Goal: Task Accomplishment & Management: Manage account settings

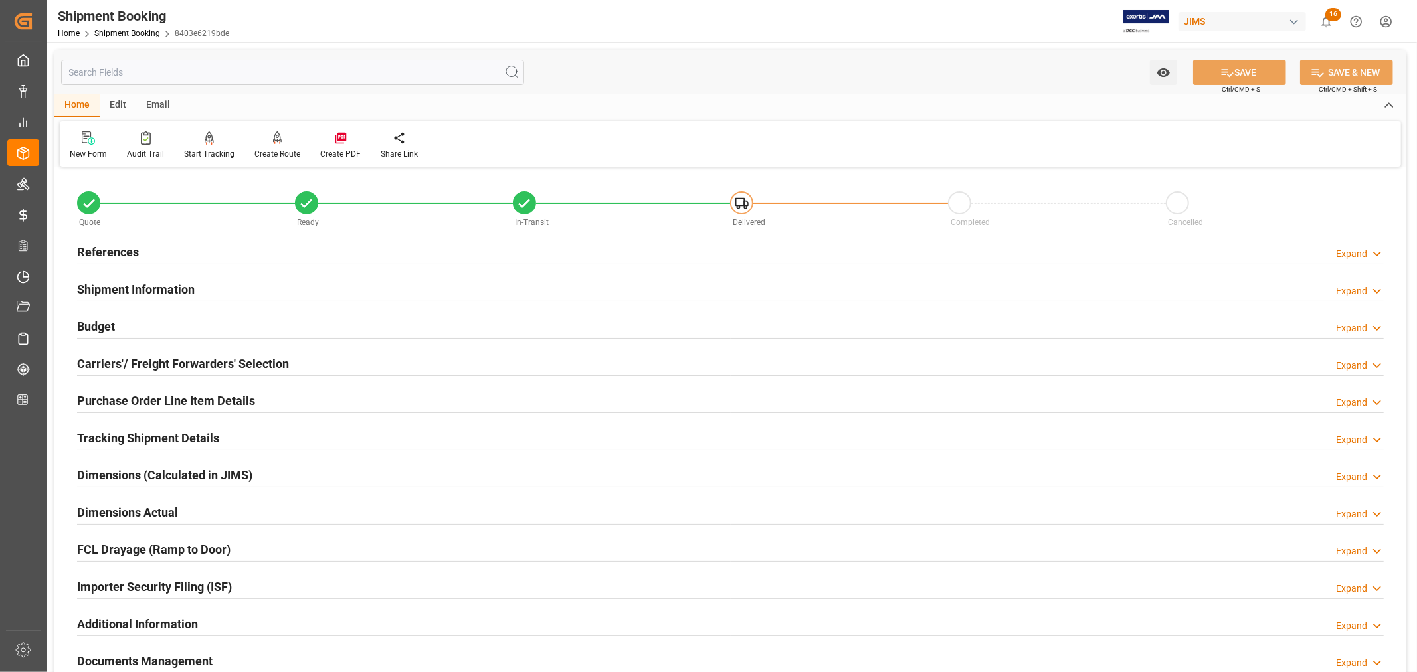
scroll to position [326, 0]
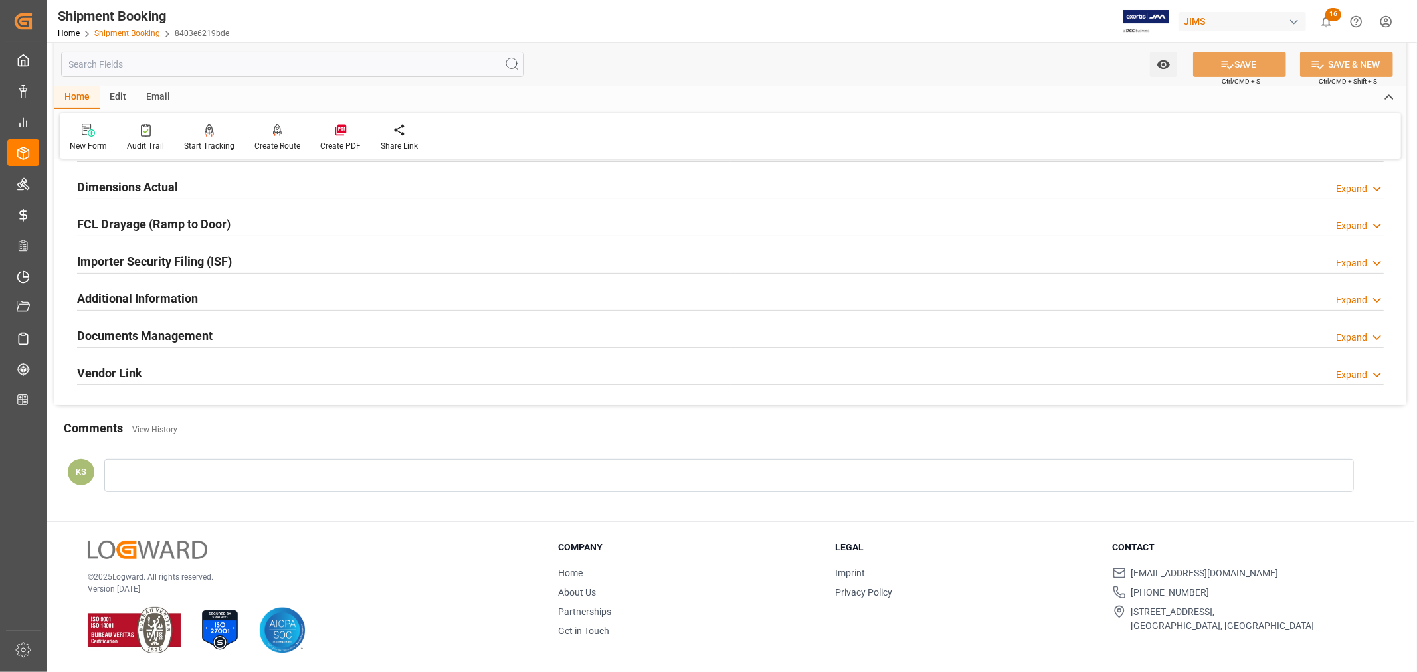
click at [127, 37] on link "Shipment Booking" at bounding box center [127, 33] width 66 height 9
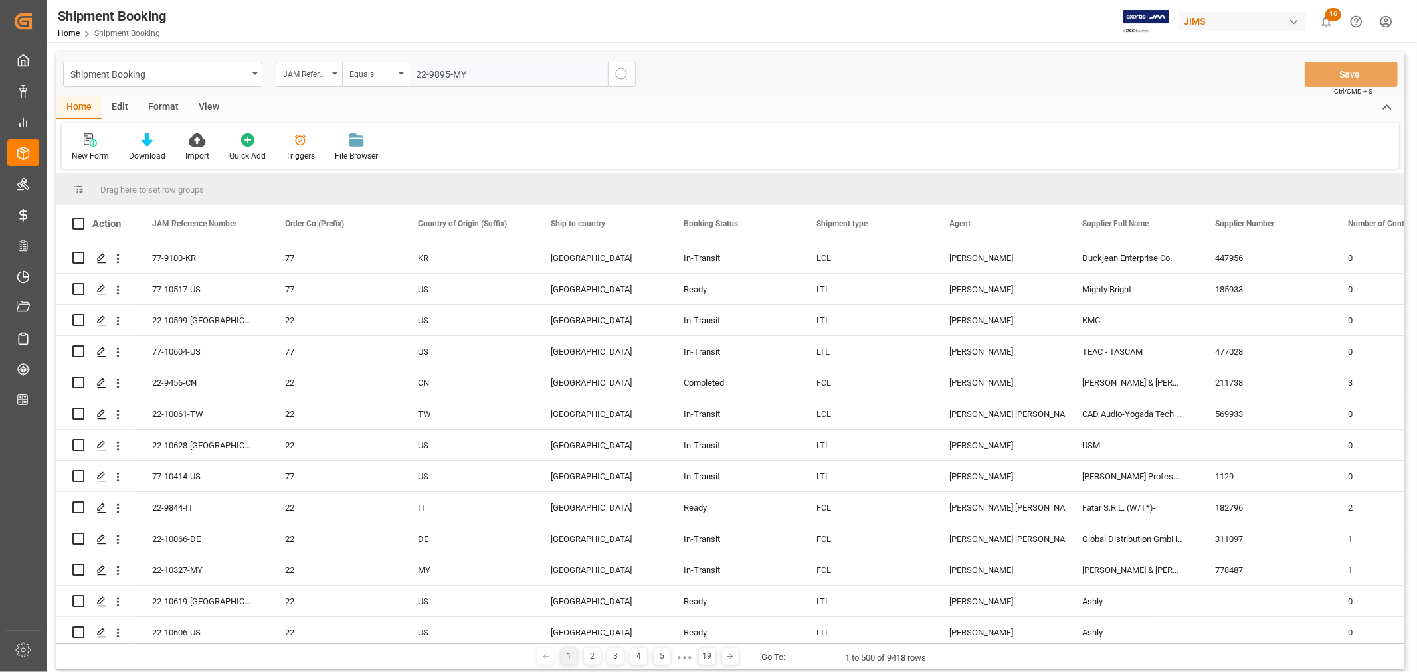
type input "22-9895-MY"
click at [619, 74] on icon "search button" at bounding box center [622, 74] width 16 height 16
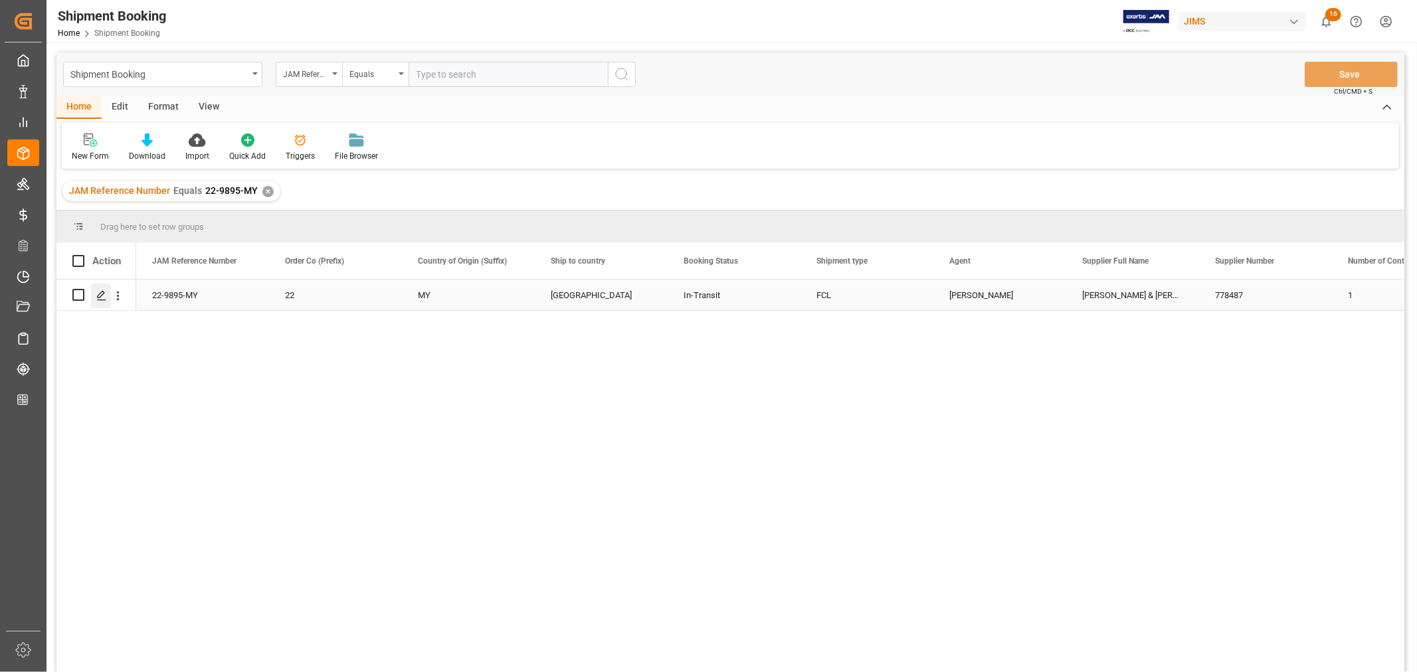
click at [104, 295] on icon "Press SPACE to select this row." at bounding box center [101, 295] width 11 height 11
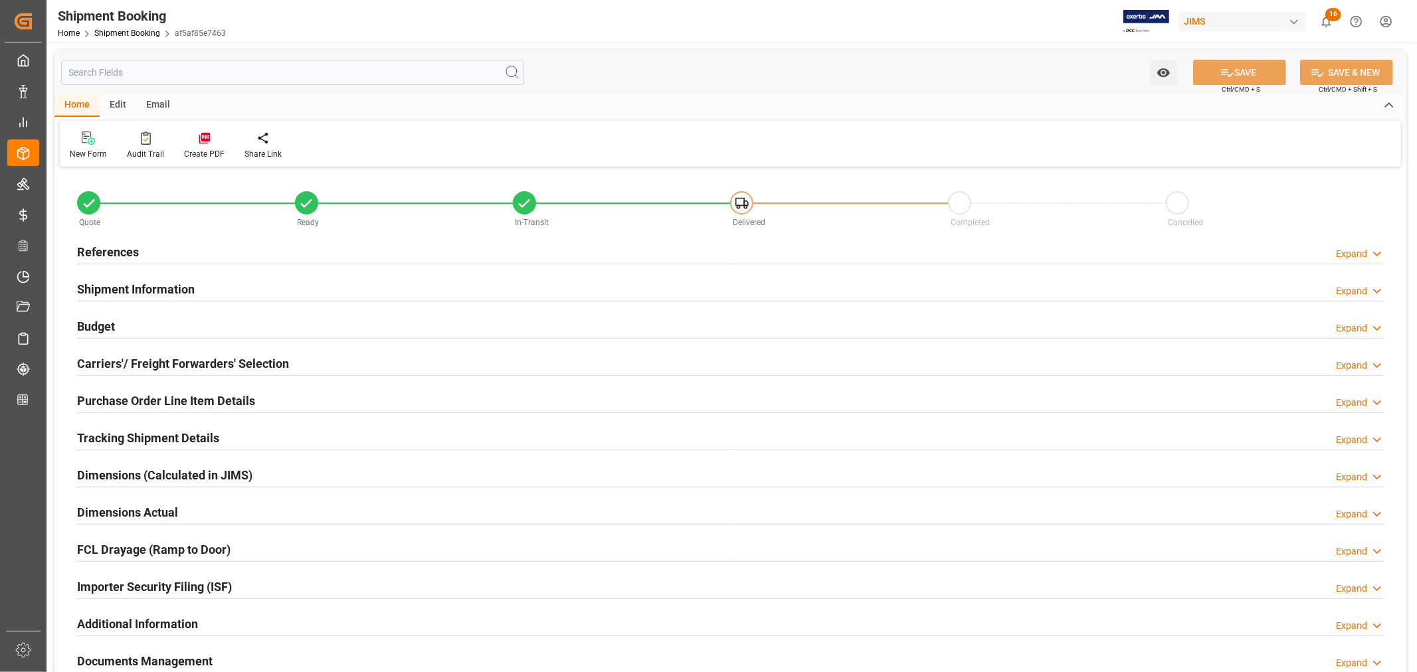
type input "1"
type input "[DATE]"
click at [122, 440] on h2 "Tracking Shipment Details" at bounding box center [148, 438] width 142 height 18
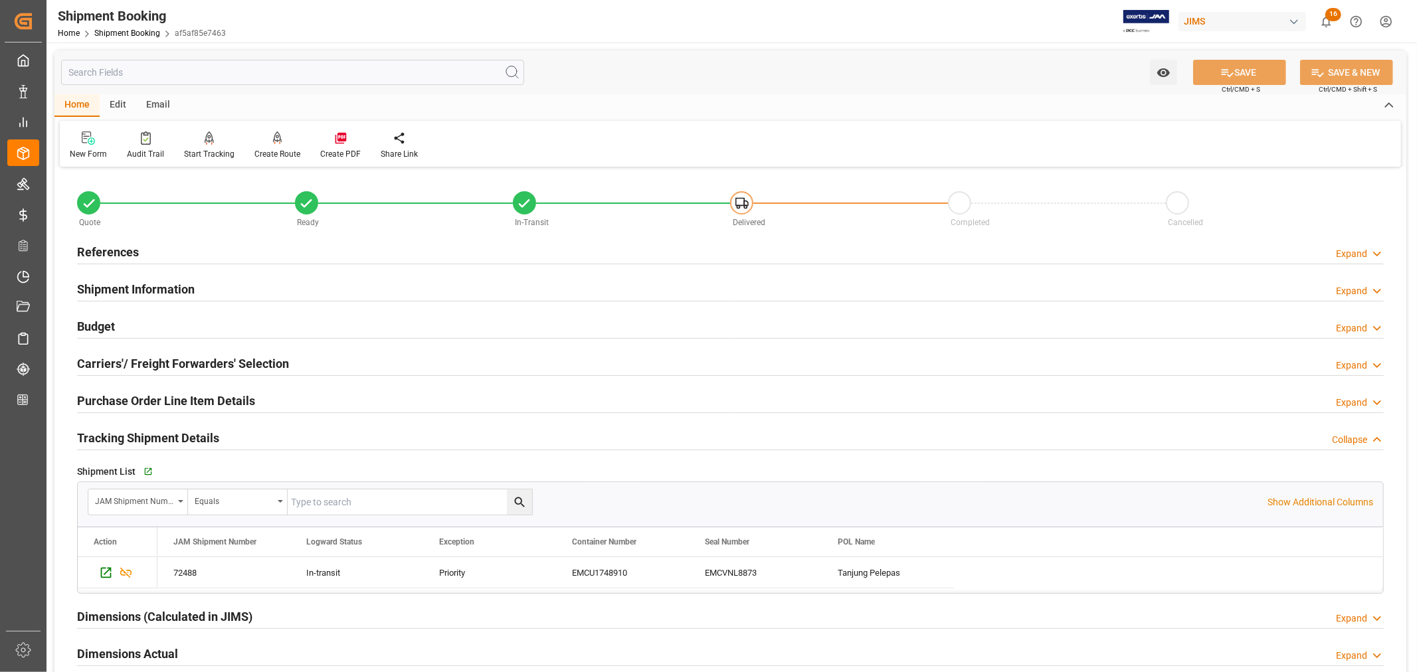
click at [120, 244] on h2 "References" at bounding box center [108, 252] width 62 height 18
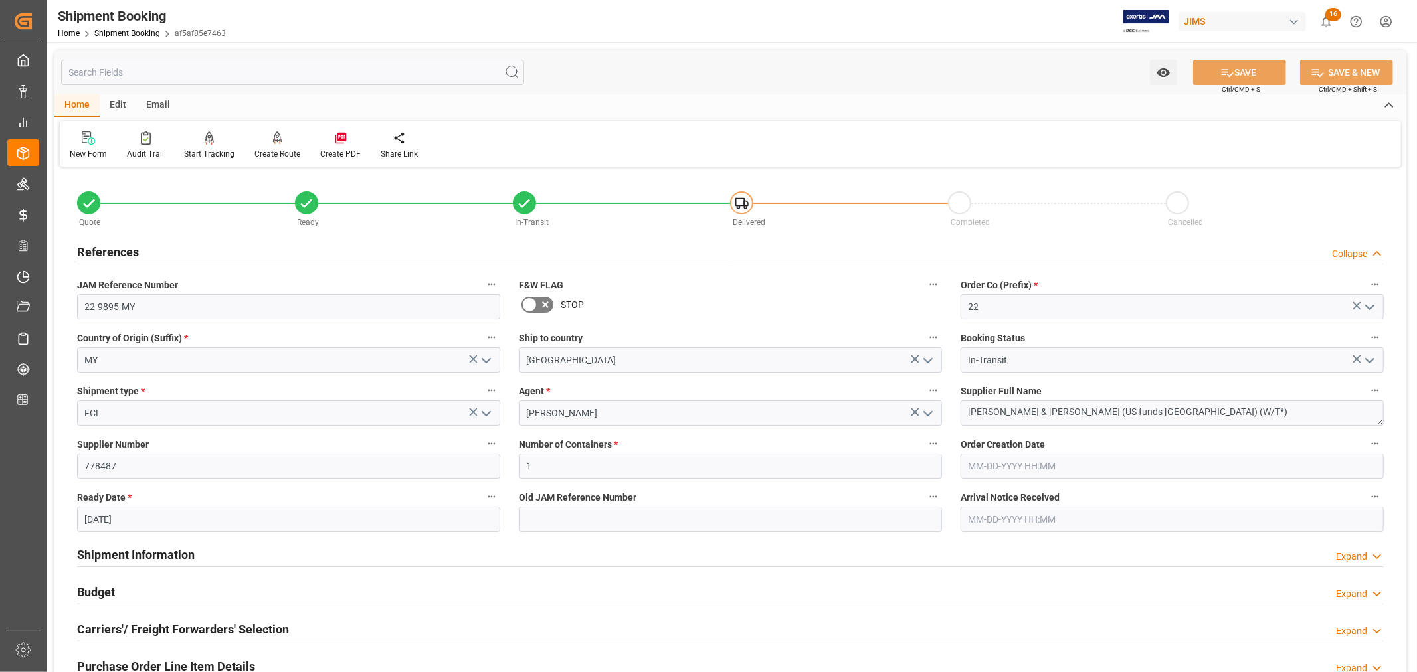
click at [120, 244] on h2 "References" at bounding box center [108, 252] width 62 height 18
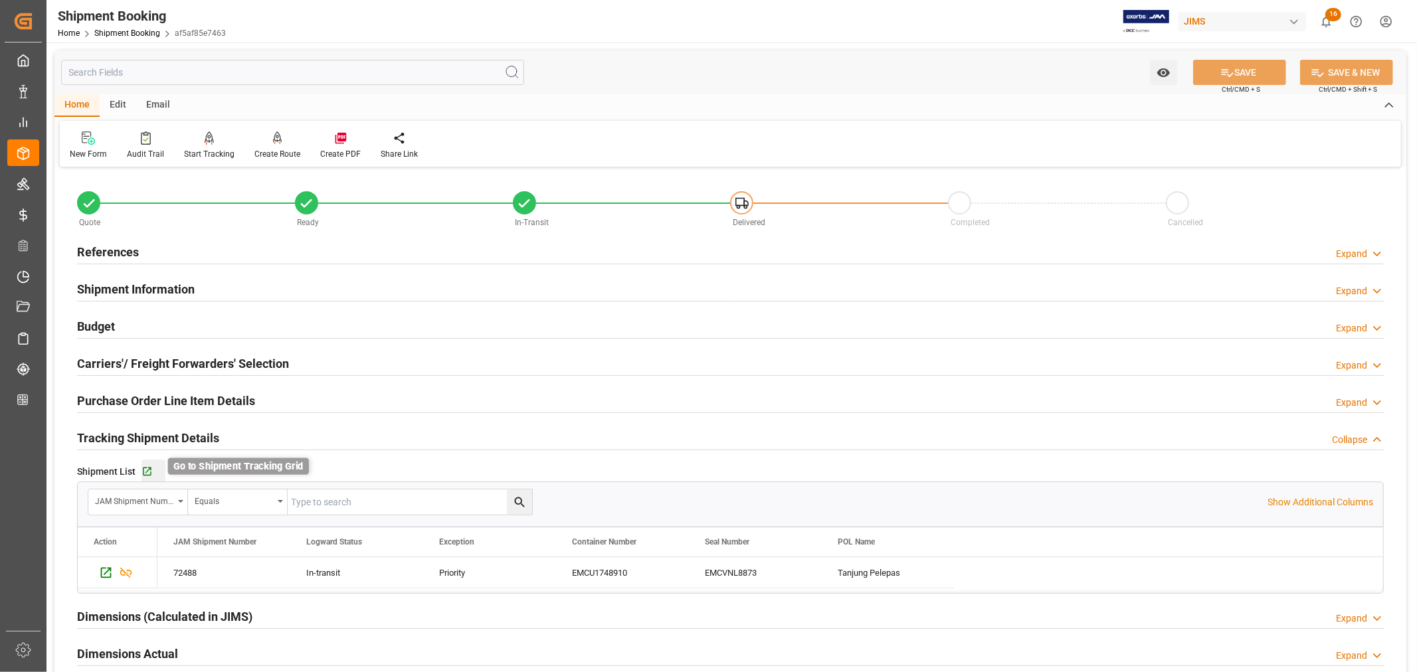
click at [147, 473] on icon "button" at bounding box center [147, 471] width 11 height 11
click at [123, 252] on h2 "References" at bounding box center [108, 252] width 62 height 18
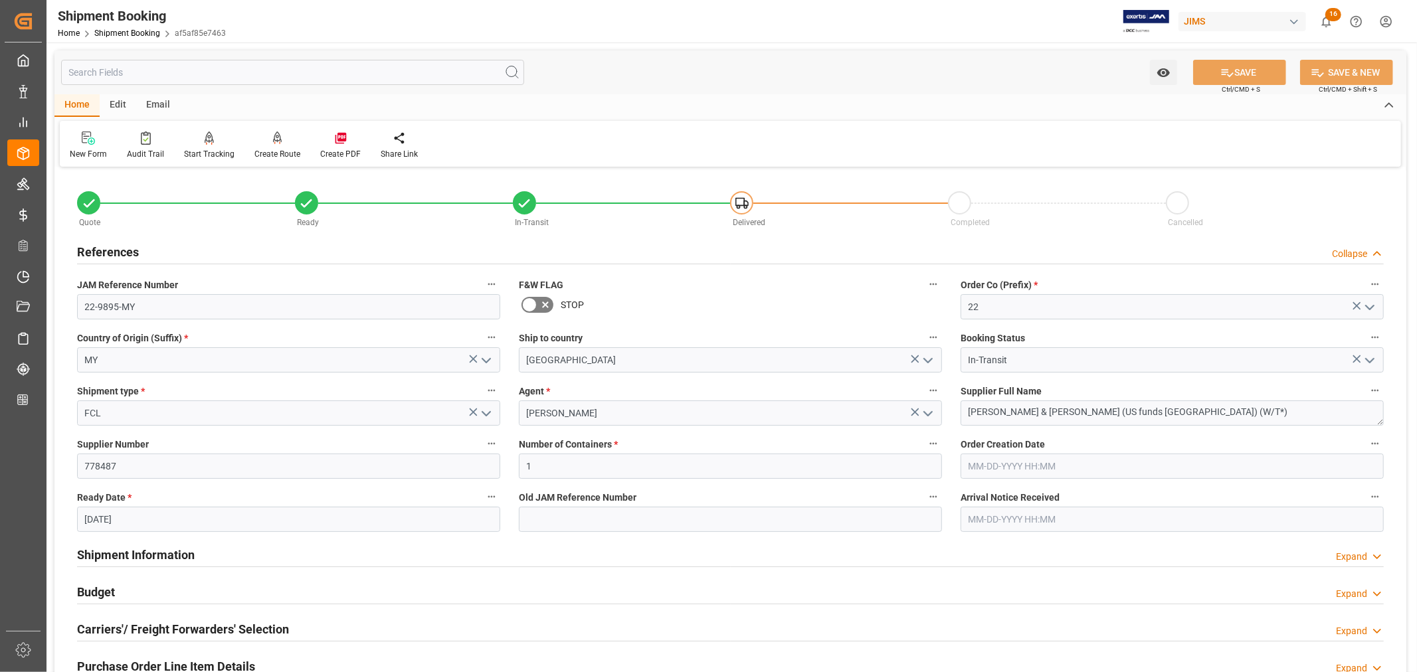
click at [123, 252] on h2 "References" at bounding box center [108, 252] width 62 height 18
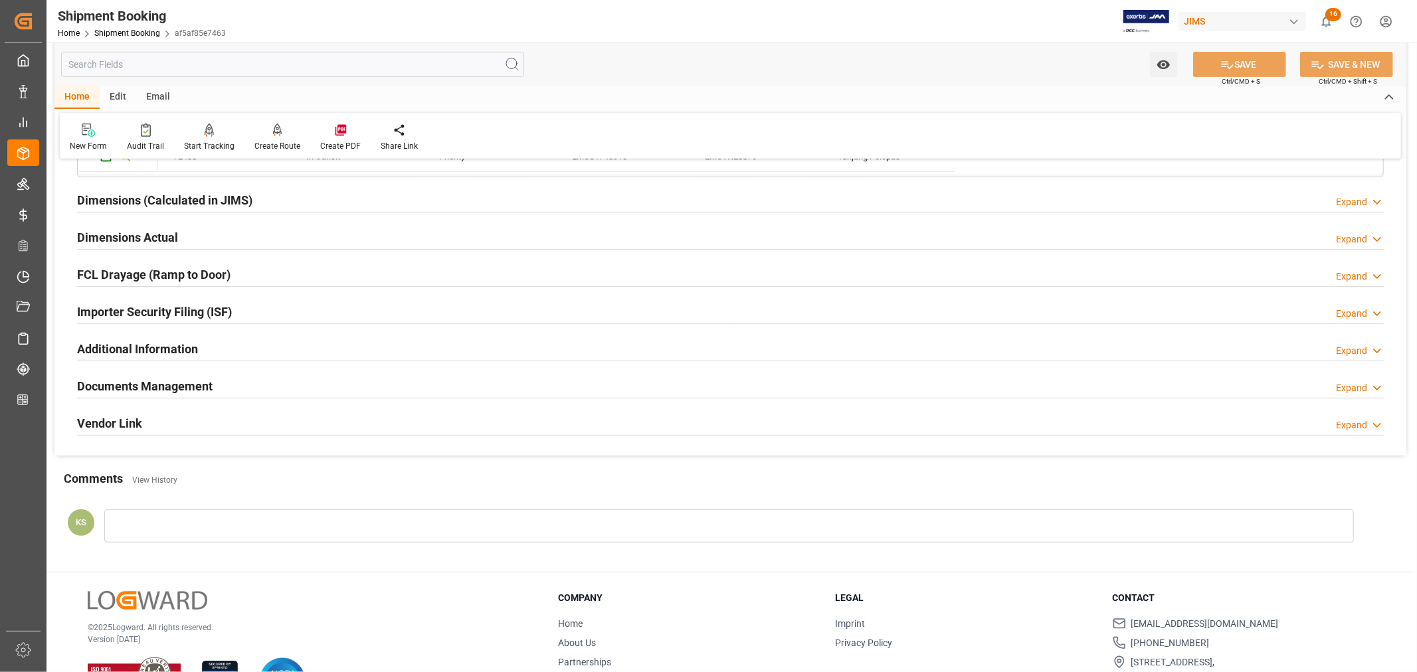
scroll to position [442, 0]
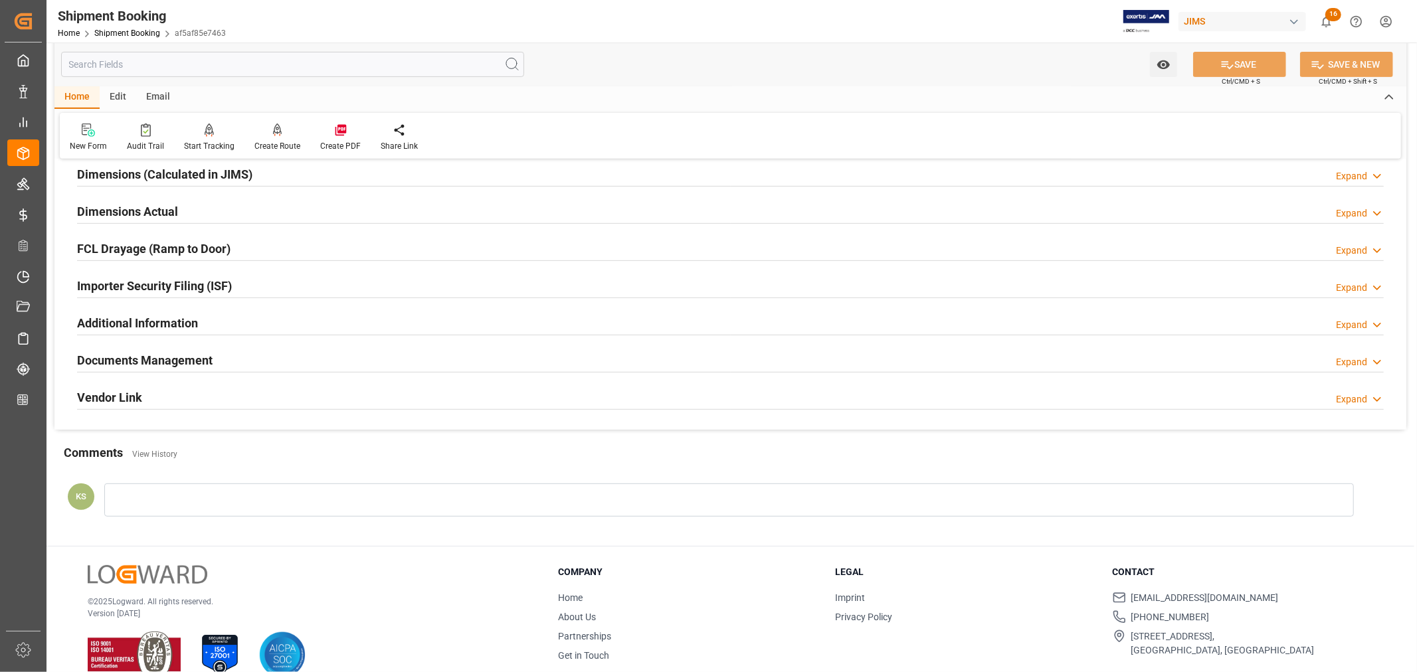
click at [217, 361] on div "Documents Management Expand" at bounding box center [730, 359] width 1307 height 25
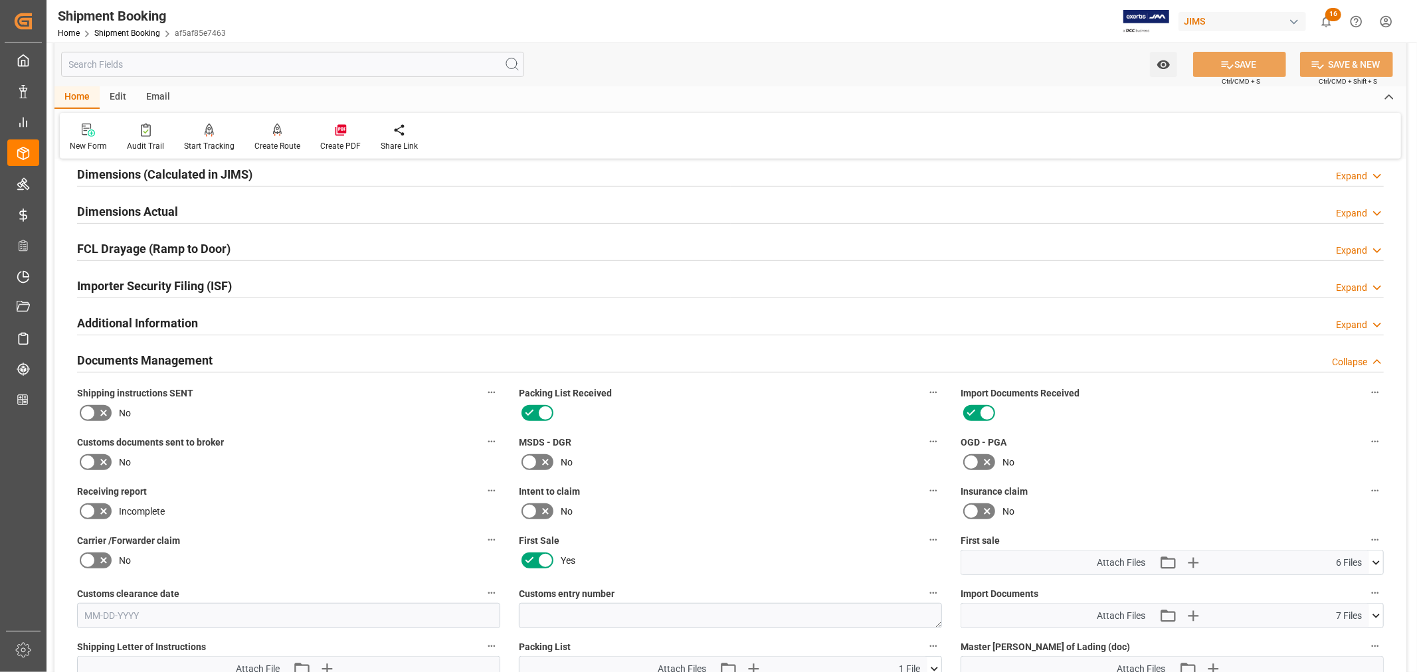
click at [217, 361] on div "Documents Management Collapse" at bounding box center [730, 359] width 1307 height 25
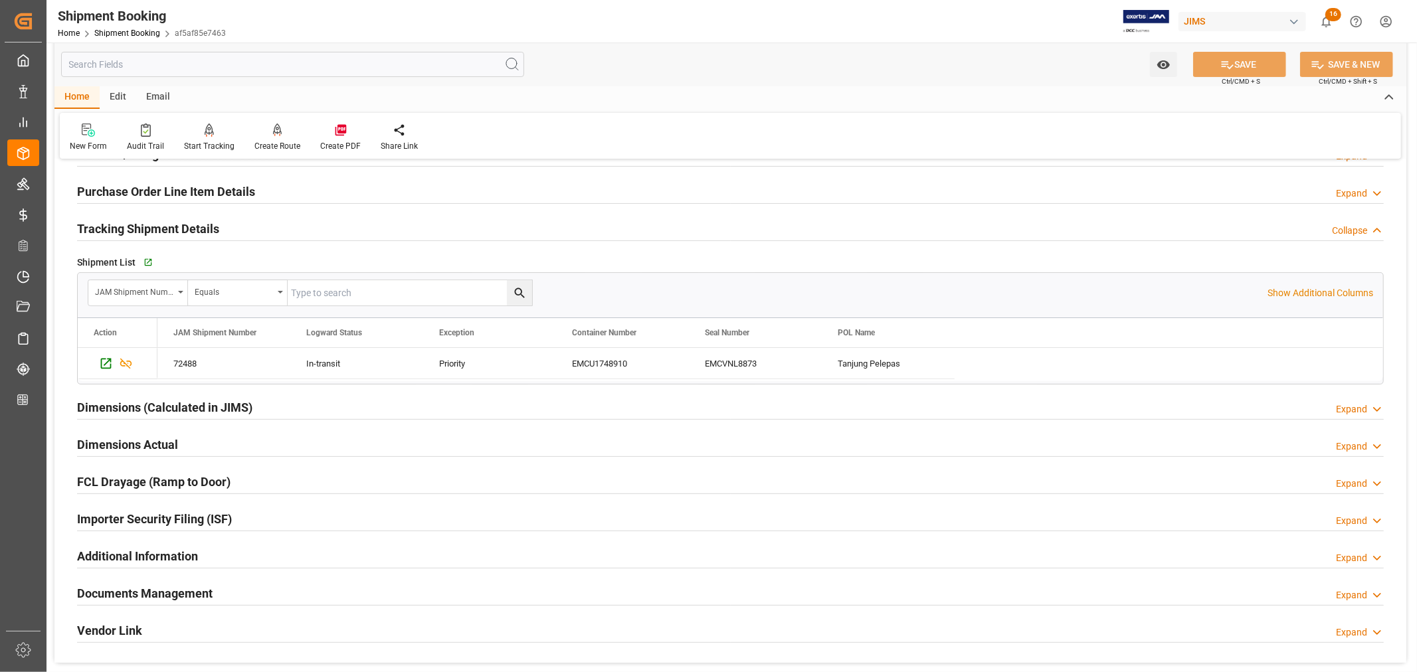
scroll to position [0, 0]
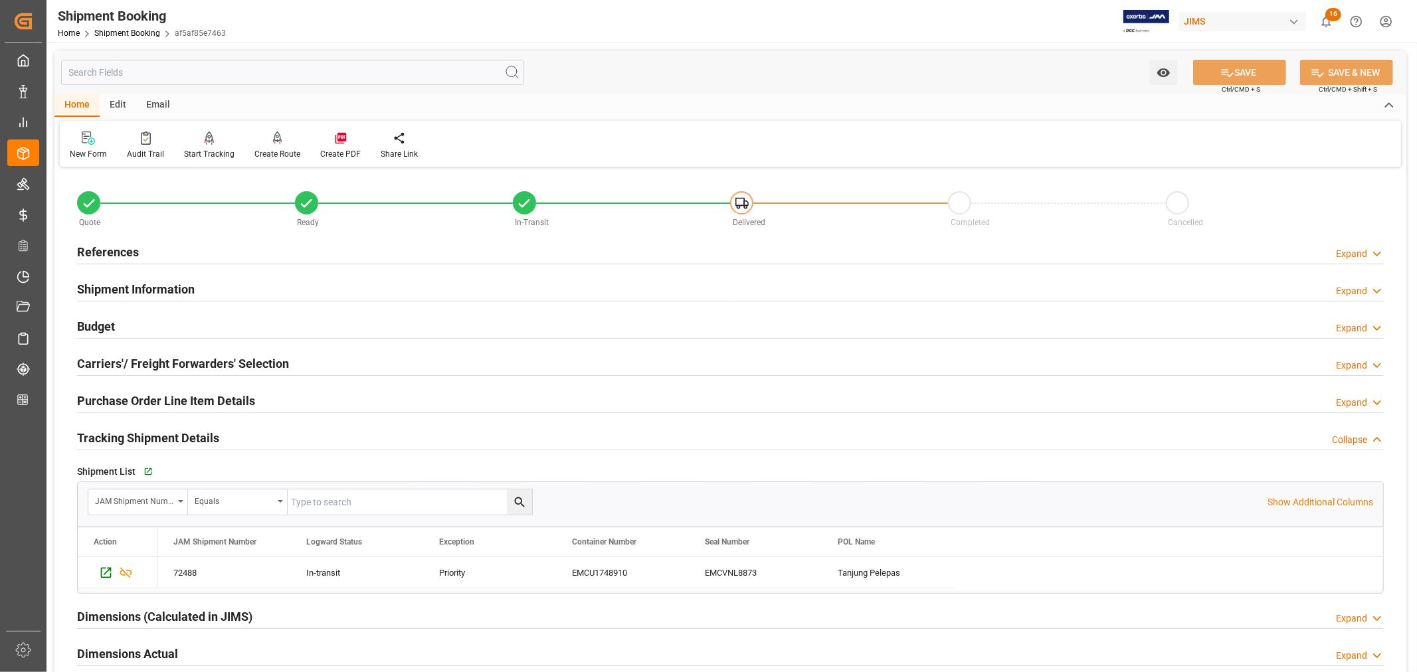
click at [113, 248] on h2 "References" at bounding box center [108, 252] width 62 height 18
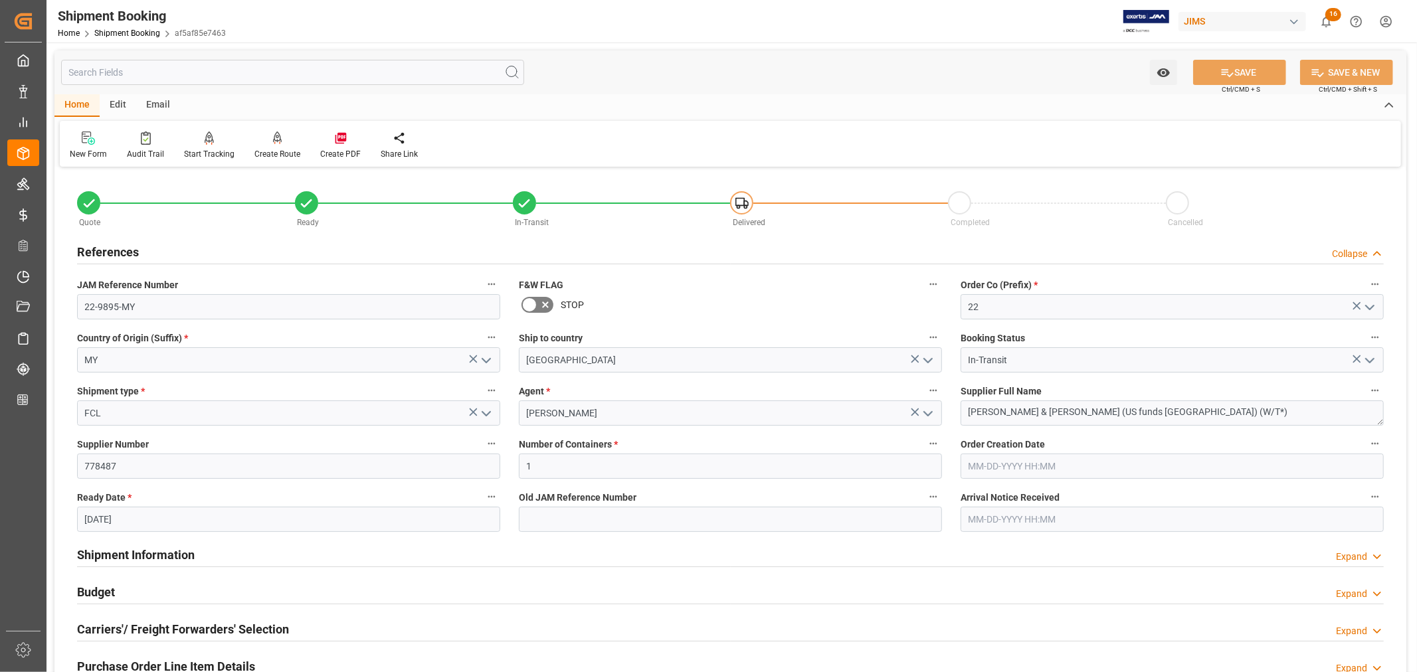
click at [113, 248] on h2 "References" at bounding box center [108, 252] width 62 height 18
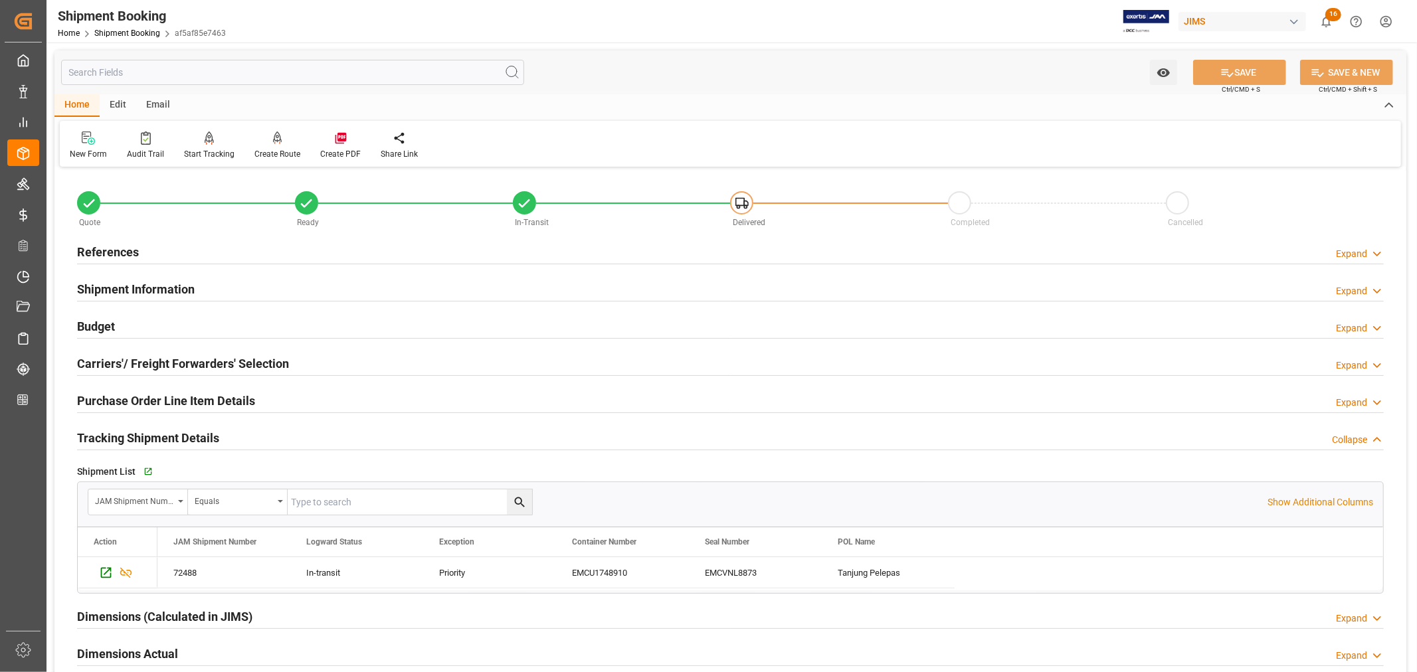
click at [130, 432] on h2 "Tracking Shipment Details" at bounding box center [148, 438] width 142 height 18
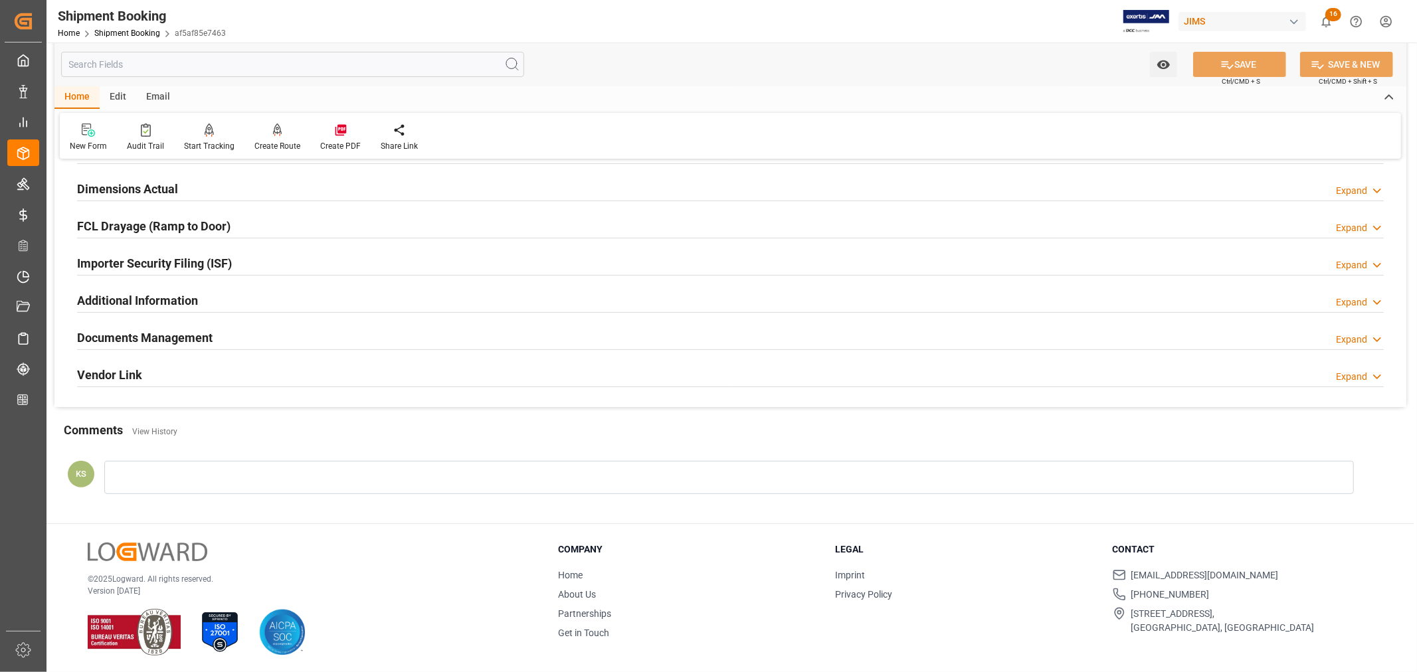
scroll to position [326, 0]
click at [207, 332] on h2 "Documents Management" at bounding box center [145, 336] width 136 height 18
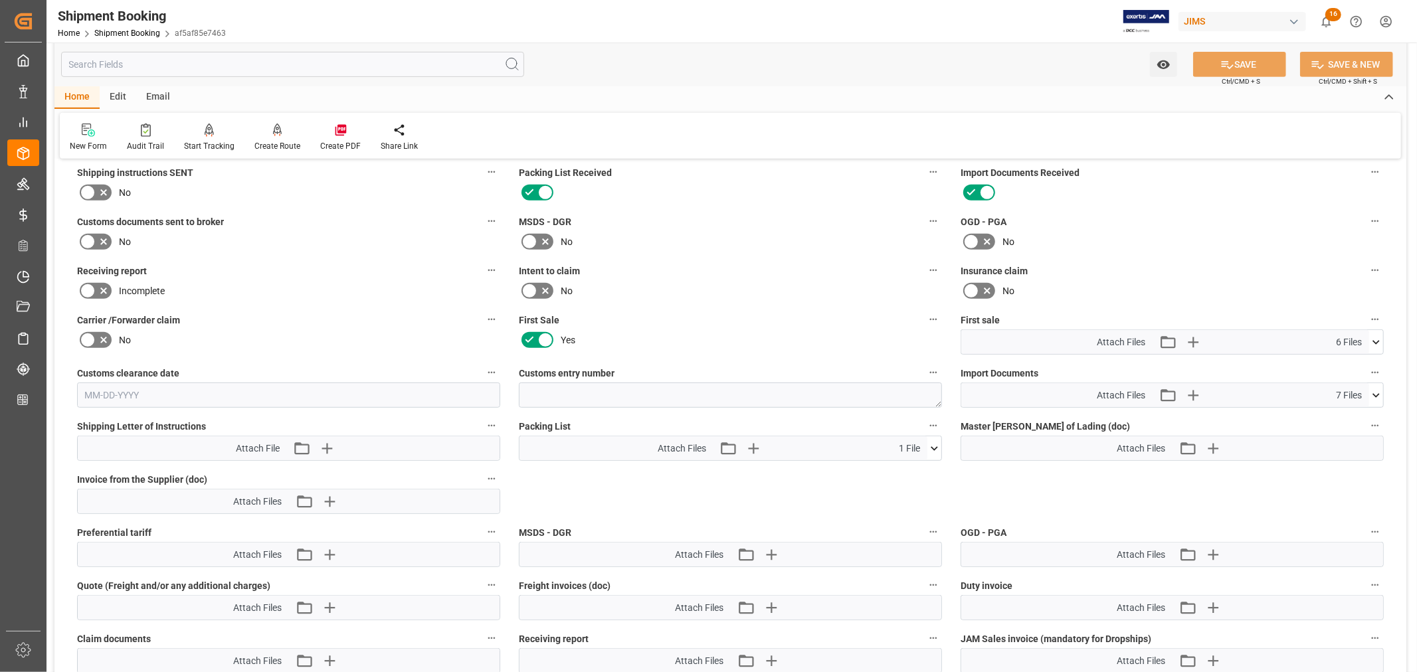
scroll to position [547, 0]
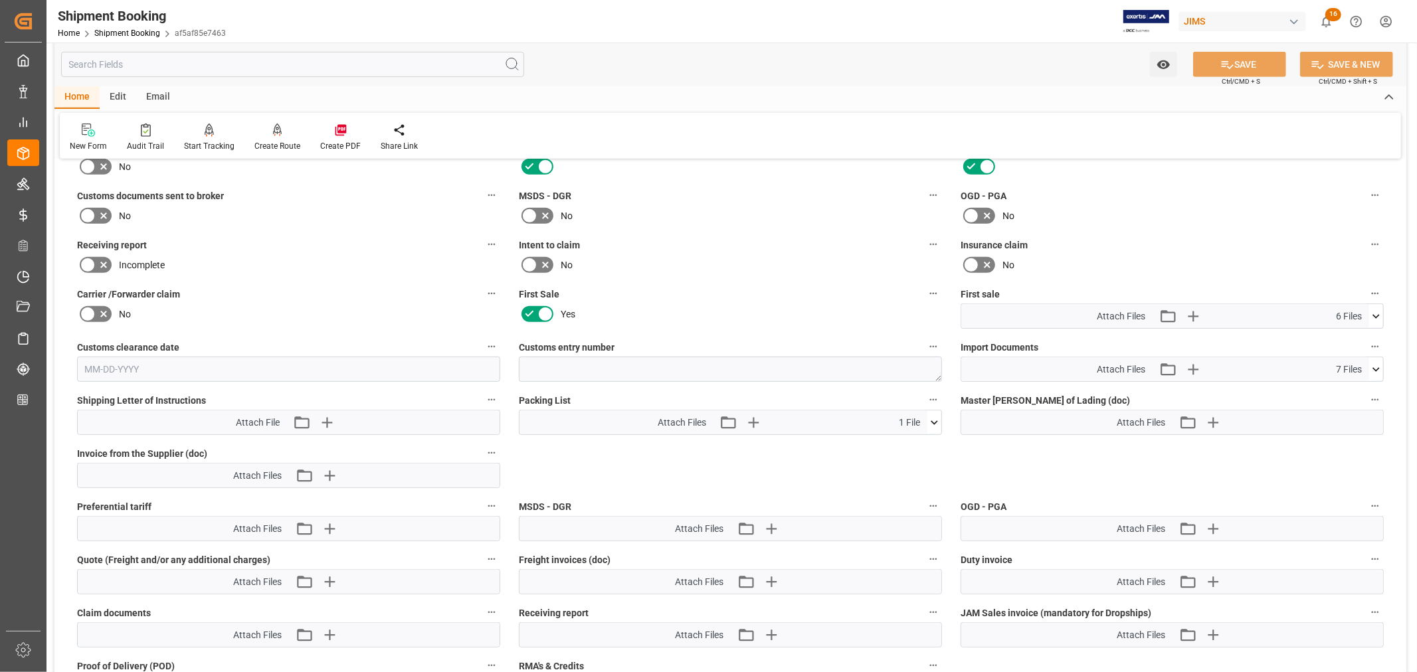
click at [932, 421] on icon at bounding box center [934, 423] width 14 height 14
click at [906, 444] on icon at bounding box center [899, 447] width 14 height 14
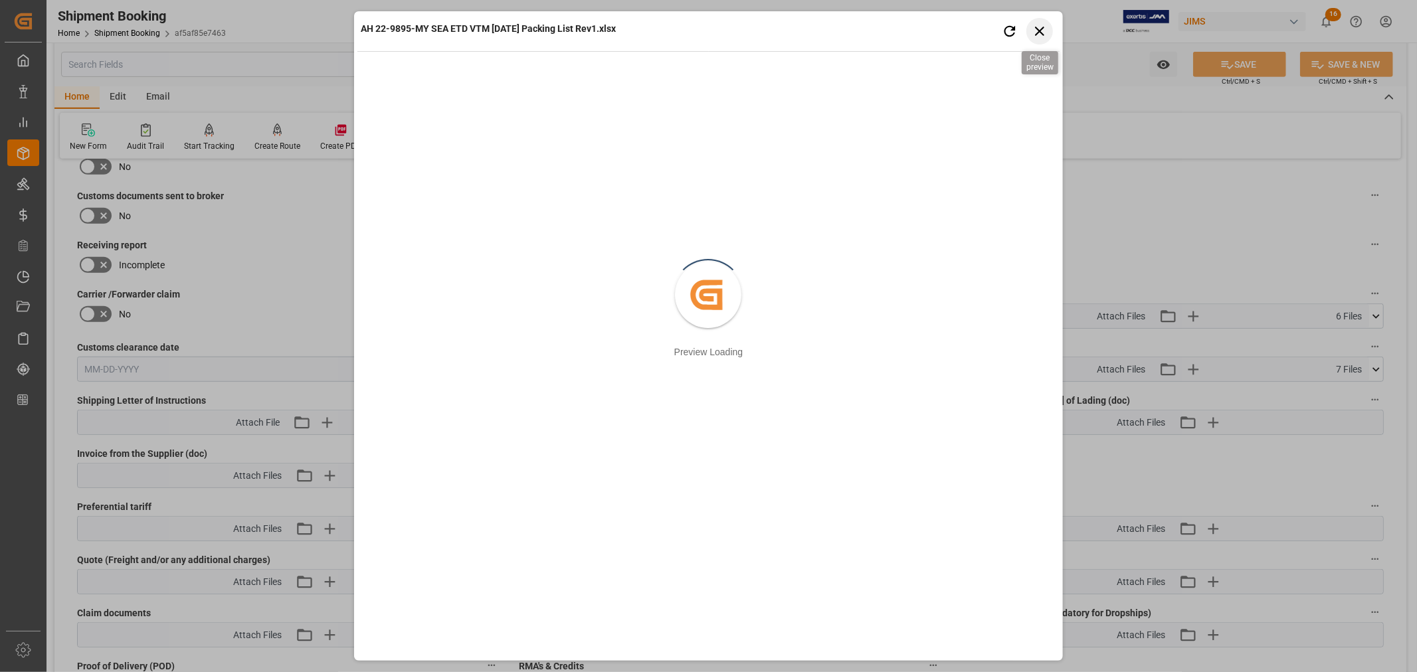
click at [1040, 29] on icon "button" at bounding box center [1039, 31] width 17 height 17
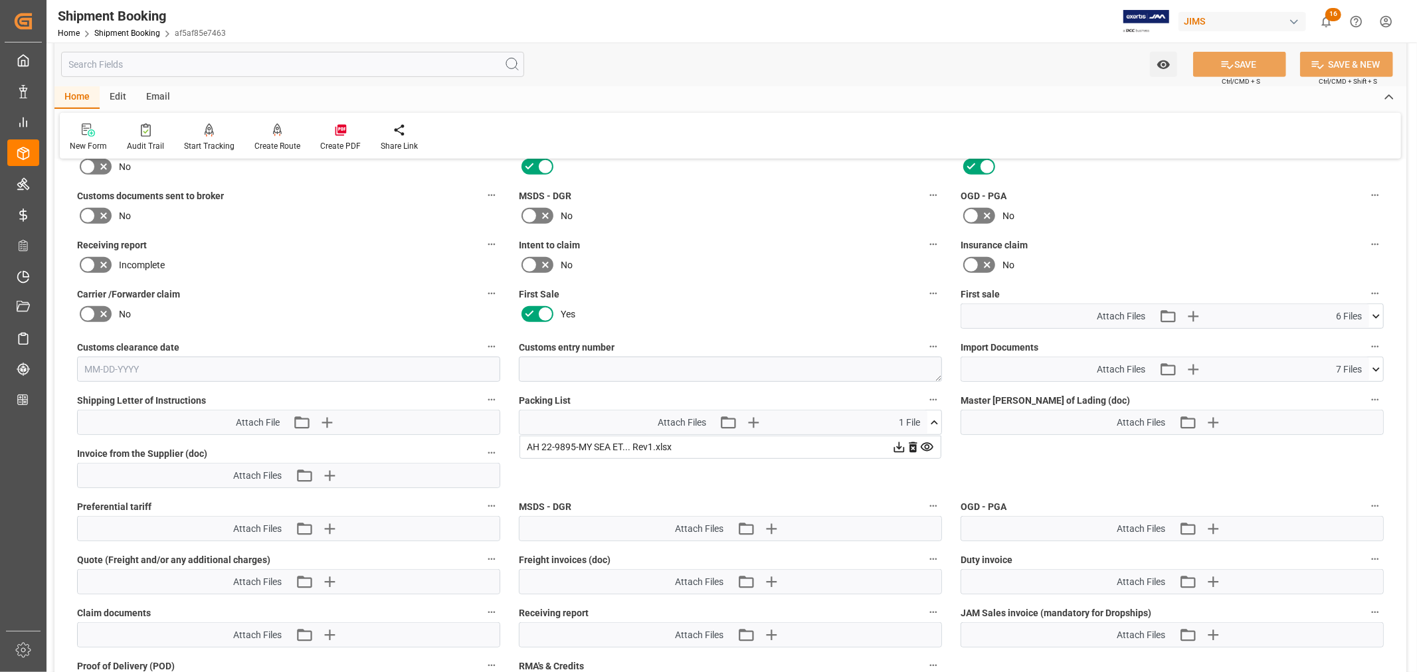
click at [899, 446] on icon at bounding box center [899, 447] width 11 height 11
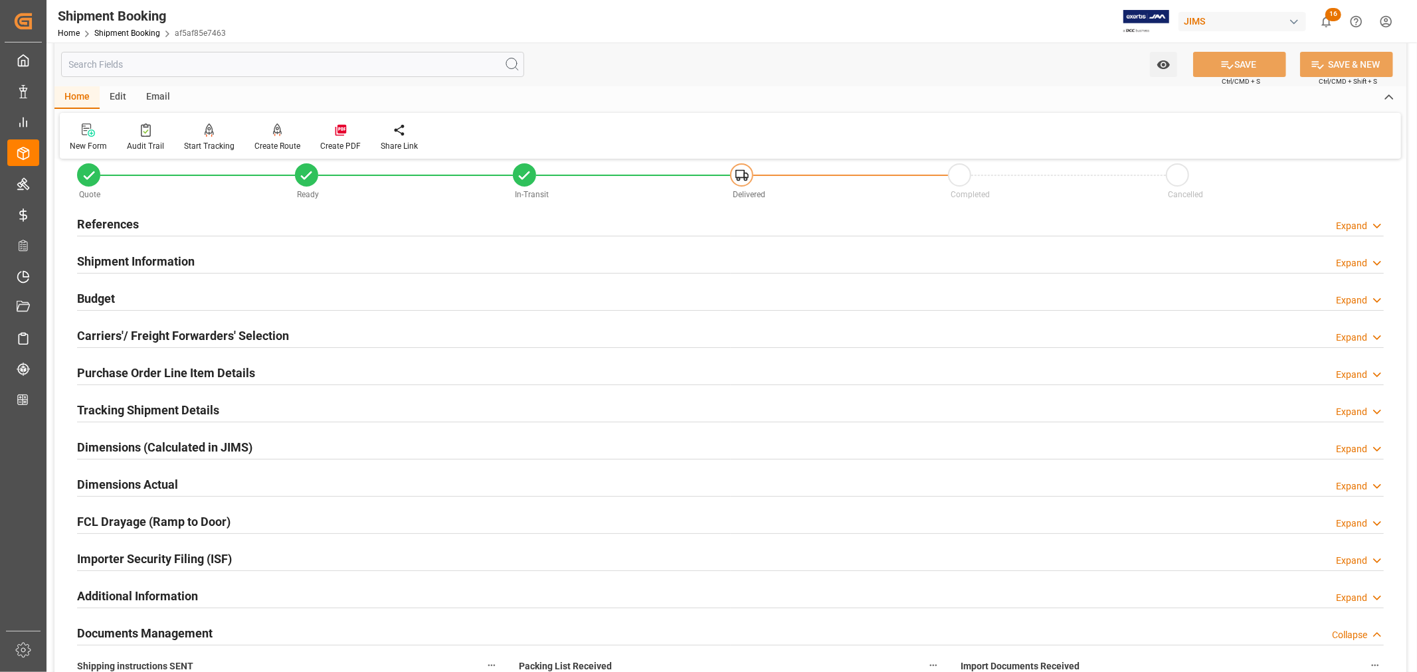
scroll to position [0, 0]
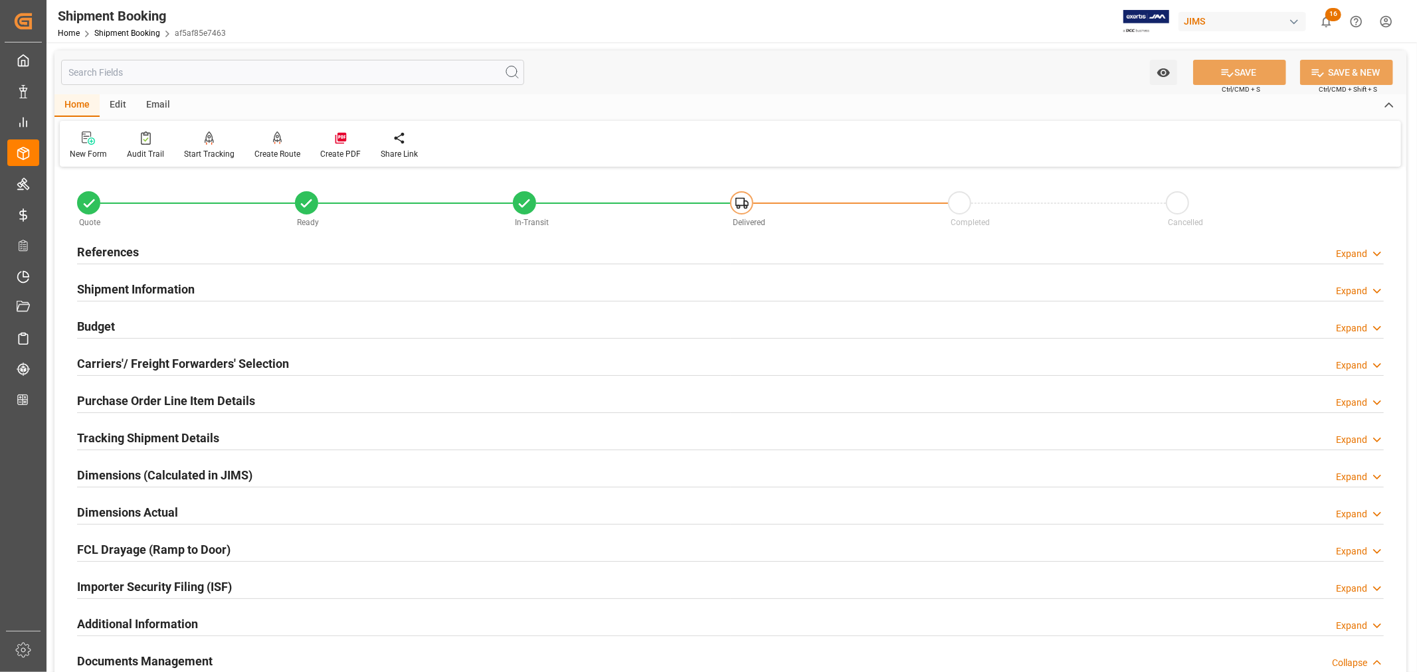
click at [127, 283] on h2 "Shipment Information" at bounding box center [136, 289] width 118 height 18
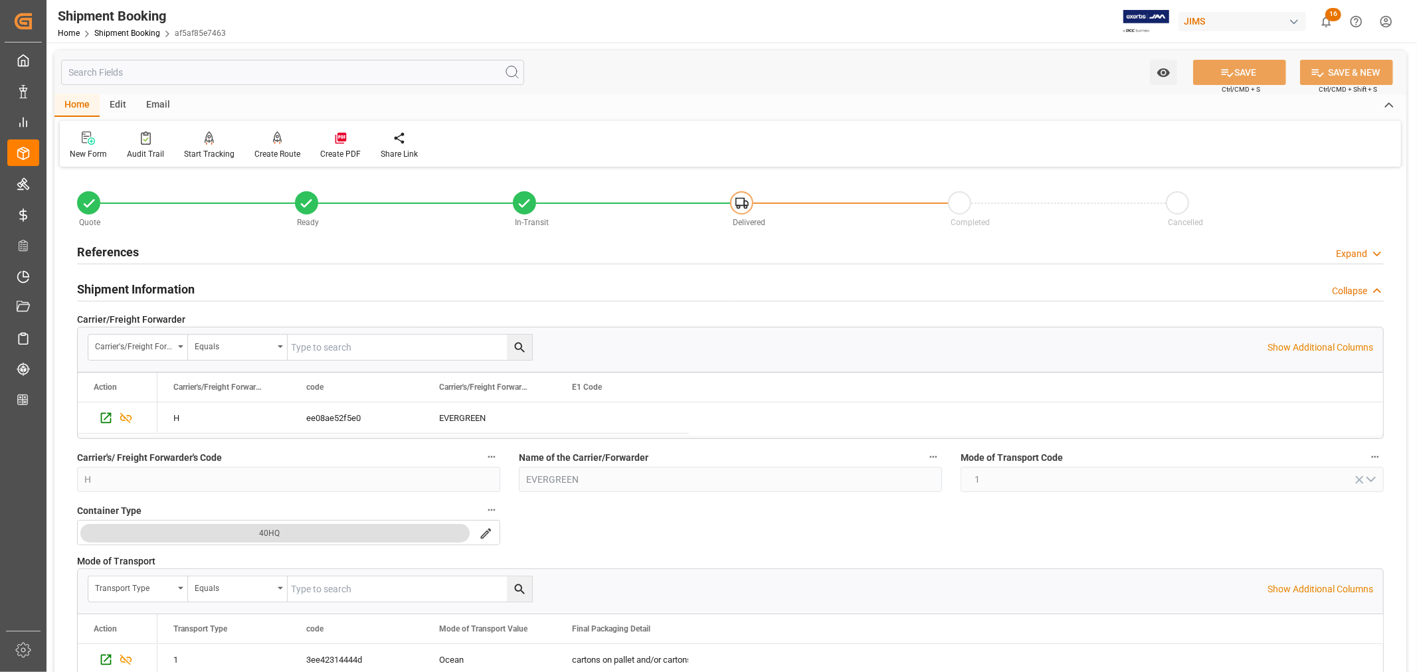
click at [123, 246] on h2 "References" at bounding box center [108, 252] width 62 height 18
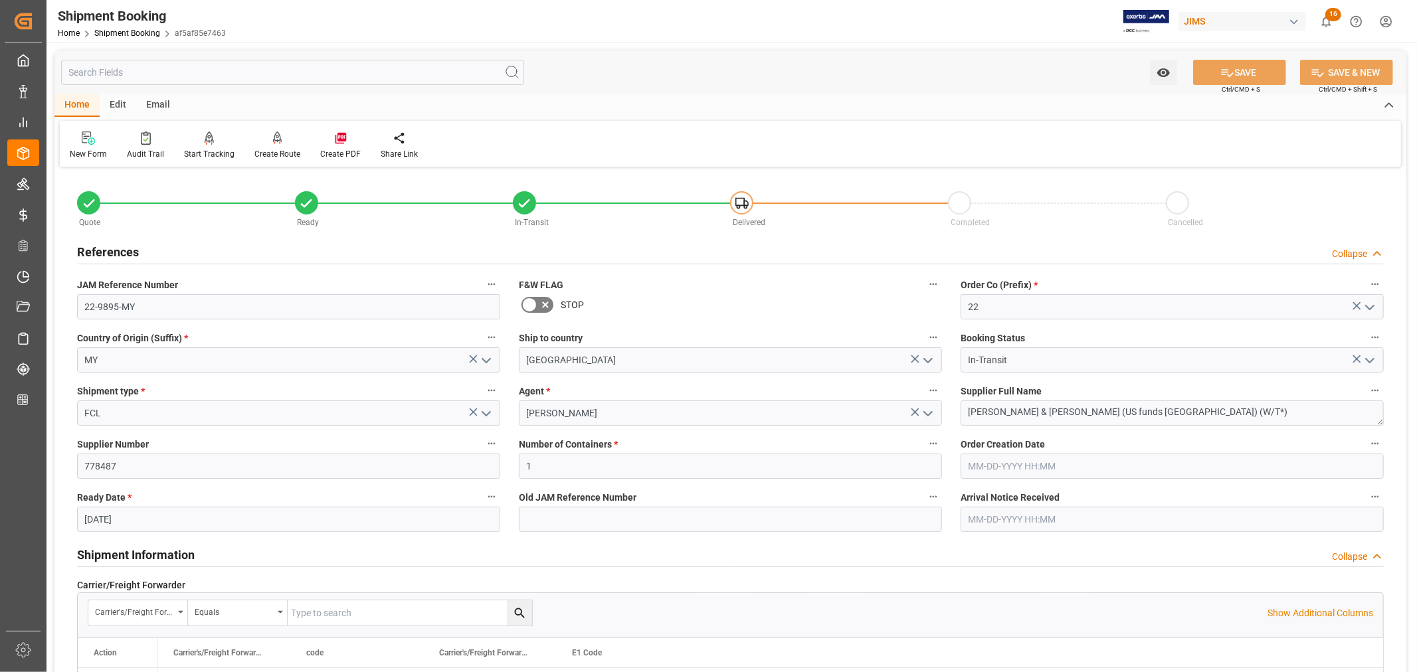
click at [123, 246] on h2 "References" at bounding box center [108, 252] width 62 height 18
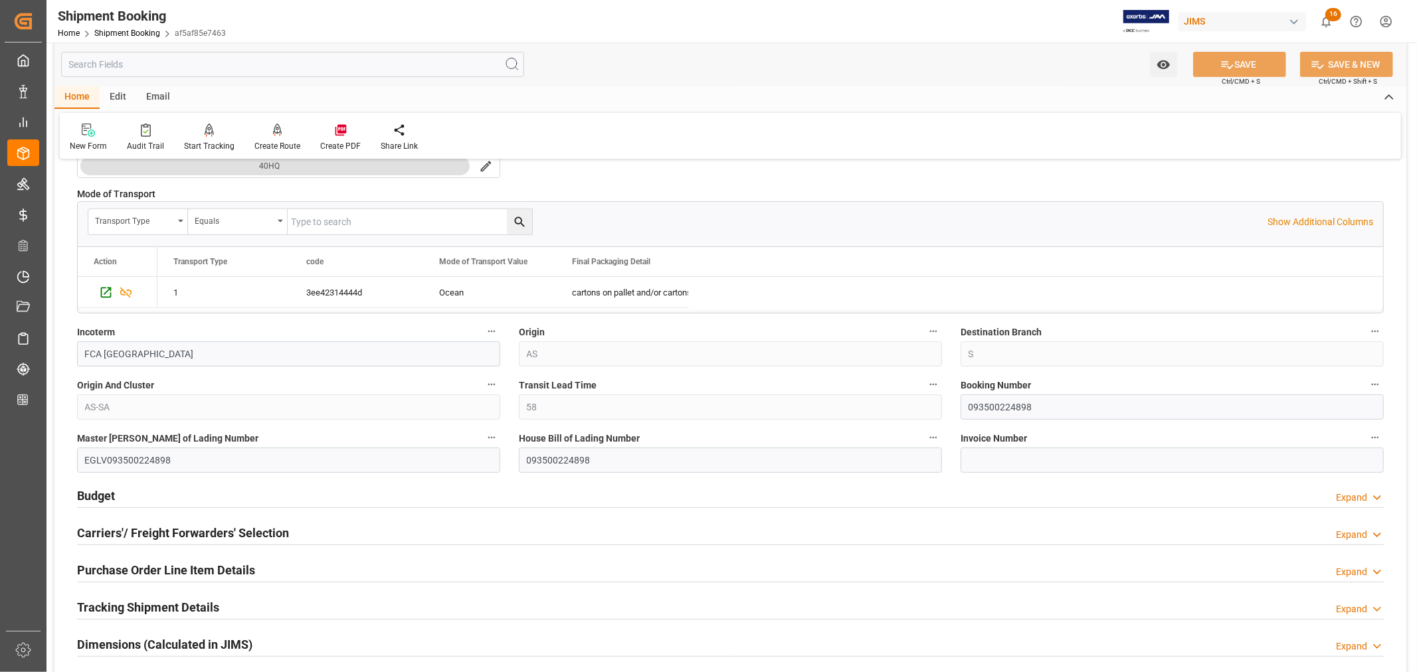
scroll to position [369, 0]
click at [988, 409] on input "093500224898" at bounding box center [1172, 405] width 423 height 25
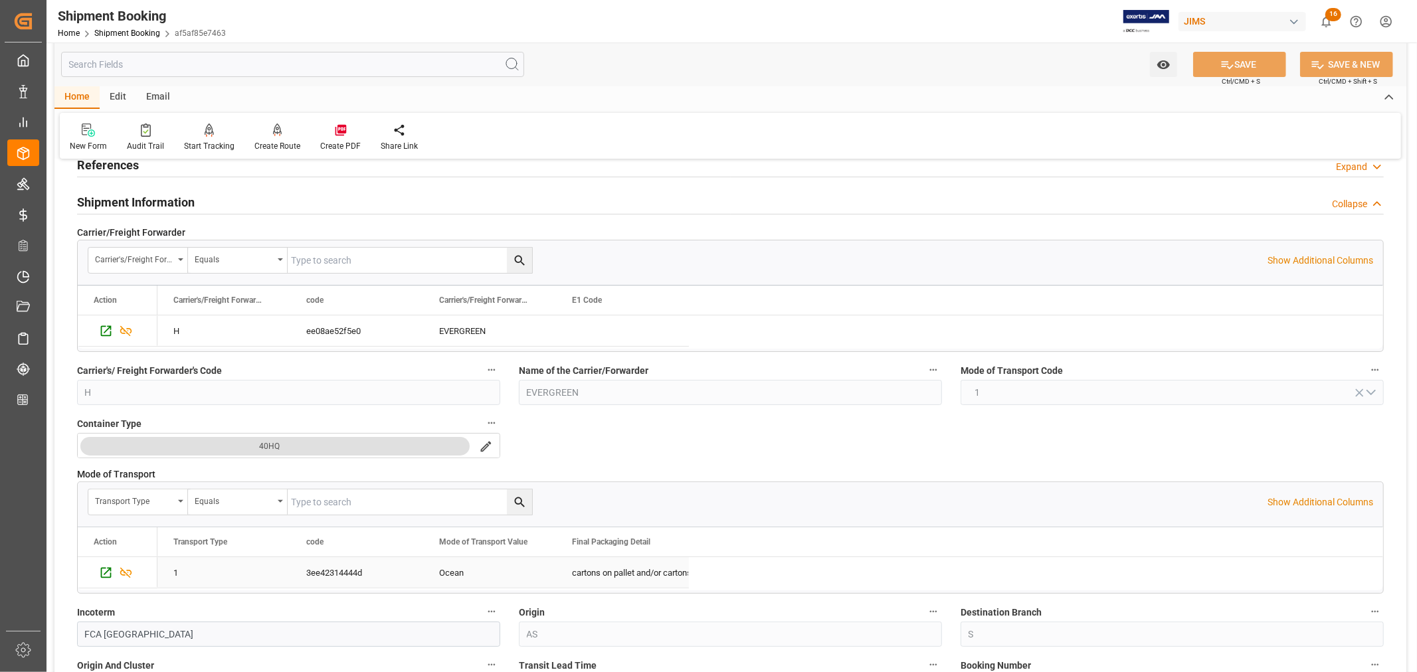
scroll to position [0, 0]
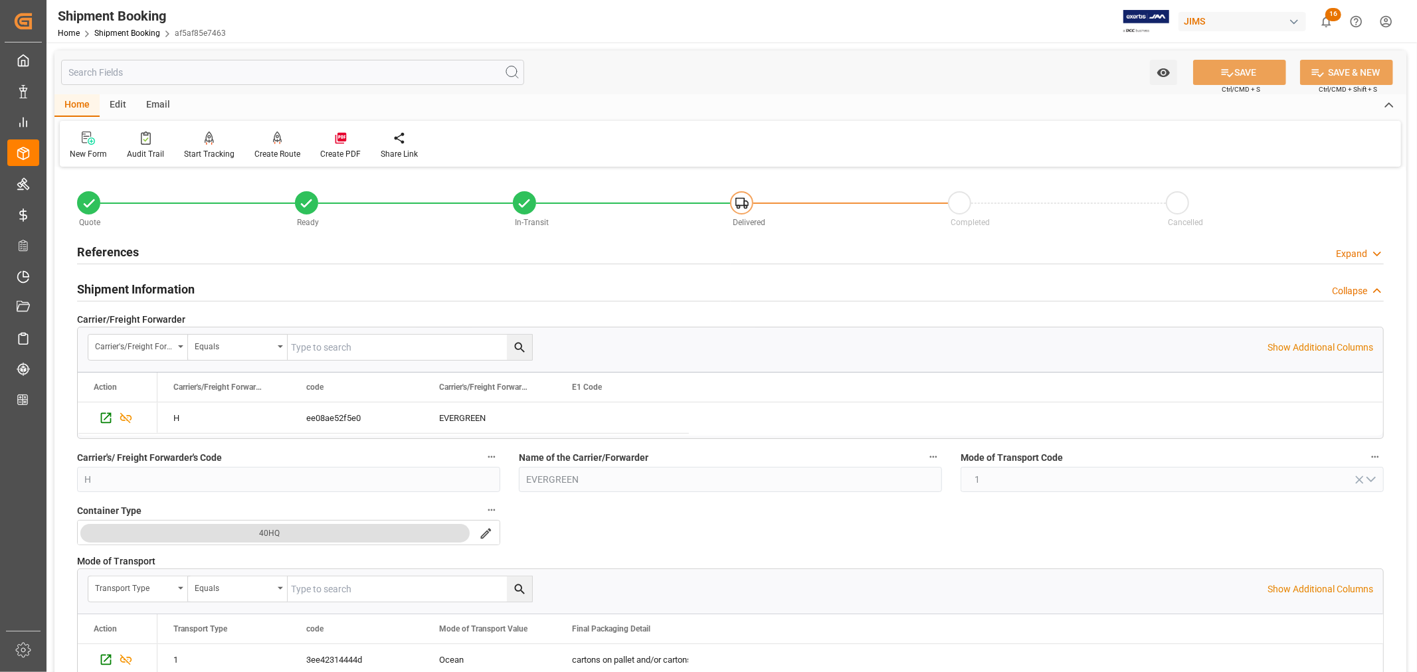
click at [145, 286] on h2 "Shipment Information" at bounding box center [136, 289] width 118 height 18
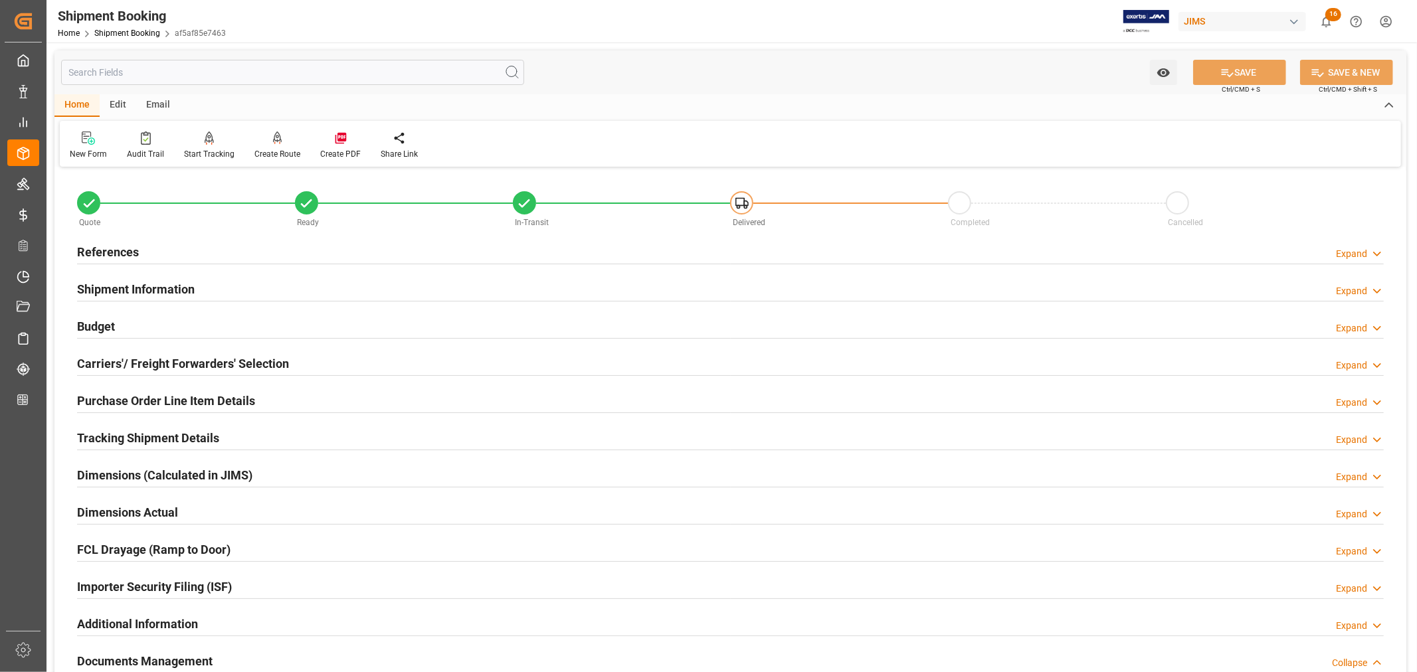
click at [127, 252] on h2 "References" at bounding box center [108, 252] width 62 height 18
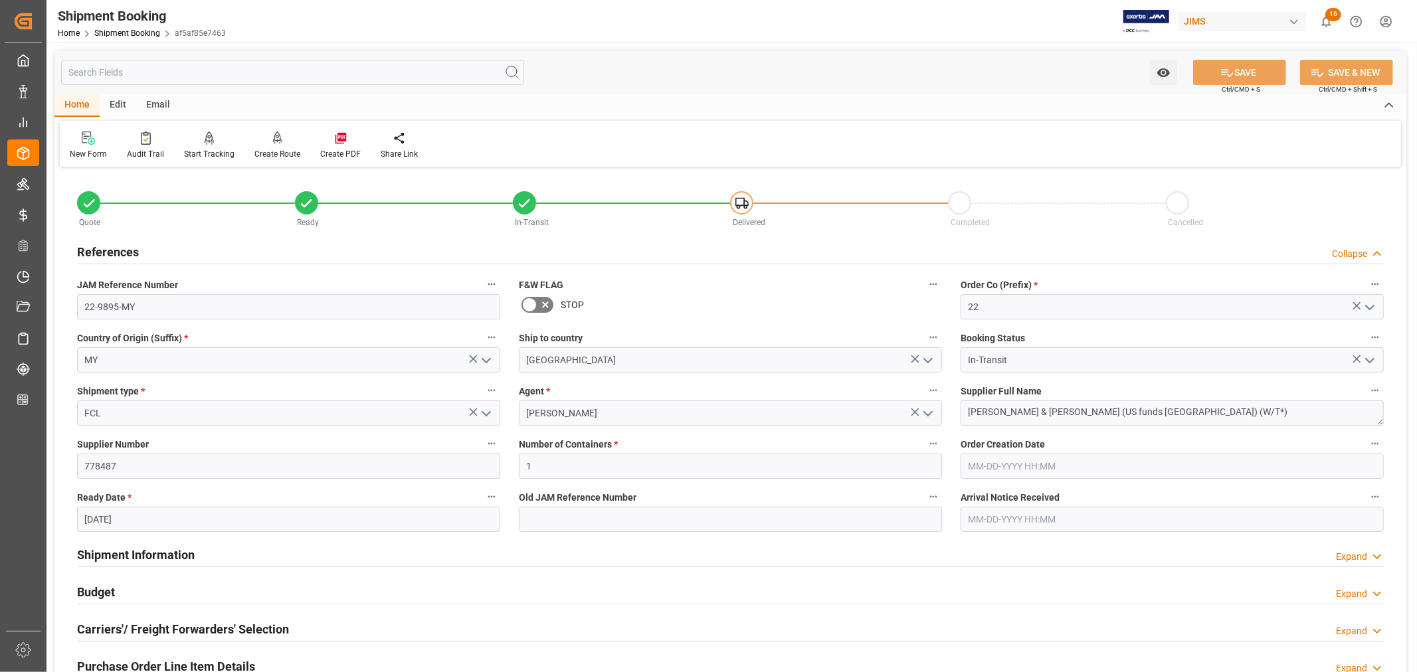
click at [127, 252] on h2 "References" at bounding box center [108, 252] width 62 height 18
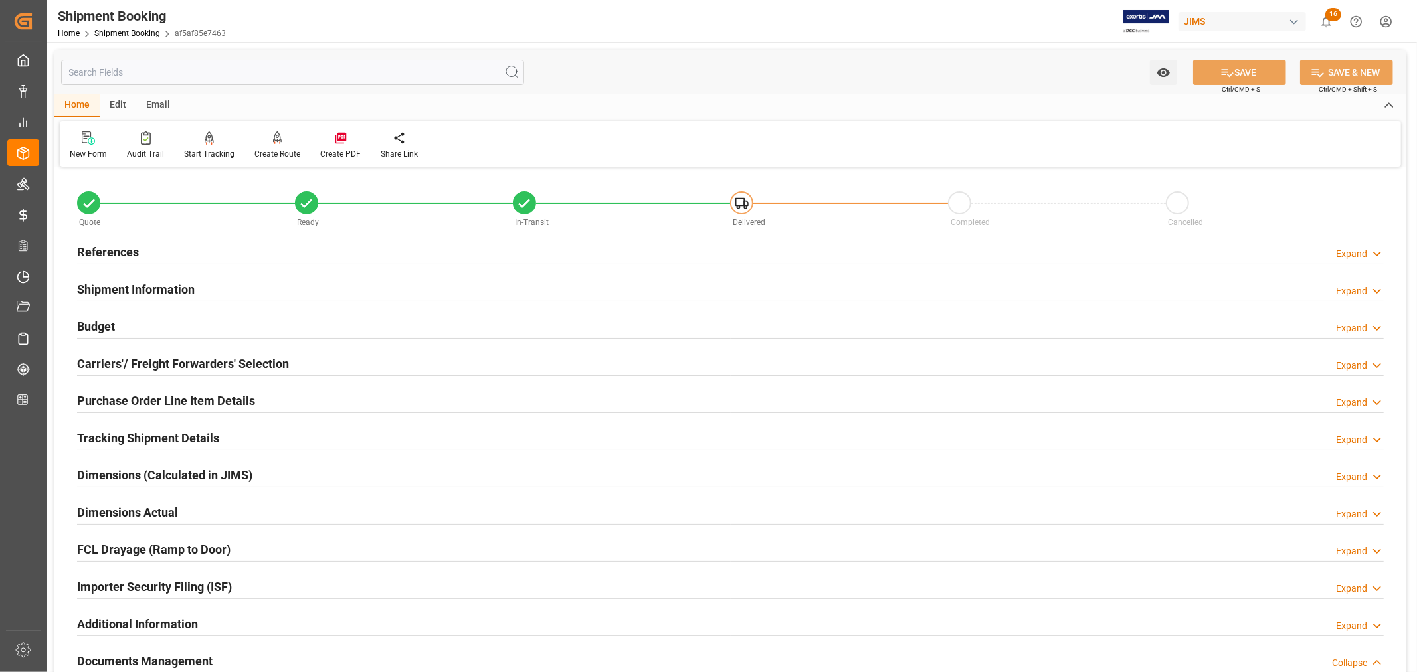
click at [120, 253] on h2 "References" at bounding box center [108, 252] width 62 height 18
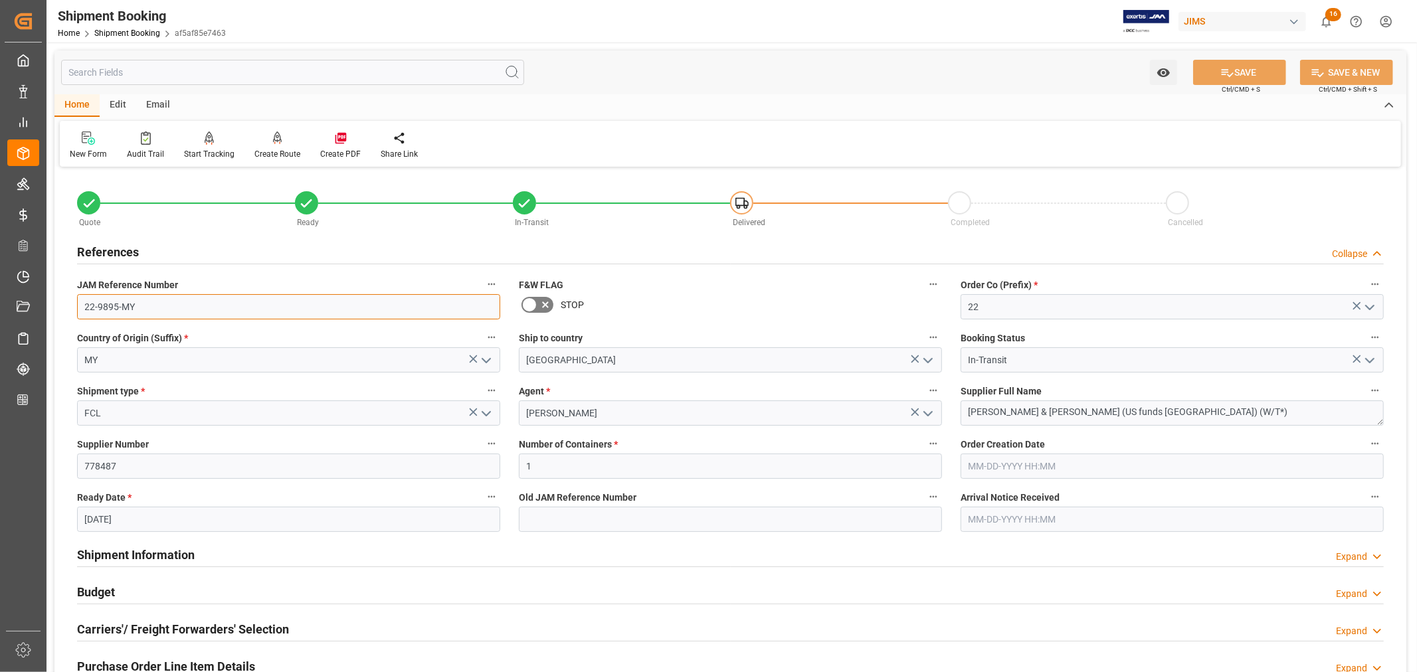
drag, startPoint x: 134, startPoint y: 308, endPoint x: 82, endPoint y: 310, distance: 51.2
click at [82, 310] on input "22-9895-MY" at bounding box center [288, 306] width 423 height 25
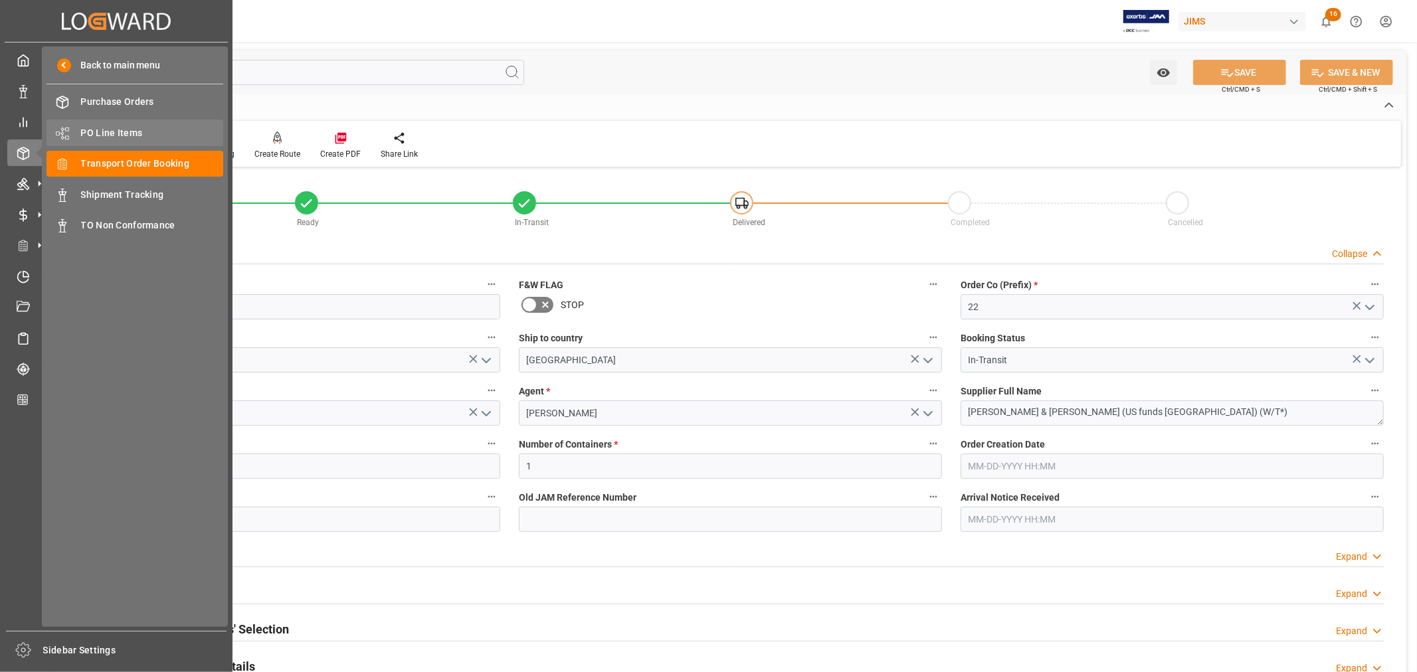
click at [124, 133] on span "PO Line Items" at bounding box center [152, 133] width 143 height 14
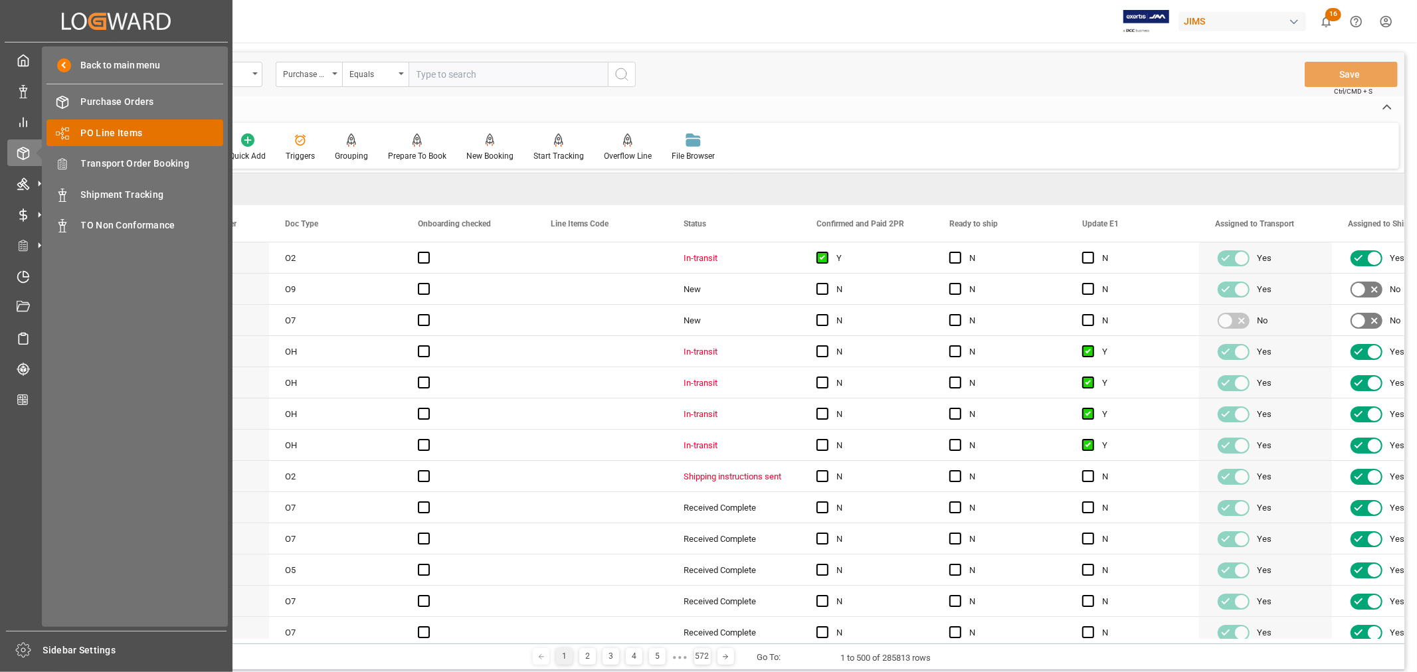
click at [120, 132] on span "PO Line Items" at bounding box center [152, 133] width 143 height 14
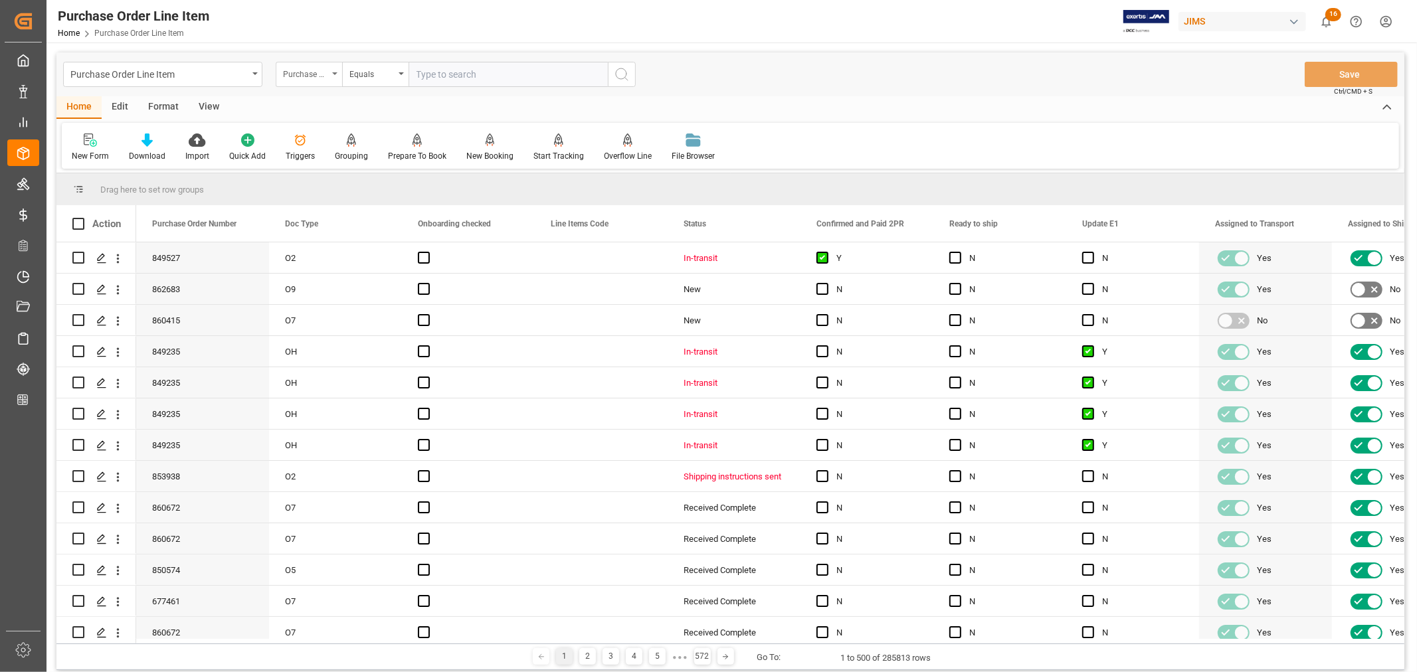
click at [336, 73] on icon "open menu" at bounding box center [334, 73] width 5 height 3
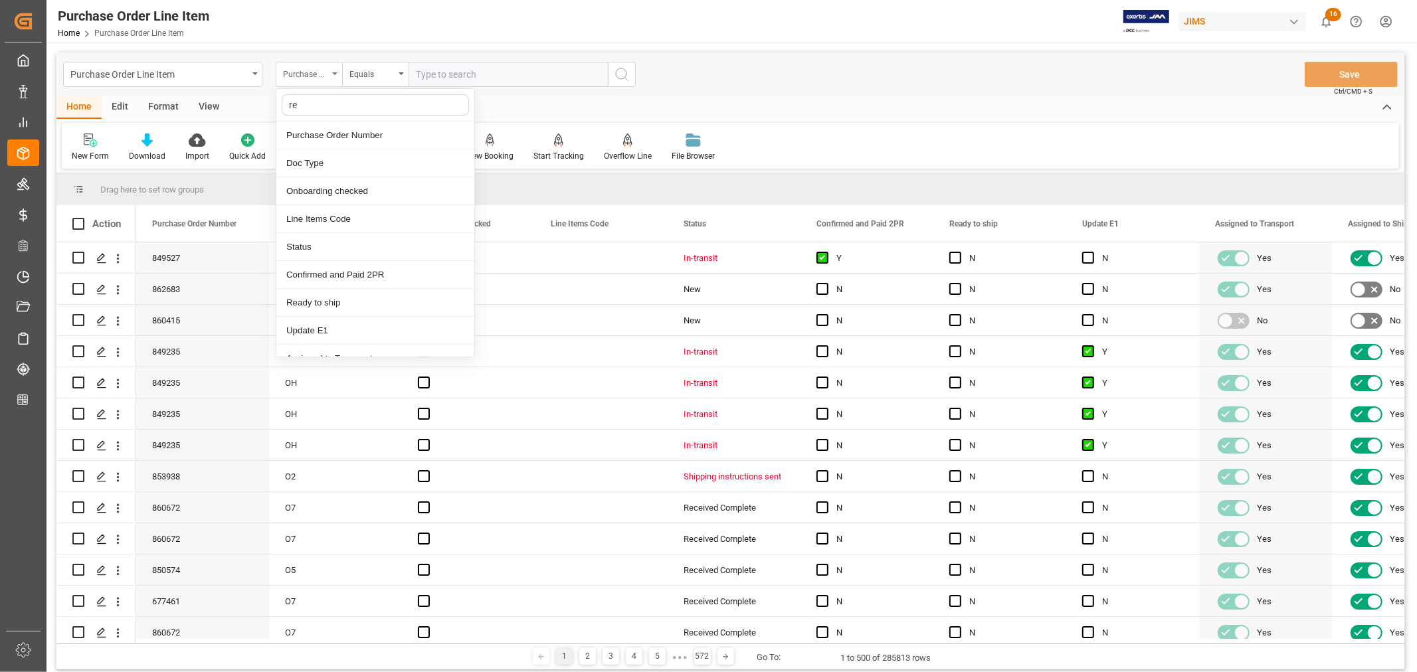
type input "ref"
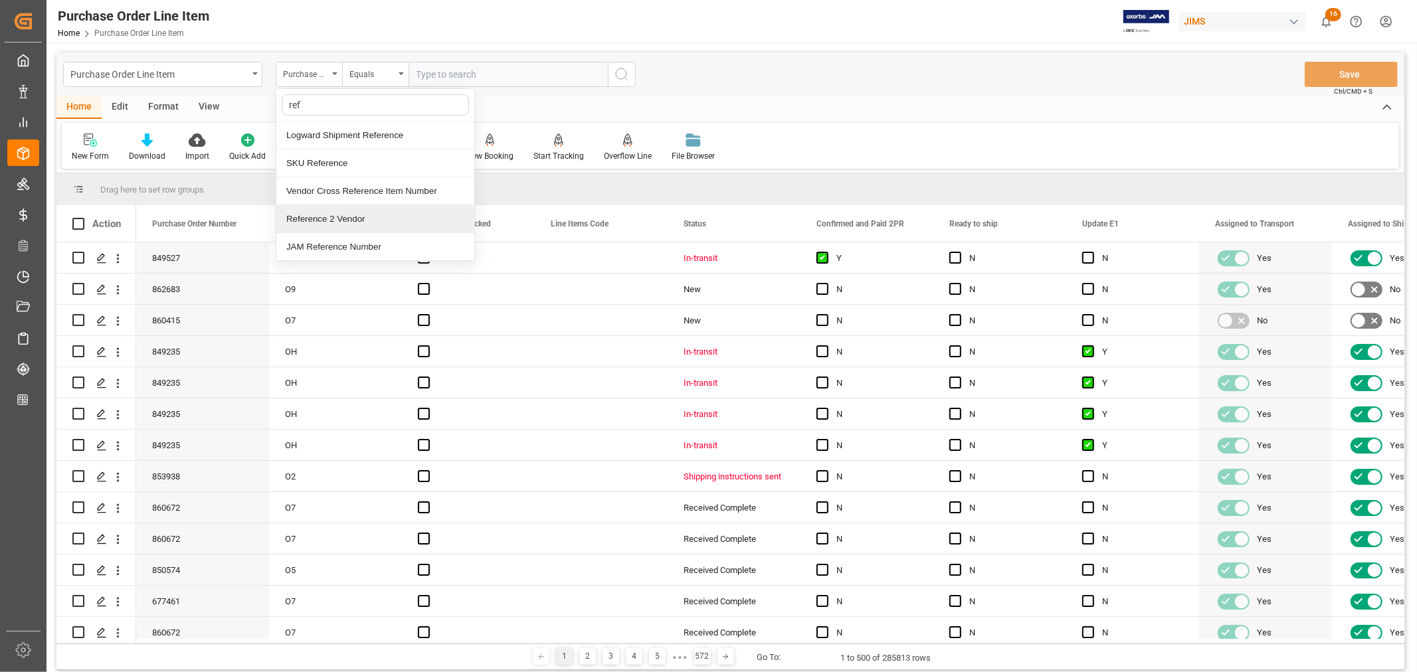
click at [320, 221] on div "Reference 2 Vendor" at bounding box center [375, 219] width 198 height 28
click at [414, 74] on input "text" at bounding box center [508, 74] width 199 height 25
paste input "22-9895-MY"
type input "22-9895-MY"
click at [621, 74] on icon "search button" at bounding box center [622, 74] width 16 height 16
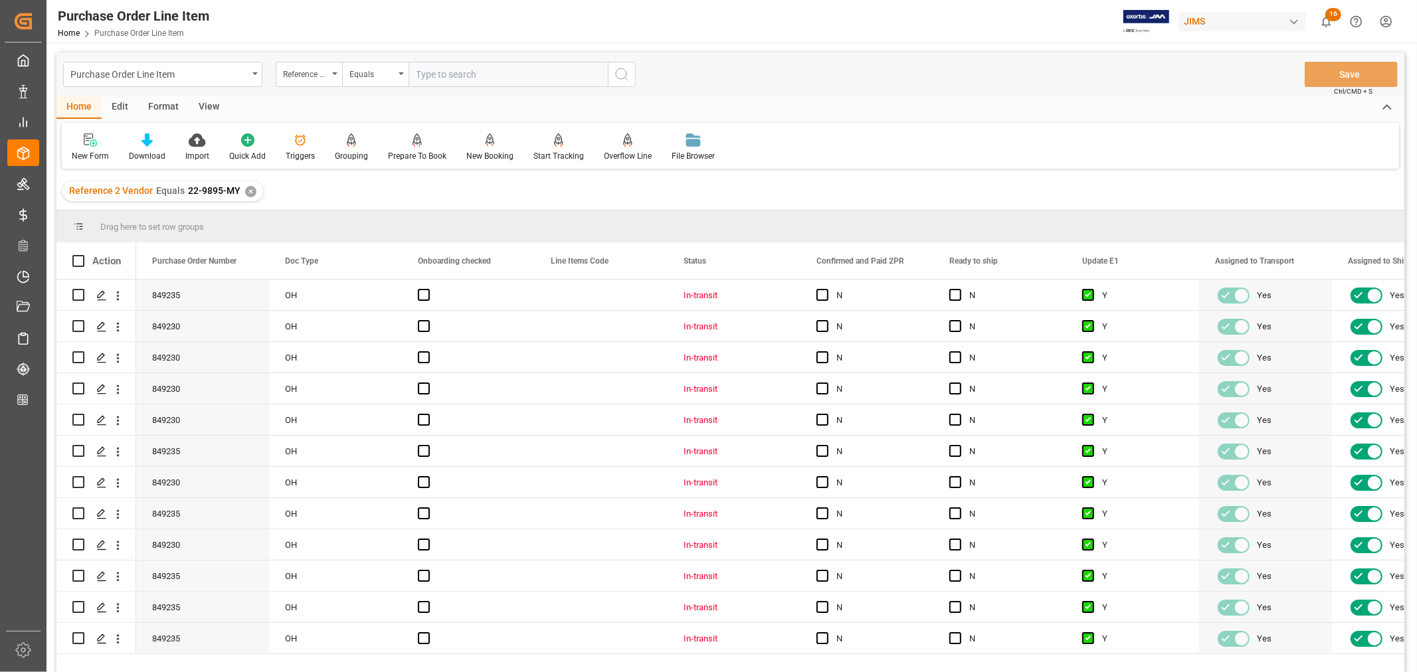
click at [206, 110] on div "View" at bounding box center [209, 107] width 41 height 23
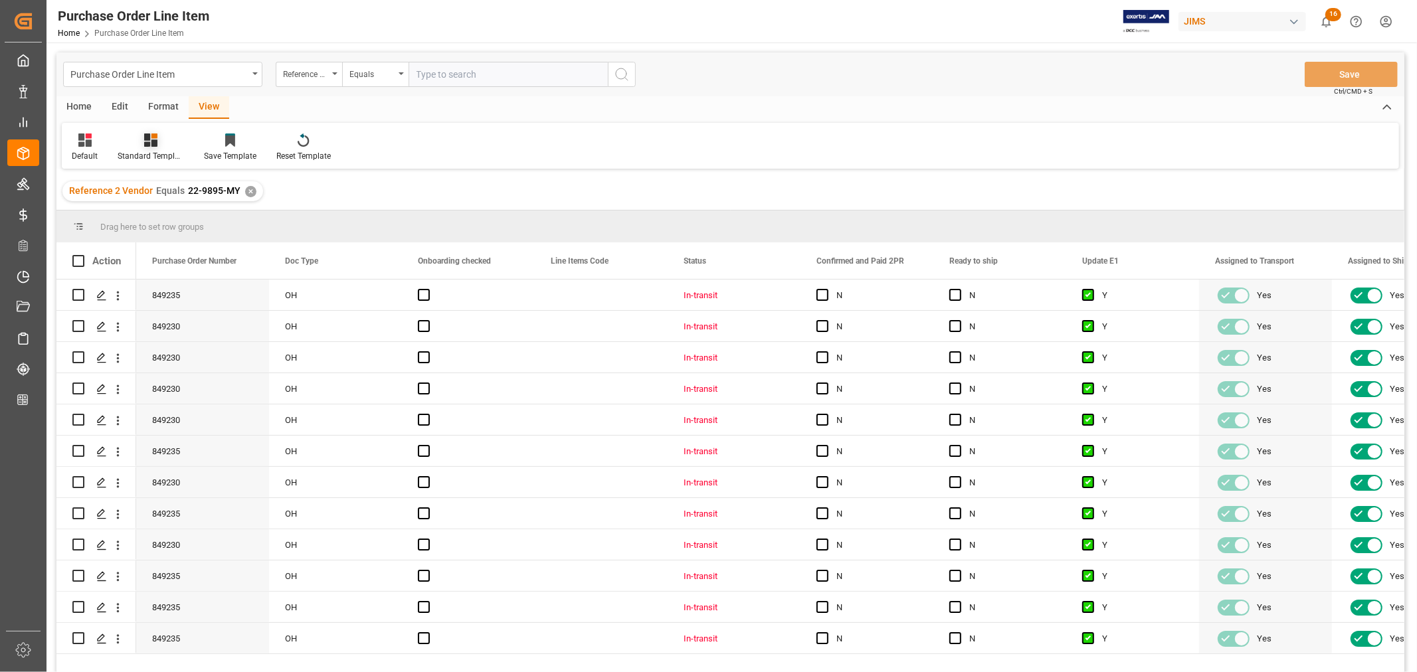
click at [147, 150] on div "Standard Templates" at bounding box center [151, 156] width 66 height 12
click at [161, 317] on div "Buyer Discrepancy" at bounding box center [186, 324] width 116 height 14
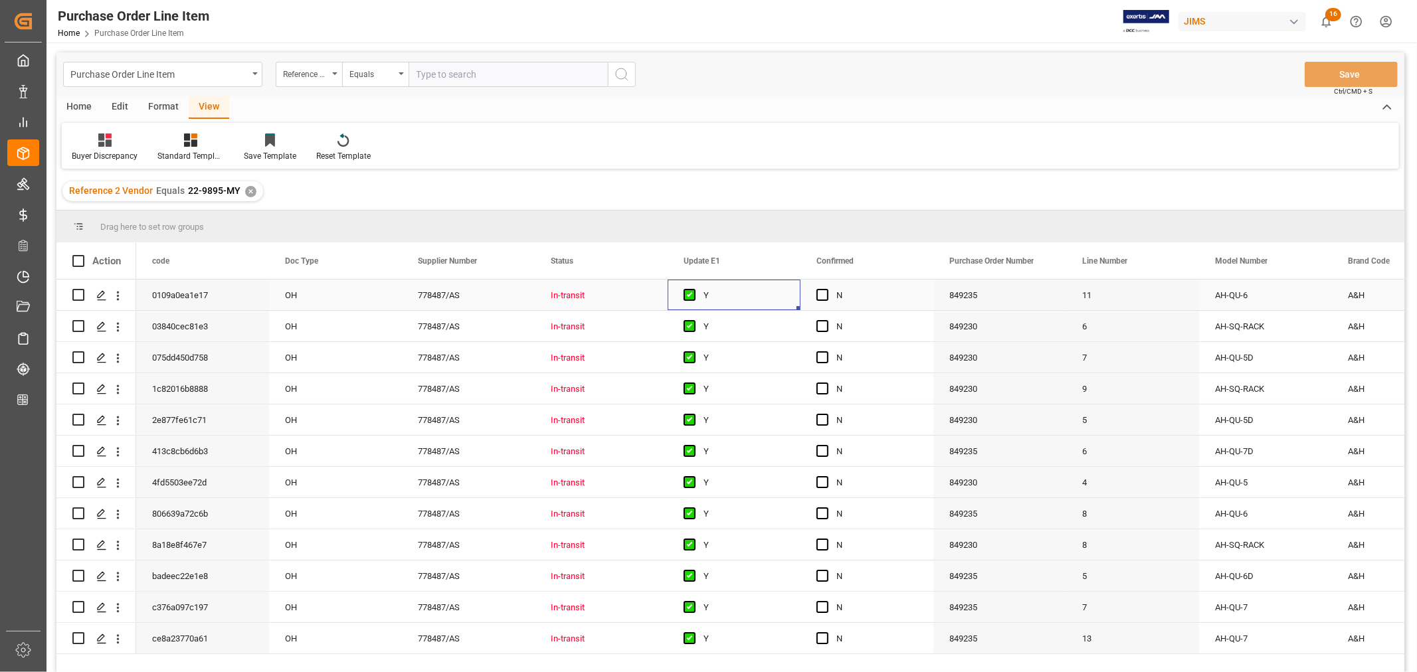
click at [775, 299] on div "Y" at bounding box center [744, 295] width 81 height 31
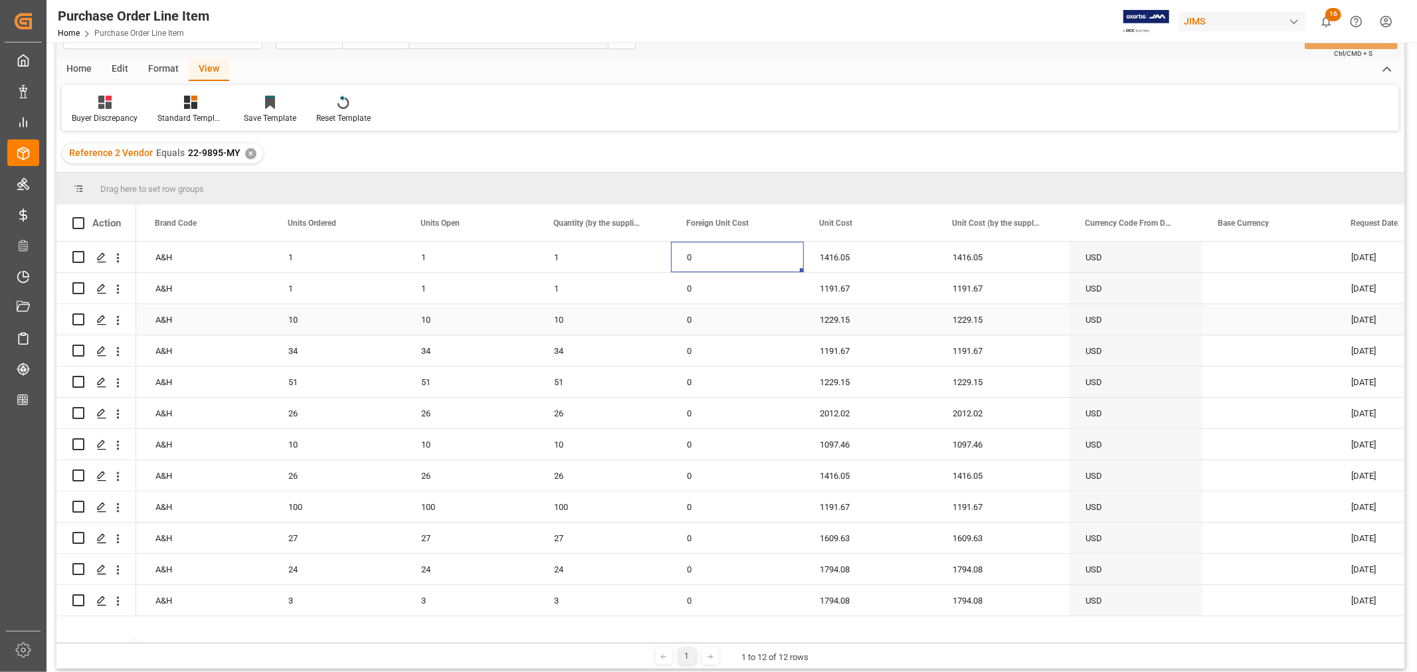
scroll to position [147, 0]
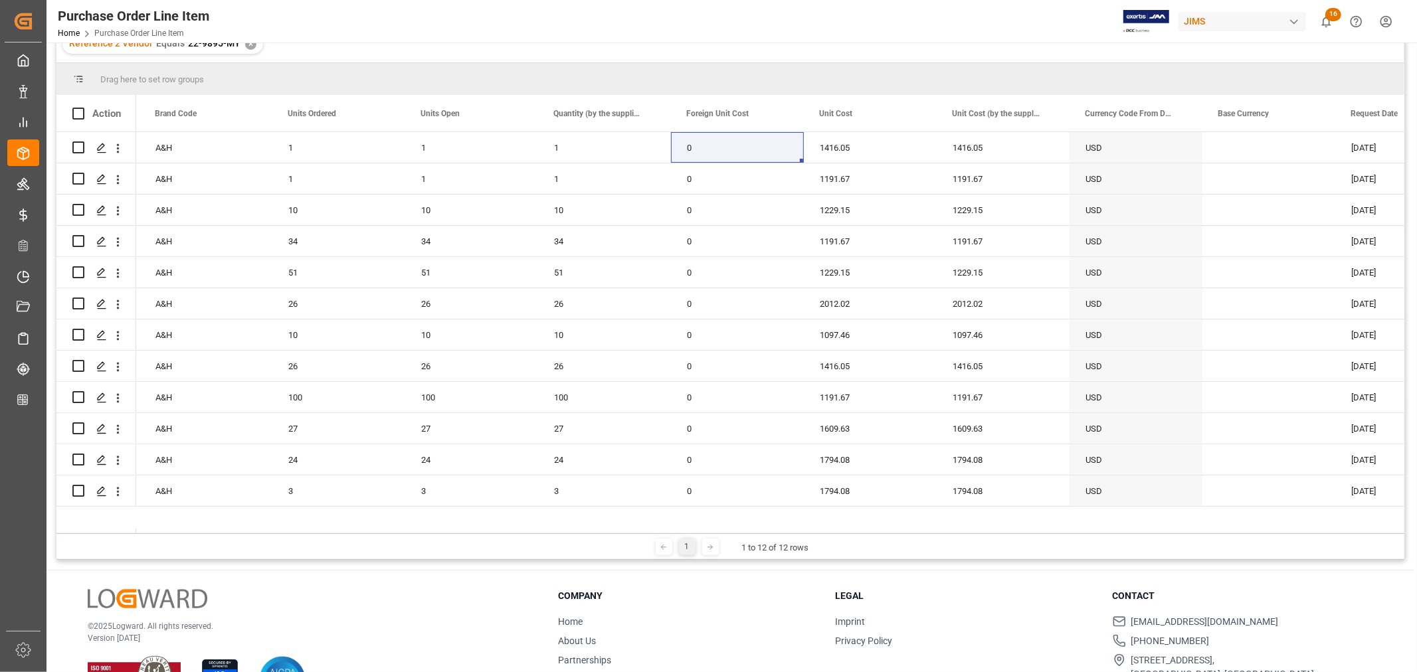
drag, startPoint x: 716, startPoint y: 528, endPoint x: 308, endPoint y: 533, distance: 408.0
click at [308, 533] on div "Drag here to set row groups Drag here to set column labels Action Line Number M…" at bounding box center [730, 311] width 1348 height 497
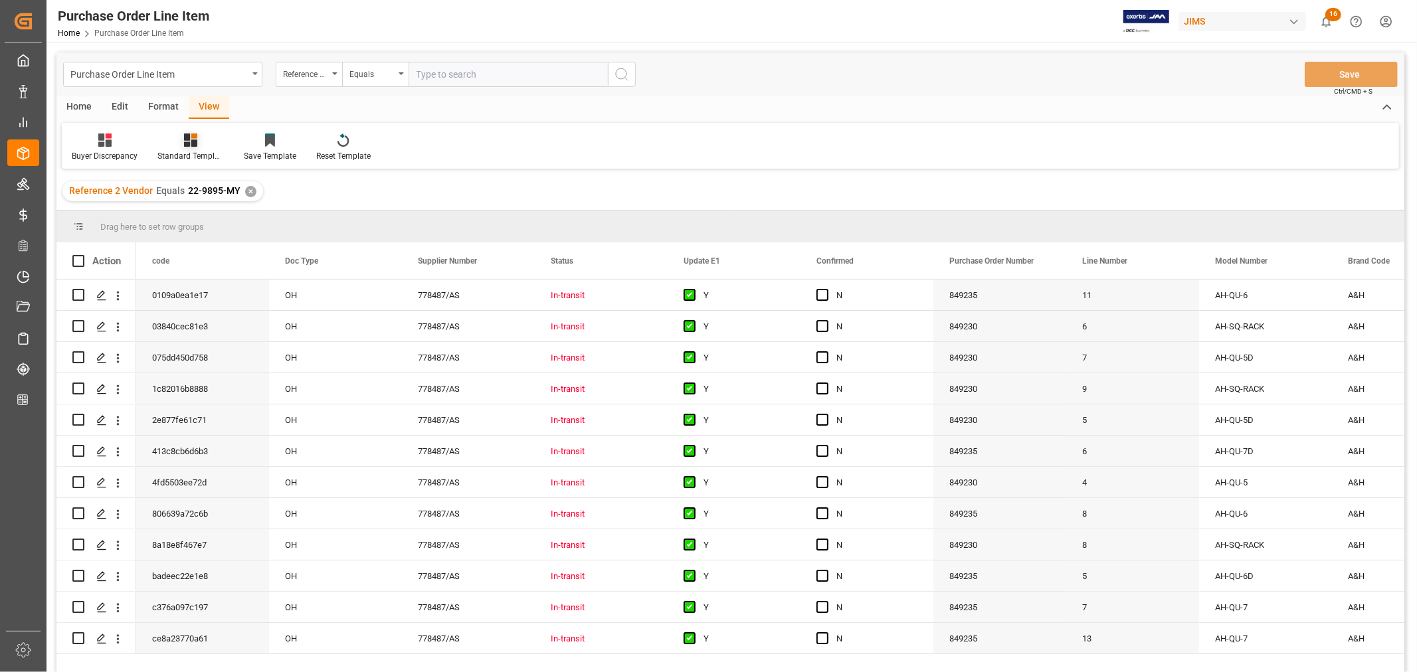
click at [195, 141] on icon at bounding box center [190, 140] width 13 height 13
click at [193, 209] on div "HS listing USA" at bounding box center [226, 215] width 116 height 14
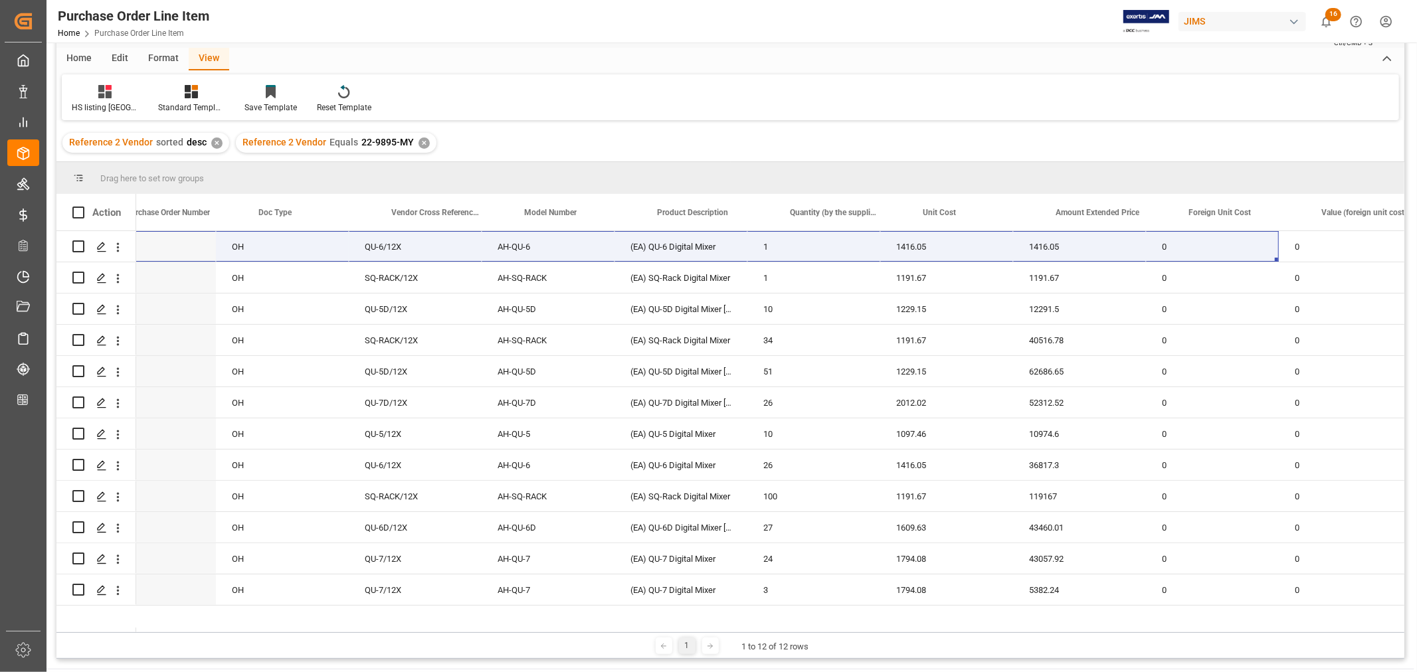
scroll to position [0, 213]
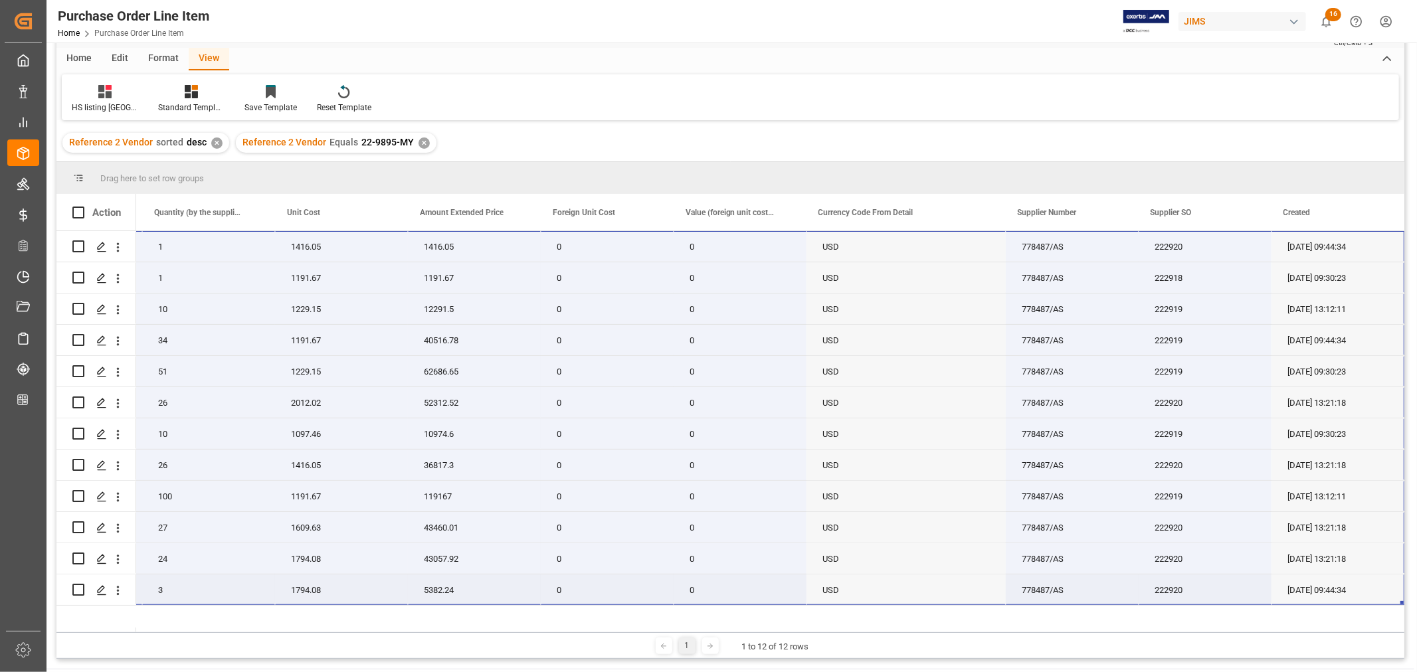
drag, startPoint x: 168, startPoint y: 239, endPoint x: 1383, endPoint y: 605, distance: 1268.2
click at [1383, 605] on div "22-9895-MY AH-QU-6 (EA) QU-6 Digital Mixer 1 1416.05 1416.05 0 0 USD 778487/AS …" at bounding box center [375, 418] width 2060 height 375
click at [223, 246] on div "1" at bounding box center [208, 246] width 133 height 31
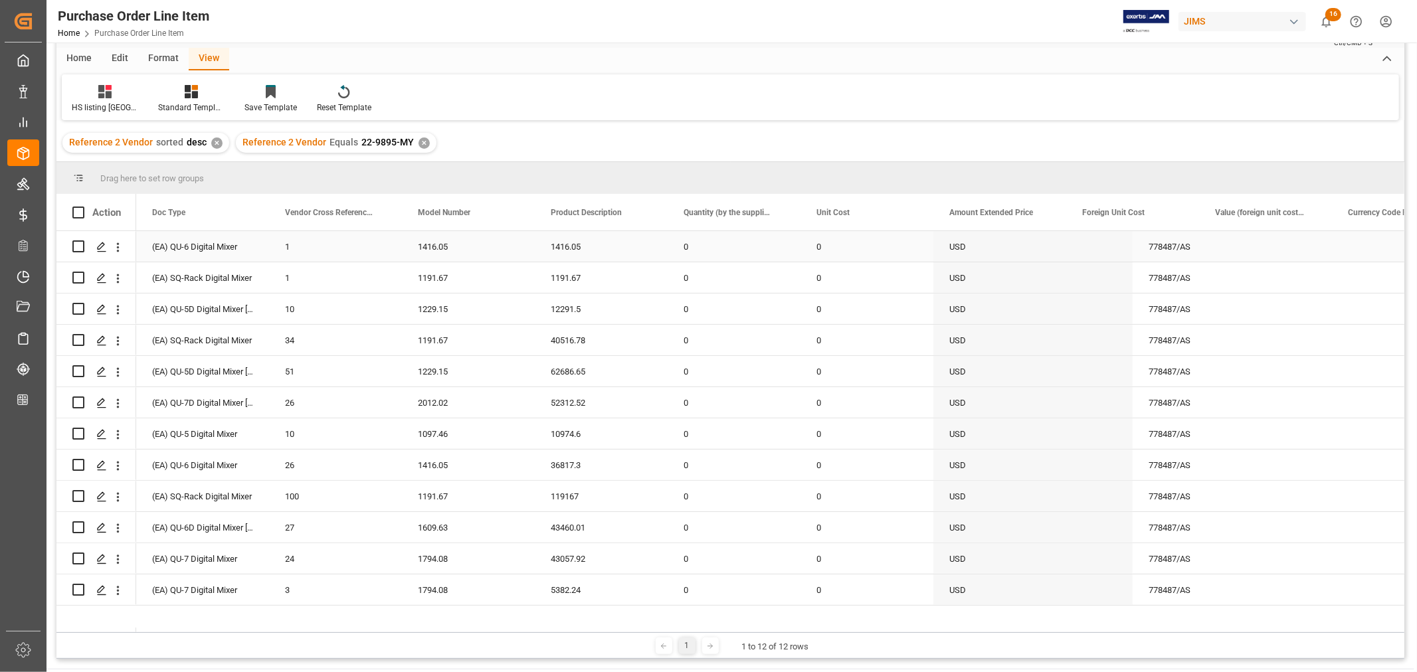
scroll to position [0, 0]
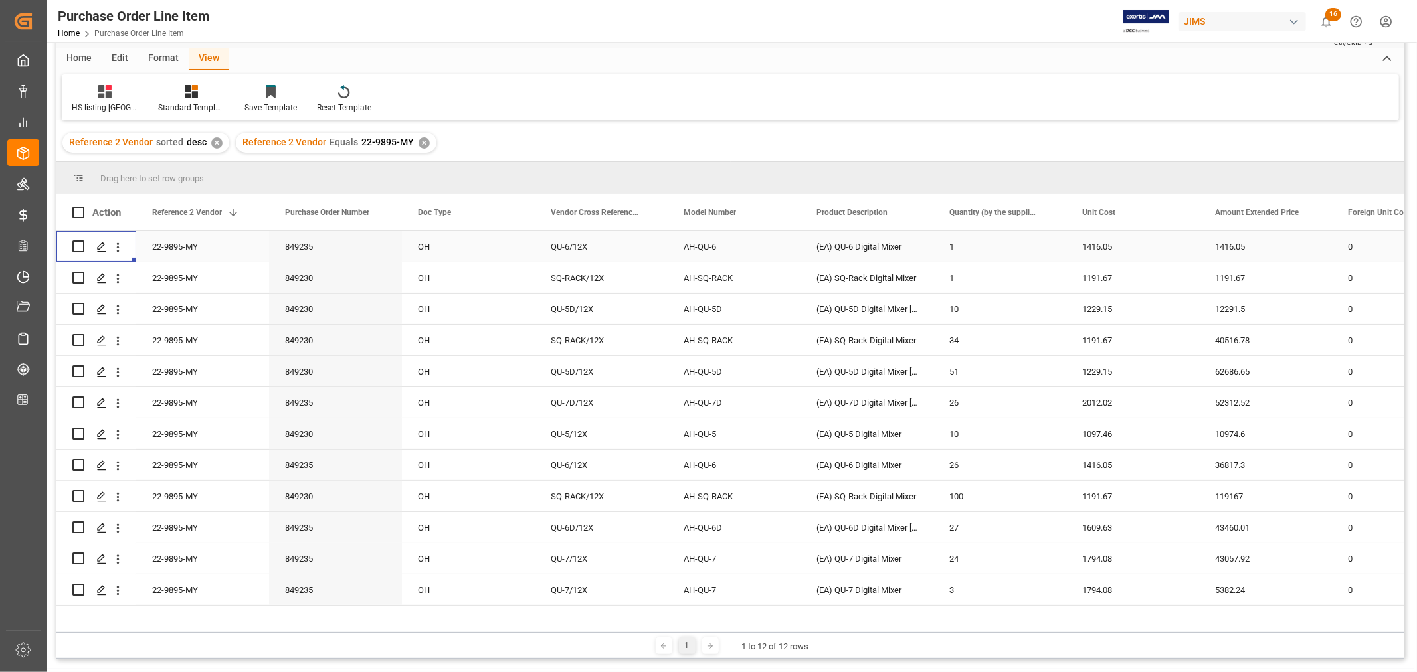
click at [182, 248] on div "22-9895-MY" at bounding box center [202, 246] width 133 height 31
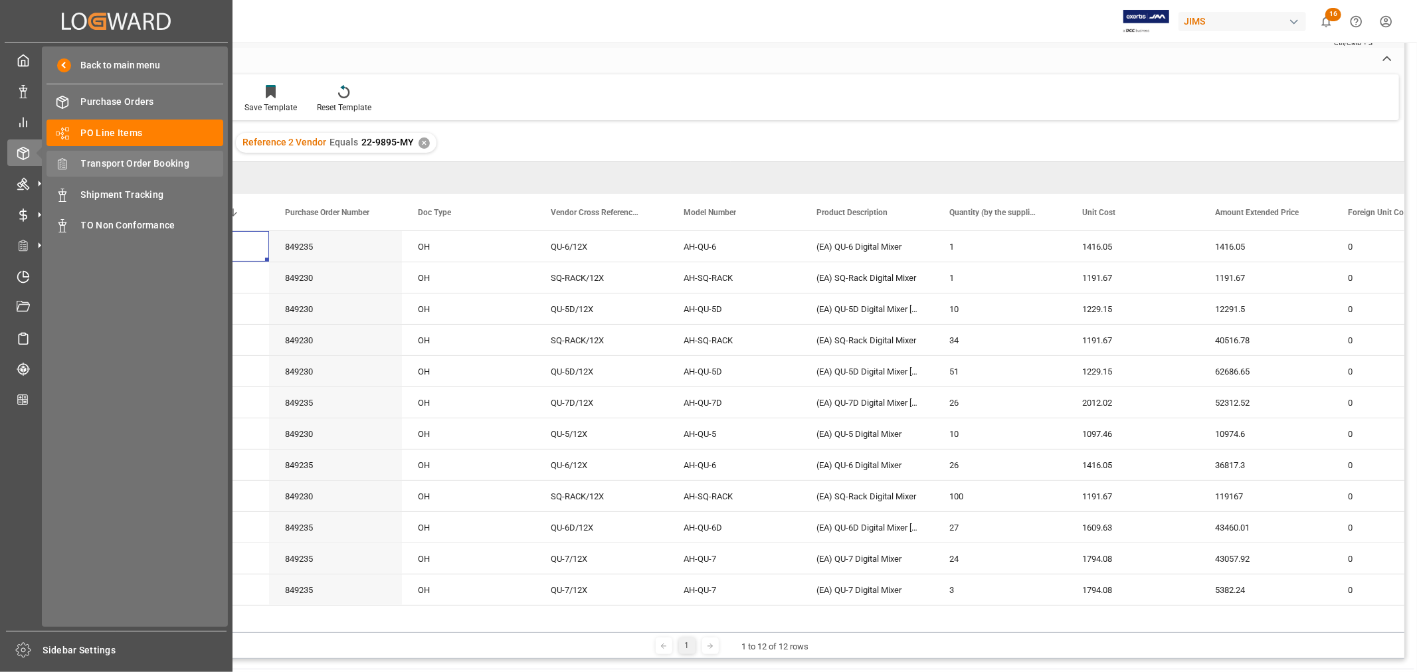
click at [151, 160] on span "Transport Order Booking" at bounding box center [152, 164] width 143 height 14
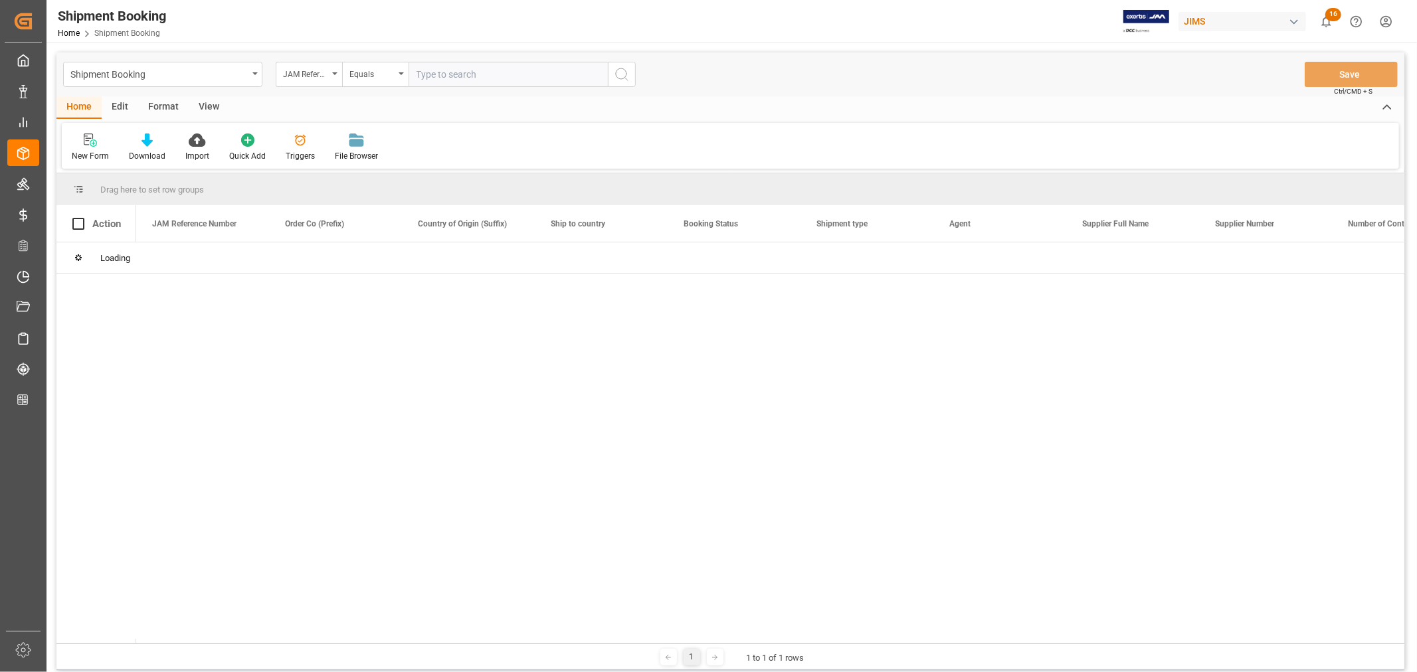
click at [421, 74] on input "text" at bounding box center [508, 74] width 199 height 25
paste input "22-9895-MY"
type input "22-9895-MY"
click at [621, 74] on icon "search button" at bounding box center [622, 74] width 16 height 16
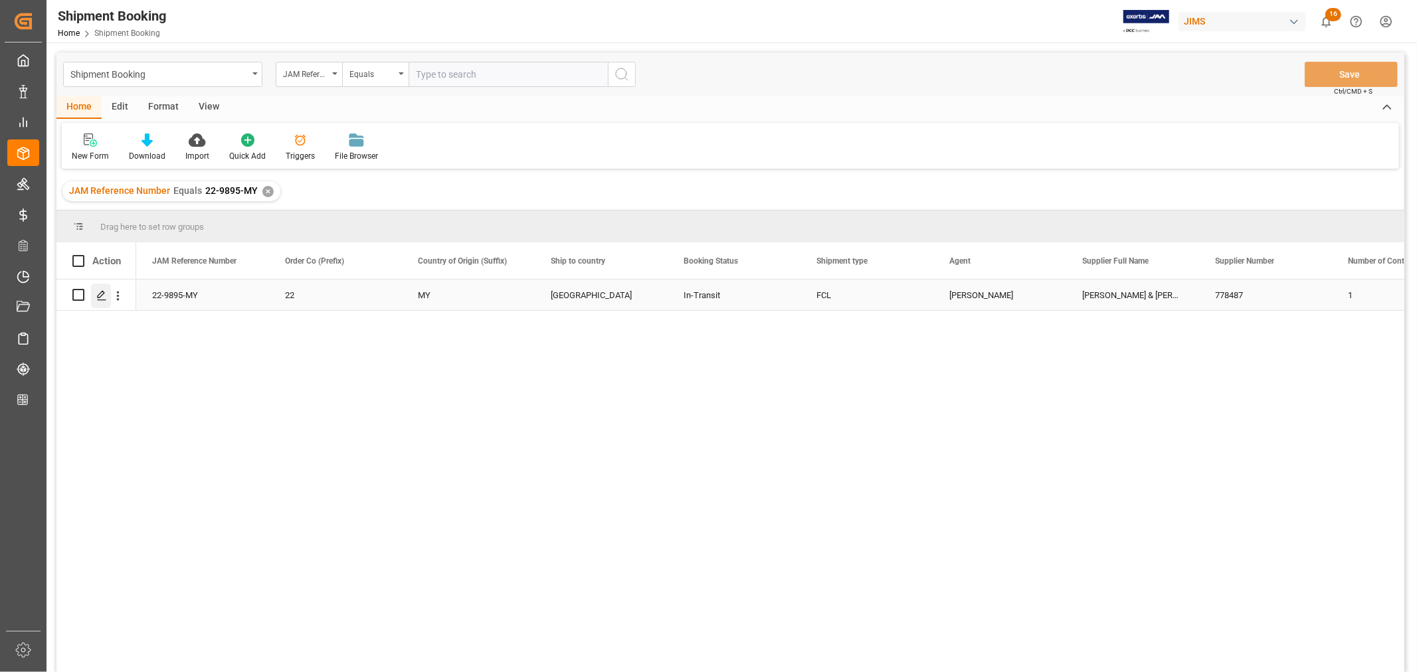
click at [104, 292] on icon "Press SPACE to select this row." at bounding box center [101, 295] width 11 height 11
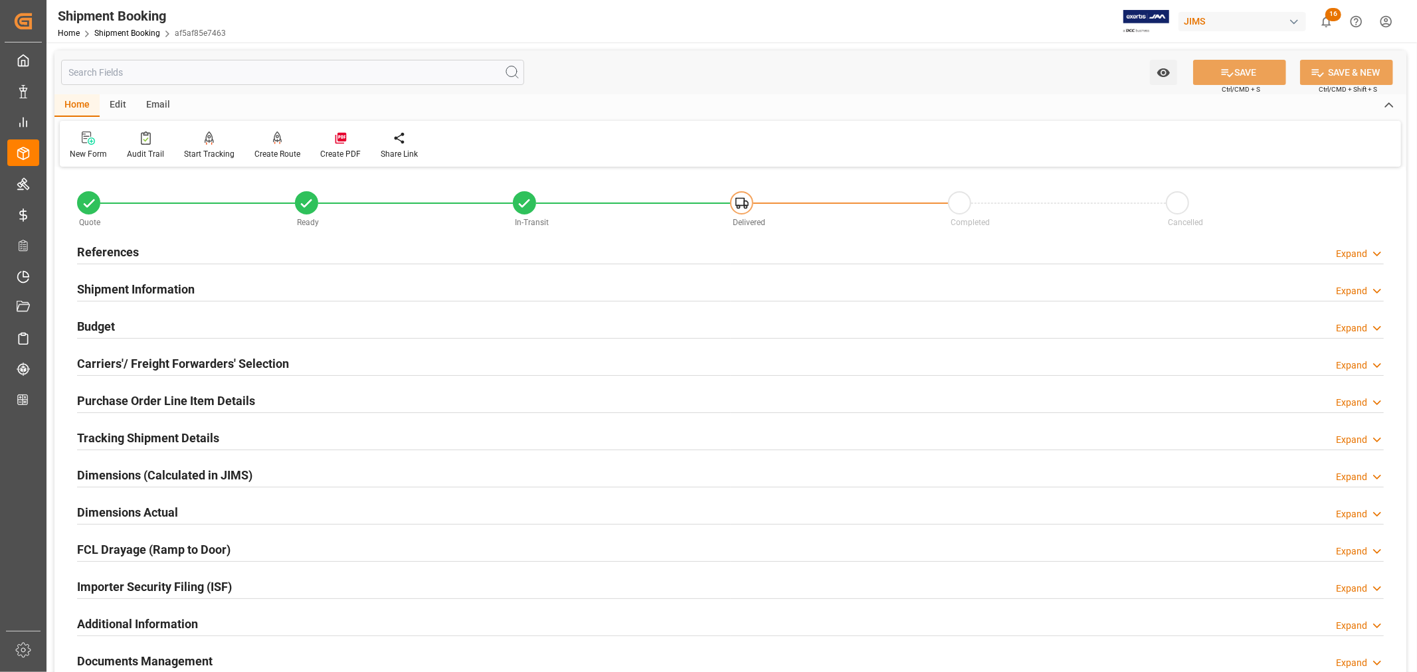
click at [132, 435] on h2 "Tracking Shipment Details" at bounding box center [148, 438] width 142 height 18
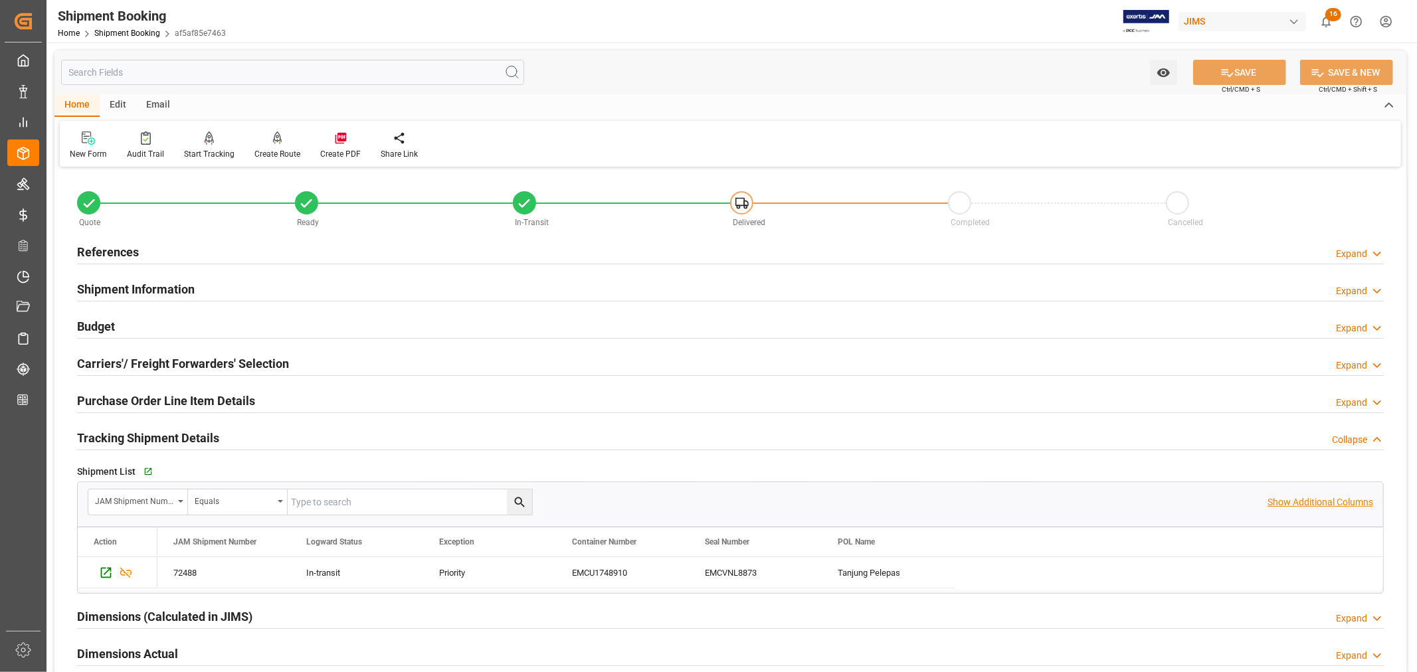
click at [1313, 501] on p "Show Additional Columns" at bounding box center [1321, 503] width 106 height 14
click at [915, 568] on div "Tanjung Pelepas" at bounding box center [888, 572] width 133 height 31
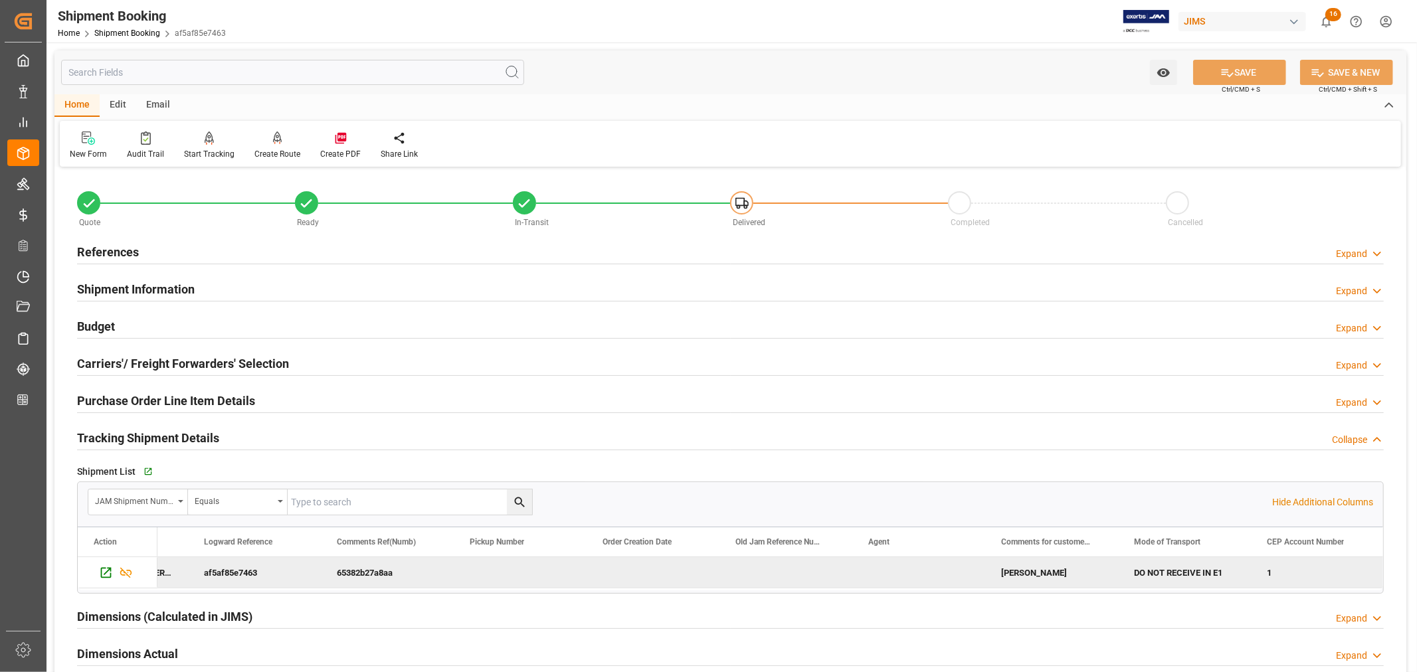
scroll to position [0, 1564]
click at [208, 433] on h2 "Tracking Shipment Details" at bounding box center [148, 438] width 142 height 18
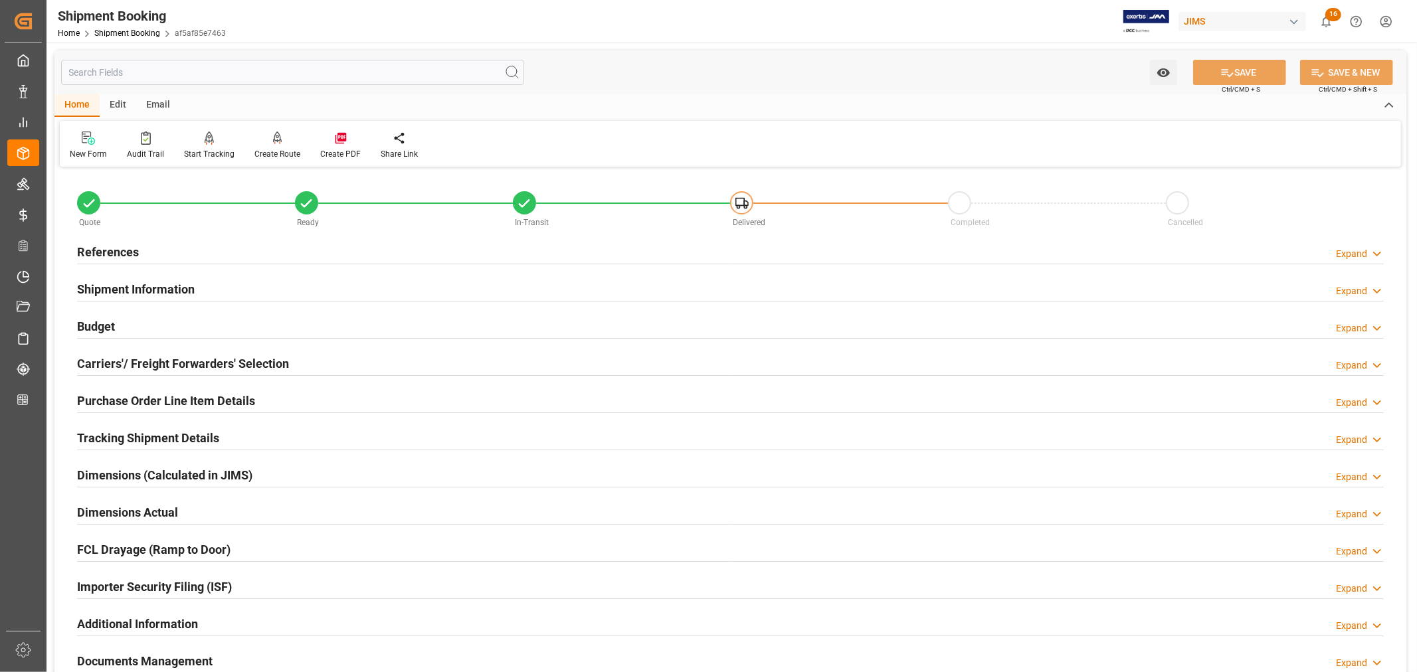
click at [108, 248] on h2 "References" at bounding box center [108, 252] width 62 height 18
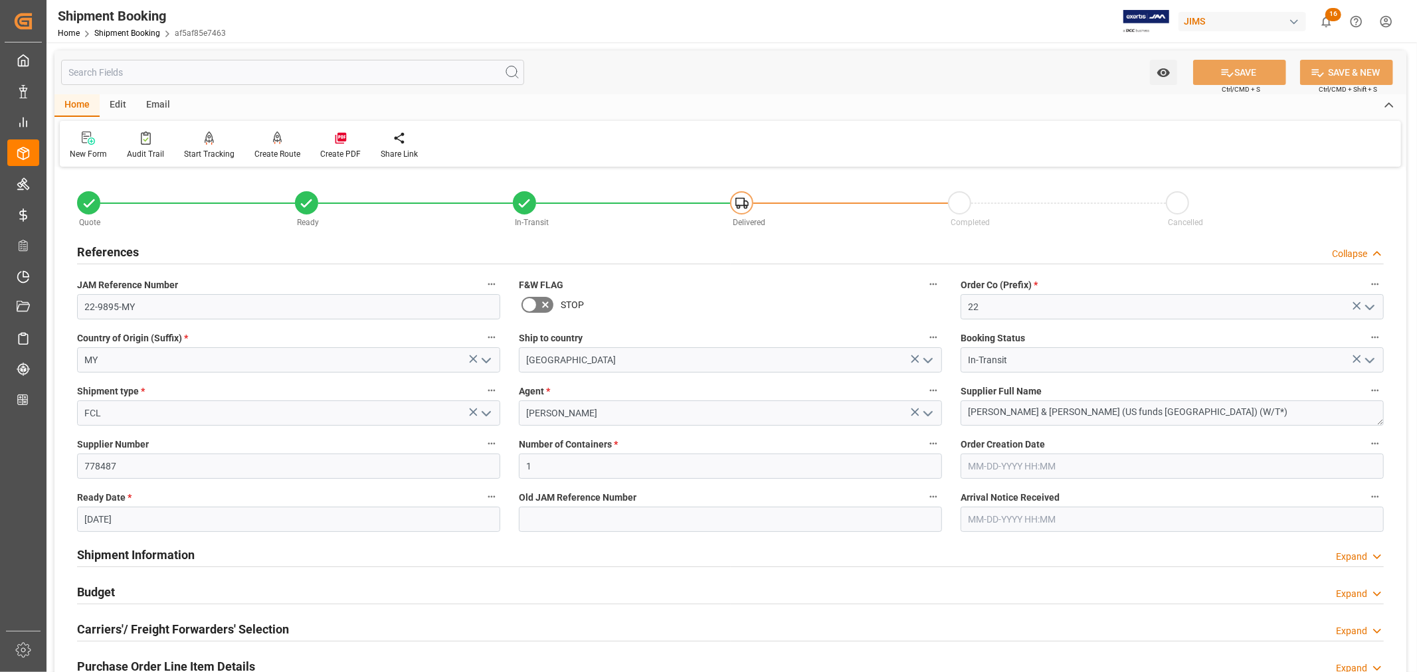
click at [108, 248] on h2 "References" at bounding box center [108, 252] width 62 height 18
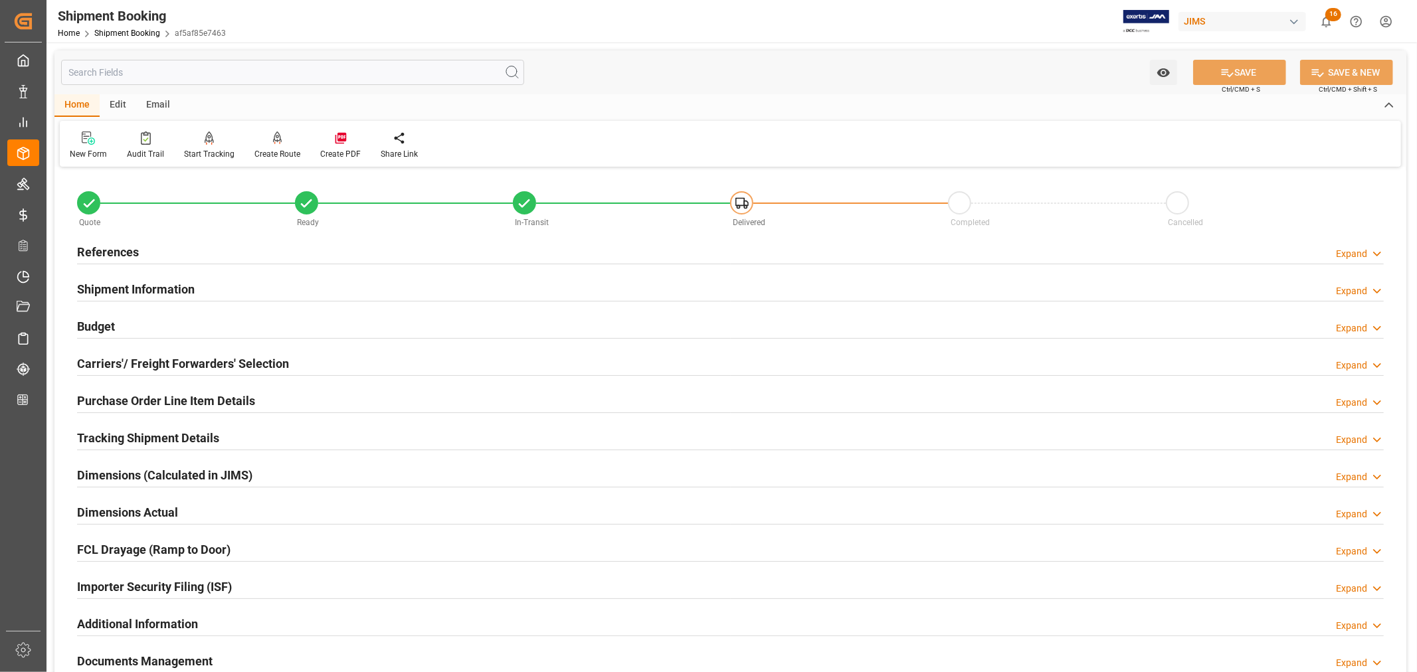
click at [108, 320] on h2 "Budget" at bounding box center [96, 327] width 38 height 18
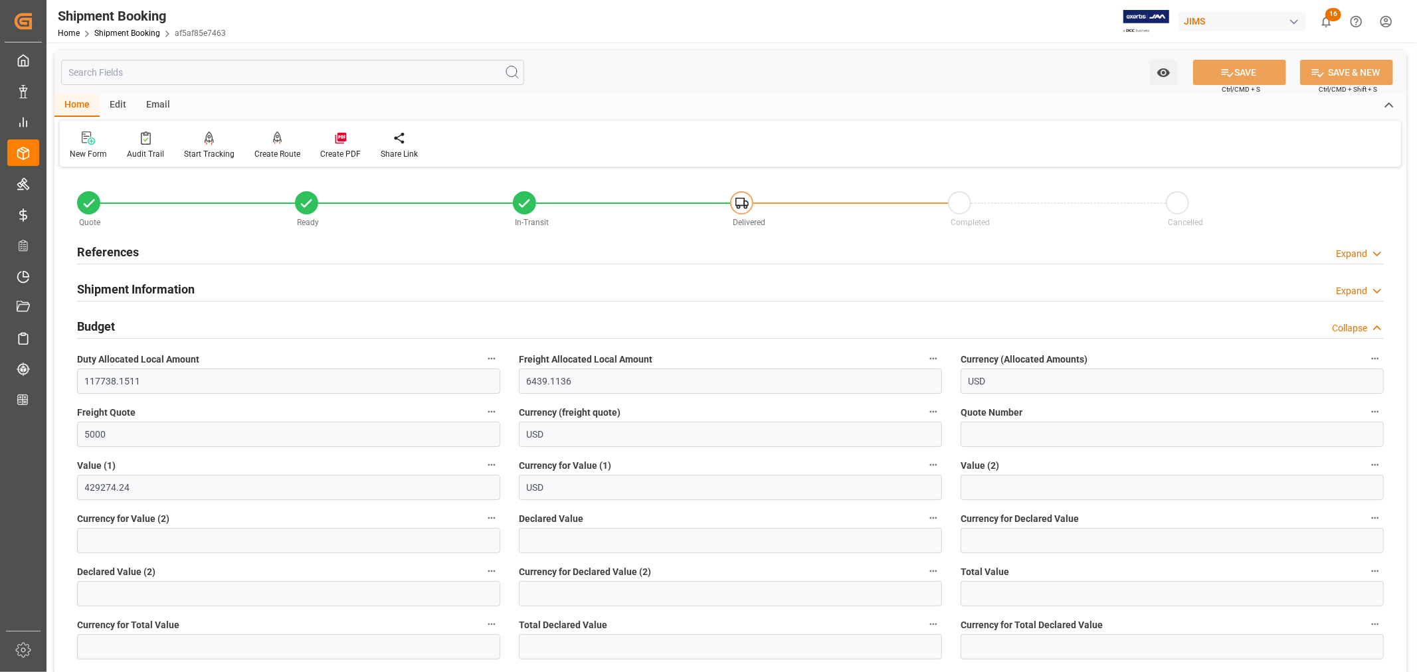
click at [108, 328] on h2 "Budget" at bounding box center [96, 327] width 38 height 18
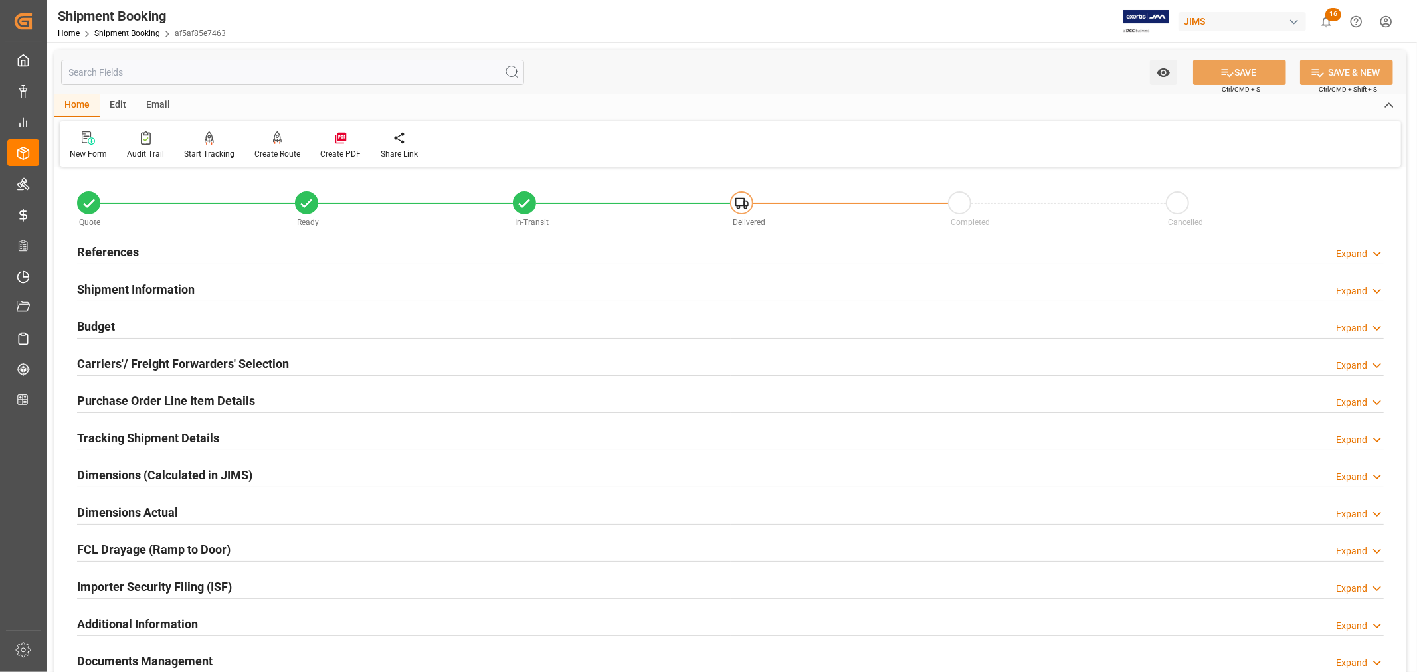
click at [110, 322] on h2 "Budget" at bounding box center [96, 327] width 38 height 18
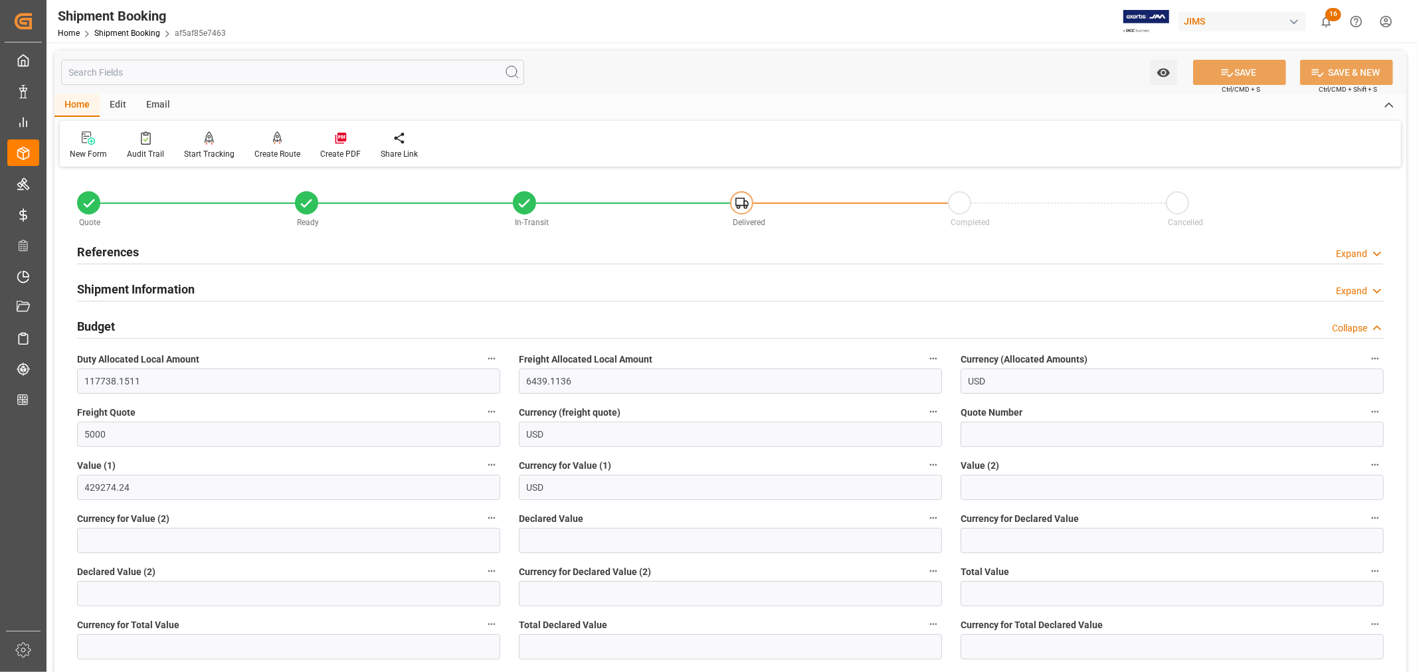
click at [110, 322] on h2 "Budget" at bounding box center [96, 327] width 38 height 18
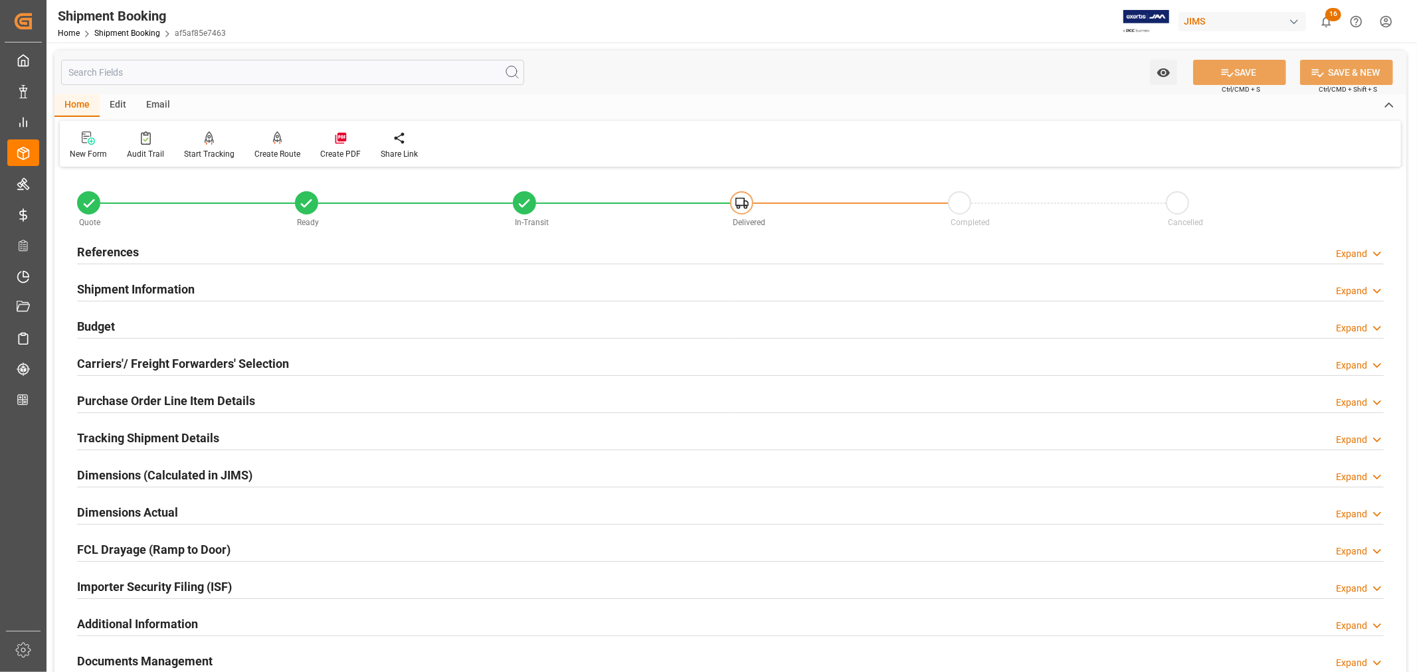
click at [110, 322] on h2 "Budget" at bounding box center [96, 327] width 38 height 18
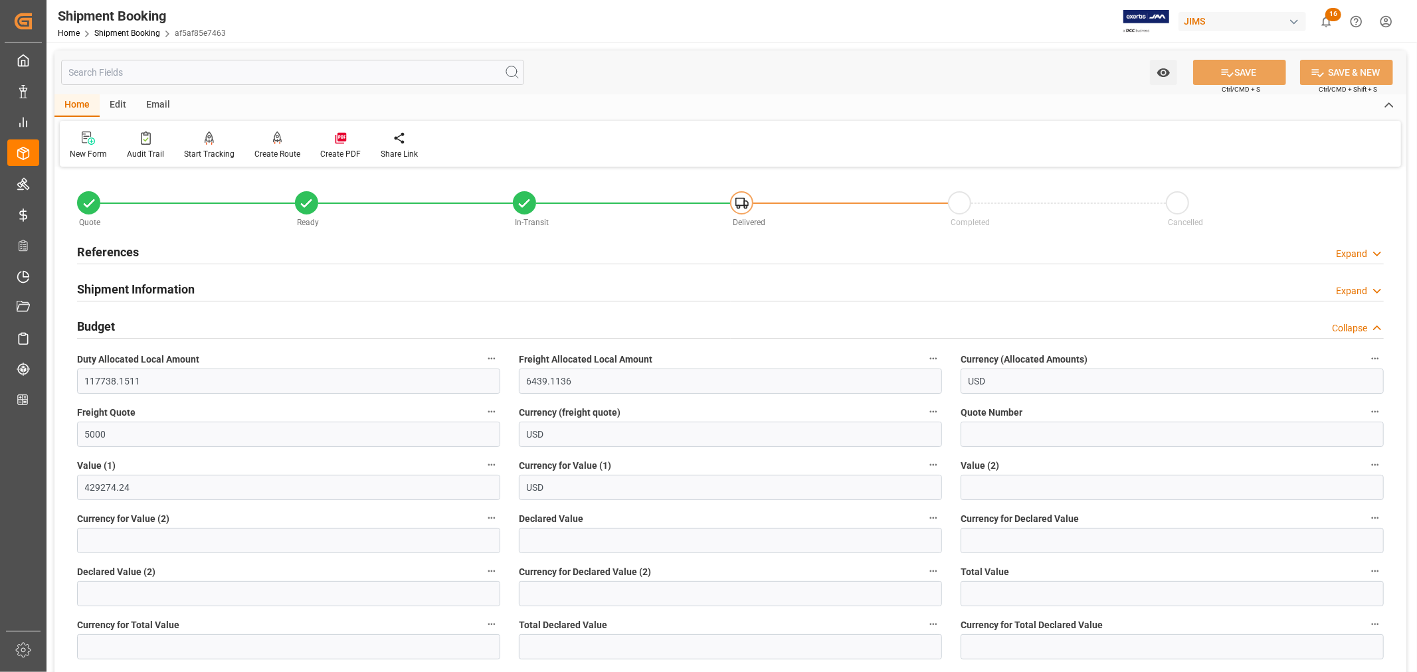
click at [110, 322] on h2 "Budget" at bounding box center [96, 327] width 38 height 18
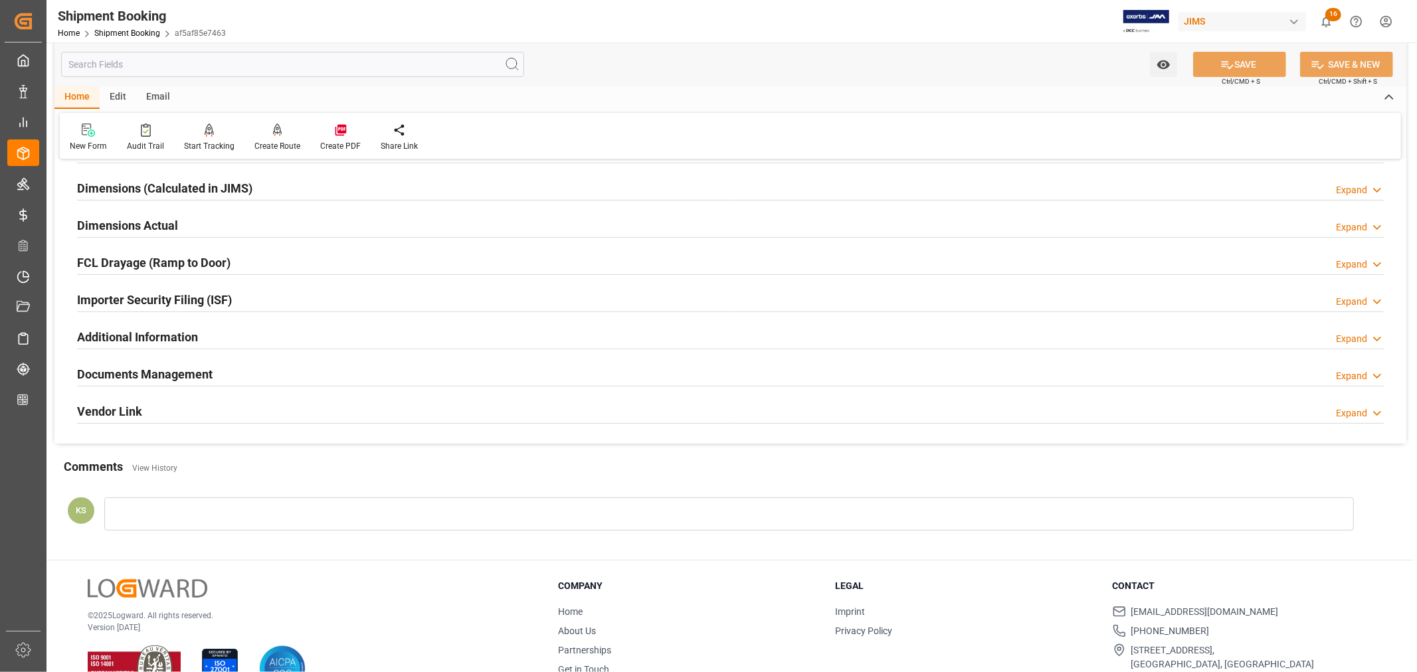
scroll to position [295, 0]
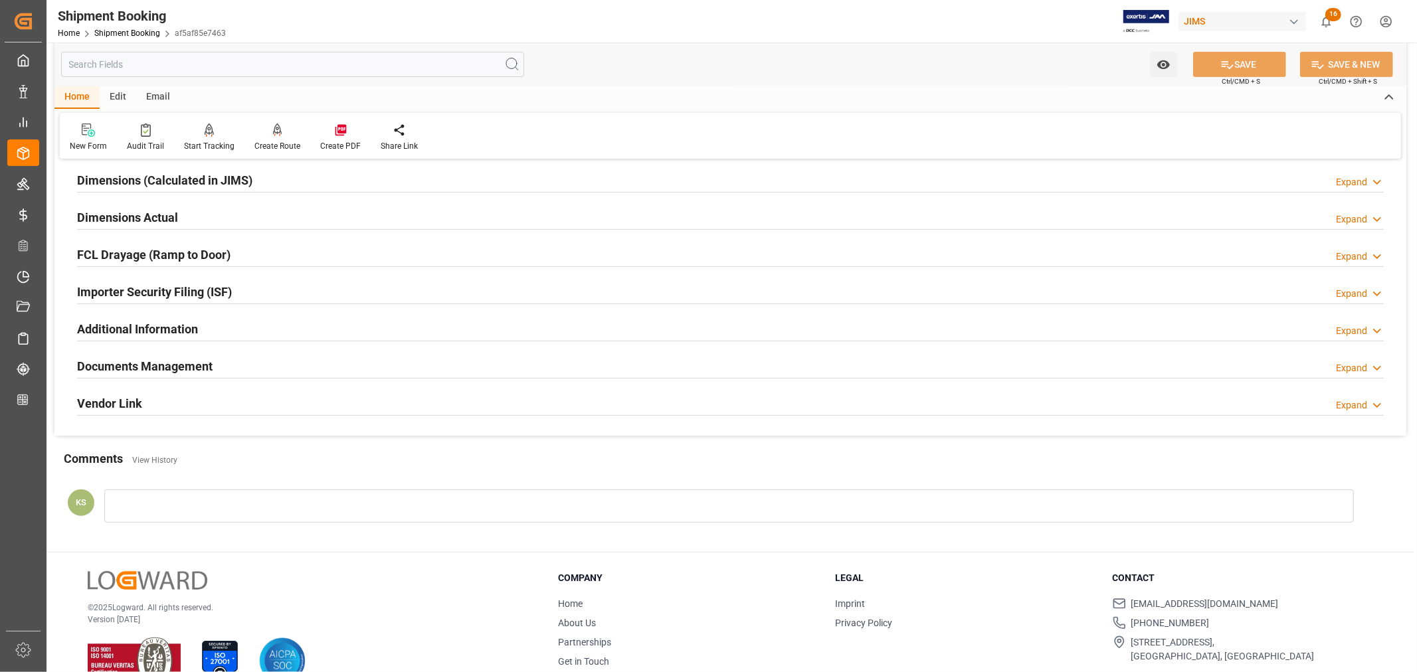
click at [183, 363] on h2 "Documents Management" at bounding box center [145, 366] width 136 height 18
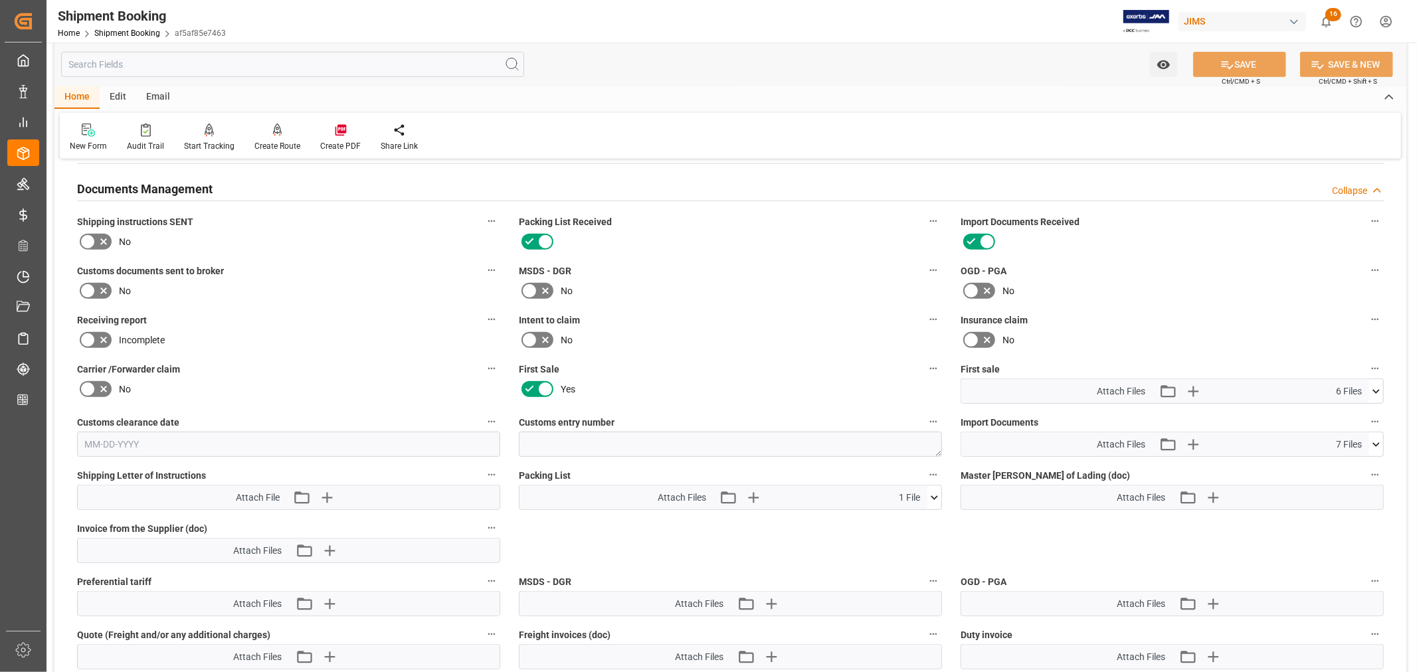
scroll to position [516, 0]
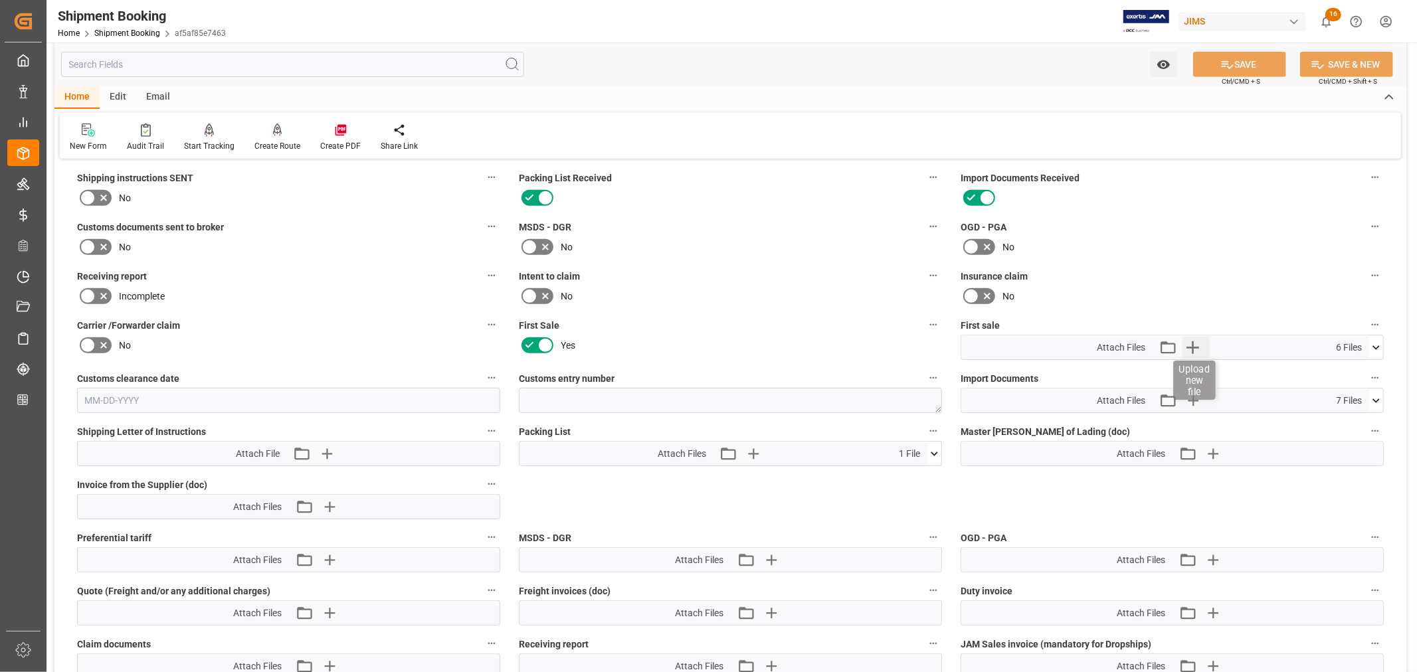
click at [1196, 344] on icon "button" at bounding box center [1193, 347] width 13 height 13
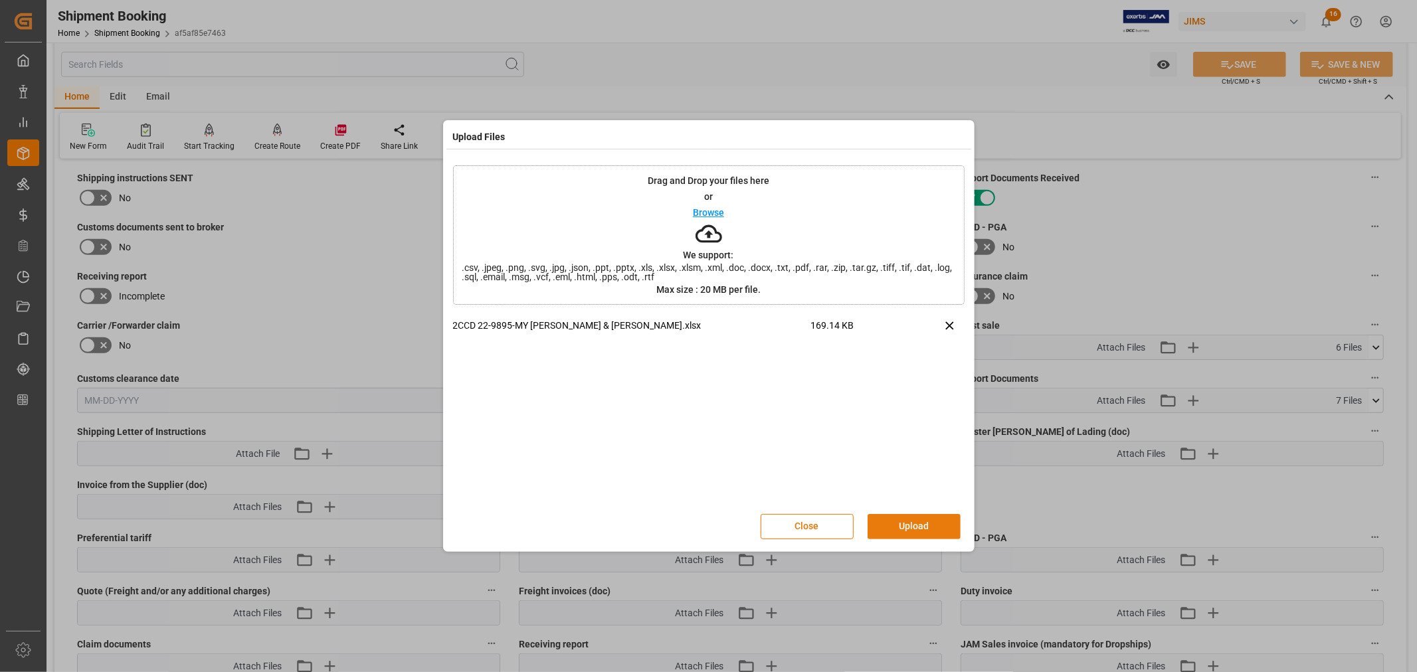
click at [902, 525] on button "Upload" at bounding box center [914, 526] width 93 height 25
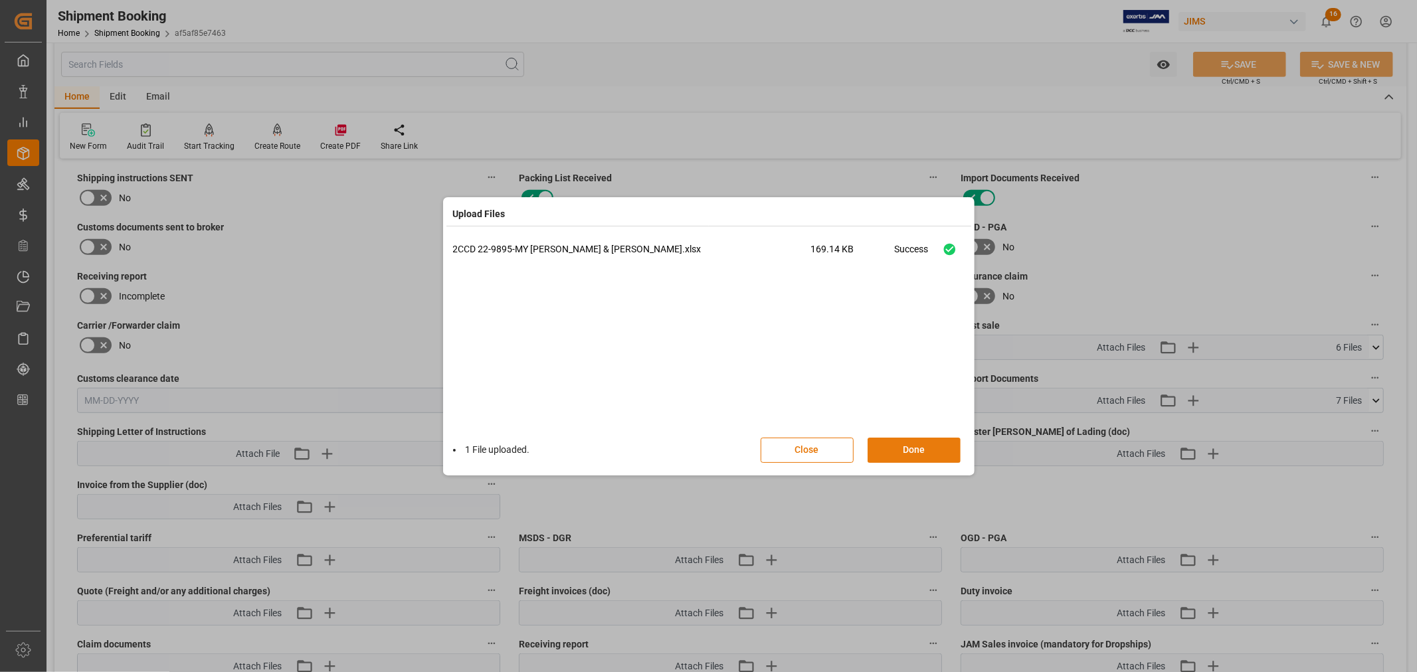
click at [908, 448] on button "Done" at bounding box center [914, 450] width 93 height 25
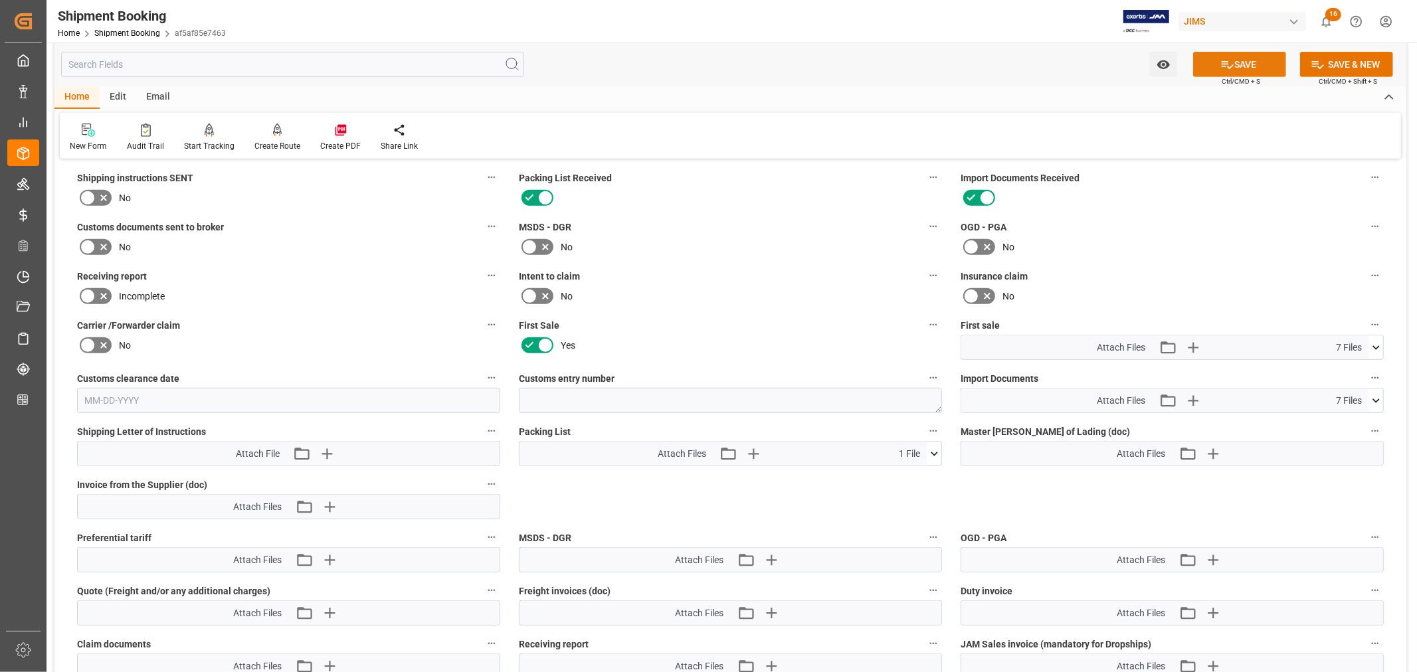
click at [1237, 62] on button "SAVE" at bounding box center [1239, 64] width 93 height 25
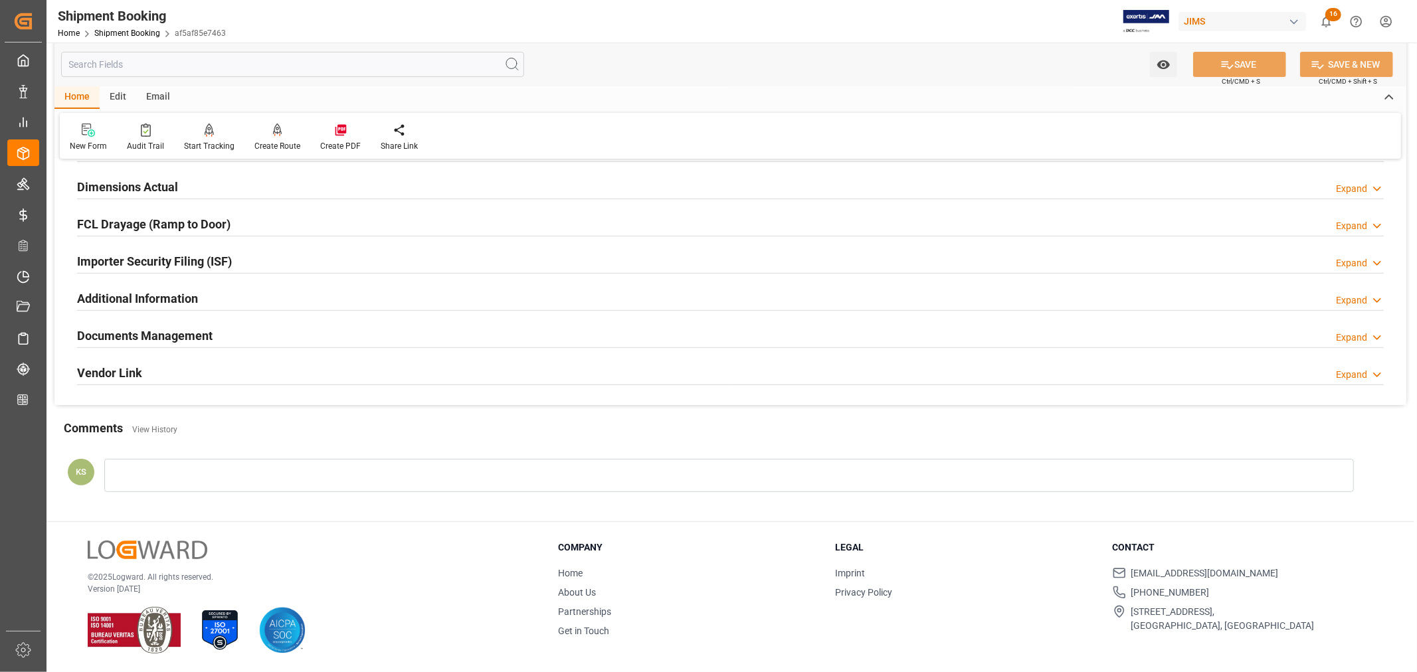
scroll to position [0, 0]
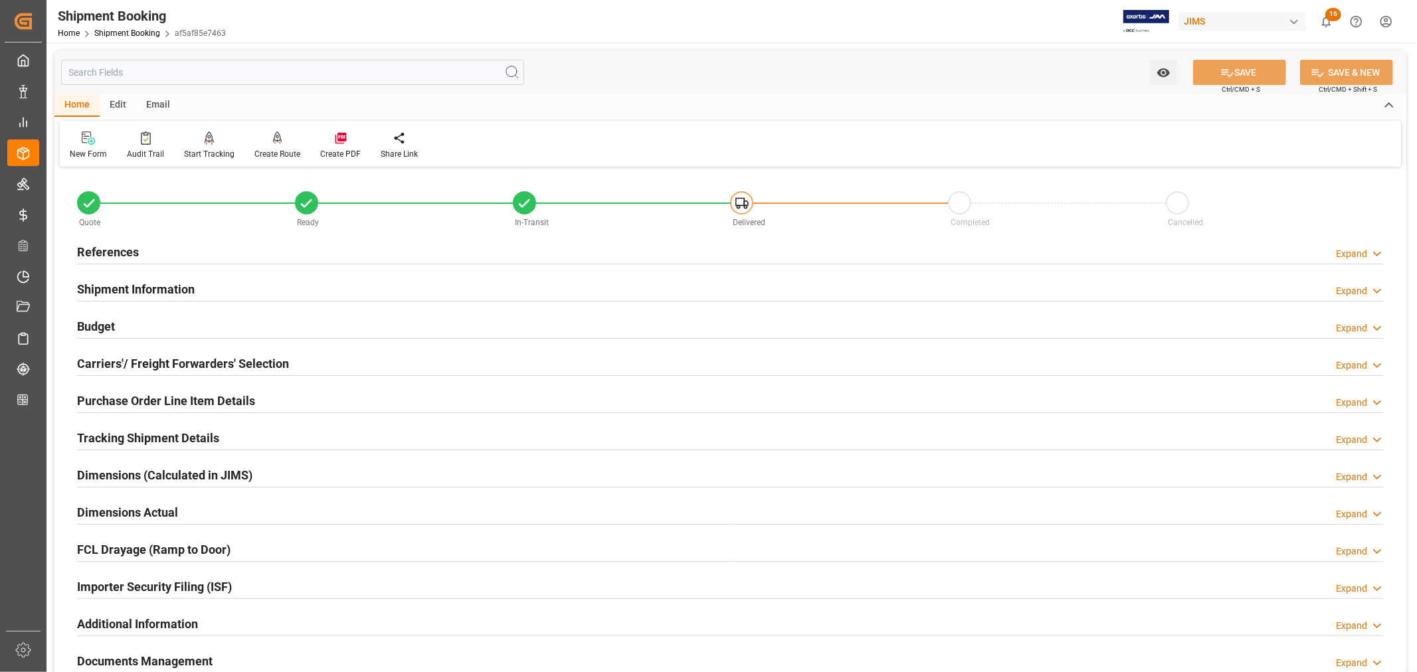
click at [116, 249] on h2 "References" at bounding box center [108, 252] width 62 height 18
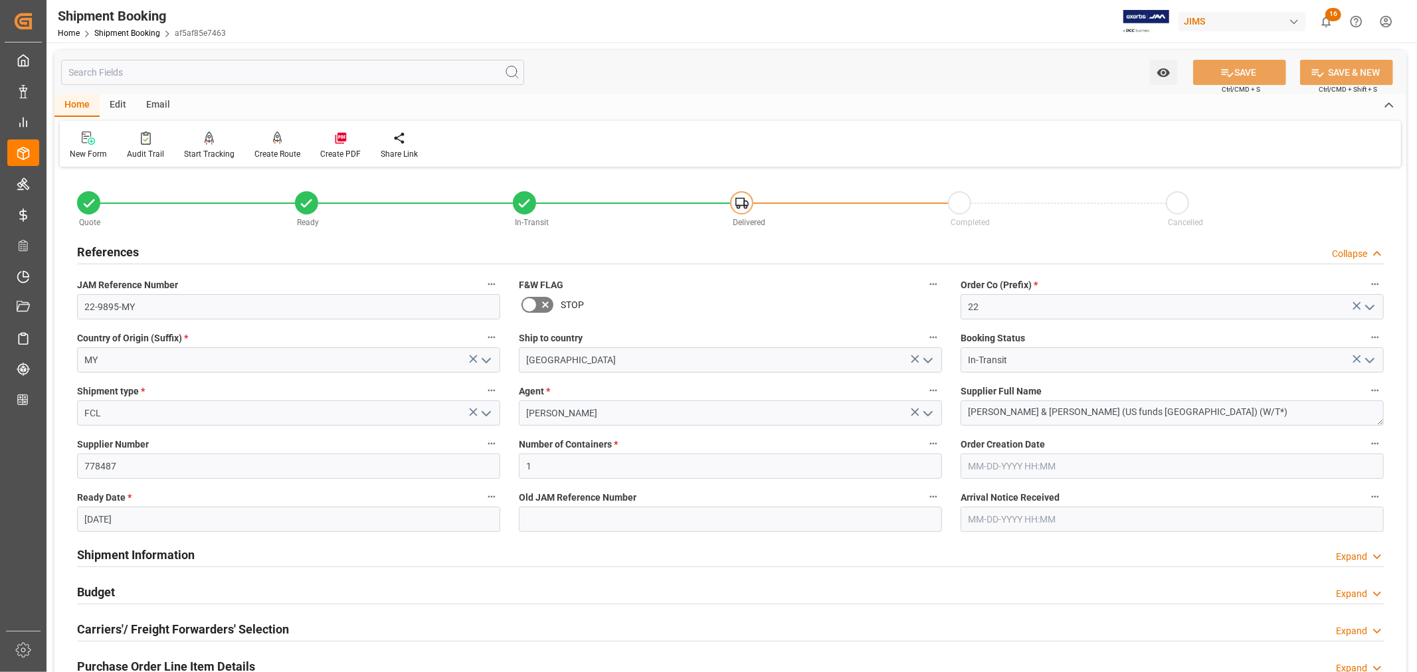
click at [116, 249] on h2 "References" at bounding box center [108, 252] width 62 height 18
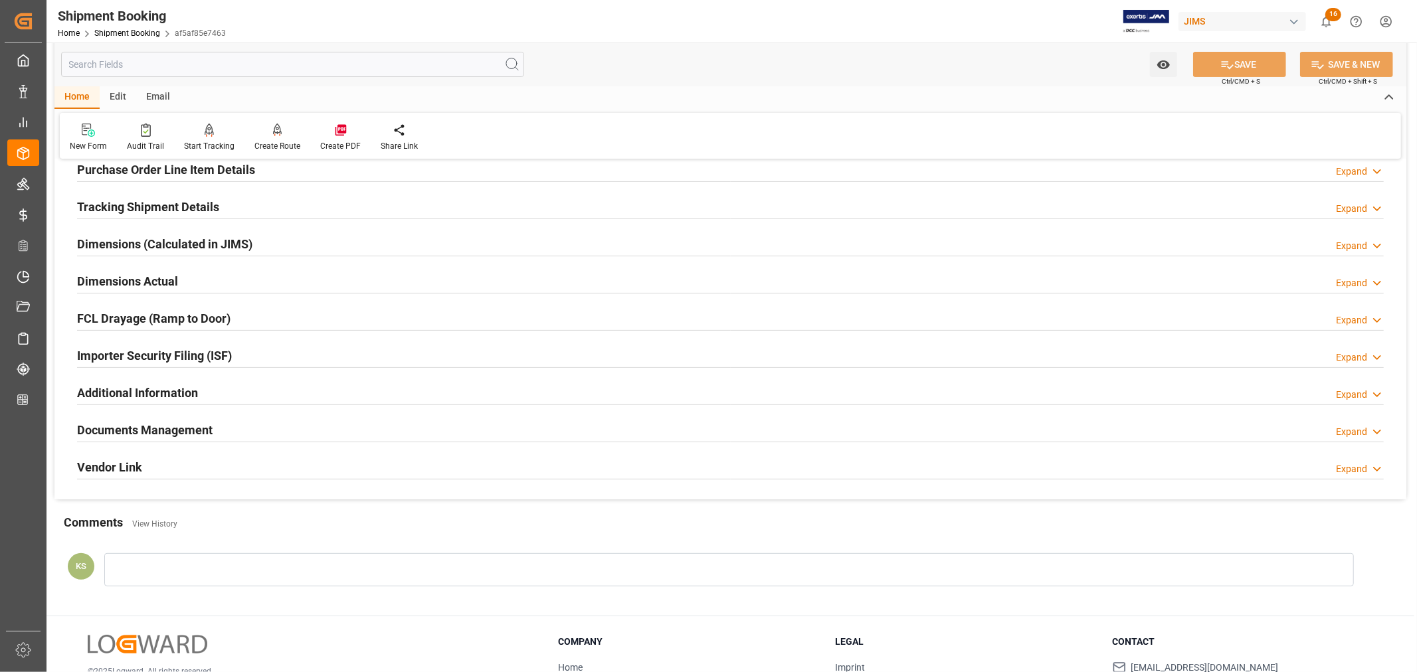
scroll to position [295, 0]
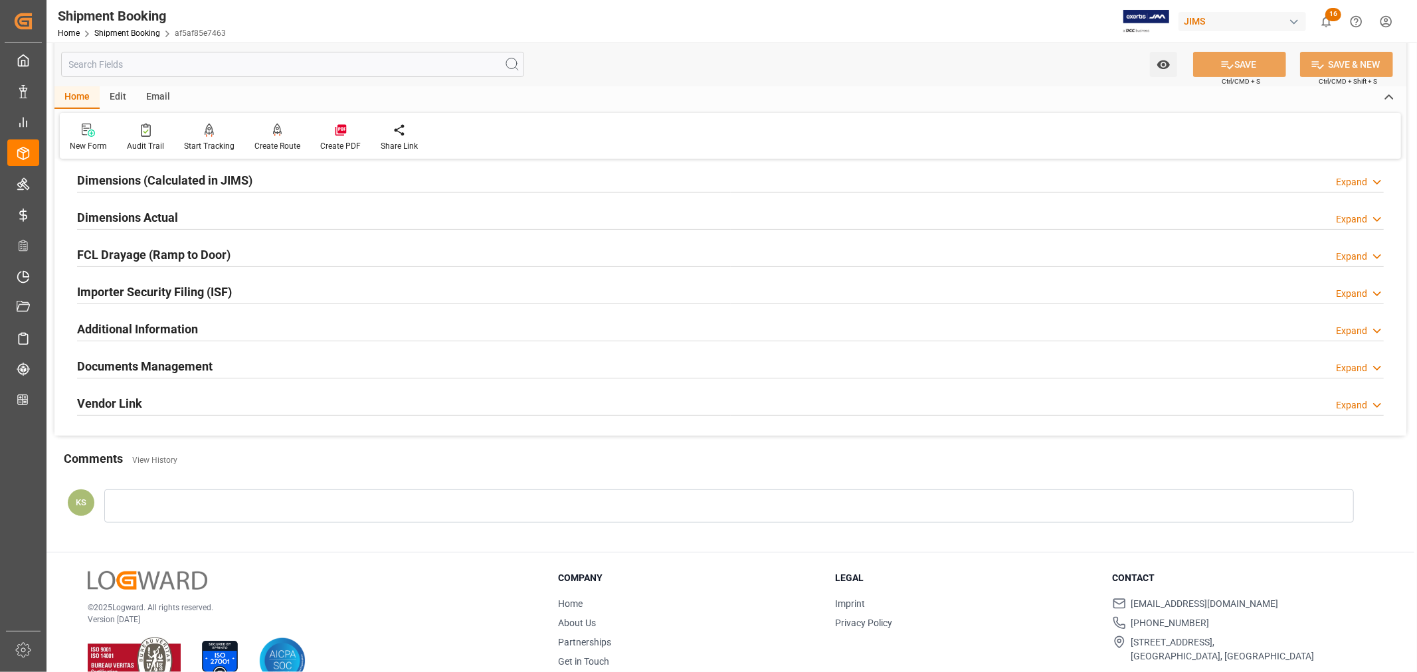
click at [183, 363] on h2 "Documents Management" at bounding box center [145, 366] width 136 height 18
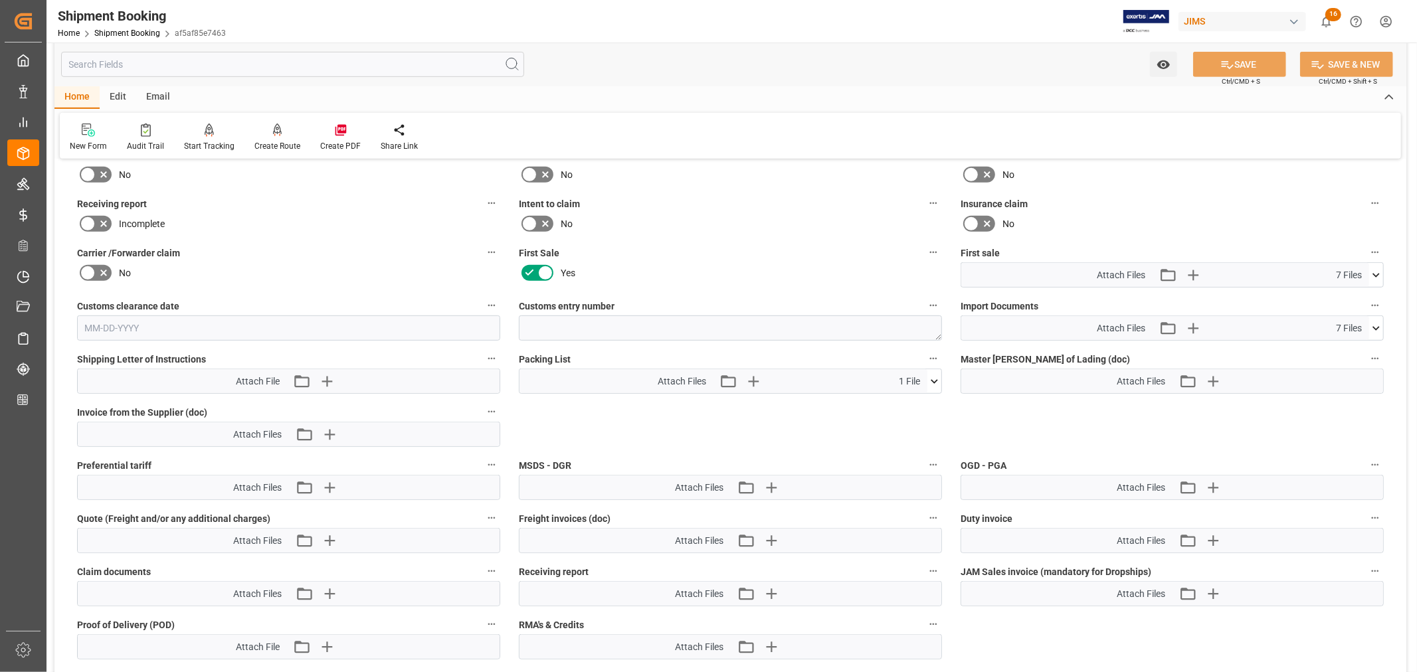
scroll to position [590, 0]
click at [1195, 324] on icon "button" at bounding box center [1192, 326] width 21 height 21
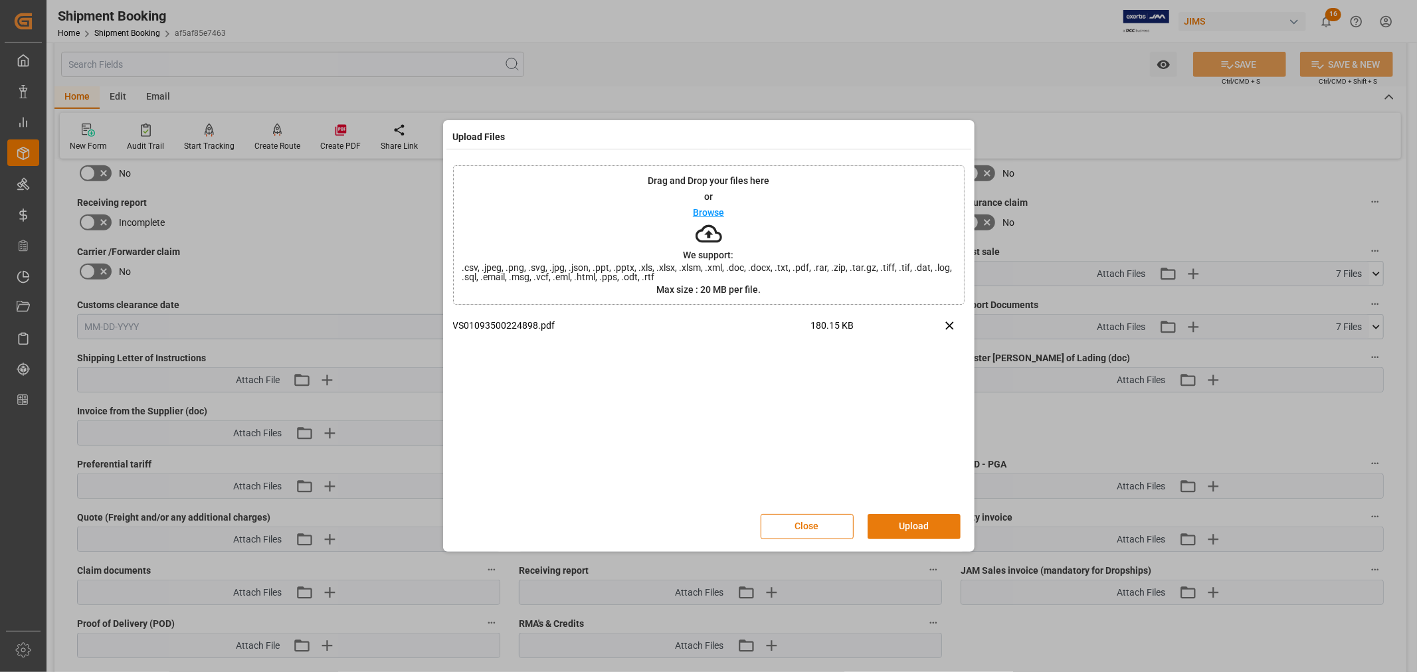
click at [913, 522] on button "Upload" at bounding box center [914, 526] width 93 height 25
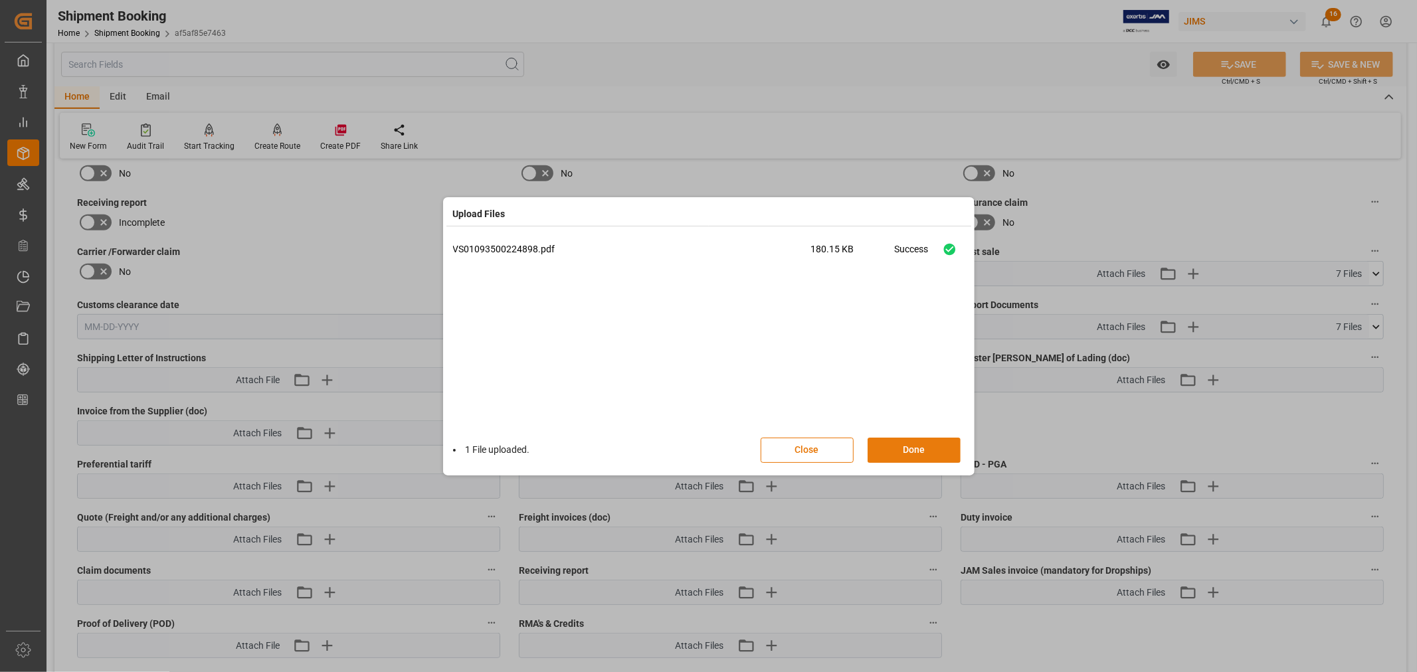
click at [909, 448] on button "Done" at bounding box center [914, 450] width 93 height 25
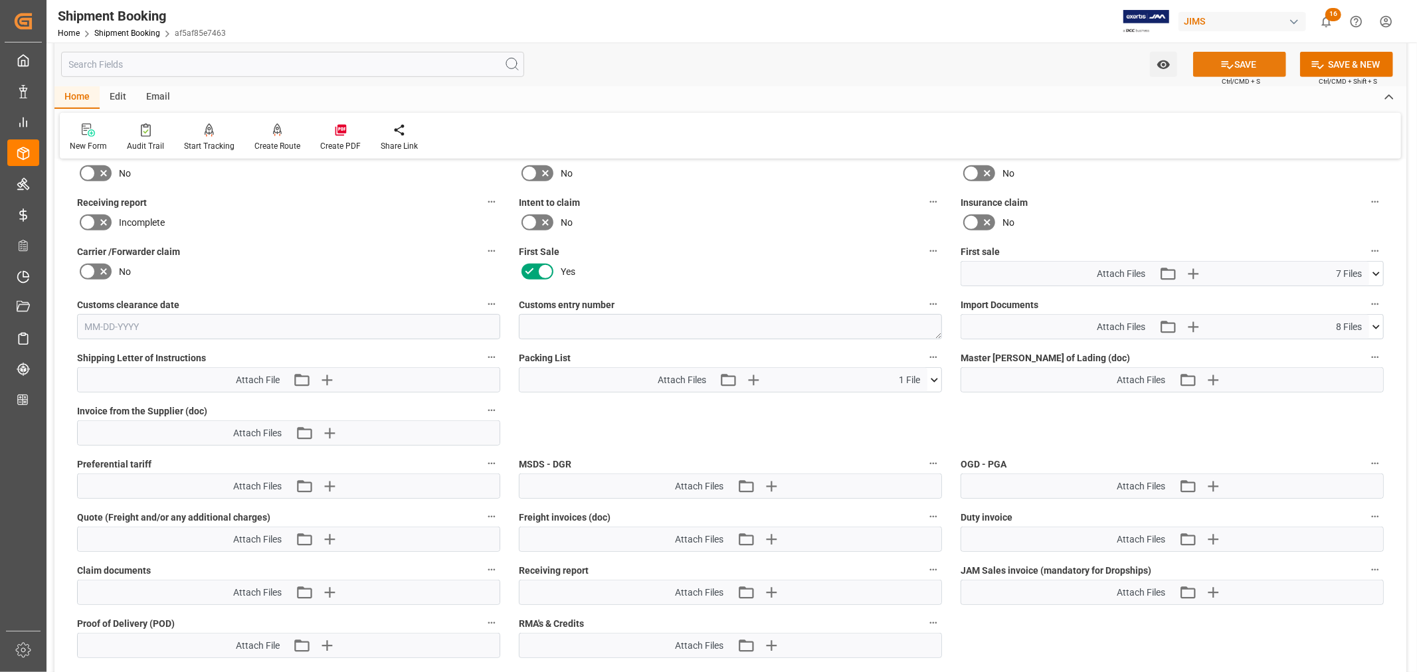
click at [1240, 66] on button "SAVE" at bounding box center [1239, 64] width 93 height 25
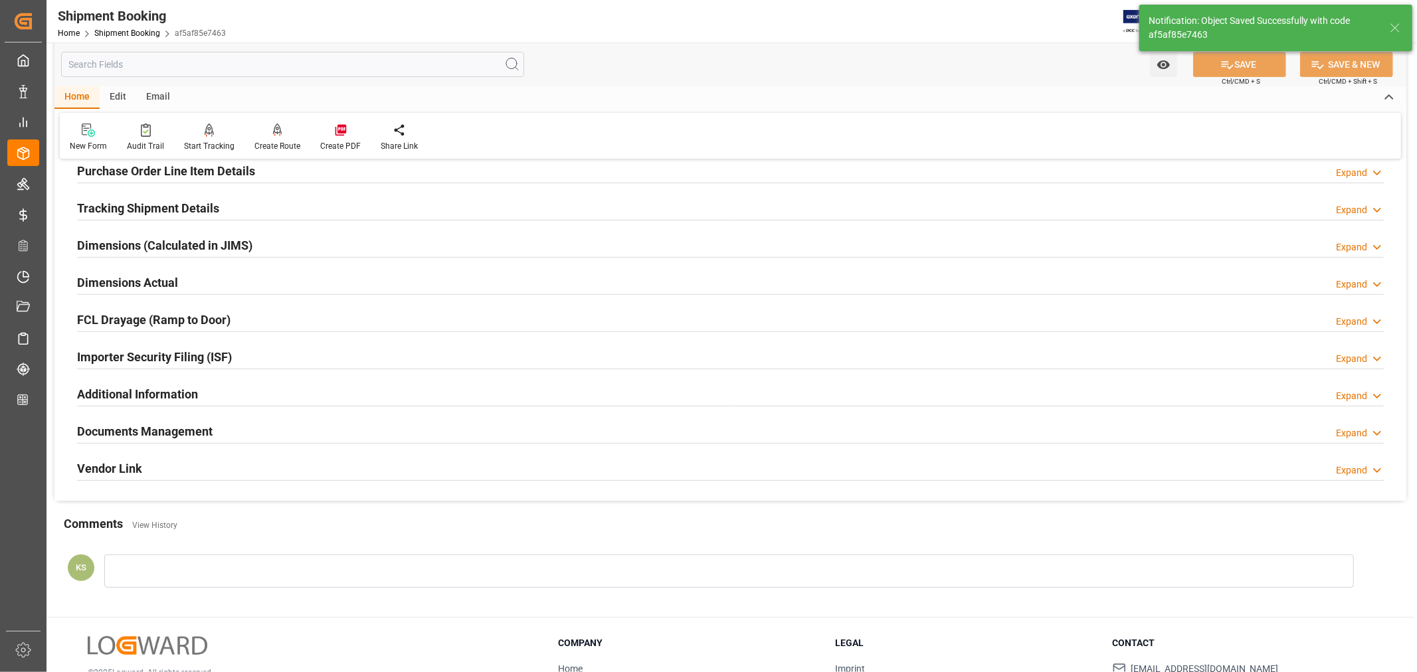
scroll to position [252, 0]
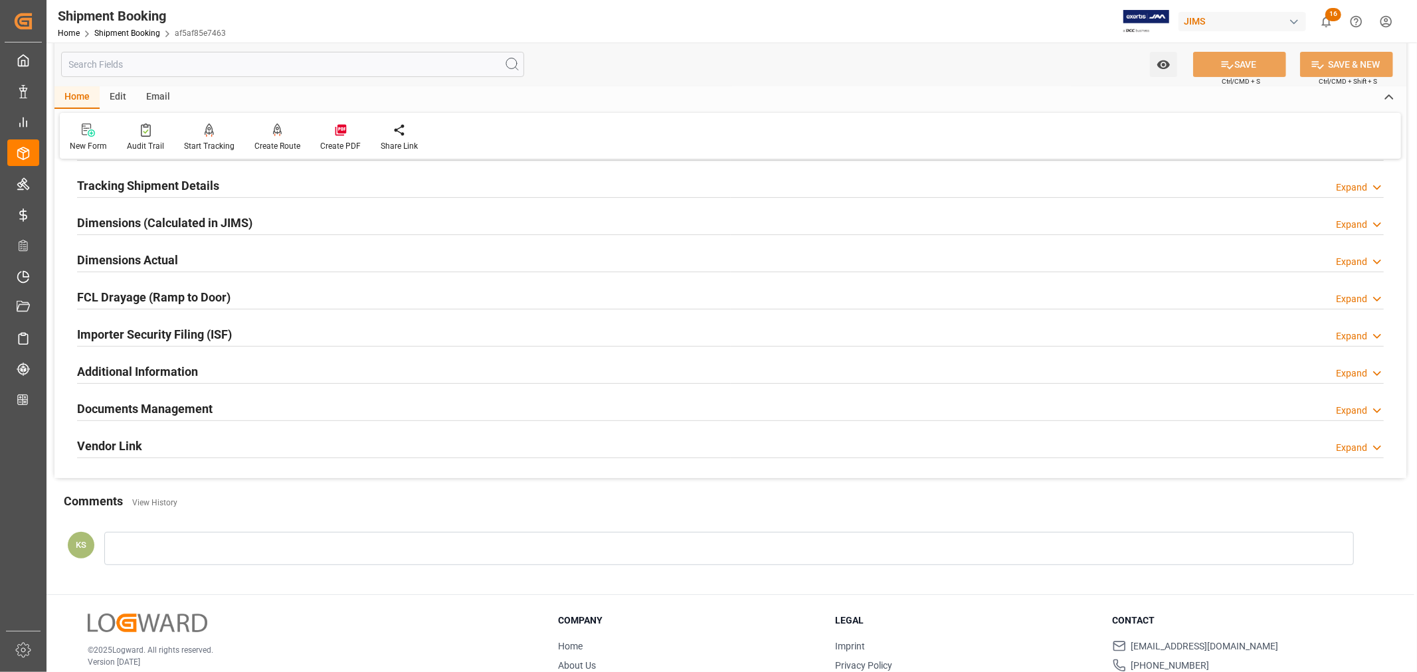
click at [263, 409] on div "Documents Management Expand" at bounding box center [730, 407] width 1307 height 25
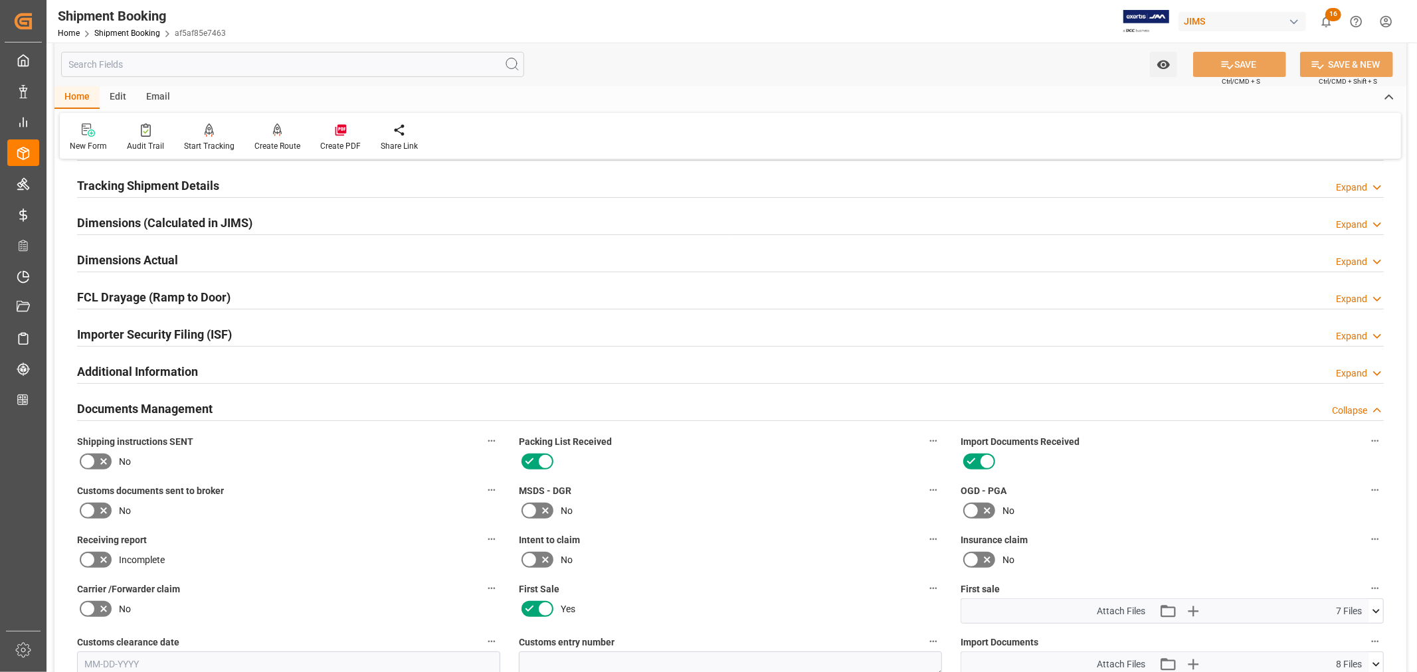
click at [88, 510] on icon at bounding box center [88, 511] width 16 height 16
click at [0, 0] on input "checkbox" at bounding box center [0, 0] width 0 height 0
click at [1237, 64] on button "SAVE" at bounding box center [1239, 64] width 93 height 25
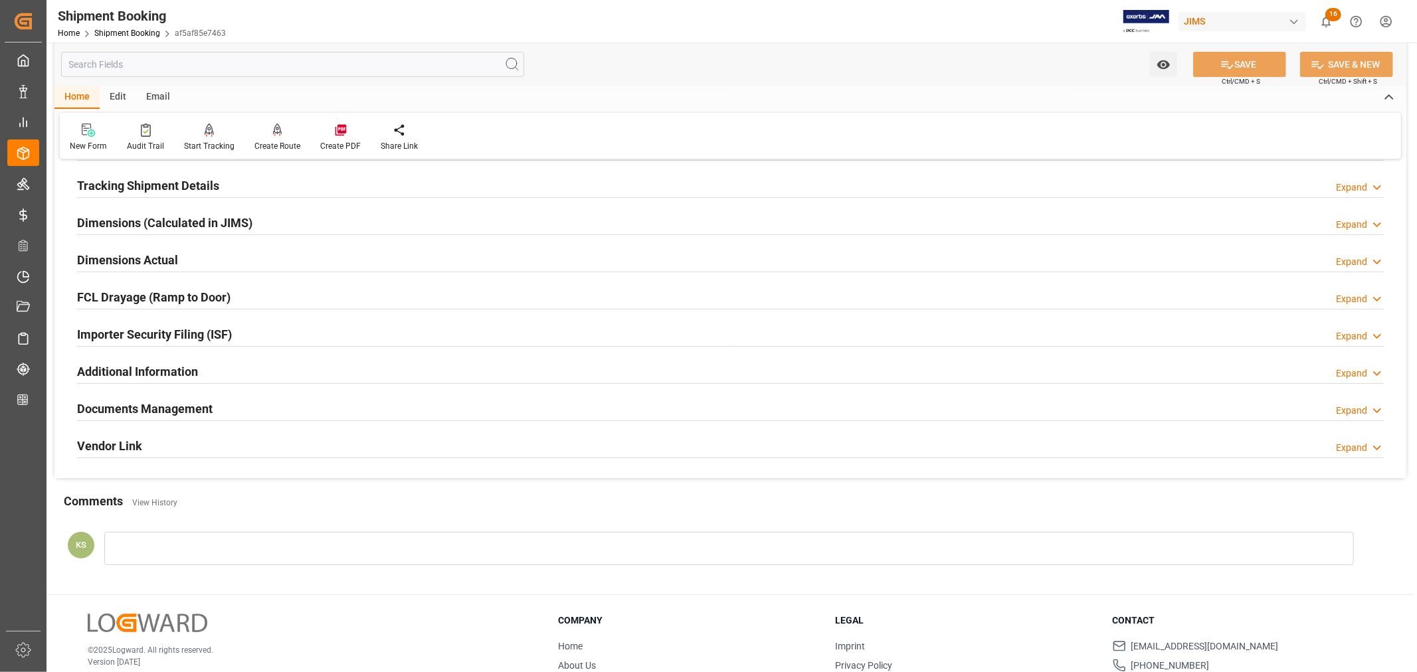
click at [231, 406] on div "Documents Management Expand" at bounding box center [730, 407] width 1307 height 25
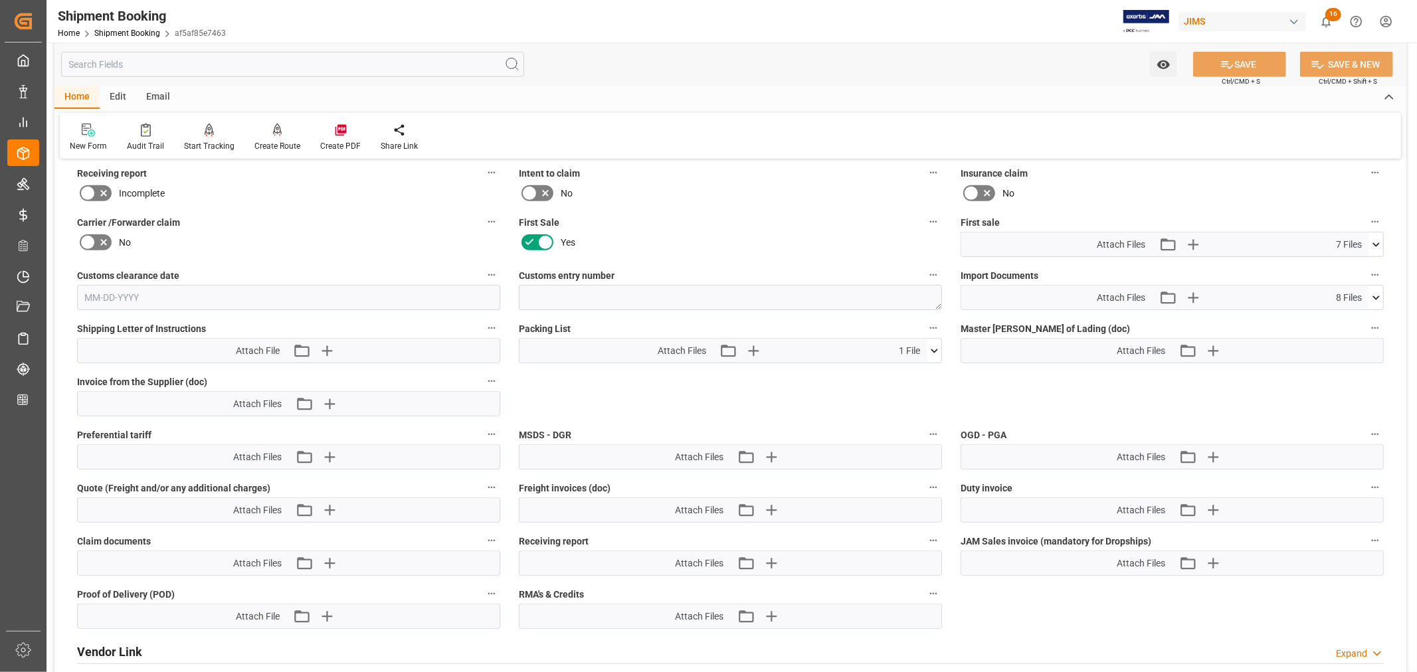
scroll to position [621, 0]
click at [1374, 237] on icon at bounding box center [1376, 243] width 14 height 14
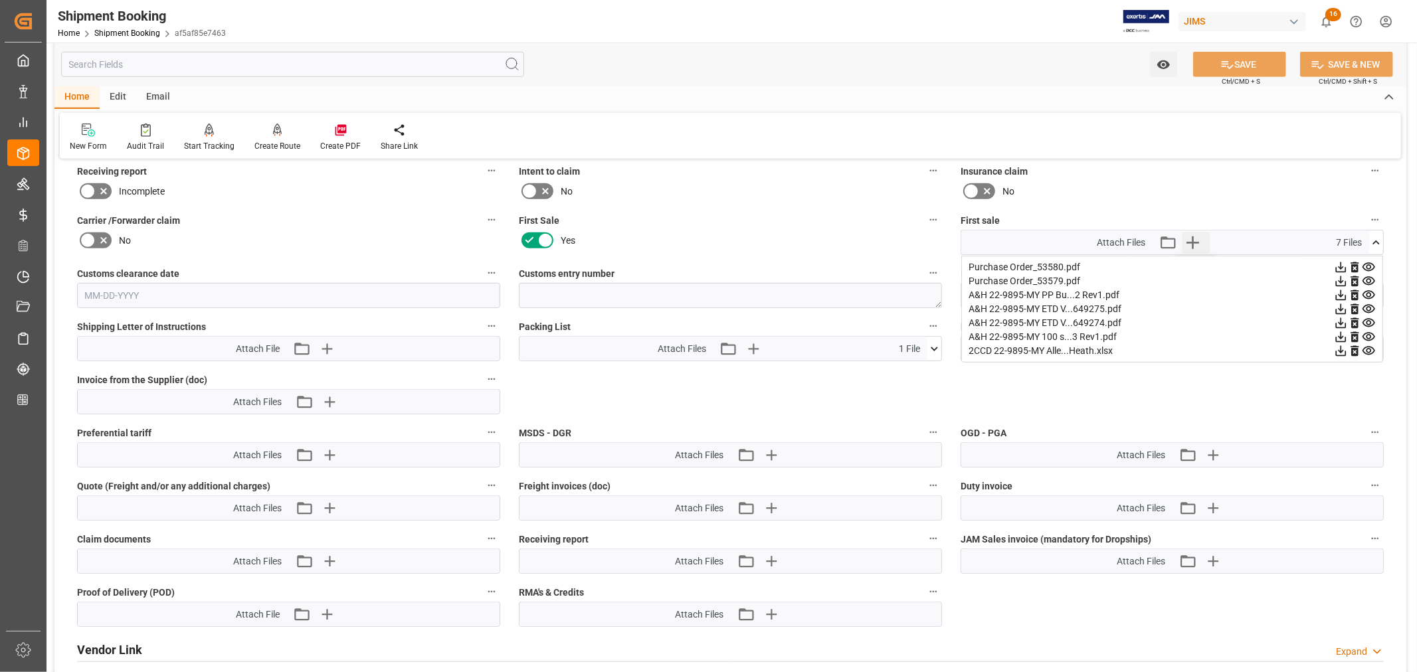
click at [1194, 235] on icon "button" at bounding box center [1192, 242] width 21 height 21
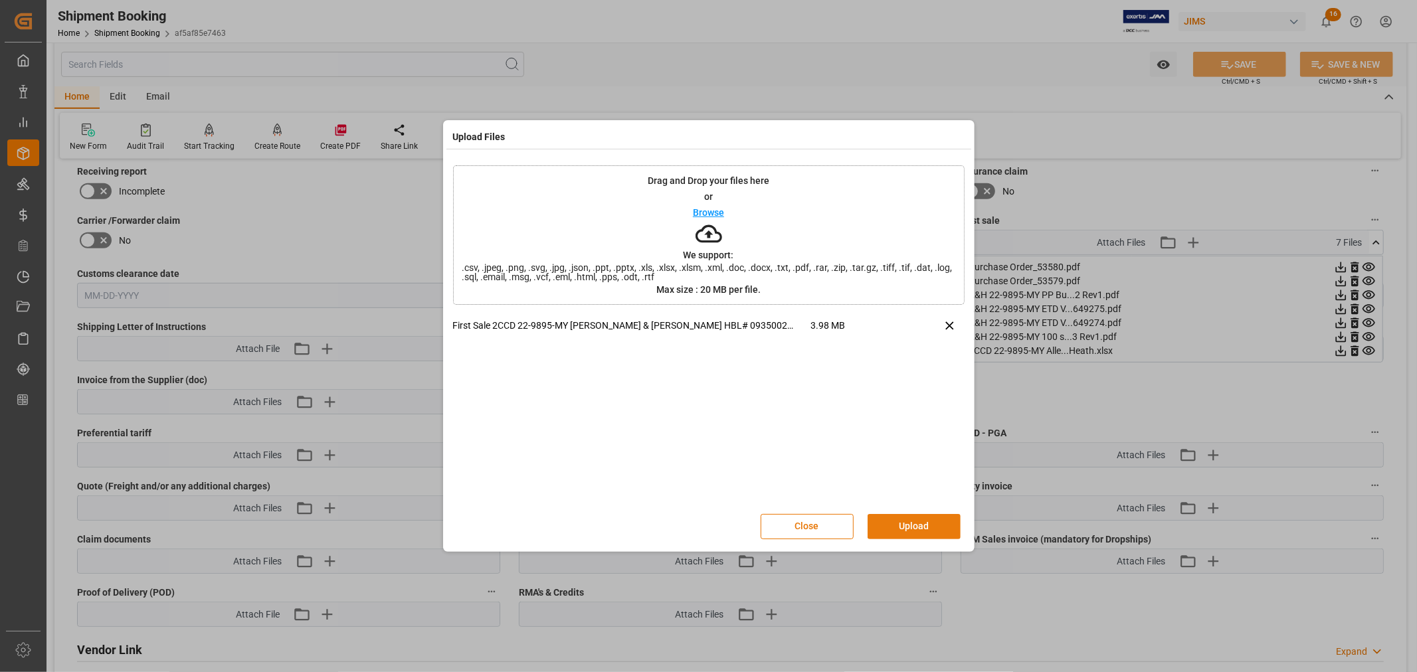
click at [921, 526] on button "Upload" at bounding box center [914, 526] width 93 height 25
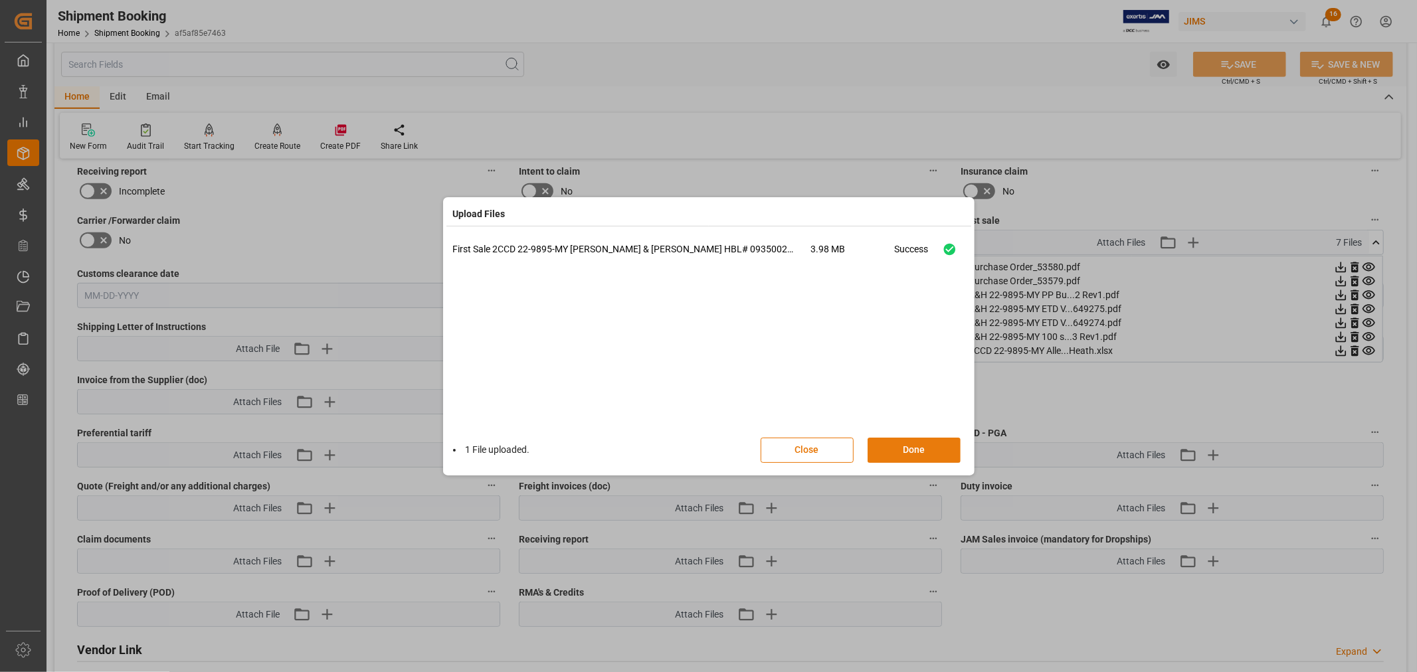
click at [905, 449] on button "Done" at bounding box center [914, 450] width 93 height 25
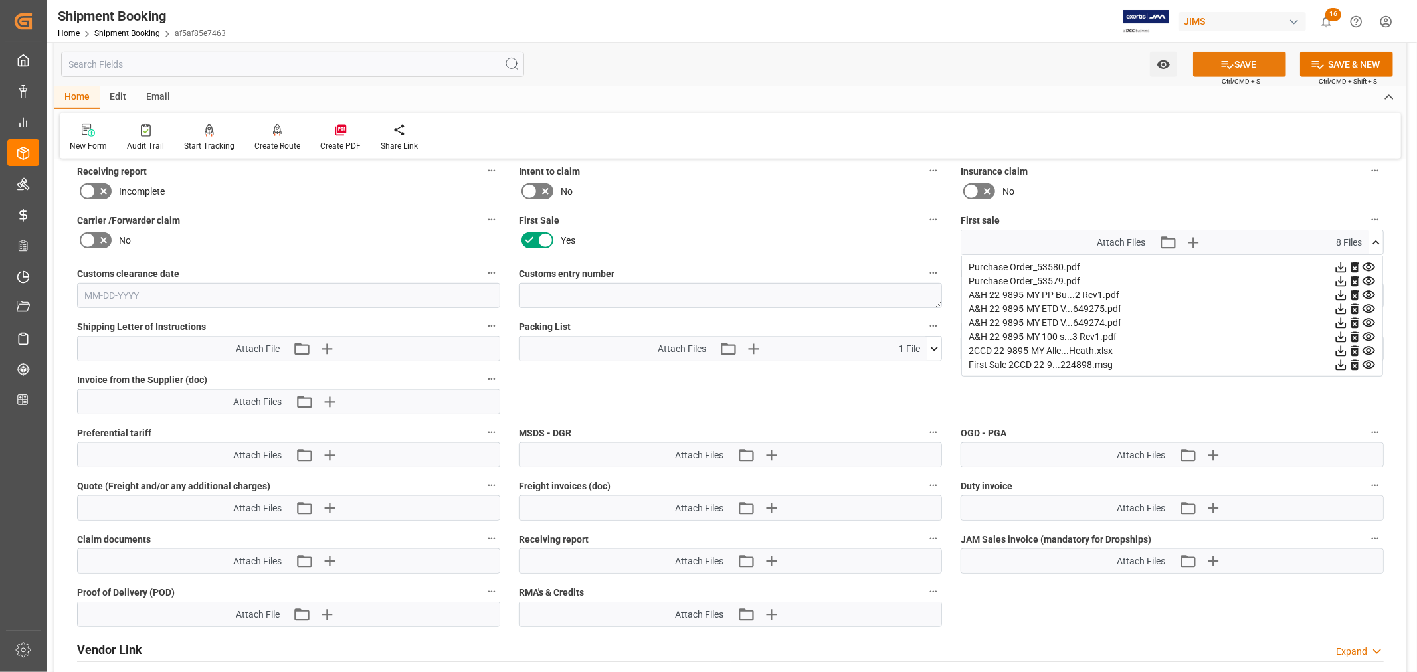
click at [1242, 63] on button "SAVE" at bounding box center [1239, 64] width 93 height 25
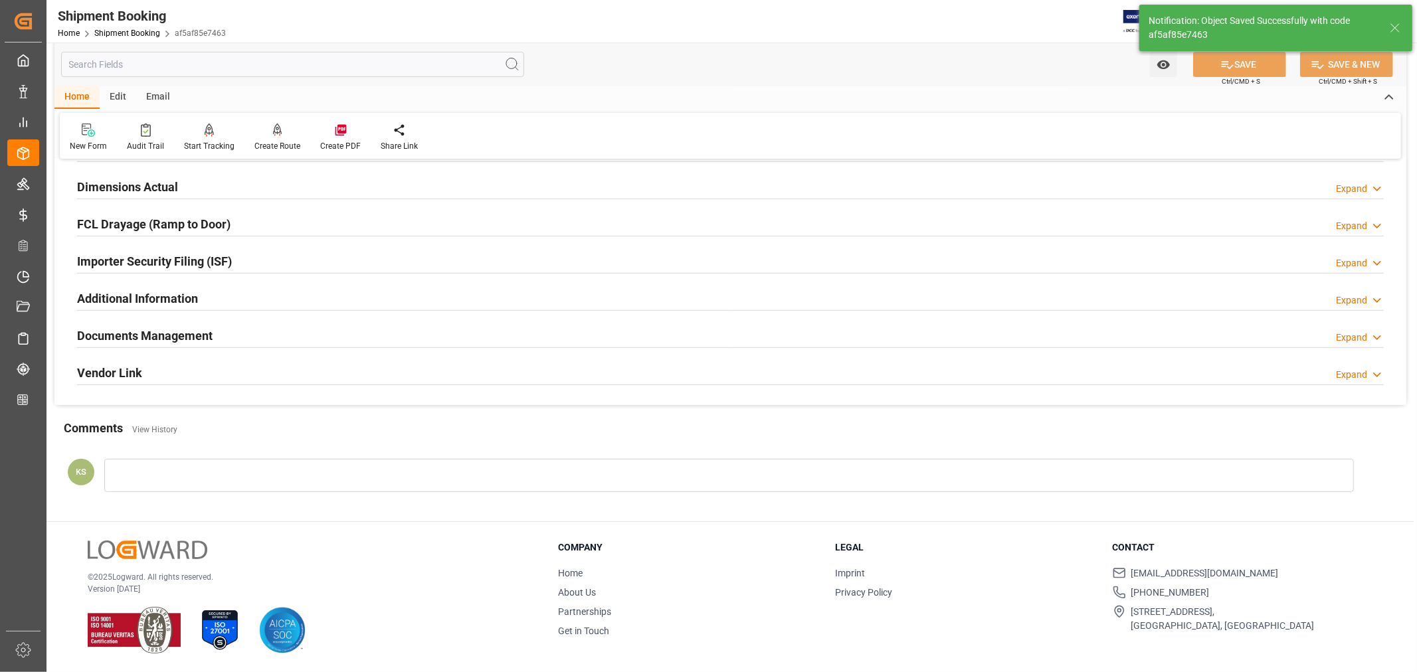
scroll to position [326, 0]
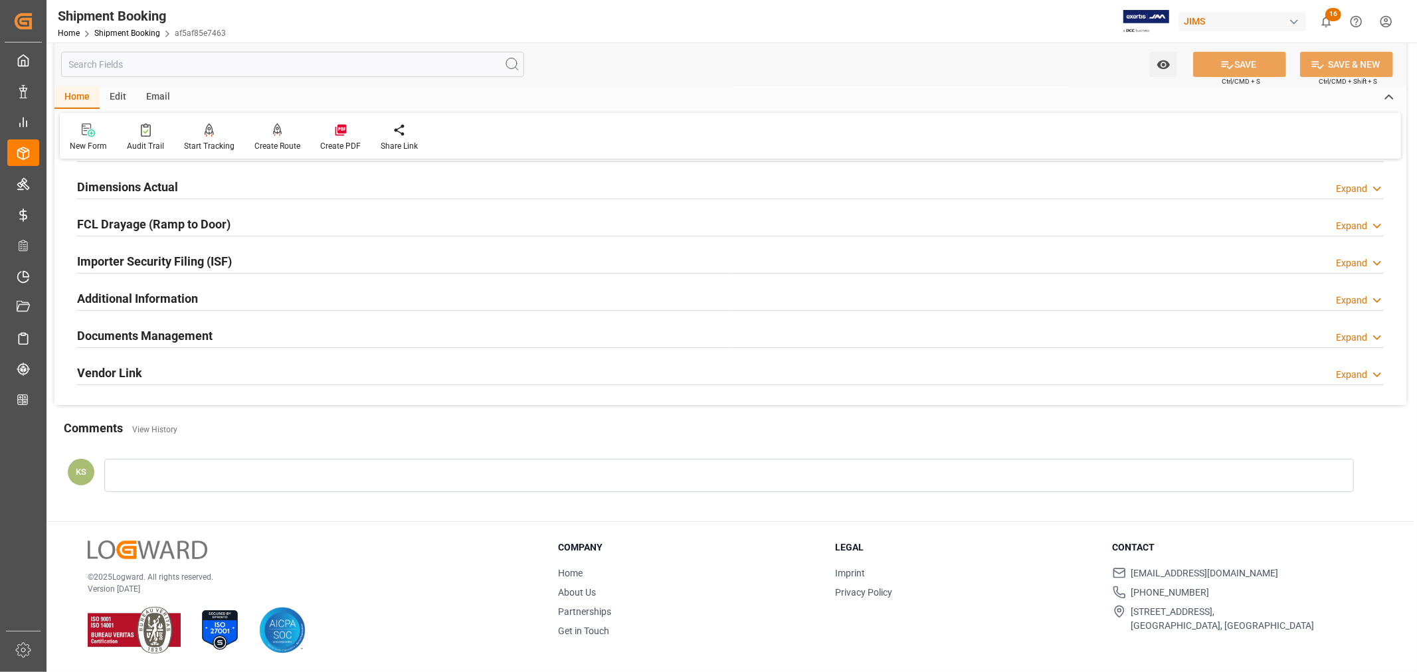
click at [403, 336] on div "Documents Management Expand" at bounding box center [730, 334] width 1307 height 25
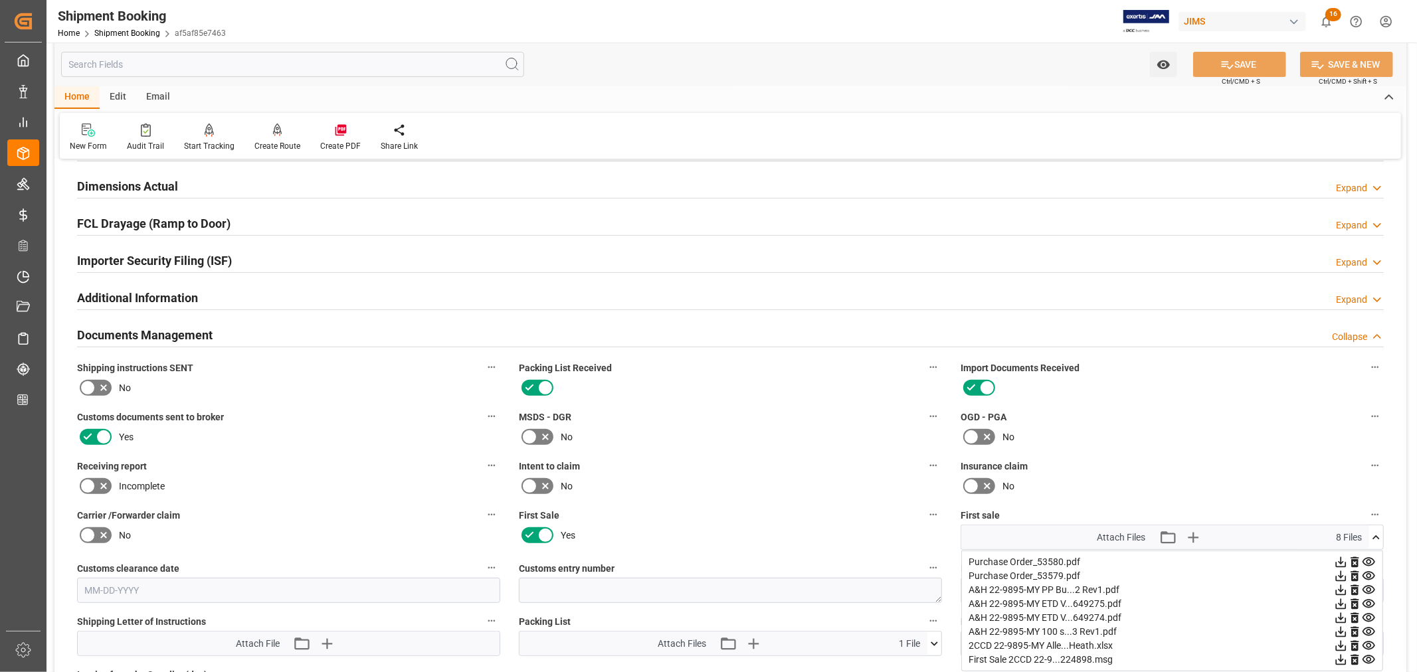
scroll to position [621, 0]
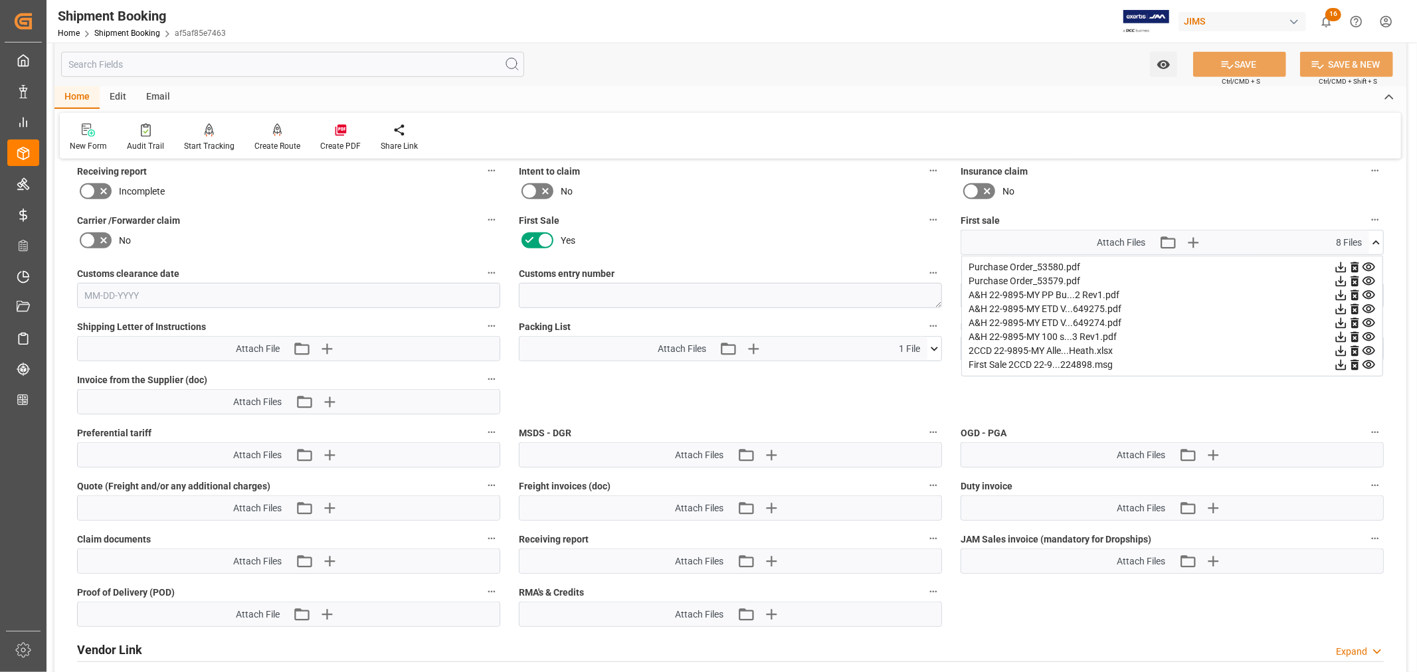
click at [1378, 237] on icon at bounding box center [1376, 243] width 14 height 14
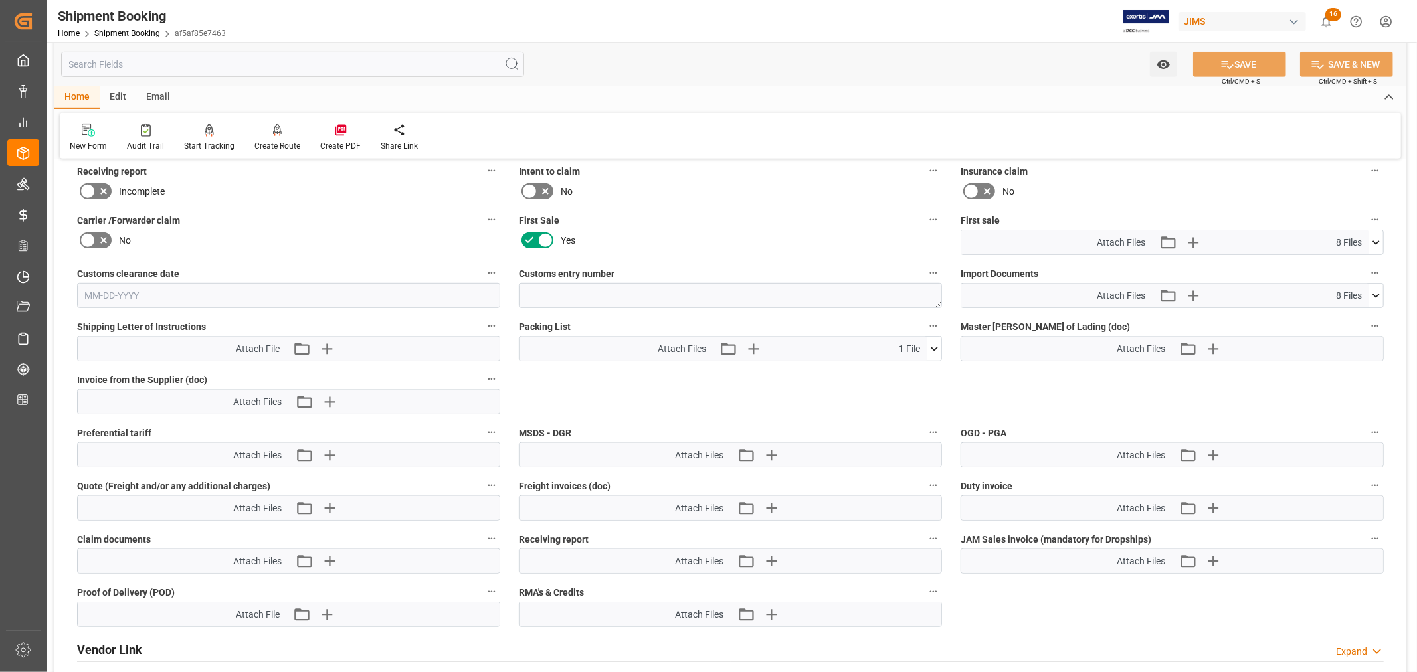
click at [1379, 291] on icon at bounding box center [1376, 296] width 14 height 14
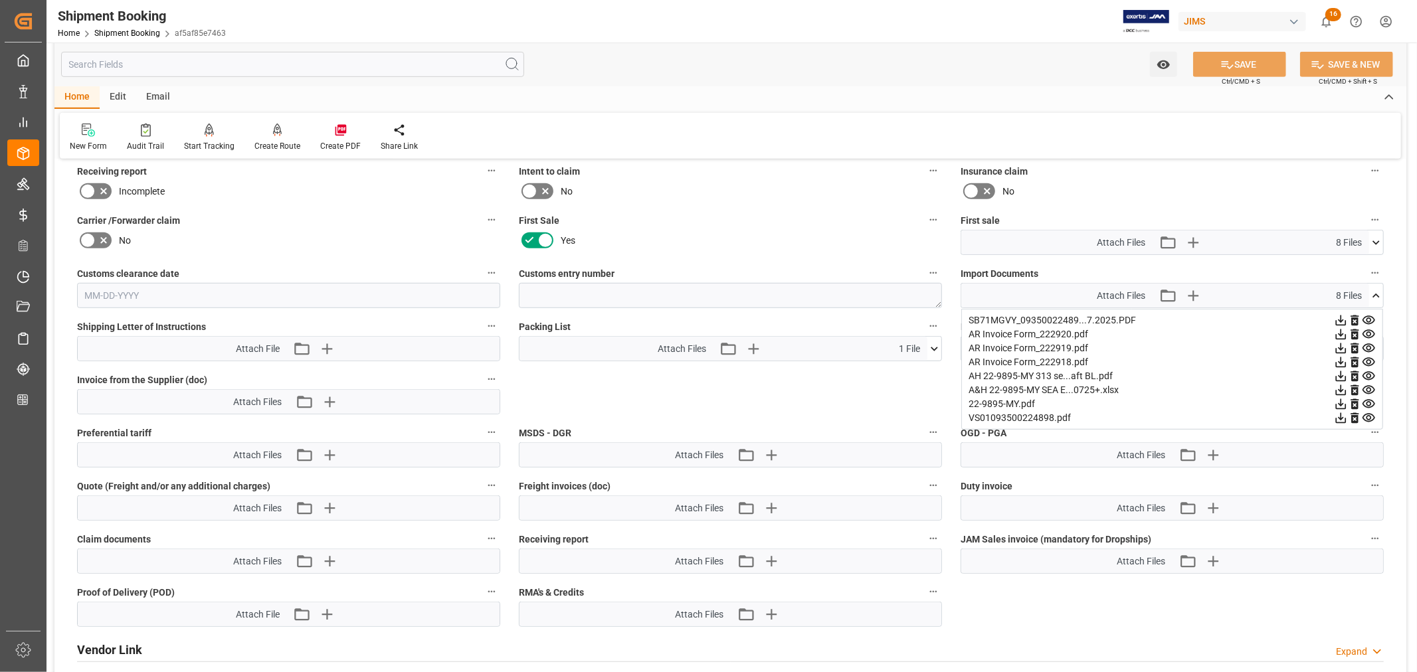
click at [1348, 415] on icon at bounding box center [1341, 418] width 14 height 14
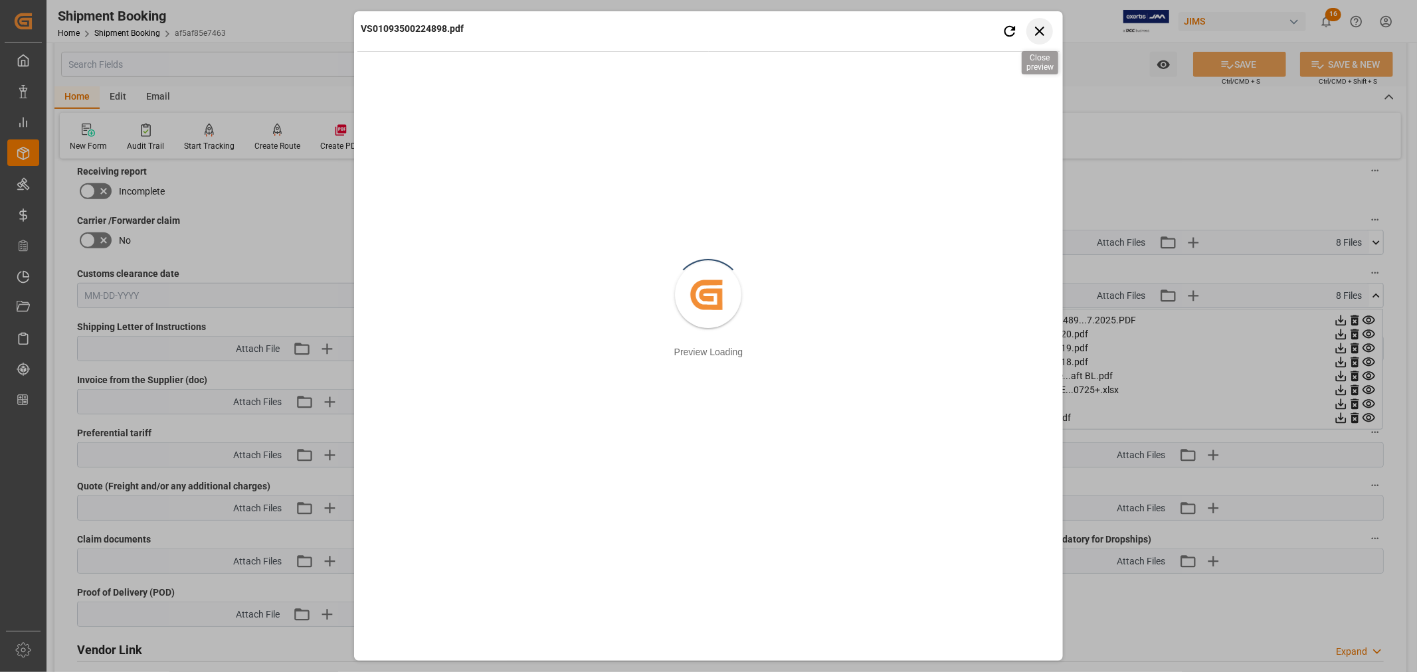
click at [1040, 31] on icon "button" at bounding box center [1039, 31] width 17 height 17
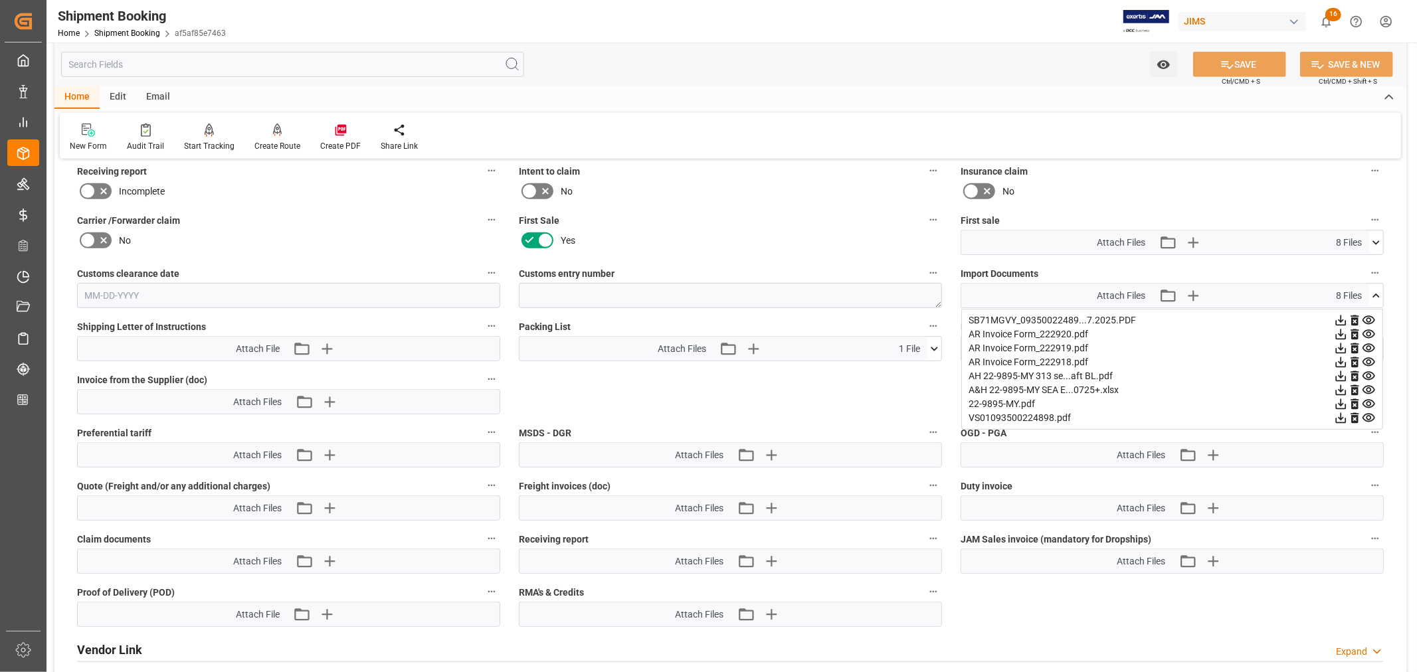
click at [1348, 331] on icon at bounding box center [1341, 335] width 14 height 14
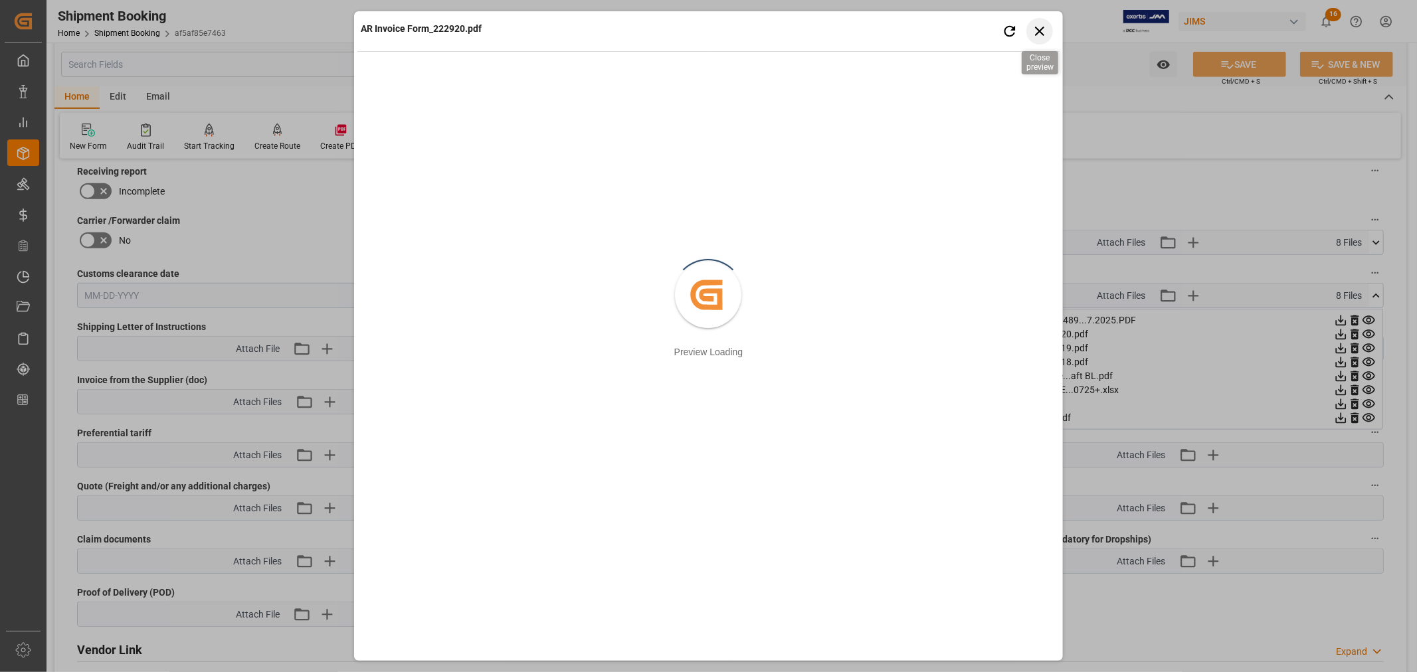
click at [1038, 31] on icon "button" at bounding box center [1039, 31] width 17 height 17
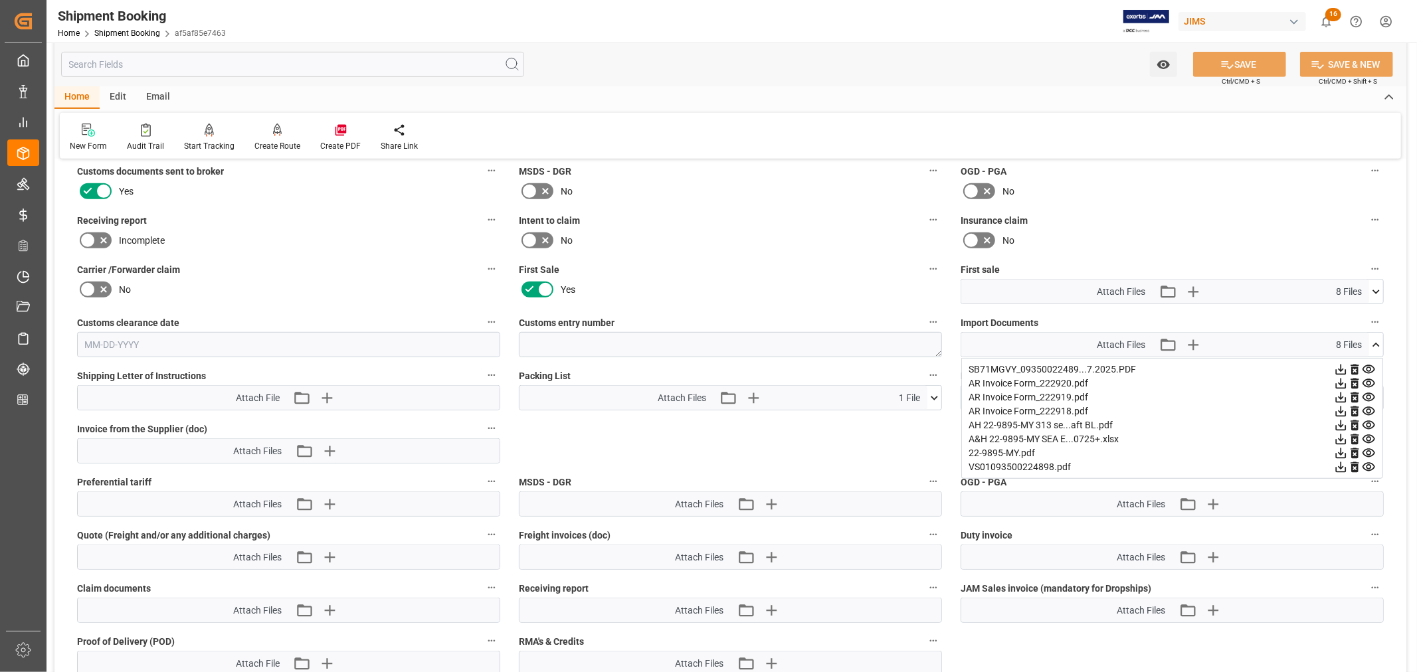
scroll to position [547, 0]
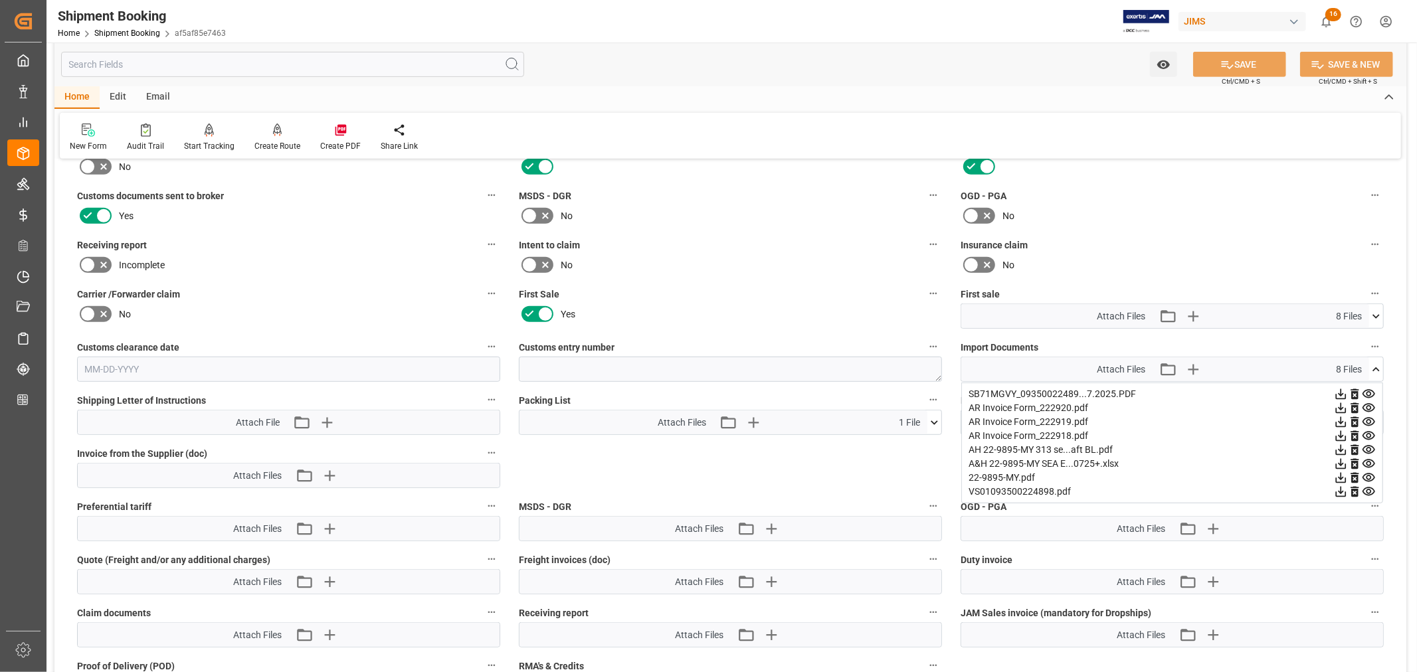
click at [1378, 364] on icon at bounding box center [1376, 370] width 14 height 14
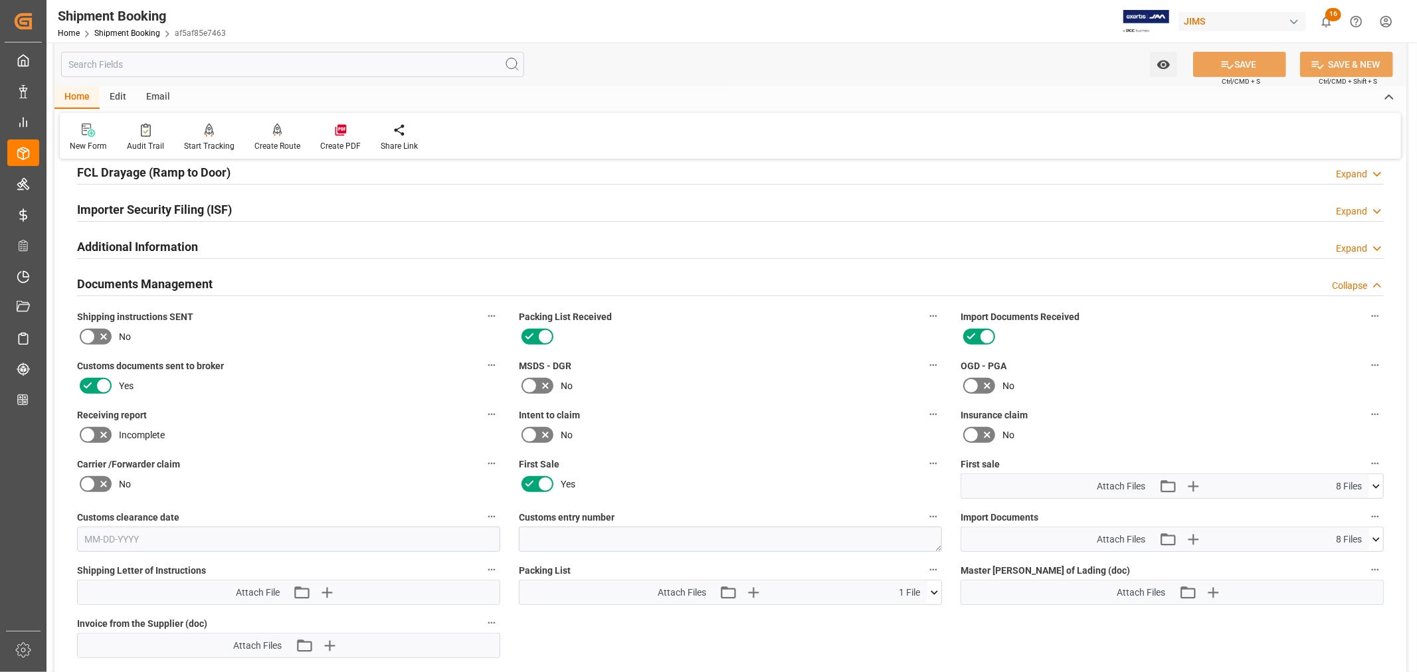
scroll to position [326, 0]
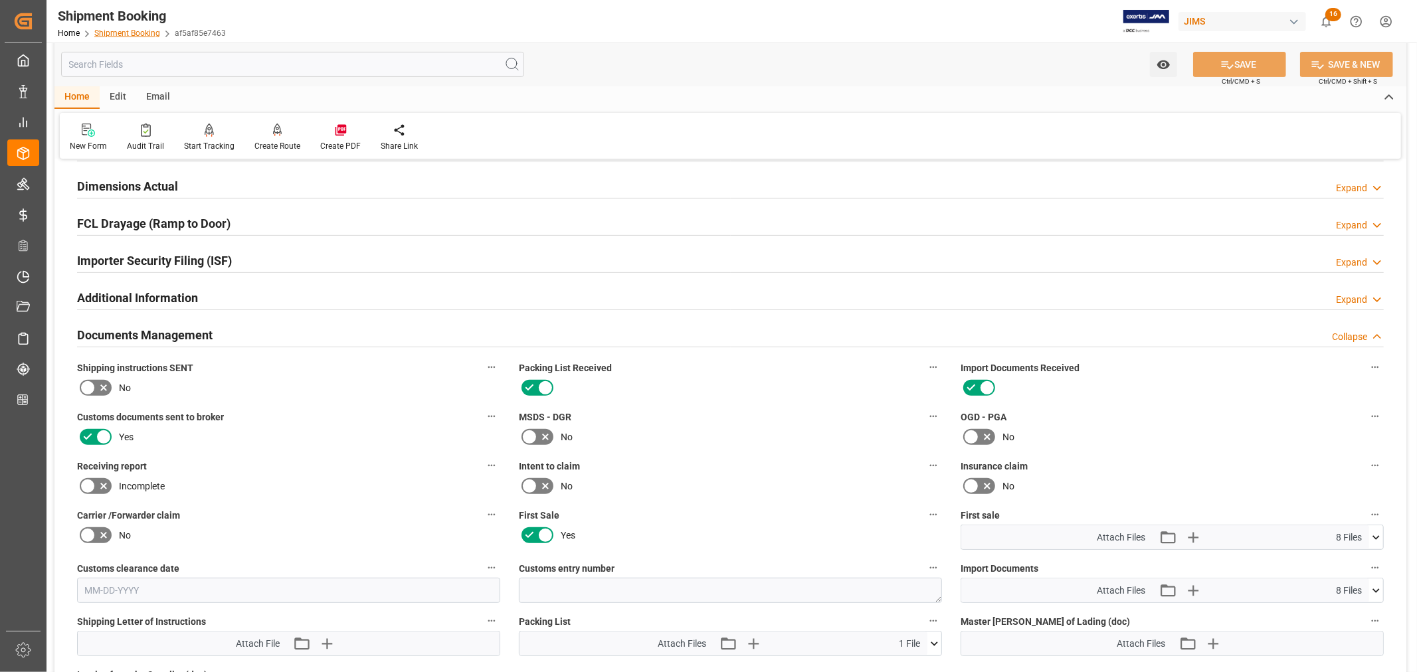
click at [129, 31] on link "Shipment Booking" at bounding box center [127, 33] width 66 height 9
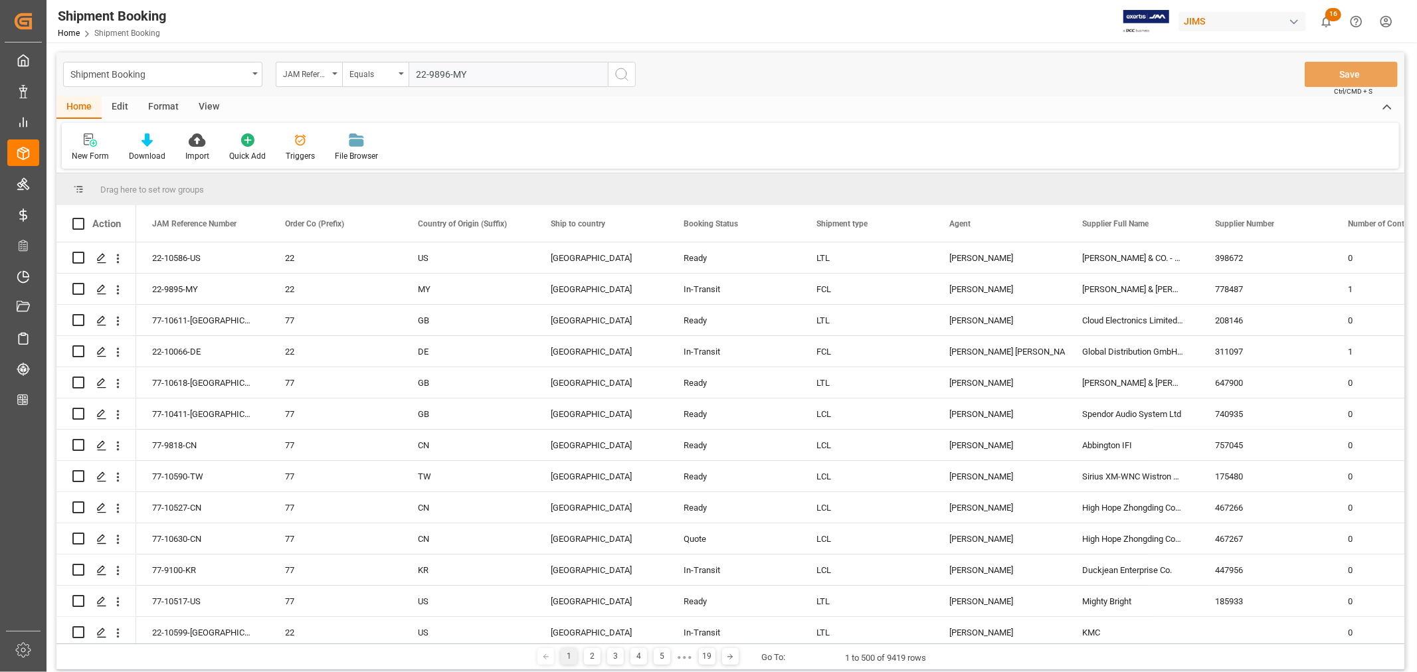
type input "22-9896-MY"
click at [623, 74] on icon "search button" at bounding box center [622, 74] width 16 height 16
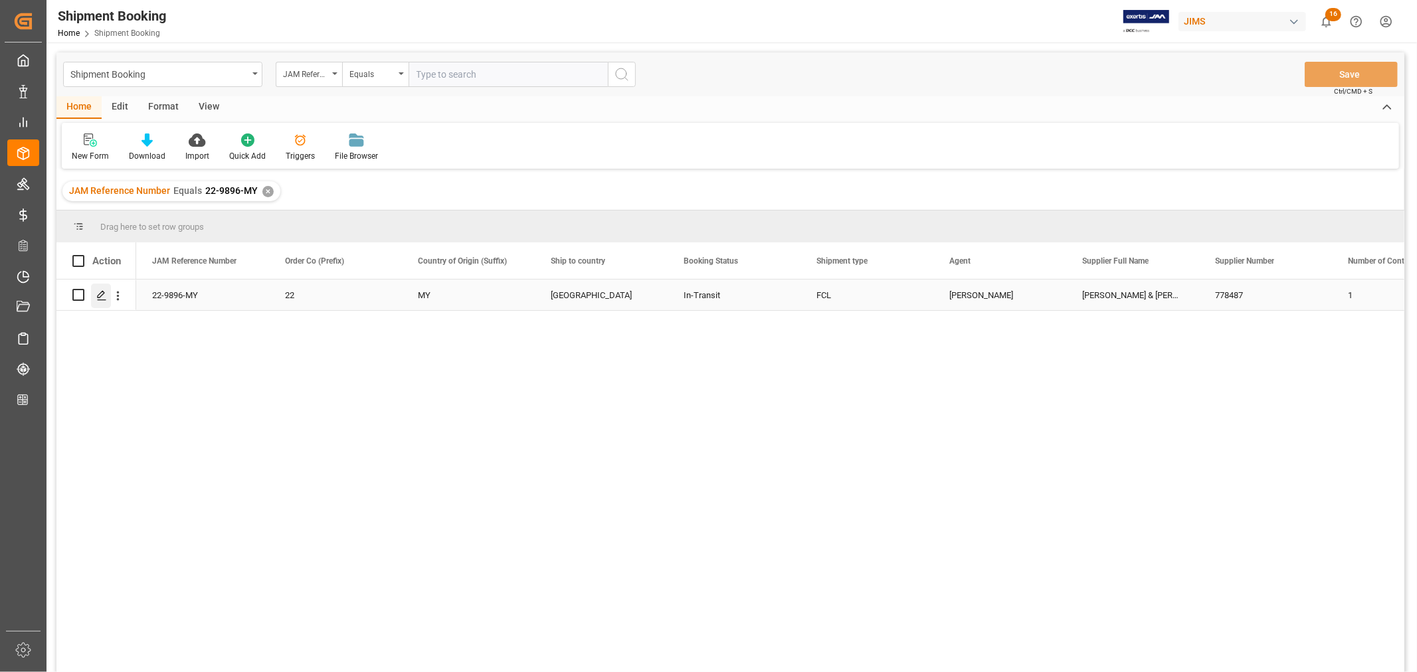
click at [103, 288] on div "Press SPACE to select this row." at bounding box center [101, 296] width 20 height 25
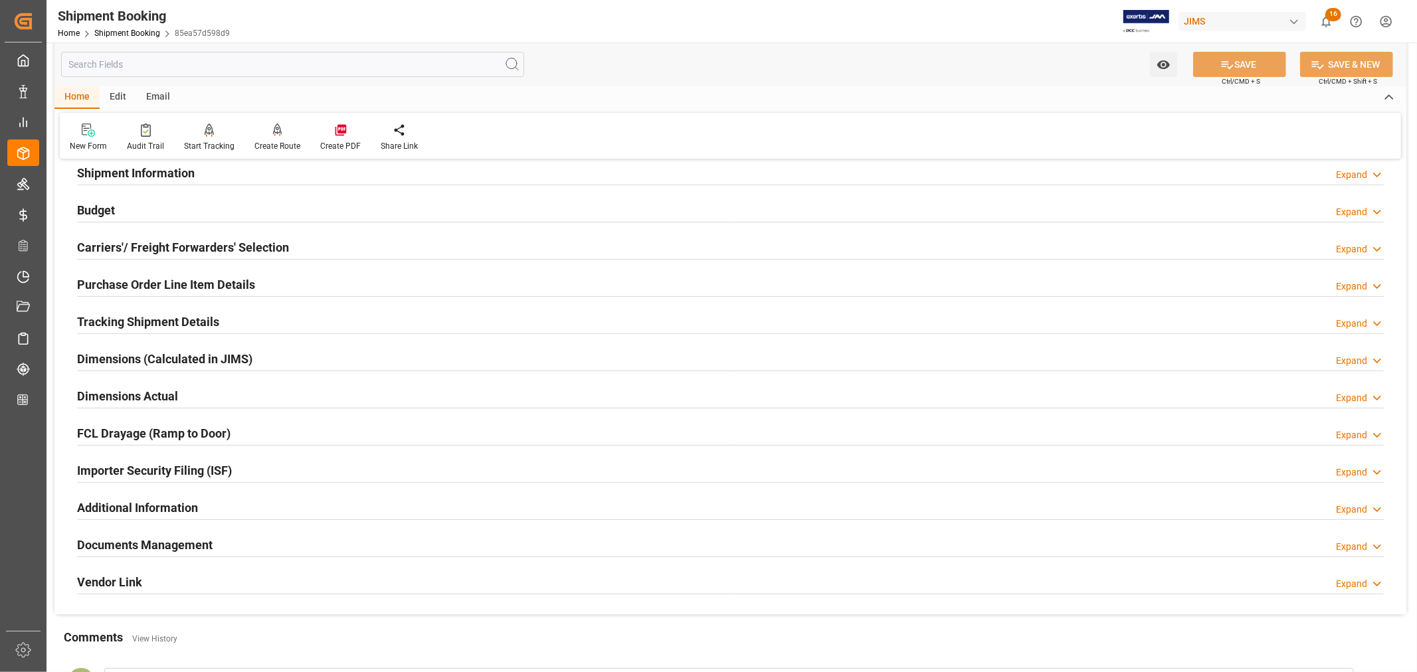
scroll to position [147, 0]
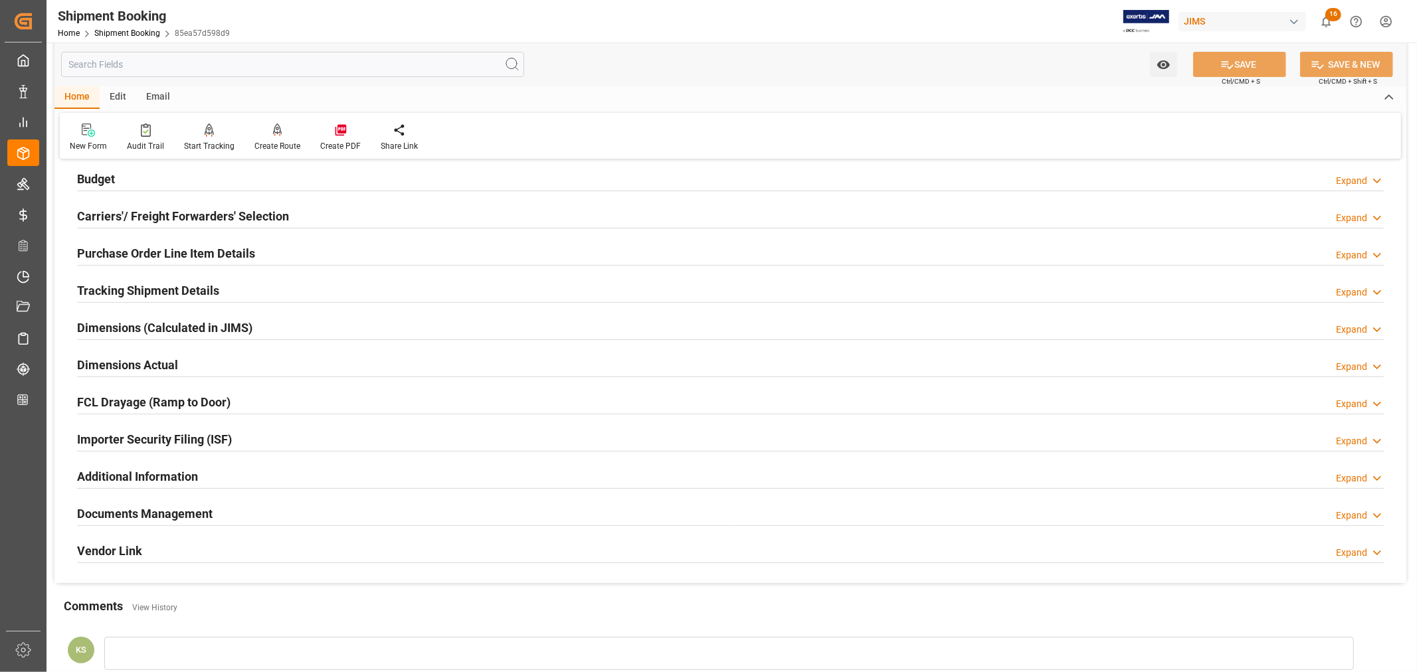
click at [259, 438] on div "Importer Security Filing (ISF) Expand" at bounding box center [730, 438] width 1307 height 25
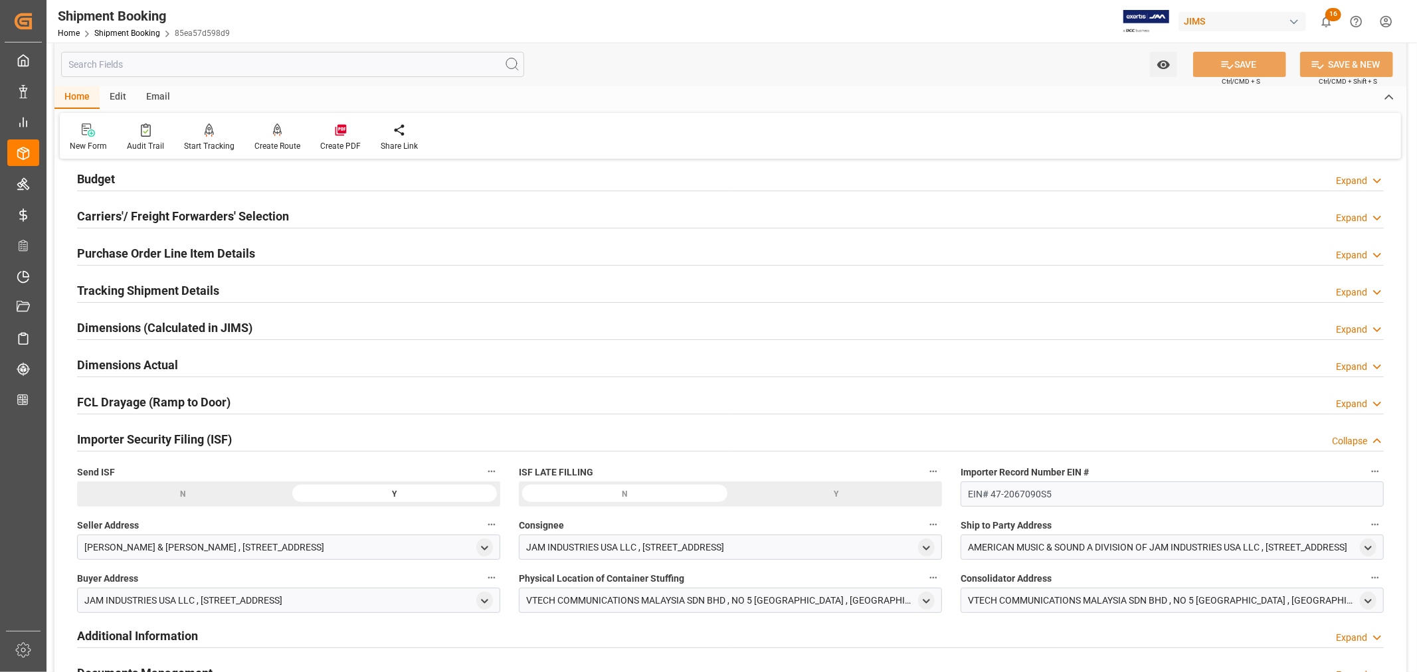
click at [259, 438] on div "Importer Security Filing (ISF) Collapse" at bounding box center [730, 438] width 1307 height 25
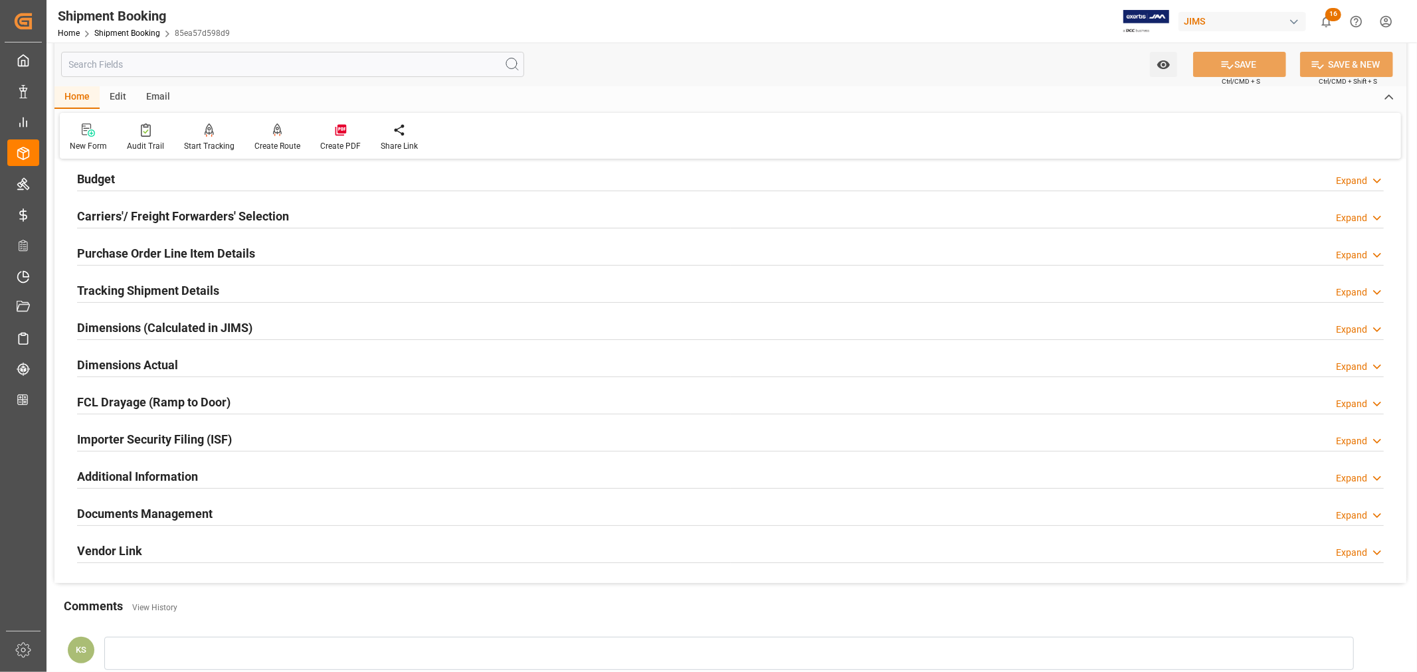
click at [207, 506] on h2 "Documents Management" at bounding box center [145, 514] width 136 height 18
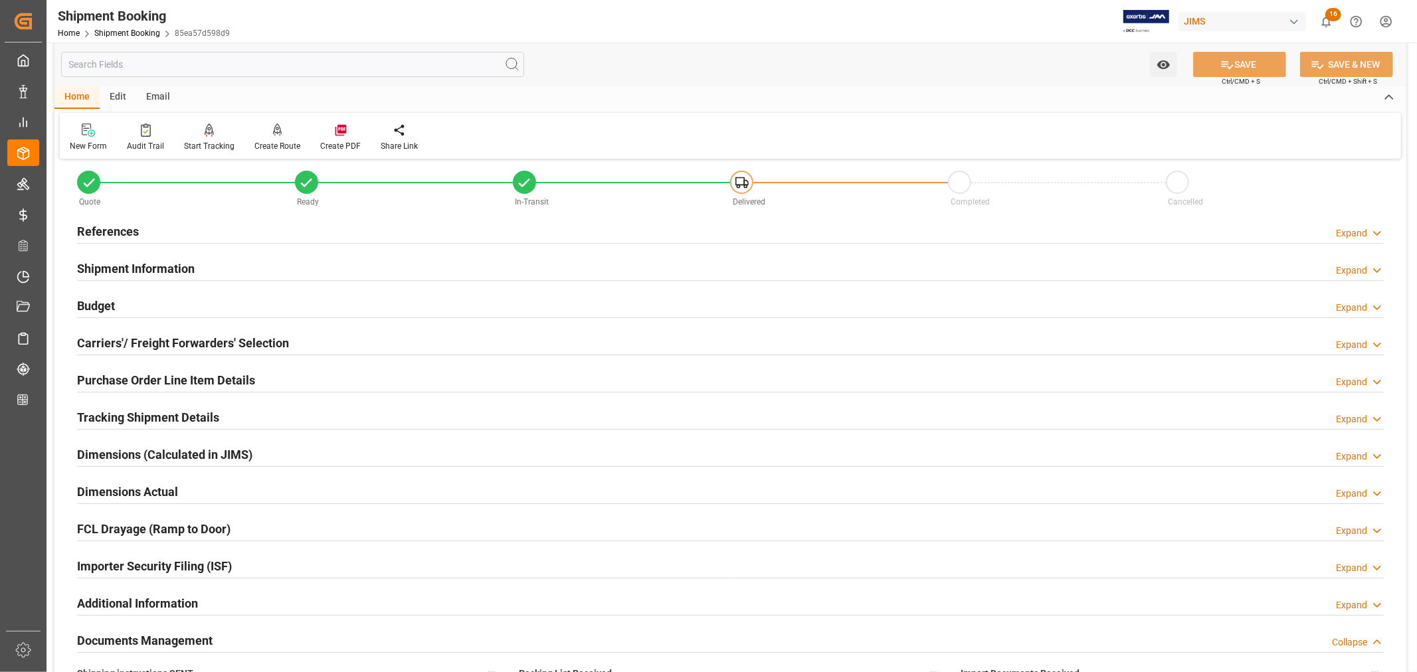
scroll to position [0, 0]
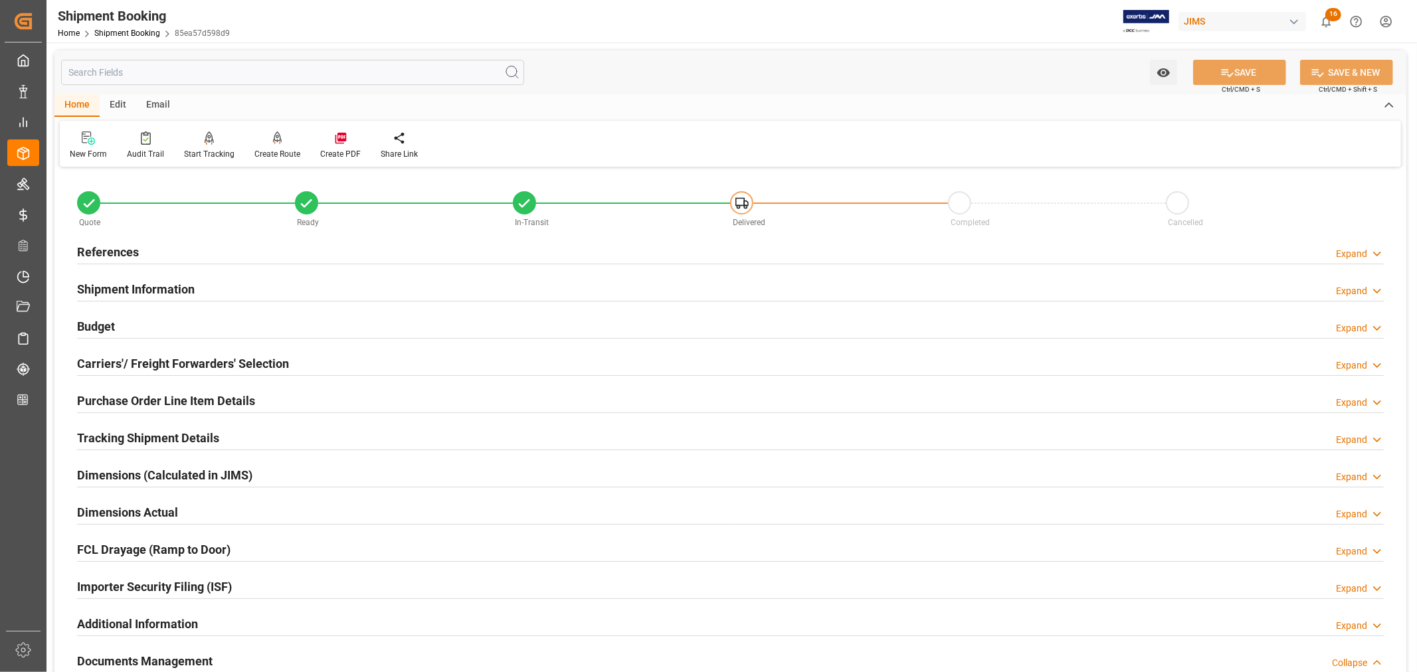
click at [126, 248] on h2 "References" at bounding box center [108, 252] width 62 height 18
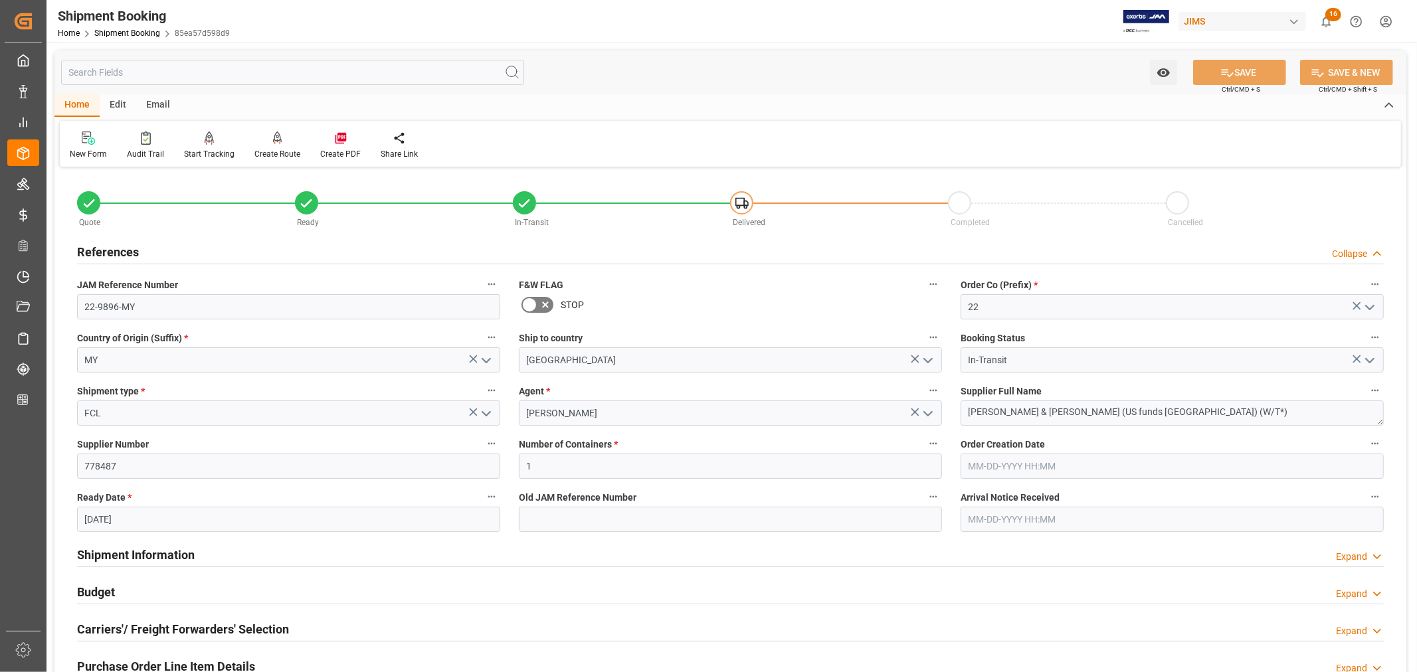
click at [126, 248] on h2 "References" at bounding box center [108, 252] width 62 height 18
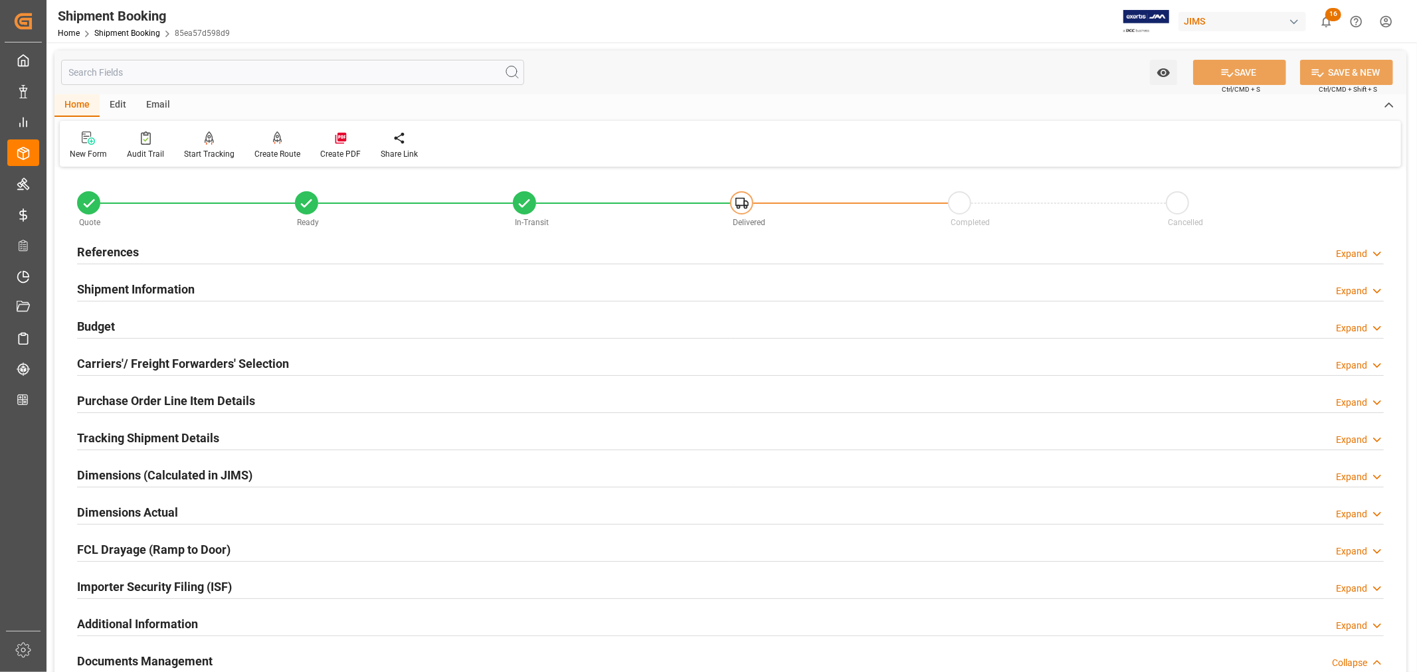
click at [124, 247] on h2 "References" at bounding box center [108, 252] width 62 height 18
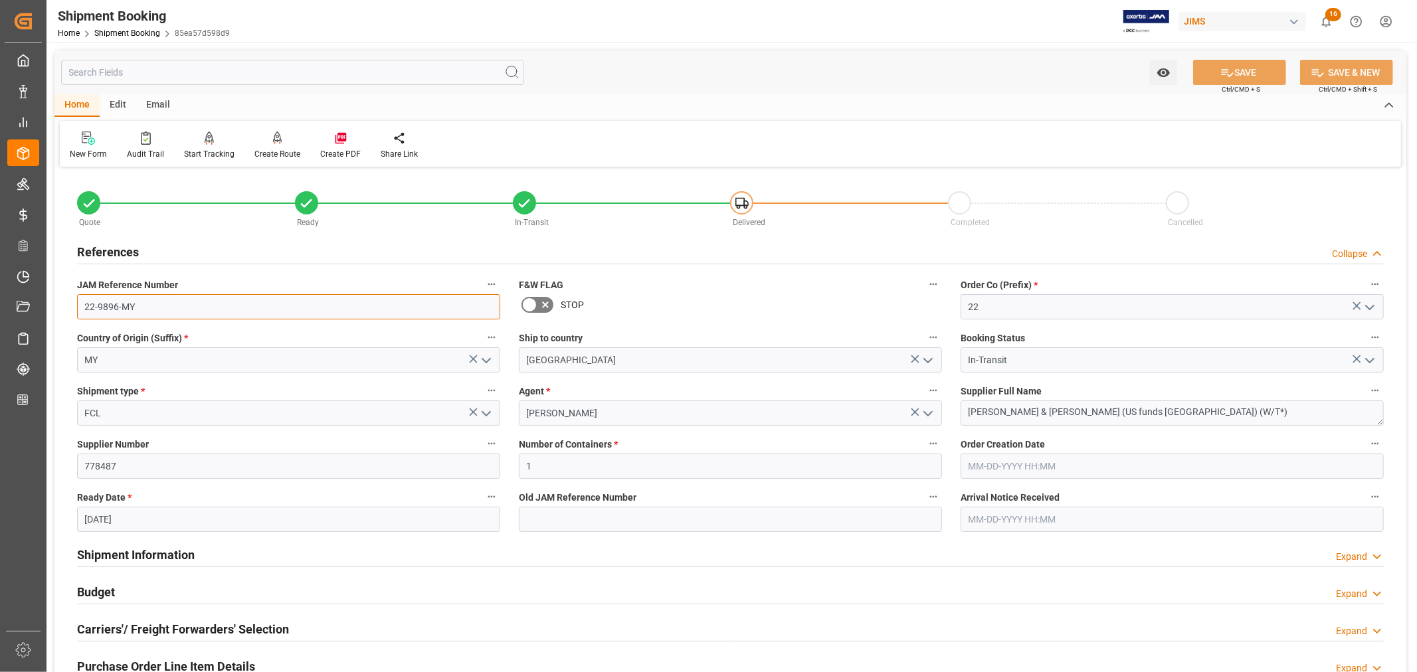
drag, startPoint x: 134, startPoint y: 306, endPoint x: 82, endPoint y: 306, distance: 52.5
click at [82, 306] on input "22-9896-MY" at bounding box center [288, 306] width 423 height 25
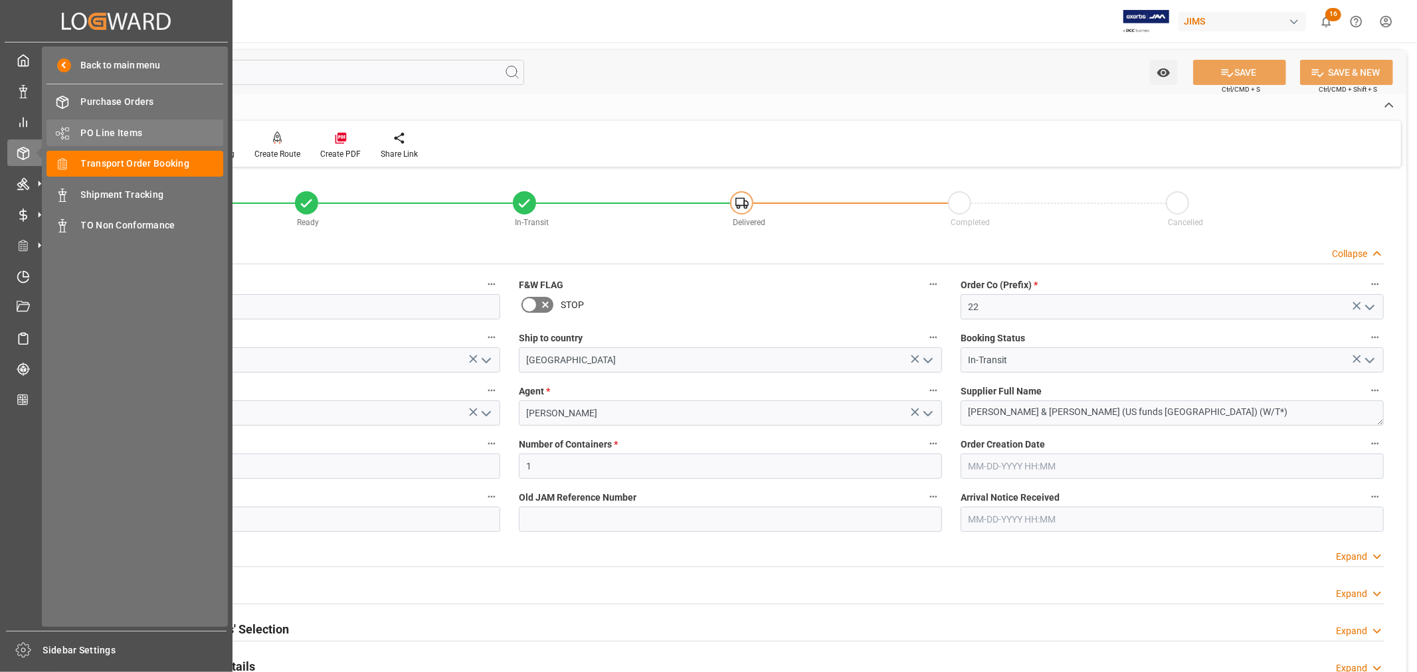
click at [84, 130] on span "PO Line Items" at bounding box center [152, 133] width 143 height 14
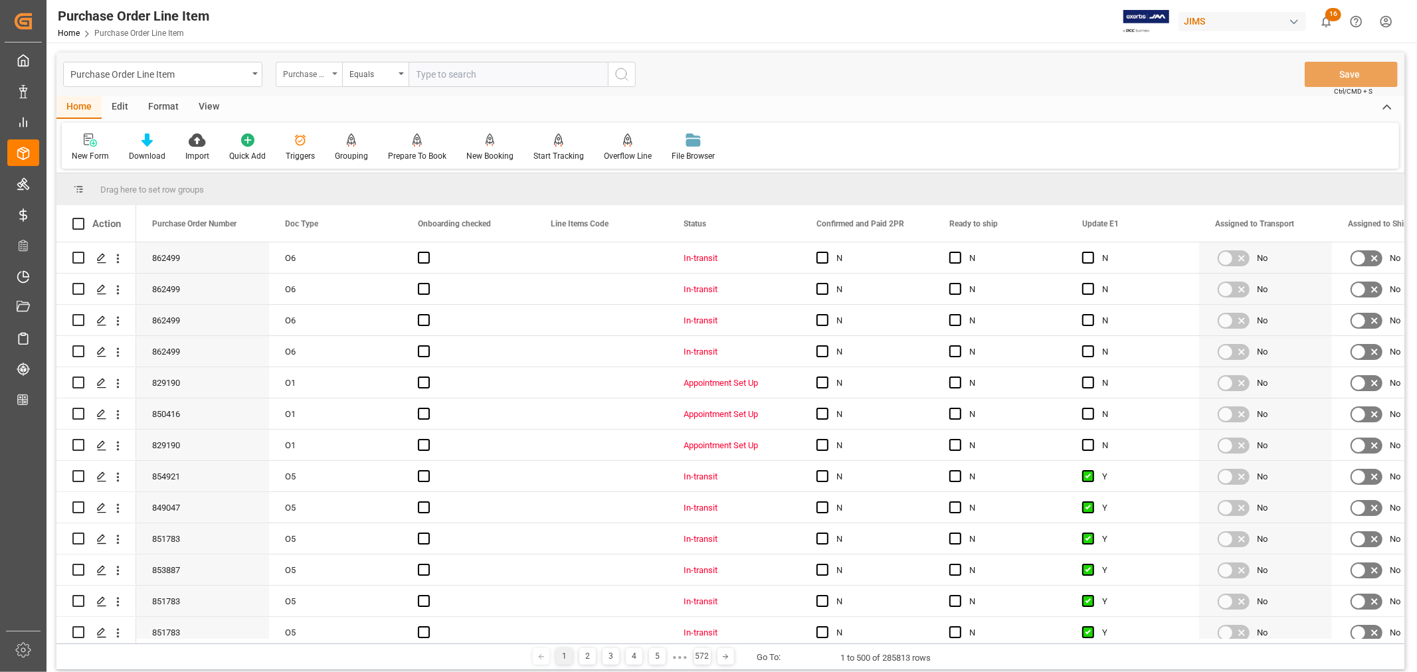
click at [334, 76] on div "Purchase Order Number" at bounding box center [309, 74] width 66 height 25
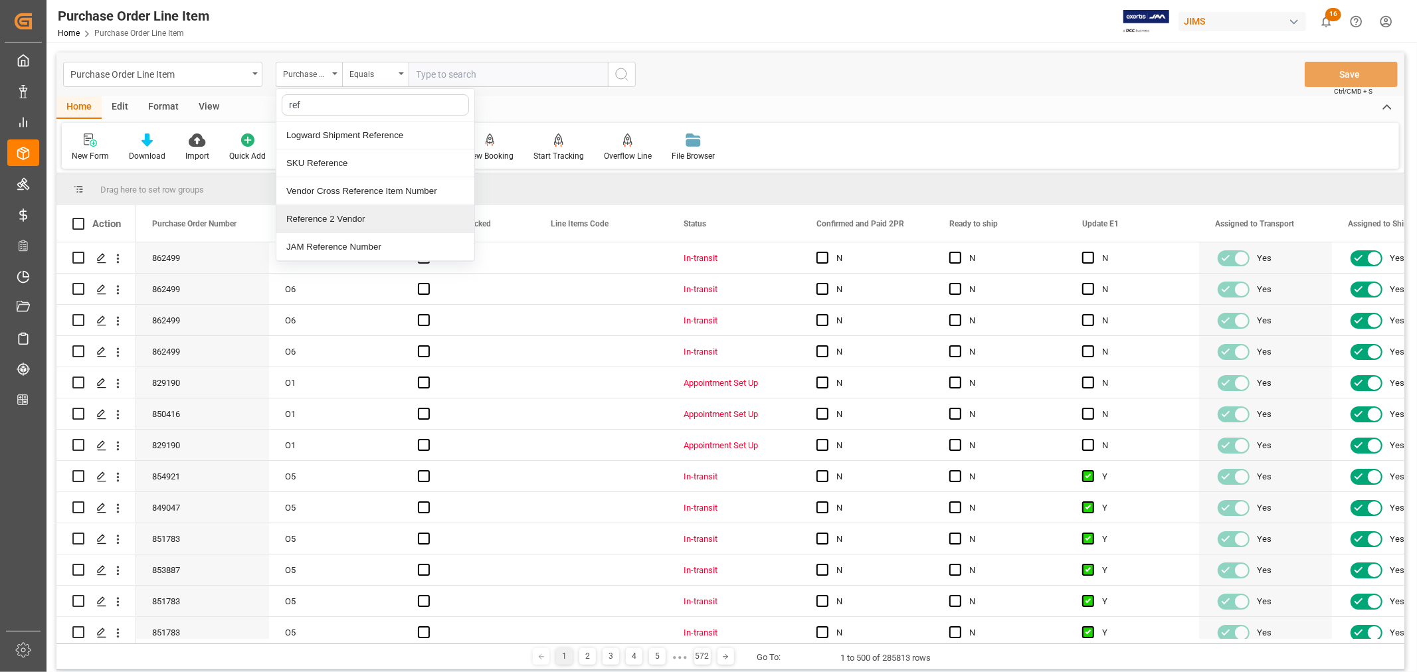
click at [302, 217] on div "Reference 2 Vendor" at bounding box center [375, 219] width 198 height 28
click at [415, 73] on input "text" at bounding box center [508, 74] width 199 height 25
paste input "22-9896-MY"
type input "22-9896-MY"
click at [623, 75] on icon "search button" at bounding box center [622, 74] width 16 height 16
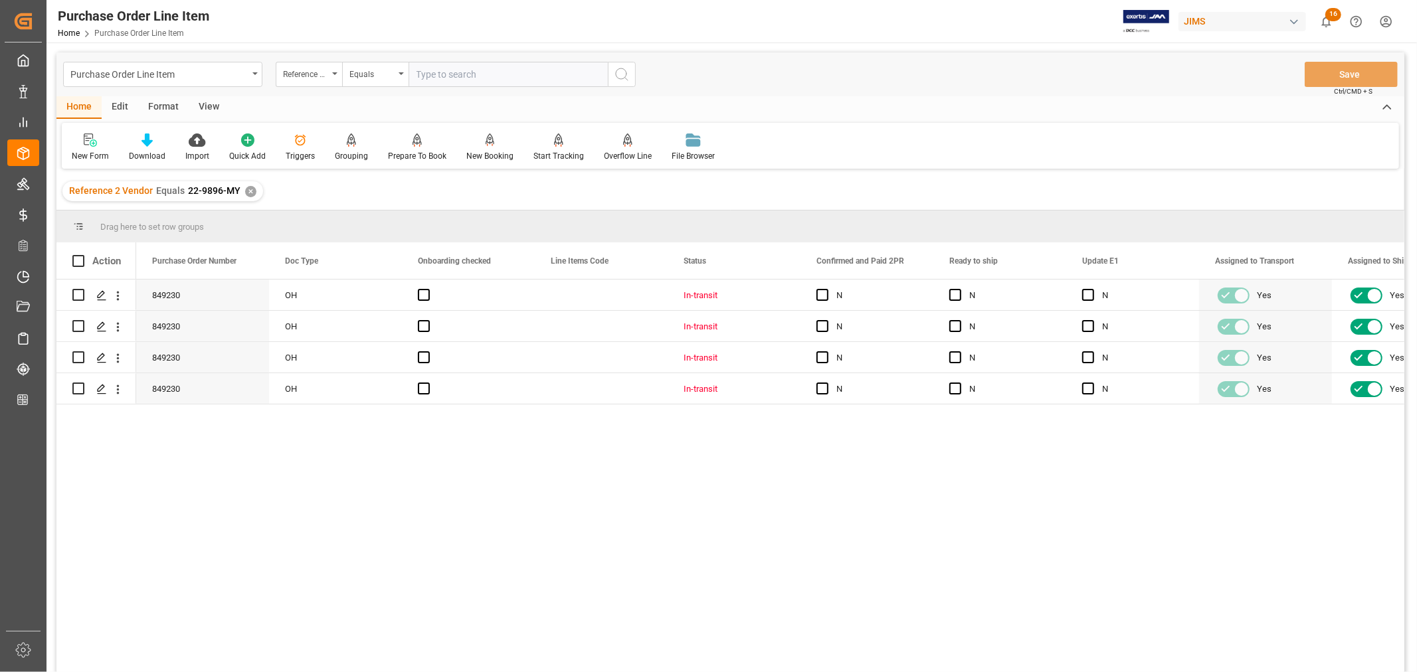
click at [213, 104] on div "View" at bounding box center [209, 107] width 41 height 23
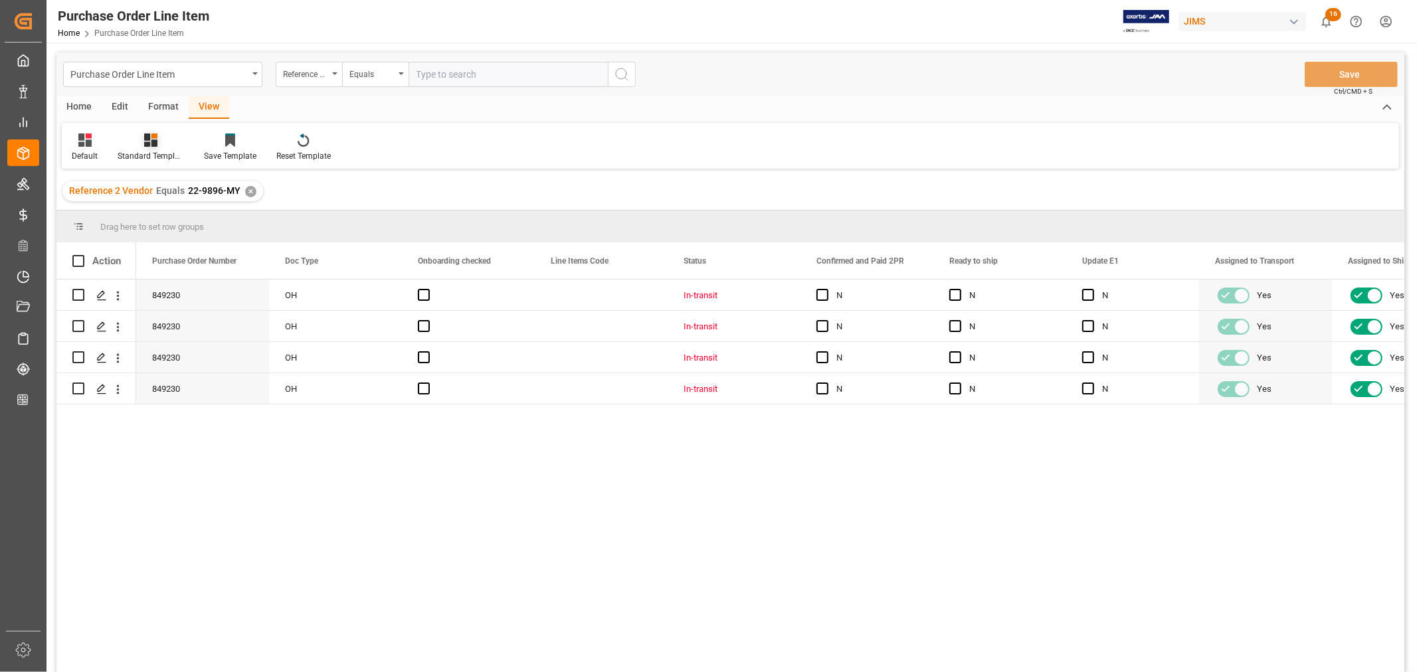
click at [153, 147] on div "Standard Templates" at bounding box center [151, 147] width 86 height 29
click at [163, 319] on div "Buyer Discrepancy" at bounding box center [186, 324] width 116 height 14
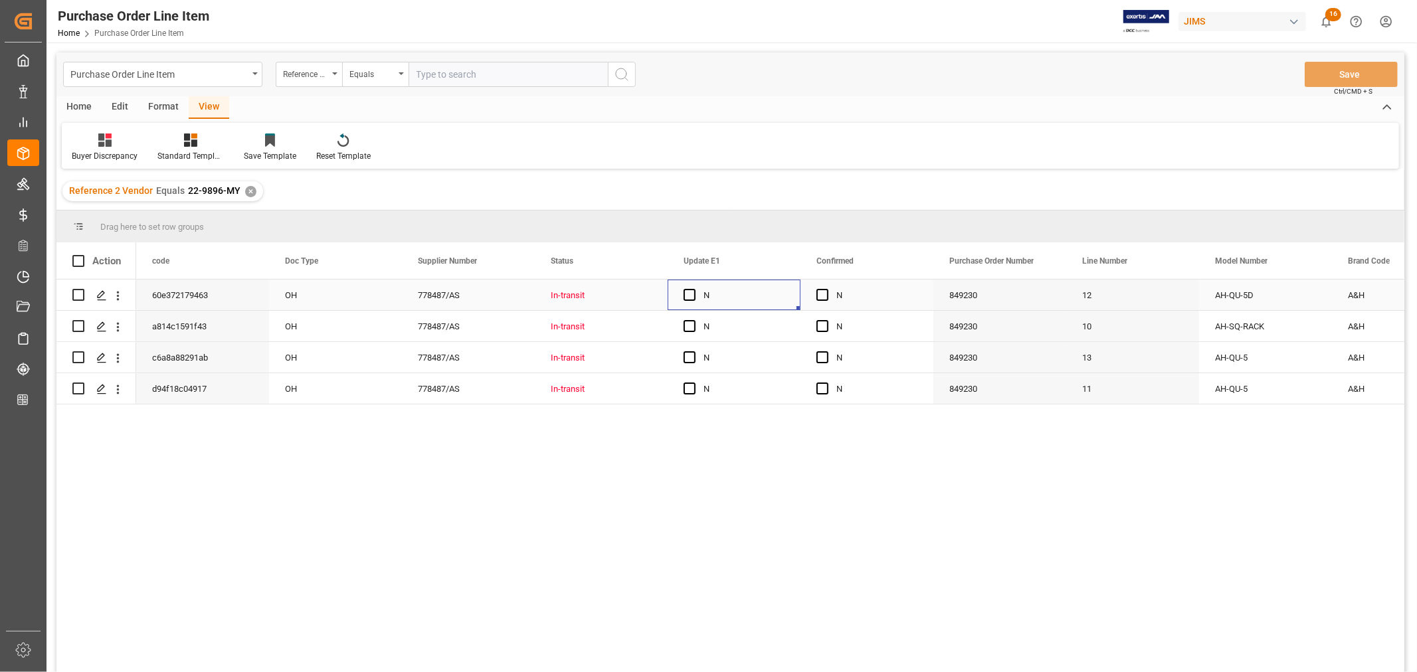
click at [765, 288] on div "N" at bounding box center [744, 295] width 81 height 31
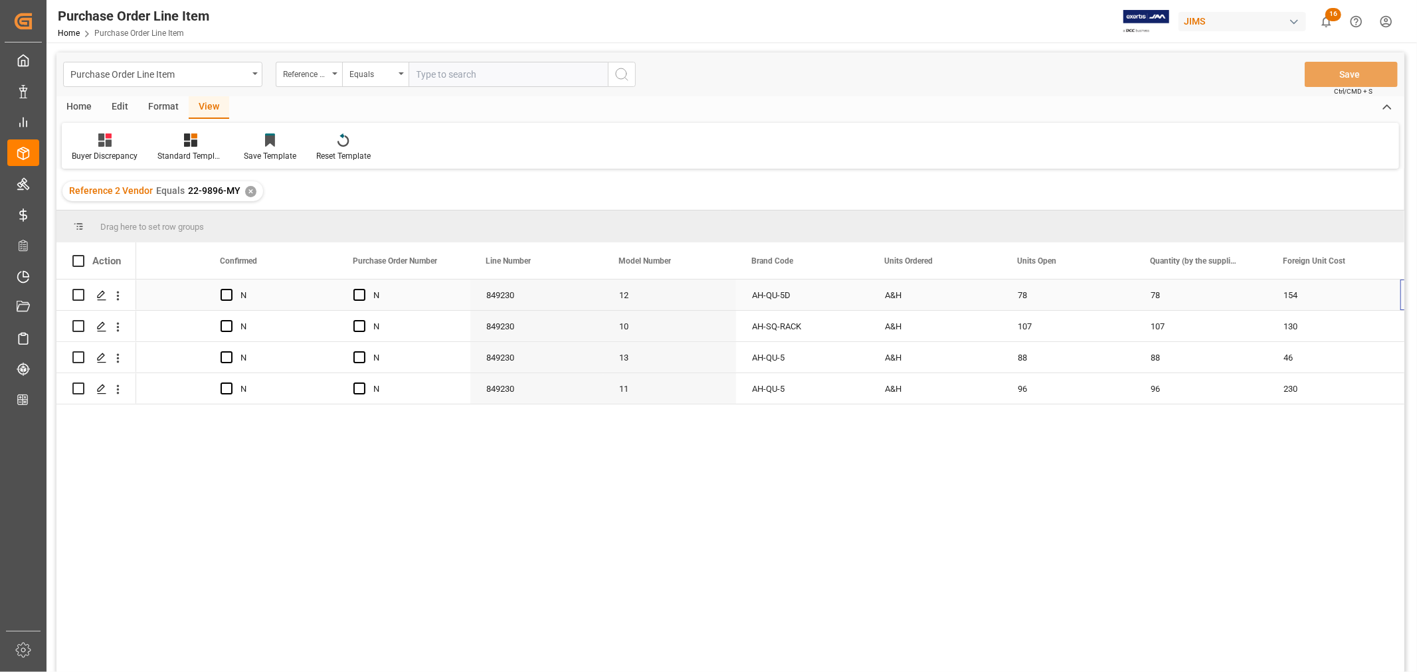
scroll to position [0, 862]
click at [757, 296] on div "78" at bounding box center [802, 295] width 133 height 31
drag, startPoint x: 866, startPoint y: 307, endPoint x: 925, endPoint y: 297, distance: 60.0
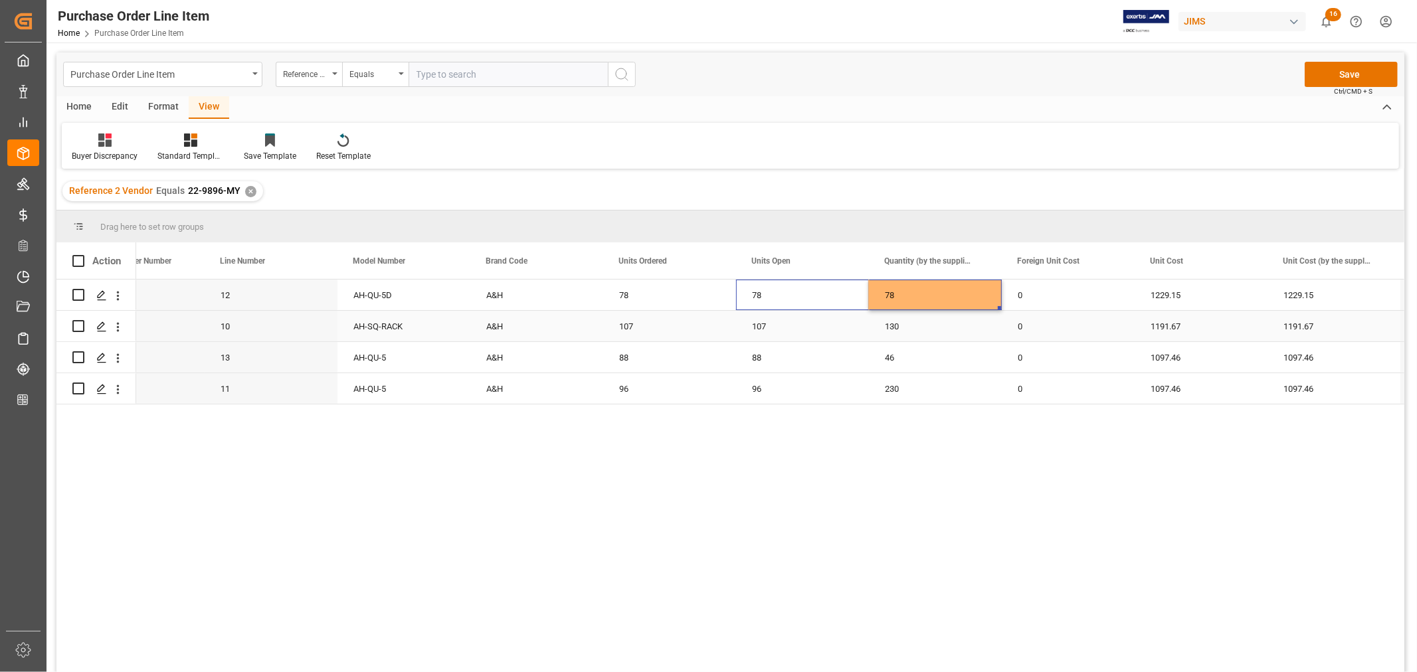
click at [753, 326] on div "107" at bounding box center [802, 326] width 133 height 31
drag, startPoint x: 866, startPoint y: 337, endPoint x: 915, endPoint y: 335, distance: 49.2
click at [755, 355] on div "88" at bounding box center [802, 357] width 133 height 31
drag, startPoint x: 864, startPoint y: 369, endPoint x: 934, endPoint y: 363, distance: 70.0
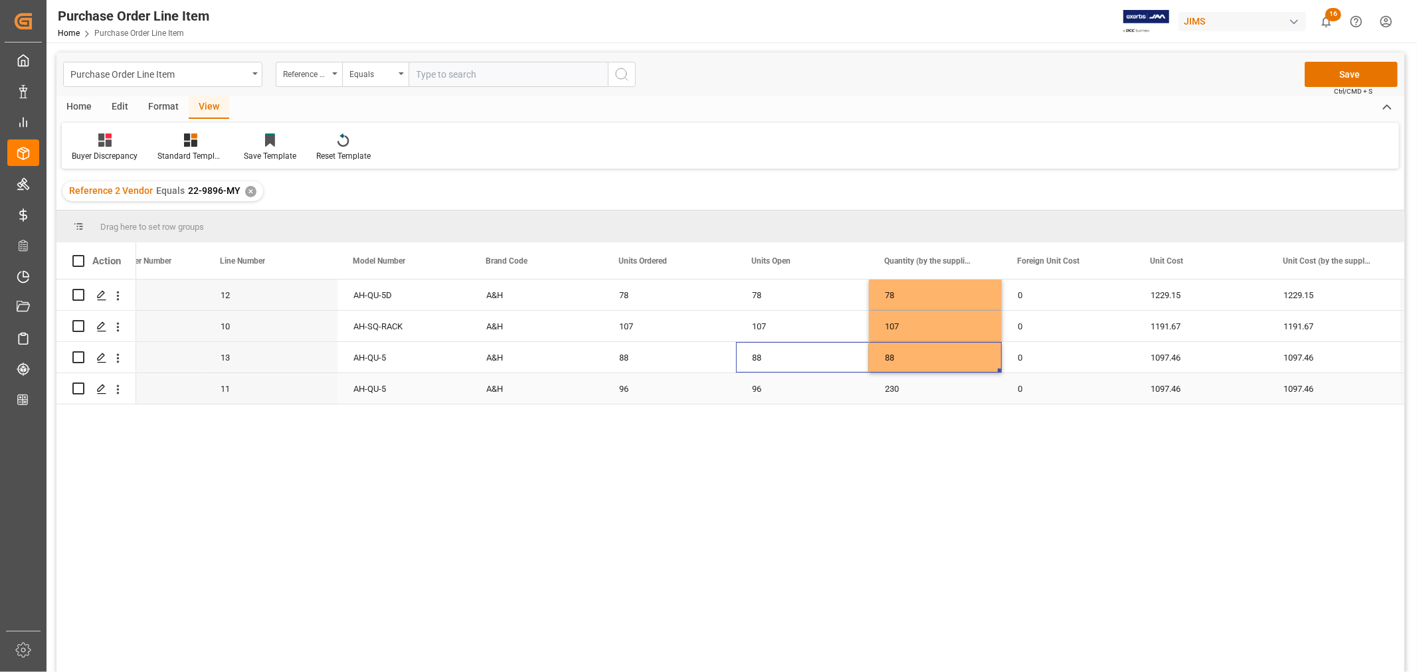
click at [756, 388] on div "96" at bounding box center [802, 388] width 133 height 31
drag, startPoint x: 867, startPoint y: 401, endPoint x: 910, endPoint y: 397, distance: 43.4
click at [1351, 75] on button "Save" at bounding box center [1351, 74] width 93 height 25
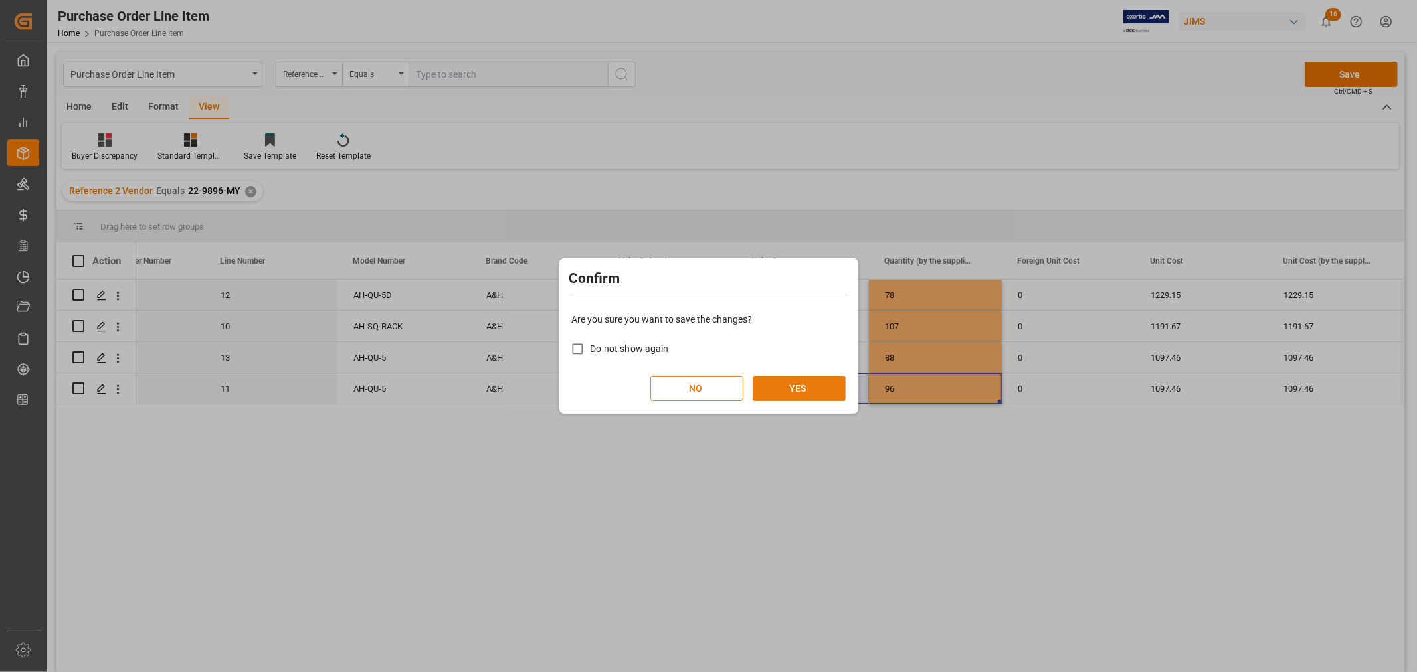
click at [799, 387] on button "YES" at bounding box center [799, 388] width 93 height 25
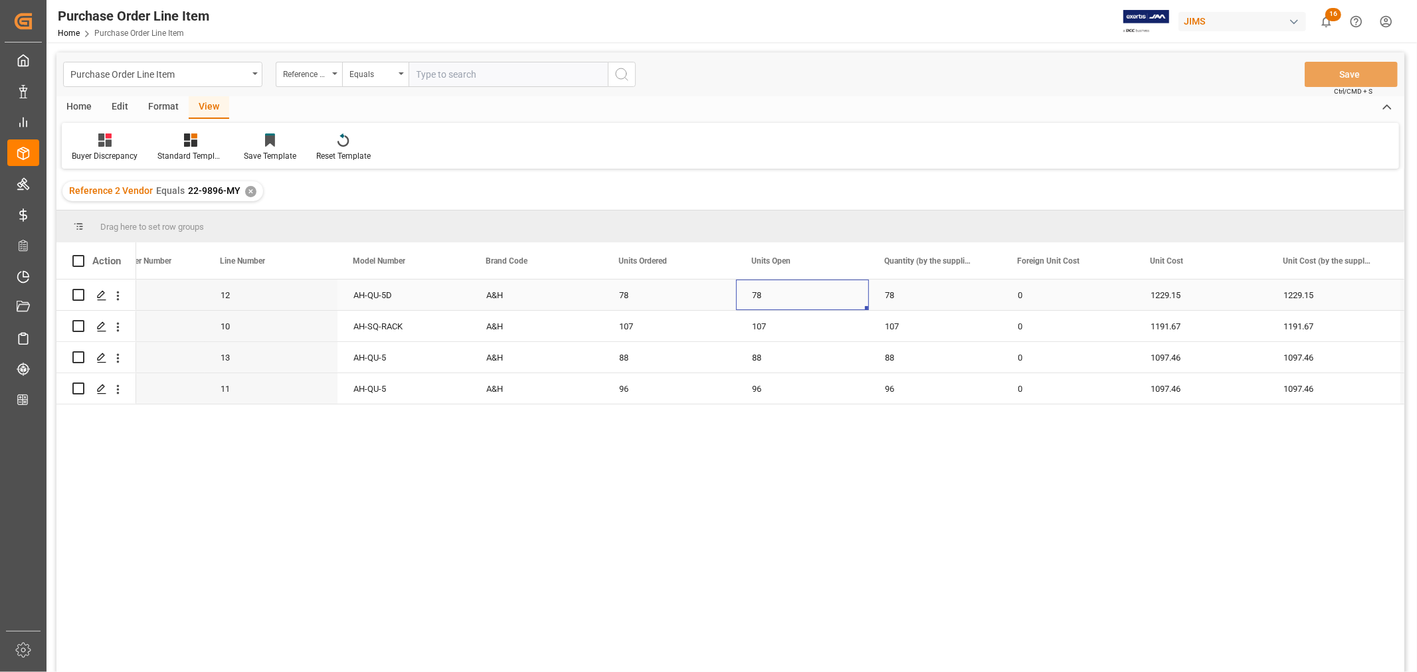
click at [799, 298] on div "78" at bounding box center [802, 295] width 133 height 31
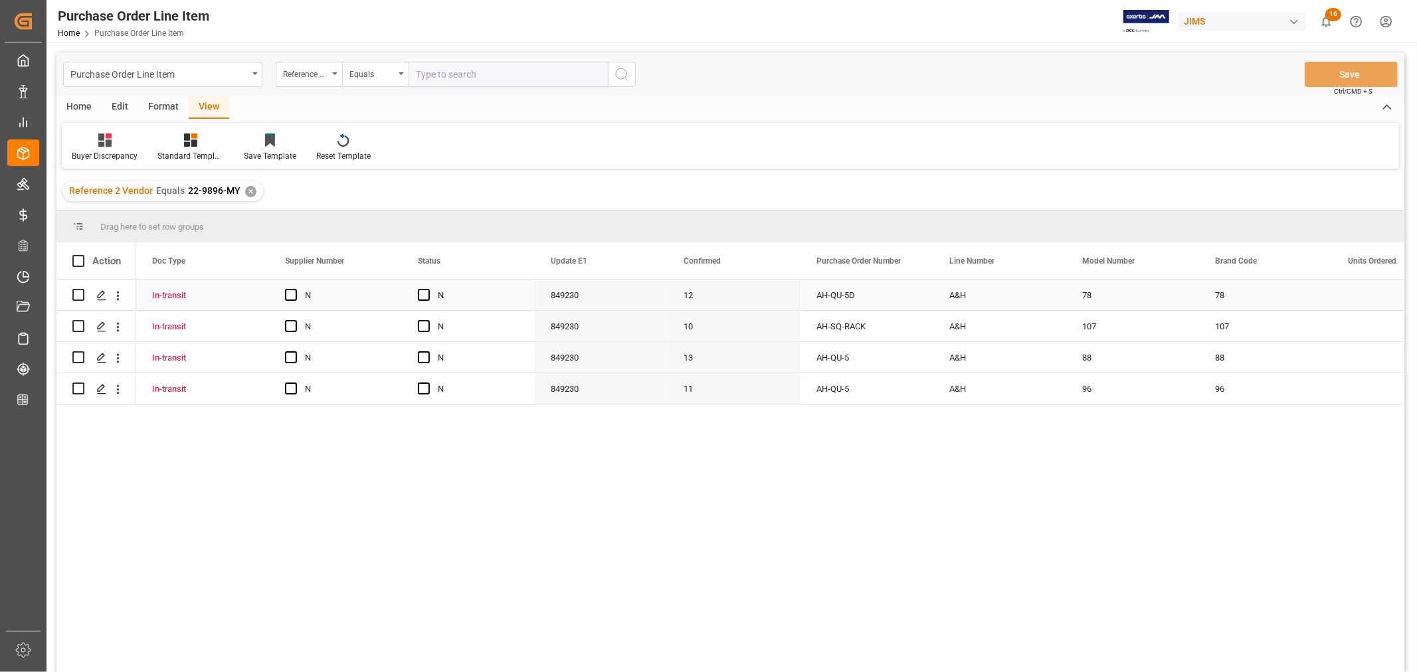
scroll to position [0, 0]
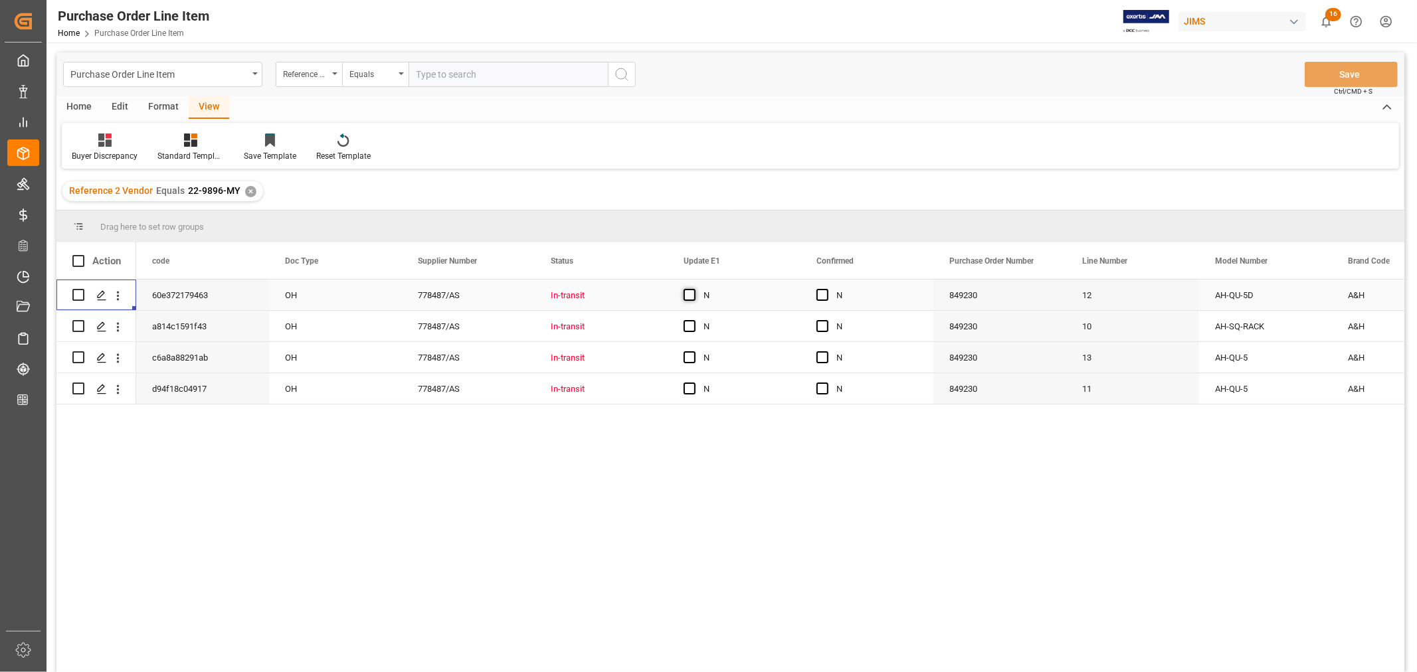
click at [692, 295] on span "Press SPACE to select this row." at bounding box center [690, 295] width 12 height 12
click at [694, 289] on input "Press SPACE to select this row." at bounding box center [694, 289] width 0 height 0
drag, startPoint x: 799, startPoint y: 308, endPoint x: 781, endPoint y: 381, distance: 74.8
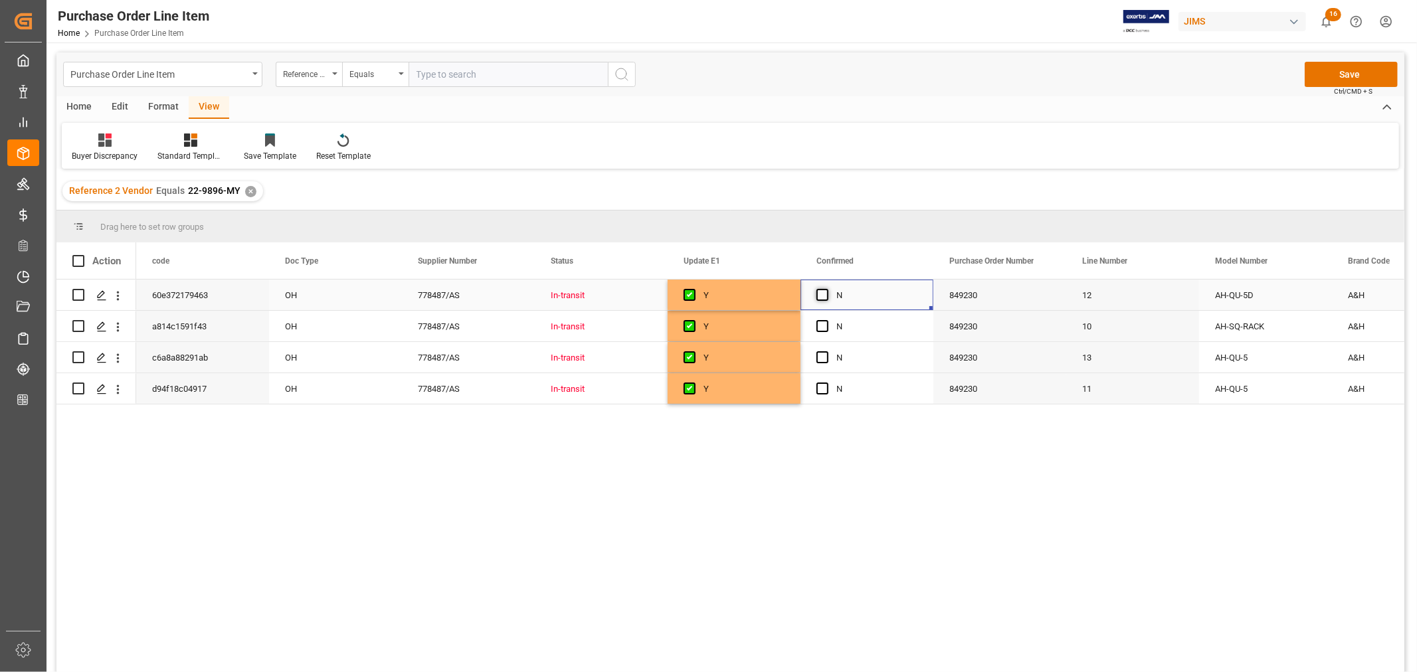
click at [824, 298] on span "Press SPACE to select this row." at bounding box center [822, 295] width 12 height 12
click at [826, 289] on input "Press SPACE to select this row." at bounding box center [826, 289] width 0 height 0
drag, startPoint x: 932, startPoint y: 308, endPoint x: 915, endPoint y: 380, distance: 74.3
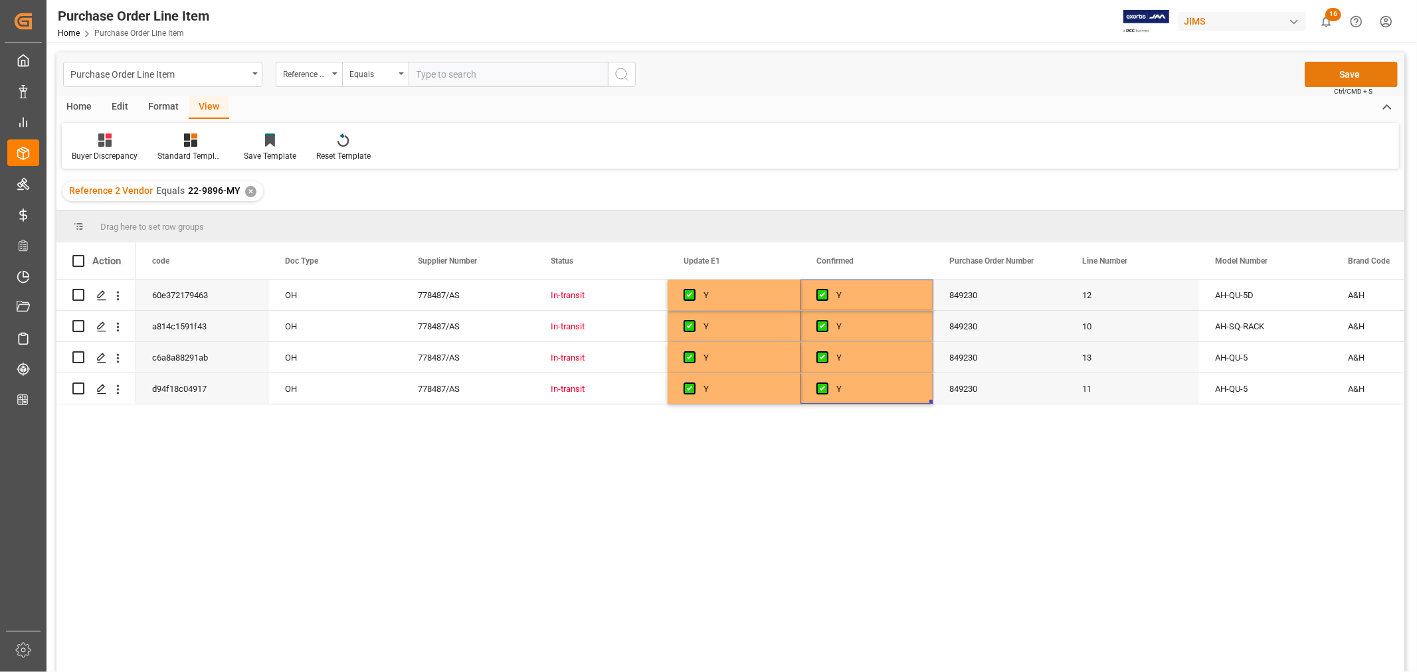
click at [1336, 72] on button "Save" at bounding box center [1351, 74] width 93 height 25
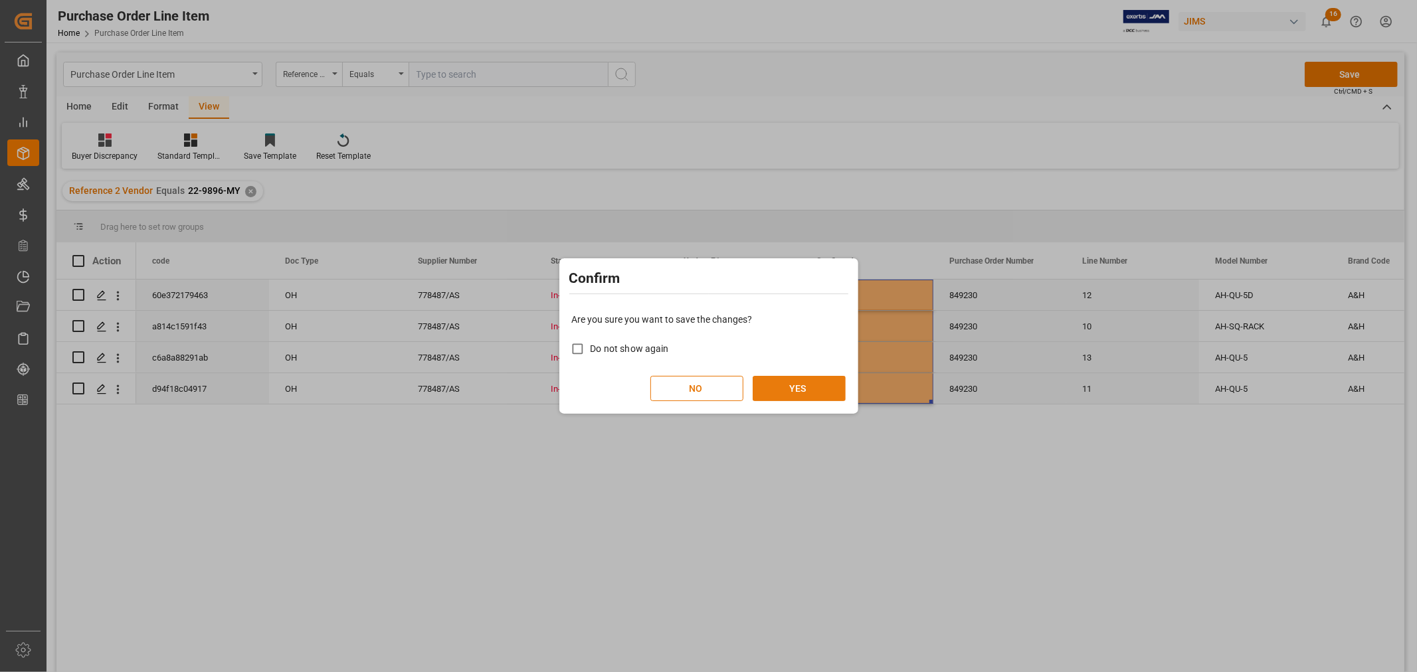
click at [806, 379] on button "YES" at bounding box center [799, 388] width 93 height 25
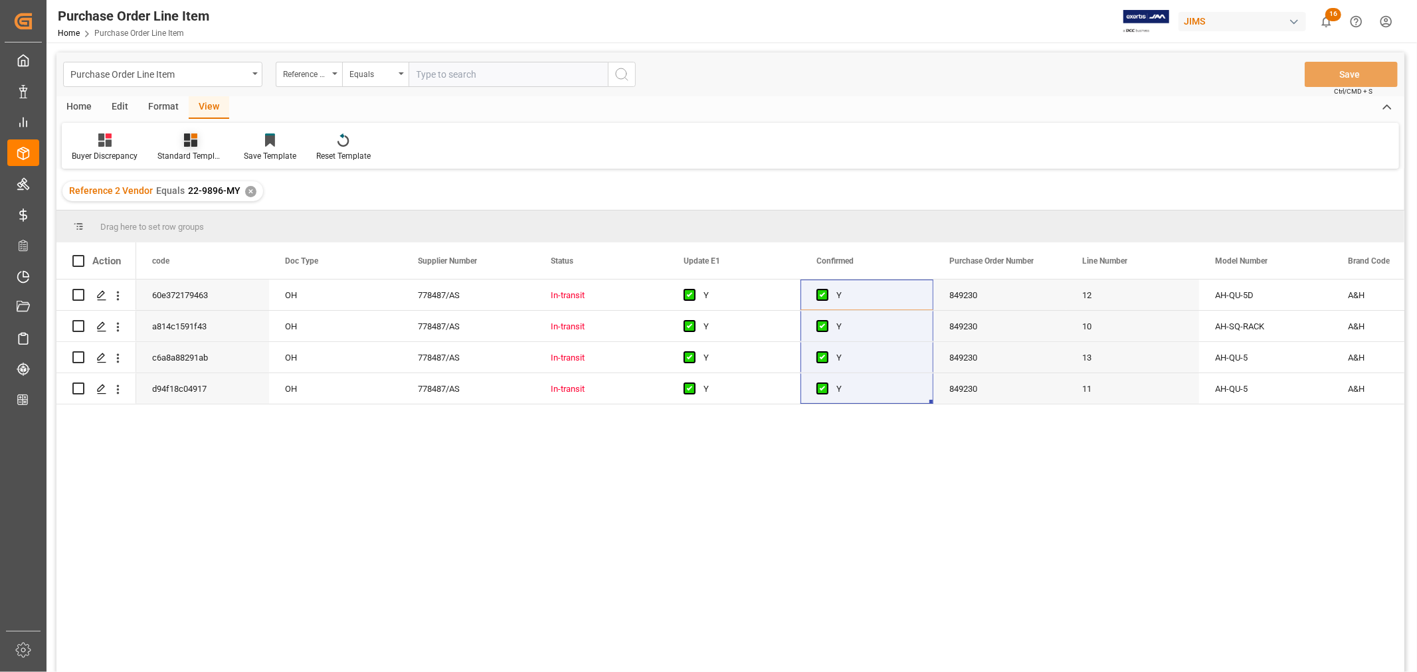
click at [196, 142] on icon at bounding box center [190, 140] width 13 height 13
click at [200, 211] on div "HS listing USA" at bounding box center [226, 215] width 116 height 14
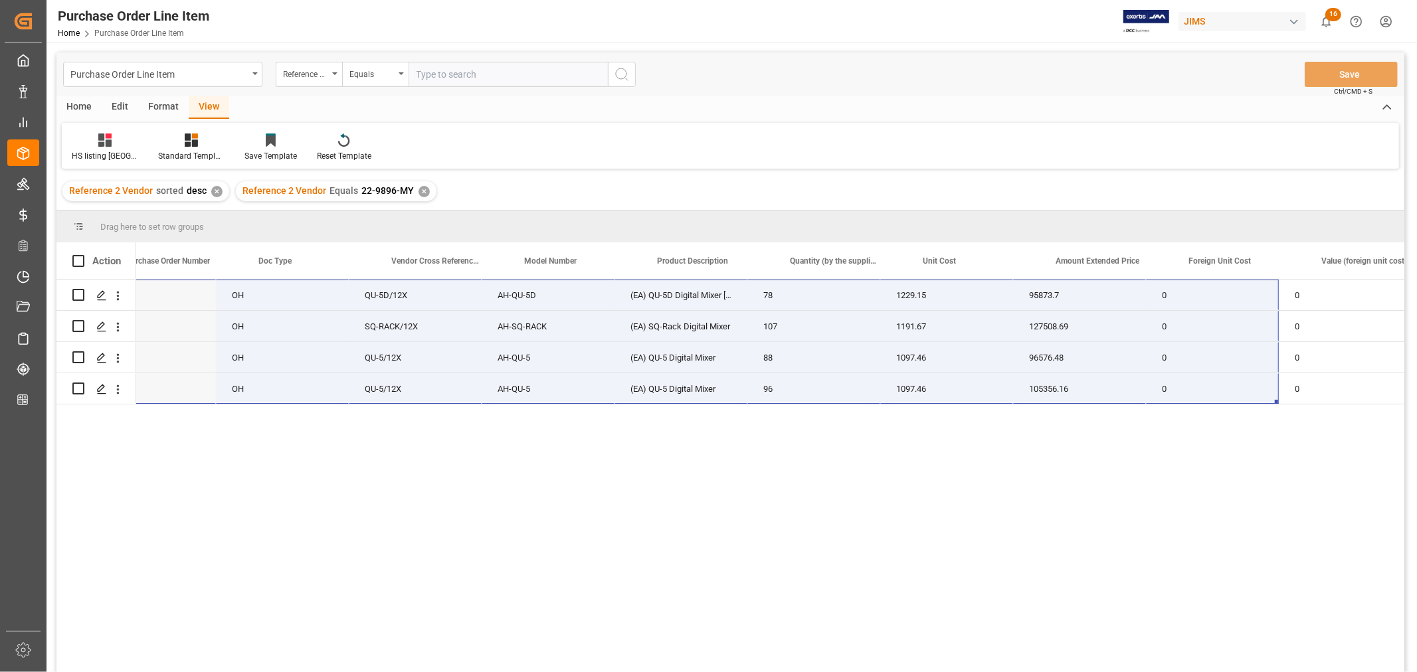
scroll to position [0, 213]
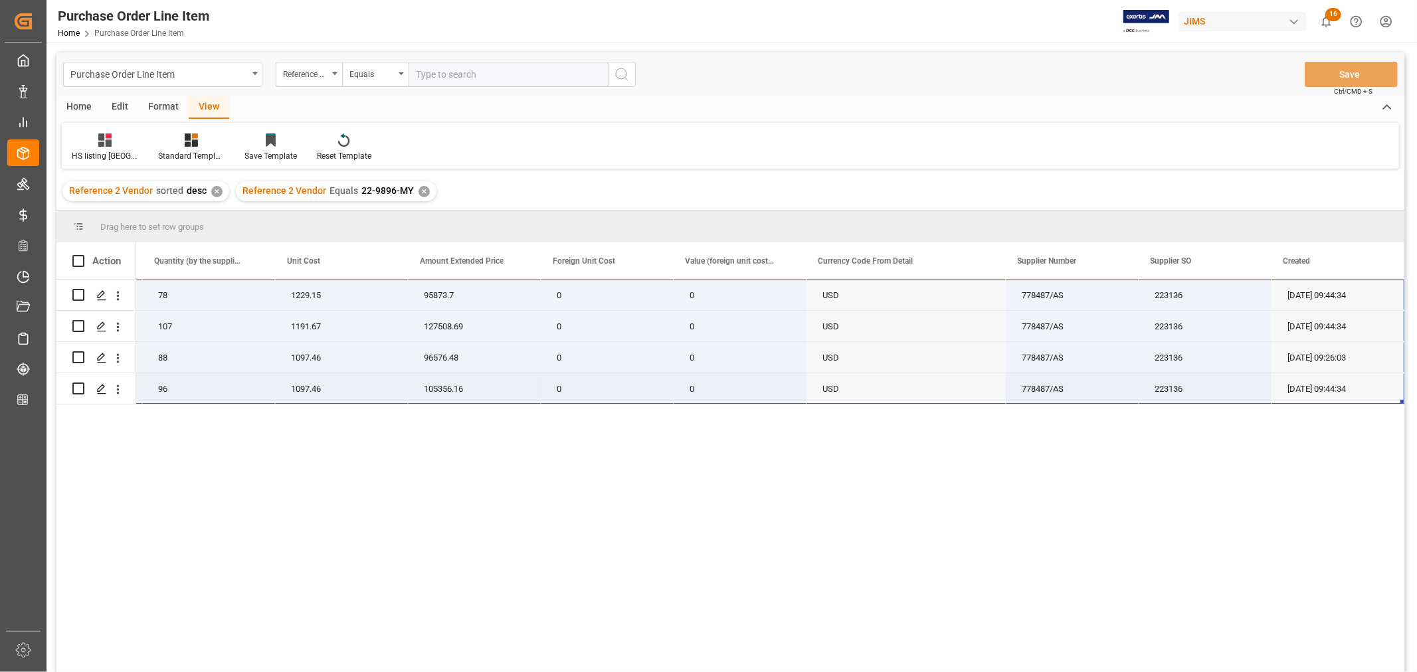
drag, startPoint x: 181, startPoint y: 284, endPoint x: 1349, endPoint y: 381, distance: 1172.6
click at [1349, 381] on div "22-9896-MY AH-QU-5D (EA) QU-5D Digital Mixer Dante 78 1229.15 95873.7 0 0 USD 7…" at bounding box center [375, 342] width 2060 height 125
click at [197, 291] on div "78" at bounding box center [208, 295] width 133 height 31
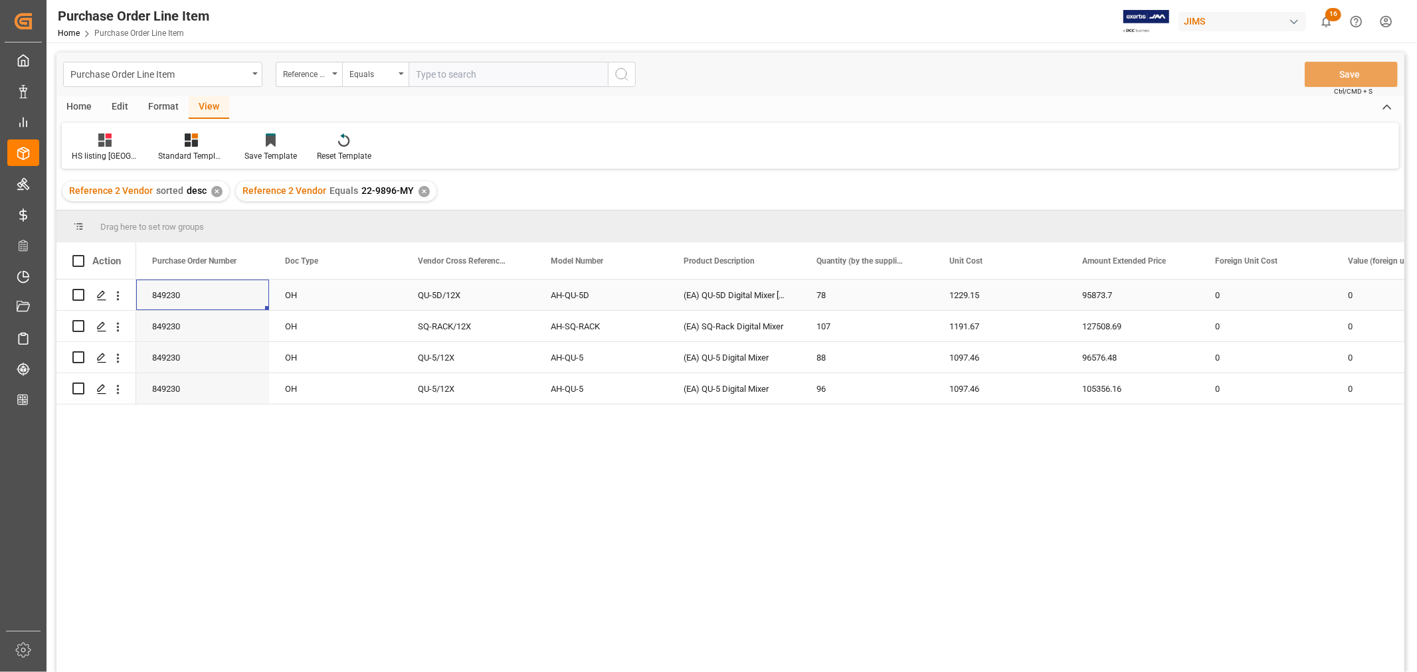
scroll to position [0, 0]
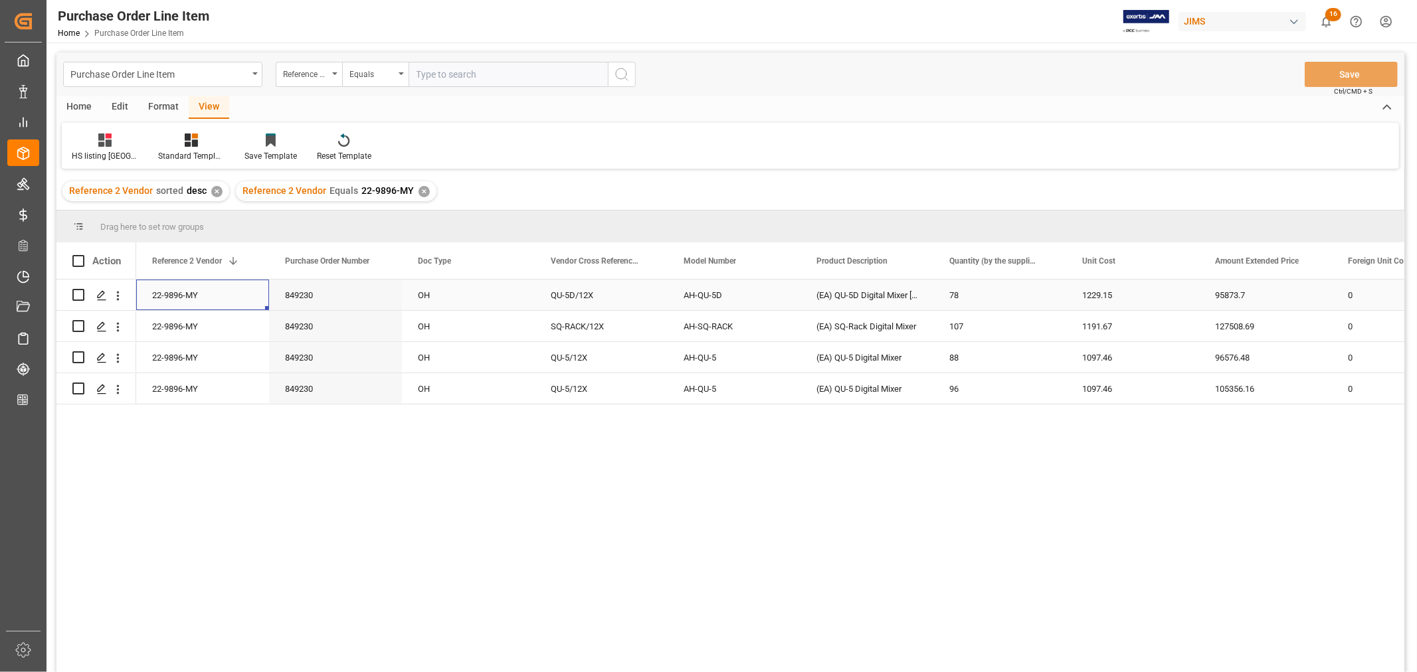
click at [196, 290] on div "22-9896-MY" at bounding box center [202, 295] width 133 height 31
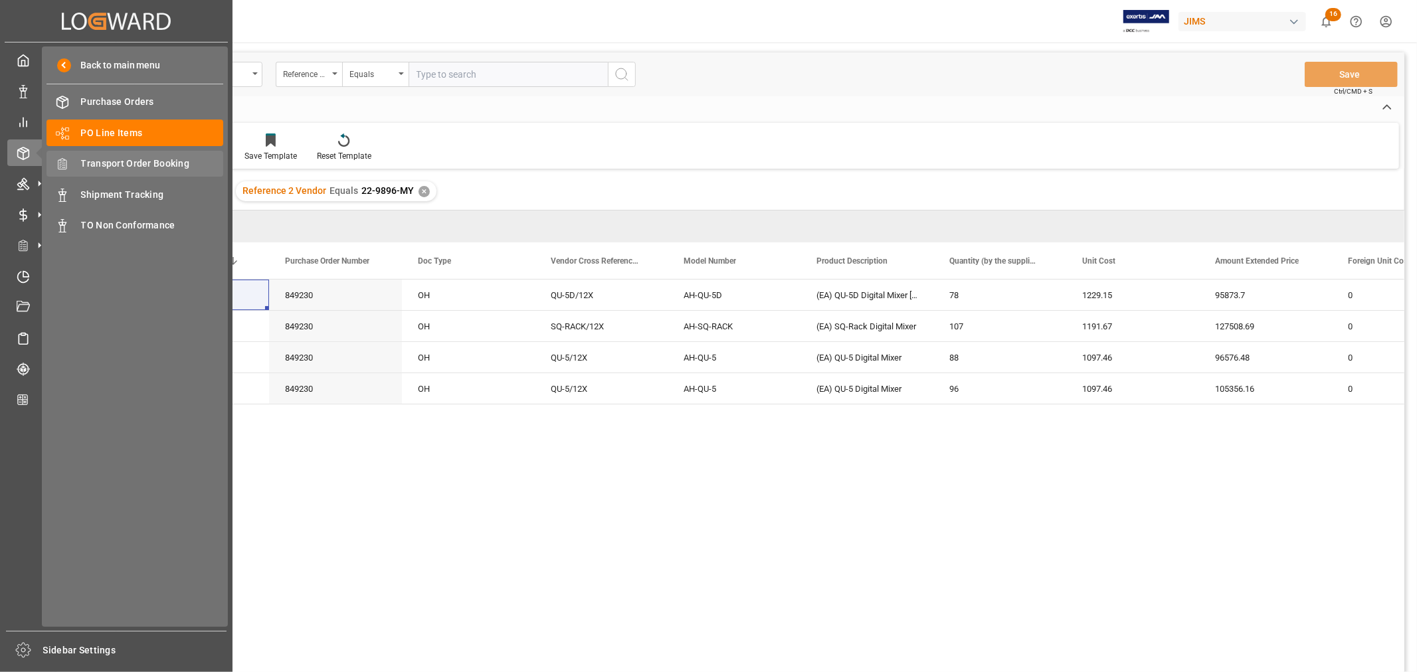
click at [148, 163] on span "Transport Order Booking" at bounding box center [152, 164] width 143 height 14
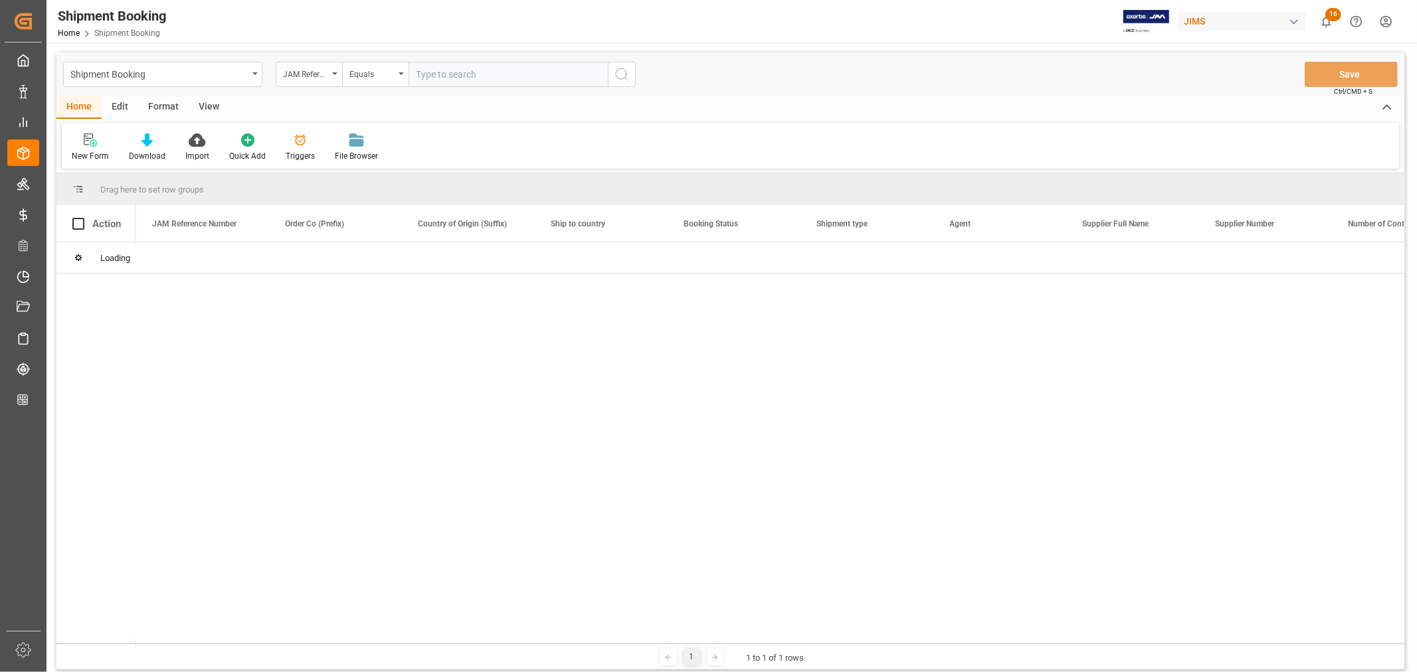
click at [430, 75] on input "text" at bounding box center [508, 74] width 199 height 25
paste input "22-9896-MY"
type input "22-9896-MY"
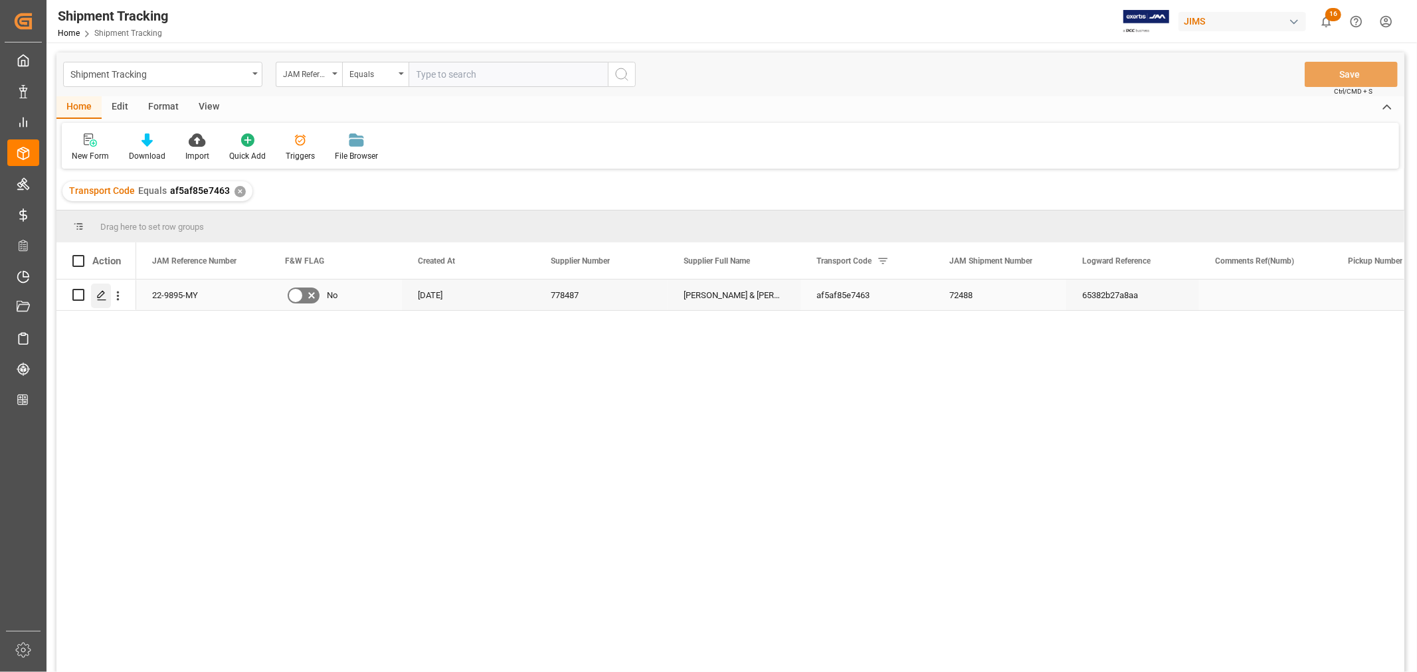
click at [98, 293] on icon "Press SPACE to select this row." at bounding box center [101, 295] width 11 height 11
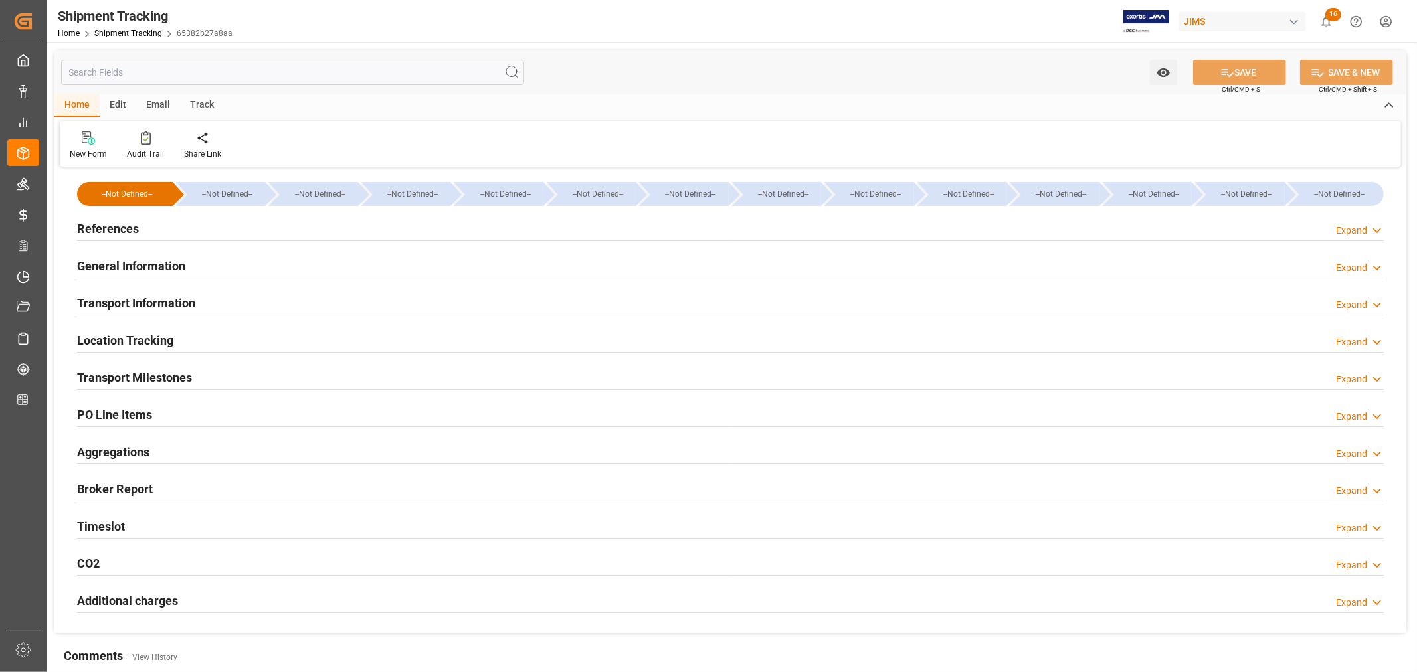
type input "Evergreen"
type input "Evergreen Marine Corp."
type input "9935272"
type input "429274.24"
click at [158, 304] on h2 "Transport Information" at bounding box center [136, 303] width 118 height 18
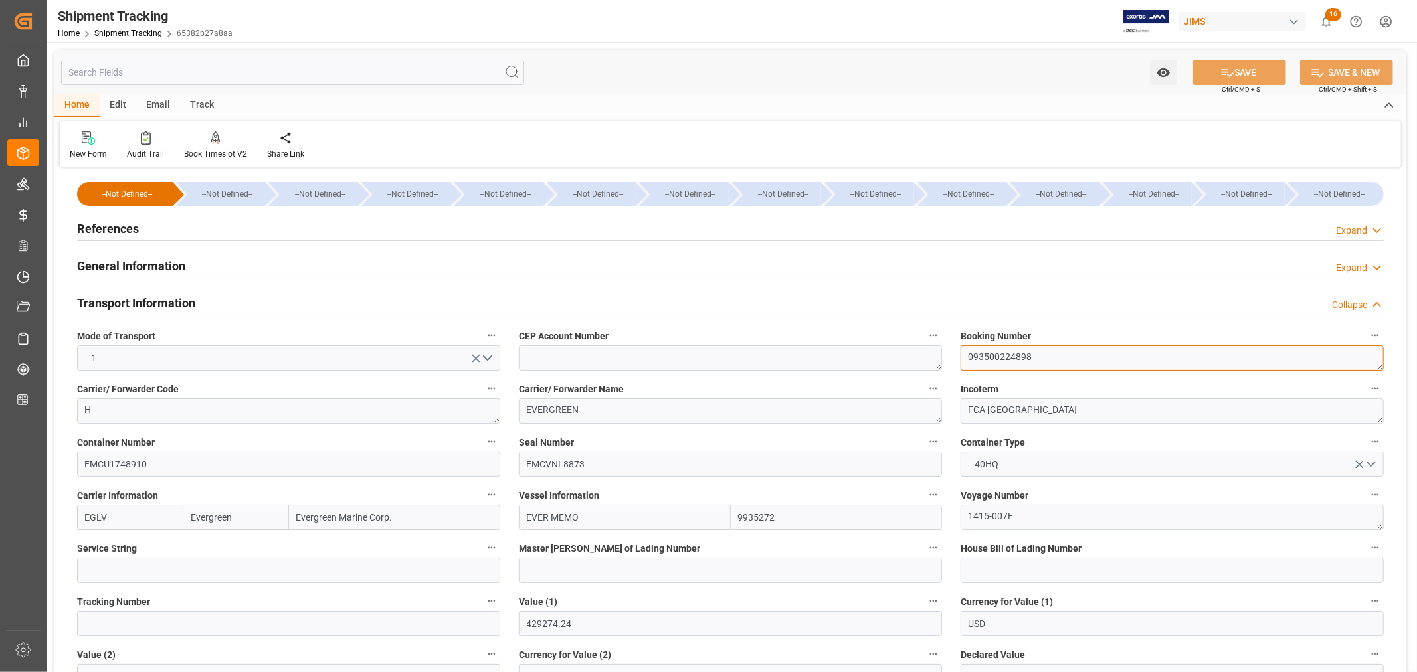
click at [998, 357] on textarea "093500224898" at bounding box center [1172, 357] width 423 height 25
click at [154, 303] on h2 "Transport Information" at bounding box center [136, 303] width 118 height 18
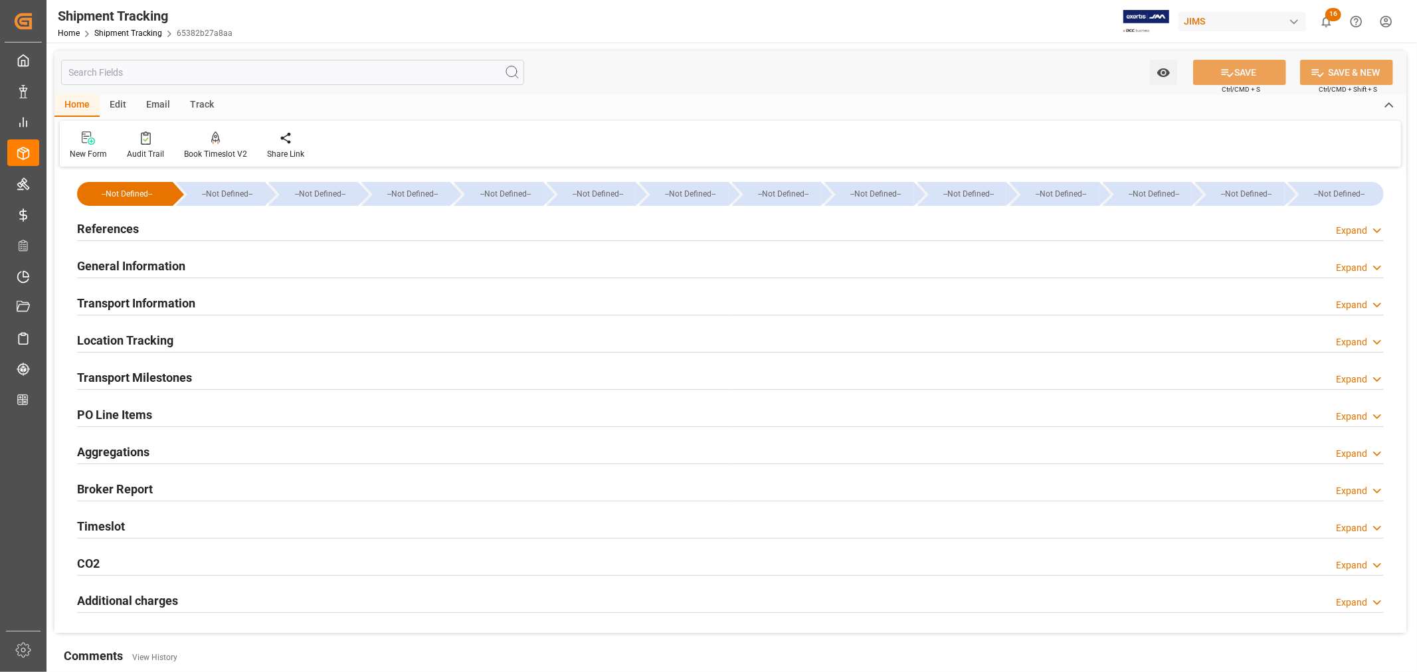
click at [158, 375] on h2 "Transport Milestones" at bounding box center [134, 378] width 115 height 18
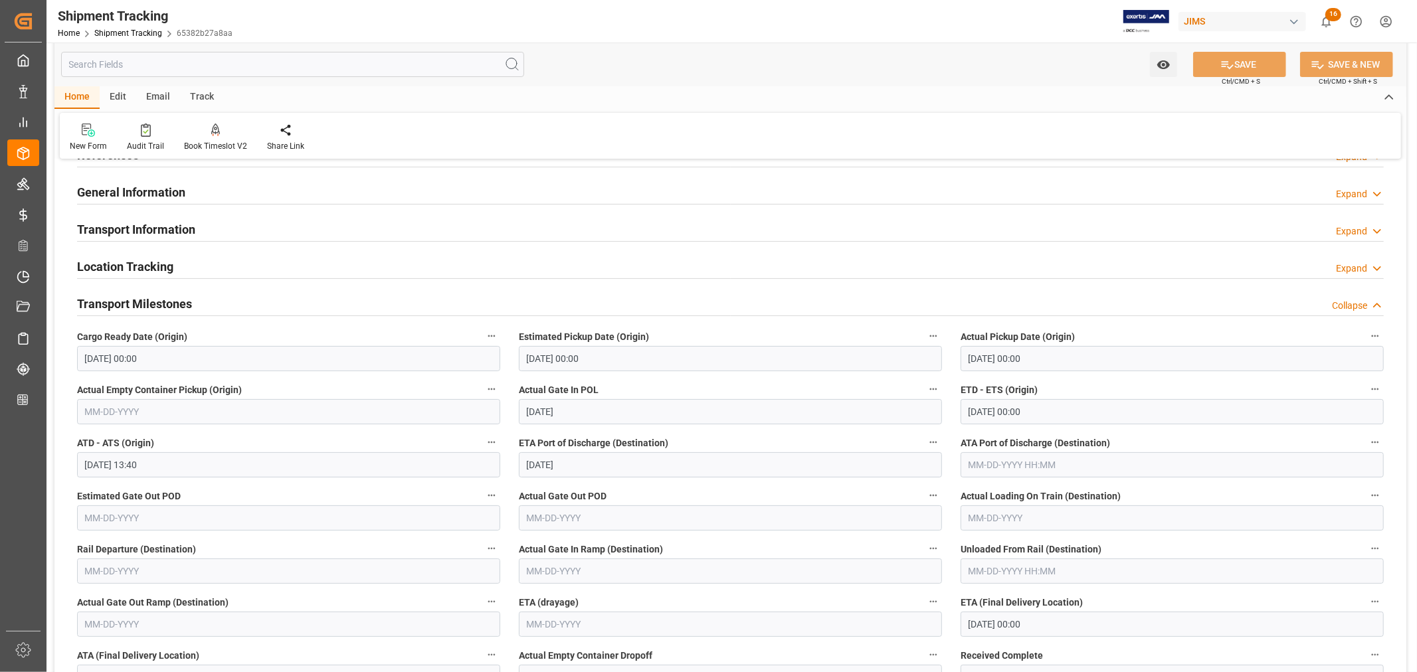
scroll to position [147, 0]
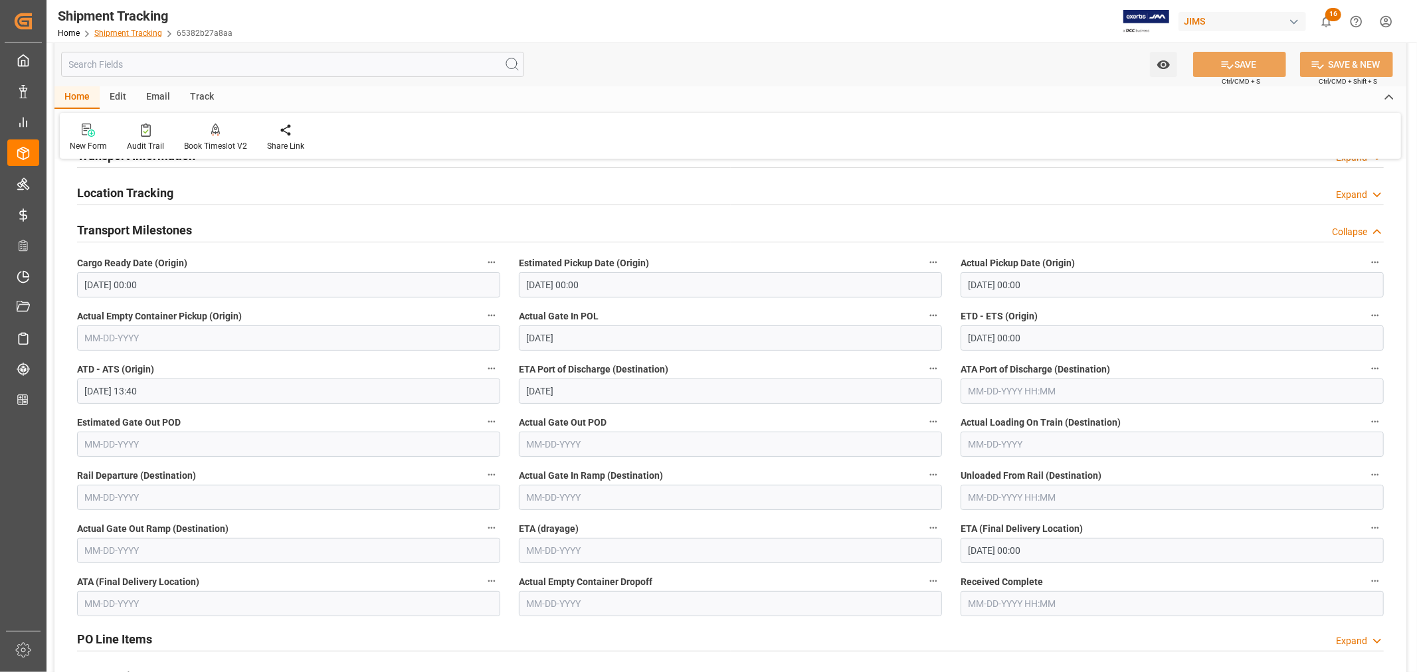
click at [120, 35] on link "Shipment Tracking" at bounding box center [128, 33] width 68 height 9
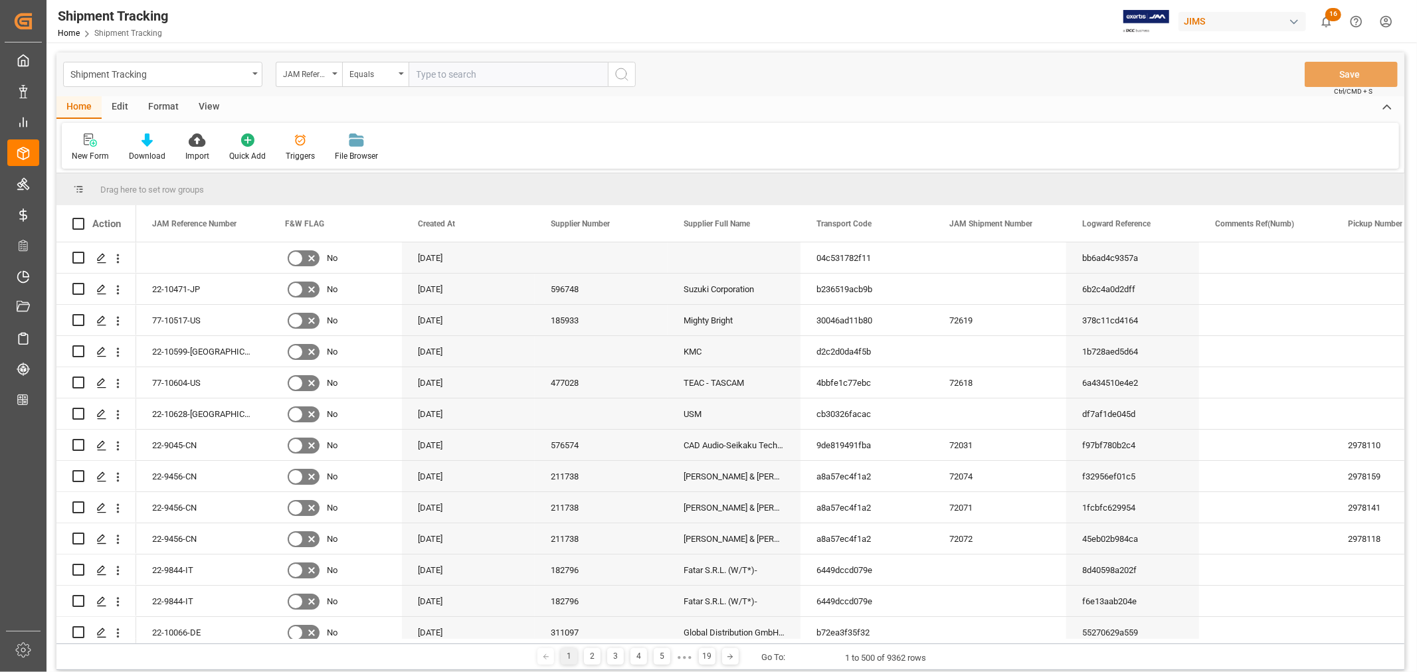
click at [417, 78] on input "text" at bounding box center [508, 74] width 199 height 25
click at [417, 78] on input "22" at bounding box center [508, 74] width 199 height 25
click at [427, 76] on input "22" at bounding box center [508, 74] width 199 height 25
type input "22-9895-my"
click at [623, 74] on icon "search button" at bounding box center [622, 74] width 16 height 16
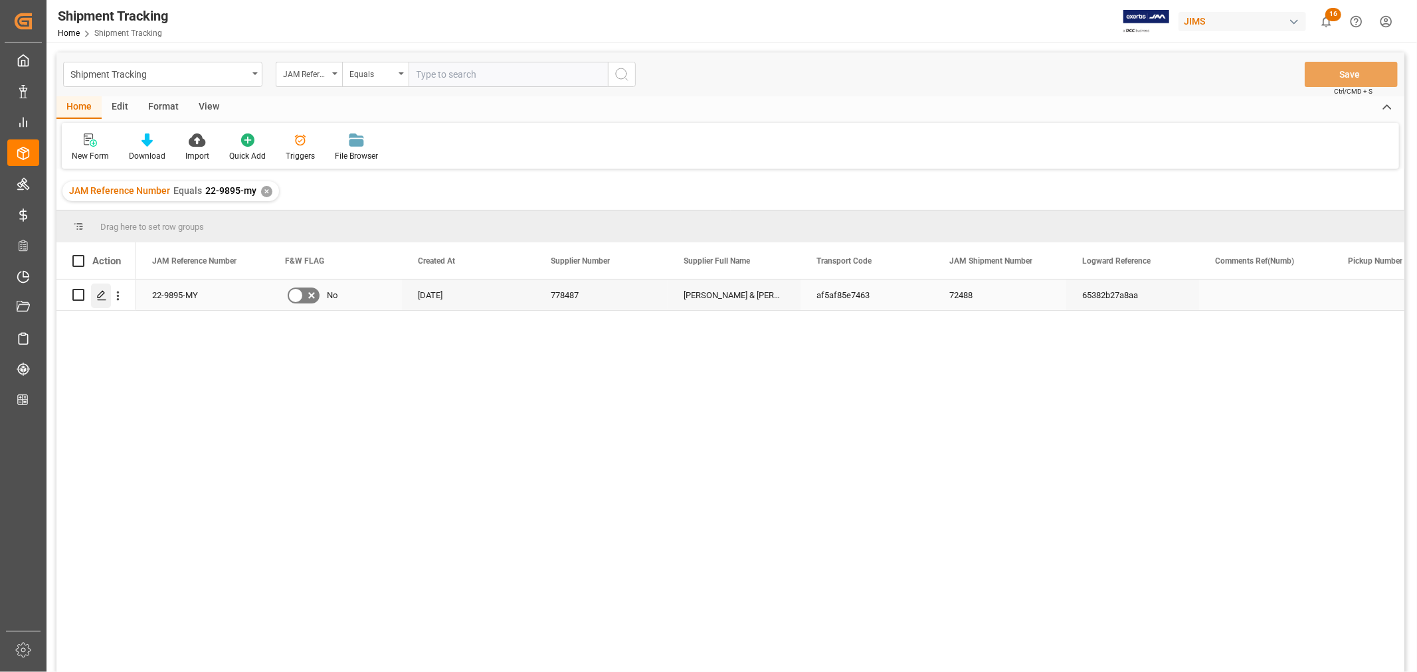
click at [104, 291] on icon "Press SPACE to select this row." at bounding box center [101, 295] width 11 height 11
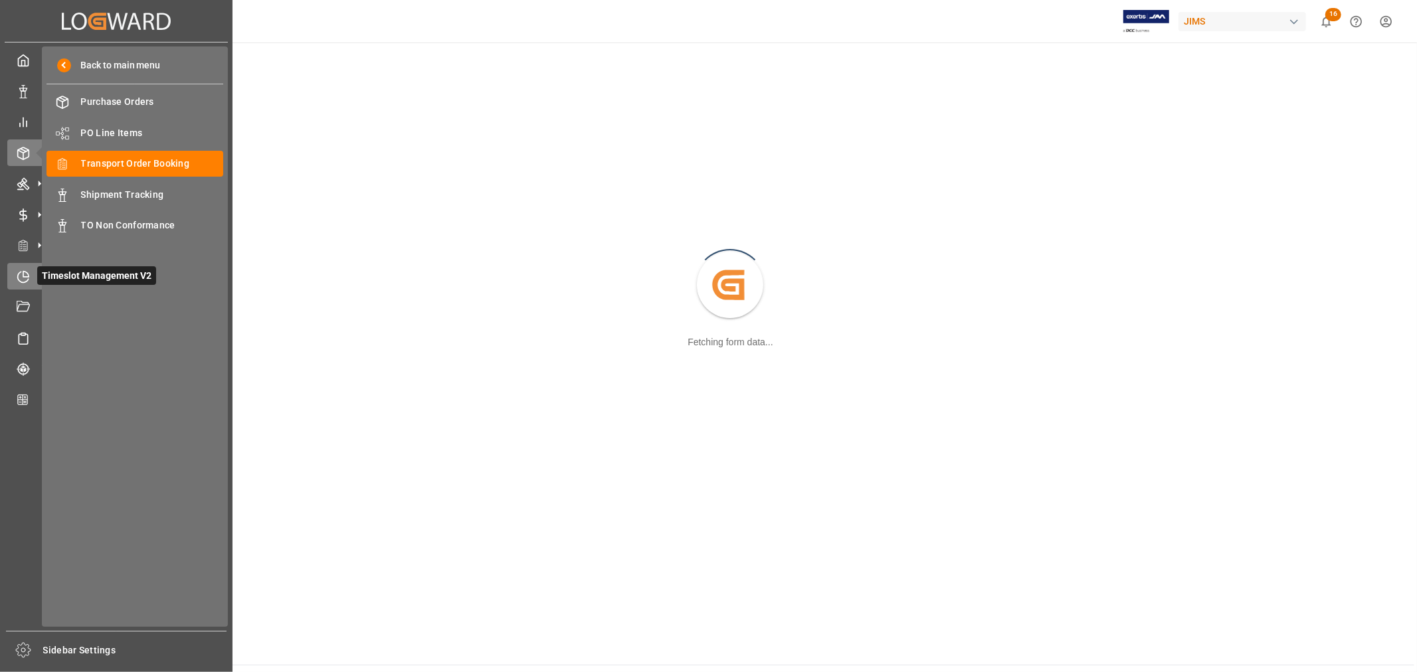
click at [22, 273] on icon at bounding box center [23, 276] width 13 height 13
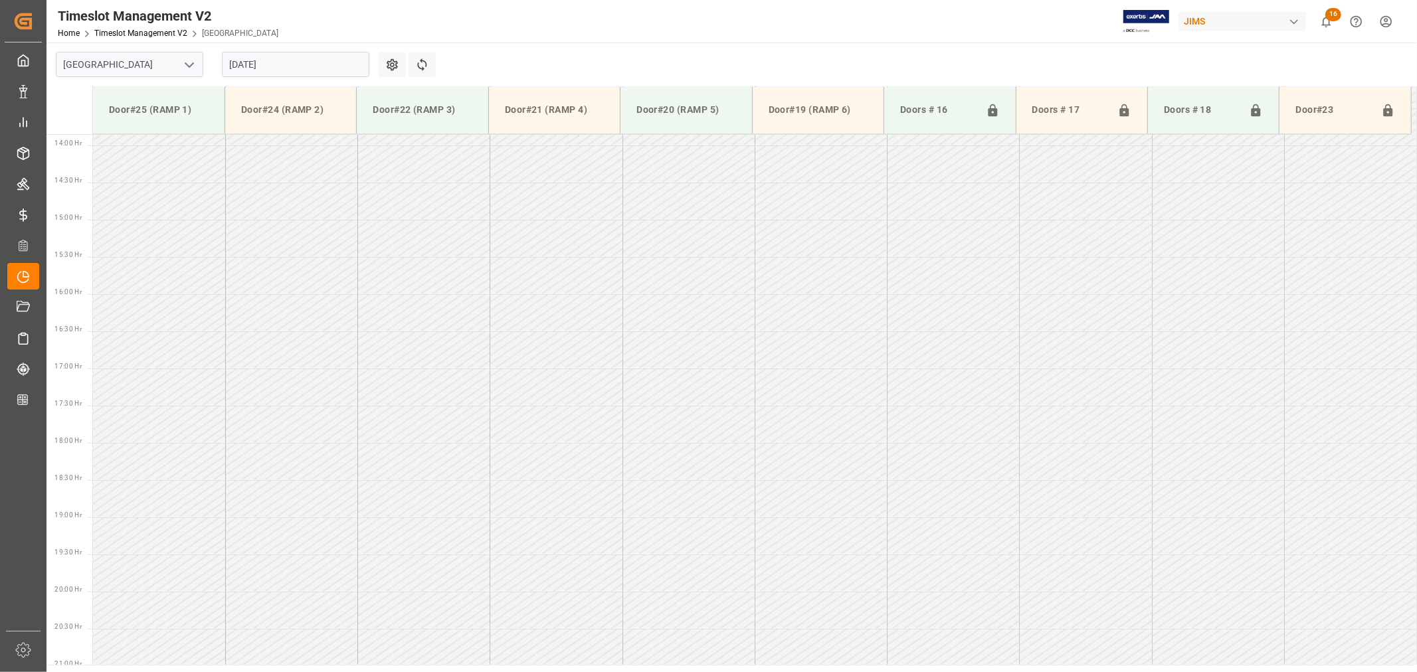
scroll to position [1032, 0]
click at [189, 66] on polyline "open menu" at bounding box center [189, 65] width 8 height 4
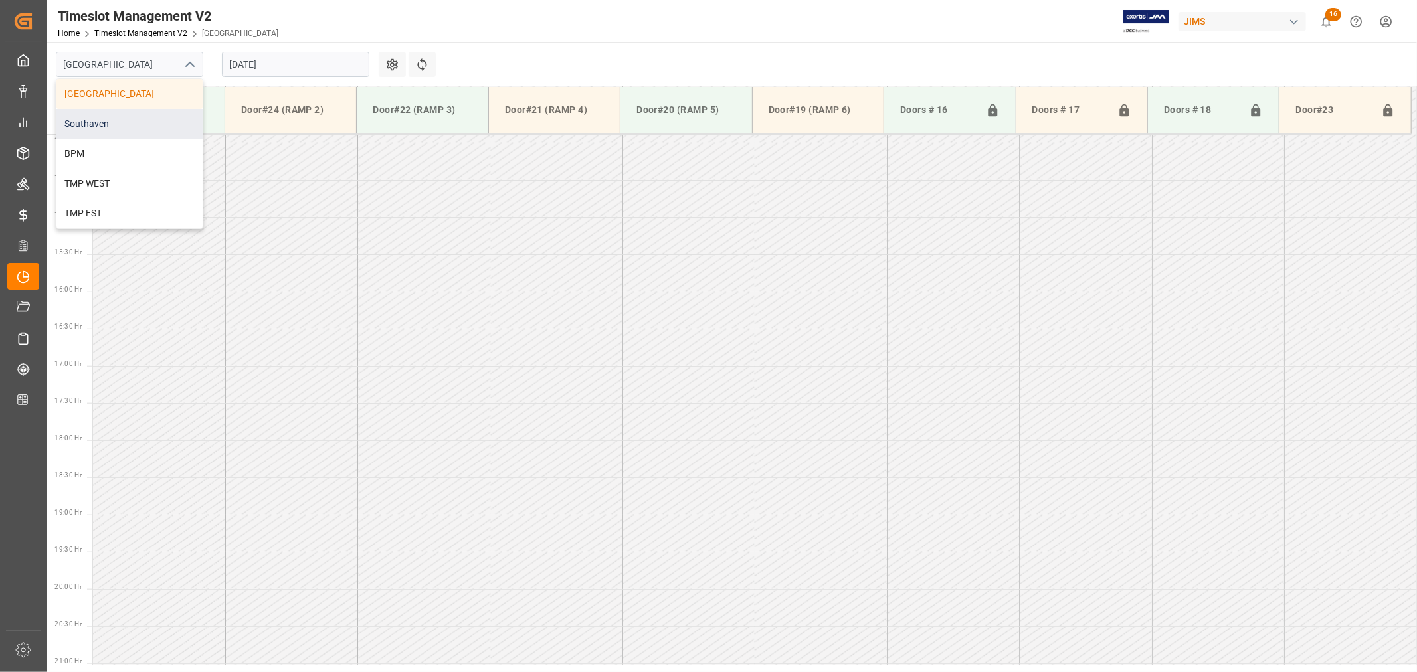
click at [131, 120] on div "Southaven" at bounding box center [129, 124] width 146 height 30
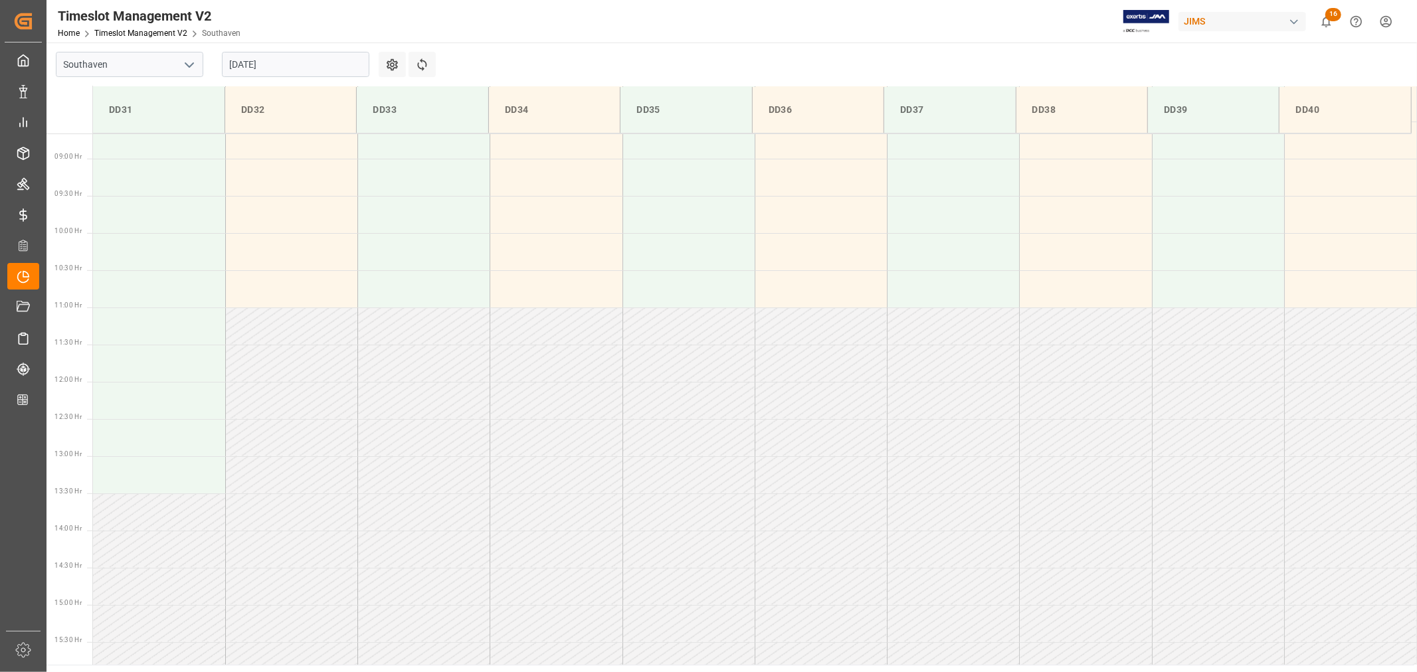
scroll to position [664, 0]
click at [293, 63] on input "[DATE]" at bounding box center [295, 64] width 147 height 25
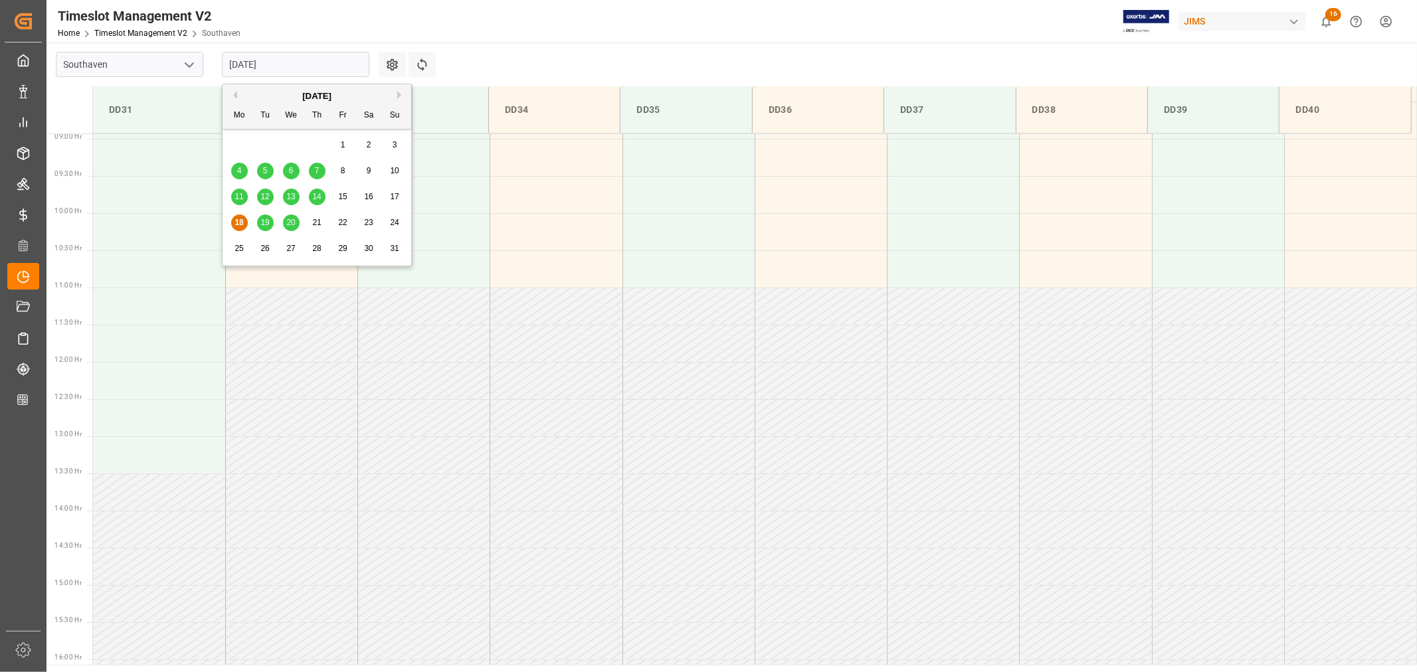
click at [266, 226] on span "19" at bounding box center [264, 222] width 9 height 9
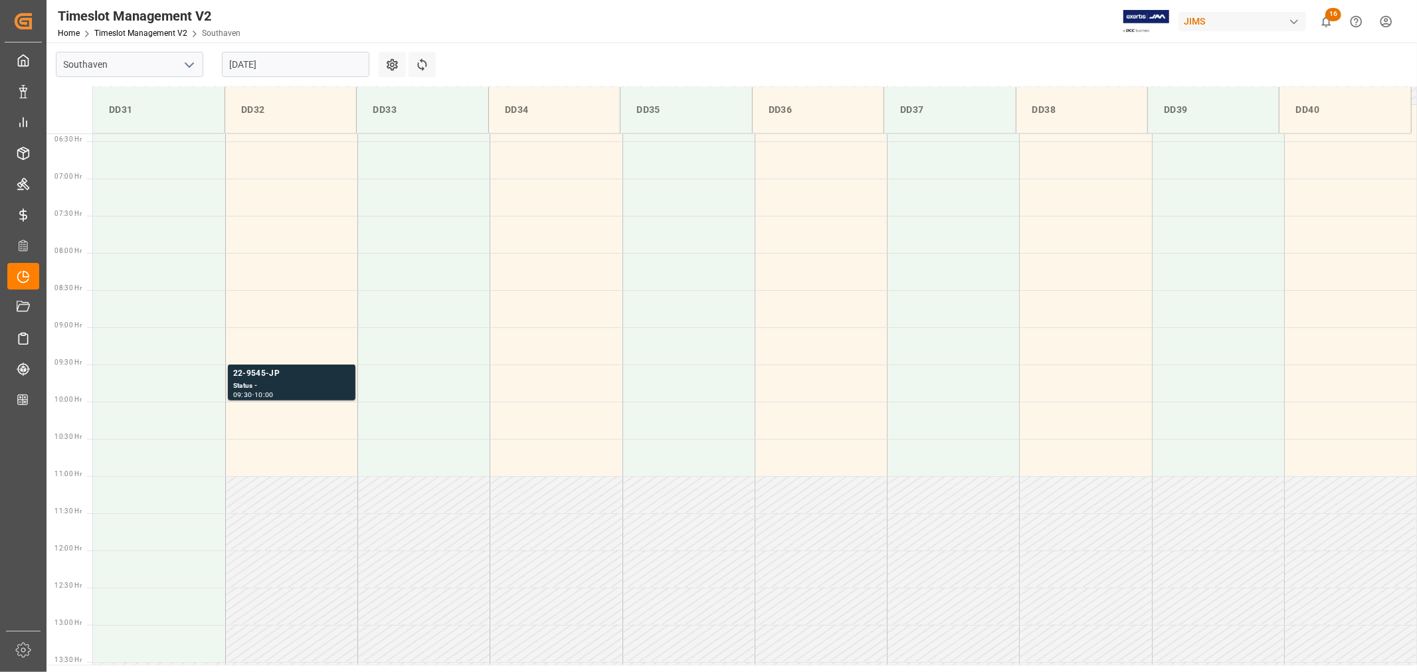
scroll to position [442, 0]
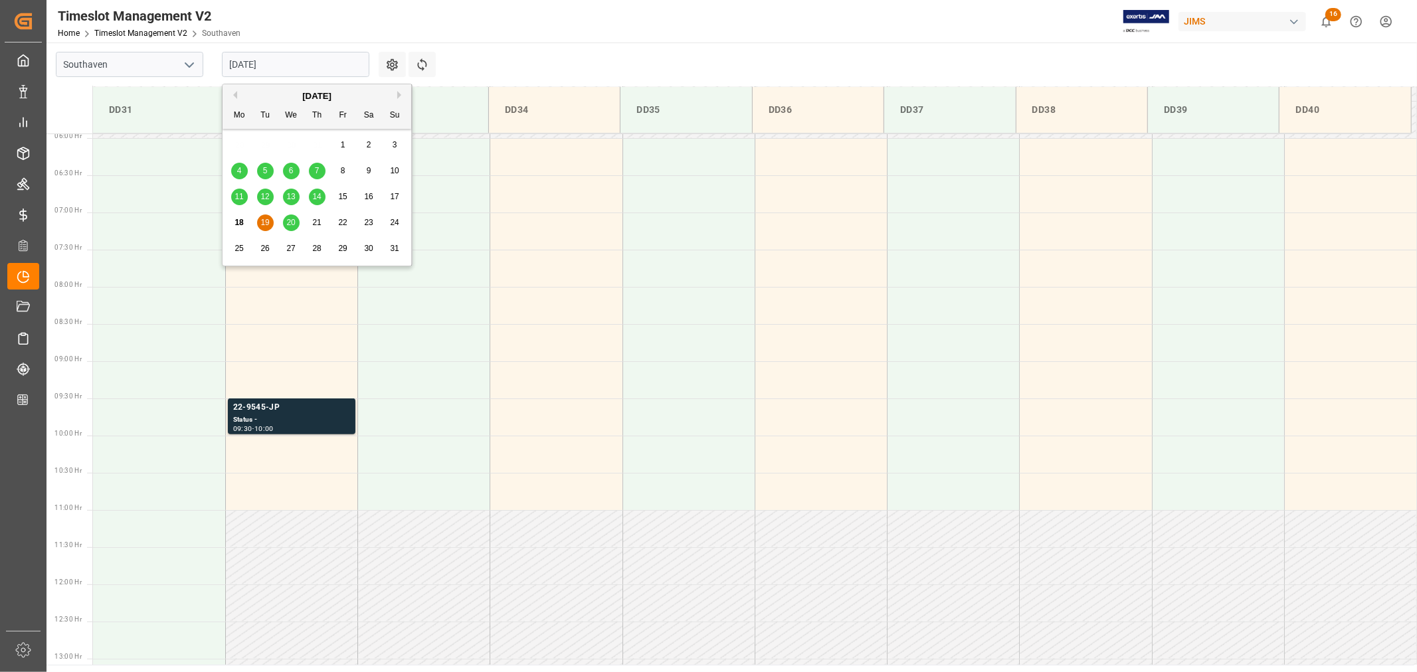
click at [308, 64] on input "[DATE]" at bounding box center [295, 64] width 147 height 25
click at [290, 225] on span "20" at bounding box center [290, 222] width 9 height 9
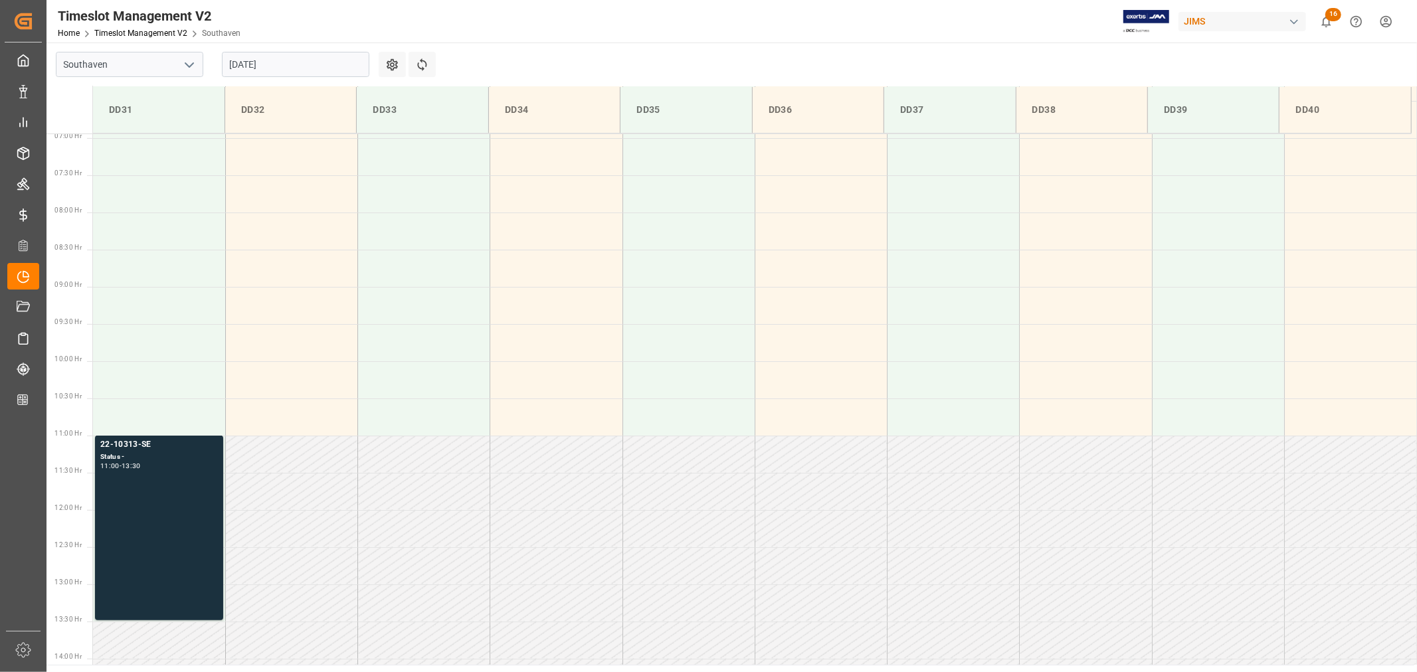
scroll to position [516, 0]
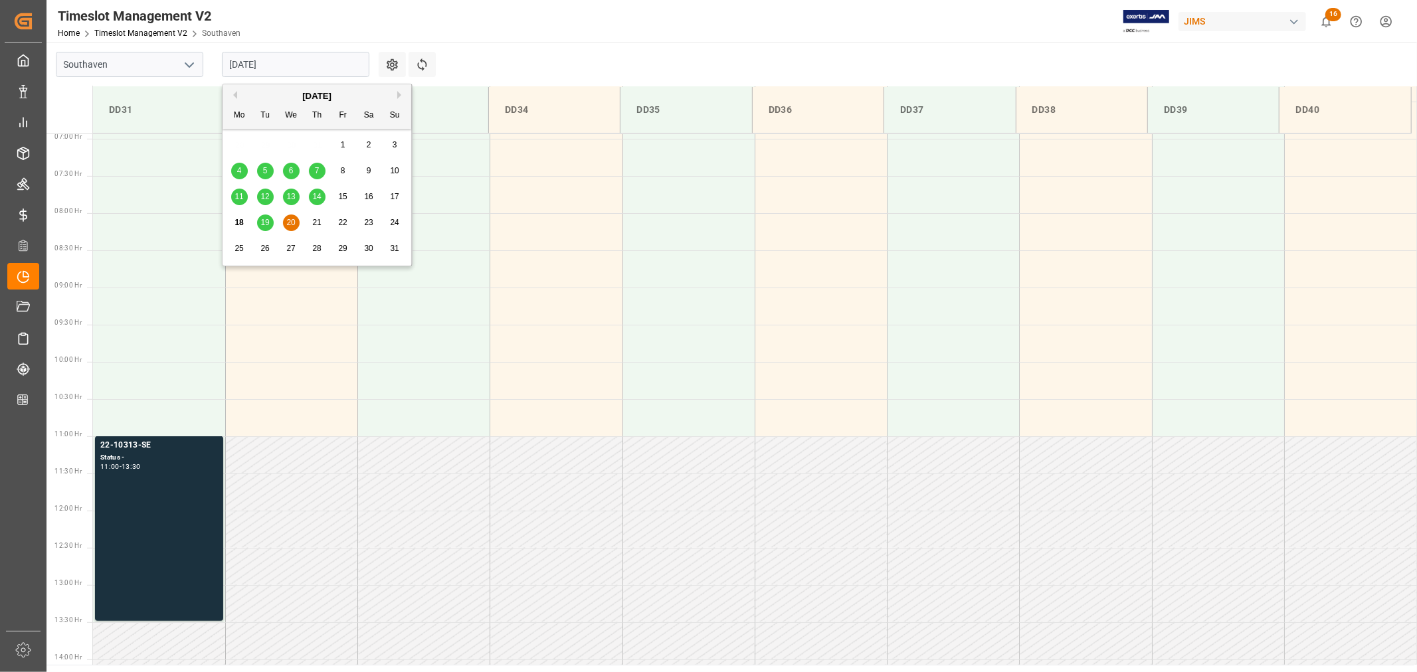
click at [298, 74] on input "[DATE]" at bounding box center [295, 64] width 147 height 25
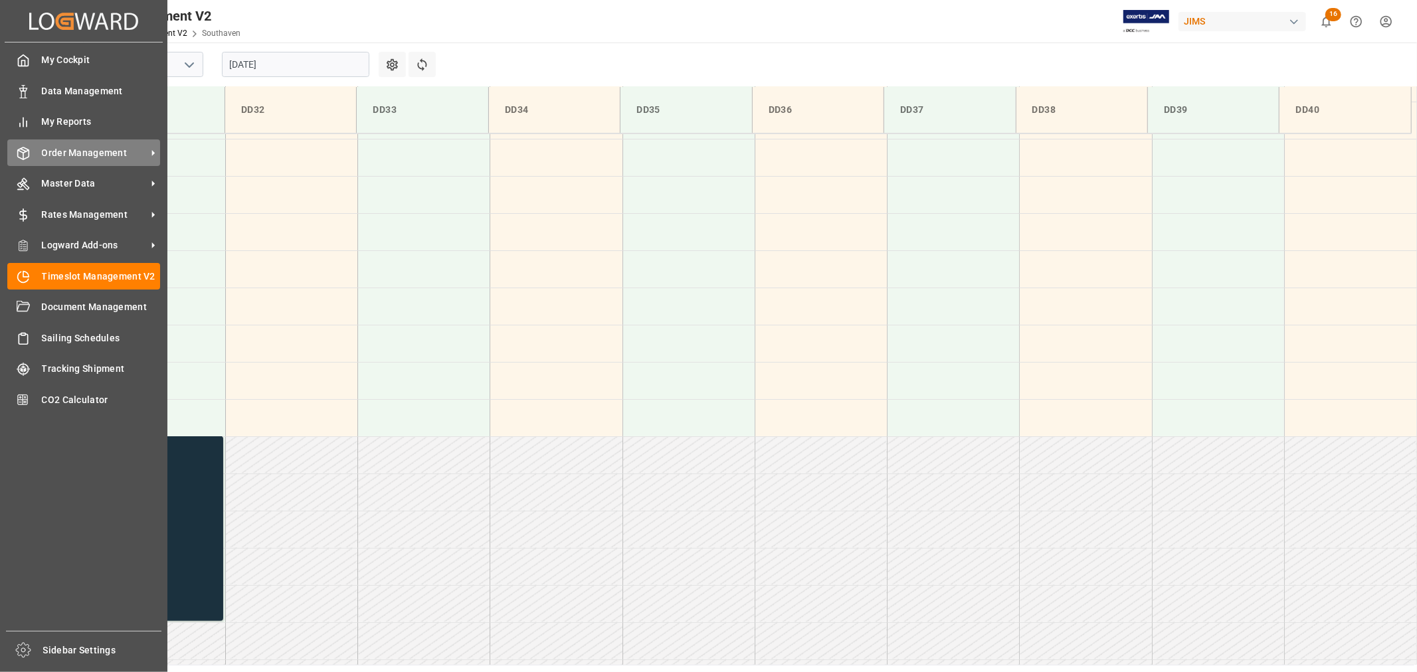
click at [49, 146] on span "Order Management" at bounding box center [94, 153] width 105 height 14
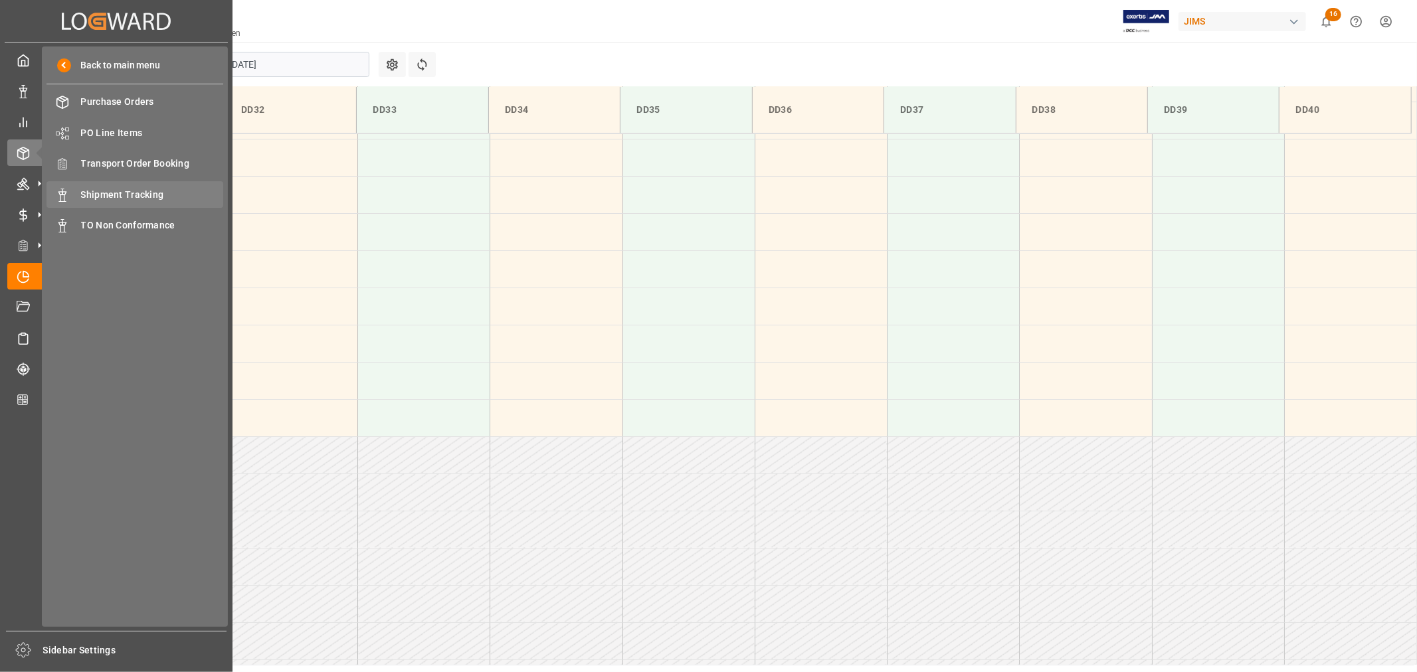
click at [138, 194] on span "Shipment Tracking" at bounding box center [152, 195] width 143 height 14
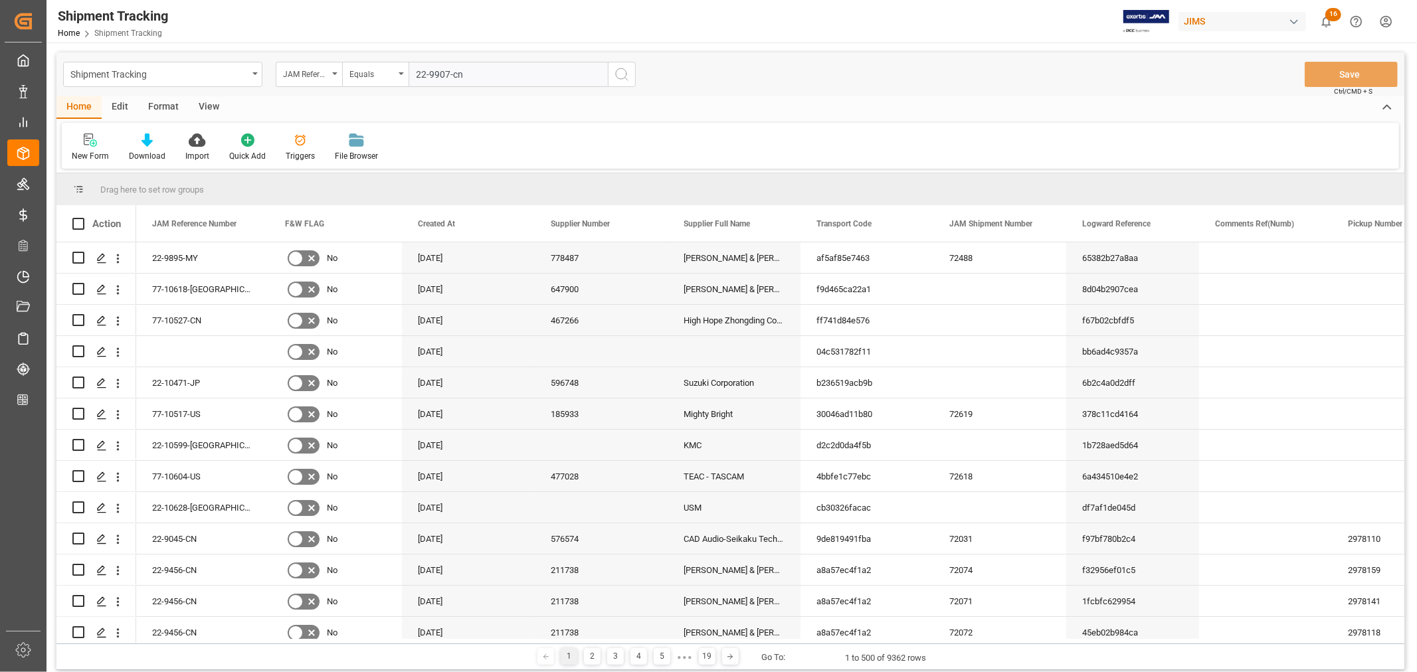
type input "22-9907-cn"
click at [623, 74] on icon "search button" at bounding box center [622, 74] width 16 height 16
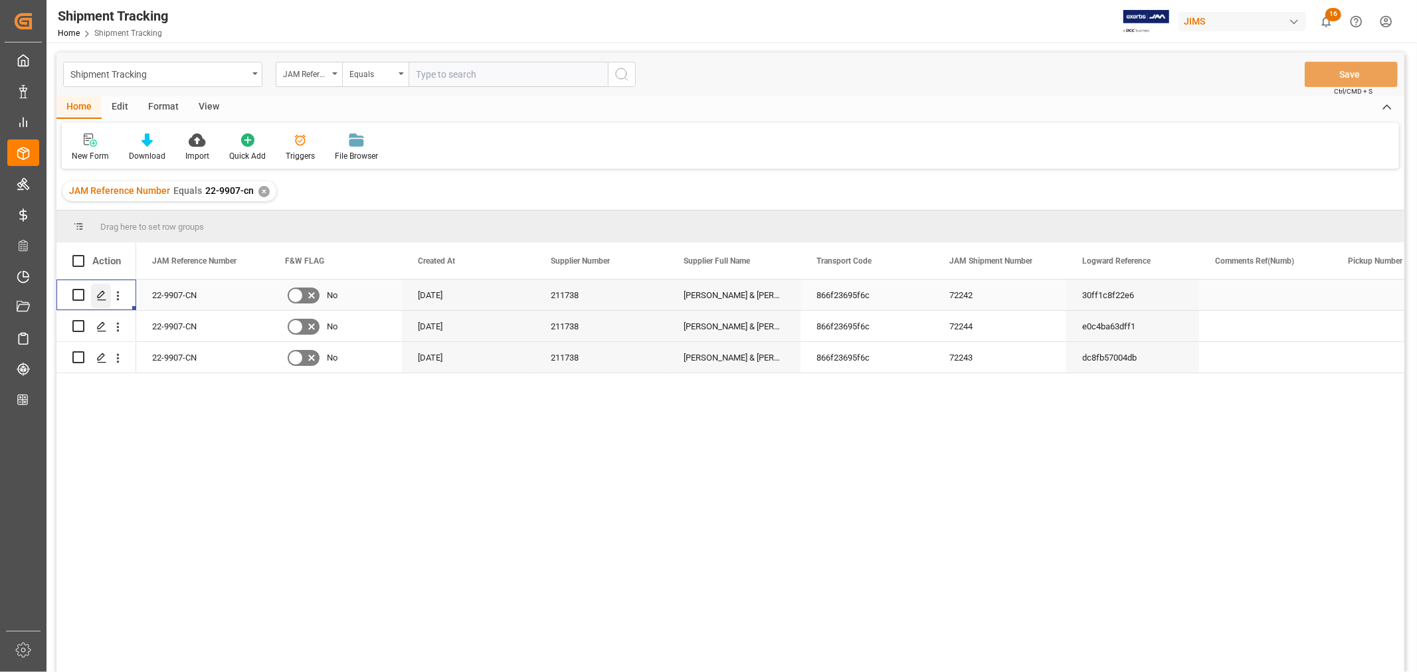
click at [104, 293] on icon "Press SPACE to select this row." at bounding box center [101, 295] width 11 height 11
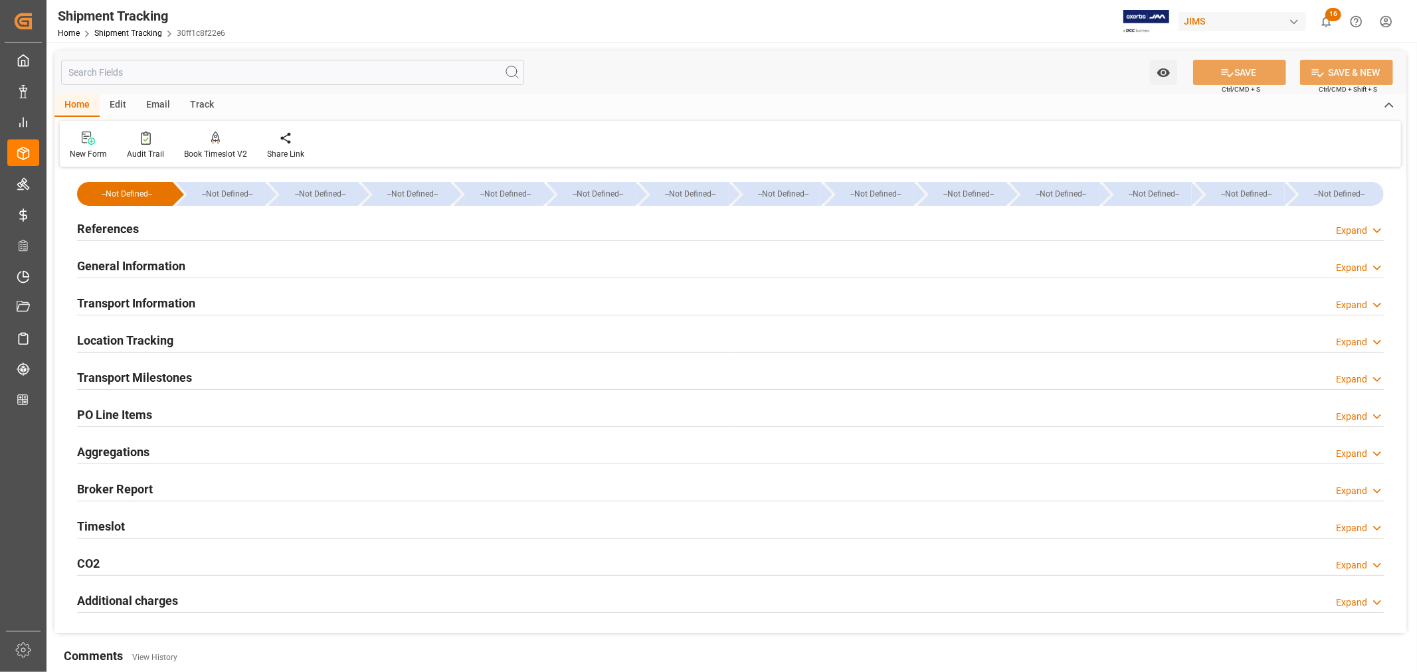
click at [207, 377] on div "Transport Milestones Expand" at bounding box center [730, 376] width 1307 height 25
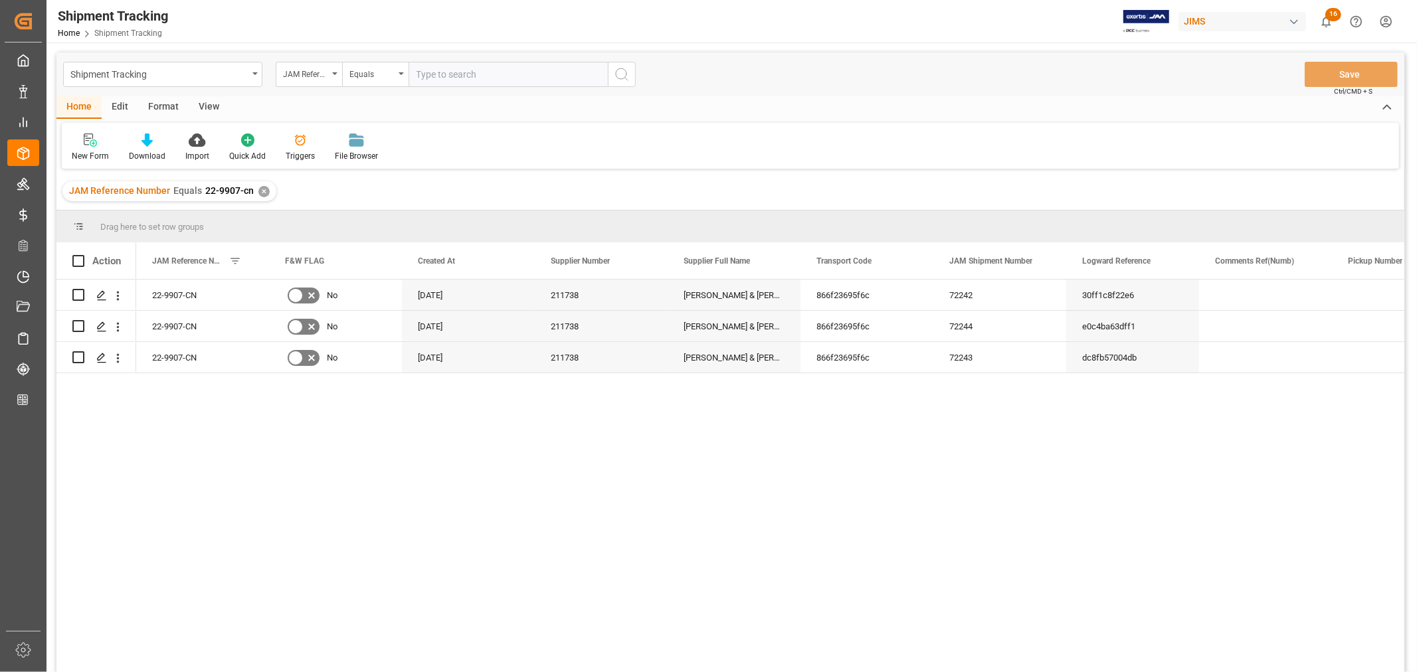
click at [213, 108] on div "View" at bounding box center [209, 107] width 41 height 23
click at [88, 153] on div "Default" at bounding box center [85, 156] width 26 height 12
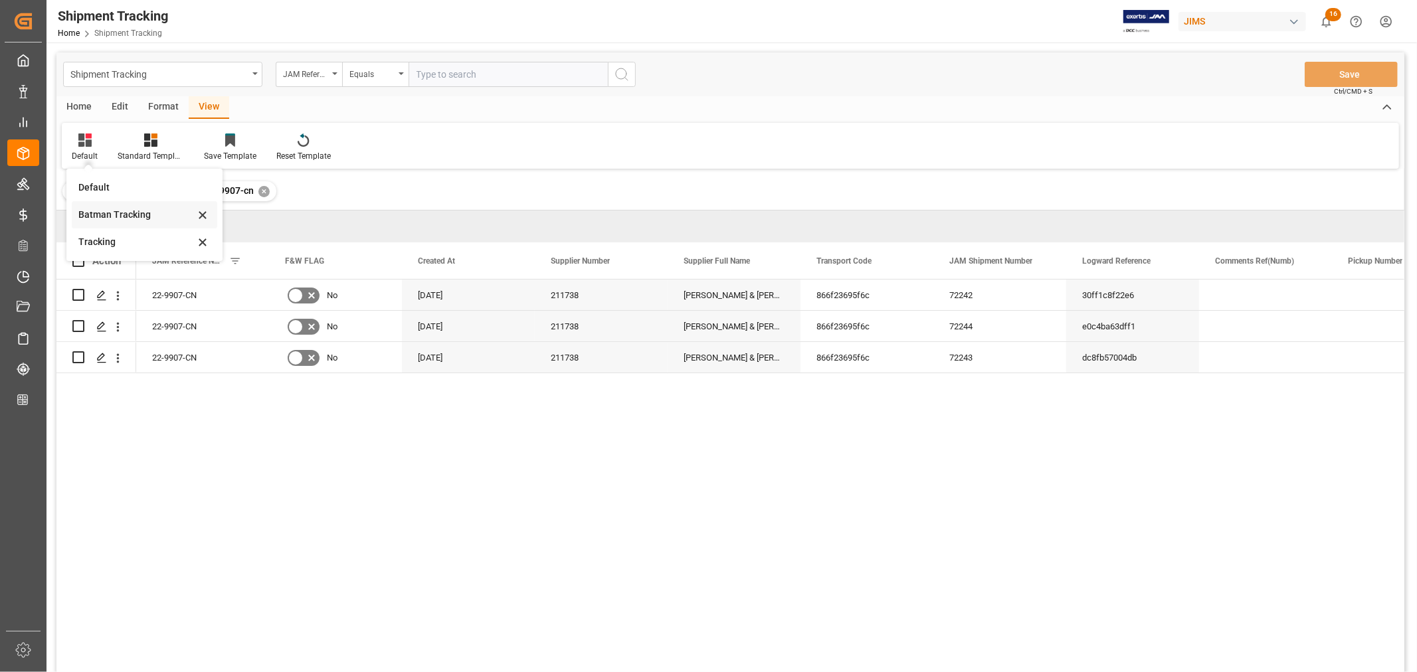
click at [115, 209] on div "Batman Tracking" at bounding box center [136, 215] width 116 height 14
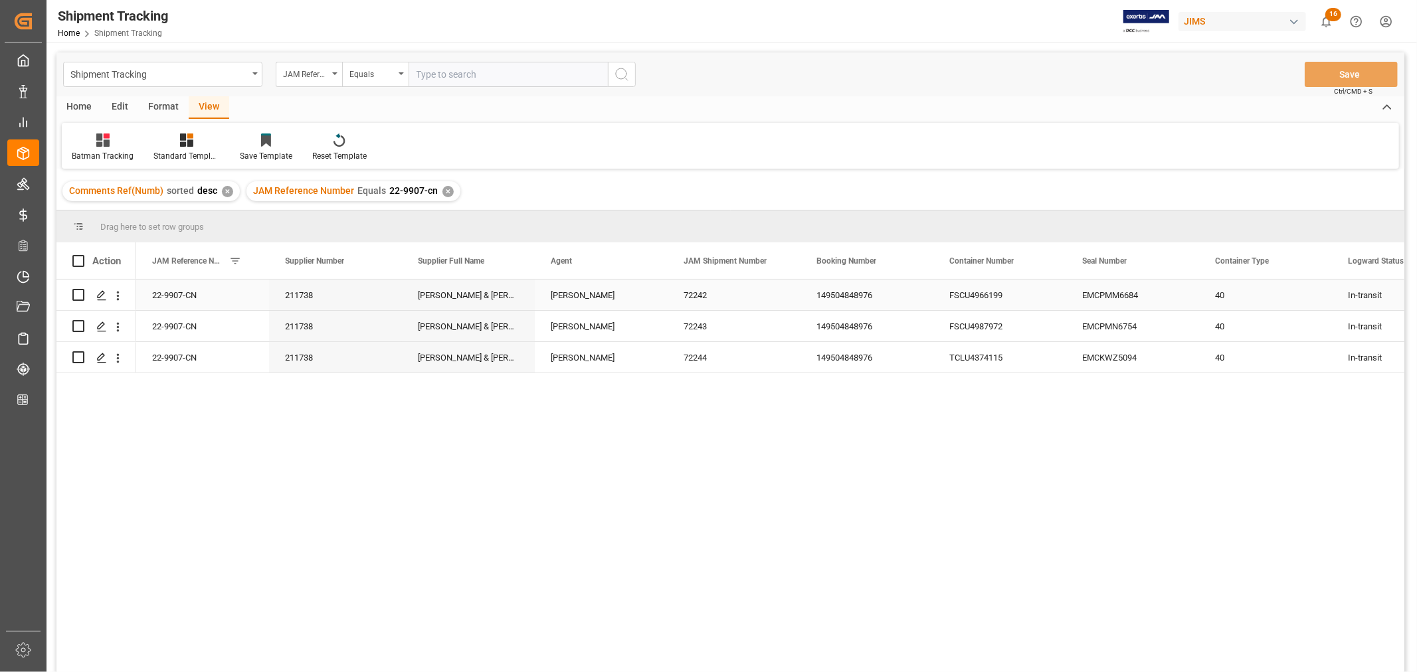
click at [1048, 288] on div "FSCU4966199" at bounding box center [999, 295] width 133 height 31
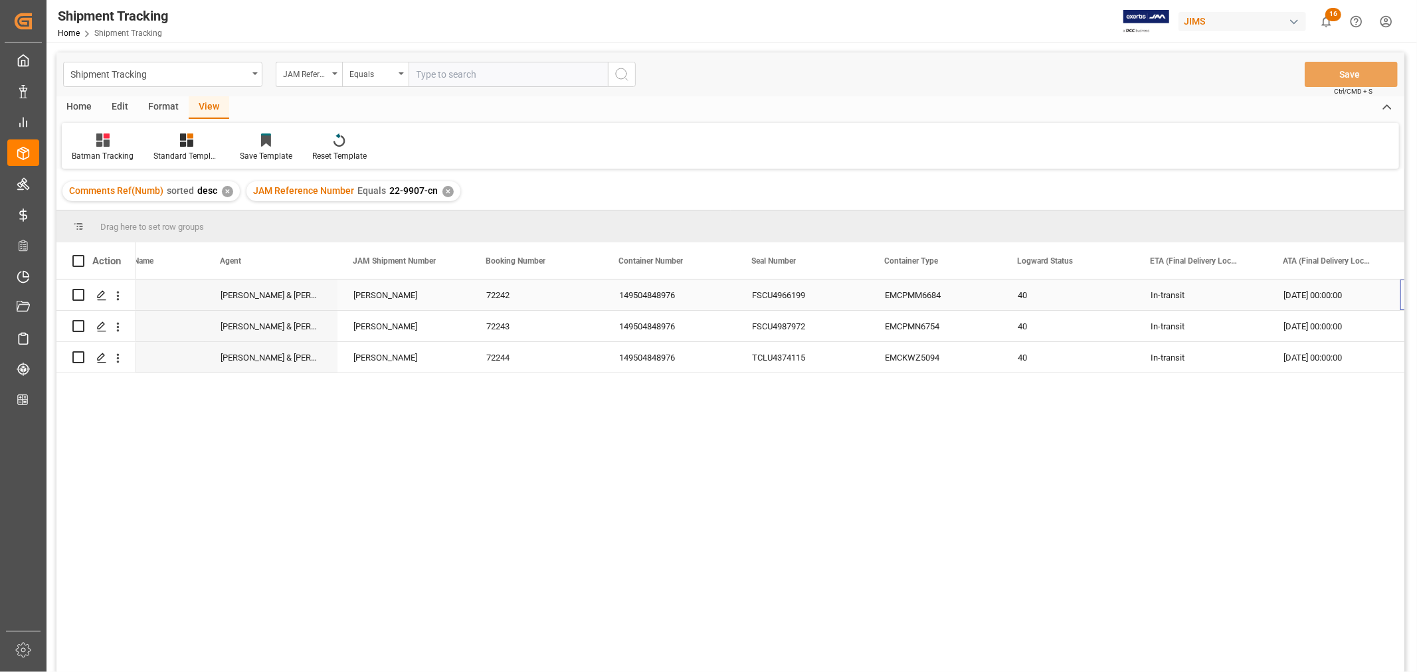
scroll to position [0, 330]
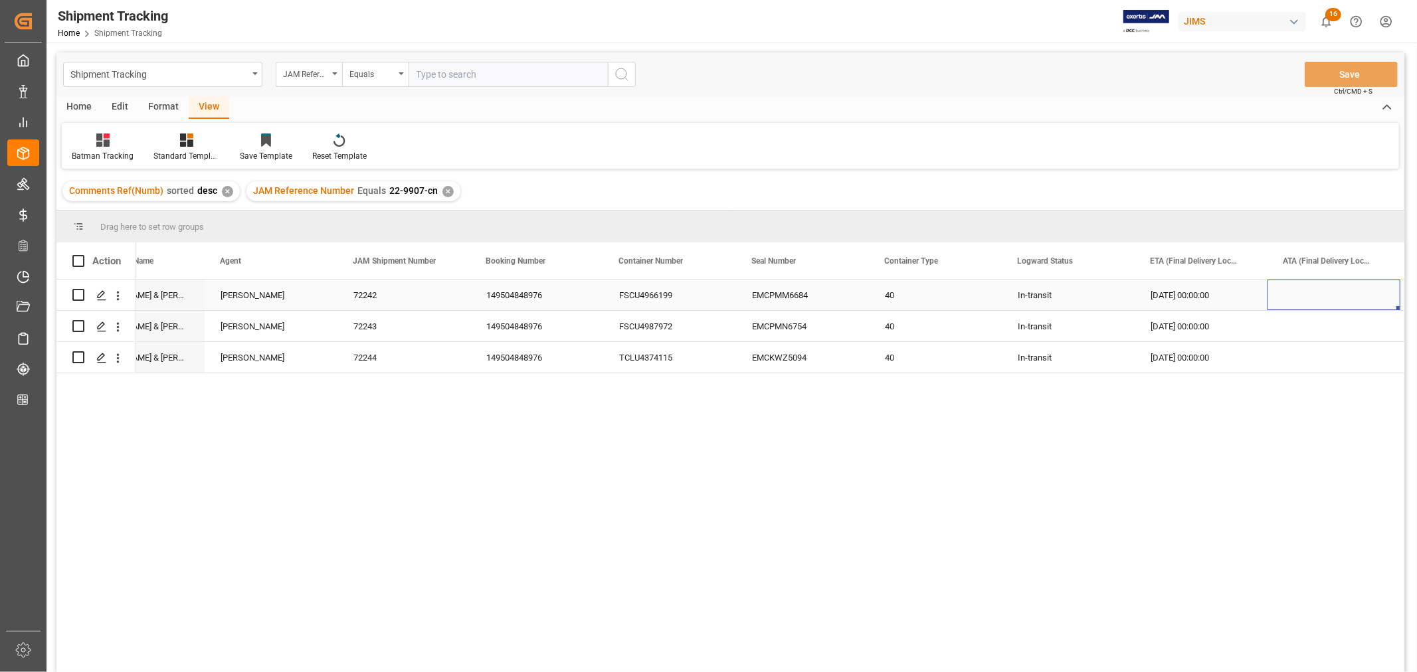
click at [525, 295] on div "149504848976" at bounding box center [536, 295] width 133 height 31
click at [102, 291] on polygon "Press SPACE to select this row." at bounding box center [101, 294] width 7 height 7
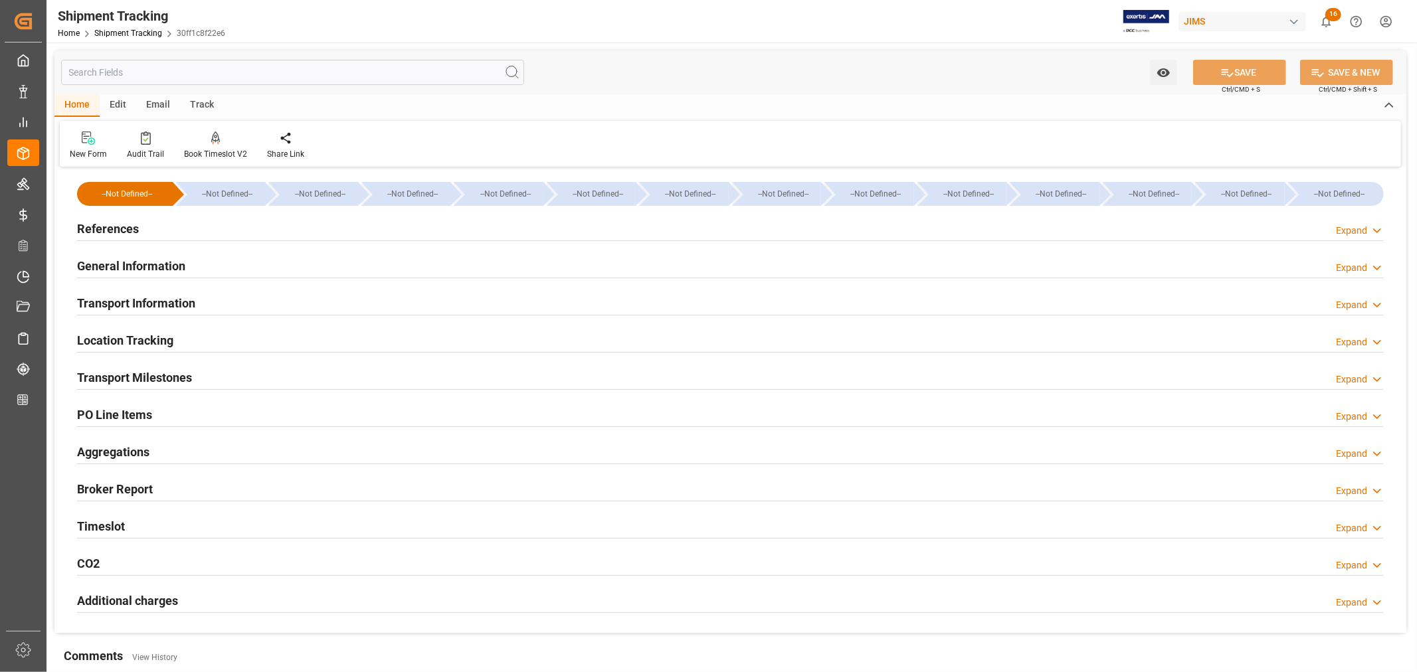
type input "[DATE] 00:00"
type input "[DATE]"
type input "[DATE] 00:00"
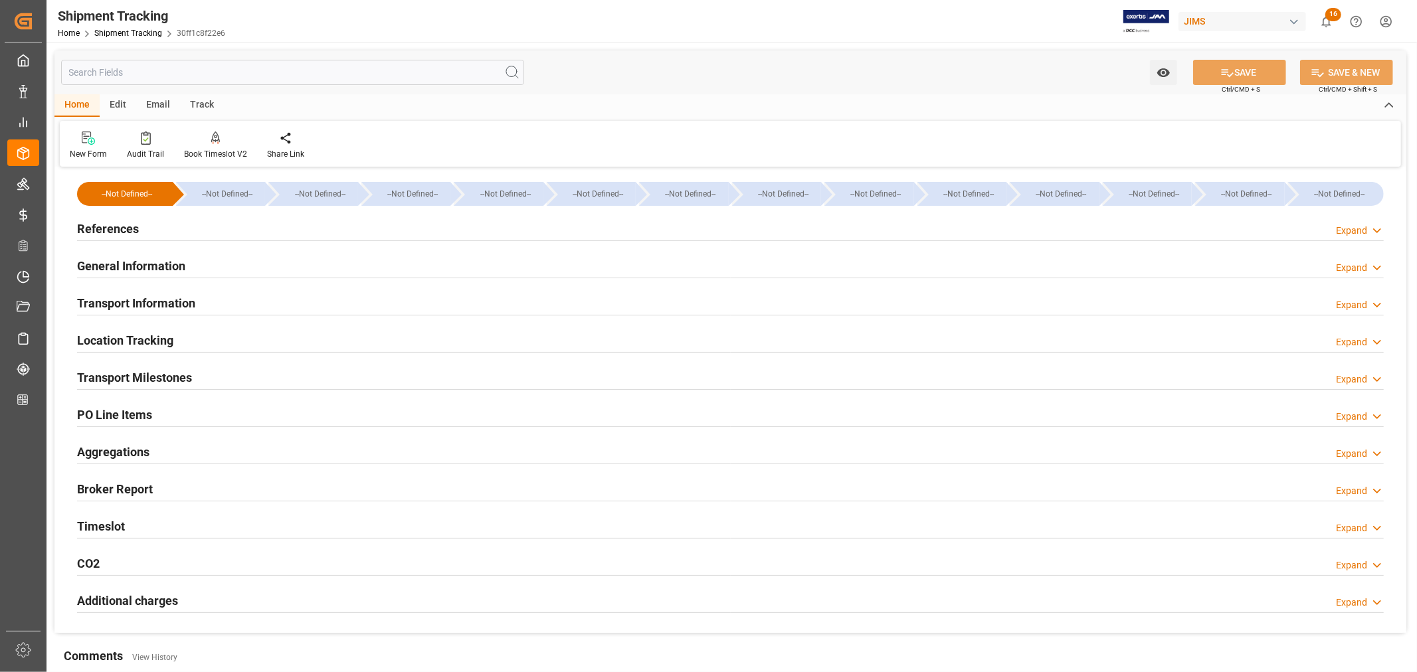
type input "[DATE] 21:45"
type input "[DATE]"
type input "[DATE] 16:00"
type input "[DATE] 00:00"
click at [155, 367] on div "Transport Milestones" at bounding box center [134, 376] width 115 height 25
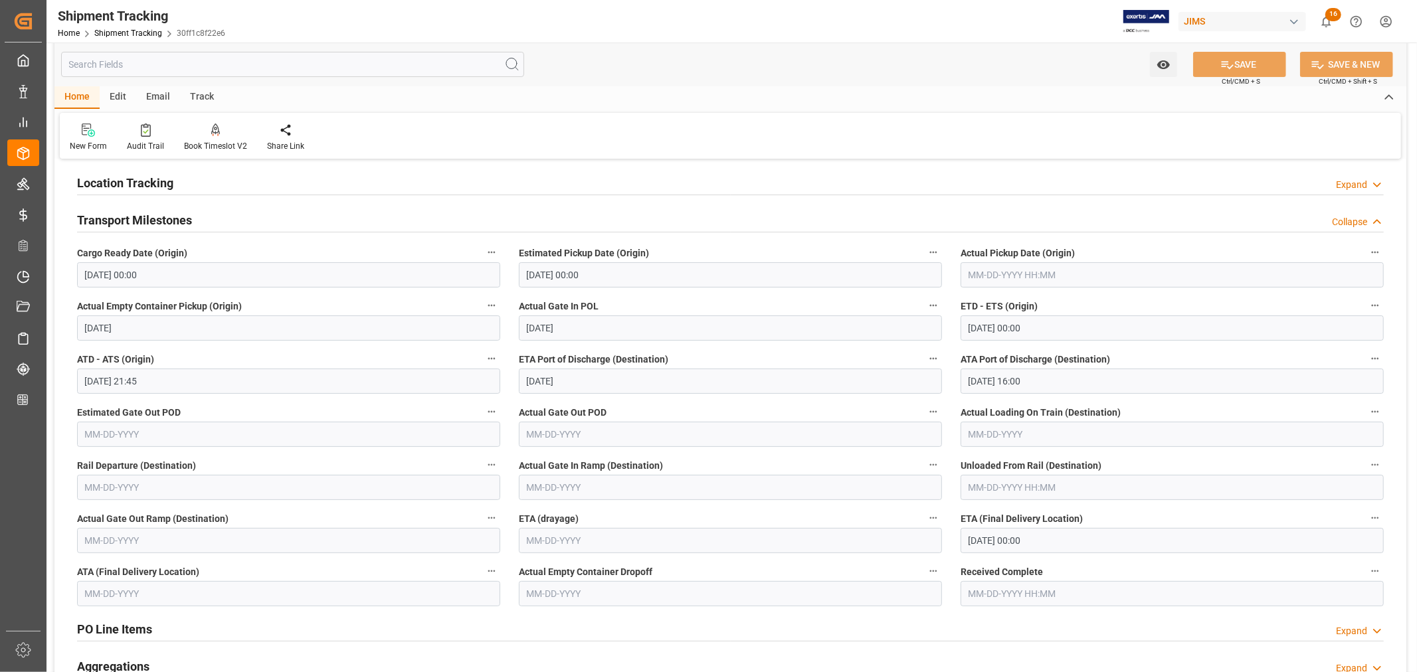
scroll to position [221, 0]
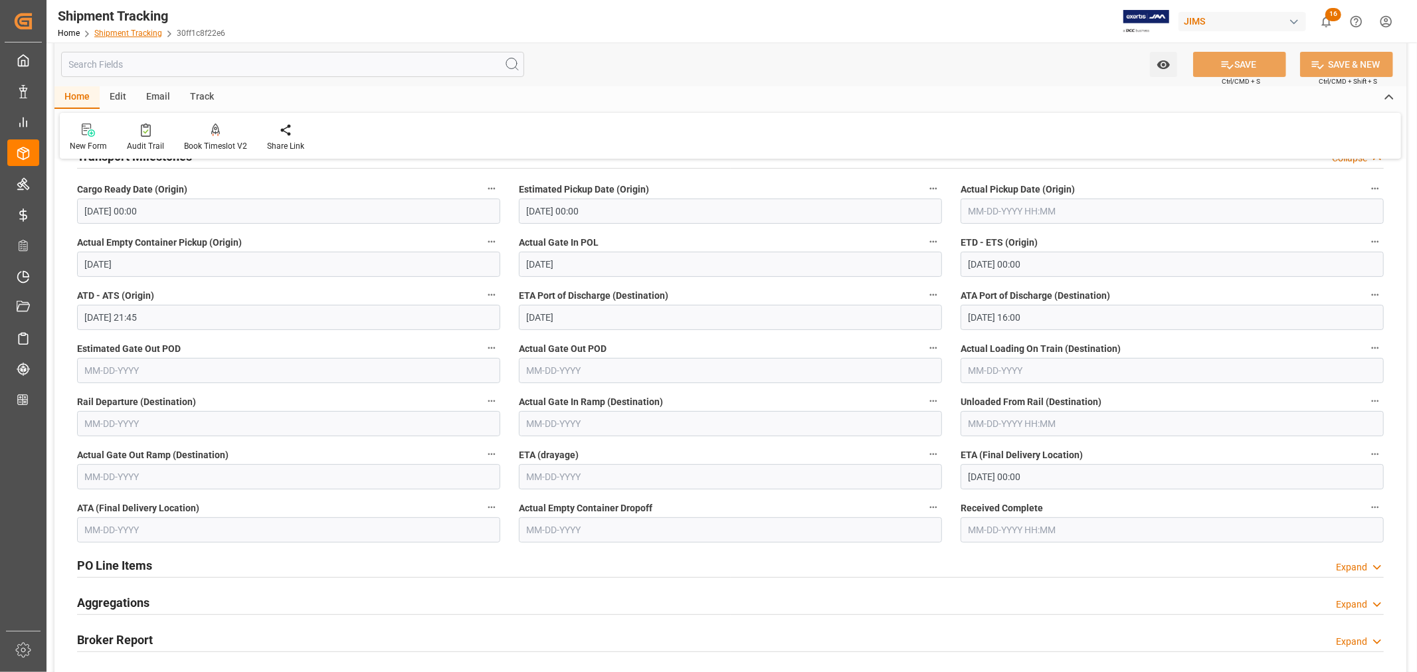
click at [131, 32] on link "Shipment Tracking" at bounding box center [128, 33] width 68 height 9
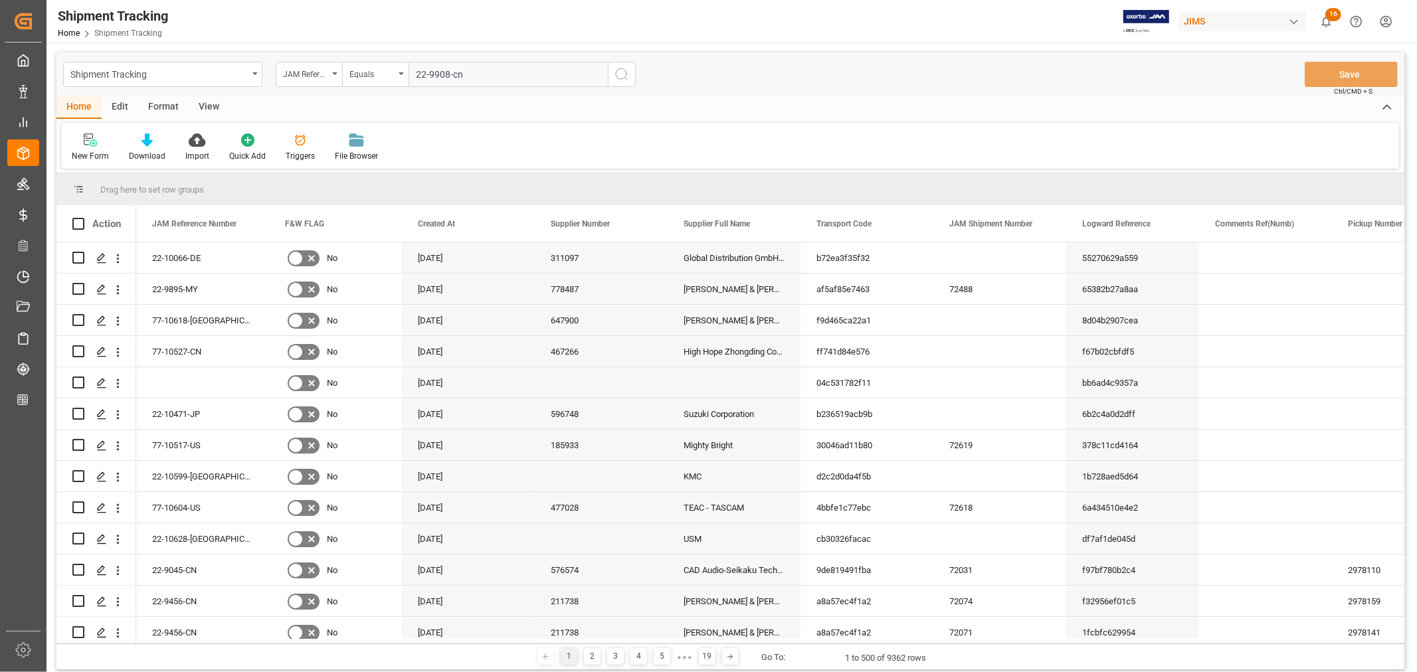
type input "22-9908-cn"
click at [621, 75] on icon "search button" at bounding box center [622, 74] width 16 height 16
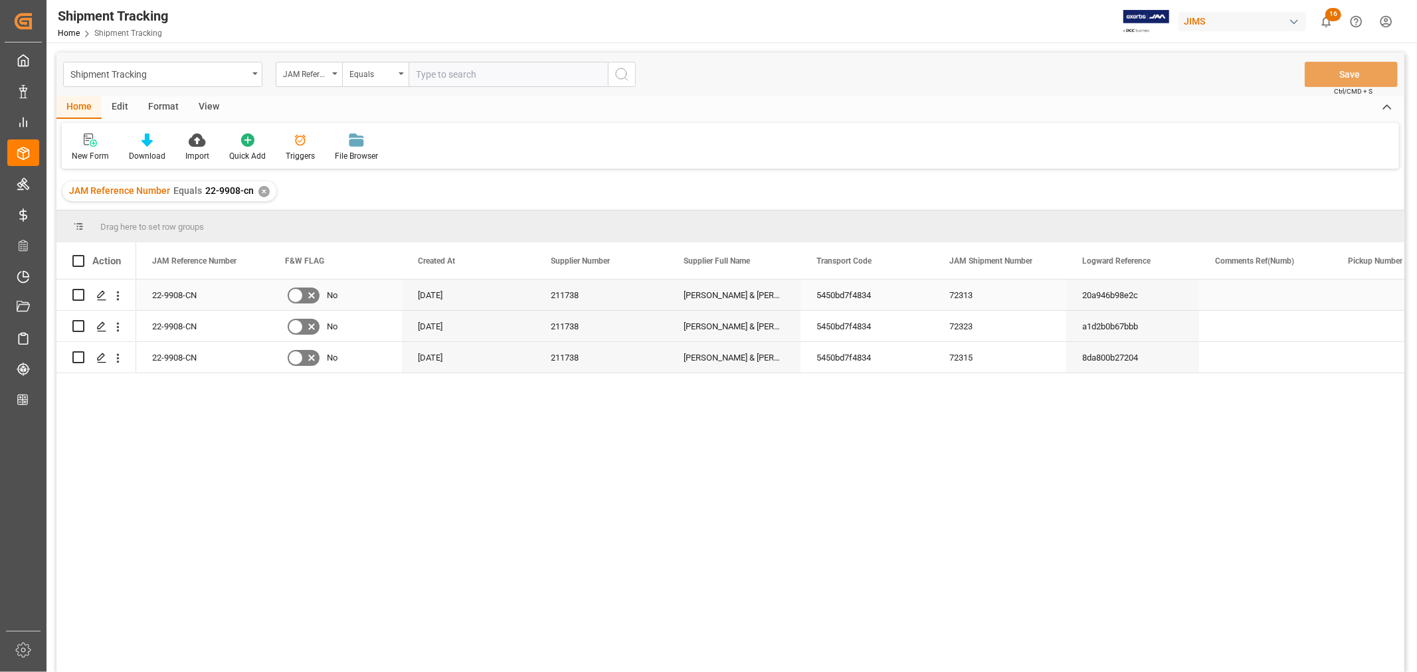
click at [165, 296] on div "22-9908-CN" at bounding box center [202, 295] width 133 height 31
click at [205, 106] on div "View" at bounding box center [209, 107] width 41 height 23
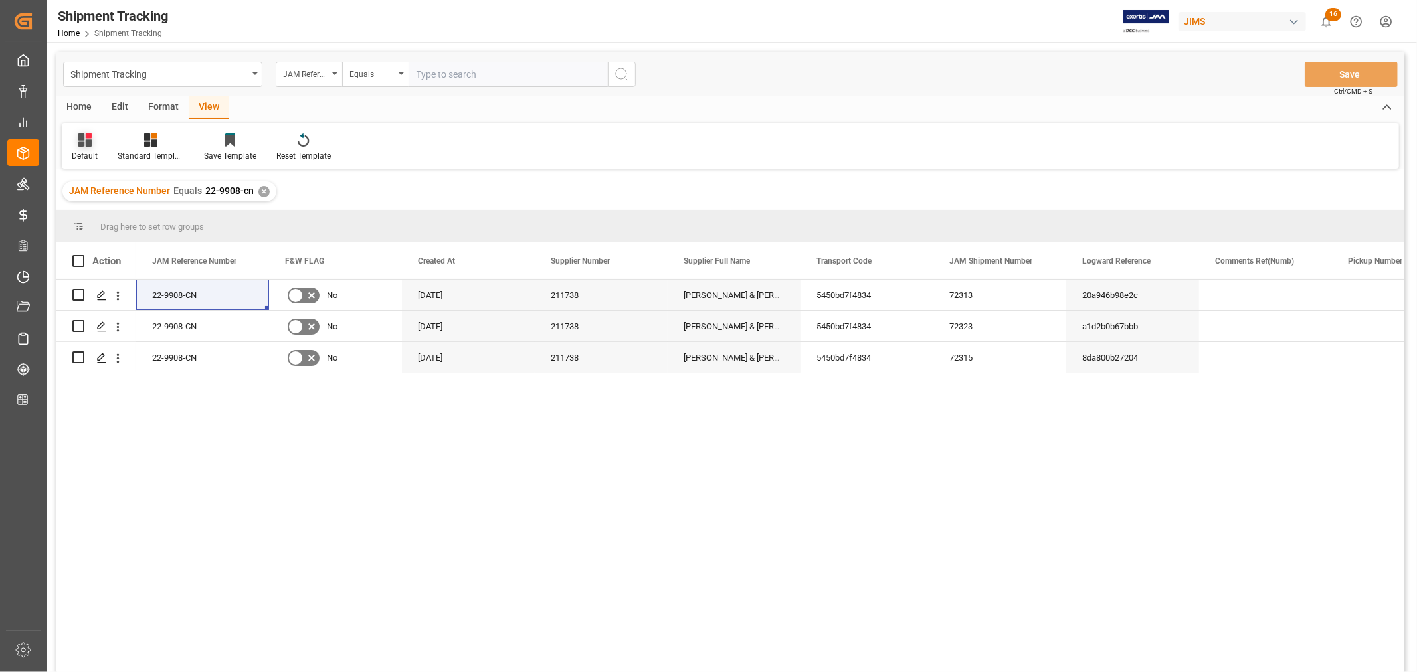
click at [82, 155] on div "Default" at bounding box center [85, 156] width 26 height 12
click at [103, 214] on div "Batman Tracking" at bounding box center [136, 215] width 116 height 14
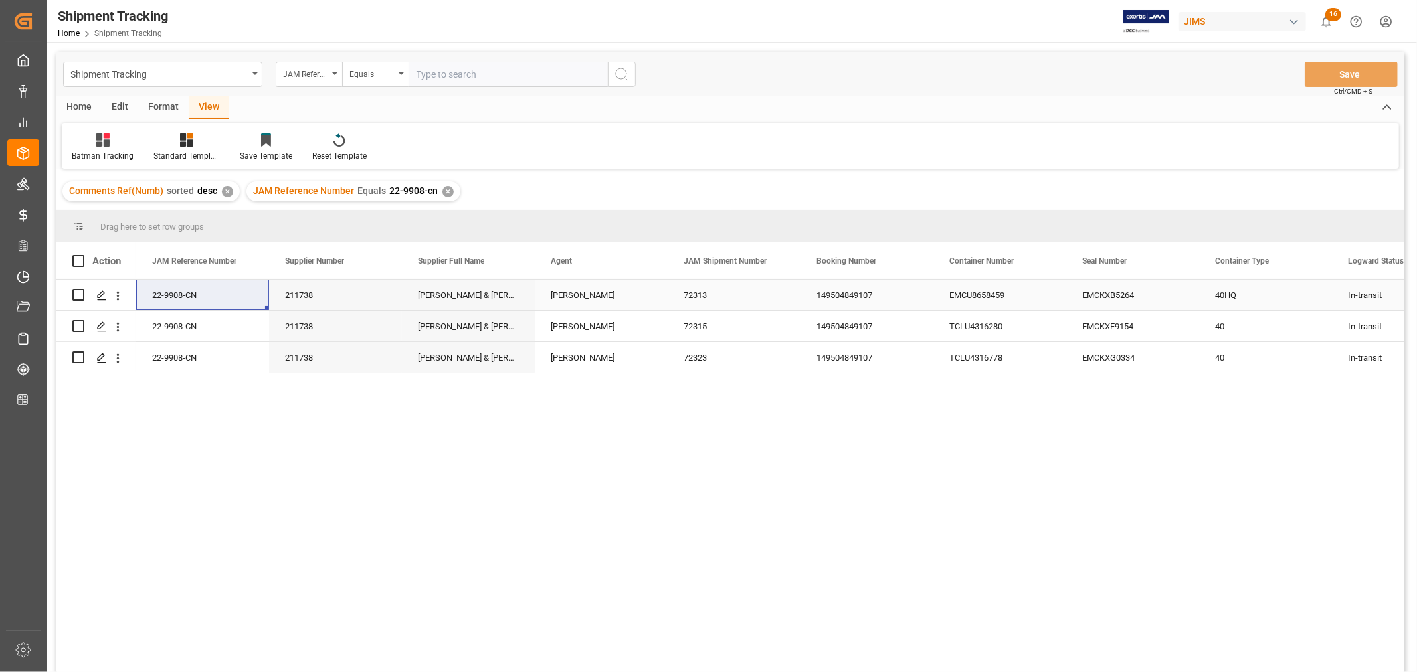
click at [848, 291] on div "149504849107" at bounding box center [867, 295] width 133 height 31
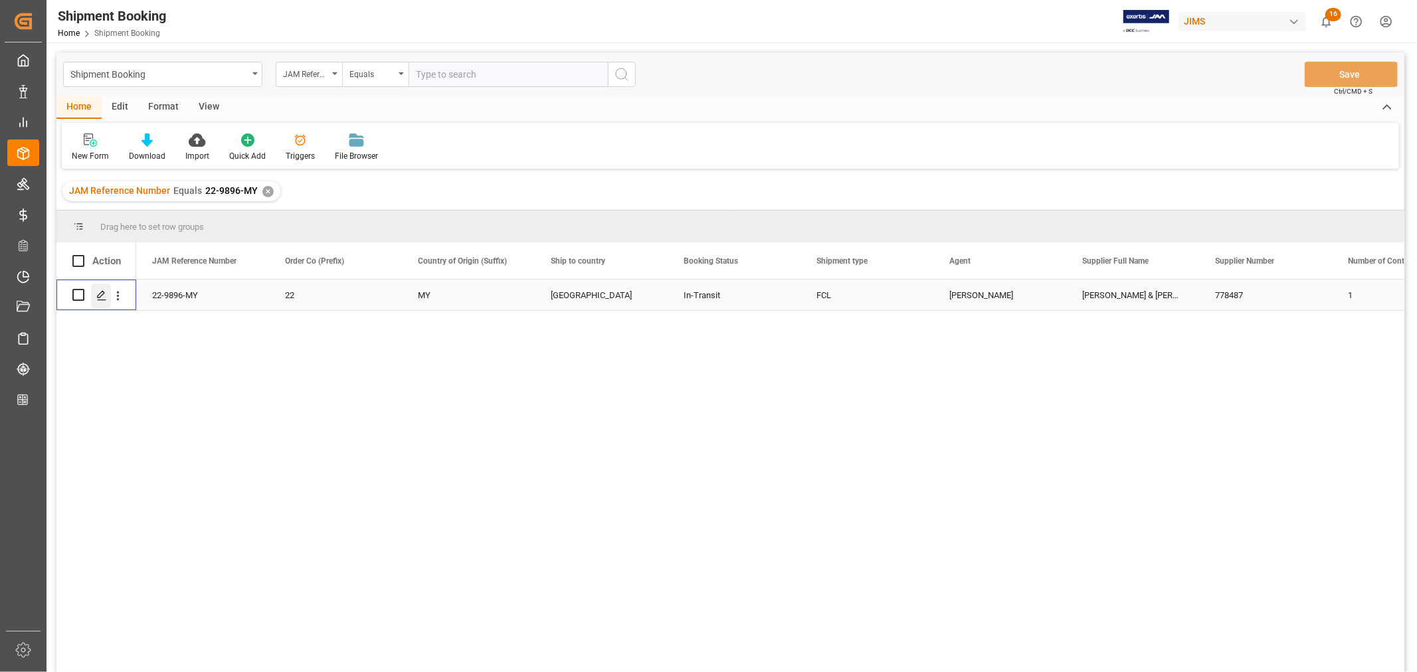
click at [101, 296] on icon "Press SPACE to select this row." at bounding box center [101, 295] width 11 height 11
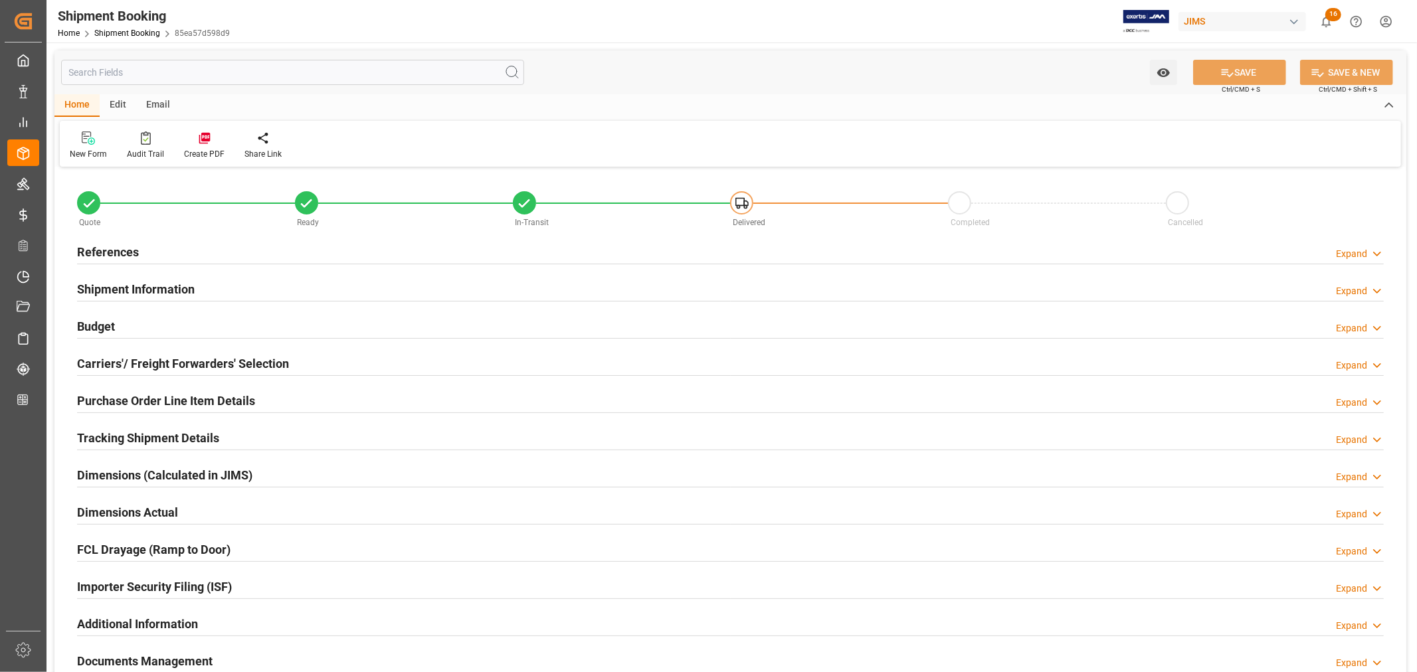
type input "21"
click at [114, 250] on h2 "References" at bounding box center [108, 252] width 62 height 18
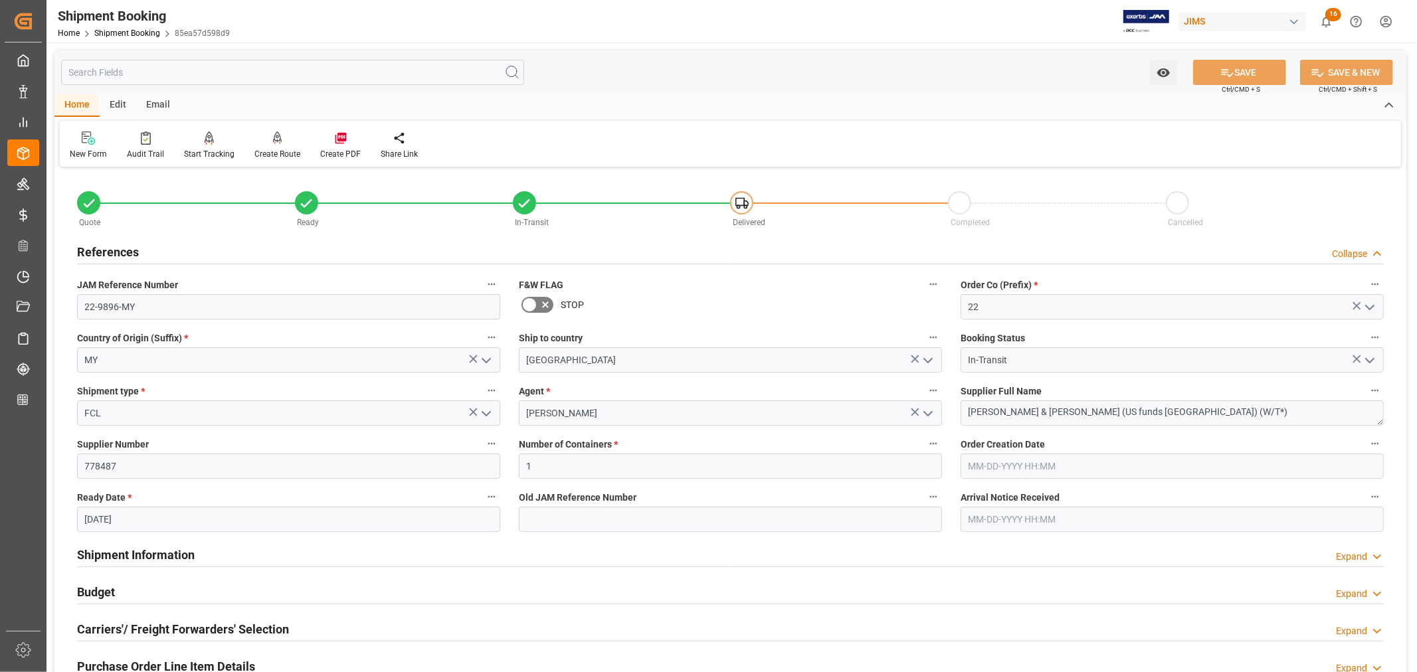
click at [114, 250] on h2 "References" at bounding box center [108, 252] width 62 height 18
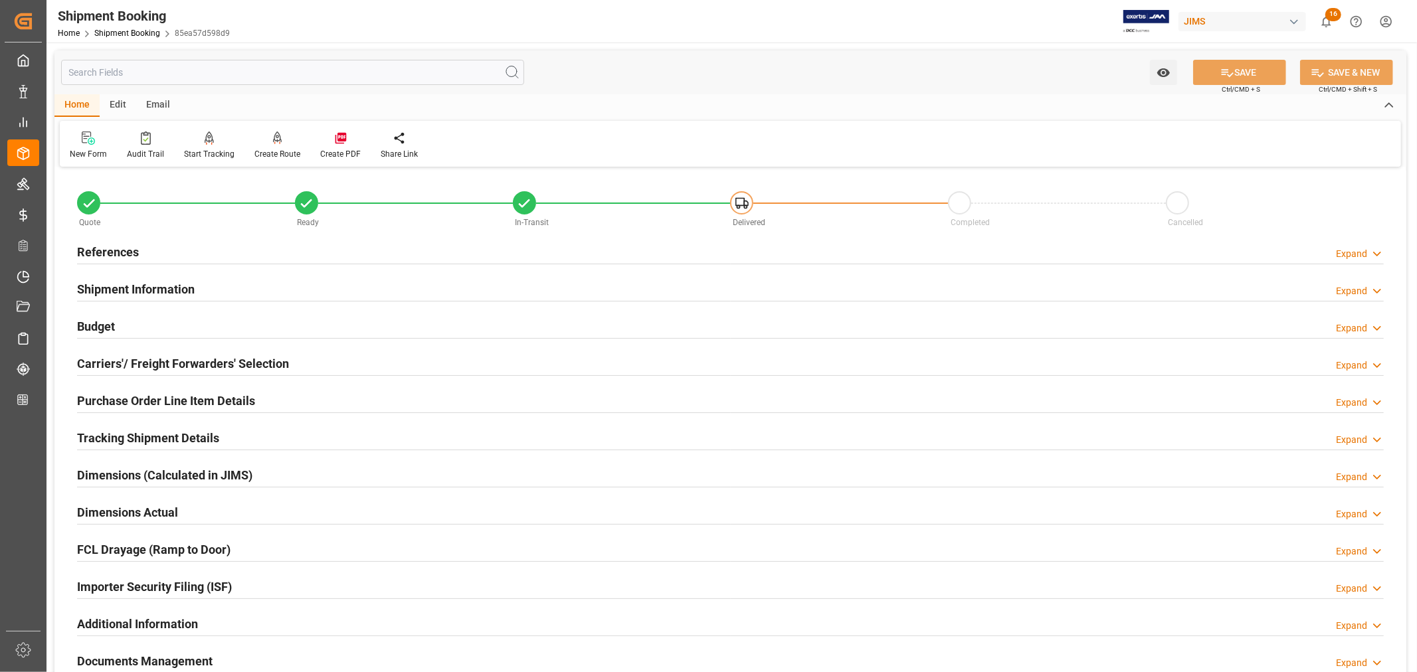
click at [159, 282] on h2 "Shipment Information" at bounding box center [136, 289] width 118 height 18
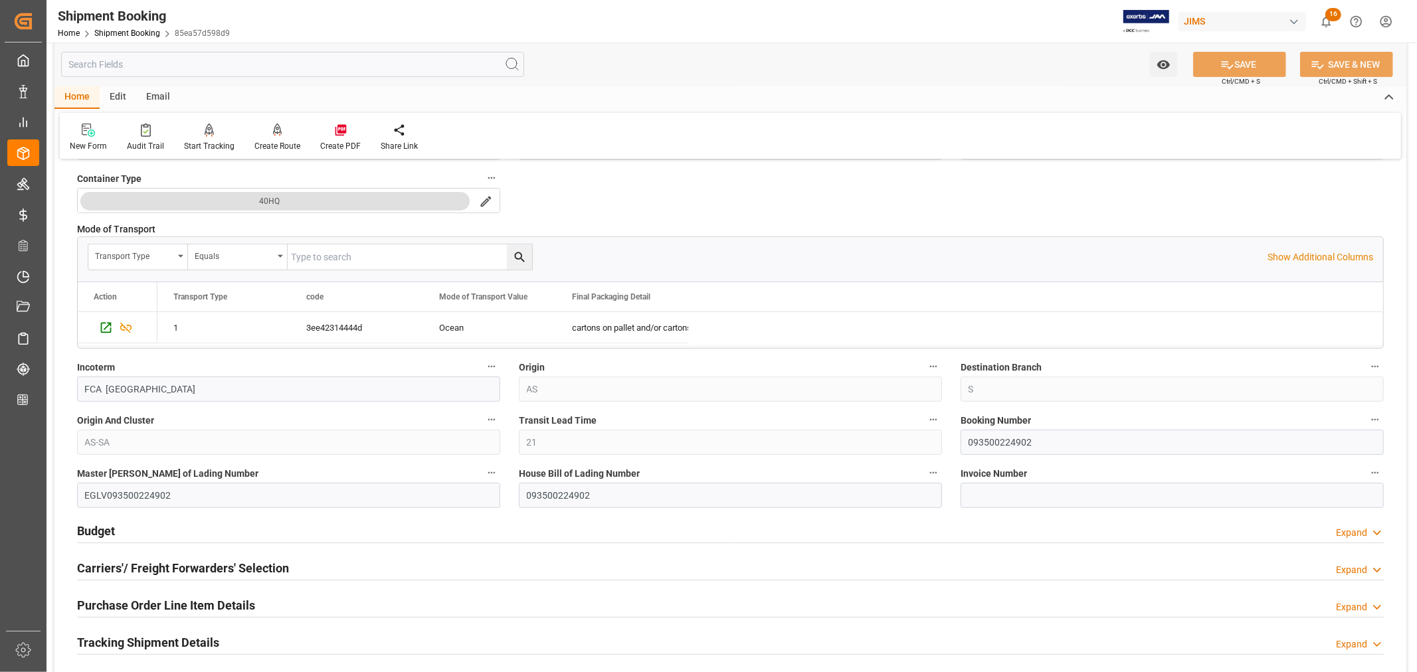
scroll to position [369, 0]
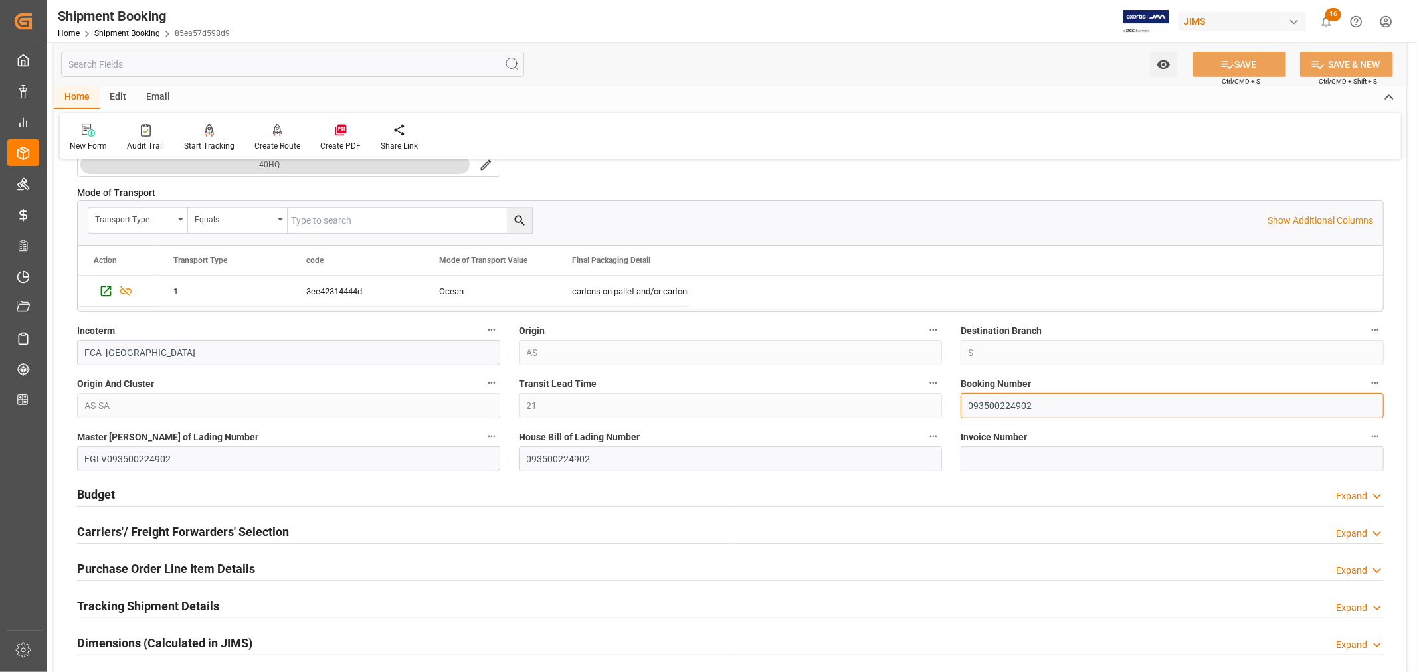
click at [1001, 404] on input "093500224902" at bounding box center [1172, 405] width 423 height 25
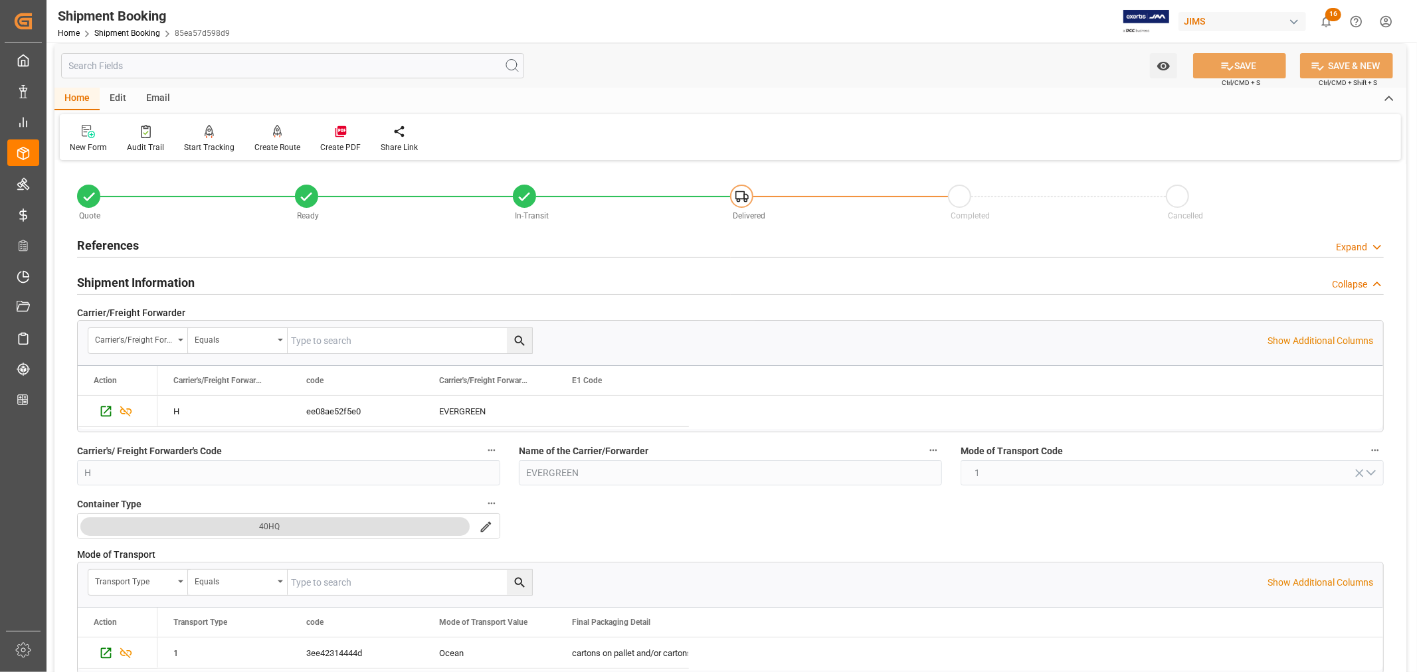
scroll to position [0, 0]
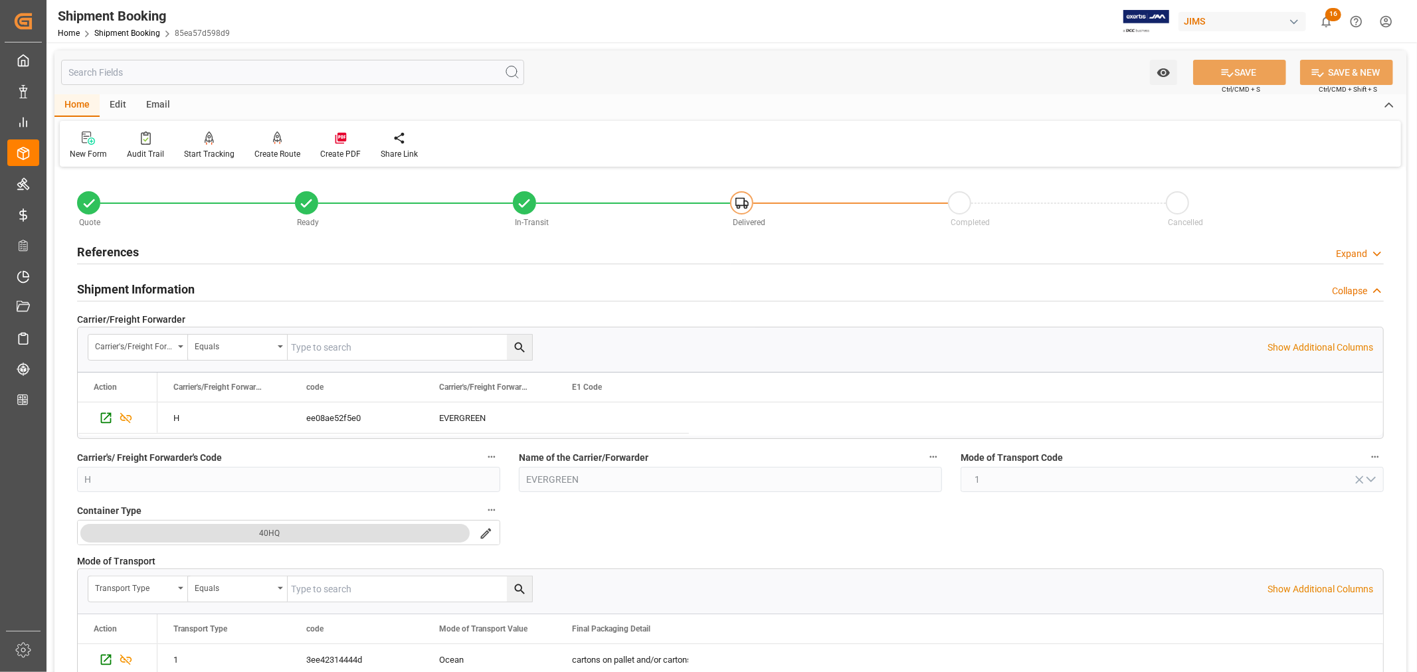
click at [173, 282] on h2 "Shipment Information" at bounding box center [136, 289] width 118 height 18
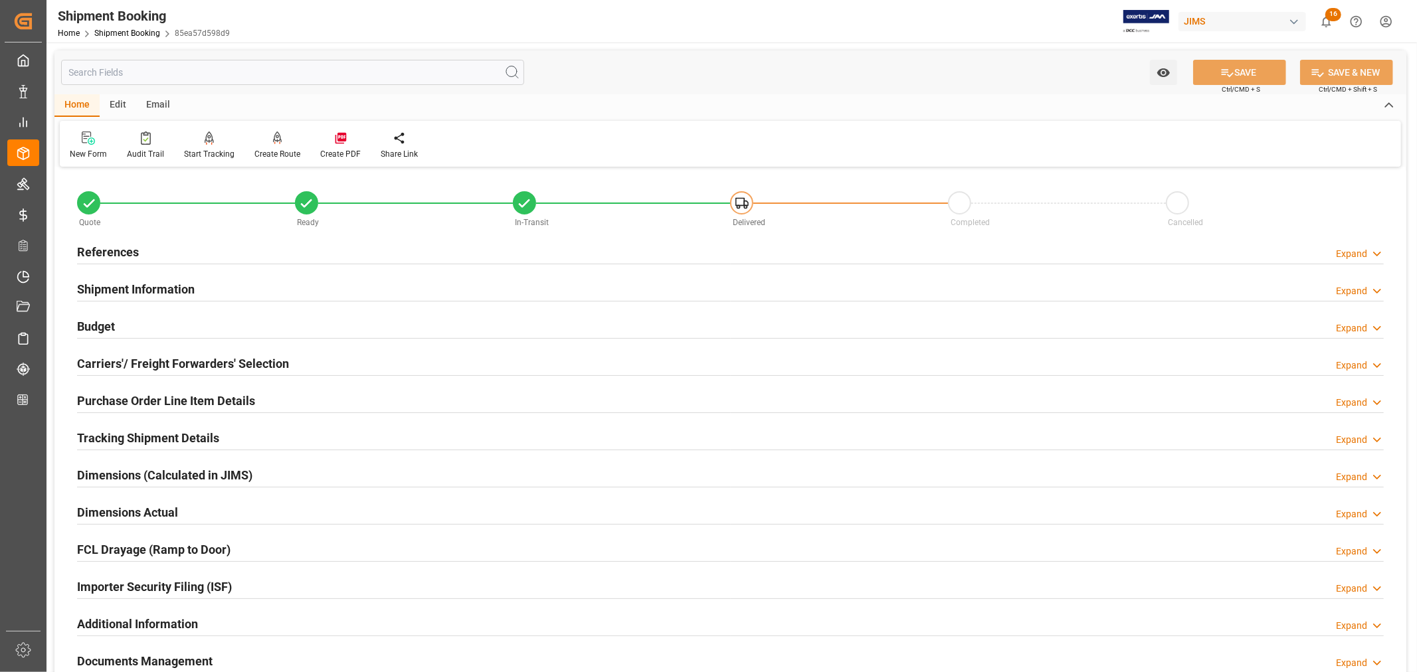
click at [115, 247] on h2 "References" at bounding box center [108, 252] width 62 height 18
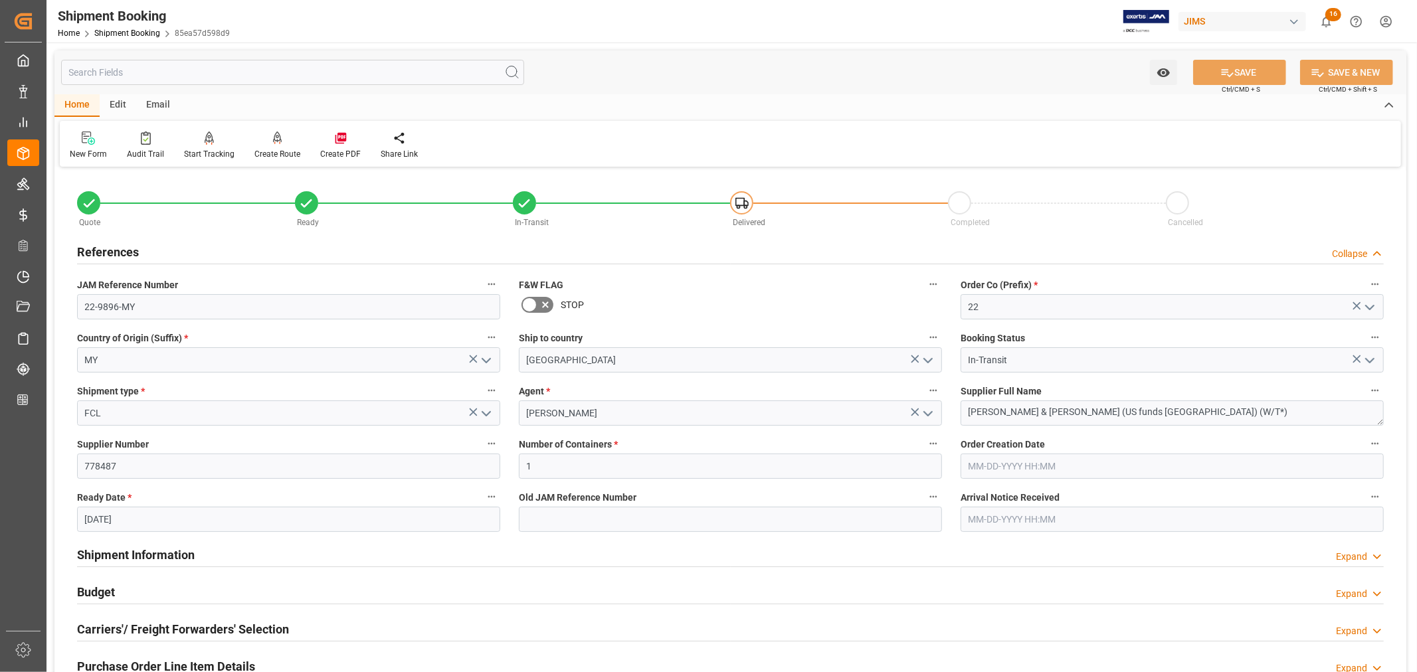
click at [115, 247] on h2 "References" at bounding box center [108, 252] width 62 height 18
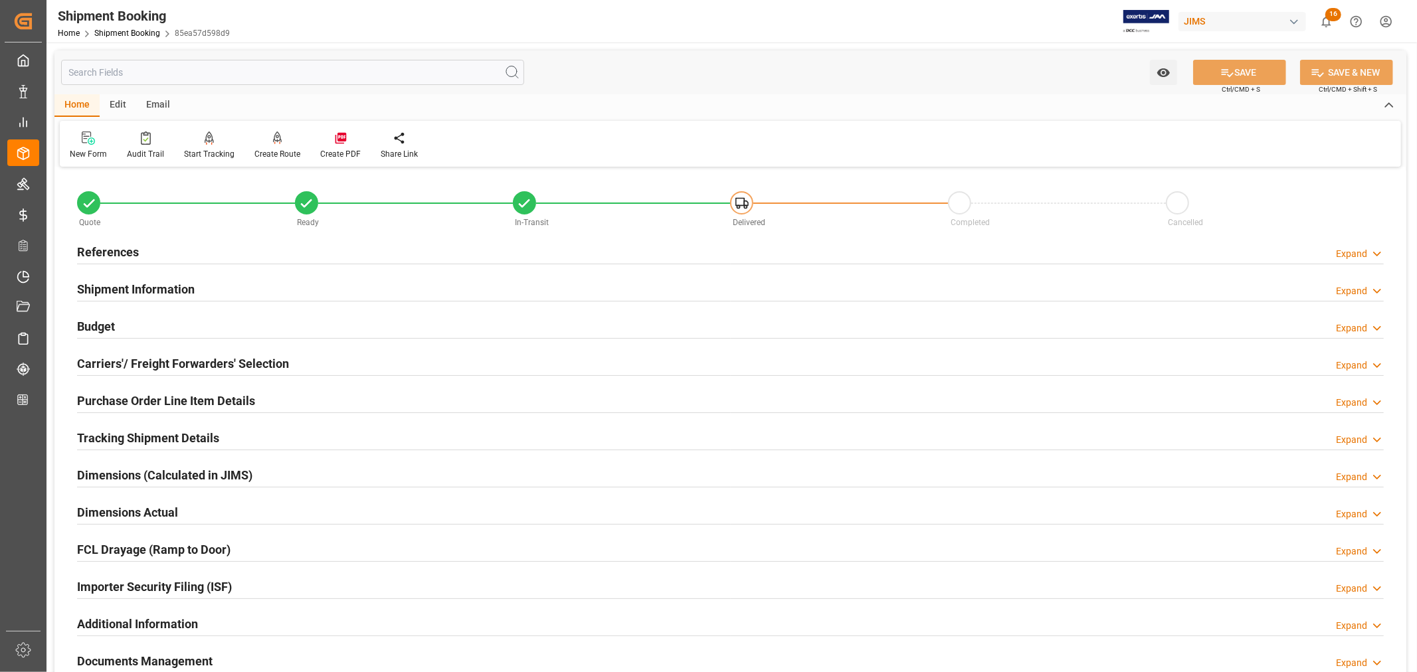
drag, startPoint x: 132, startPoint y: 281, endPoint x: 175, endPoint y: 286, distance: 43.5
click at [134, 281] on h2 "Shipment Information" at bounding box center [136, 289] width 118 height 18
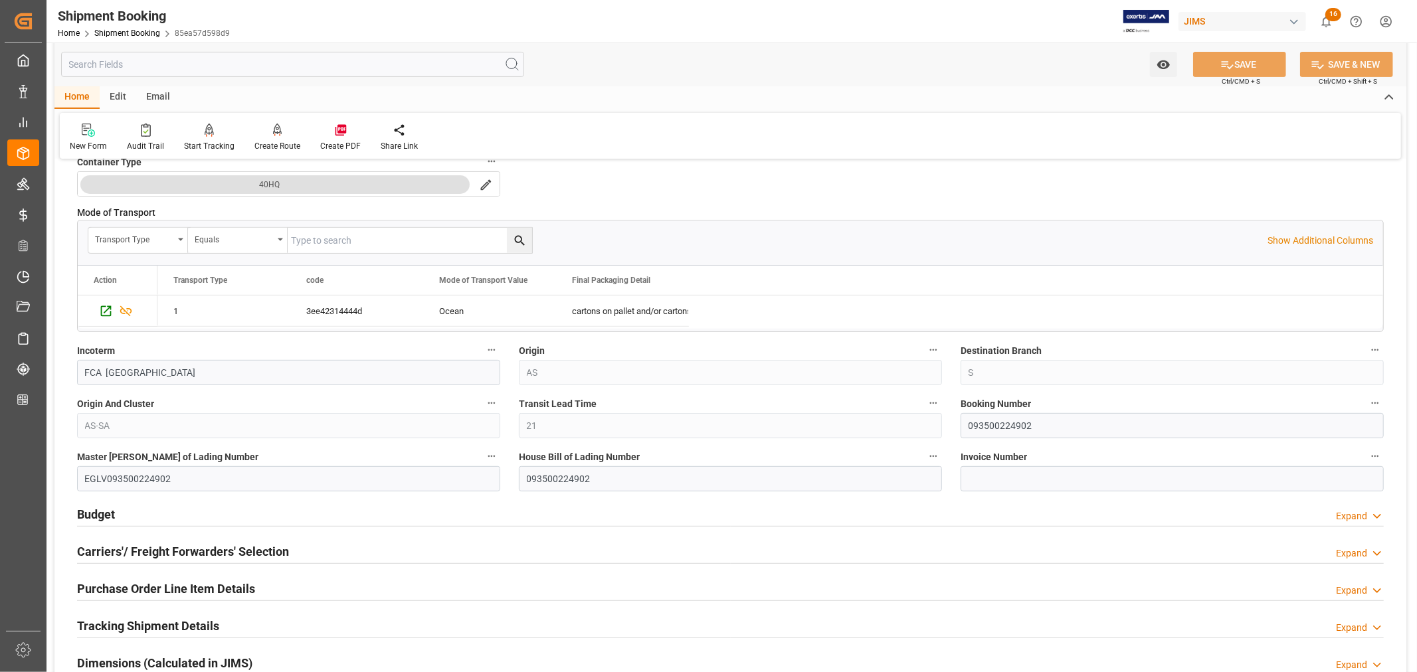
scroll to position [516, 0]
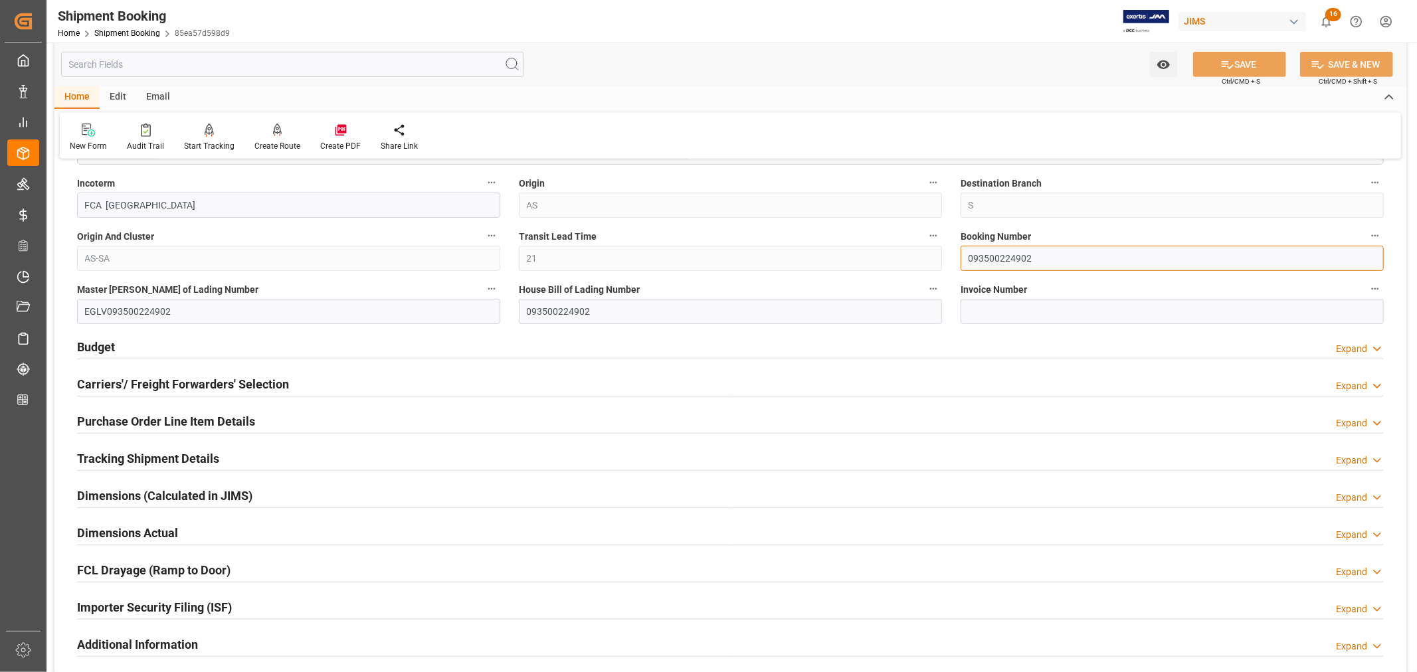
click at [997, 255] on input "093500224902" at bounding box center [1172, 258] width 423 height 25
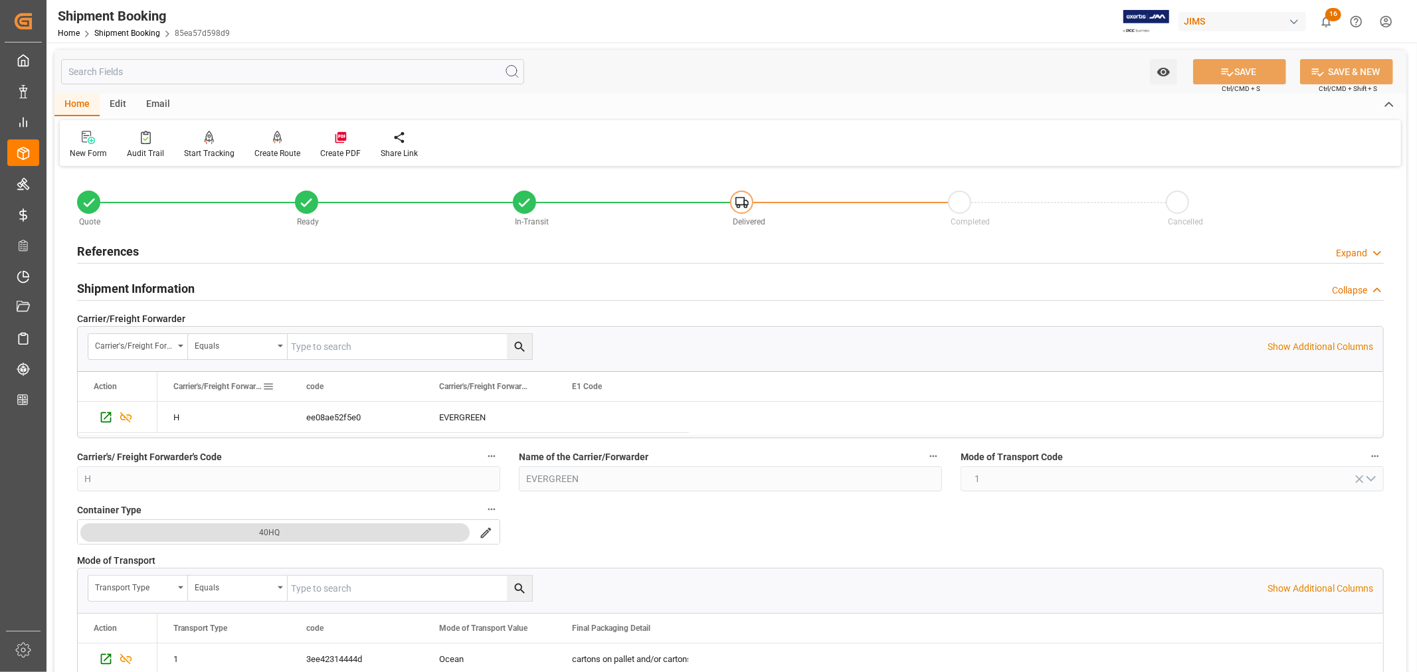
scroll to position [0, 0]
click at [148, 286] on h2 "Shipment Information" at bounding box center [136, 289] width 118 height 18
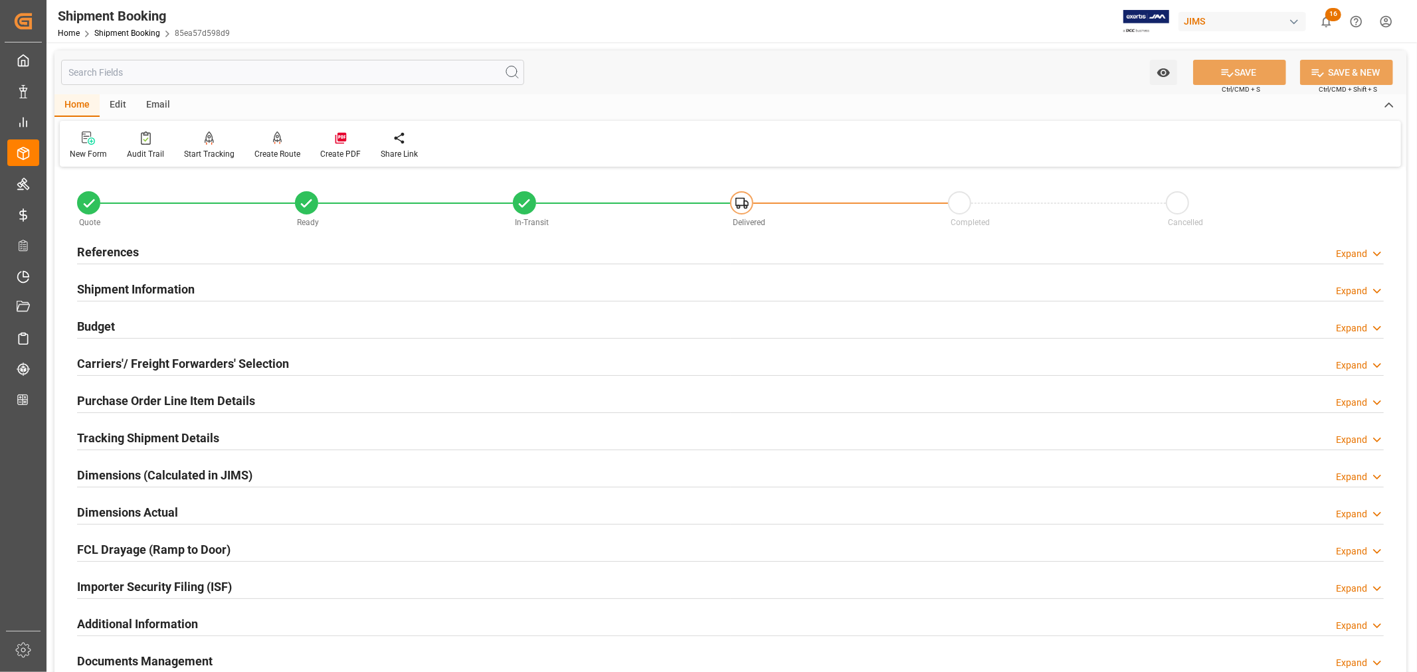
click at [120, 248] on h2 "References" at bounding box center [108, 252] width 62 height 18
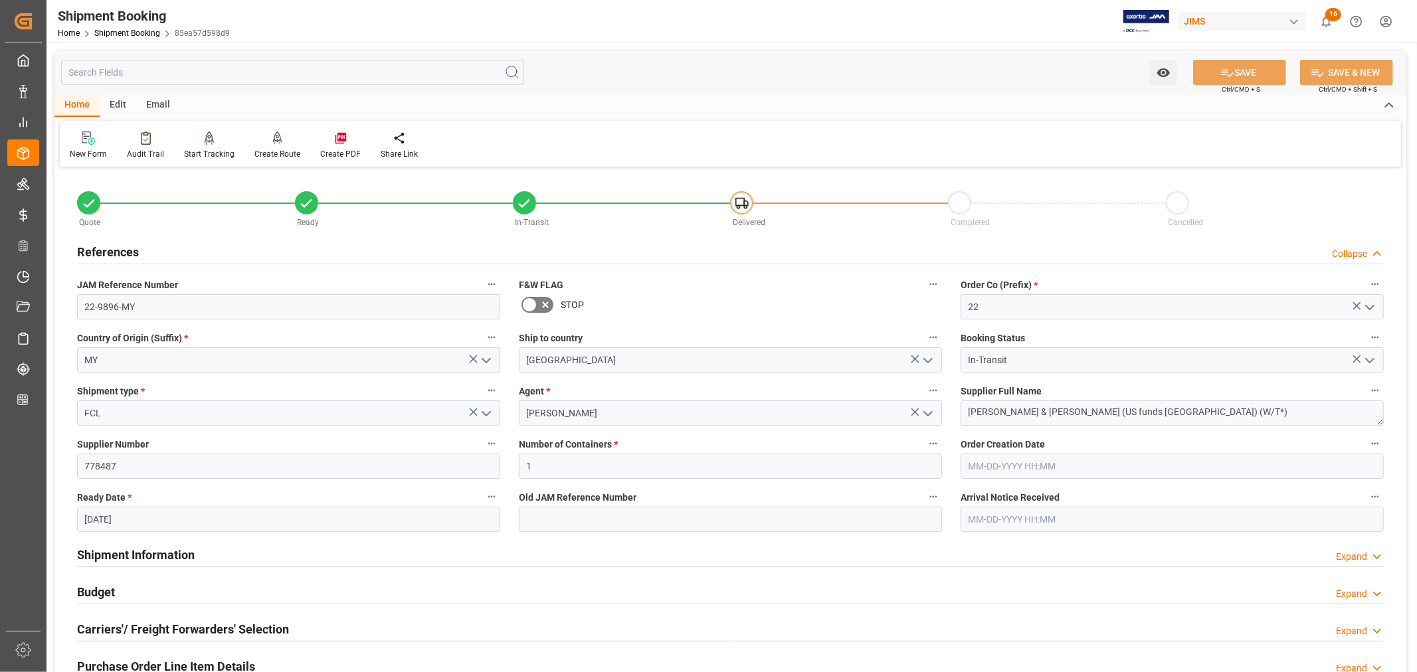
click at [120, 248] on h2 "References" at bounding box center [108, 252] width 62 height 18
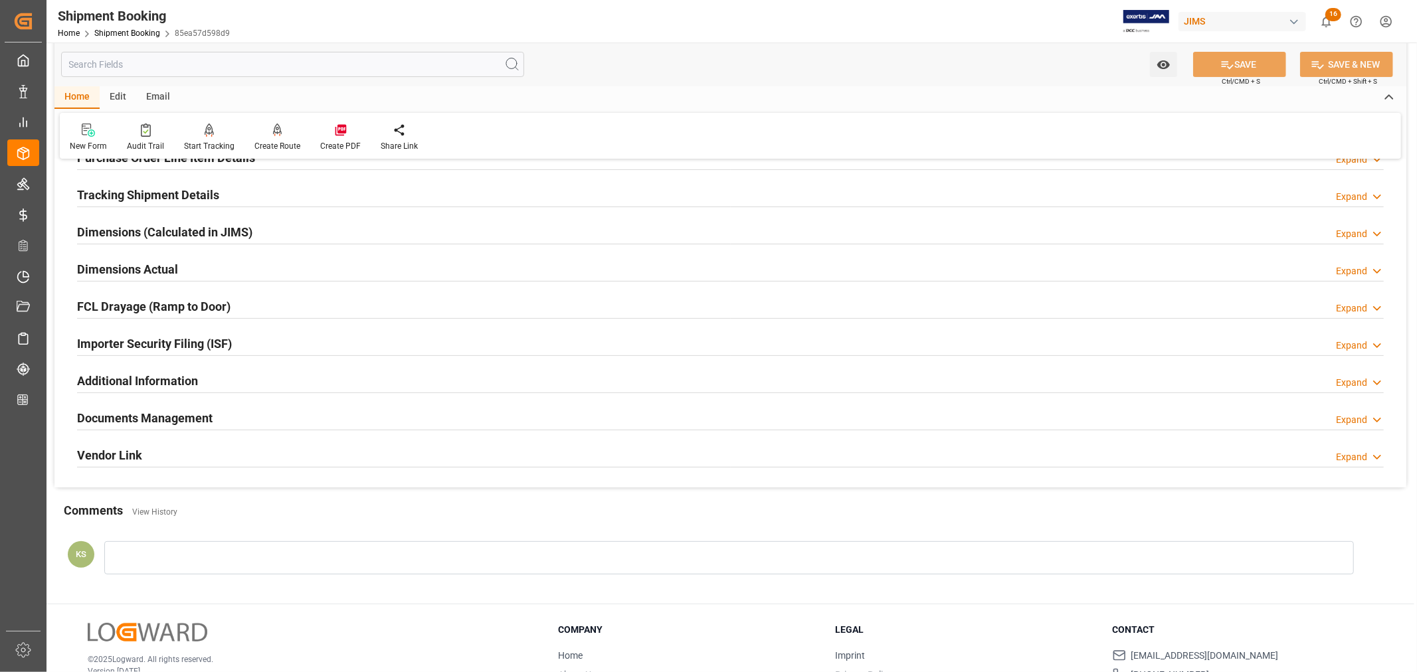
scroll to position [326, 0]
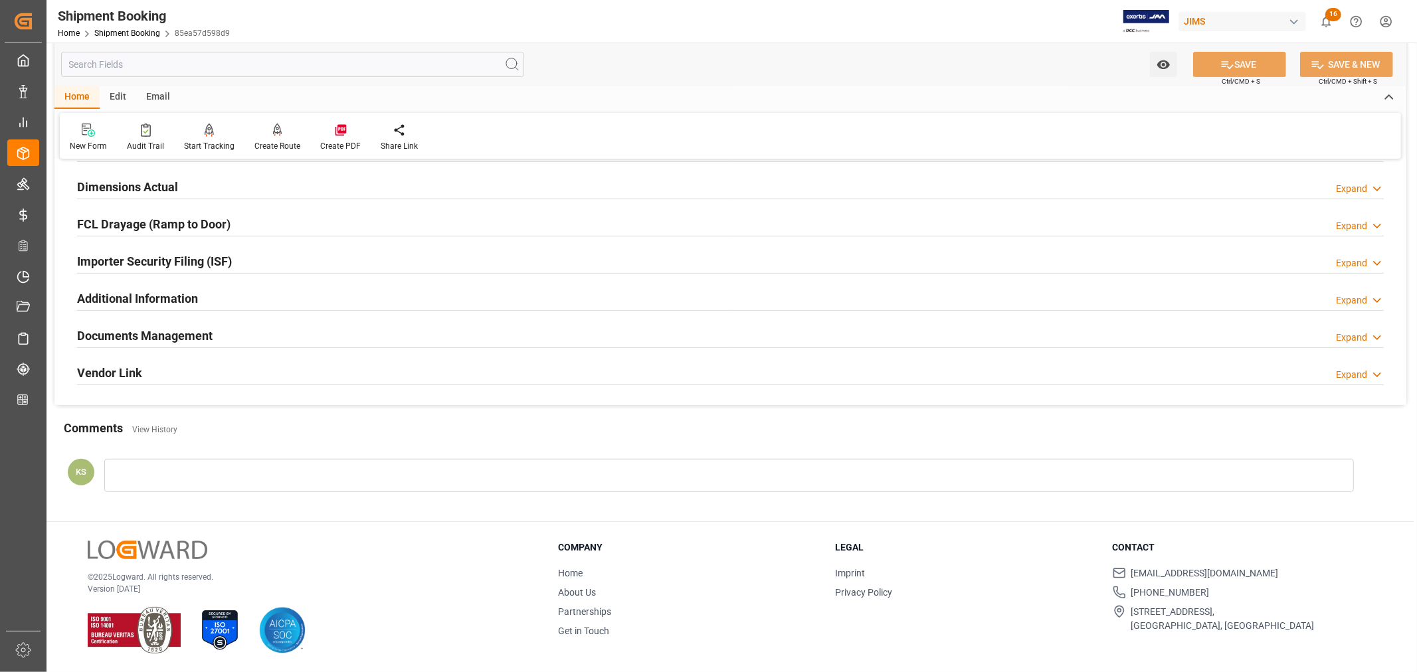
click at [207, 341] on h2 "Documents Management" at bounding box center [145, 336] width 136 height 18
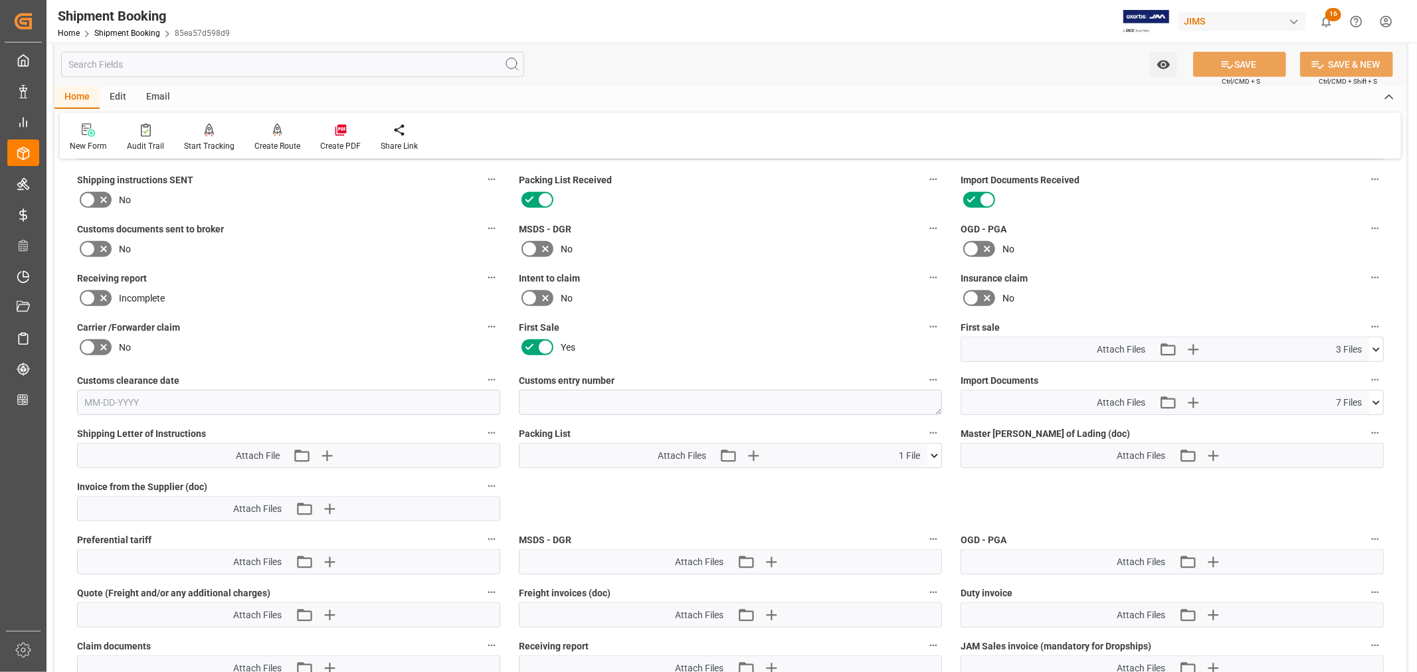
scroll to position [621, 0]
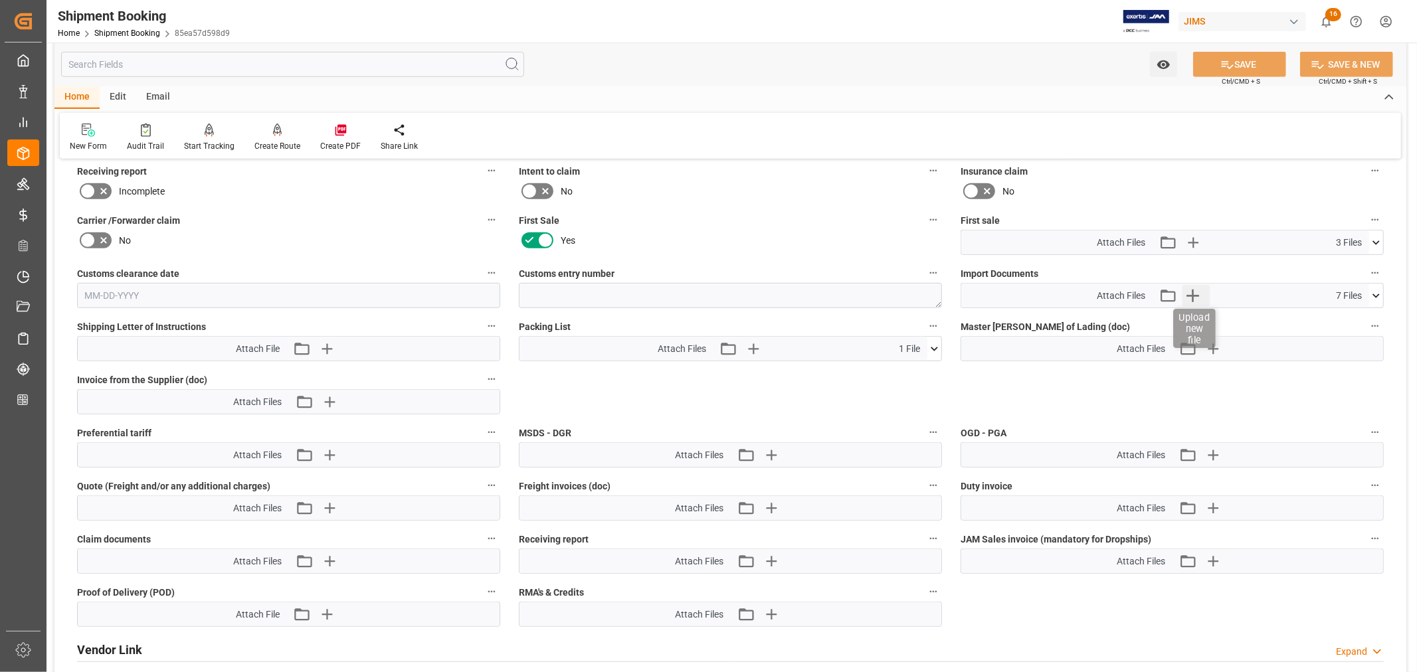
click at [1193, 295] on icon "button" at bounding box center [1193, 296] width 13 height 13
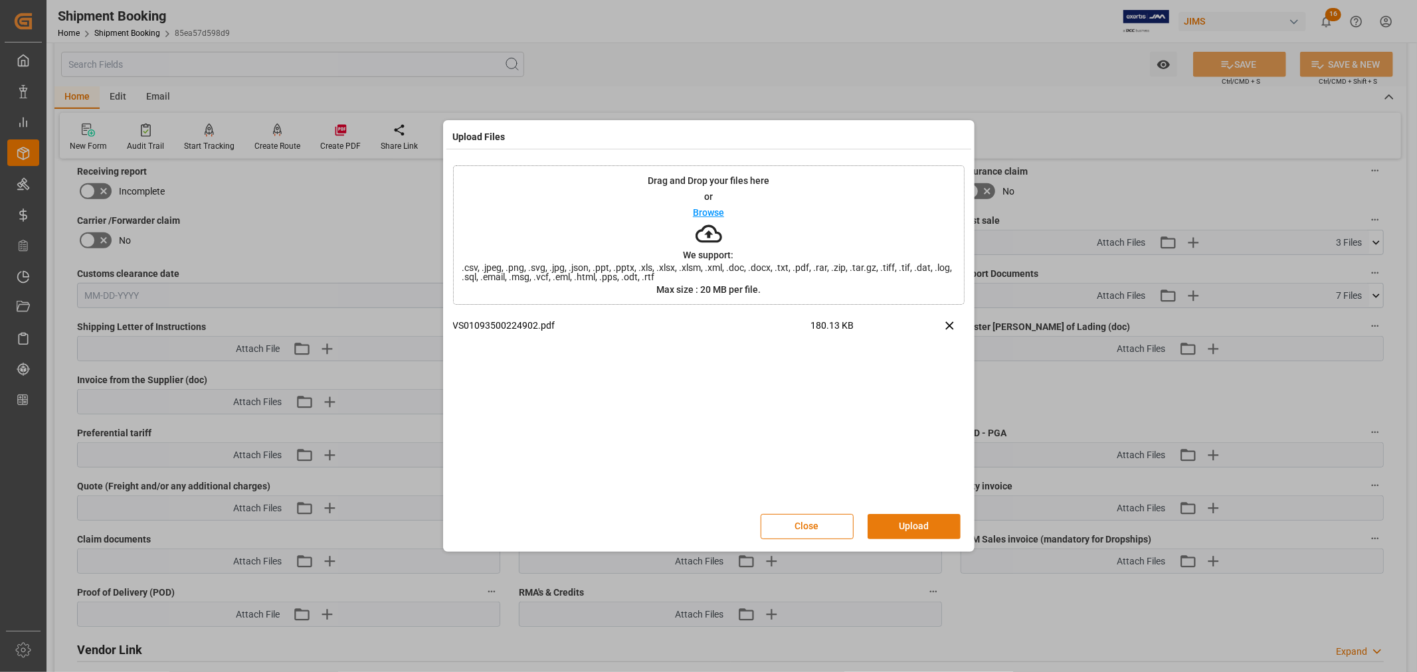
click at [894, 529] on button "Upload" at bounding box center [914, 526] width 93 height 25
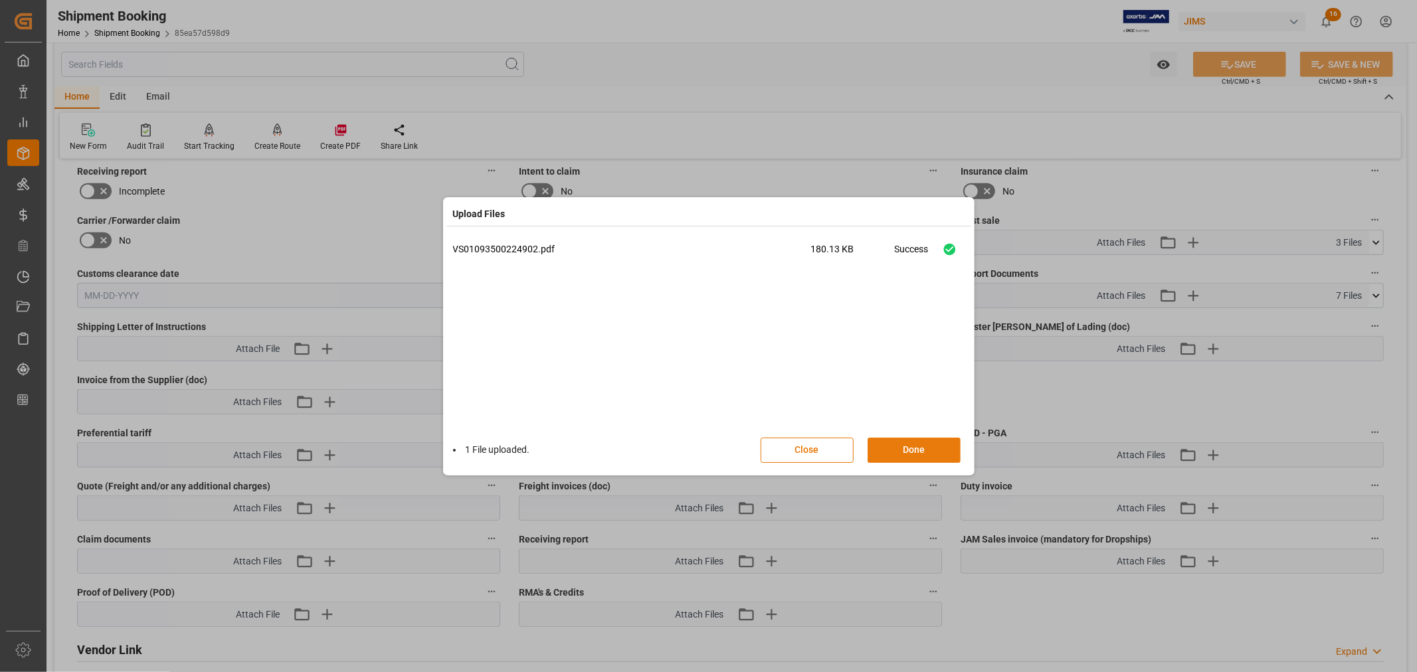
click at [912, 450] on button "Done" at bounding box center [914, 450] width 93 height 25
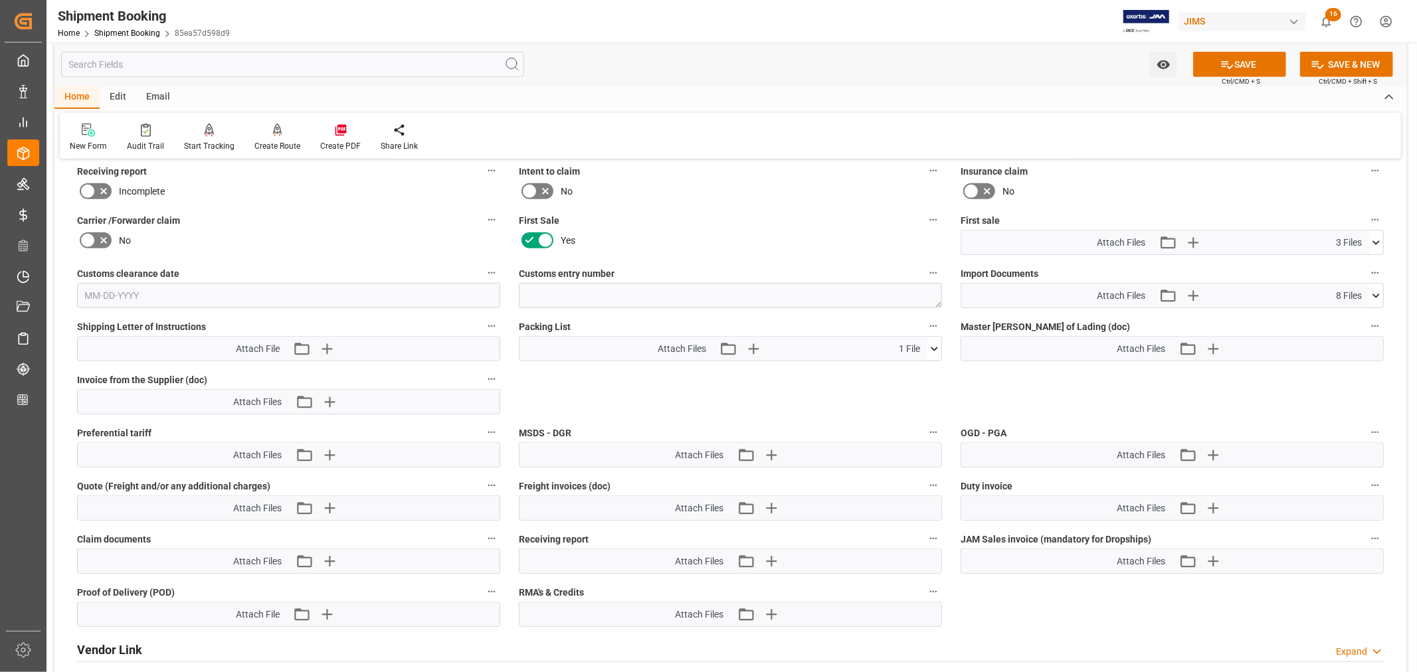
click at [1377, 294] on icon at bounding box center [1376, 296] width 7 height 4
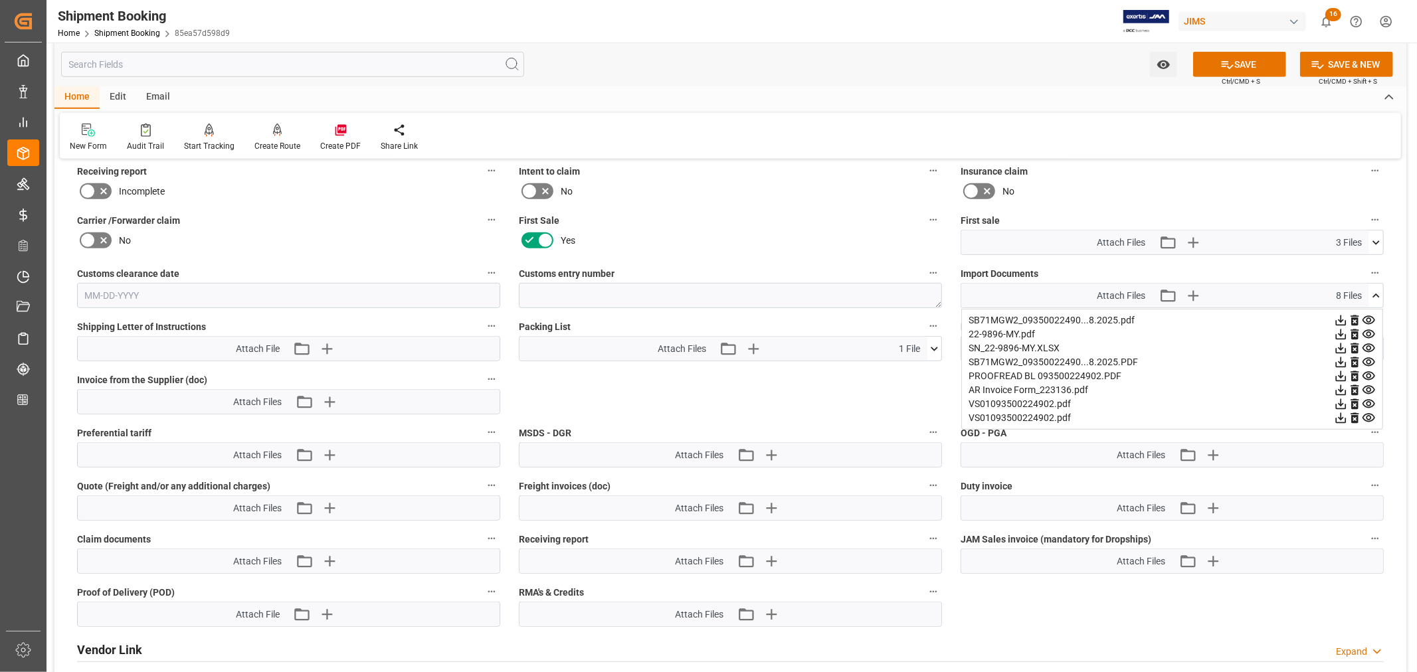
click at [1348, 397] on icon at bounding box center [1341, 404] width 14 height 14
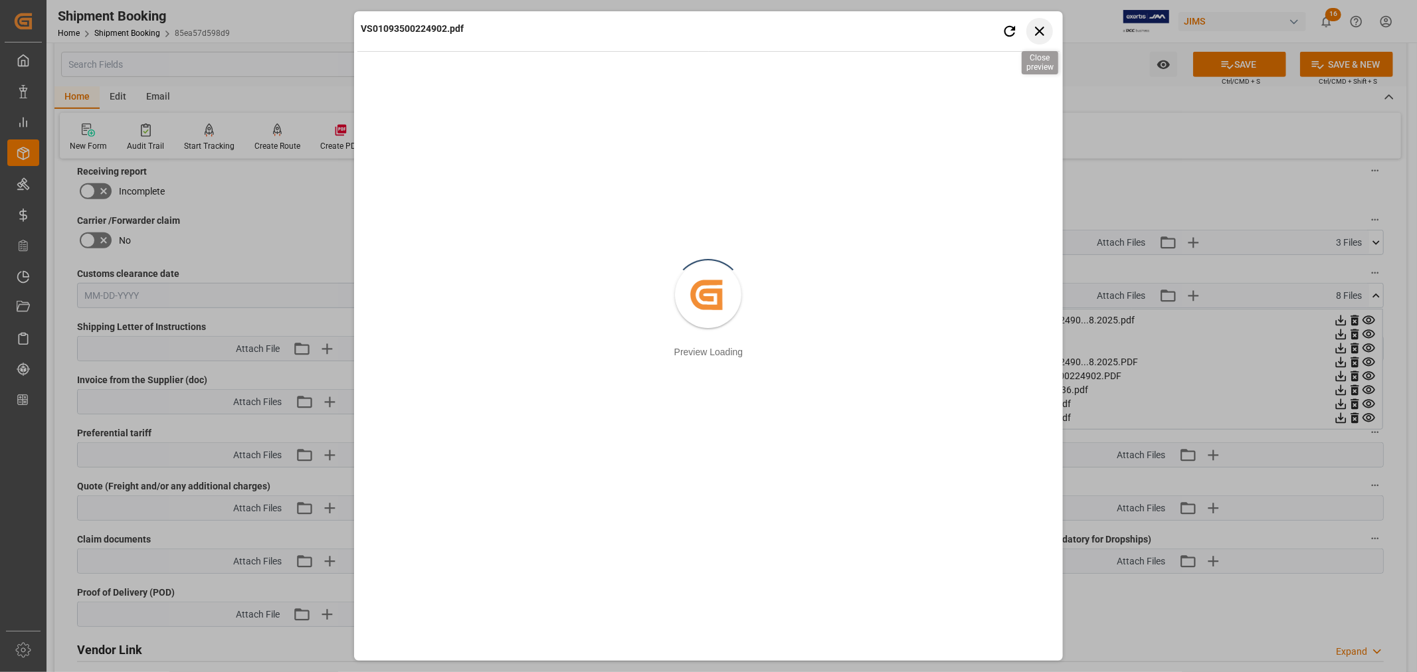
click at [1043, 25] on icon "button" at bounding box center [1039, 31] width 17 height 17
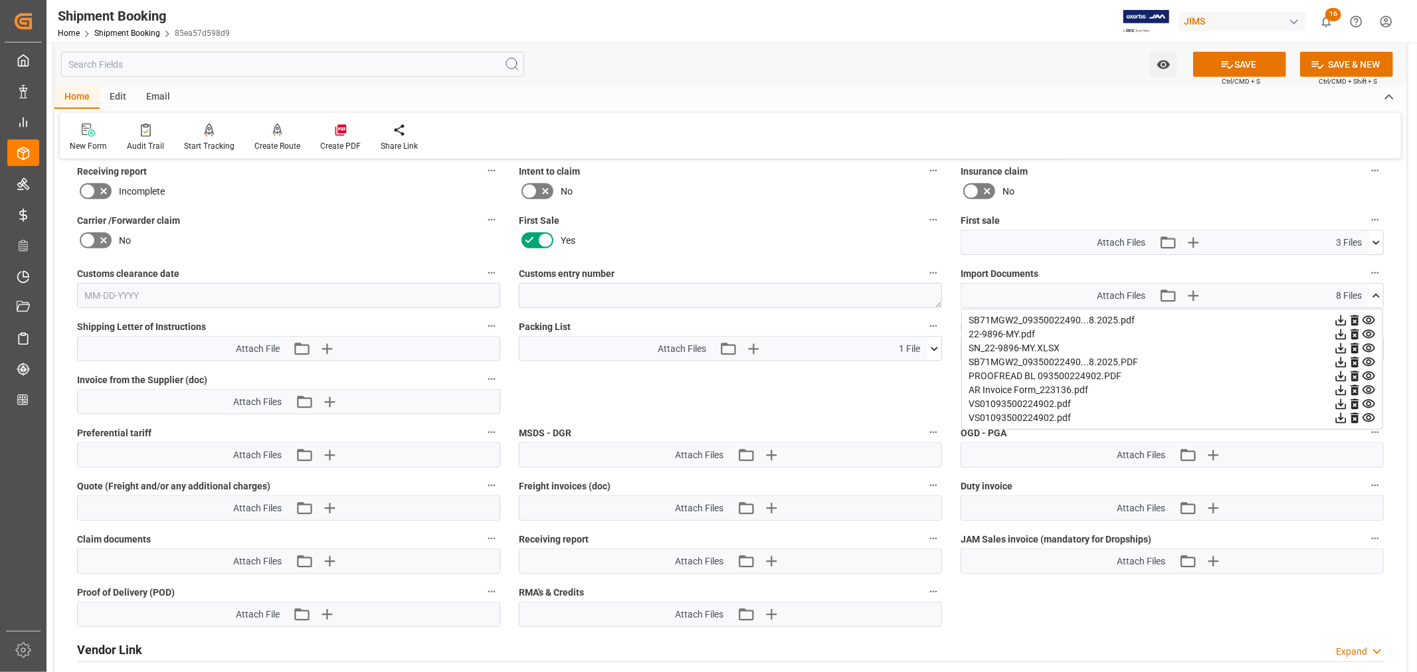
click at [1348, 412] on icon at bounding box center [1341, 418] width 14 height 14
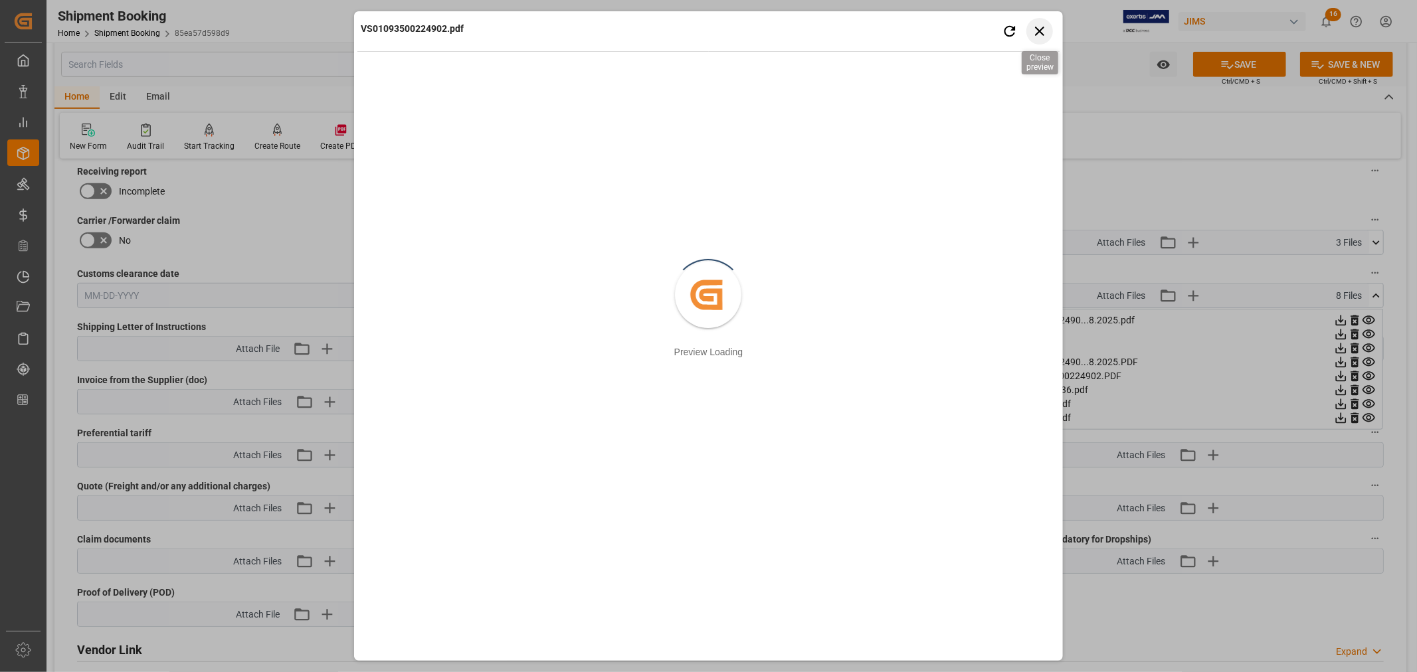
click at [1037, 31] on icon "button" at bounding box center [1039, 31] width 17 height 17
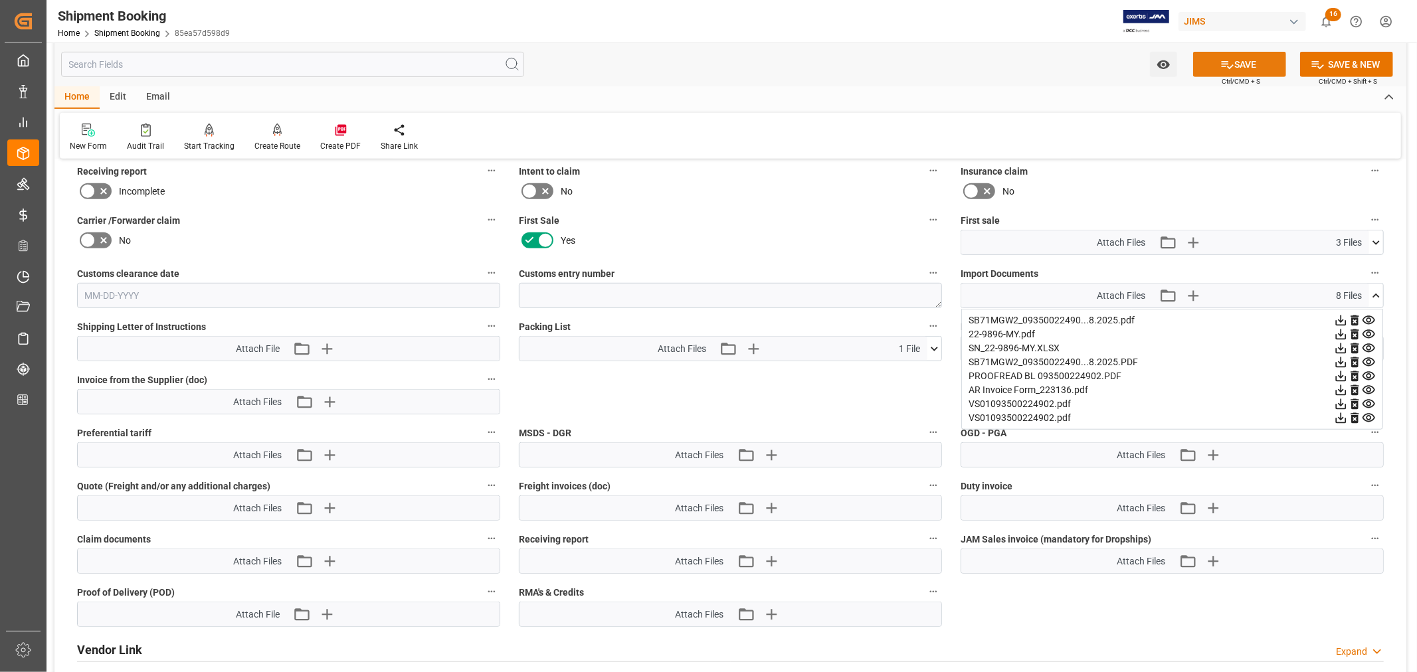
click at [1246, 61] on button "SAVE" at bounding box center [1239, 64] width 93 height 25
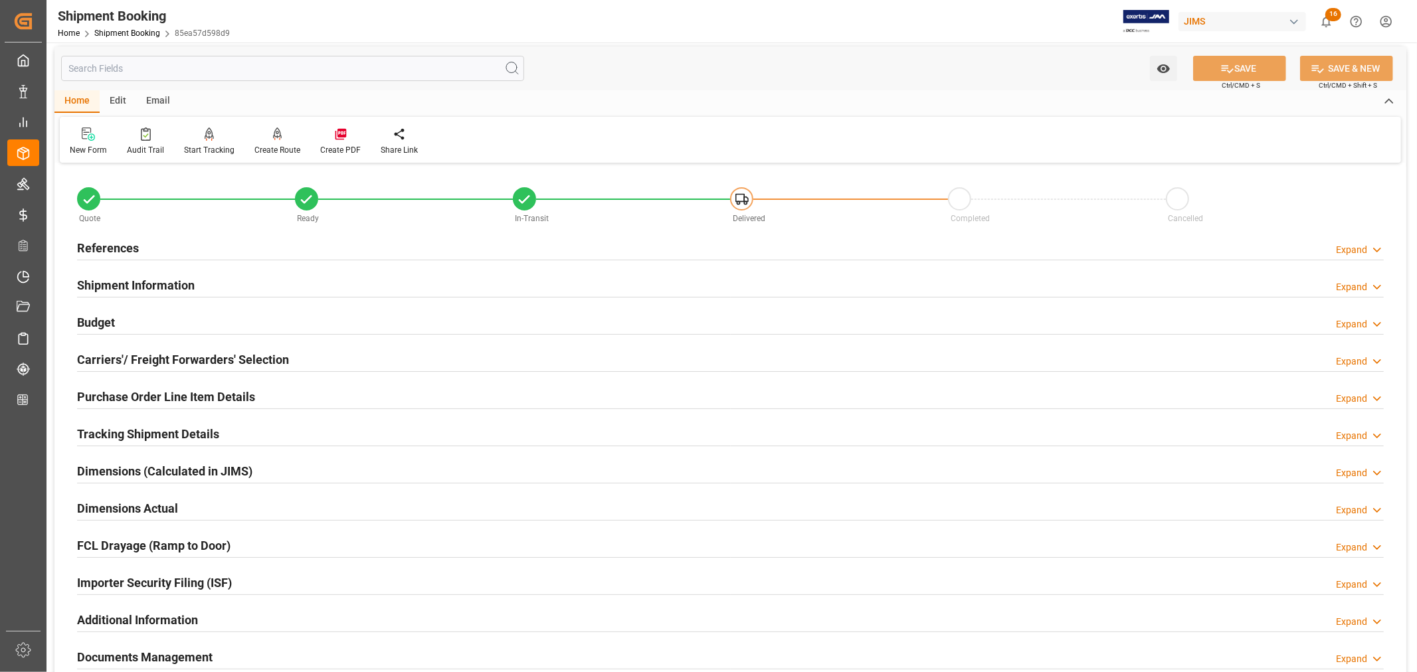
scroll to position [0, 0]
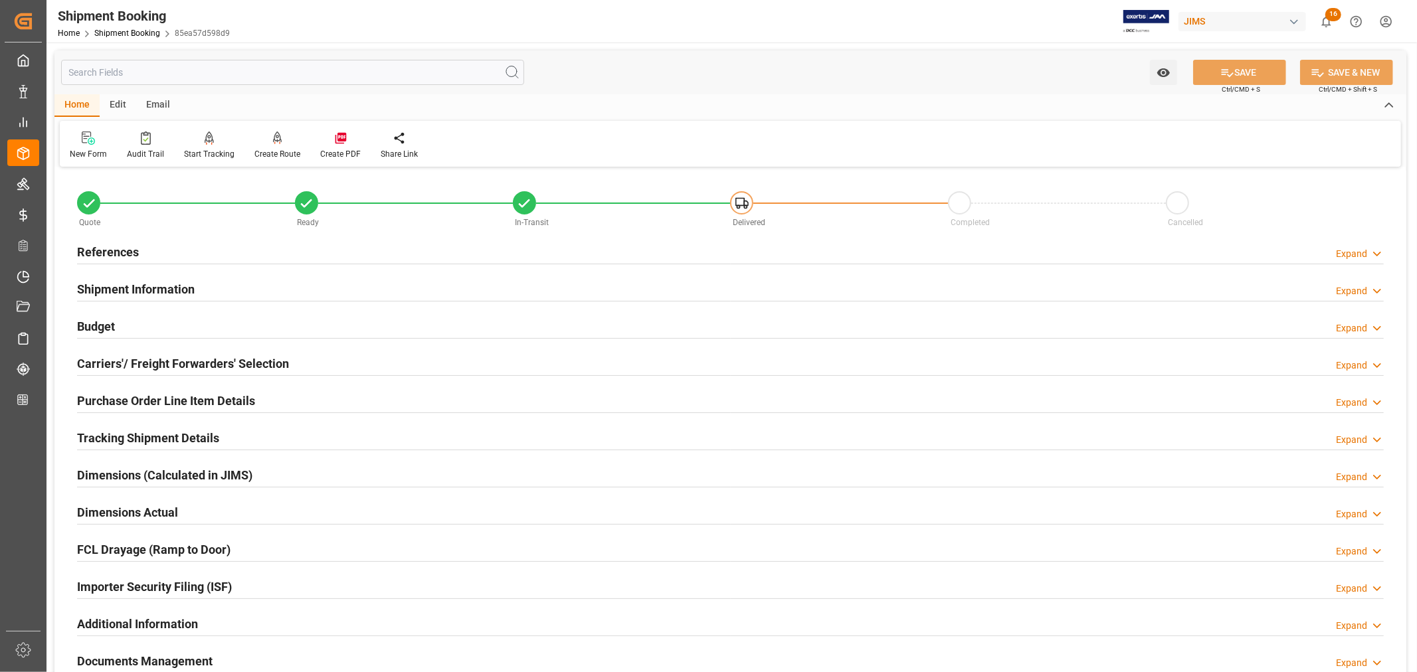
drag, startPoint x: 104, startPoint y: 324, endPoint x: 337, endPoint y: 349, distance: 233.9
click at [104, 324] on h2 "Budget" at bounding box center [96, 327] width 38 height 18
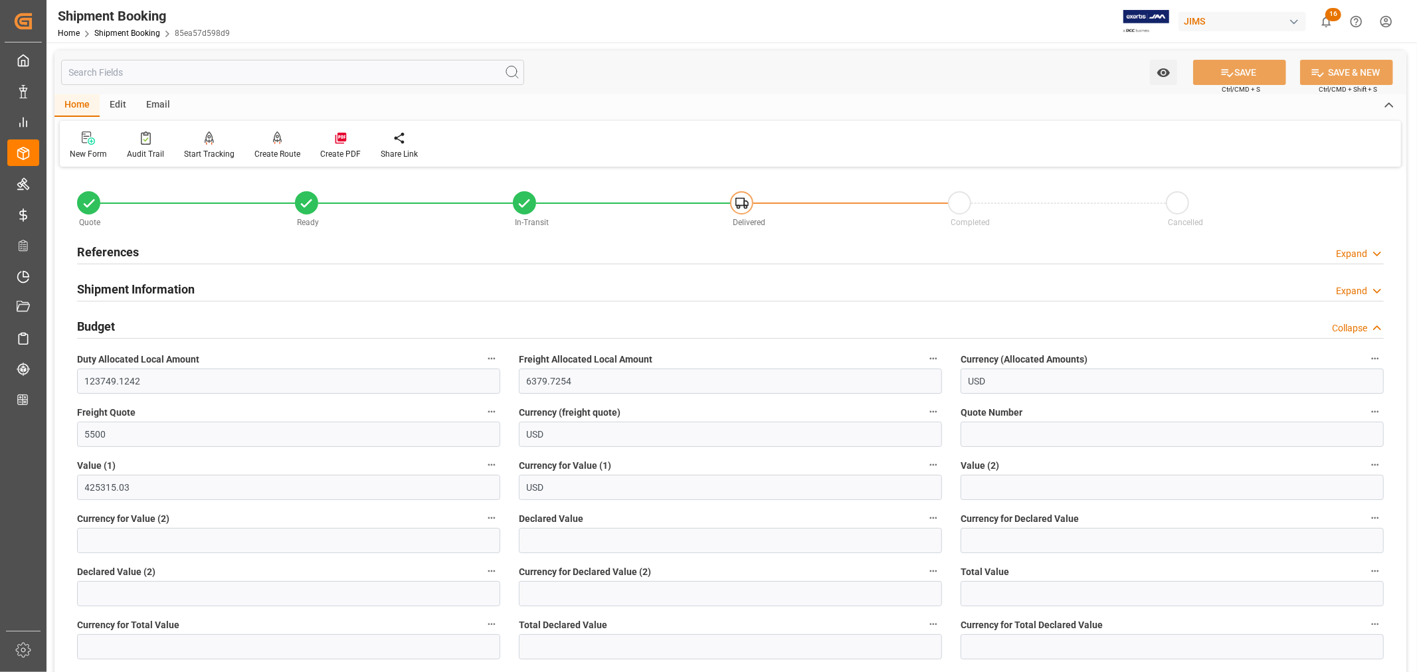
click at [104, 326] on h2 "Budget" at bounding box center [96, 327] width 38 height 18
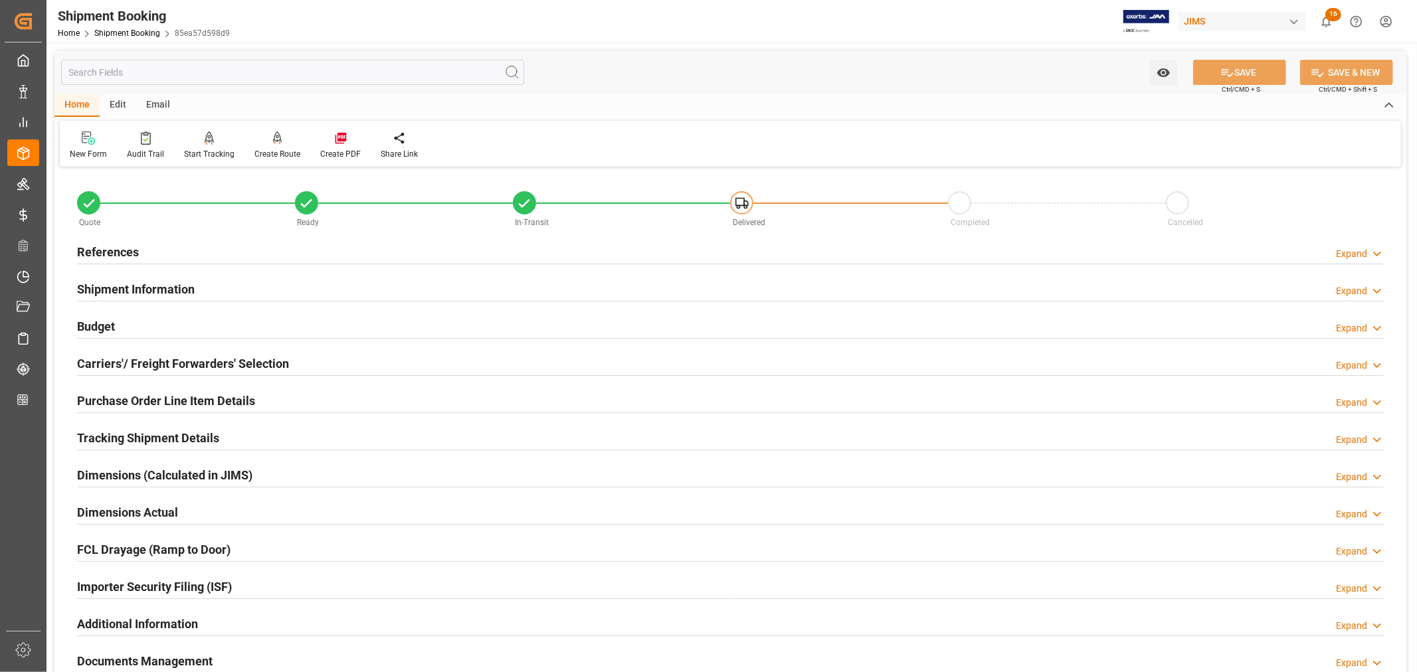
click at [114, 243] on h2 "References" at bounding box center [108, 252] width 62 height 18
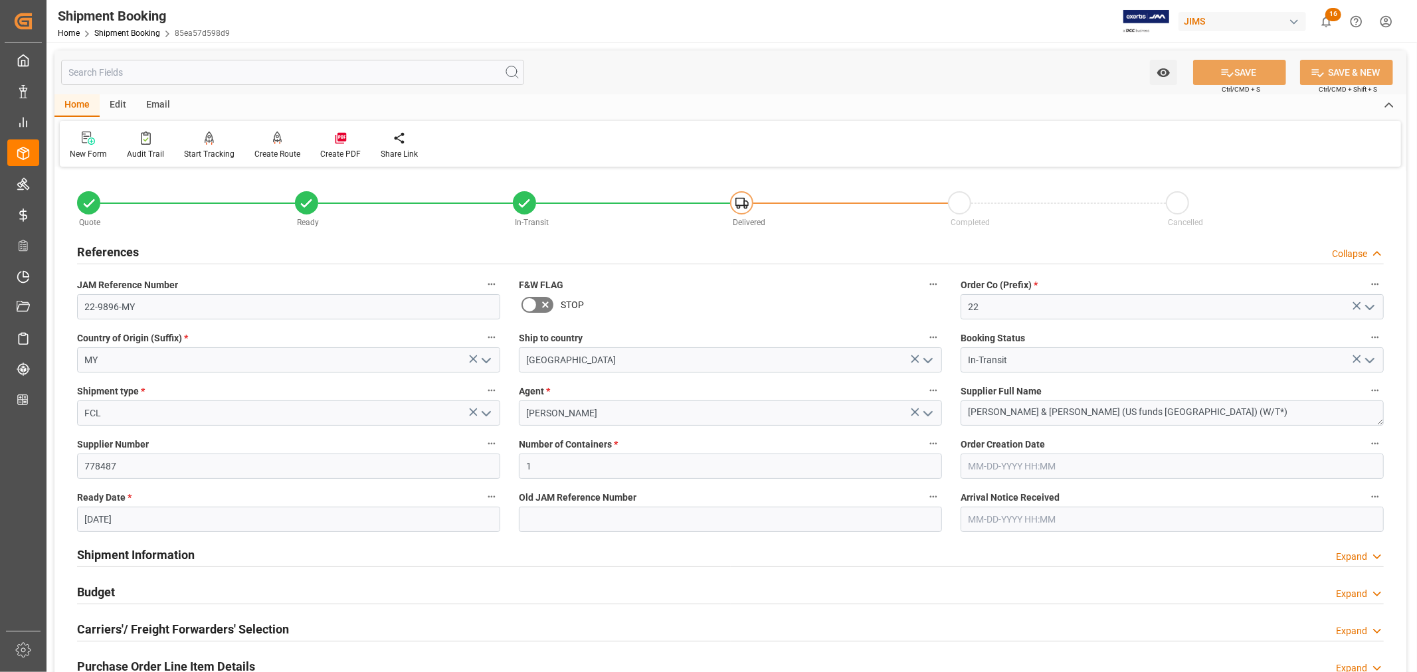
click at [114, 243] on h2 "References" at bounding box center [108, 252] width 62 height 18
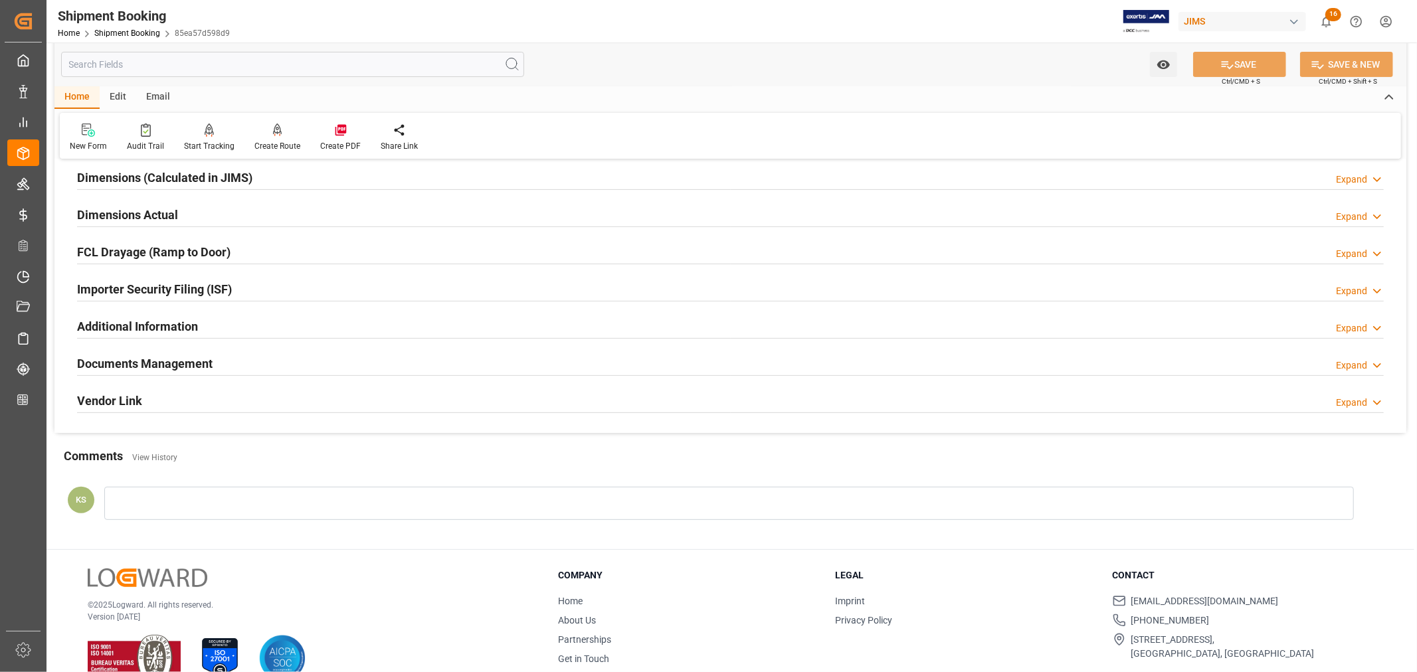
scroll to position [326, 0]
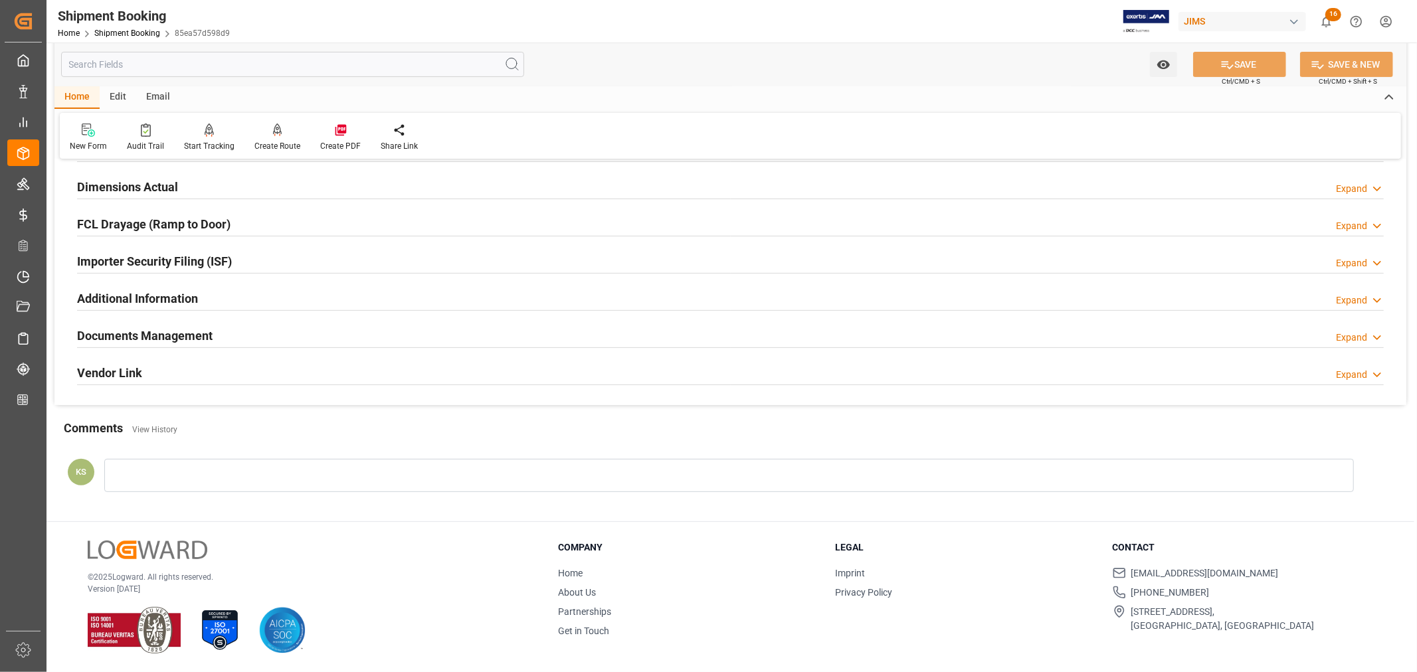
drag, startPoint x: 177, startPoint y: 330, endPoint x: 257, endPoint y: 332, distance: 79.8
click at [179, 330] on h2 "Documents Management" at bounding box center [145, 336] width 136 height 18
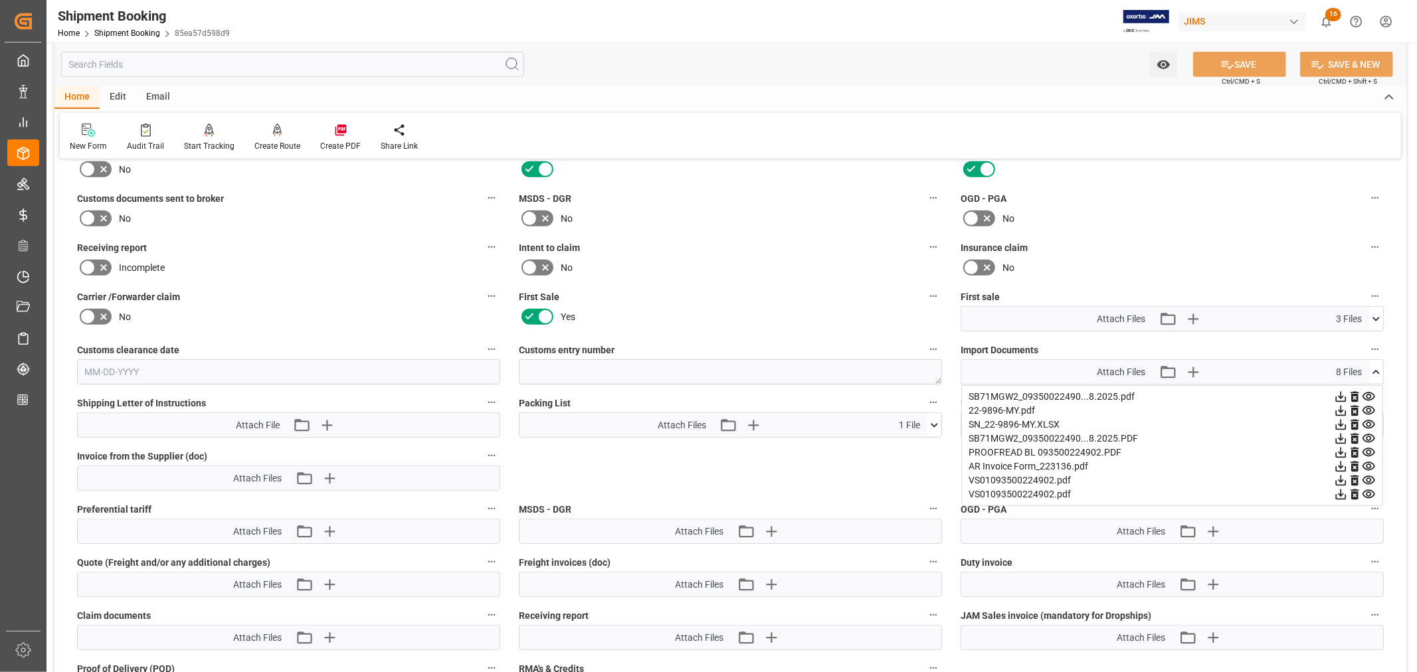
scroll to position [621, 0]
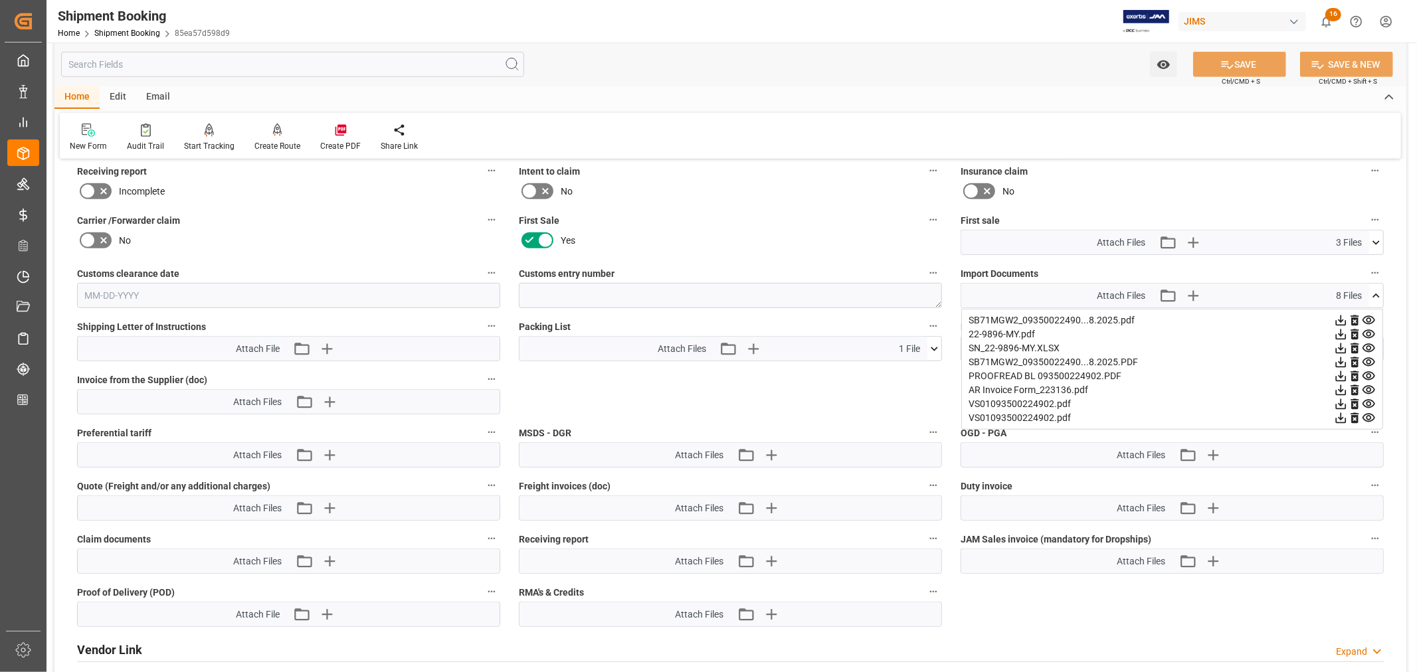
click at [1374, 290] on icon at bounding box center [1376, 296] width 14 height 14
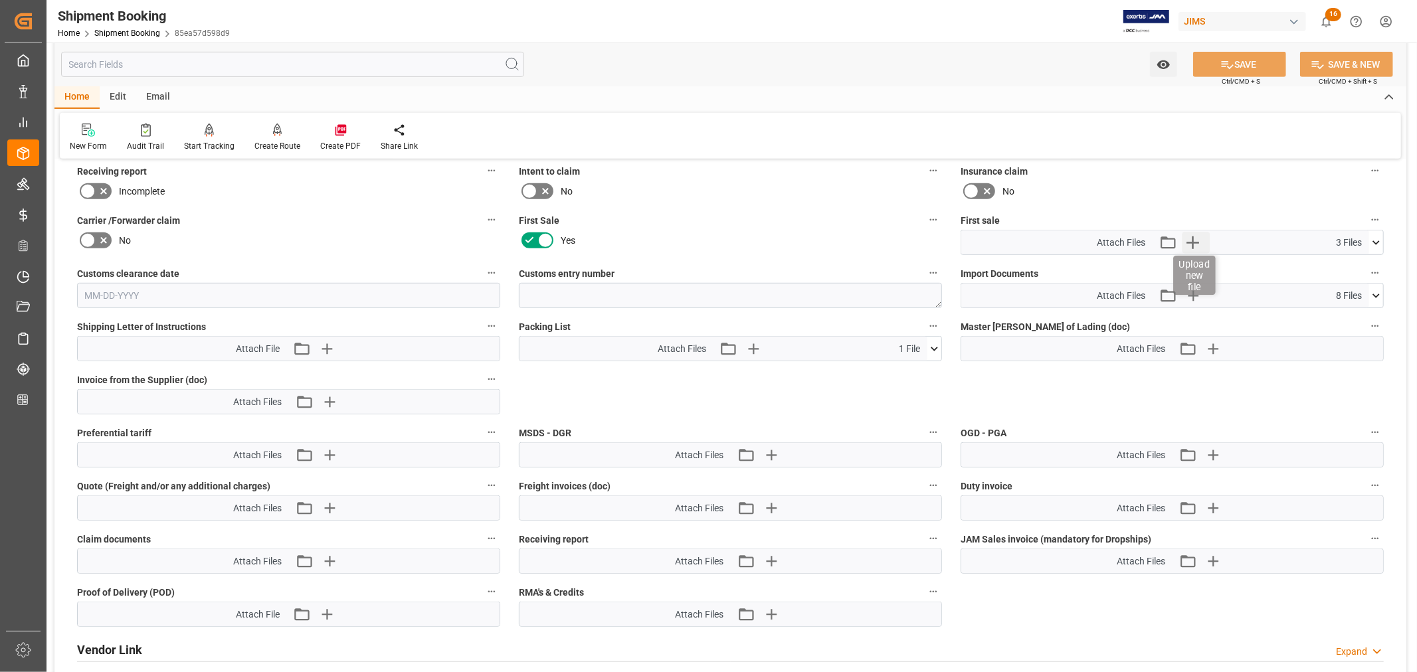
click at [1197, 240] on icon "button" at bounding box center [1192, 242] width 21 height 21
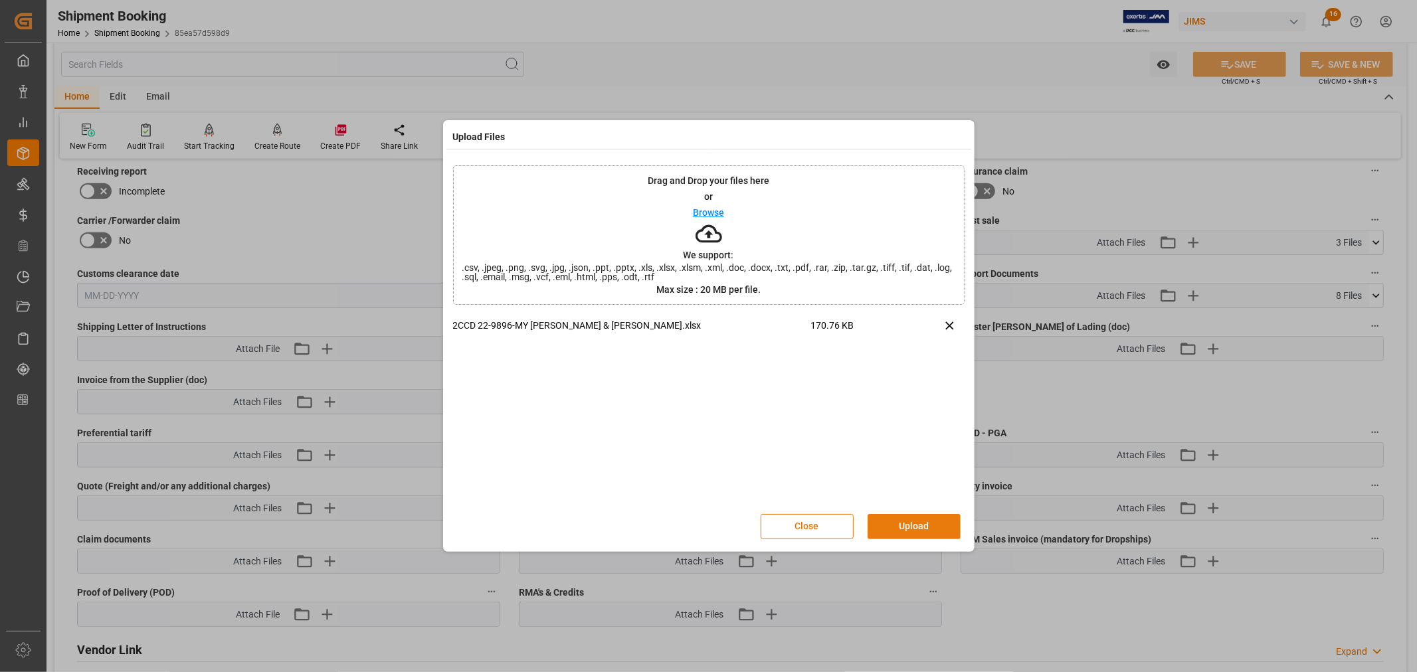
click at [896, 520] on button "Upload" at bounding box center [914, 526] width 93 height 25
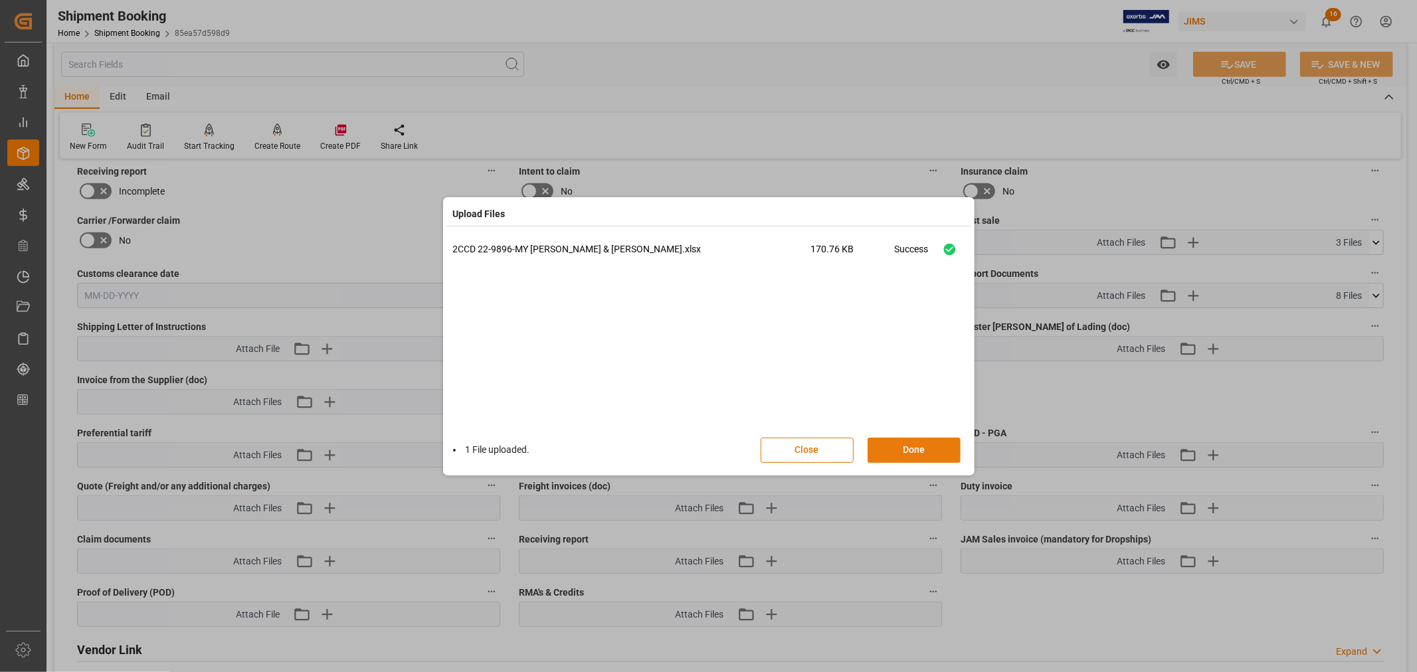
click at [912, 448] on button "Done" at bounding box center [914, 450] width 93 height 25
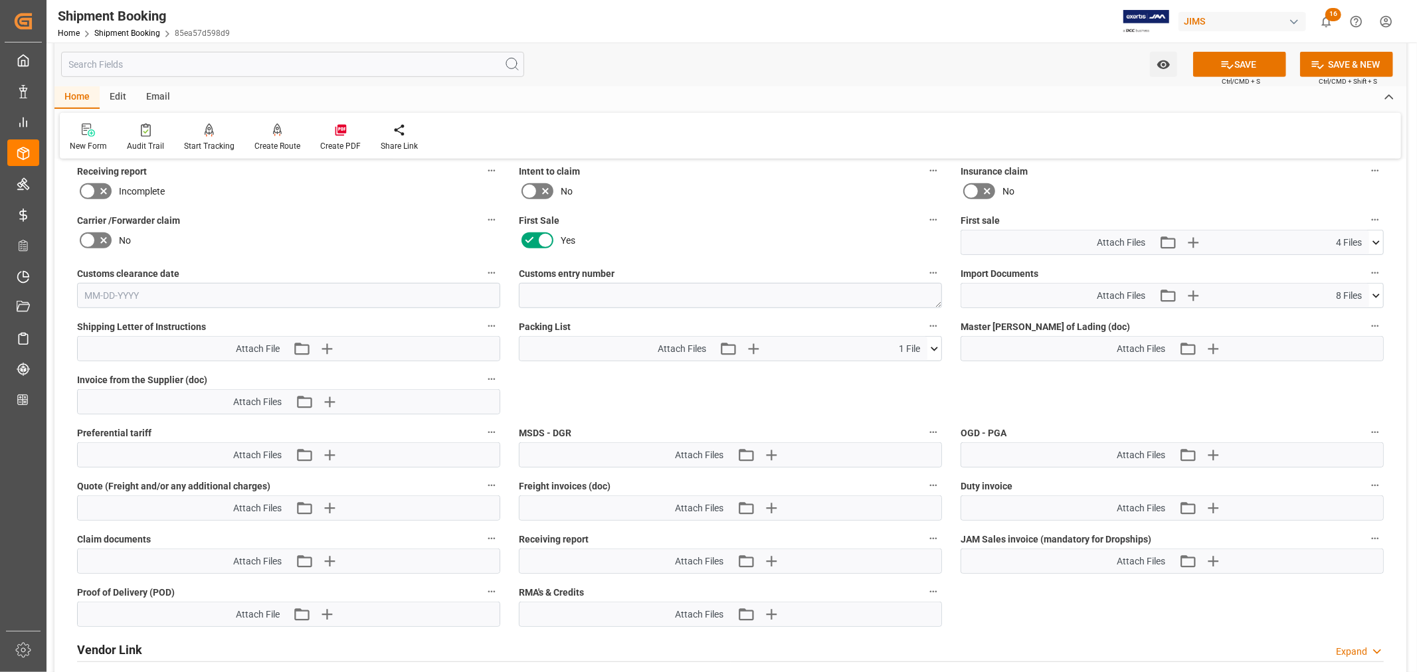
click at [1378, 240] on icon at bounding box center [1376, 242] width 7 height 4
click at [1378, 238] on icon at bounding box center [1376, 243] width 14 height 14
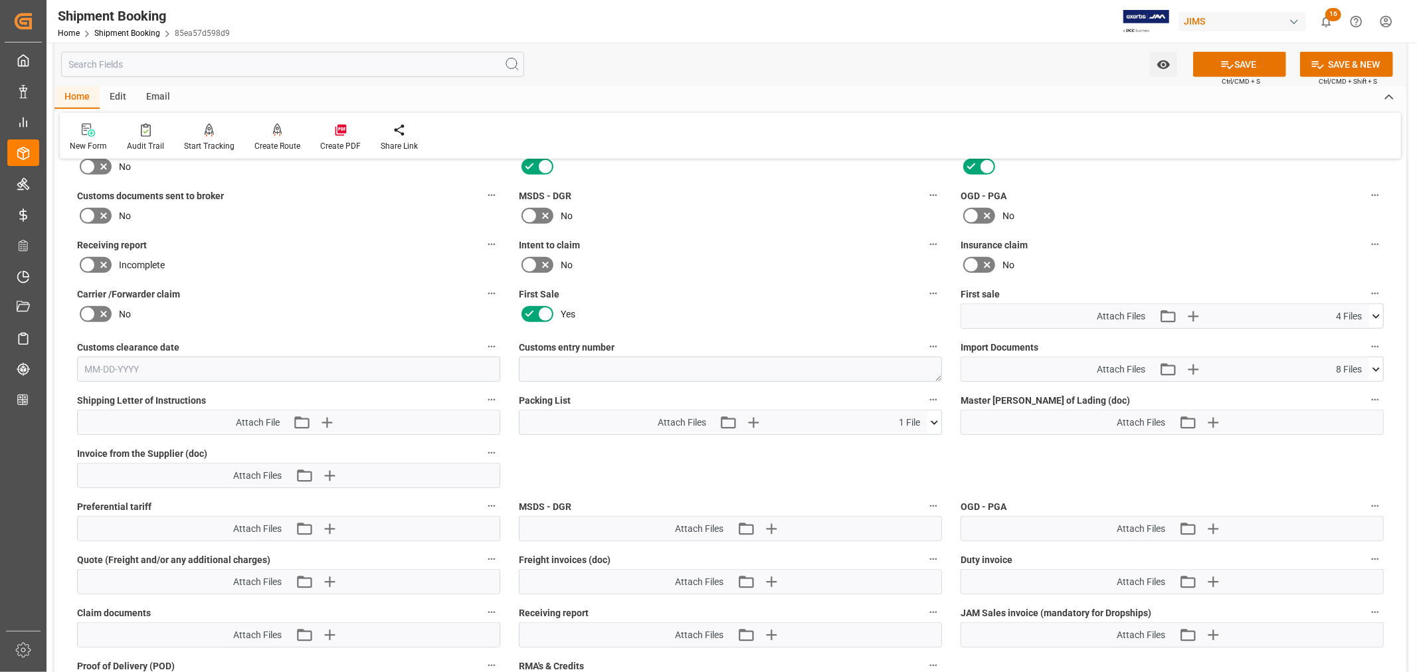
click at [86, 210] on icon at bounding box center [88, 216] width 16 height 16
click at [0, 0] on input "checkbox" at bounding box center [0, 0] width 0 height 0
click at [1245, 63] on button "SAVE" at bounding box center [1239, 64] width 93 height 25
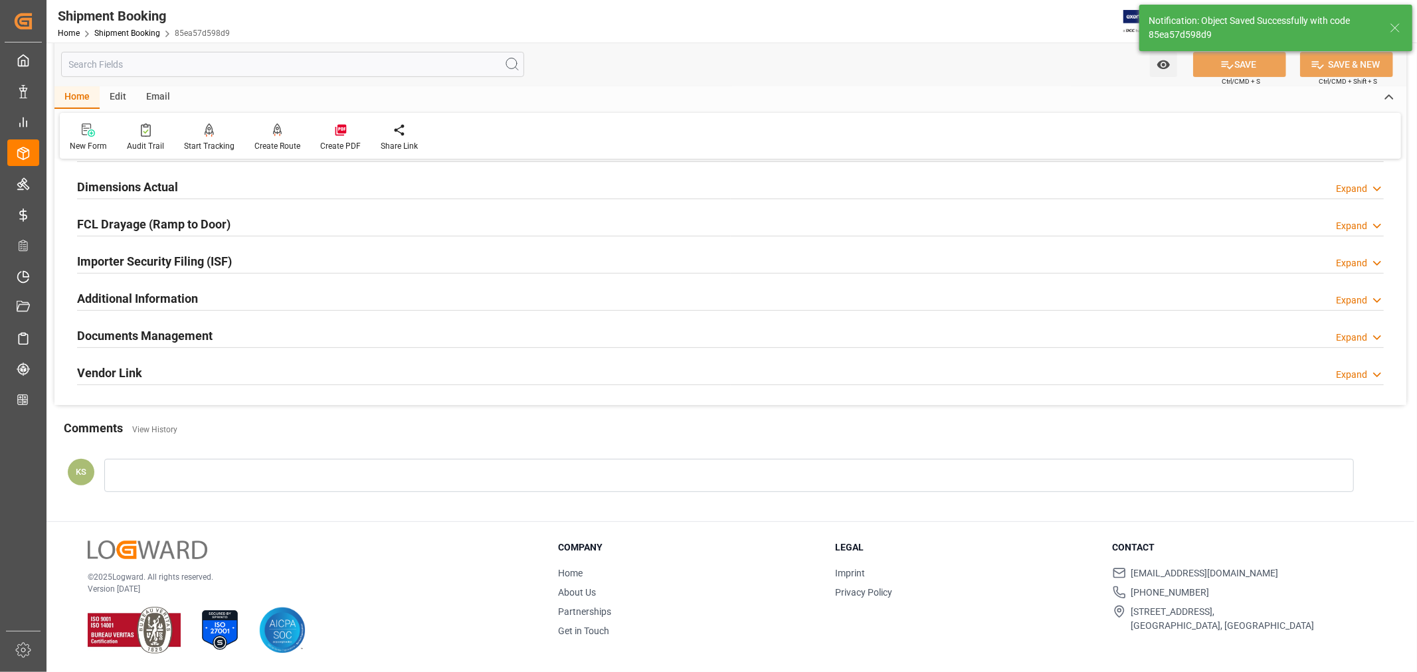
scroll to position [326, 0]
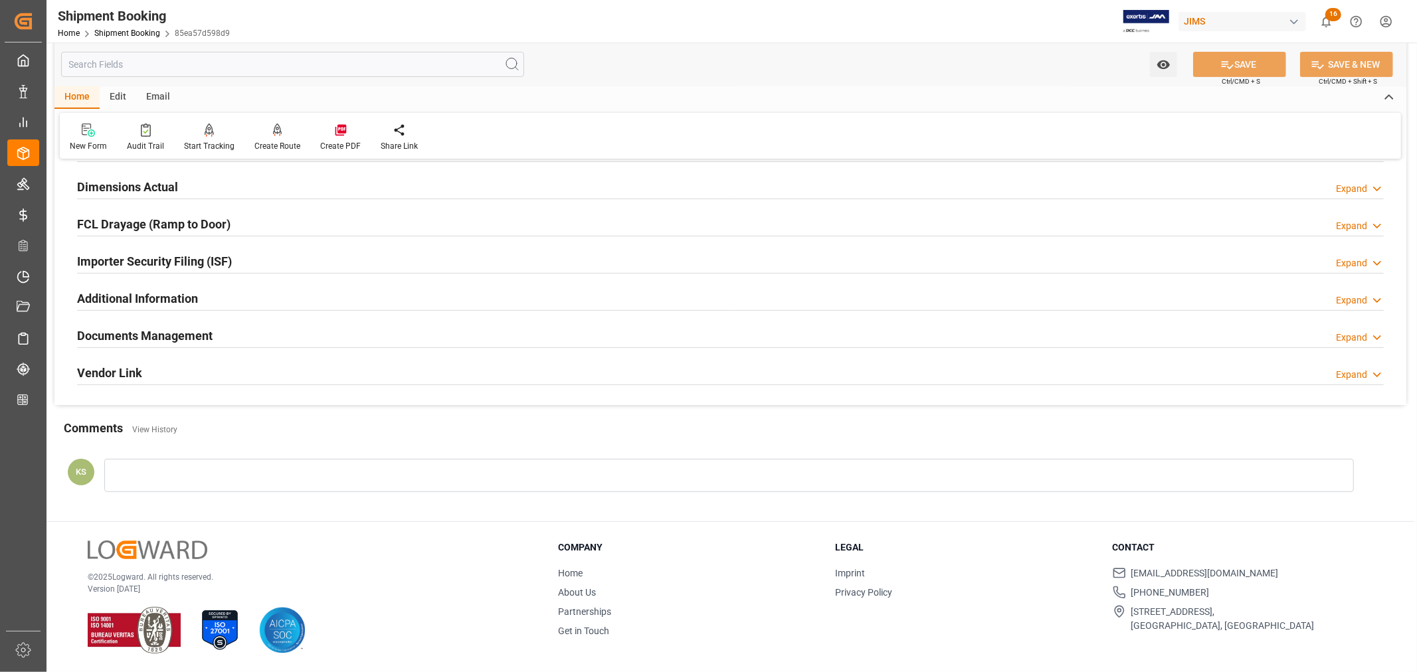
drag, startPoint x: 324, startPoint y: 337, endPoint x: 390, endPoint y: 337, distance: 66.4
click at [324, 337] on div "Documents Management Expand" at bounding box center [730, 334] width 1307 height 25
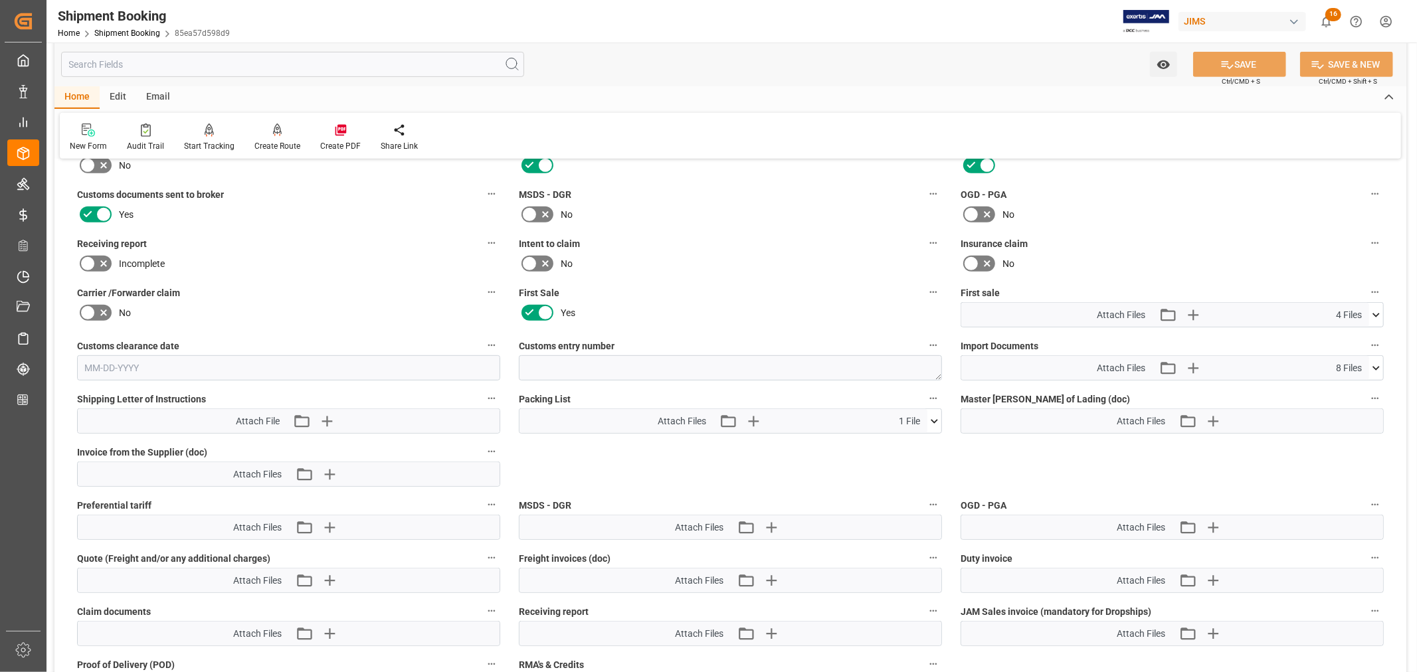
scroll to position [547, 0]
click at [1194, 311] on icon "button" at bounding box center [1192, 316] width 21 height 21
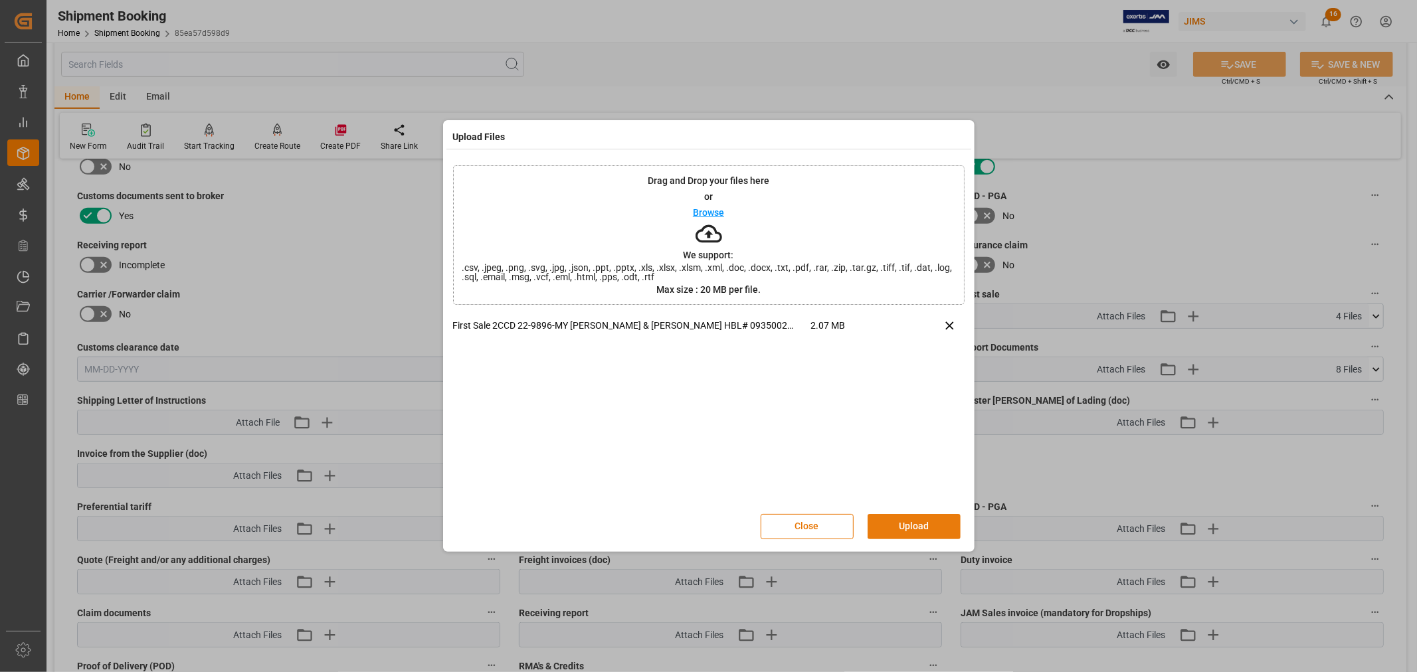
click at [907, 522] on button "Upload" at bounding box center [914, 526] width 93 height 25
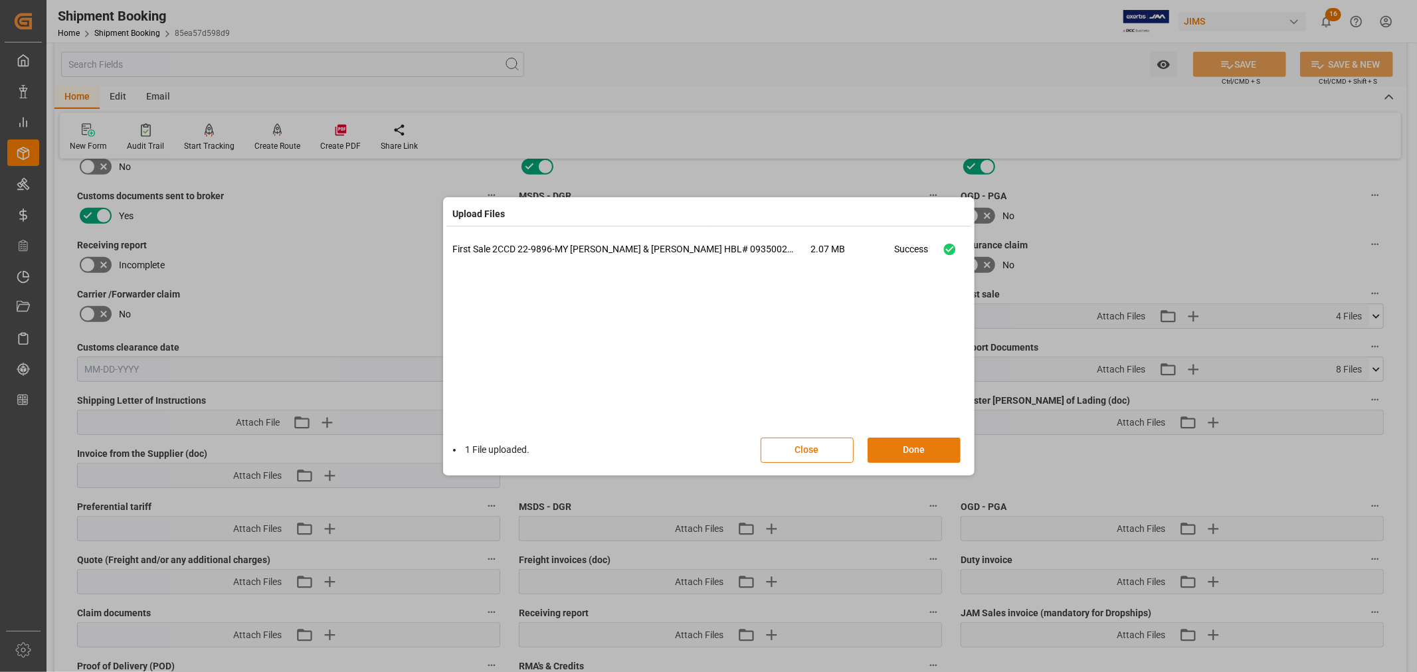
click at [898, 449] on button "Done" at bounding box center [914, 450] width 93 height 25
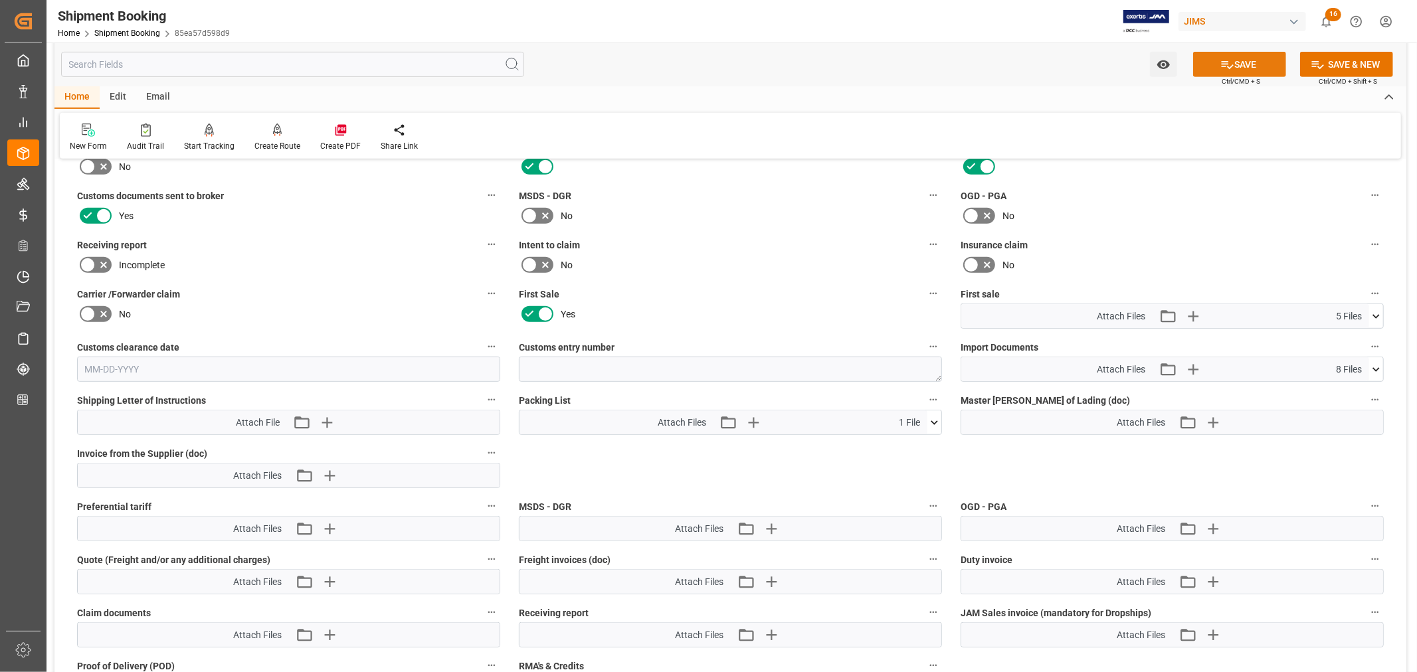
click at [1240, 63] on button "SAVE" at bounding box center [1239, 64] width 93 height 25
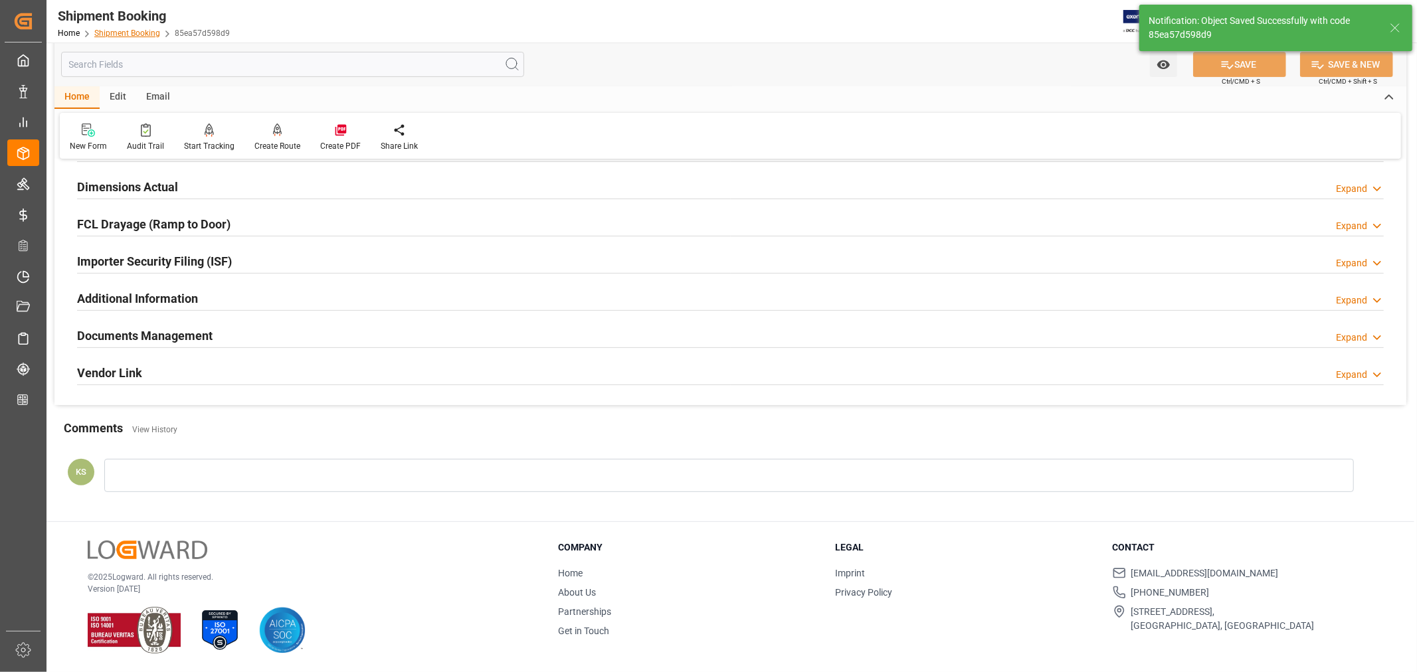
scroll to position [326, 0]
click at [130, 34] on link "Shipment Booking" at bounding box center [127, 33] width 66 height 9
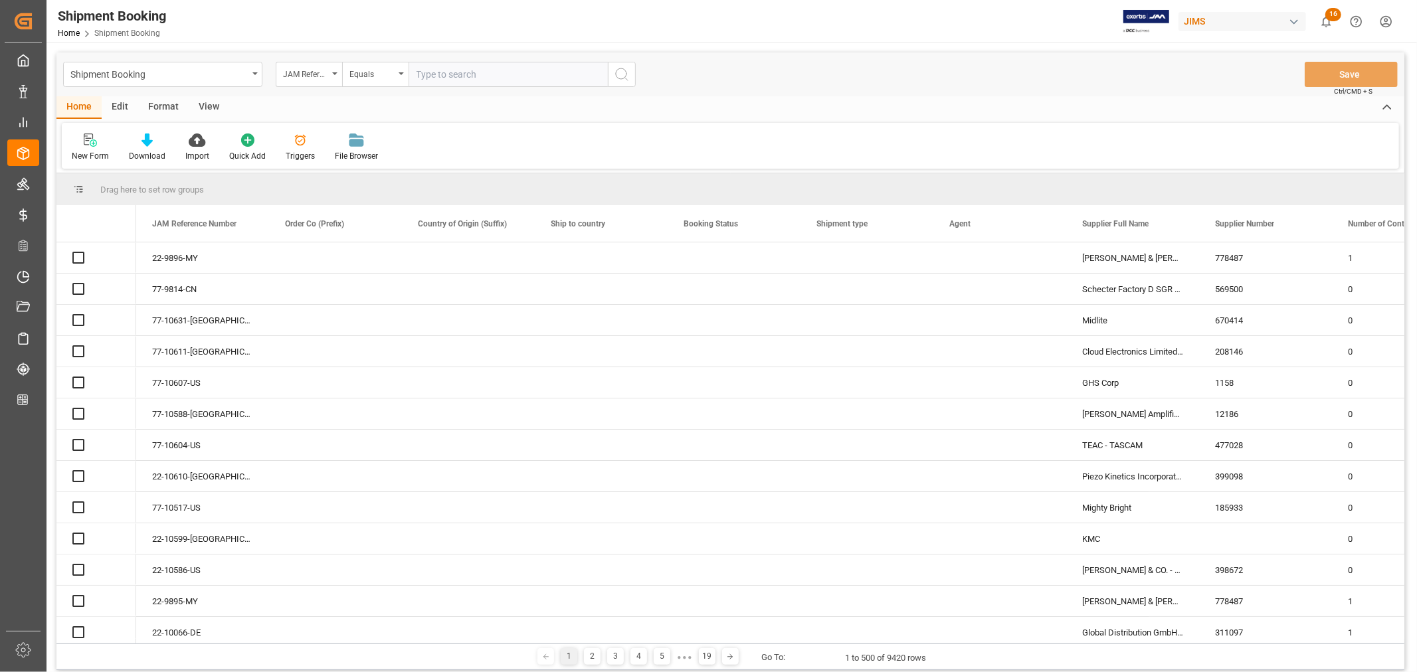
click at [337, 74] on icon "open menu" at bounding box center [334, 73] width 5 height 3
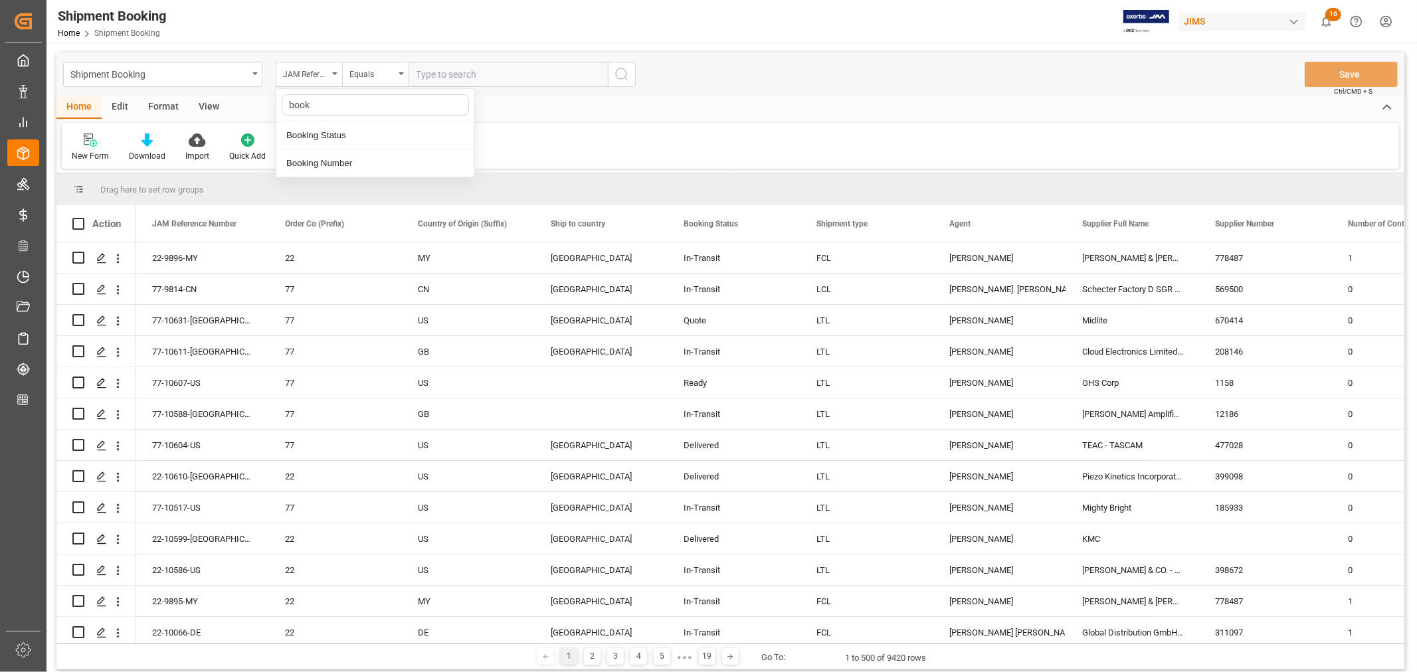
type input "booki"
click at [337, 163] on div "Booking Number" at bounding box center [375, 163] width 198 height 28
drag, startPoint x: 416, startPoint y: 74, endPoint x: 432, endPoint y: 76, distance: 16.2
click at [417, 74] on input "text" at bounding box center [508, 74] width 199 height 25
paste input "093500256439"
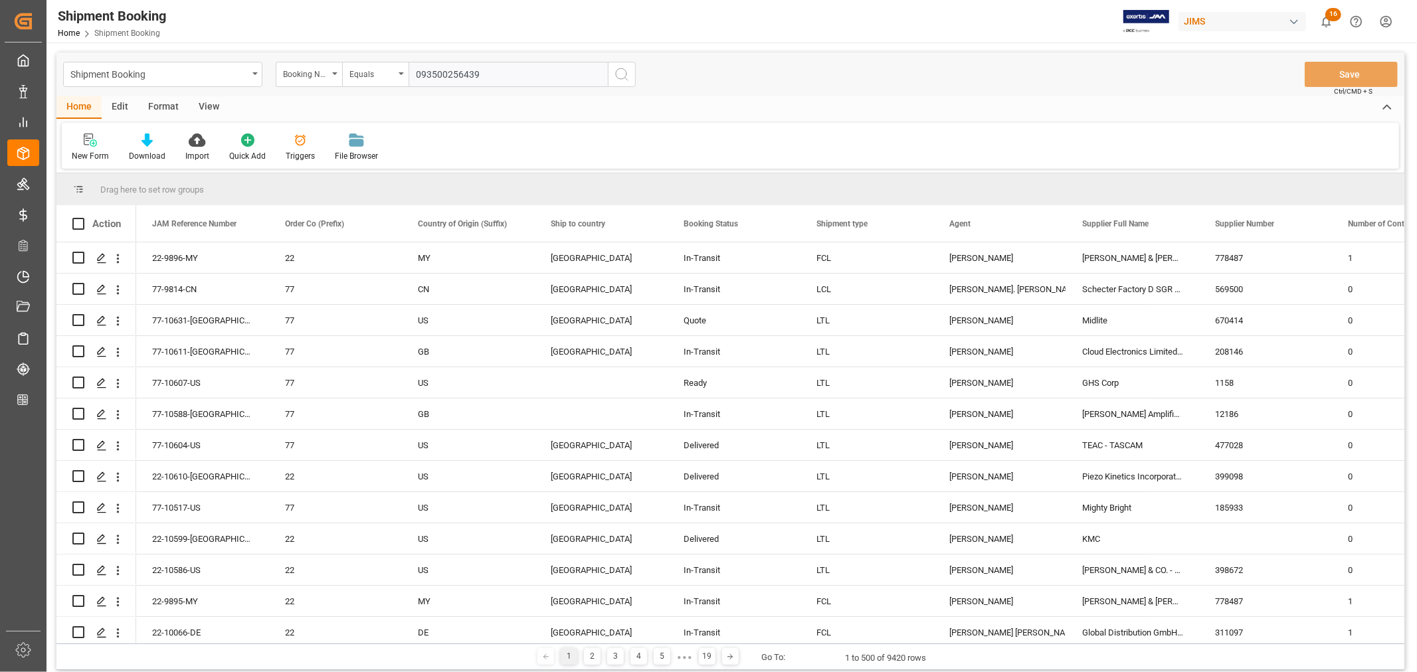
type input "093500256439"
click at [622, 75] on icon "search button" at bounding box center [622, 74] width 16 height 16
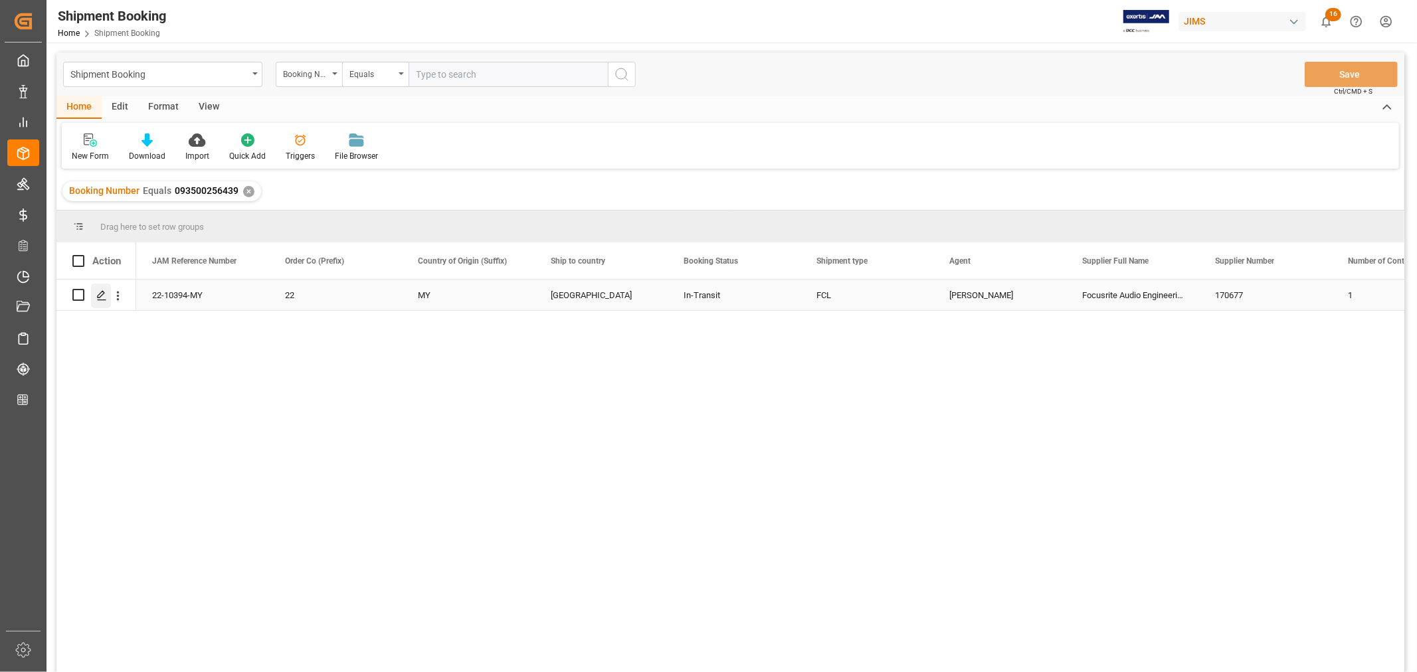
click at [103, 294] on icon "Press SPACE to select this row." at bounding box center [101, 295] width 11 height 11
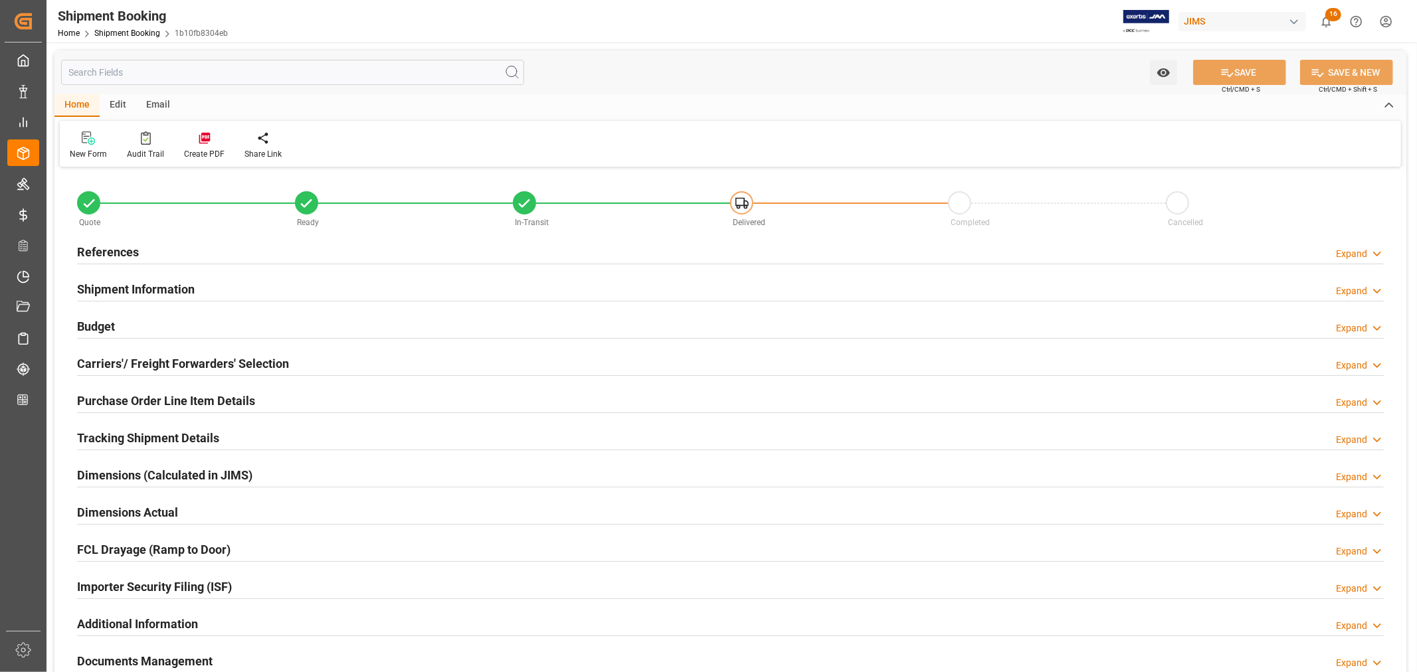
type input "1"
type input "4"
type input "[DATE]"
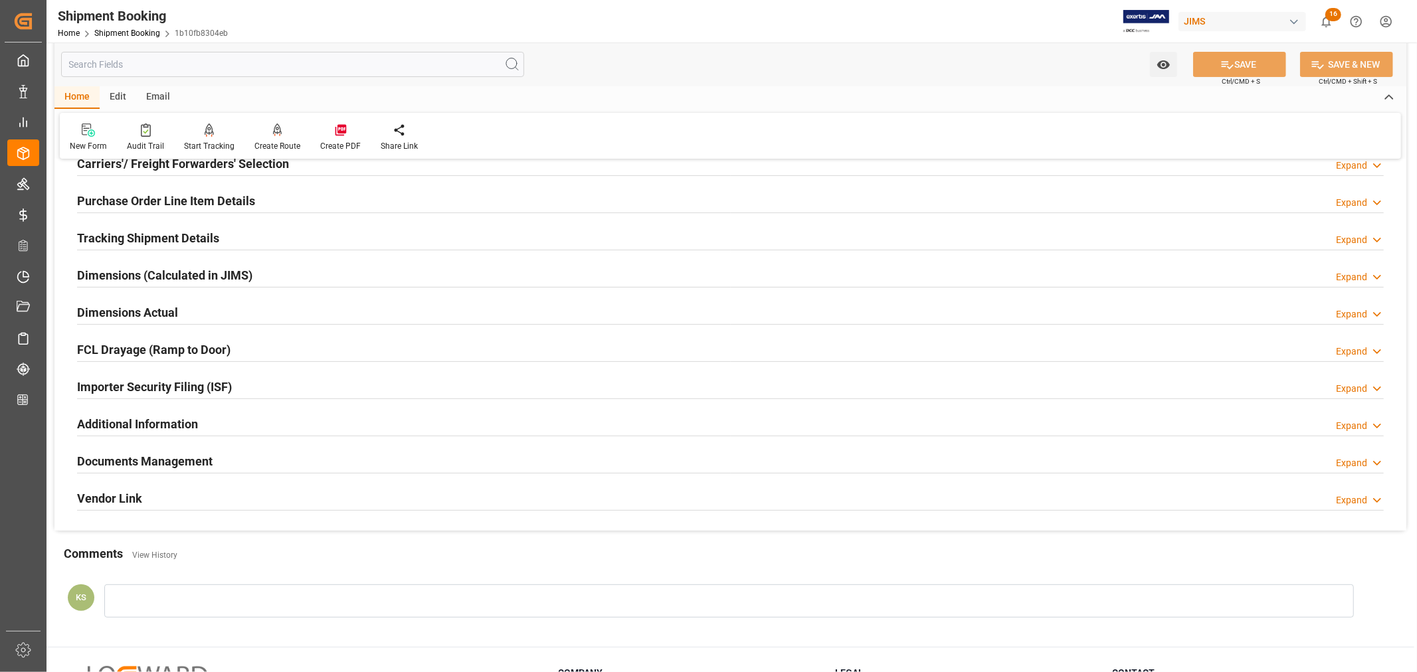
scroll to position [295, 0]
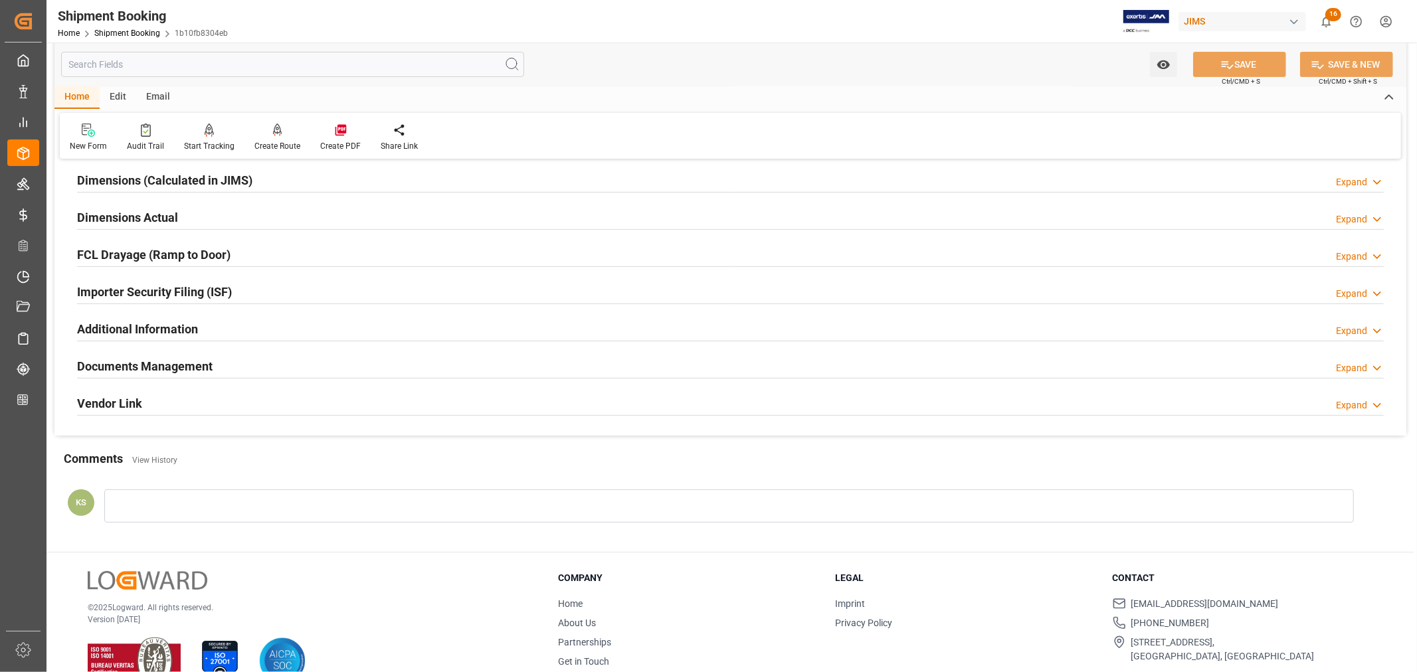
click at [256, 295] on div "Importer Security Filing (ISF) Expand" at bounding box center [730, 290] width 1307 height 25
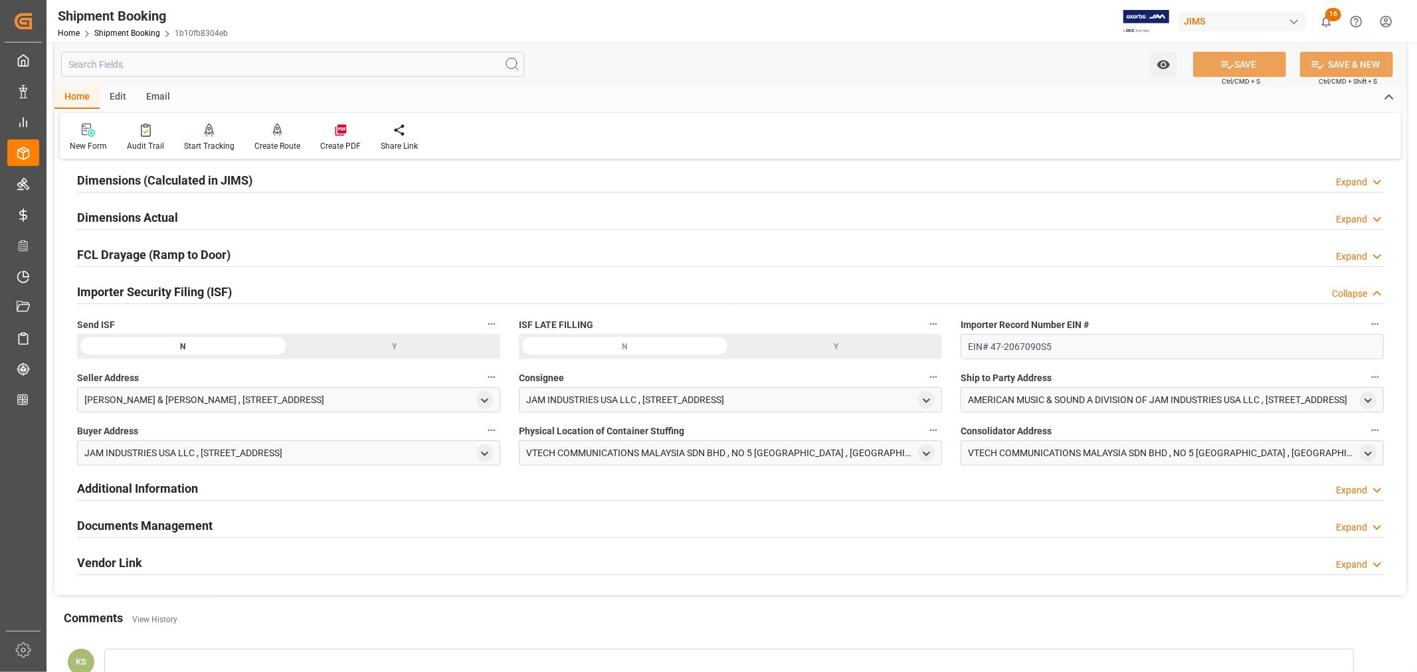
click at [256, 295] on div "Importer Security Filing (ISF) Collapse" at bounding box center [730, 290] width 1307 height 25
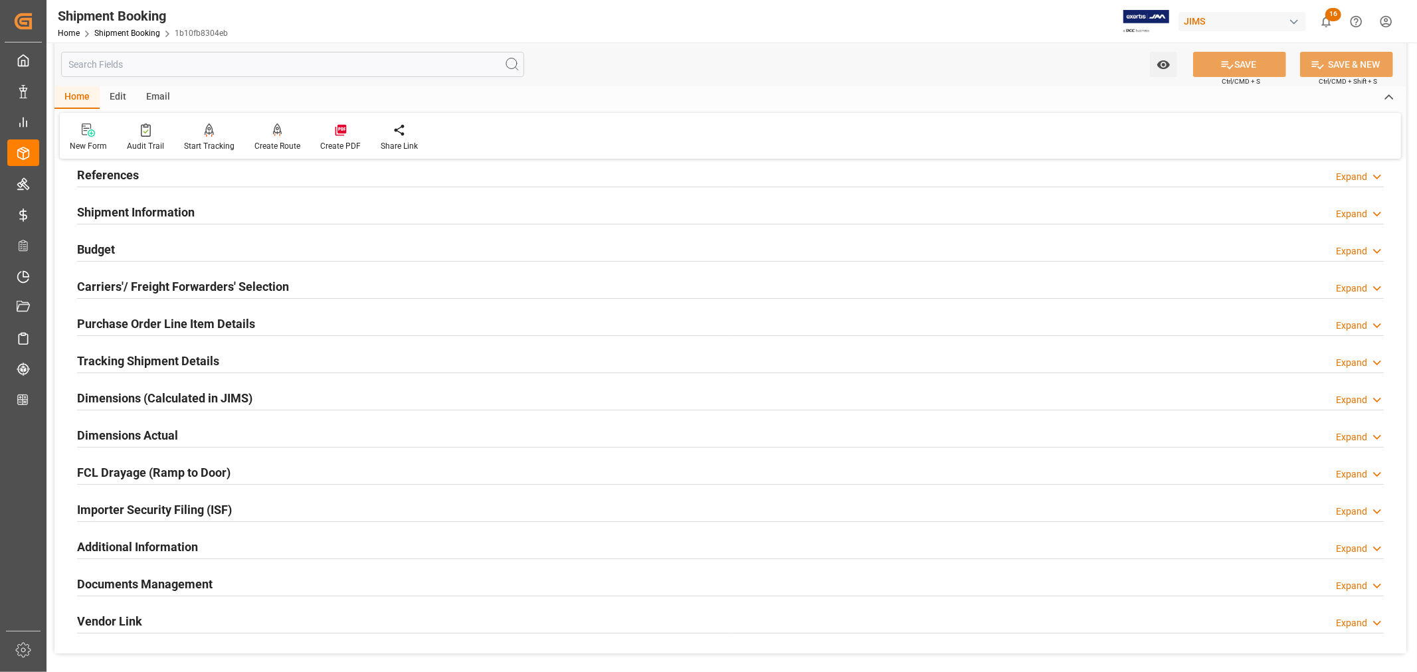
scroll to position [74, 0]
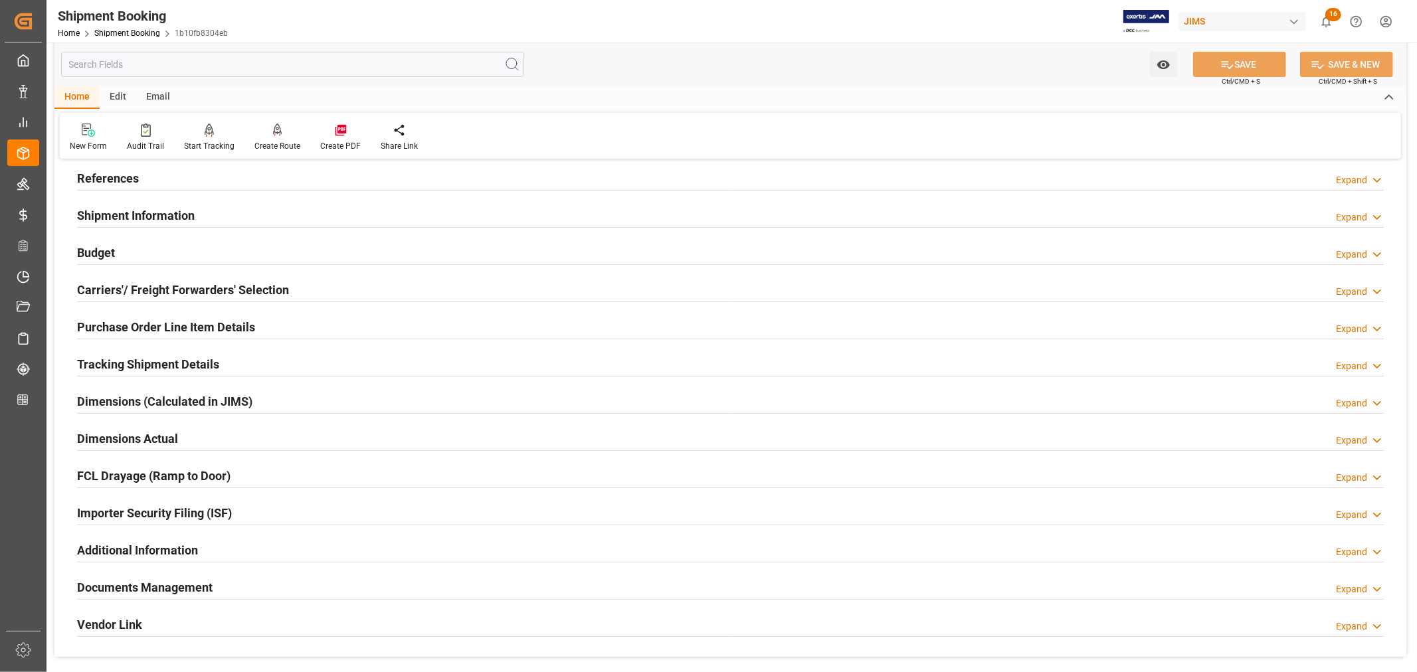
click at [159, 324] on h2 "Purchase Order Line Item Details" at bounding box center [166, 327] width 178 height 18
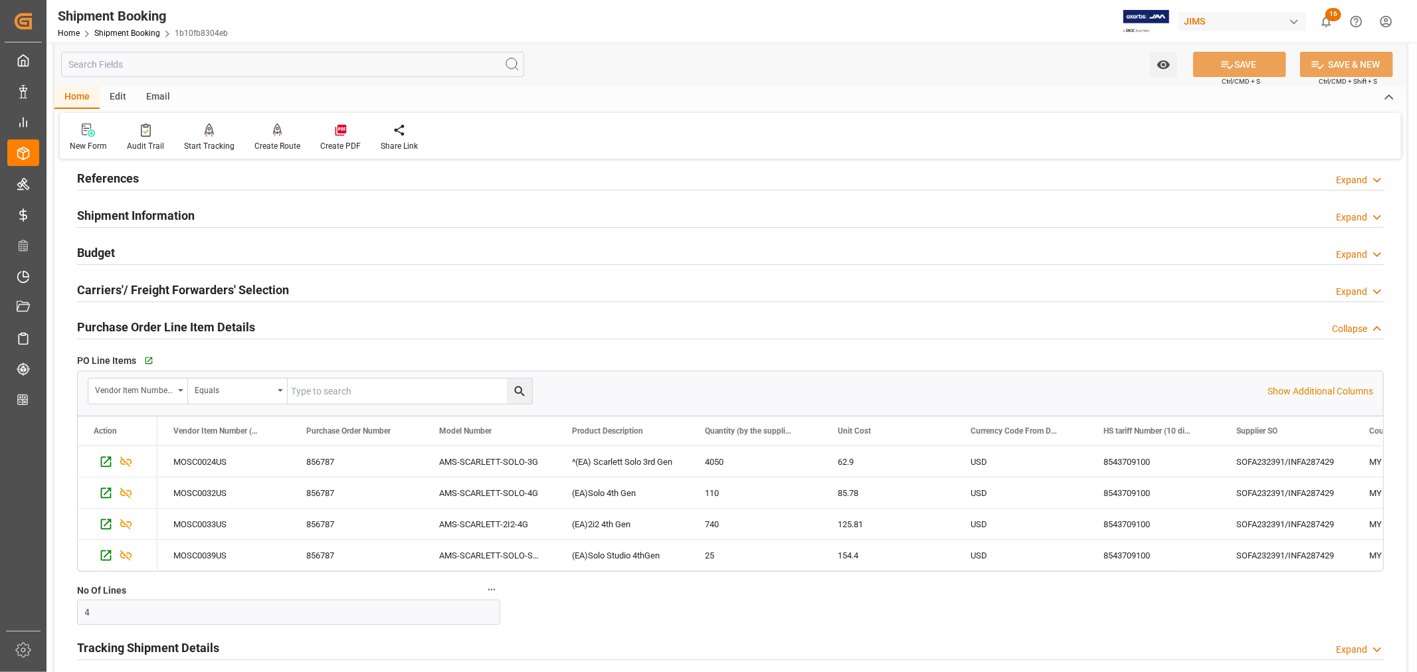
click at [111, 175] on h2 "References" at bounding box center [108, 178] width 62 height 18
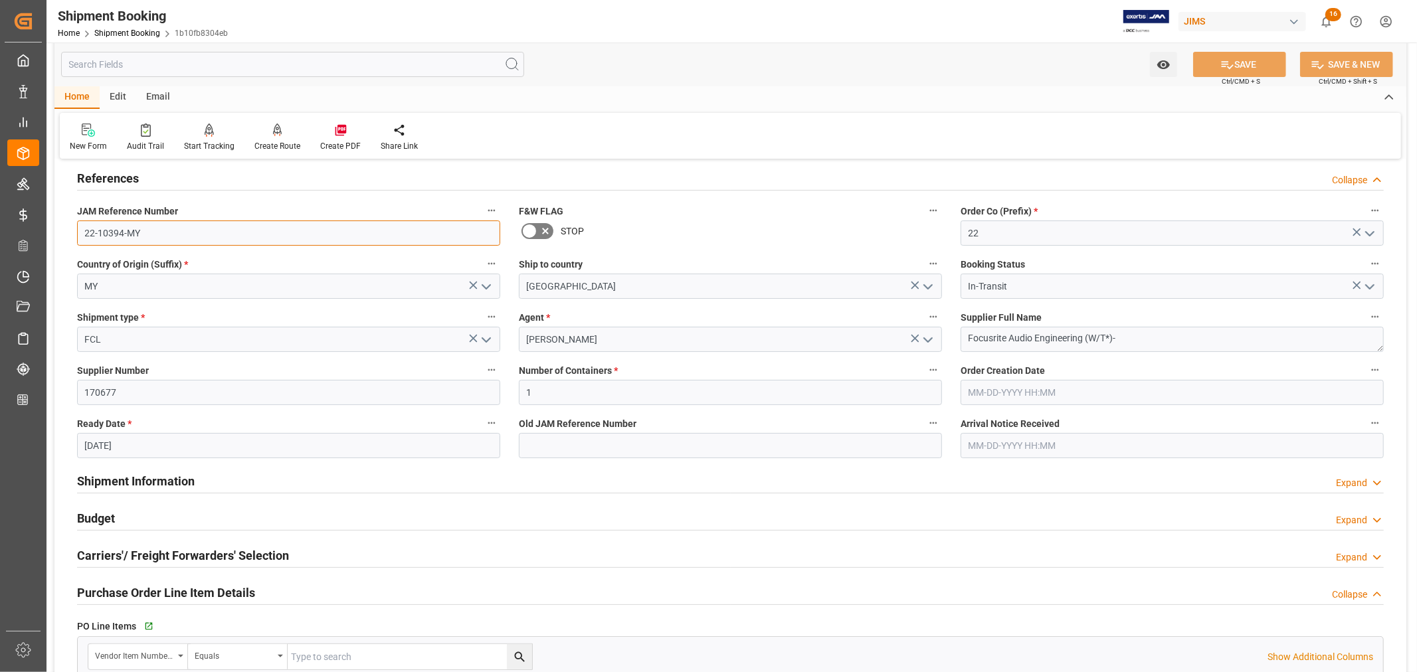
drag, startPoint x: 142, startPoint y: 231, endPoint x: 70, endPoint y: 230, distance: 72.4
click at [70, 230] on div "JAM Reference Number 22-10394-MY" at bounding box center [289, 223] width 442 height 53
click at [124, 173] on h2 "References" at bounding box center [108, 178] width 62 height 18
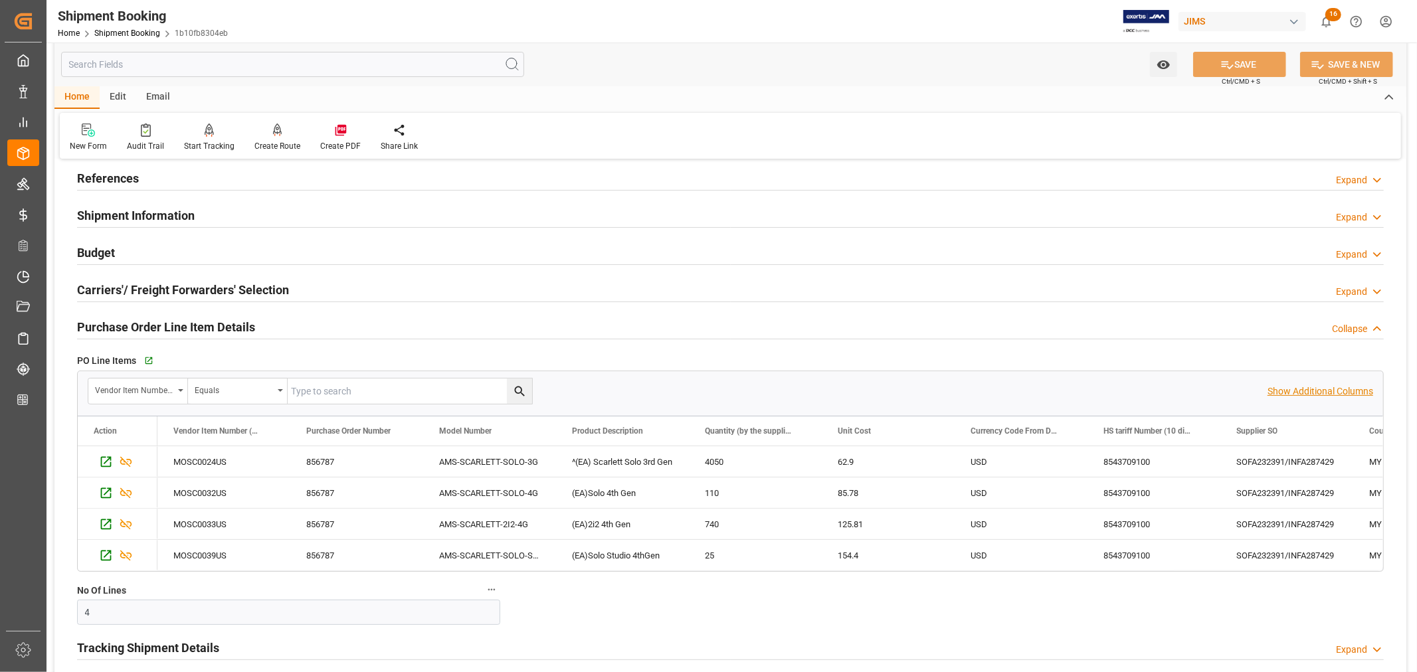
click at [1321, 388] on p "Show Additional Columns" at bounding box center [1321, 392] width 106 height 14
click at [1194, 456] on div "8543709100" at bounding box center [1154, 461] width 133 height 31
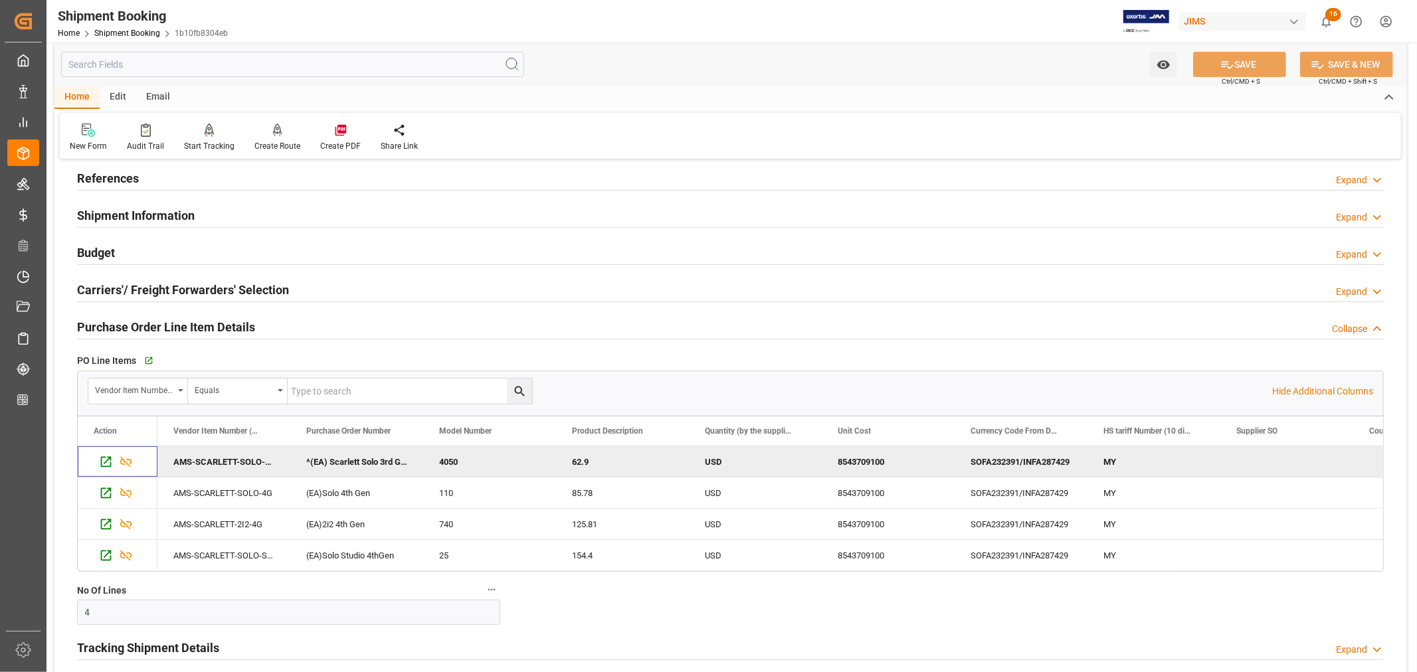
scroll to position [0, 0]
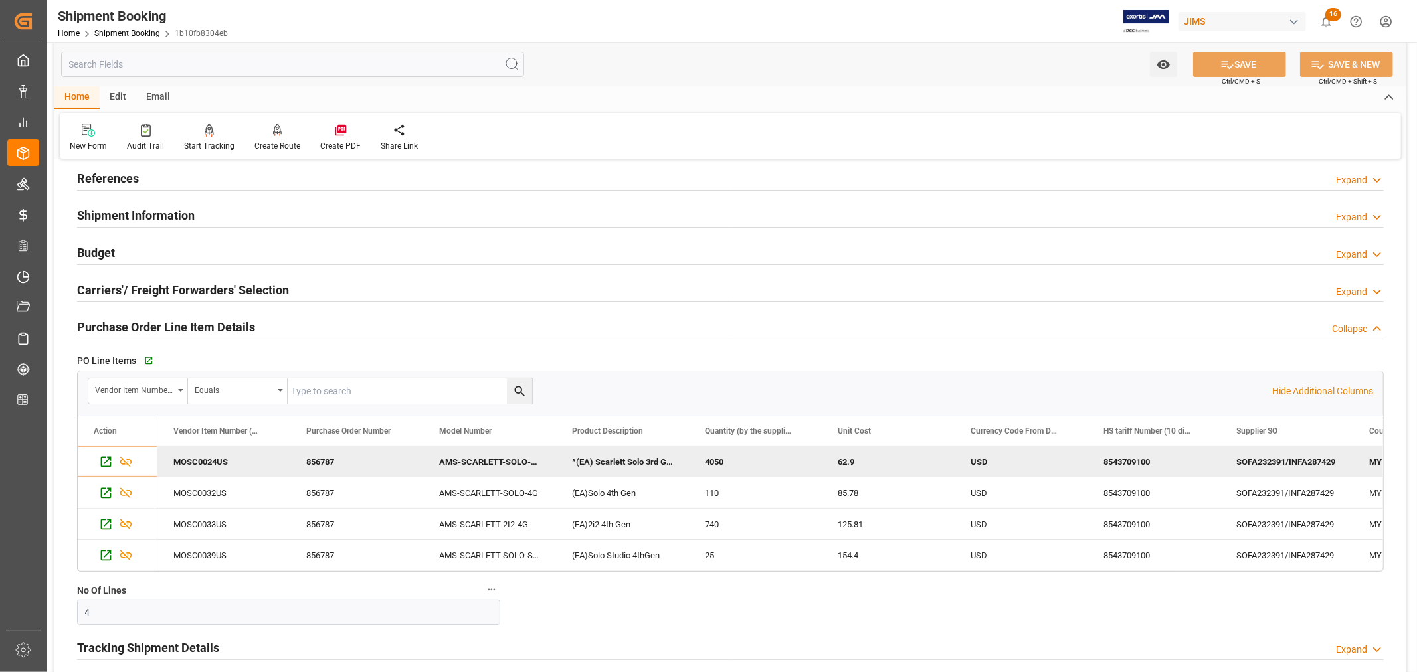
click at [195, 318] on h2 "Purchase Order Line Item Details" at bounding box center [166, 327] width 178 height 18
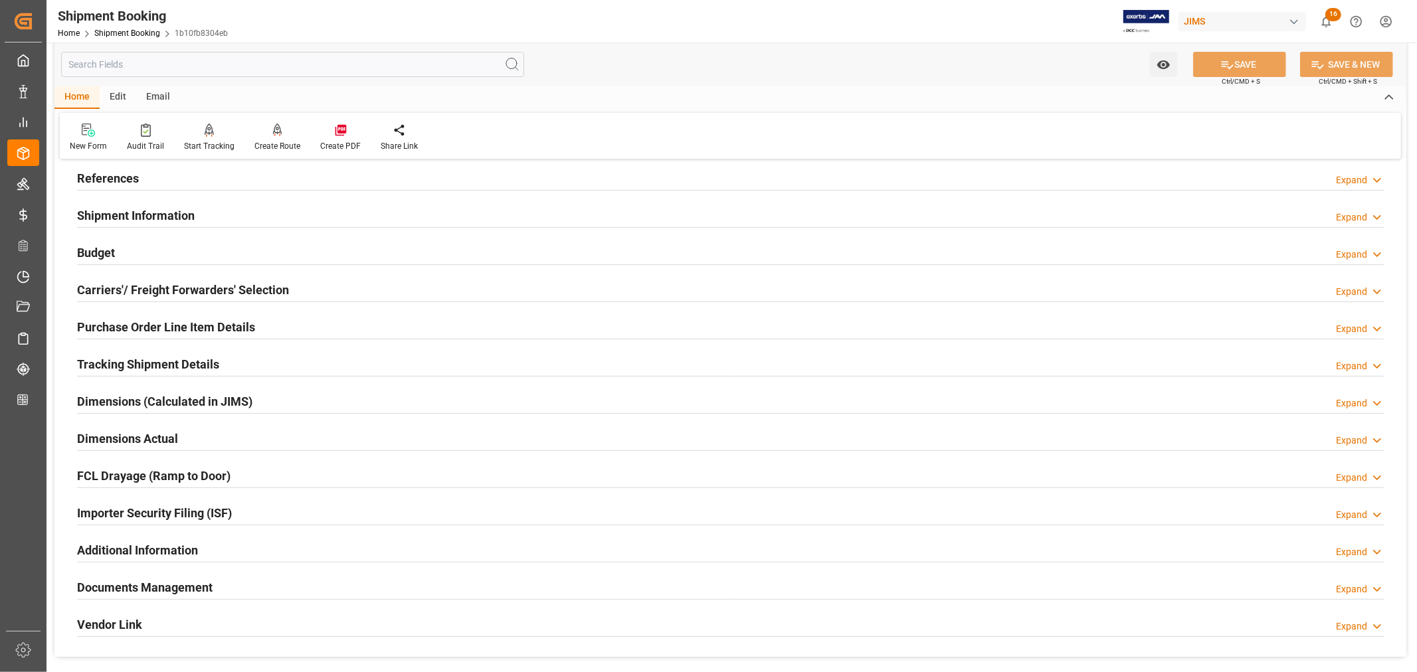
click at [227, 590] on div "Documents Management Expand" at bounding box center [730, 586] width 1307 height 25
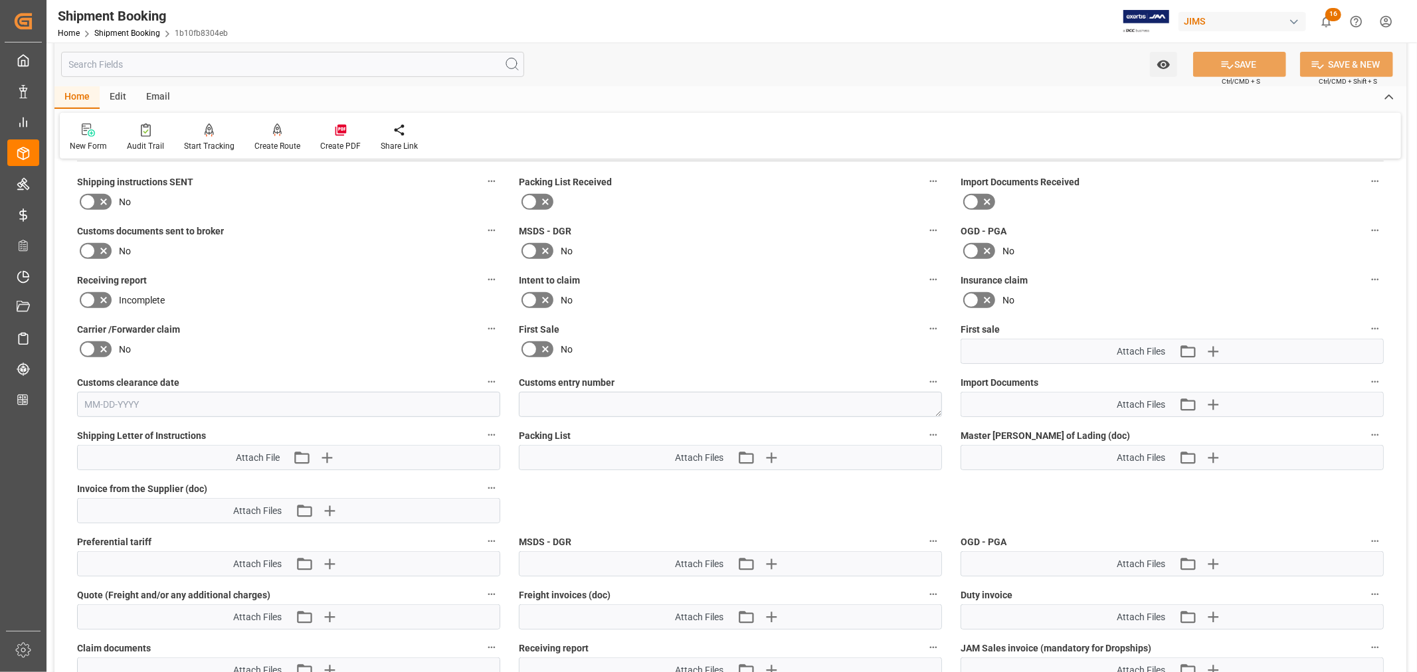
scroll to position [516, 0]
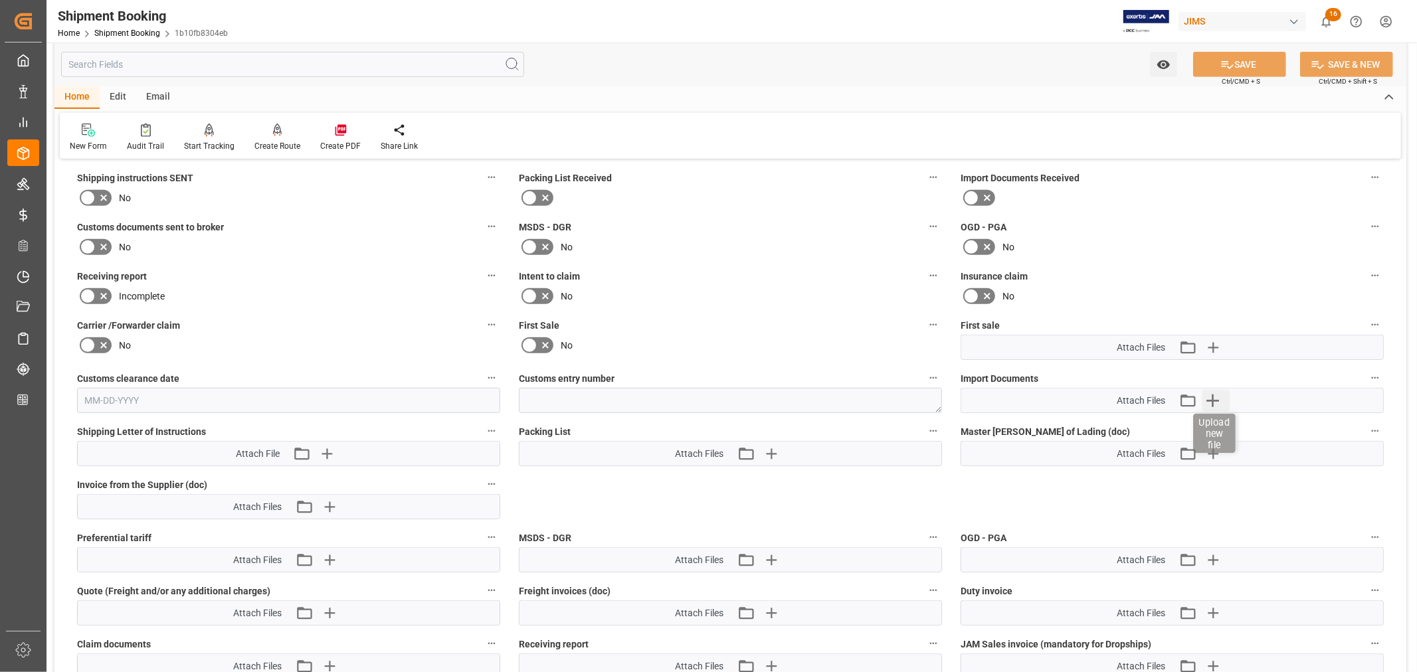
click at [1217, 399] on icon "button" at bounding box center [1212, 400] width 21 height 21
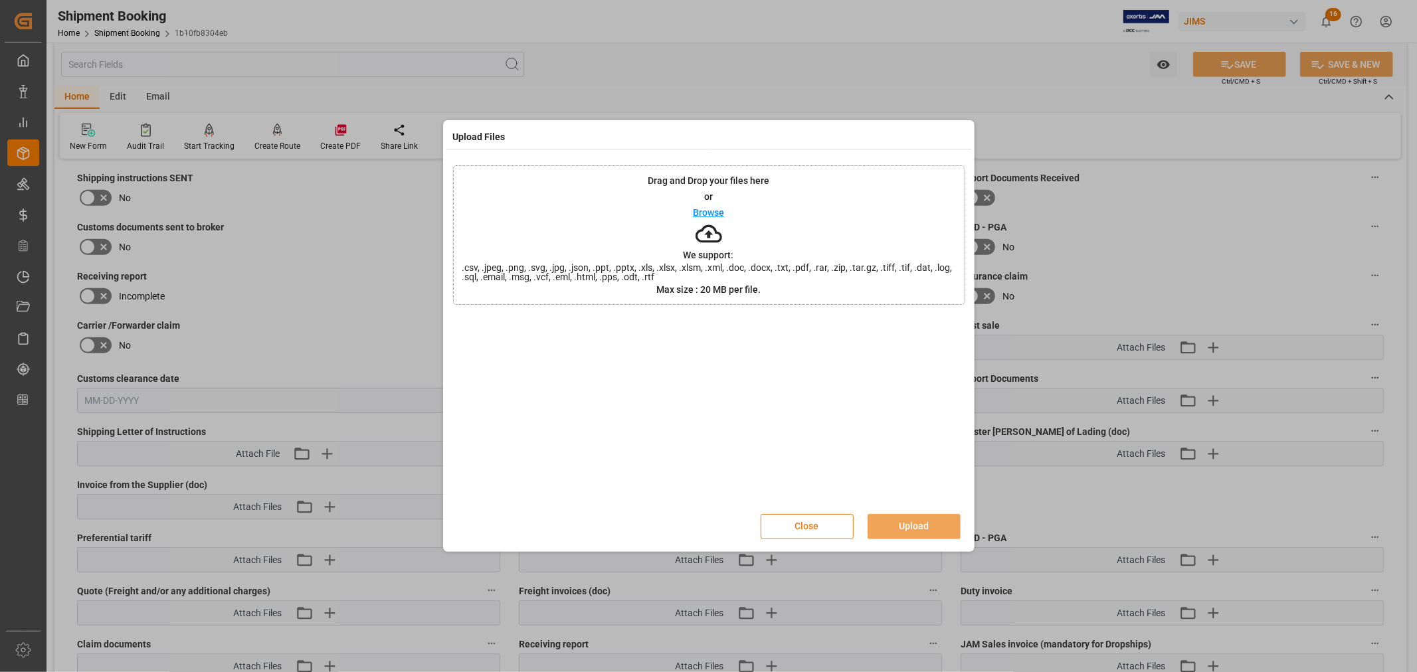
drag, startPoint x: 799, startPoint y: 529, endPoint x: 583, endPoint y: 433, distance: 235.8
click at [796, 528] on button "Close" at bounding box center [807, 526] width 93 height 25
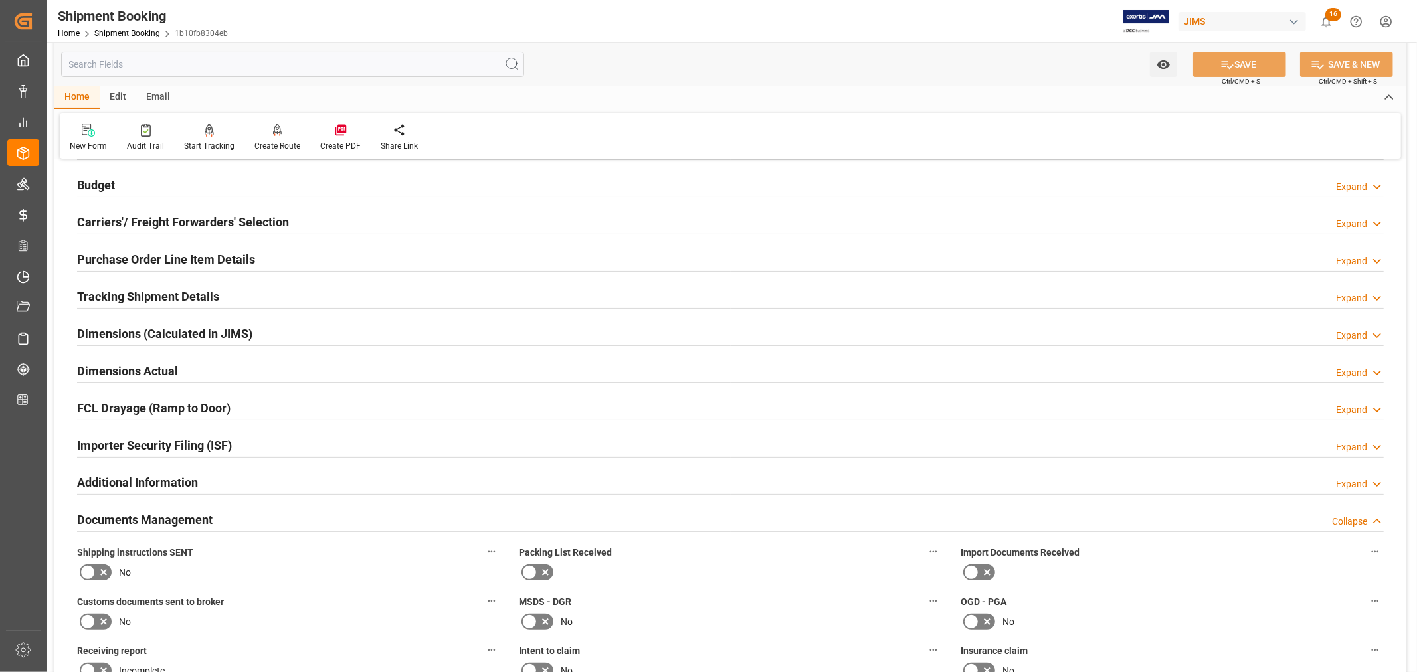
scroll to position [0, 0]
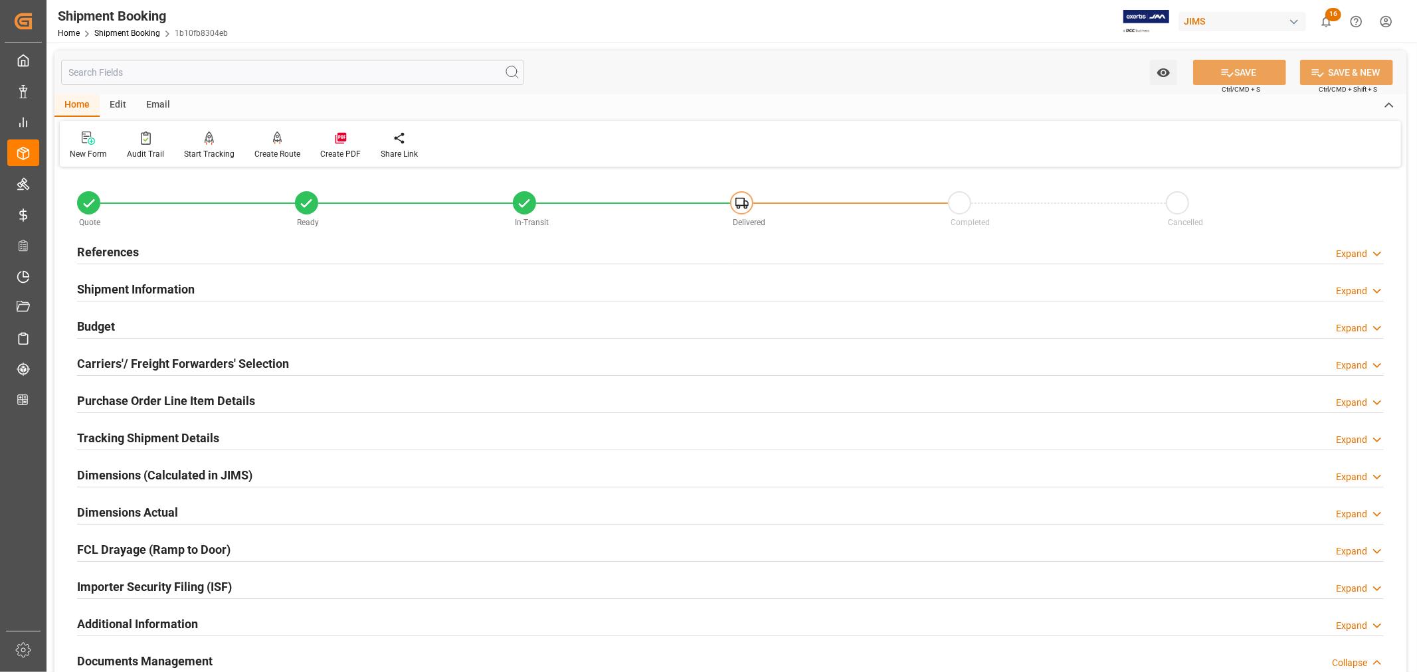
click at [128, 252] on h2 "References" at bounding box center [108, 252] width 62 height 18
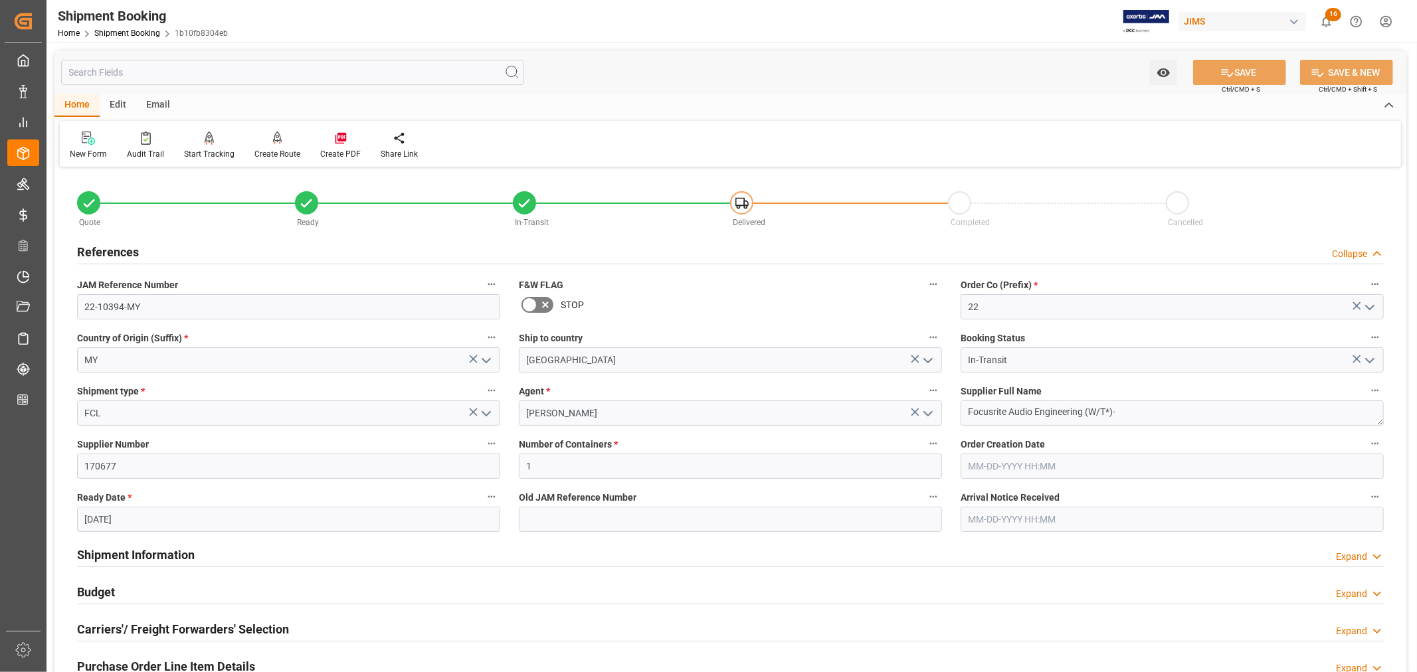
click at [128, 252] on h2 "References" at bounding box center [108, 252] width 62 height 18
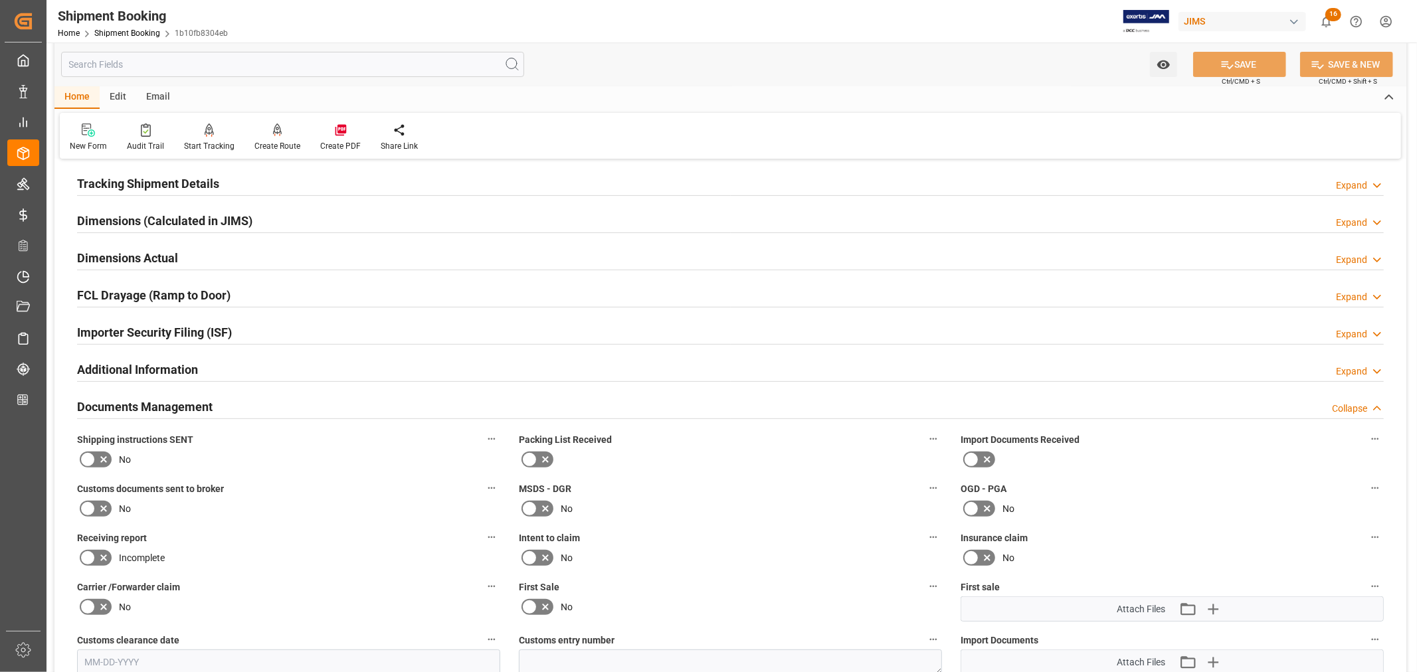
scroll to position [442, 0]
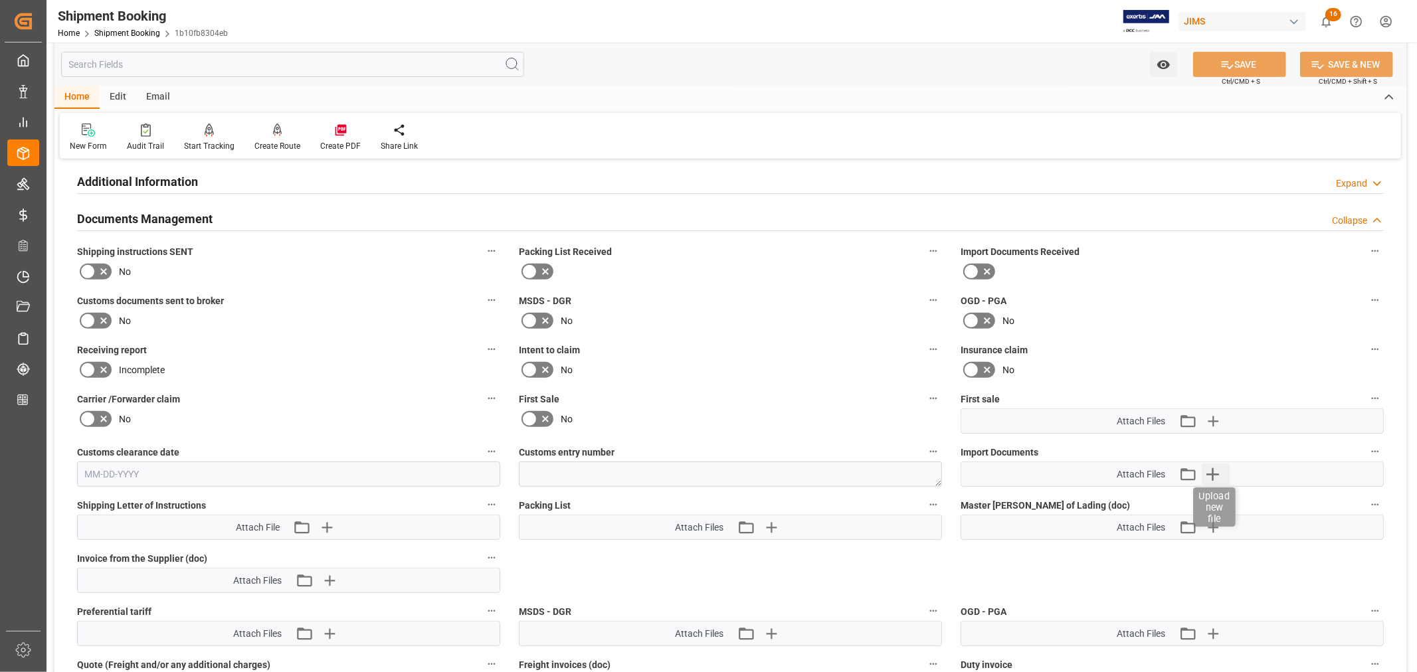
click at [1210, 470] on icon "button" at bounding box center [1212, 474] width 13 height 13
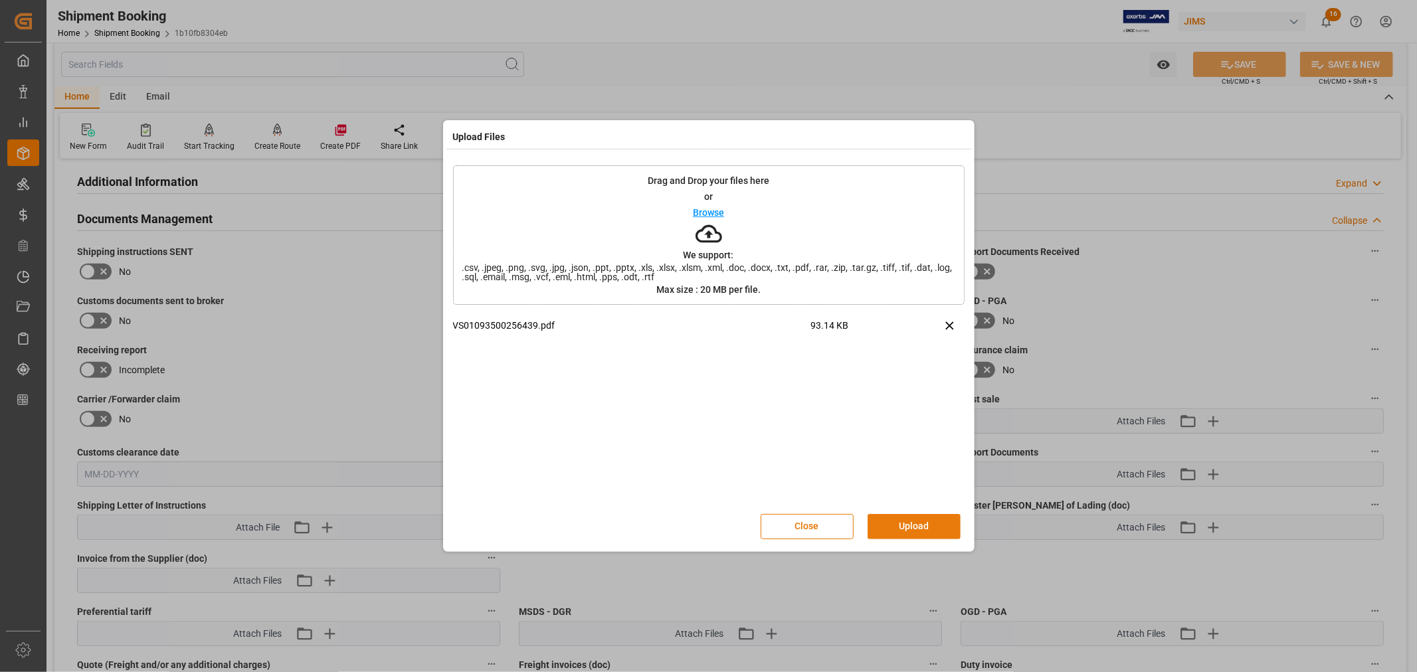
click at [911, 520] on button "Upload" at bounding box center [914, 526] width 93 height 25
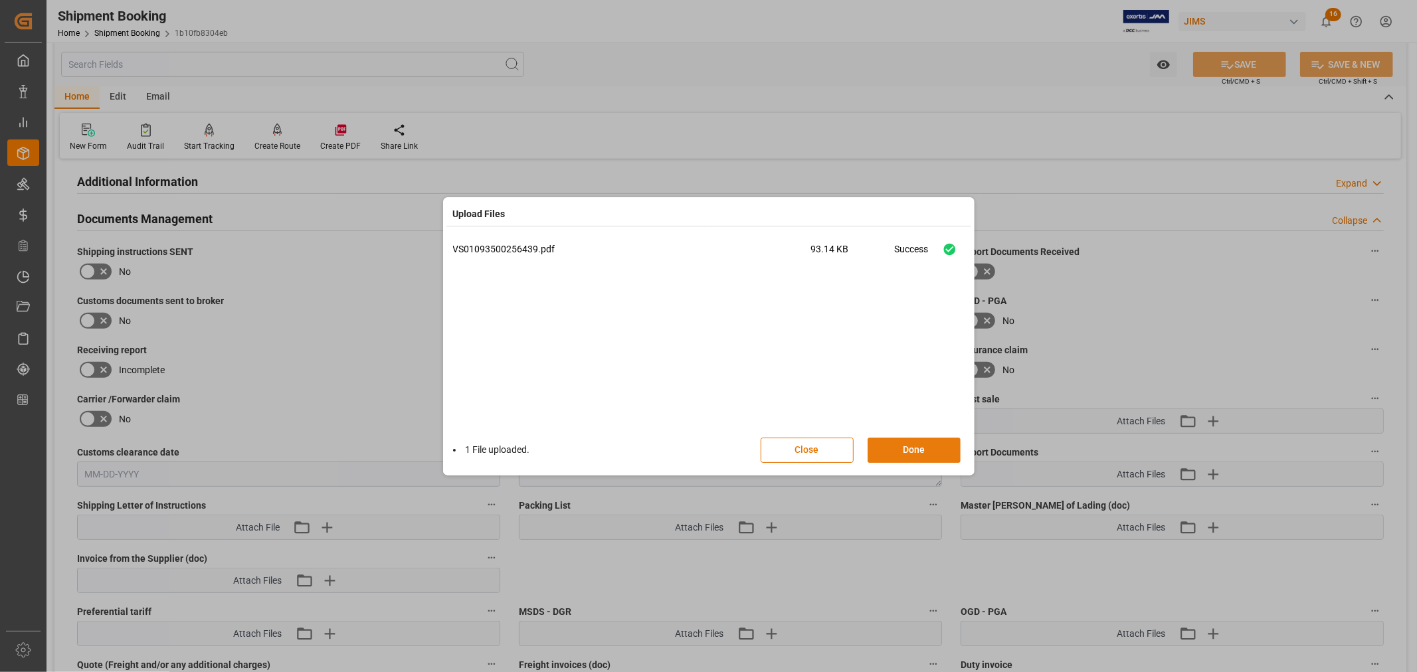
click at [910, 450] on button "Done" at bounding box center [914, 450] width 93 height 25
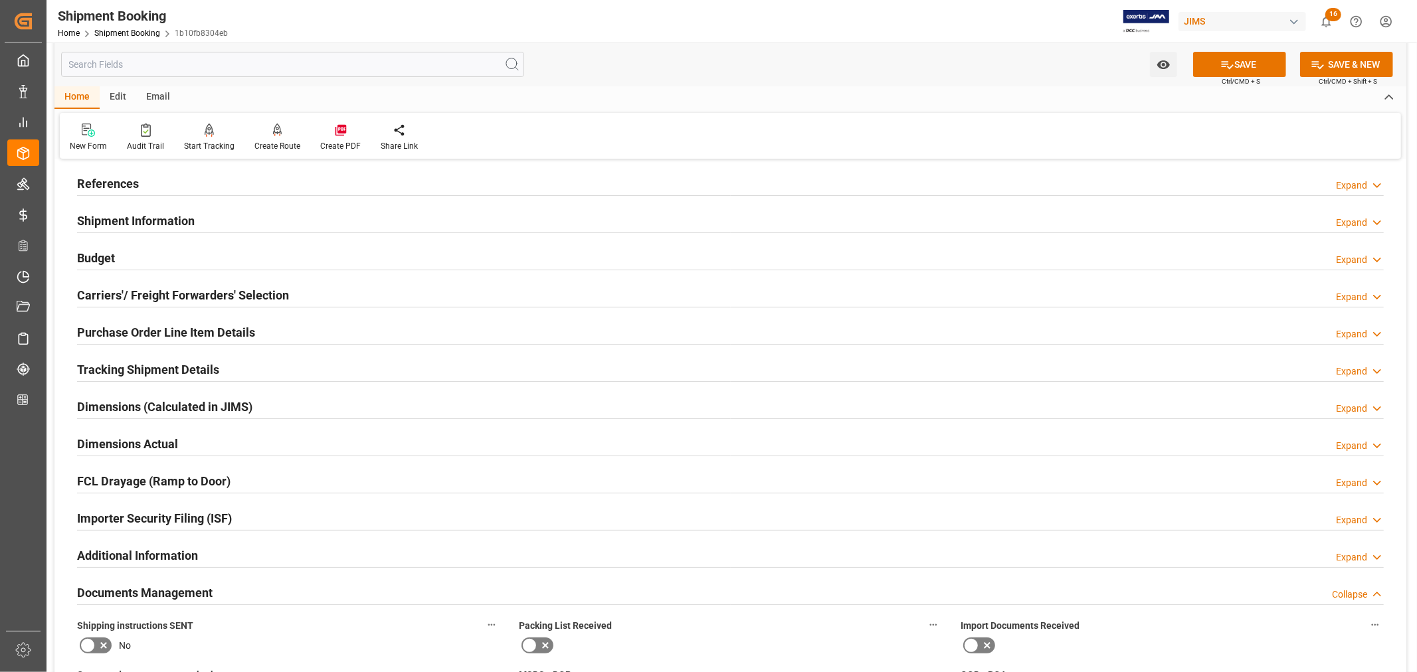
scroll to position [0, 0]
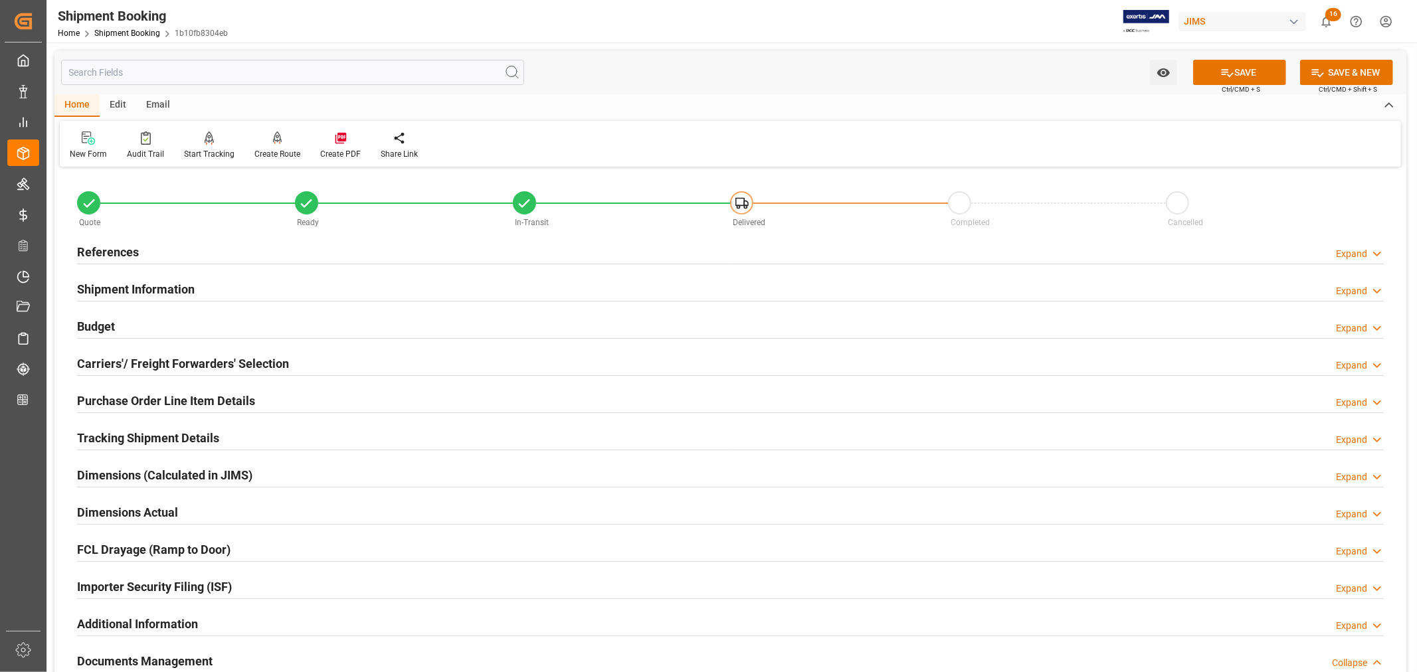
drag, startPoint x: 118, startPoint y: 244, endPoint x: 138, endPoint y: 280, distance: 40.5
click at [118, 244] on h2 "References" at bounding box center [108, 252] width 62 height 18
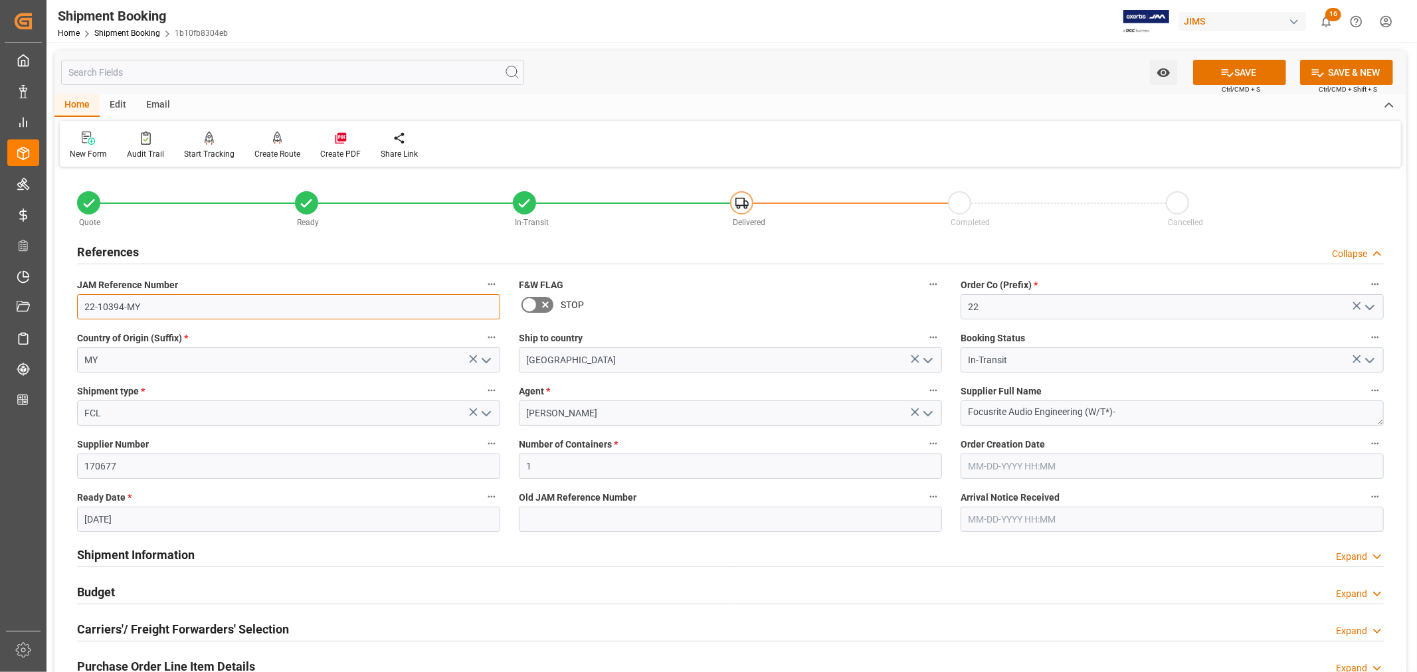
drag, startPoint x: 142, startPoint y: 302, endPoint x: 78, endPoint y: 304, distance: 63.8
click at [78, 304] on input "22-10394-MY" at bounding box center [288, 306] width 423 height 25
click at [1237, 69] on button "SAVE" at bounding box center [1239, 72] width 93 height 25
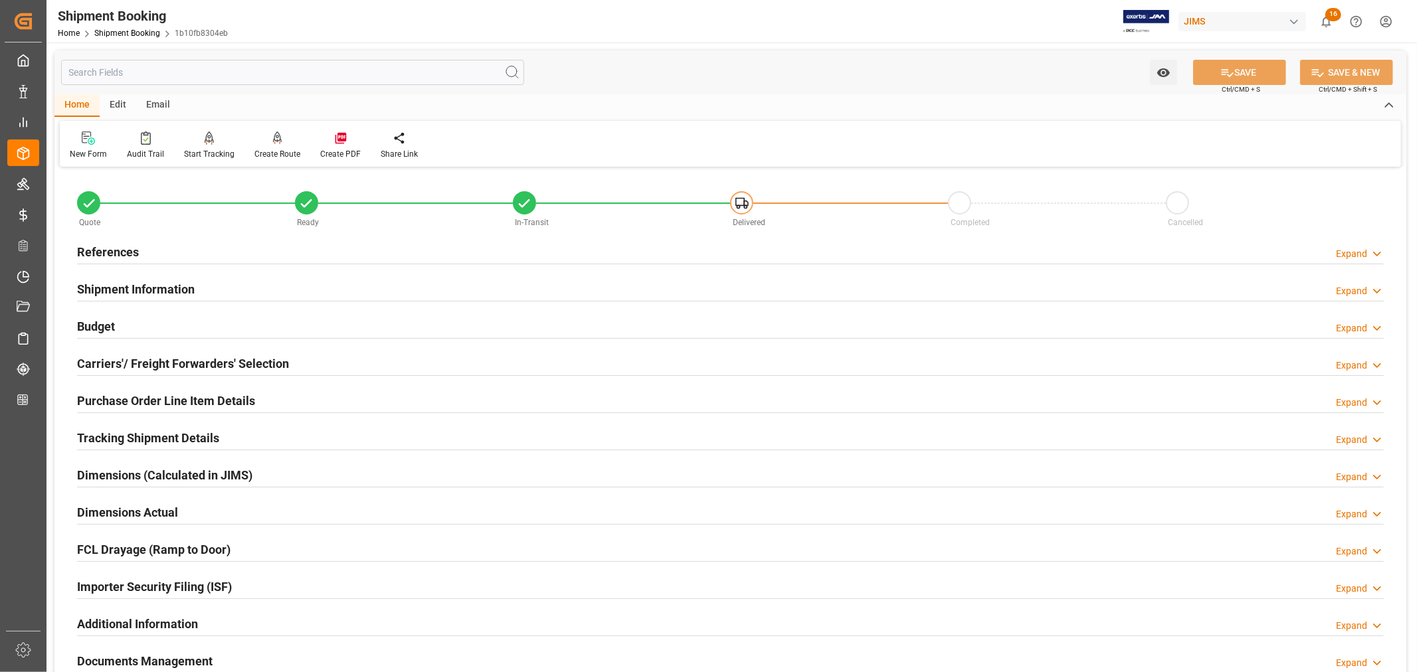
click at [126, 250] on h2 "References" at bounding box center [108, 252] width 62 height 18
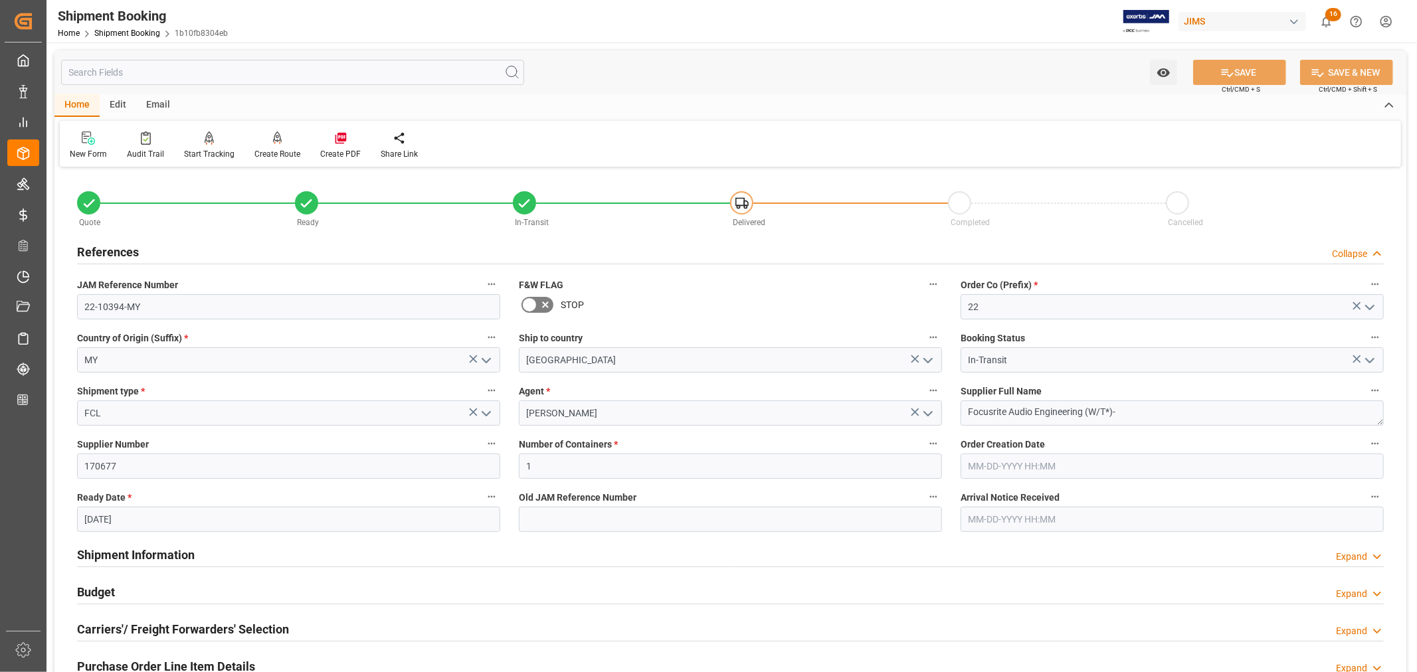
click at [126, 250] on h2 "References" at bounding box center [108, 252] width 62 height 18
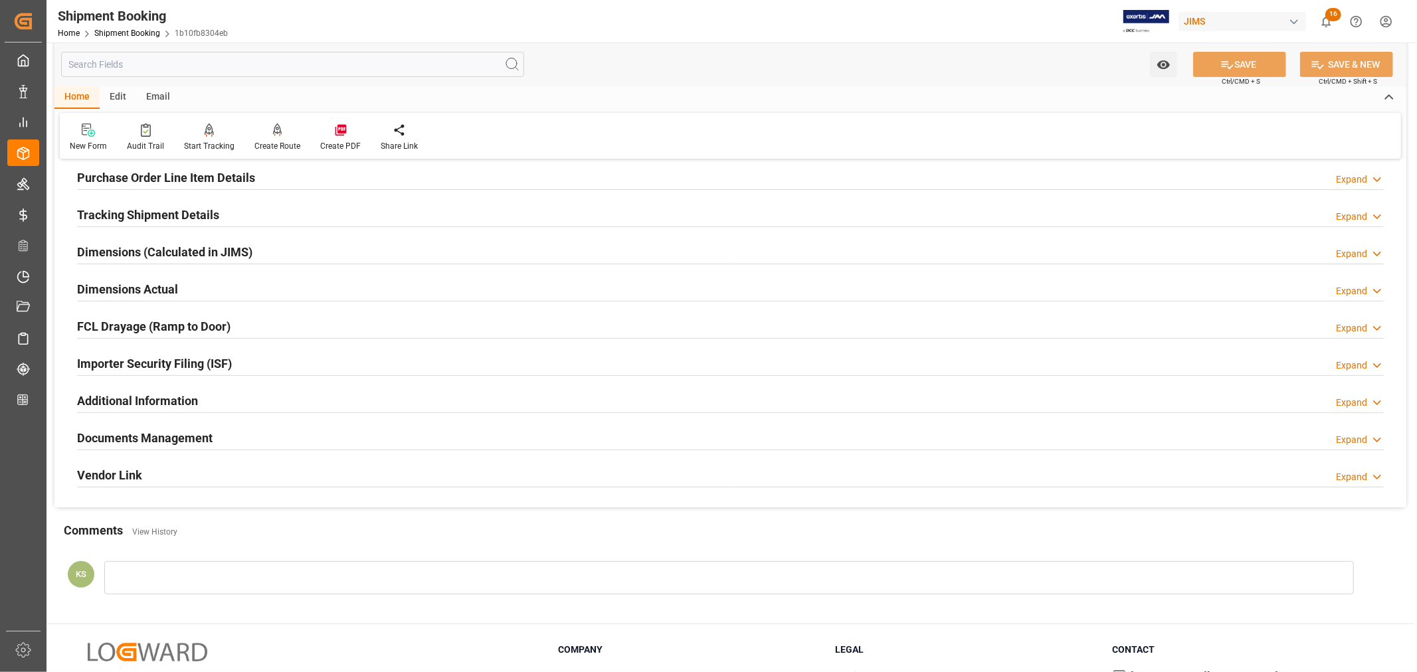
scroll to position [326, 0]
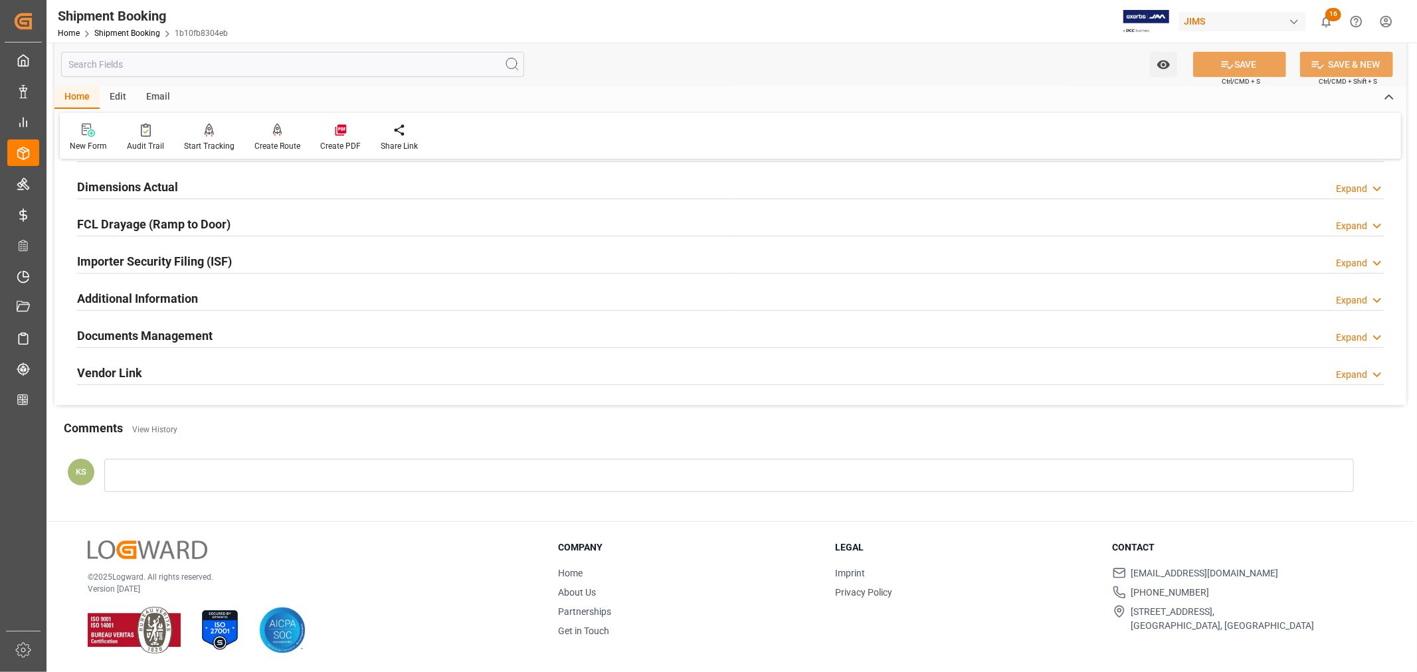
click at [283, 328] on div "Documents Management Expand" at bounding box center [730, 334] width 1307 height 25
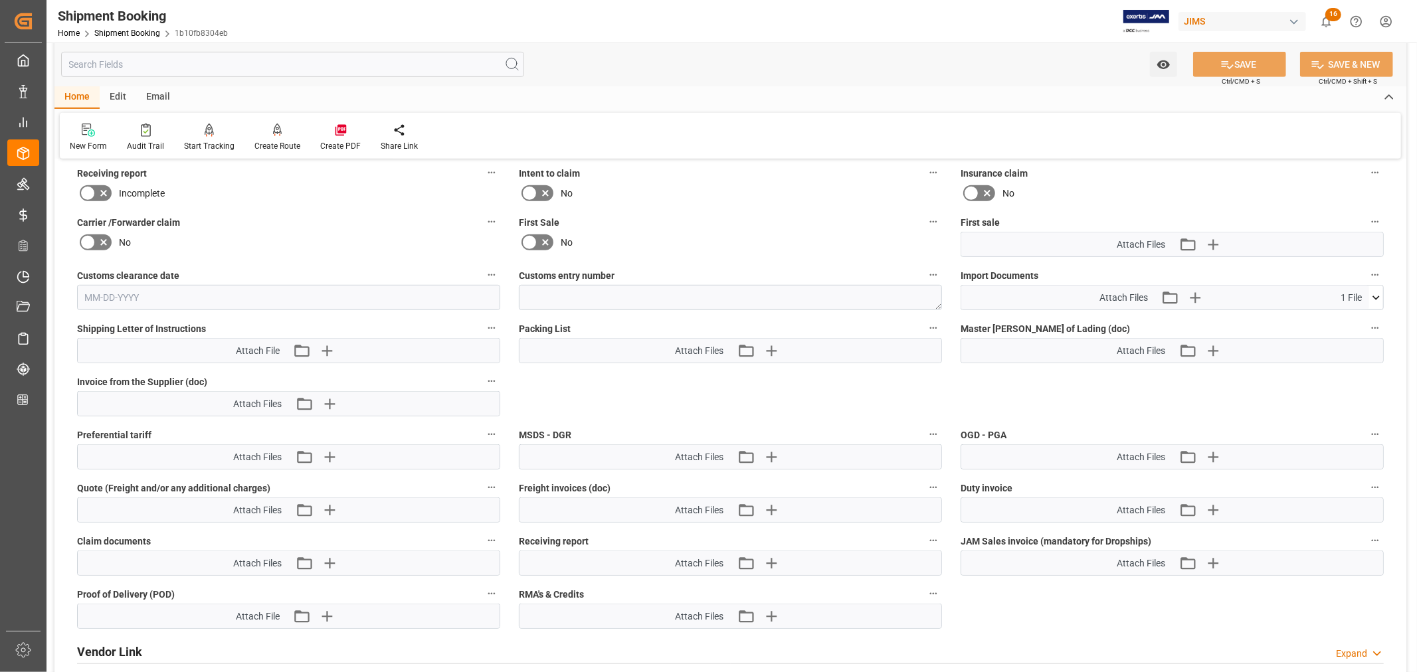
scroll to position [621, 0]
click at [1216, 240] on icon "button" at bounding box center [1212, 243] width 13 height 13
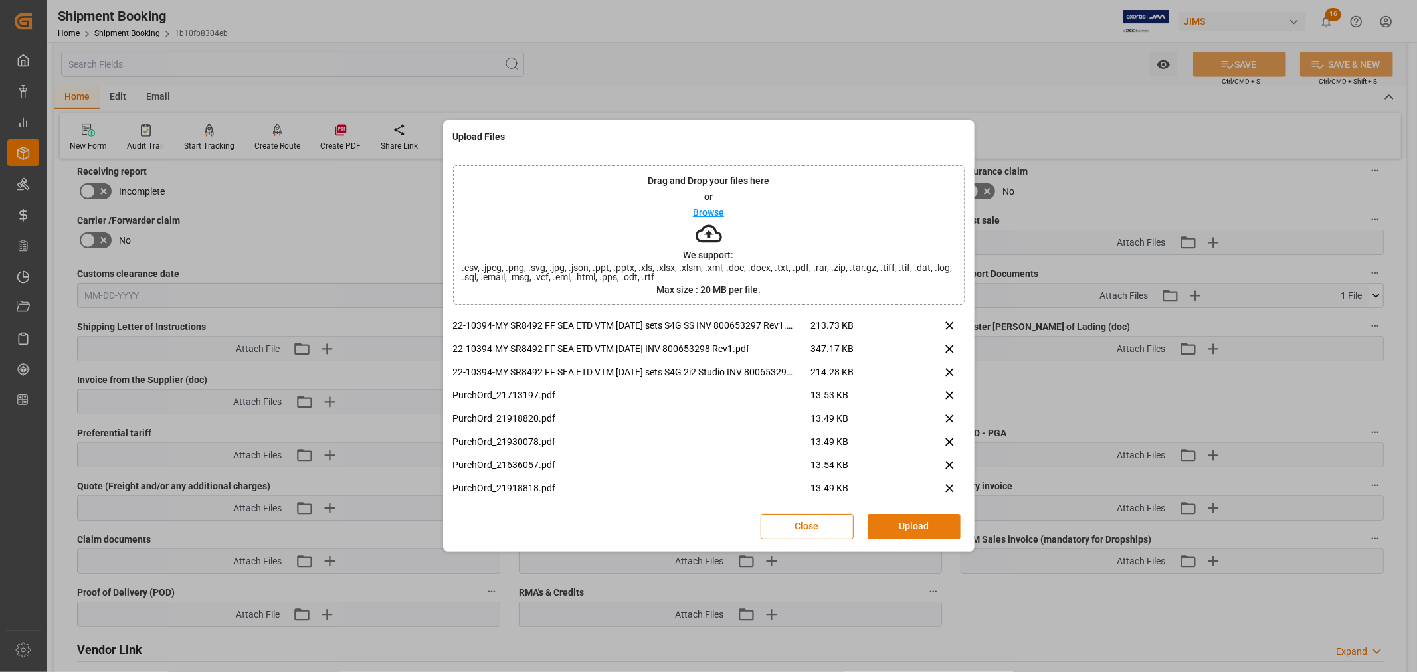
click at [906, 527] on button "Upload" at bounding box center [914, 526] width 93 height 25
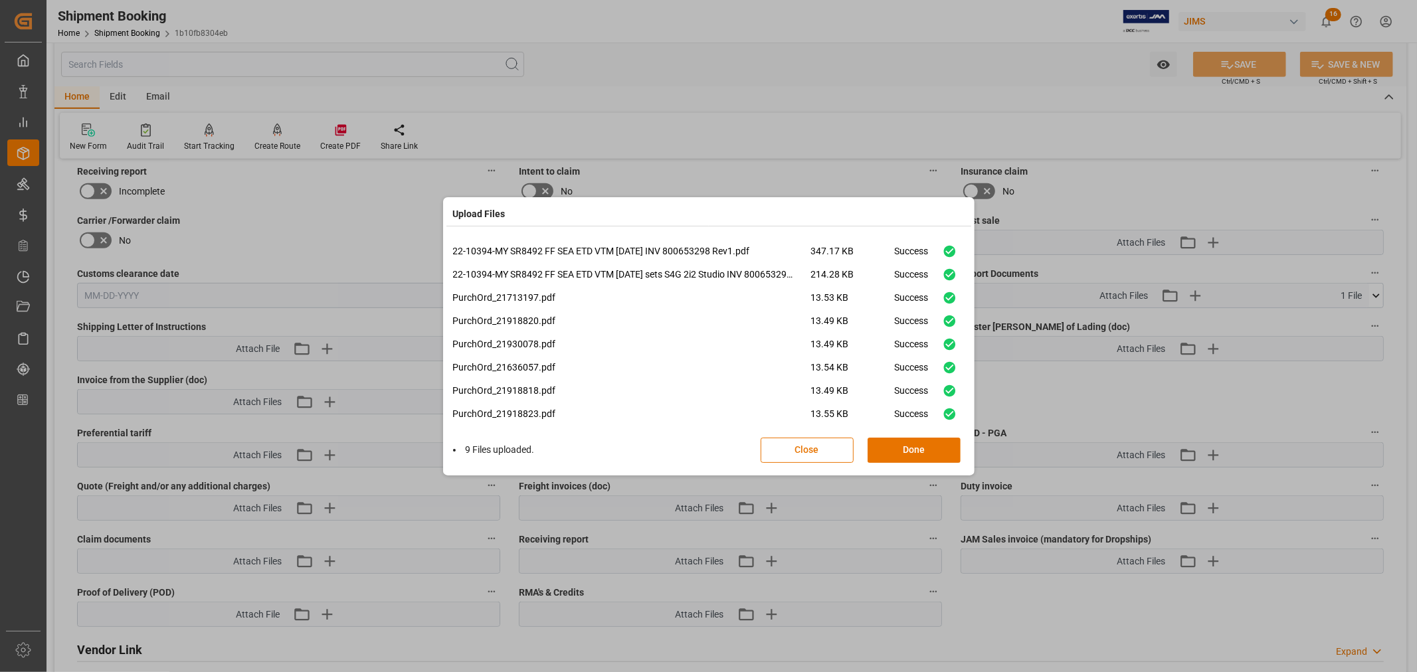
scroll to position [32, 0]
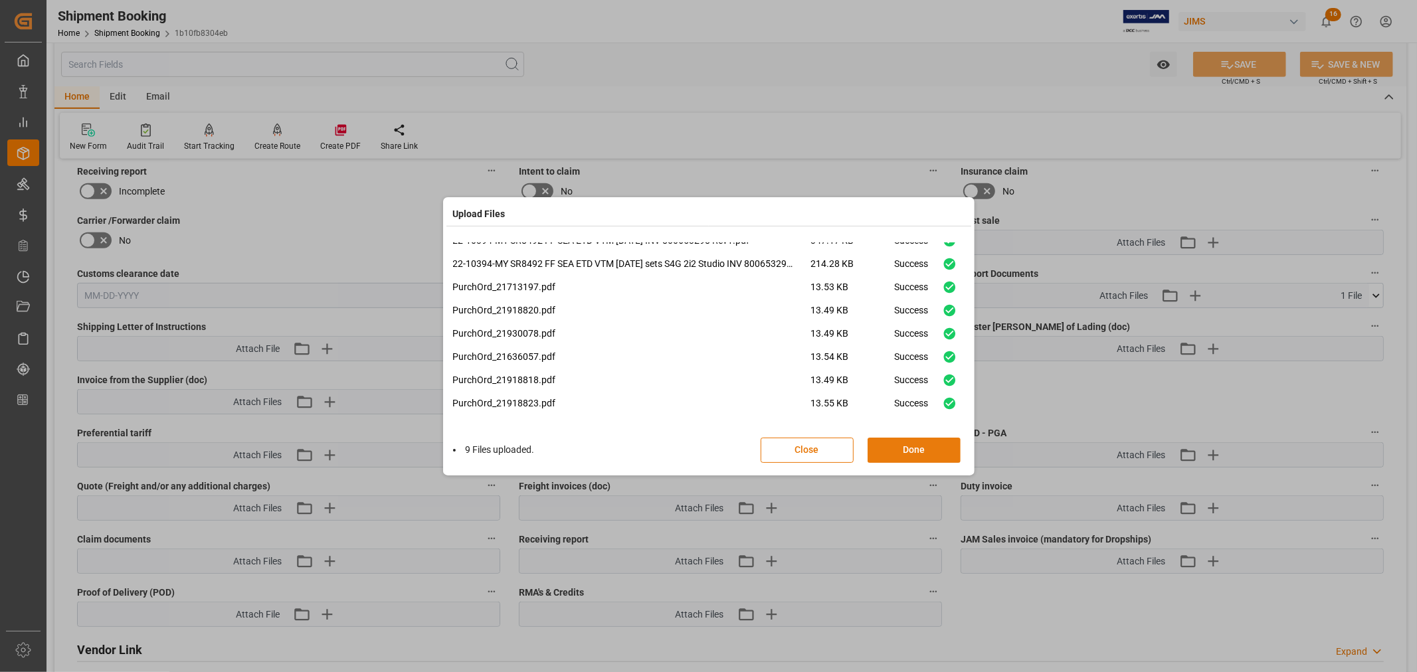
click at [905, 444] on button "Done" at bounding box center [914, 450] width 93 height 25
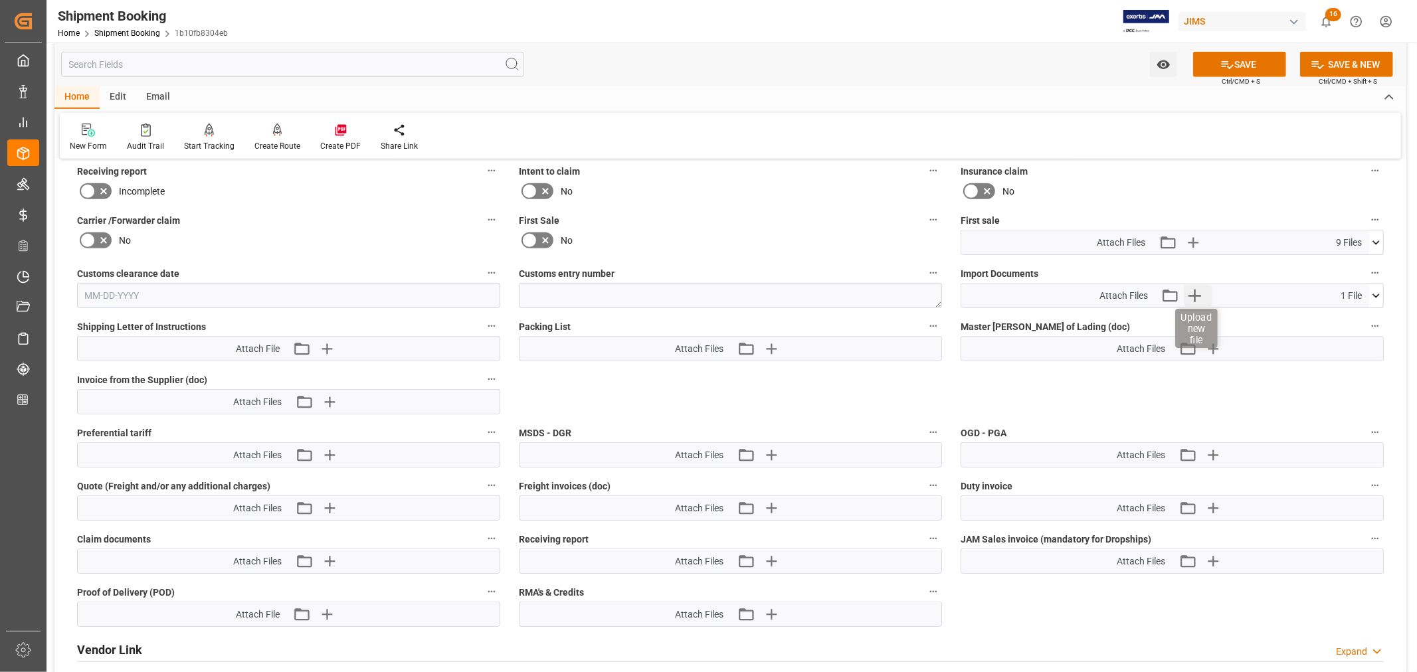
click at [1196, 293] on icon "button" at bounding box center [1195, 296] width 13 height 13
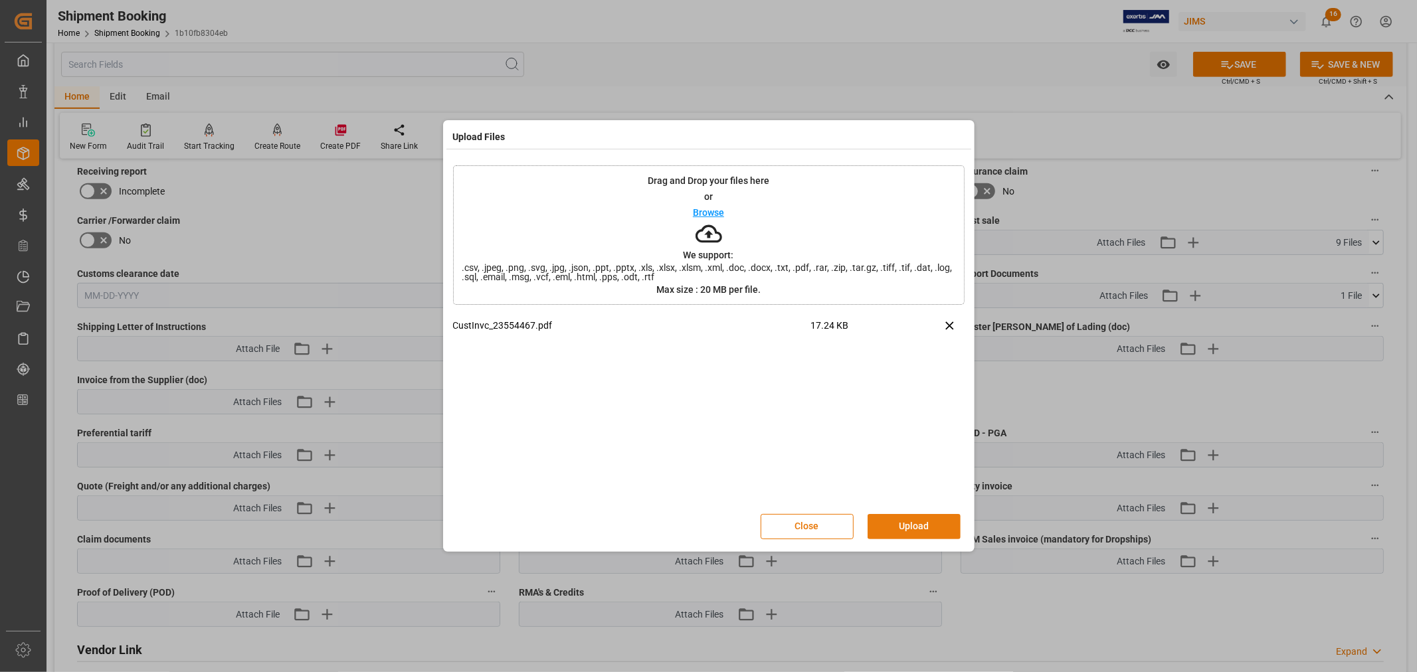
click at [904, 522] on button "Upload" at bounding box center [914, 526] width 93 height 25
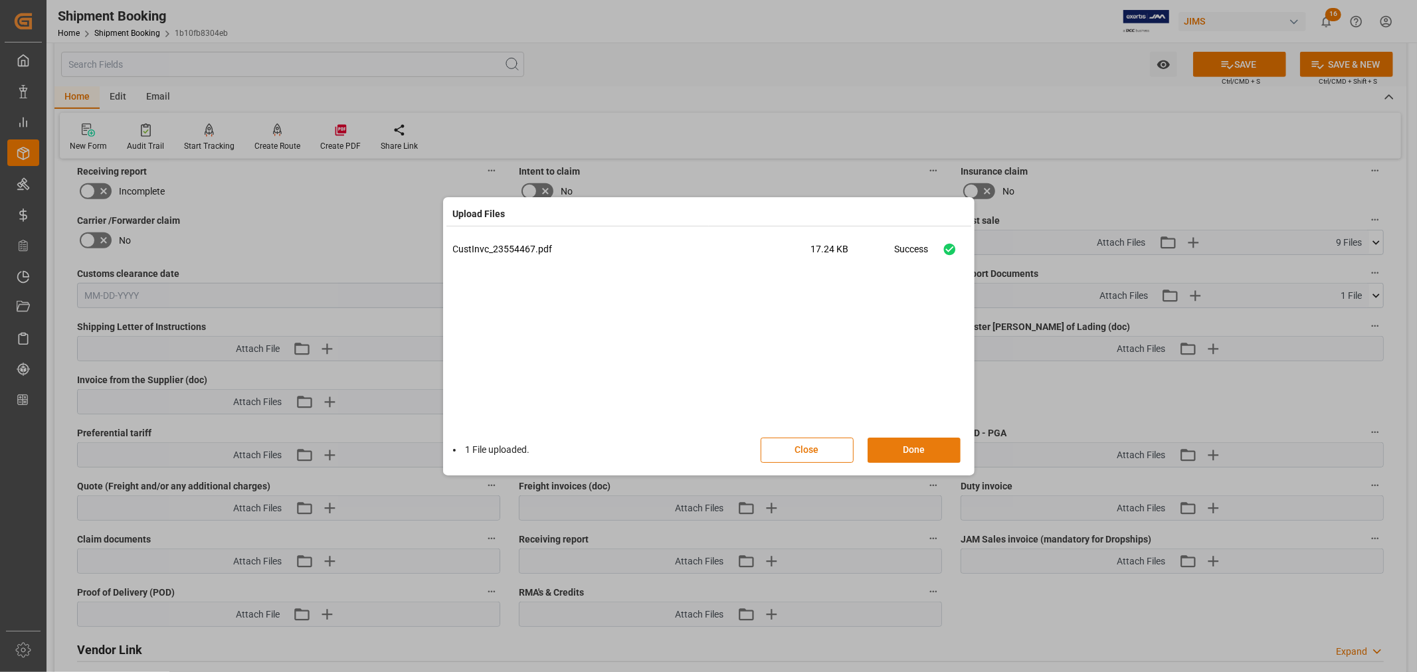
click at [910, 442] on button "Done" at bounding box center [914, 450] width 93 height 25
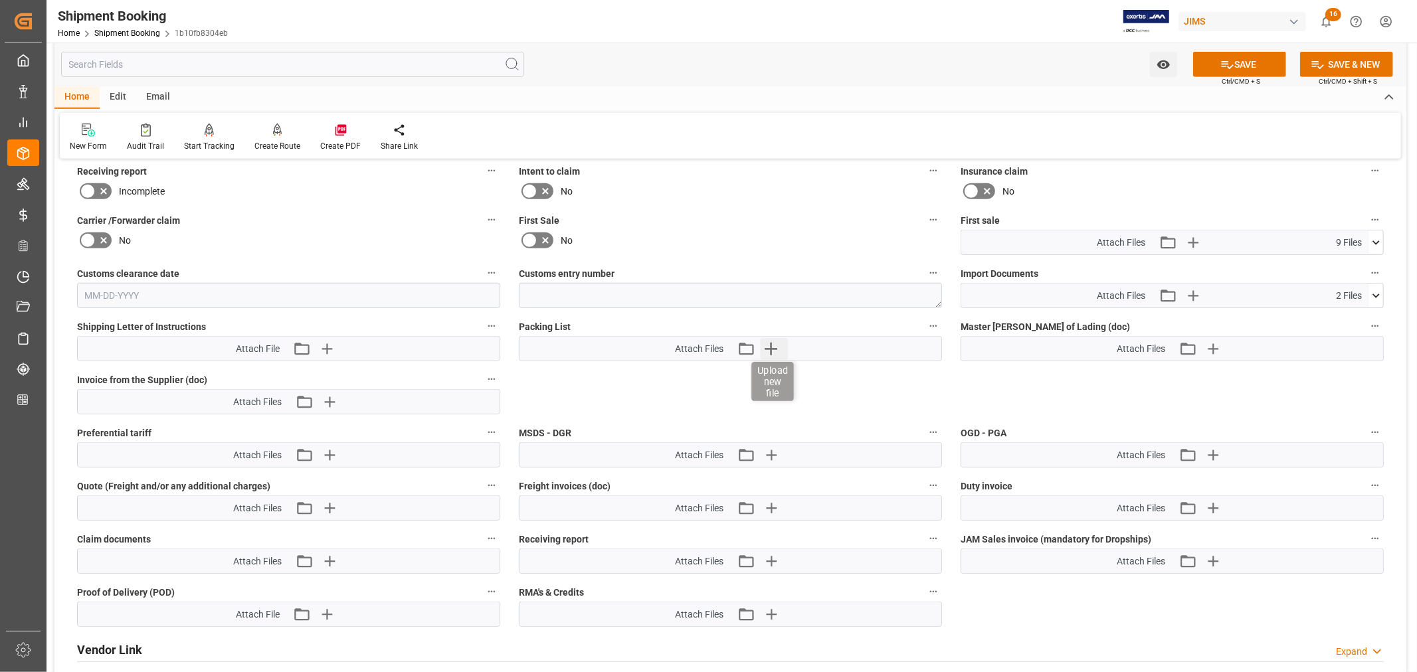
click at [771, 343] on icon "button" at bounding box center [771, 349] width 13 height 13
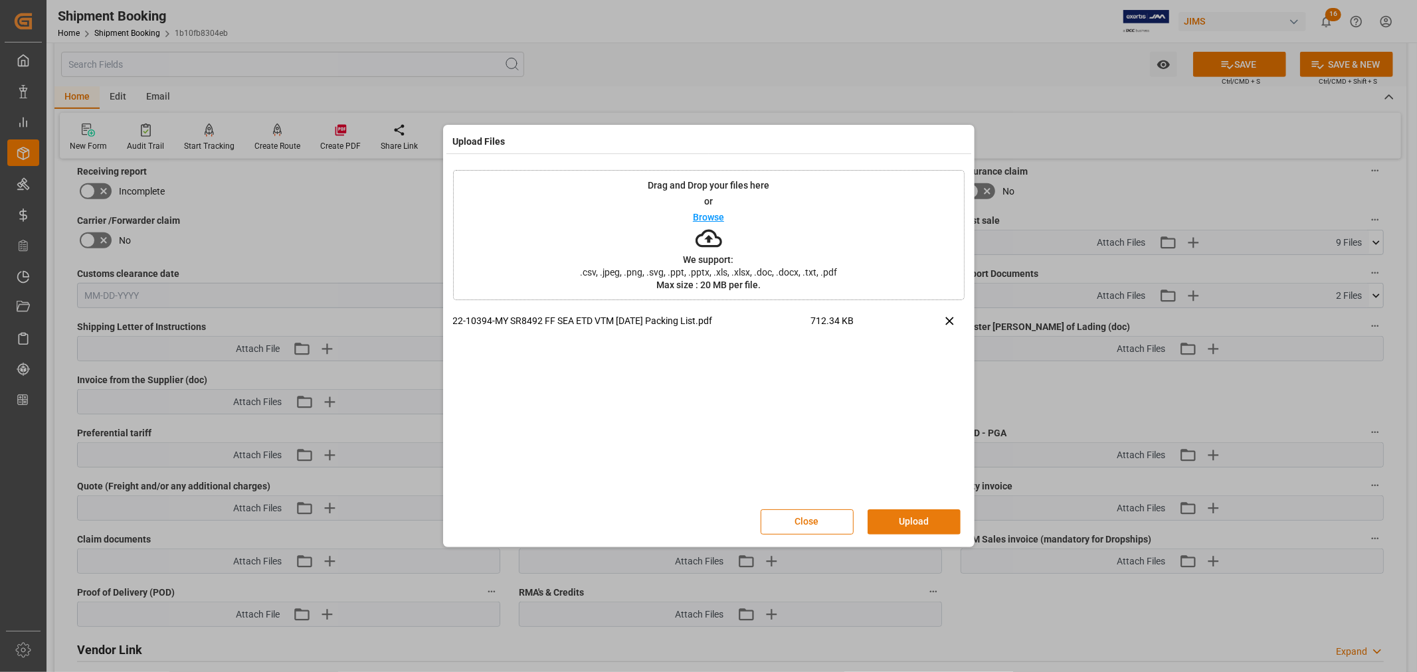
click at [907, 518] on button "Upload" at bounding box center [914, 522] width 93 height 25
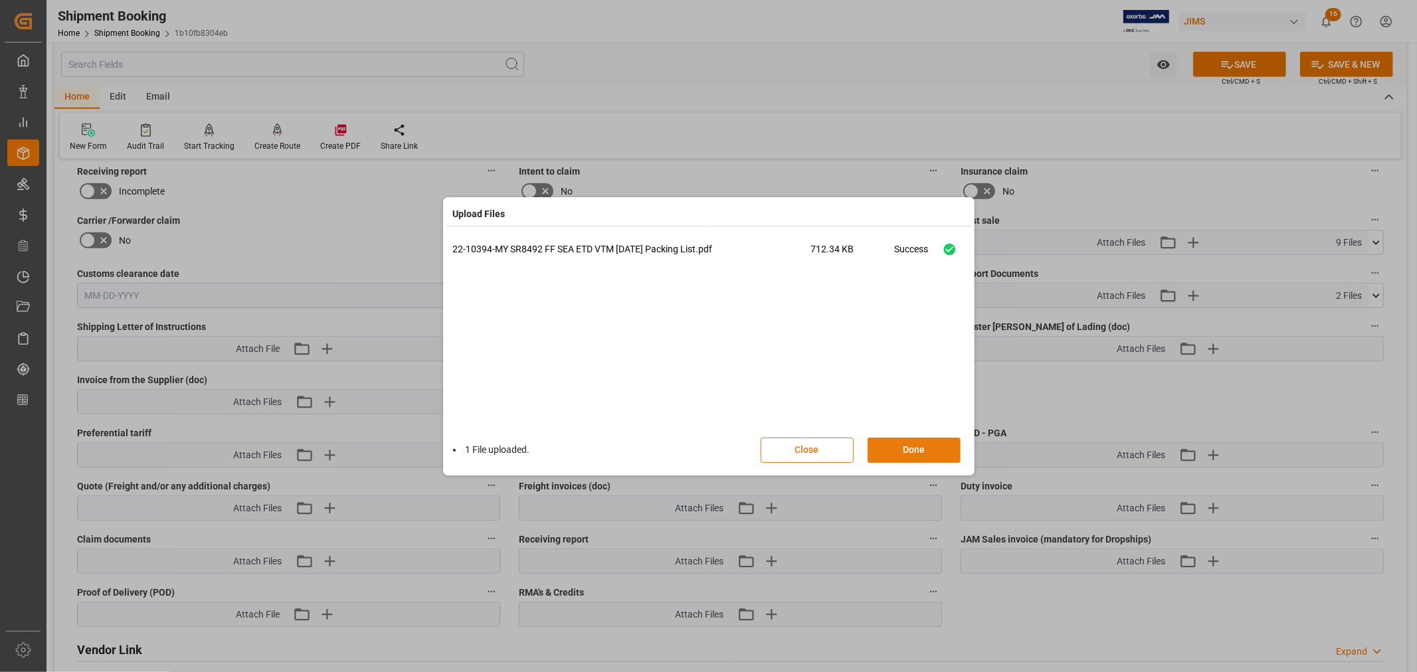
click at [908, 453] on button "Done" at bounding box center [914, 450] width 93 height 25
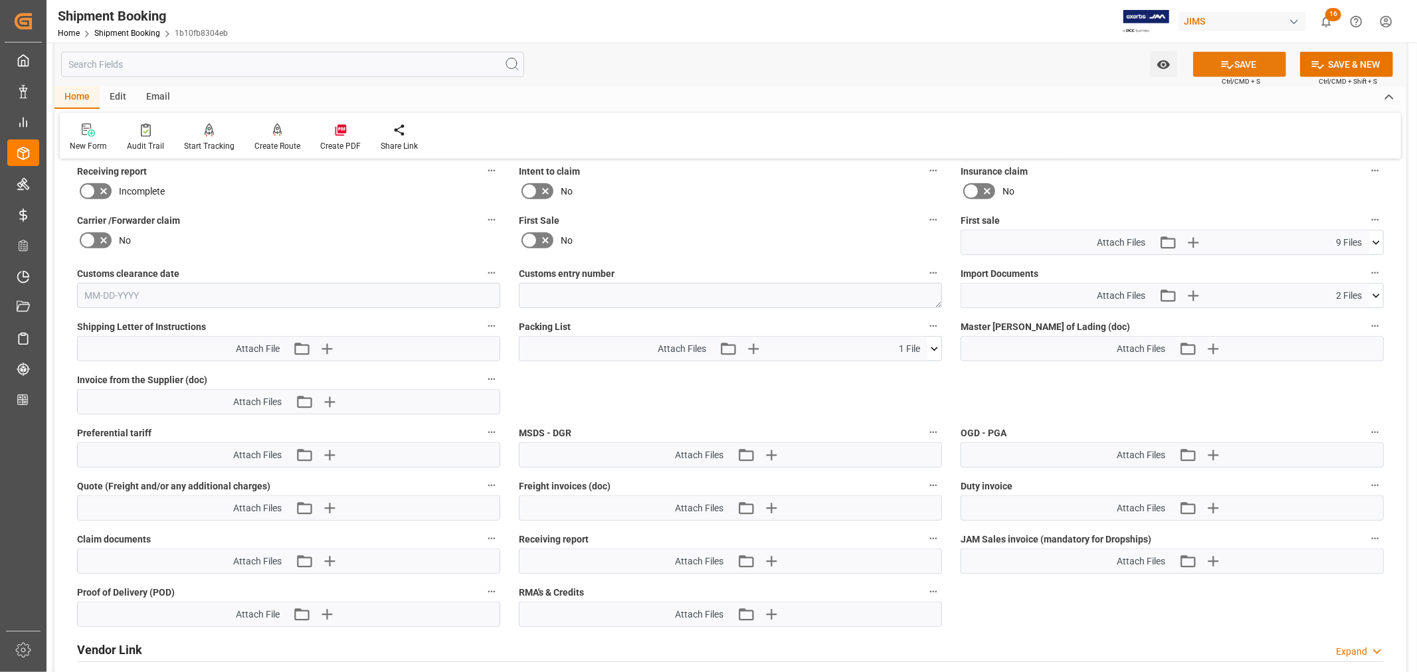
click at [1241, 62] on button "SAVE" at bounding box center [1239, 64] width 93 height 25
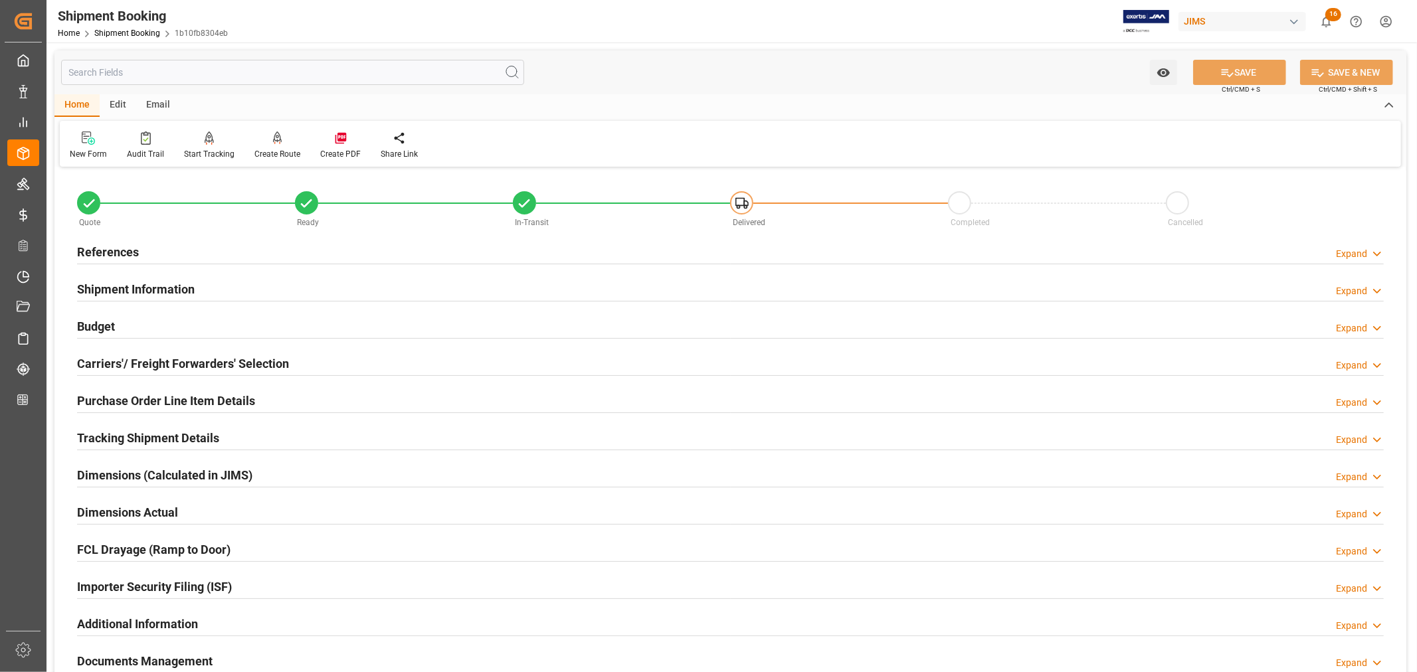
click at [128, 250] on h2 "References" at bounding box center [108, 252] width 62 height 18
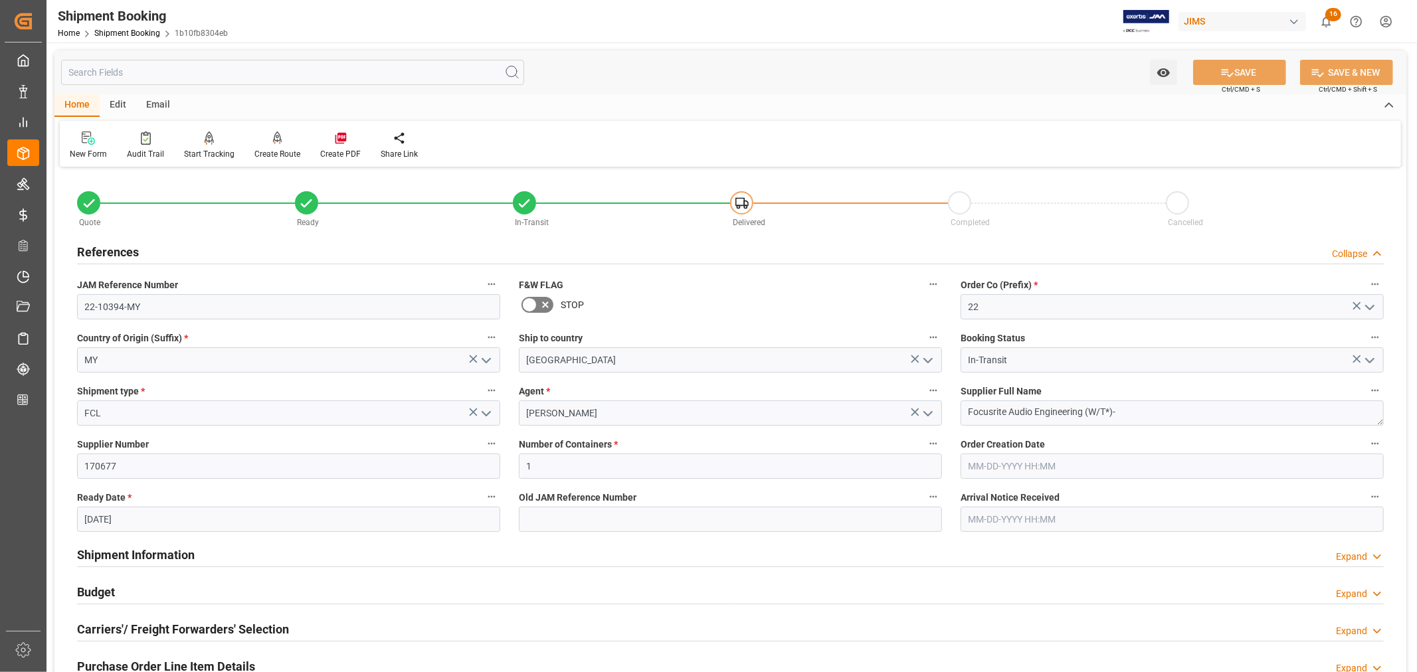
click at [128, 250] on h2 "References" at bounding box center [108, 252] width 62 height 18
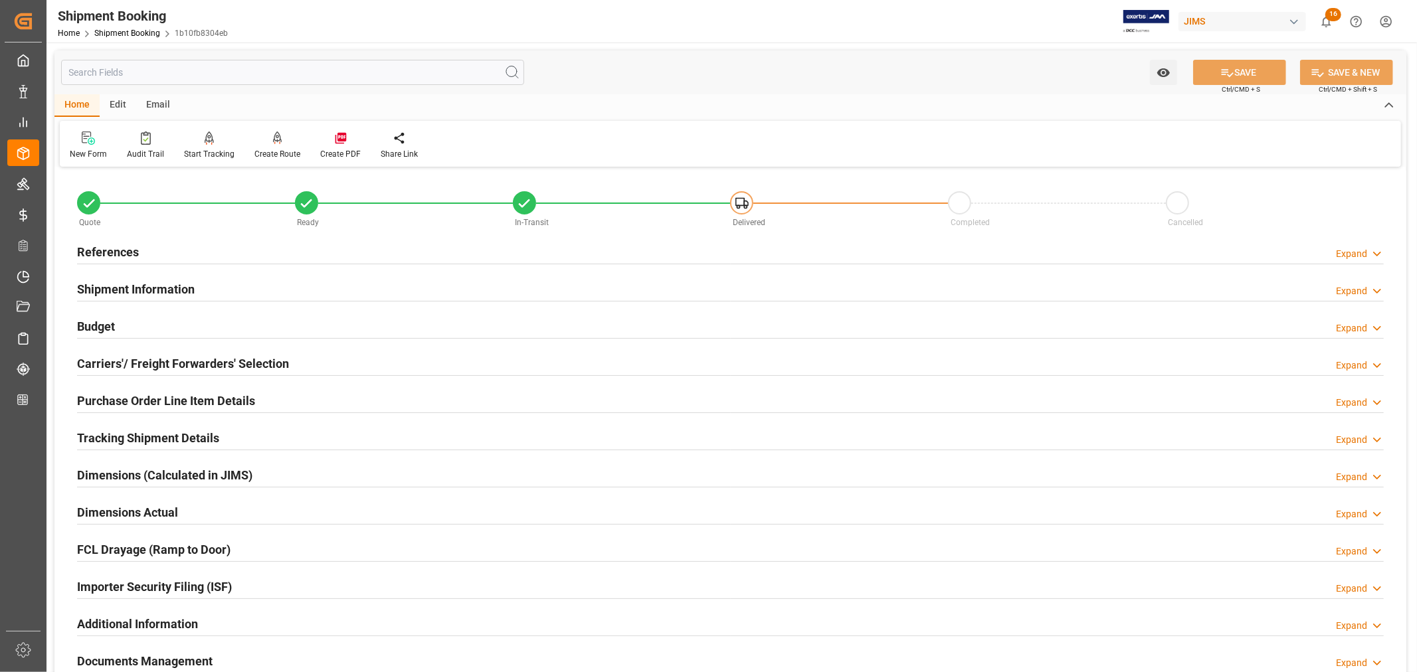
click at [203, 397] on h2 "Purchase Order Line Item Details" at bounding box center [166, 401] width 178 height 18
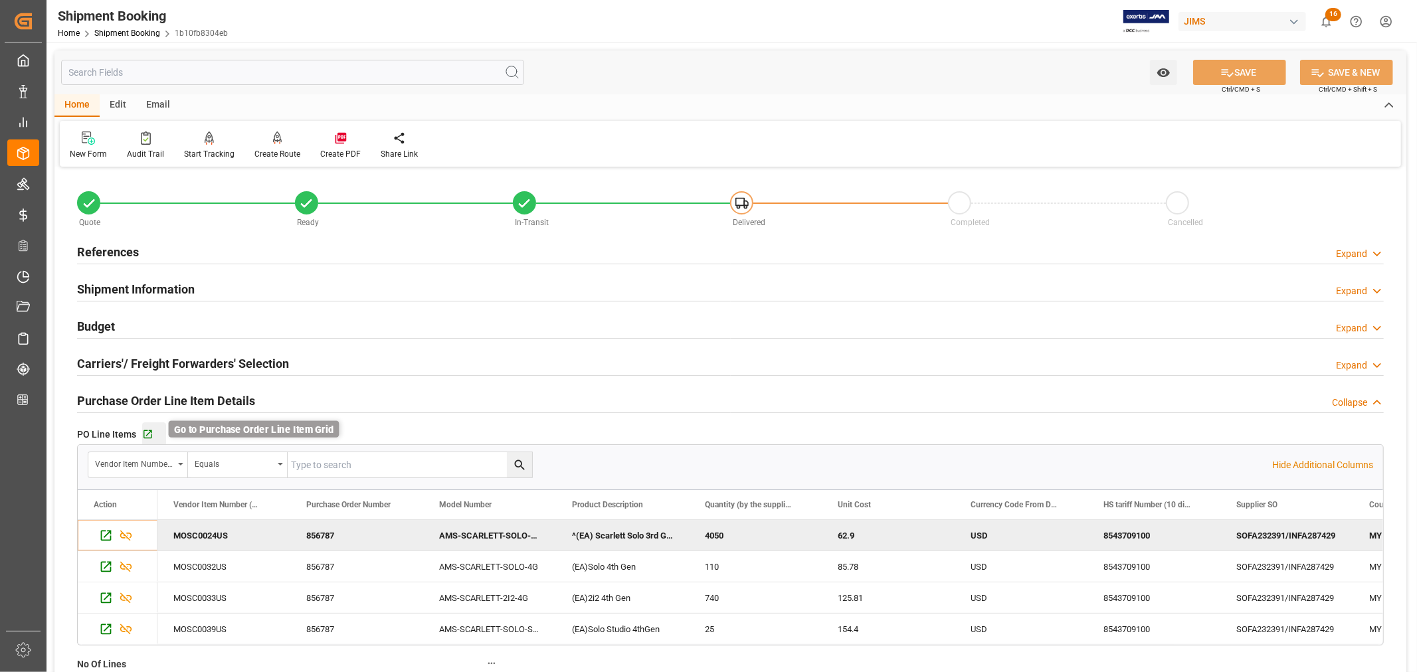
click at [144, 436] on icon "button" at bounding box center [148, 435] width 9 height 9
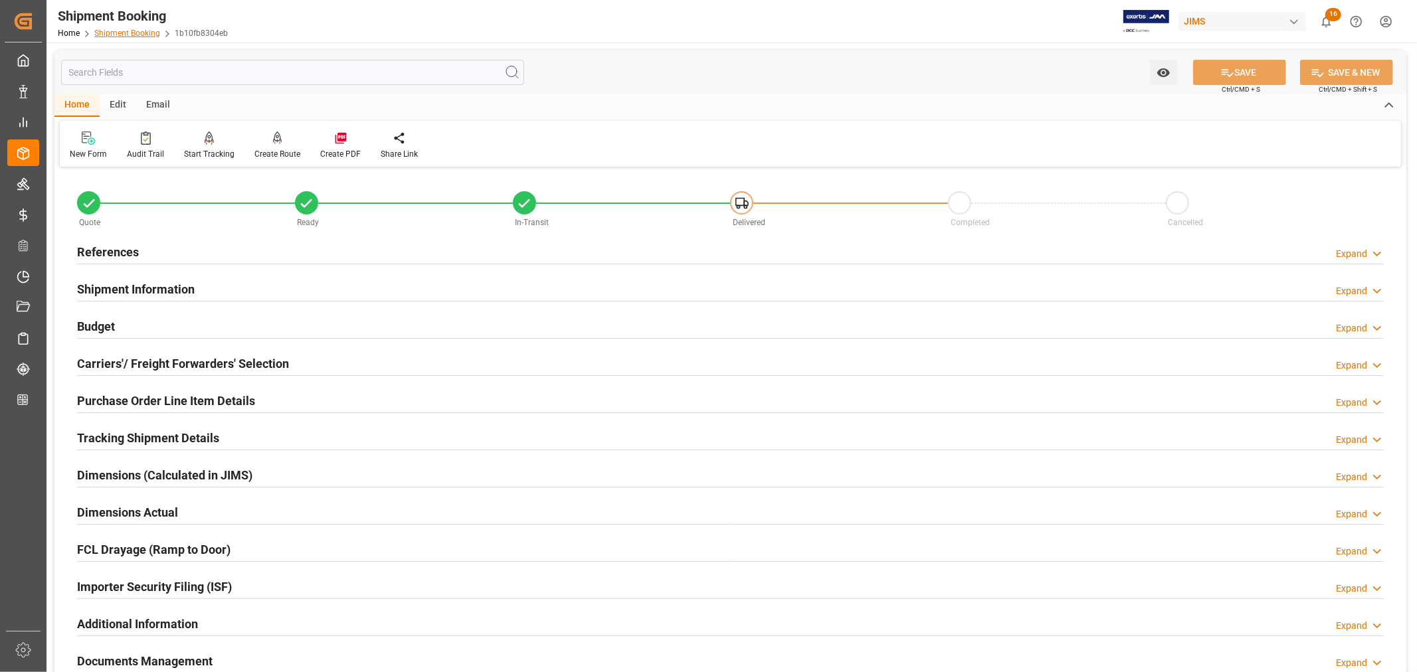
click at [124, 34] on link "Shipment Booking" at bounding box center [127, 33] width 66 height 9
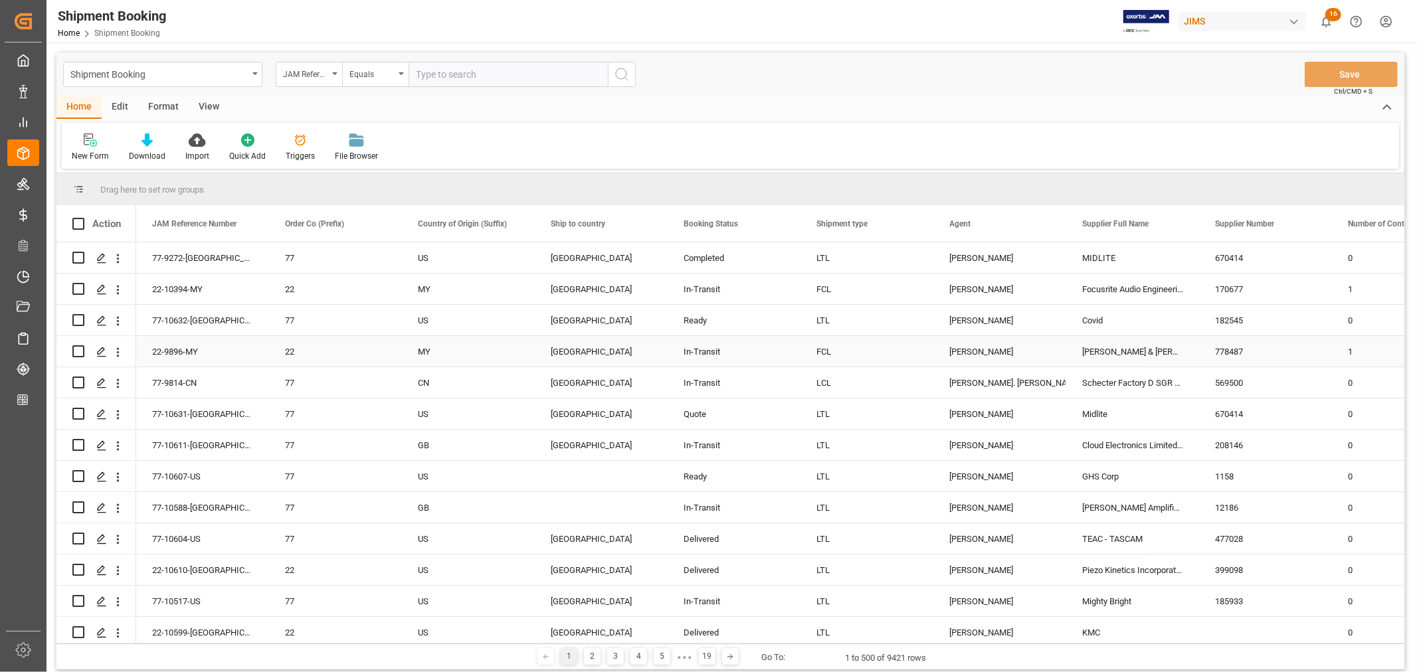
click at [973, 353] on div "[PERSON_NAME]" at bounding box center [999, 352] width 101 height 31
click at [1044, 227] on span at bounding box center [1044, 224] width 12 height 12
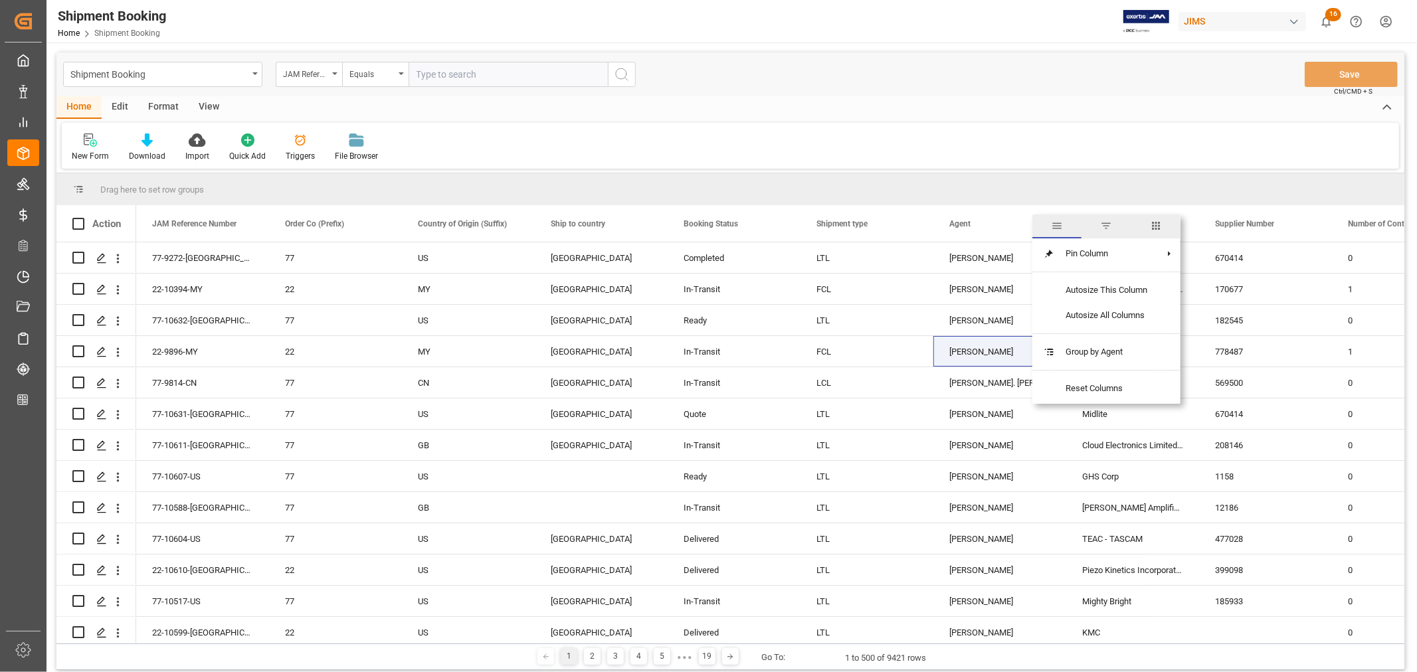
click at [1107, 227] on span "filter" at bounding box center [1106, 226] width 12 height 12
click at [1046, 293] on input "Filter Value" at bounding box center [1105, 295] width 130 height 27
type input "[PERSON_NAME]"
click at [1119, 337] on button "Apply" at bounding box center [1122, 336] width 25 height 13
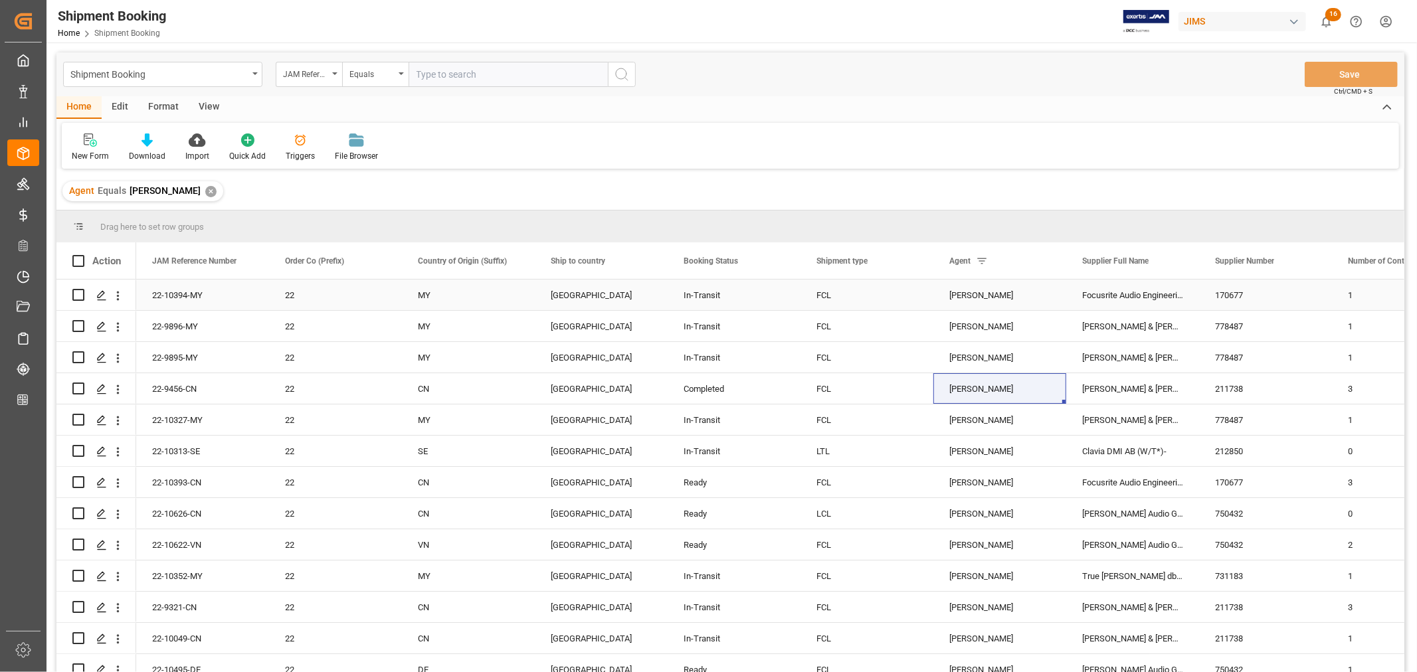
click at [1111, 295] on div "Focusrite Audio Engineering (W/T*)-" at bounding box center [1132, 295] width 133 height 31
click at [1177, 262] on span at bounding box center [1177, 261] width 12 height 12
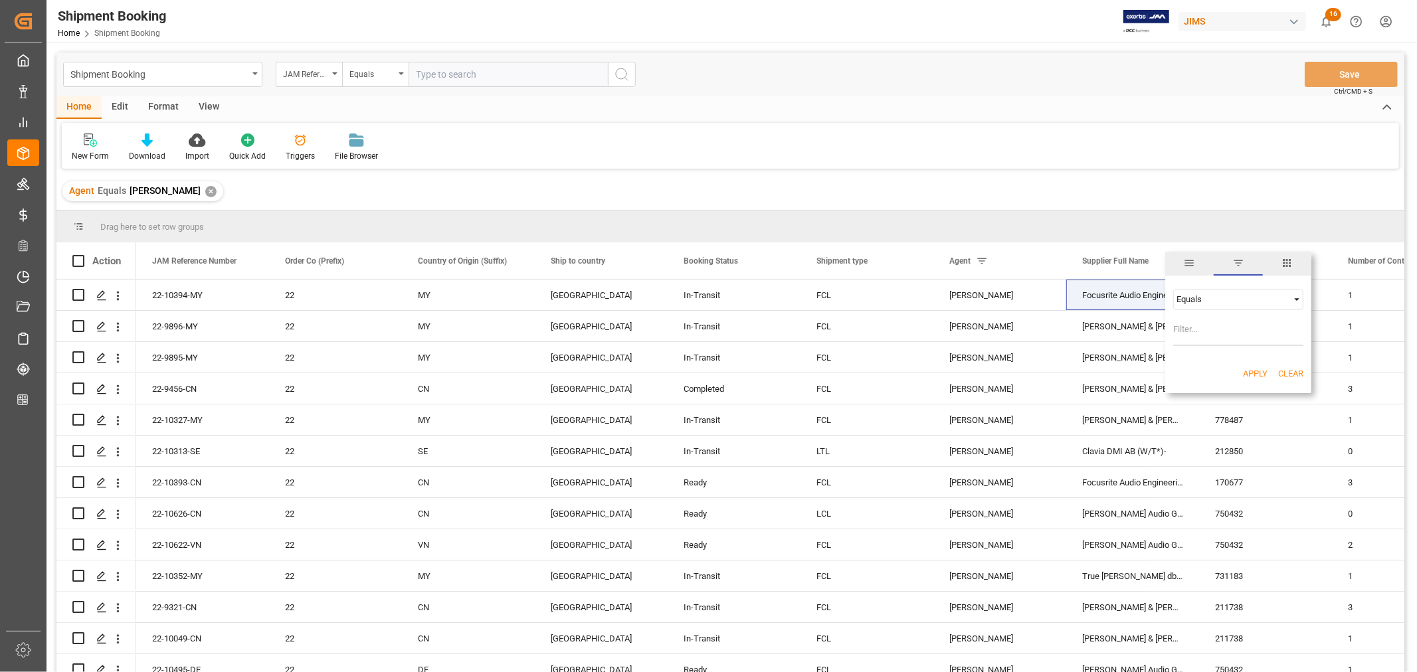
click at [1183, 330] on input "Filter Value" at bounding box center [1238, 333] width 130 height 27
type input "Focusrite Audio Engineering (W/T*)-"
click at [1257, 370] on button "Apply" at bounding box center [1255, 373] width 25 height 13
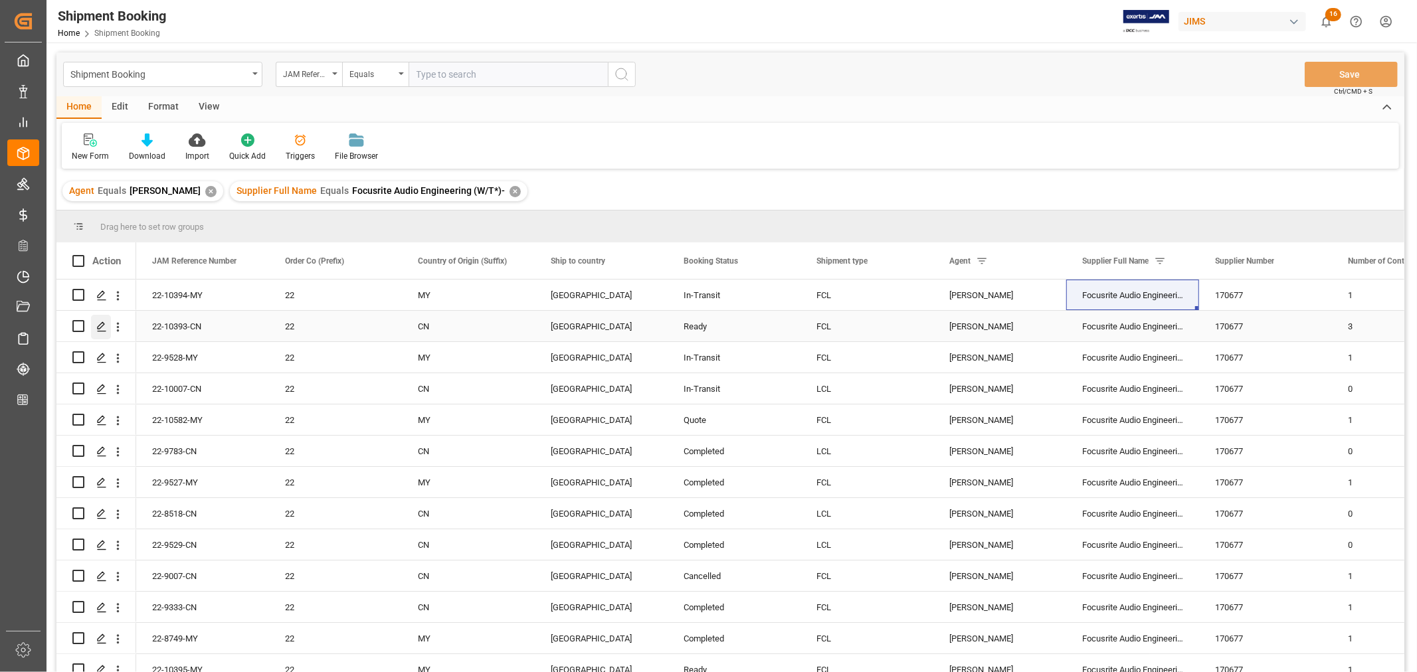
click at [103, 327] on icon "Press SPACE to select this row." at bounding box center [101, 327] width 11 height 11
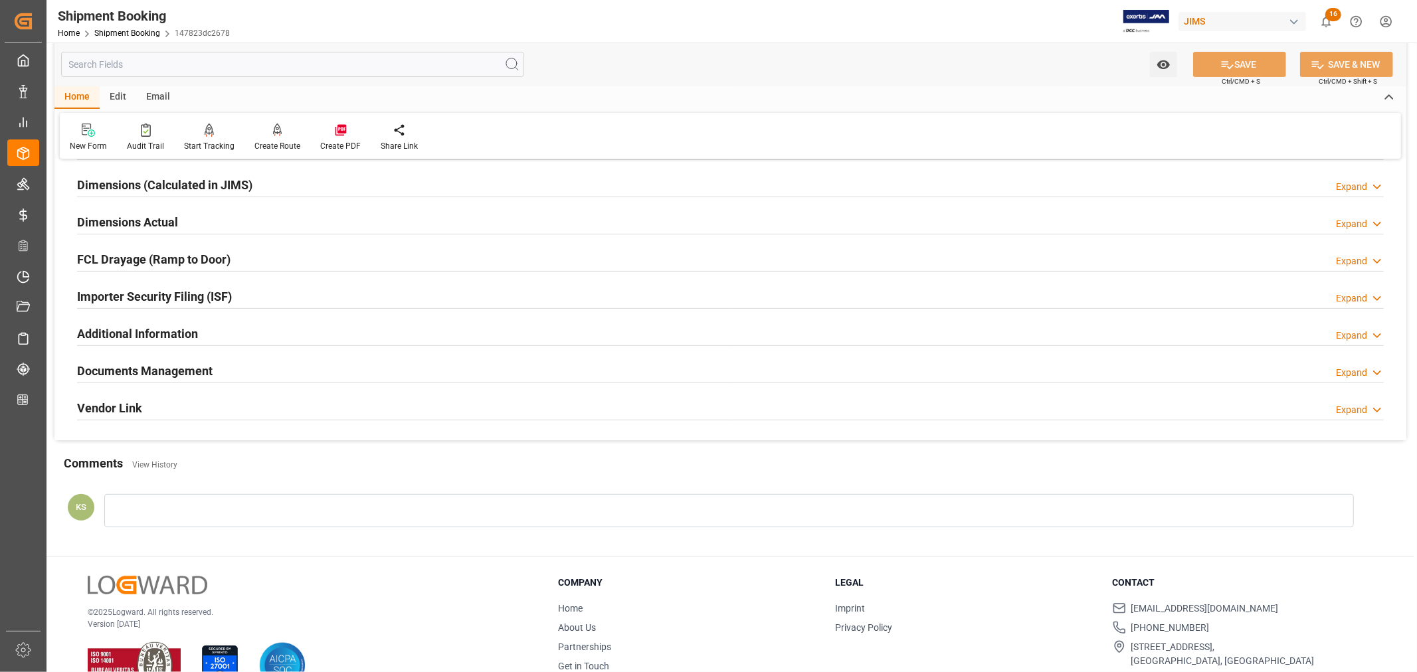
scroll to position [295, 0]
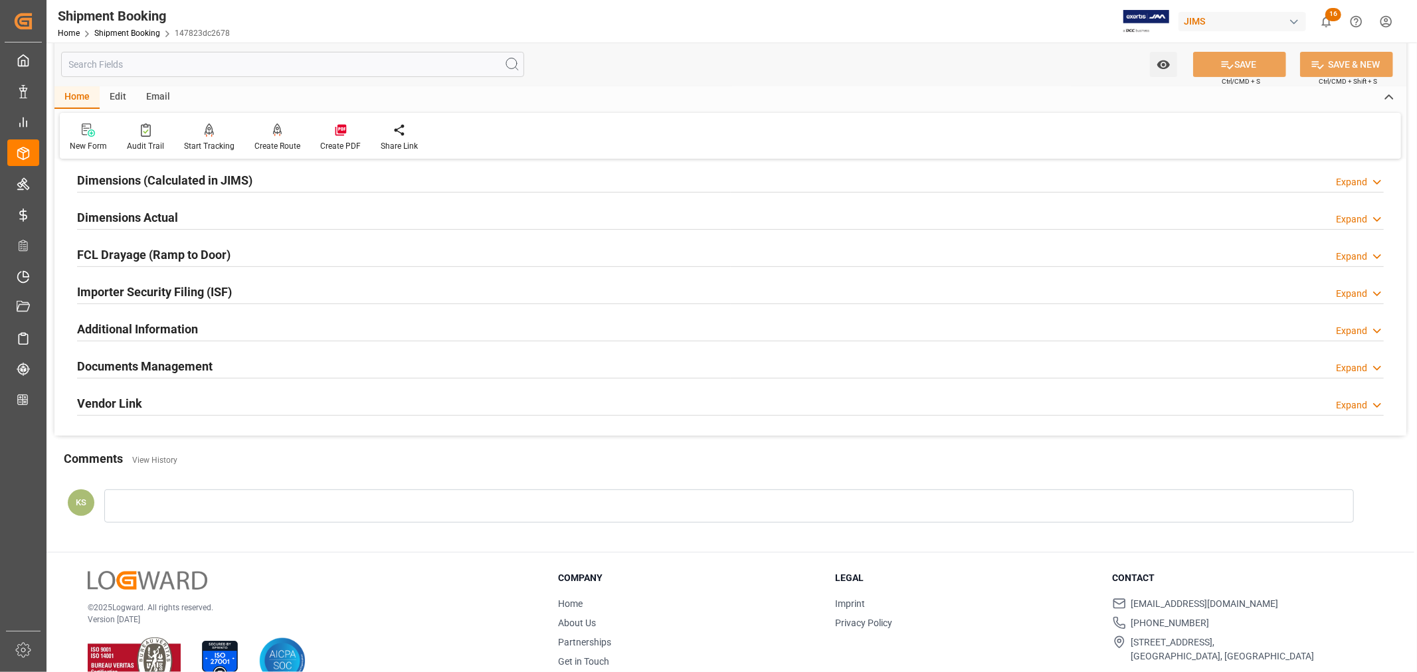
click at [280, 294] on div "Importer Security Filing (ISF) Expand" at bounding box center [730, 290] width 1307 height 25
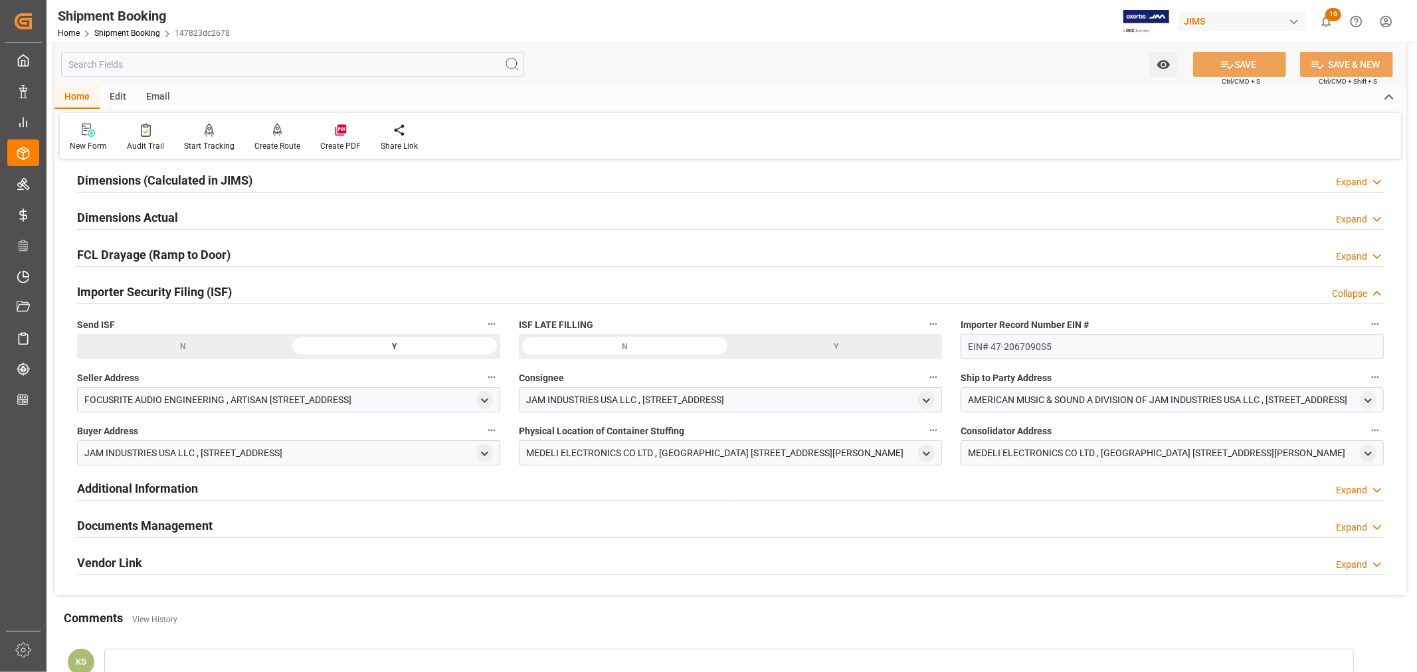
click at [280, 294] on div "Importer Security Filing (ISF) Collapse" at bounding box center [730, 290] width 1307 height 25
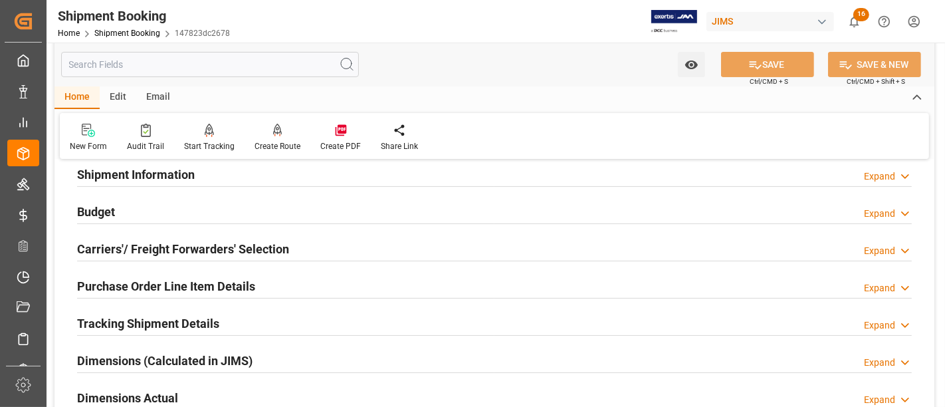
scroll to position [147, 0]
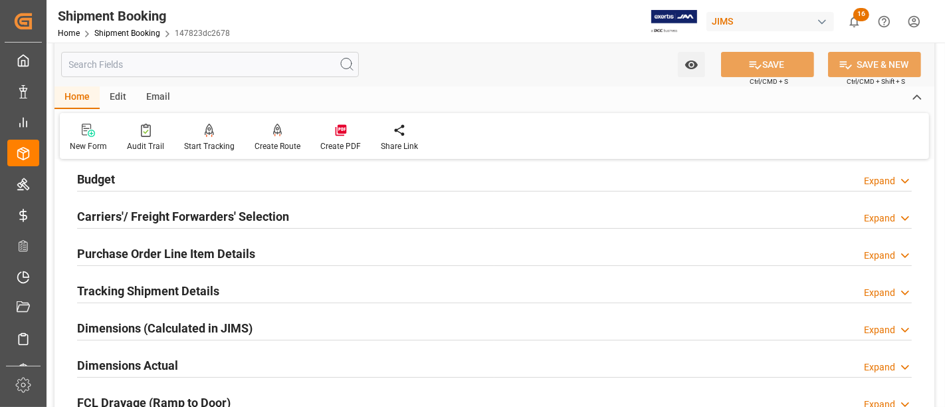
click at [171, 249] on h2 "Purchase Order Line Item Details" at bounding box center [166, 253] width 178 height 18
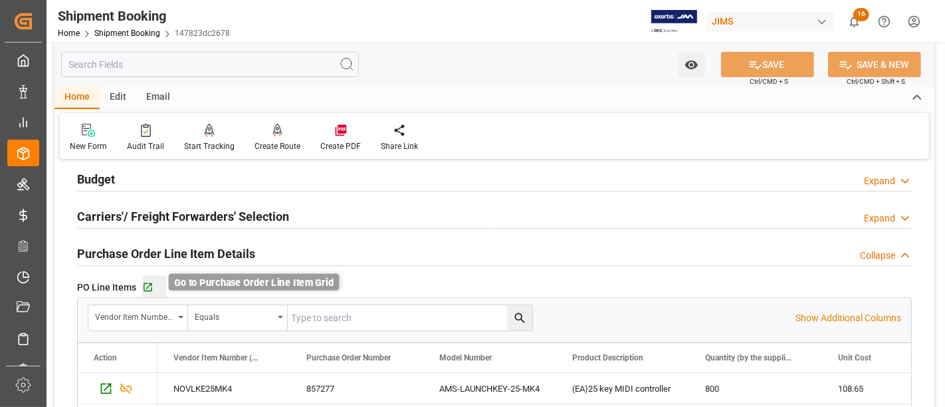
click at [149, 284] on icon "button" at bounding box center [148, 287] width 9 height 9
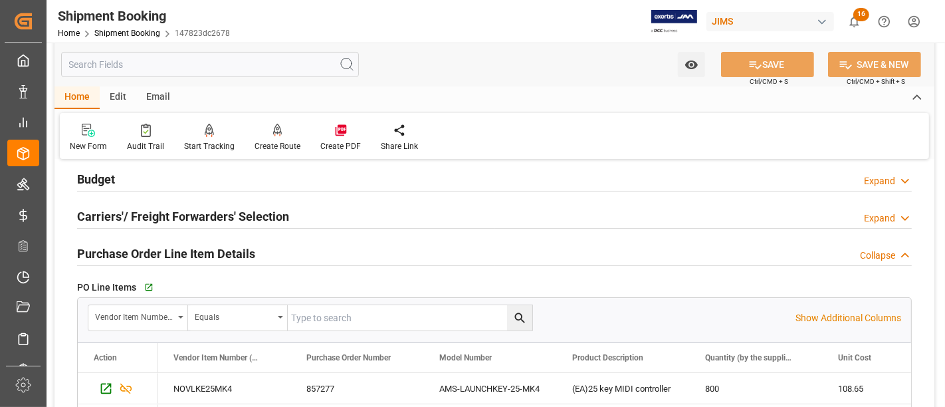
click at [150, 250] on h2 "Purchase Order Line Item Details" at bounding box center [166, 253] width 178 height 18
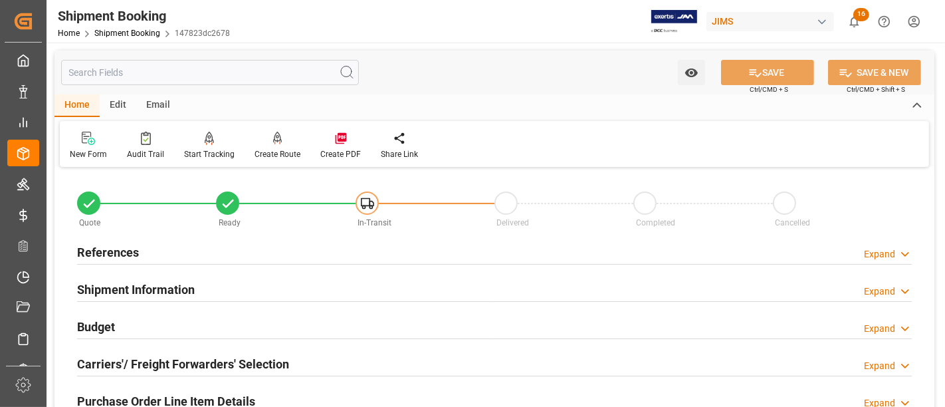
scroll to position [0, 0]
click at [108, 250] on h2 "References" at bounding box center [108, 252] width 62 height 18
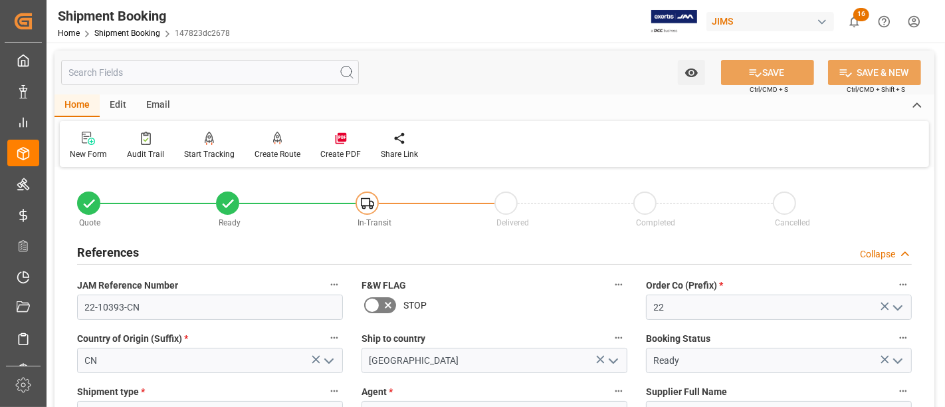
click at [108, 250] on h2 "References" at bounding box center [108, 252] width 62 height 18
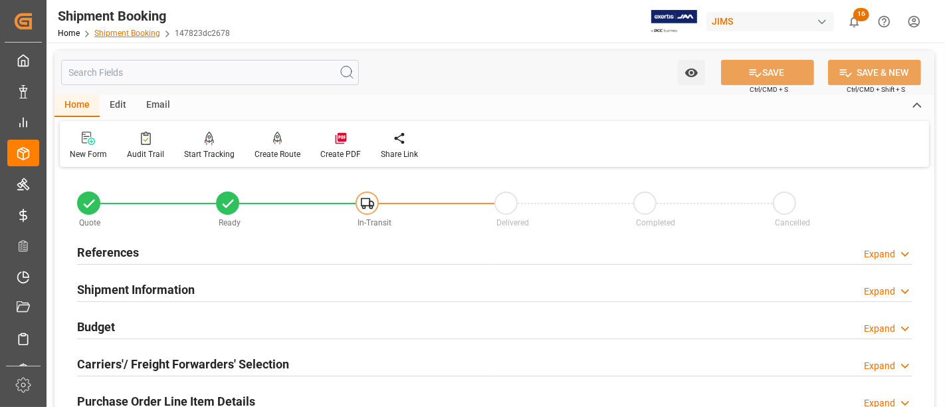
click at [118, 36] on link "Shipment Booking" at bounding box center [127, 33] width 66 height 9
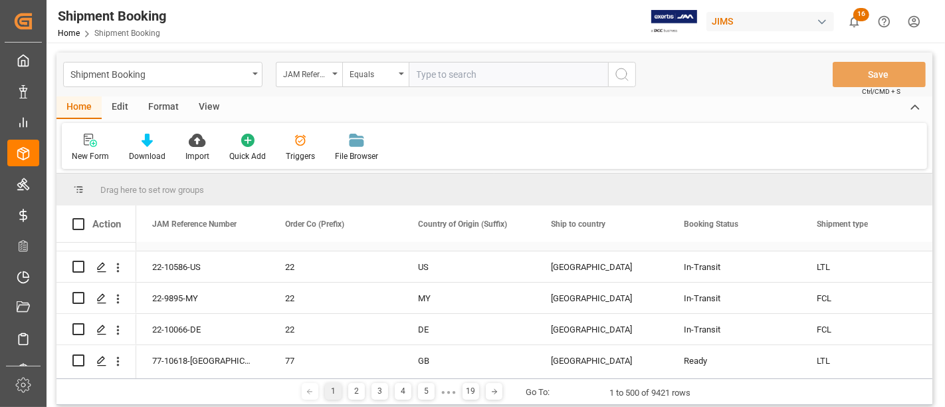
scroll to position [442, 0]
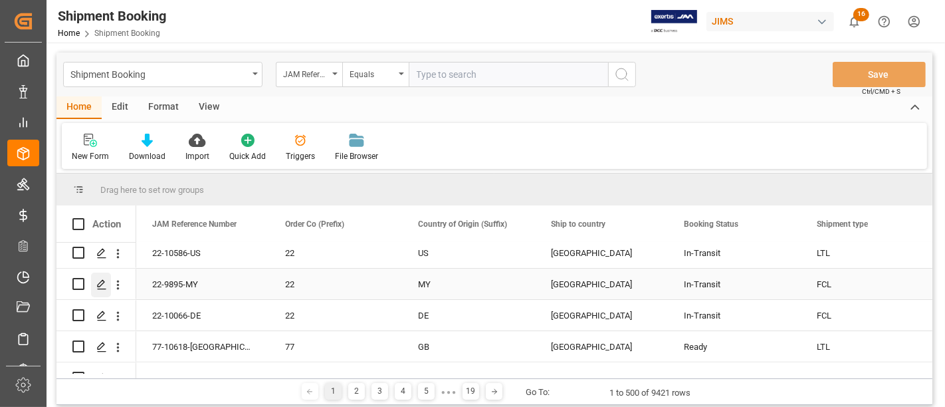
click at [100, 282] on icon "Press SPACE to select this row." at bounding box center [101, 284] width 11 height 11
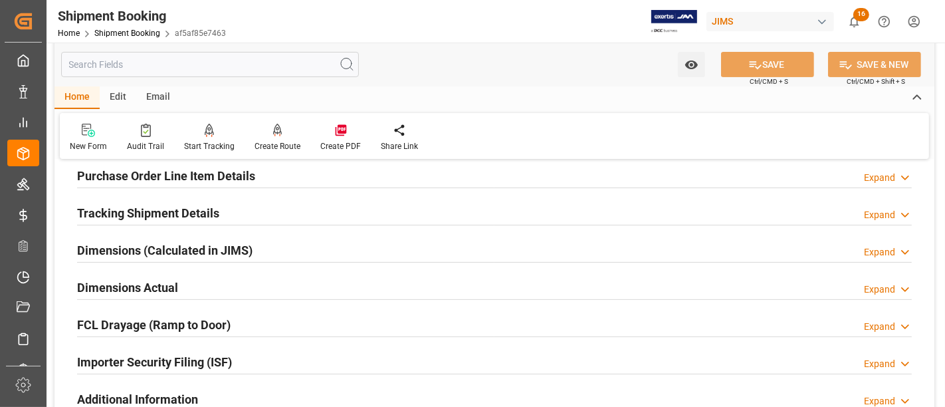
scroll to position [295, 0]
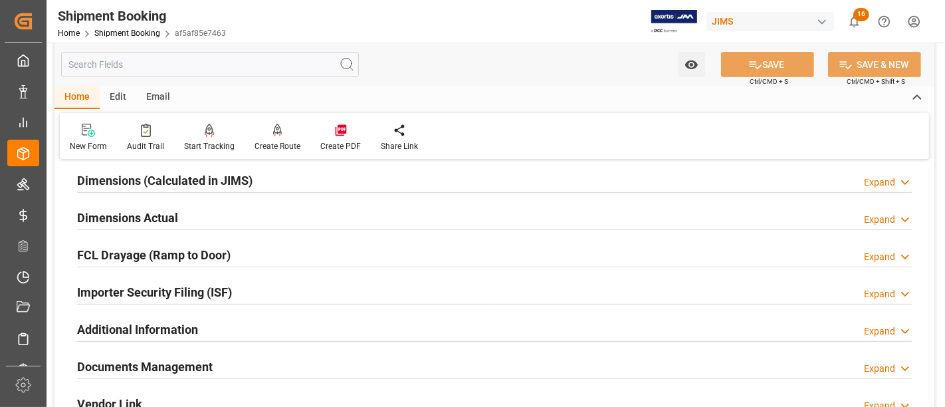
click at [216, 289] on h2 "Importer Security Filing (ISF)" at bounding box center [154, 292] width 155 height 18
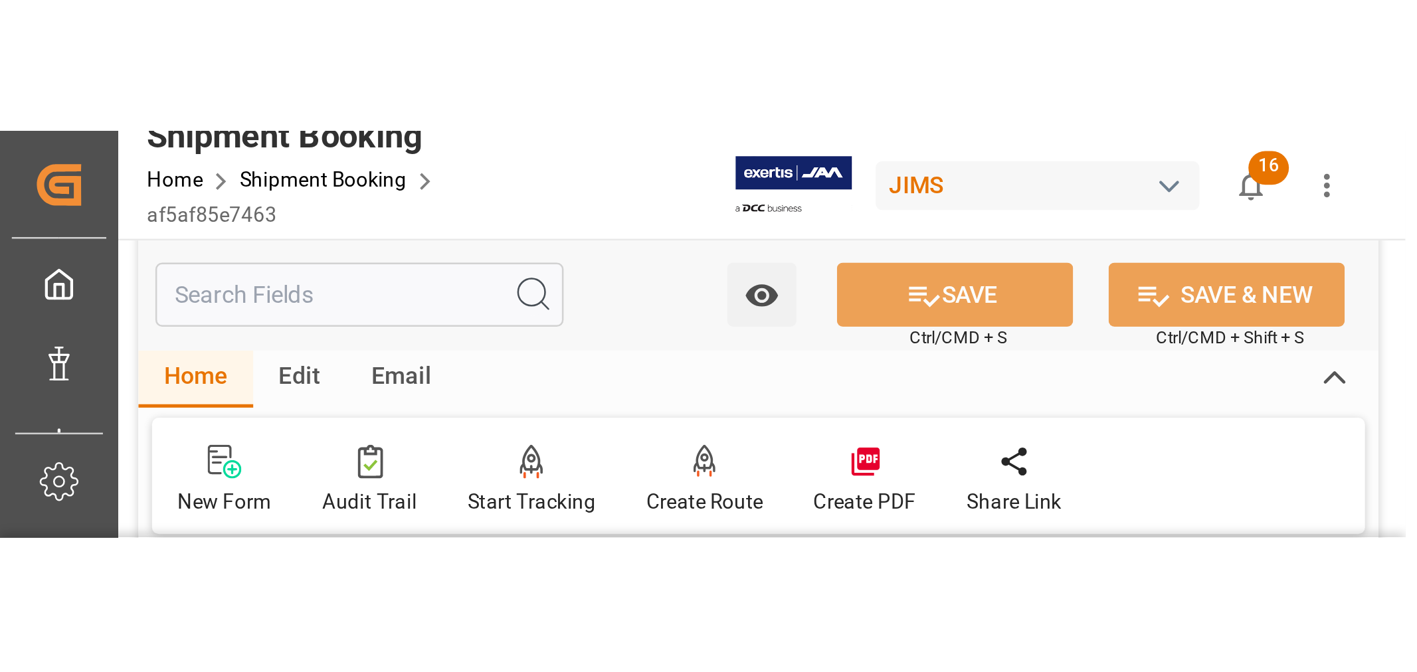
scroll to position [74, 0]
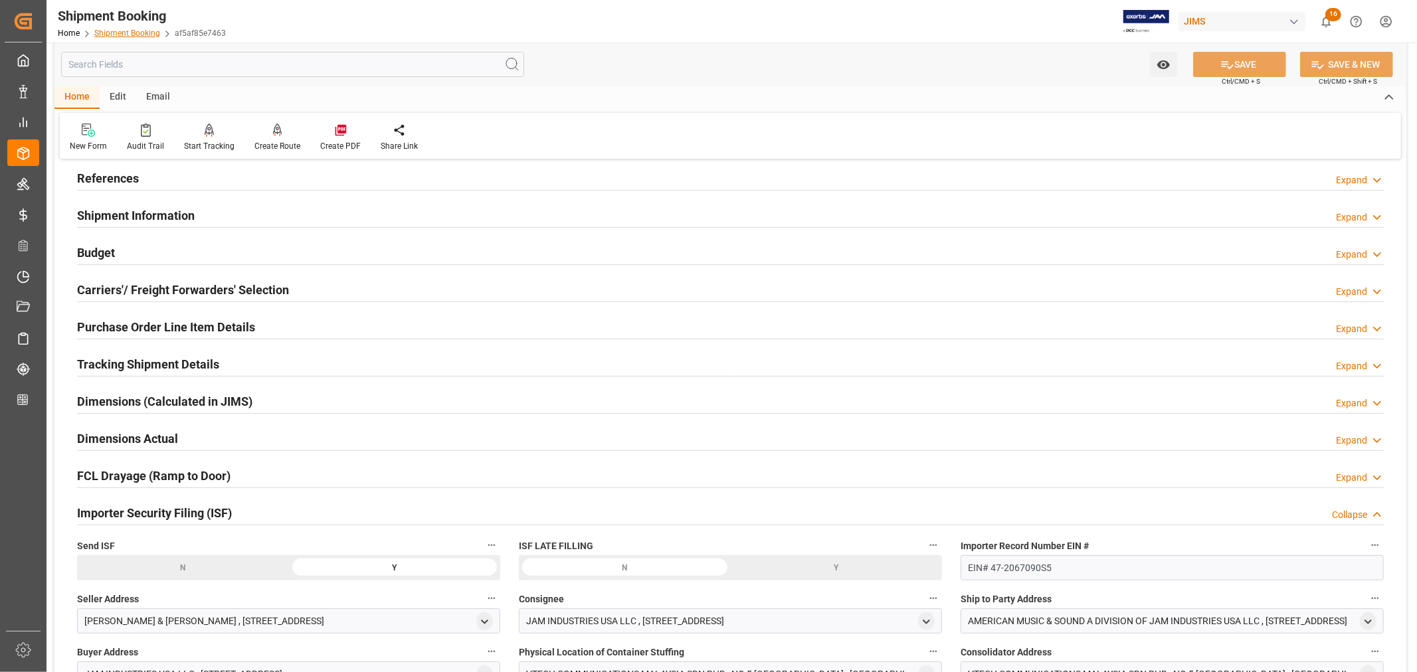
click at [133, 37] on link "Shipment Booking" at bounding box center [127, 33] width 66 height 9
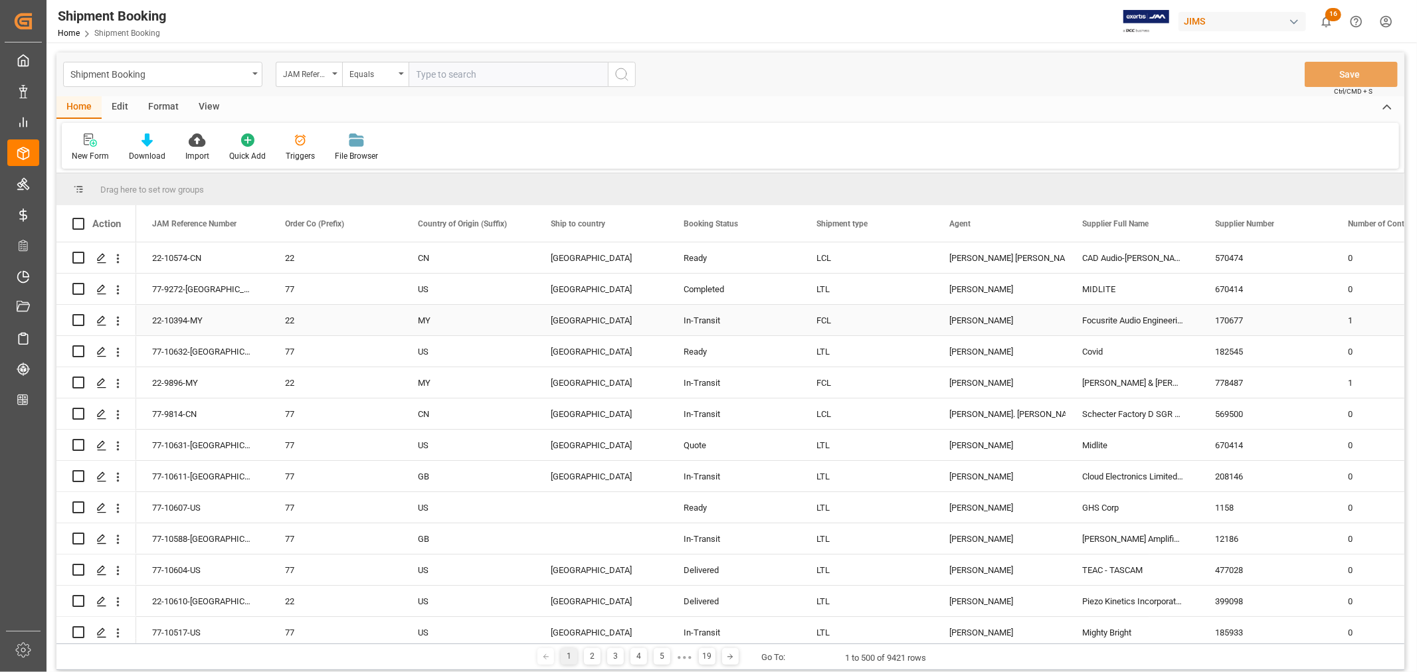
click at [981, 315] on div "[PERSON_NAME]" at bounding box center [999, 321] width 101 height 31
click at [1040, 225] on span at bounding box center [1044, 224] width 12 height 12
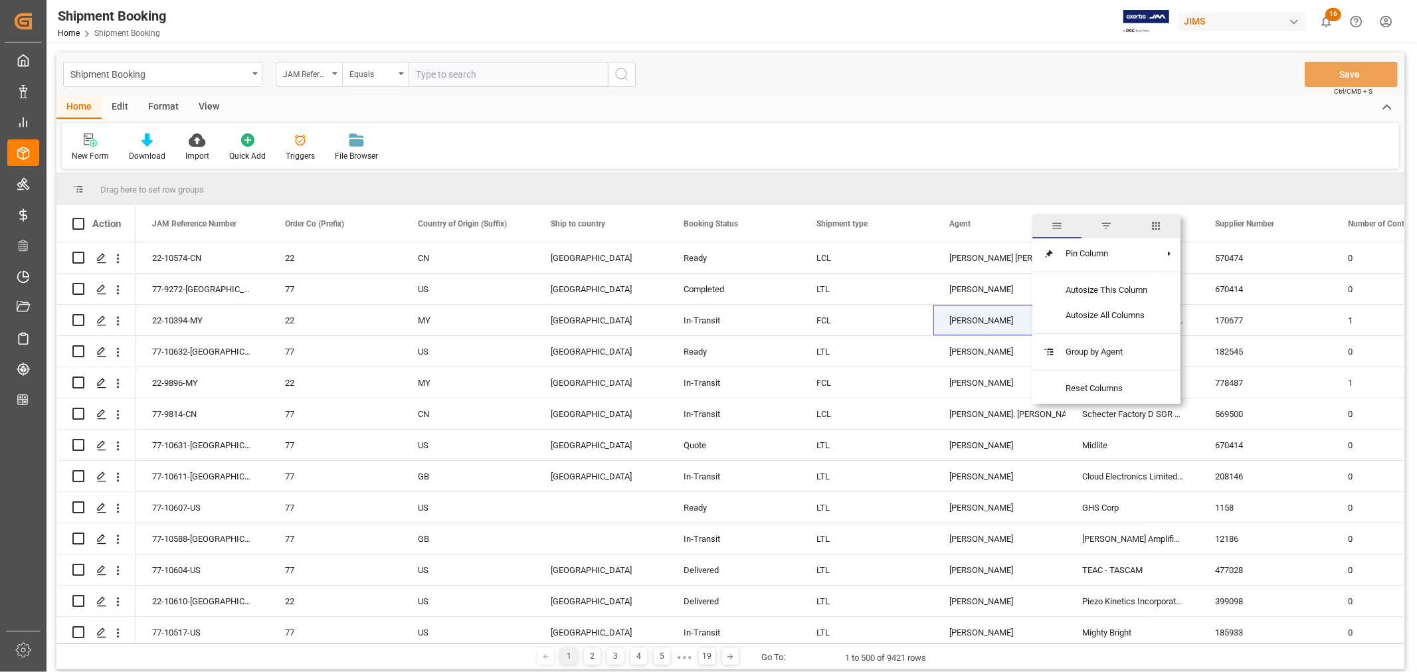
click at [1106, 231] on span "filter" at bounding box center [1106, 226] width 12 height 12
type input "[PERSON_NAME]"
click at [1123, 335] on button "Apply" at bounding box center [1122, 336] width 25 height 13
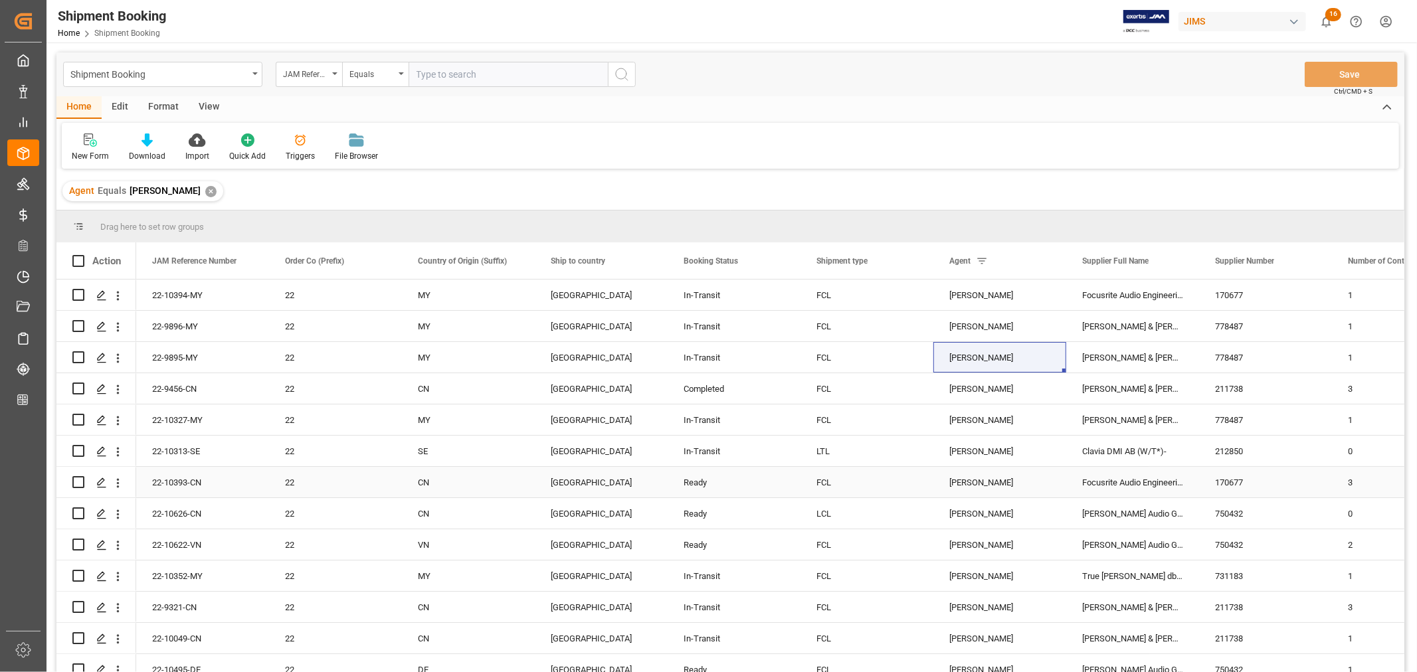
click at [1105, 480] on div "Focusrite Audio Engineering (W/T*)-" at bounding box center [1132, 482] width 133 height 31
click at [1174, 262] on span at bounding box center [1177, 261] width 12 height 12
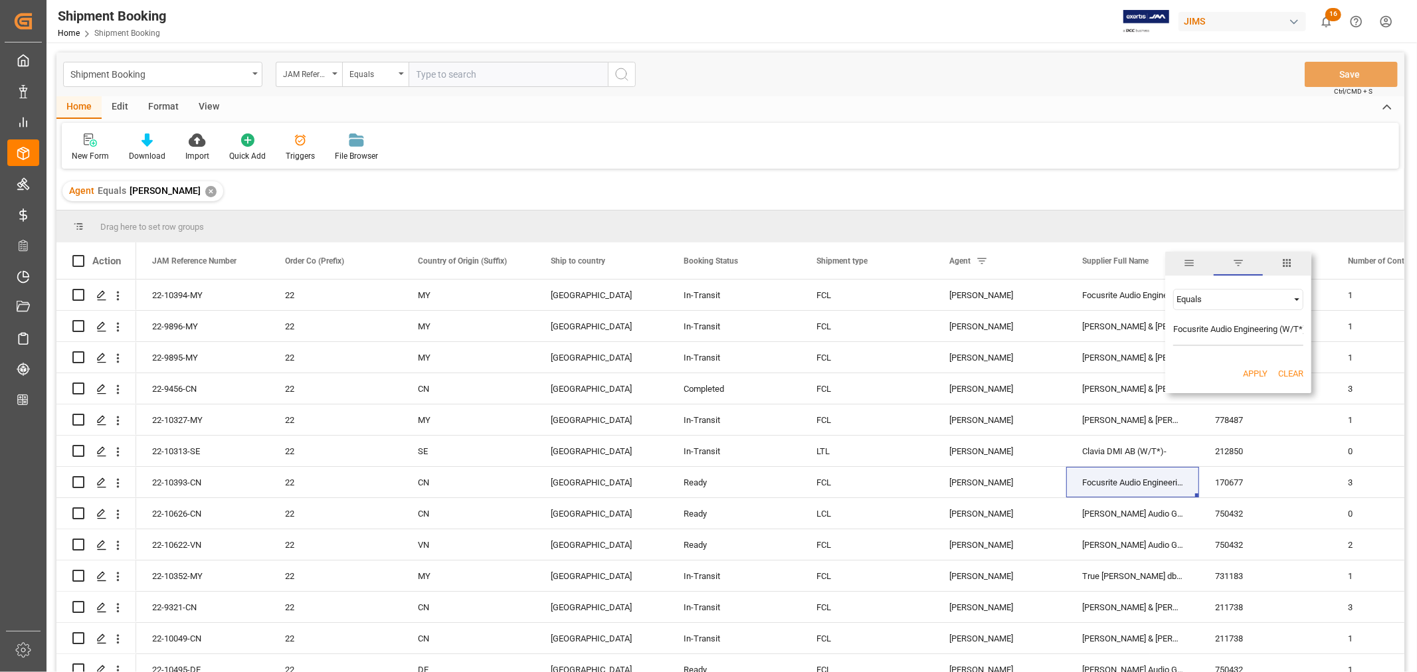
scroll to position [0, 8]
type input "Focusrite Audio Engineering (W/T*)-"
click at [1254, 372] on button "Apply" at bounding box center [1255, 373] width 25 height 13
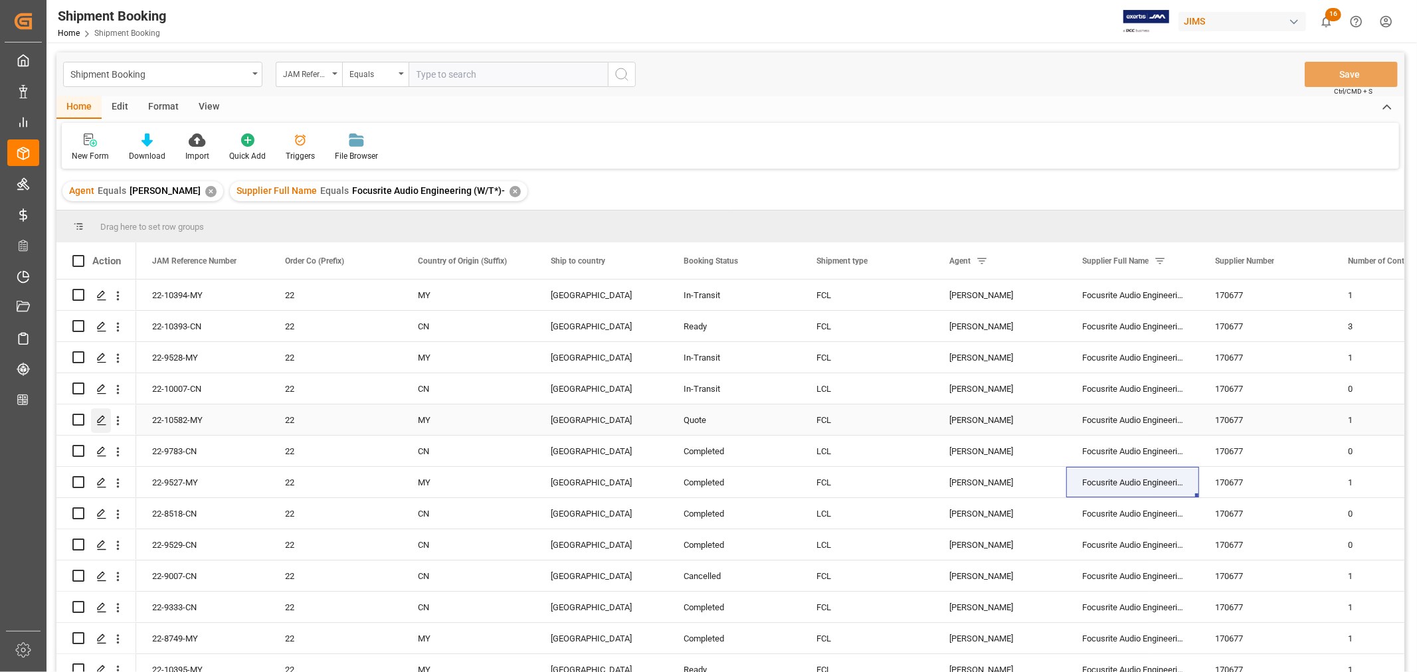
click at [102, 422] on icon "Press SPACE to select this row." at bounding box center [101, 420] width 11 height 11
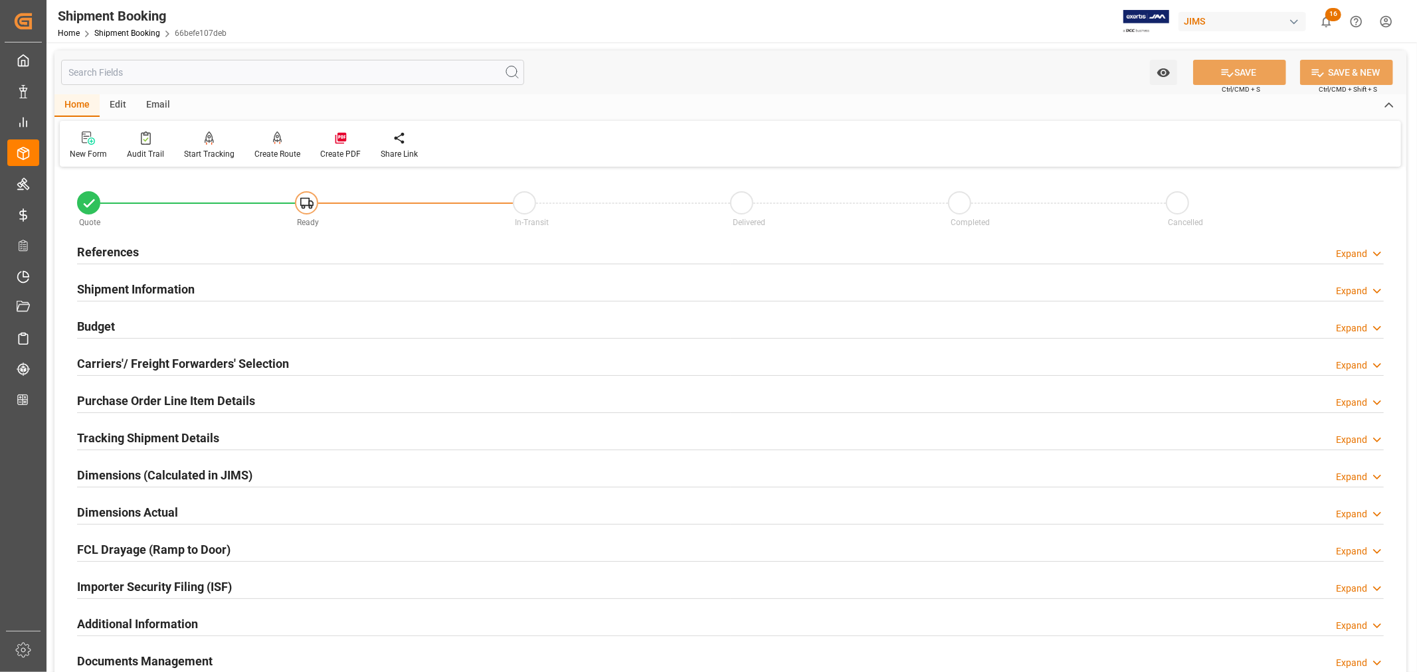
click at [248, 581] on div "Importer Security Filing (ISF) Expand" at bounding box center [730, 585] width 1307 height 25
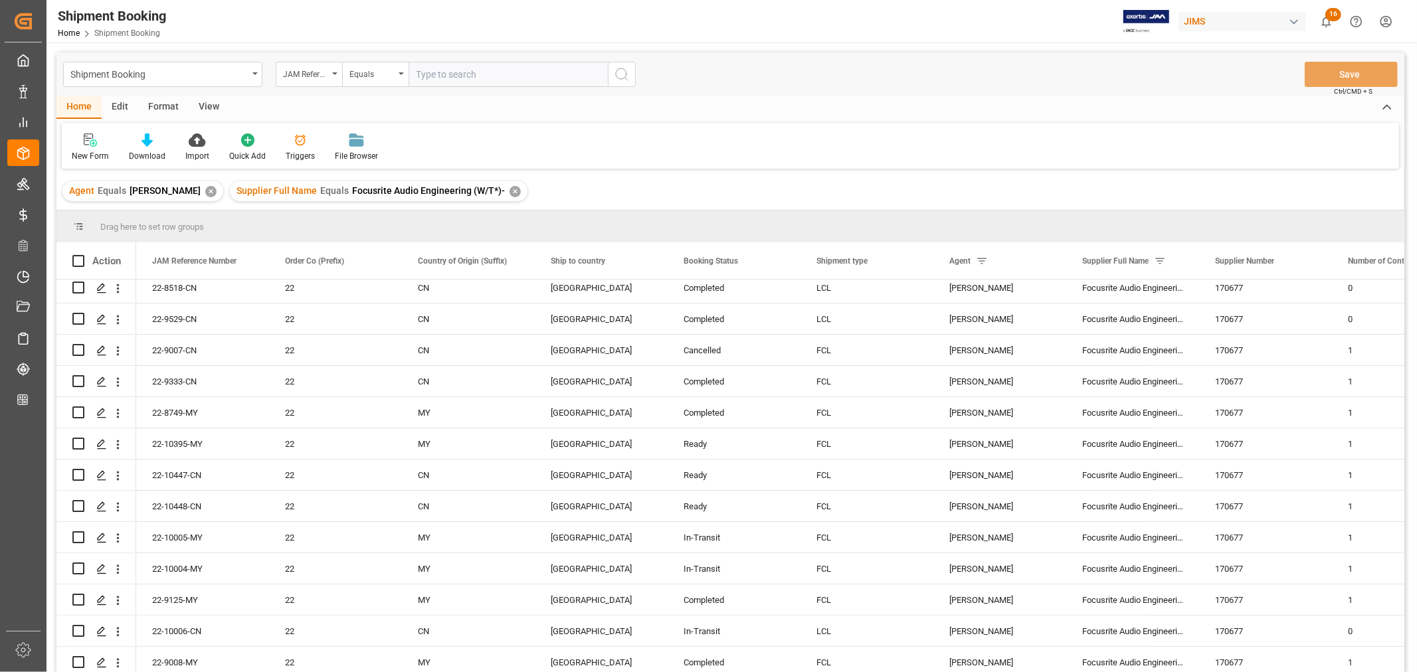
scroll to position [295, 0]
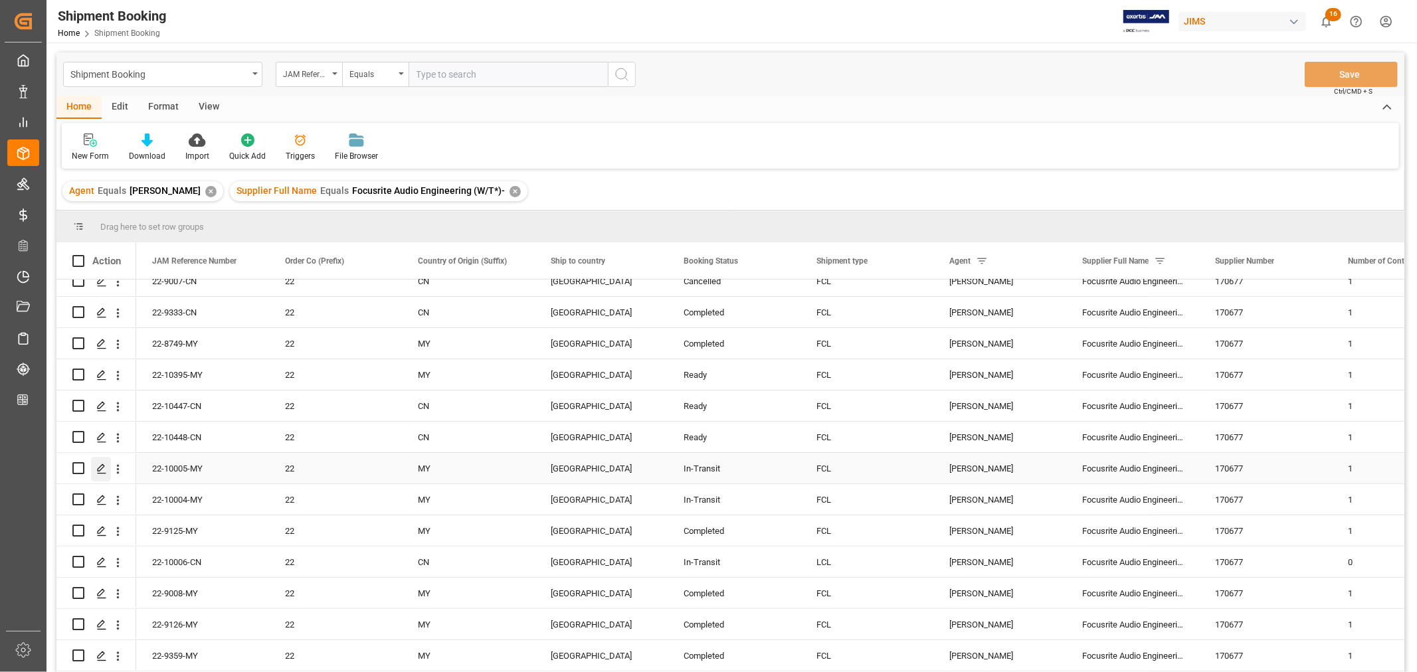
click at [102, 468] on polygon "Press SPACE to select this row." at bounding box center [101, 467] width 7 height 7
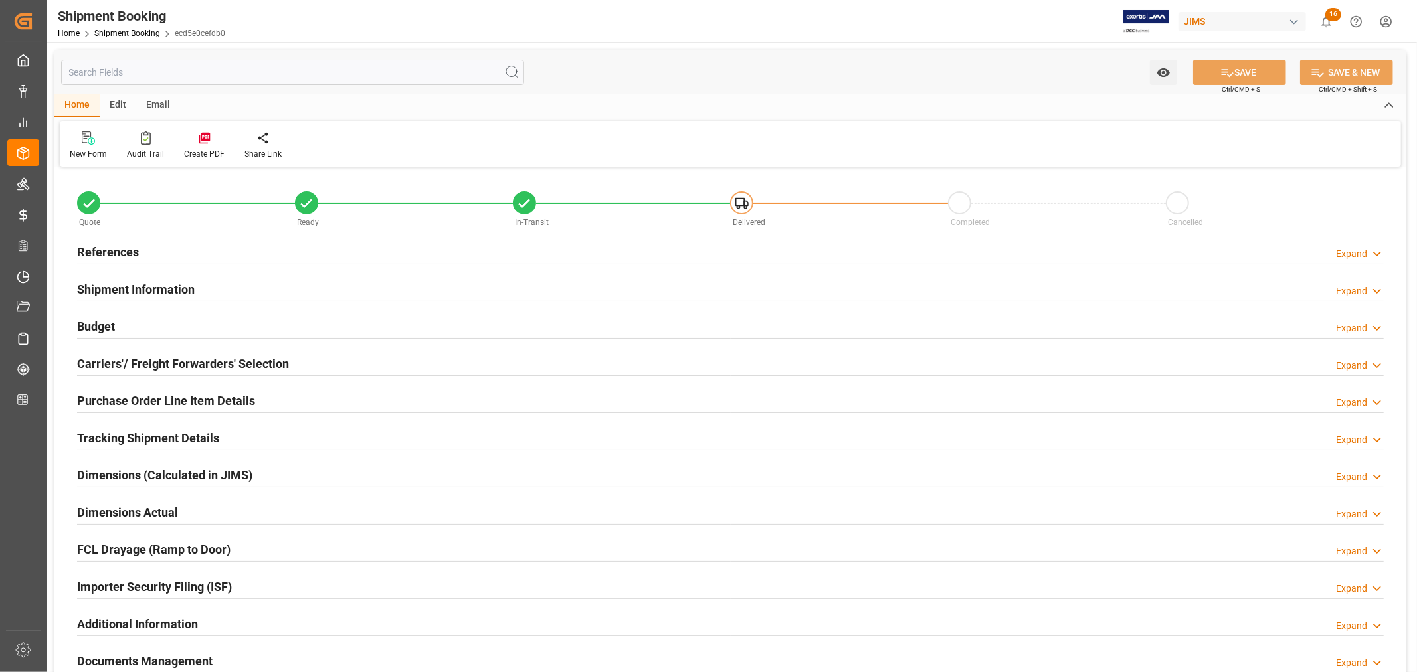
type input "4"
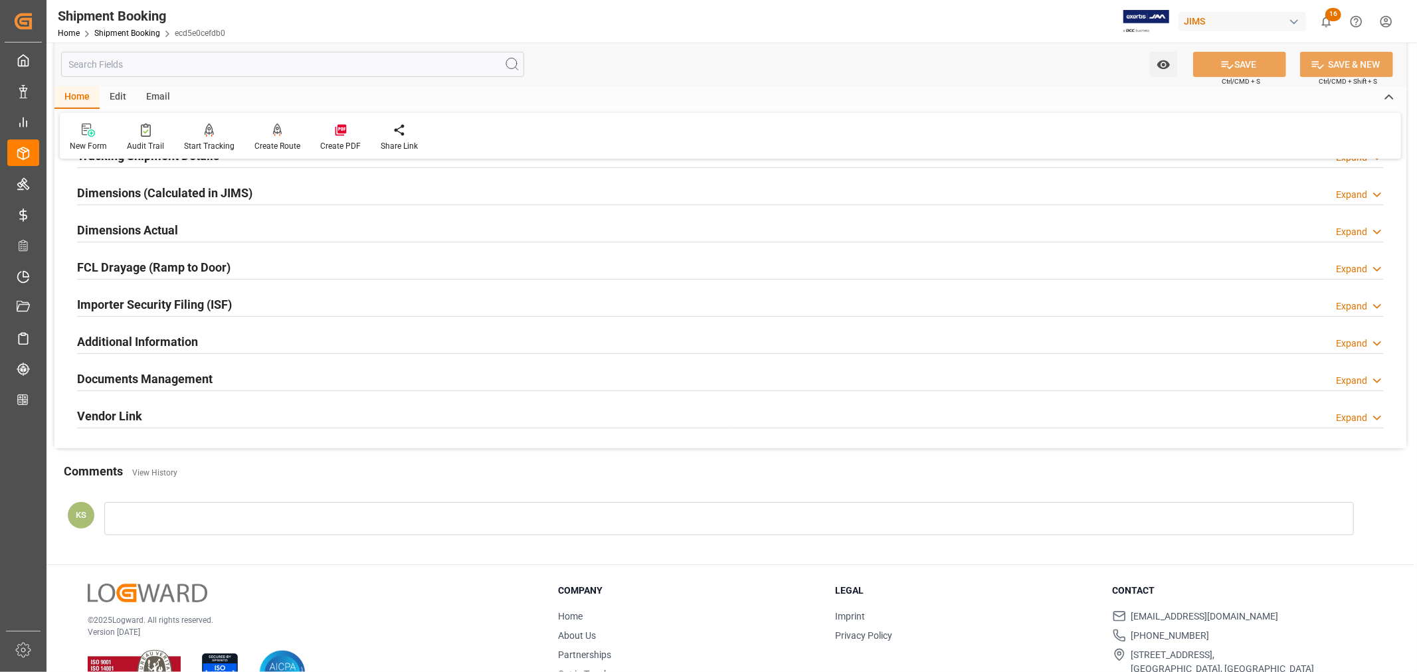
scroll to position [295, 0]
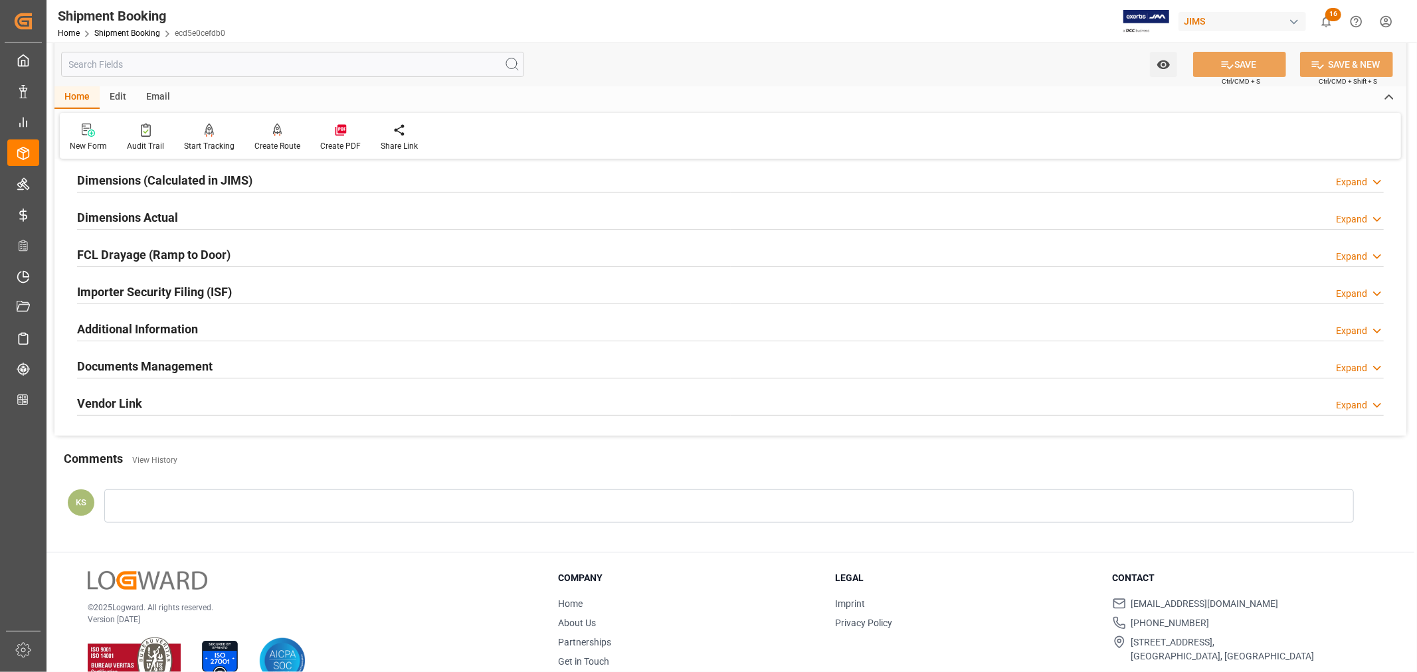
click at [298, 294] on div "Importer Security Filing (ISF) Expand" at bounding box center [730, 290] width 1307 height 25
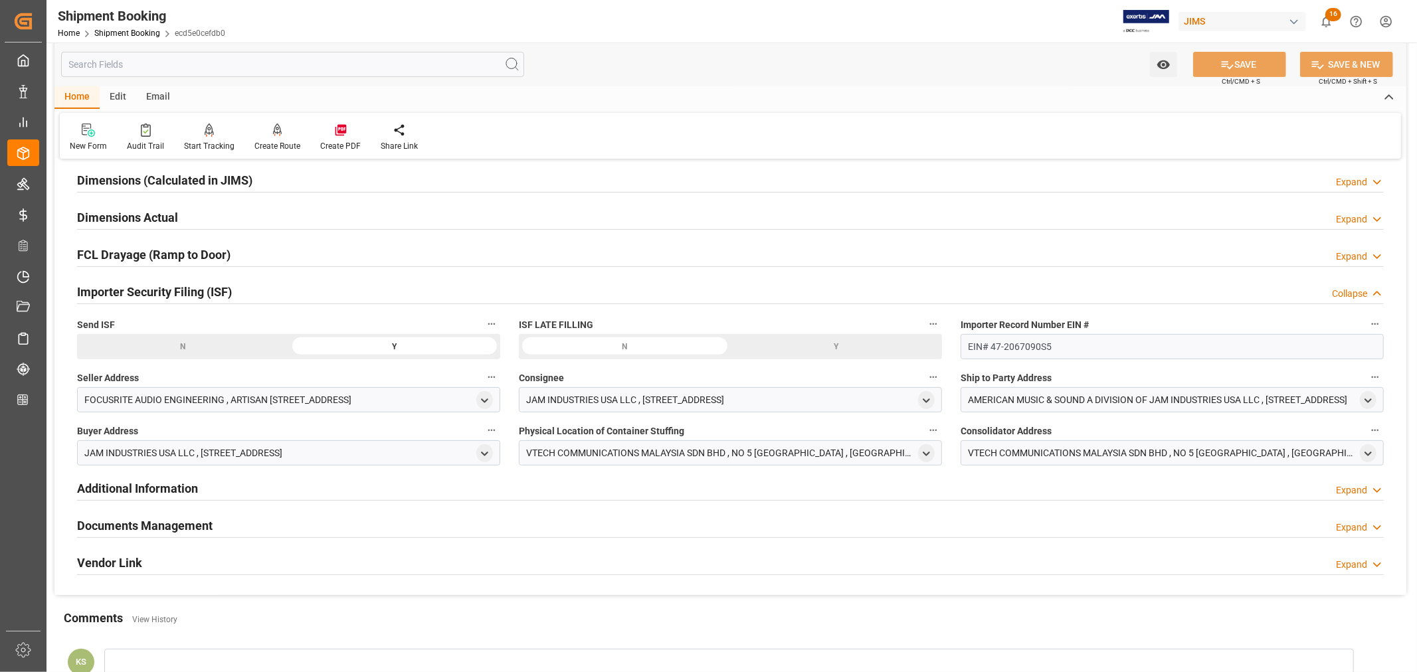
scroll to position [369, 0]
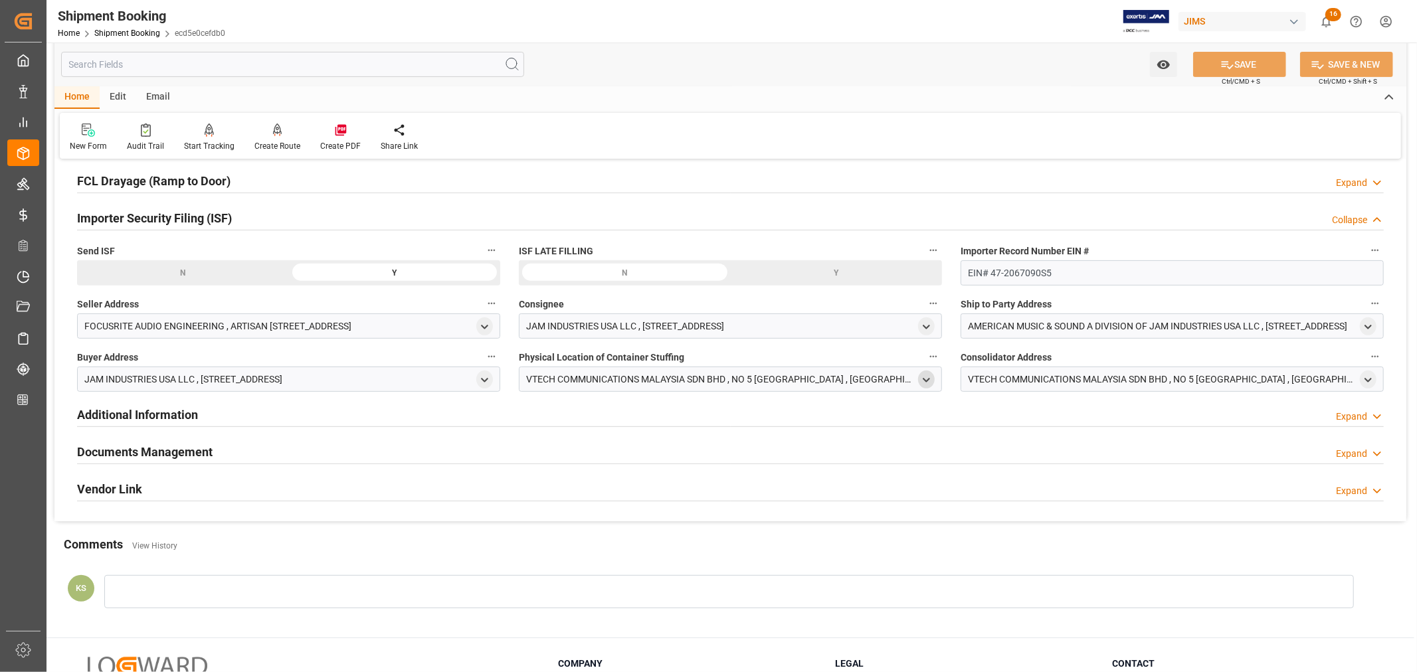
click at [924, 375] on icon "open menu" at bounding box center [926, 380] width 11 height 11
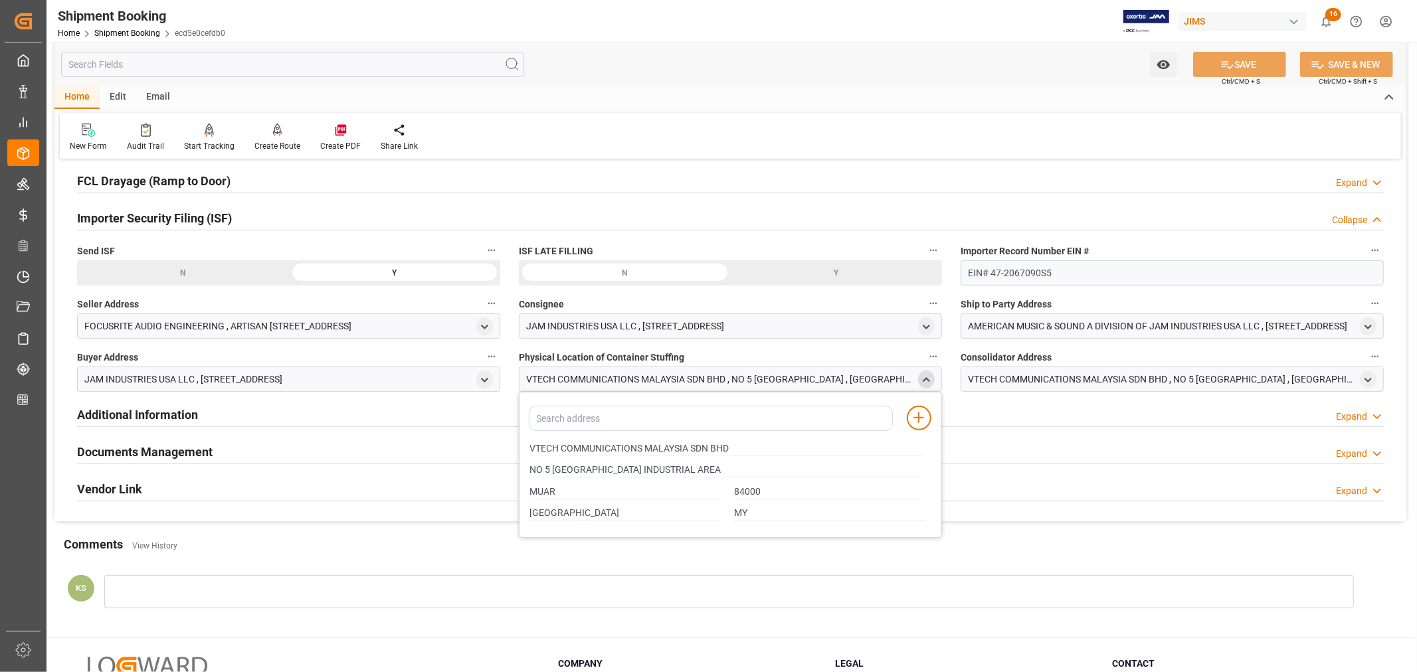
click at [924, 375] on icon "close menu" at bounding box center [926, 380] width 11 height 11
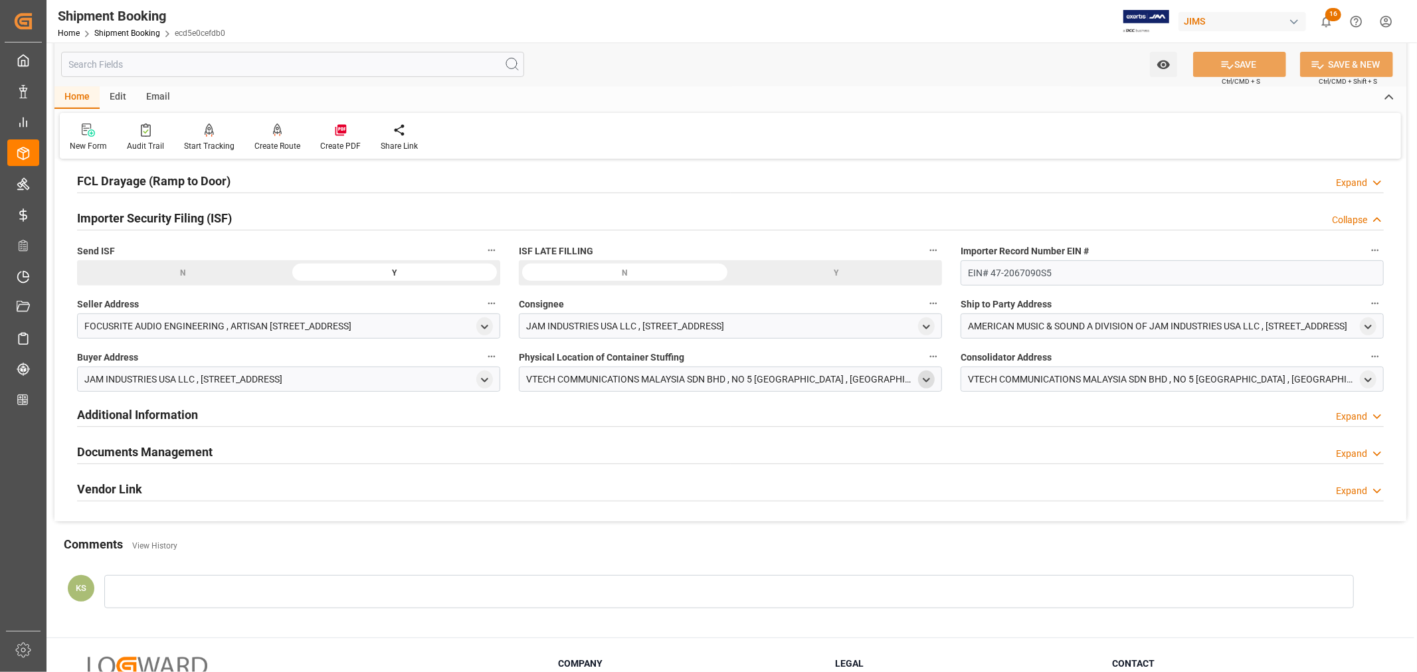
click at [240, 221] on div "Importer Security Filing (ISF) Collapse" at bounding box center [730, 217] width 1307 height 25
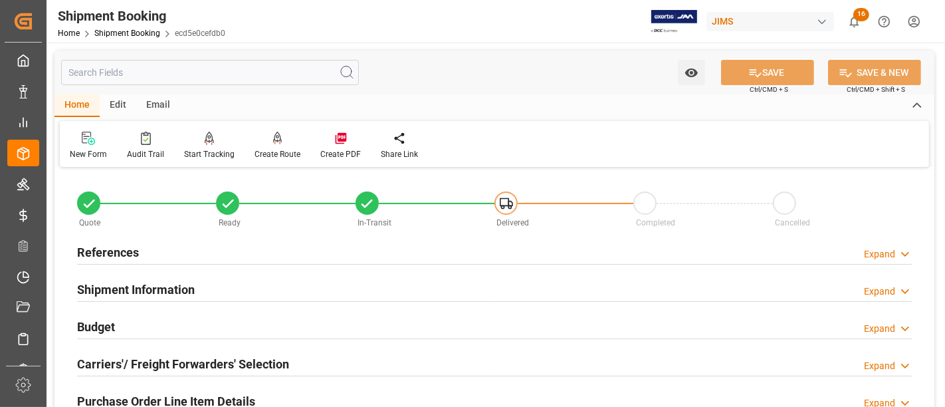
scroll to position [74, 0]
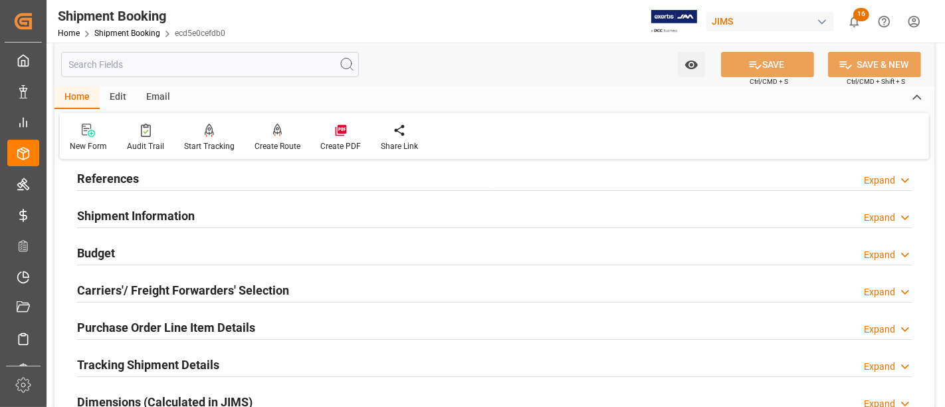
click at [217, 320] on h2 "Purchase Order Line Item Details" at bounding box center [166, 327] width 178 height 18
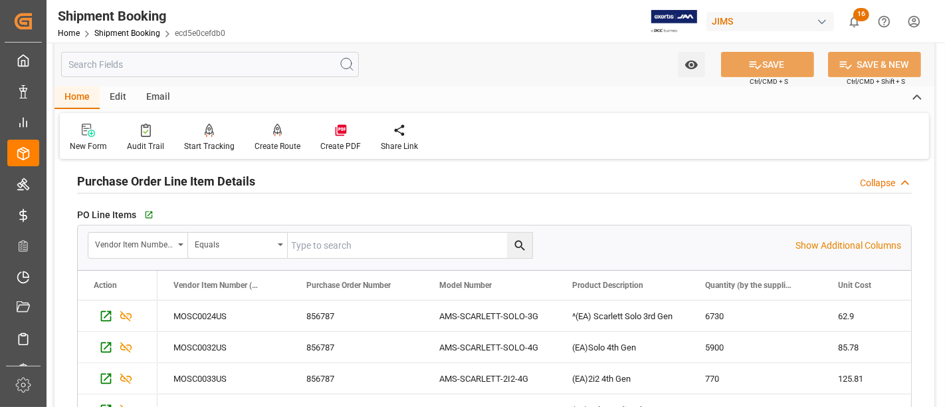
scroll to position [221, 0]
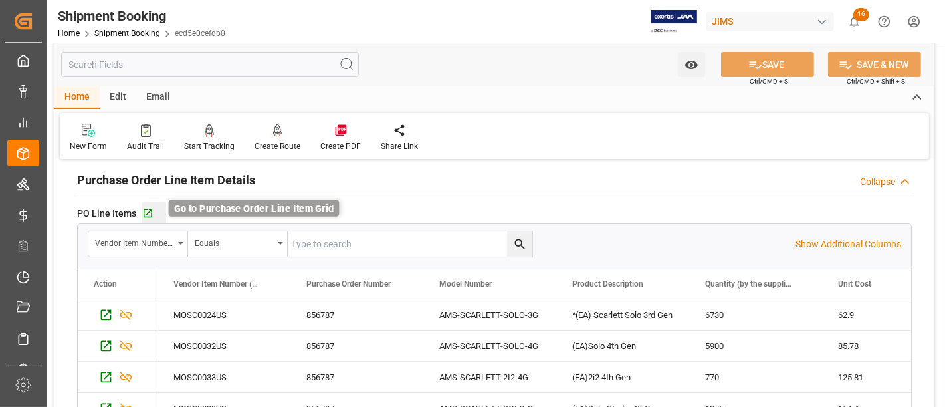
click at [146, 208] on icon "button" at bounding box center [147, 213] width 11 height 11
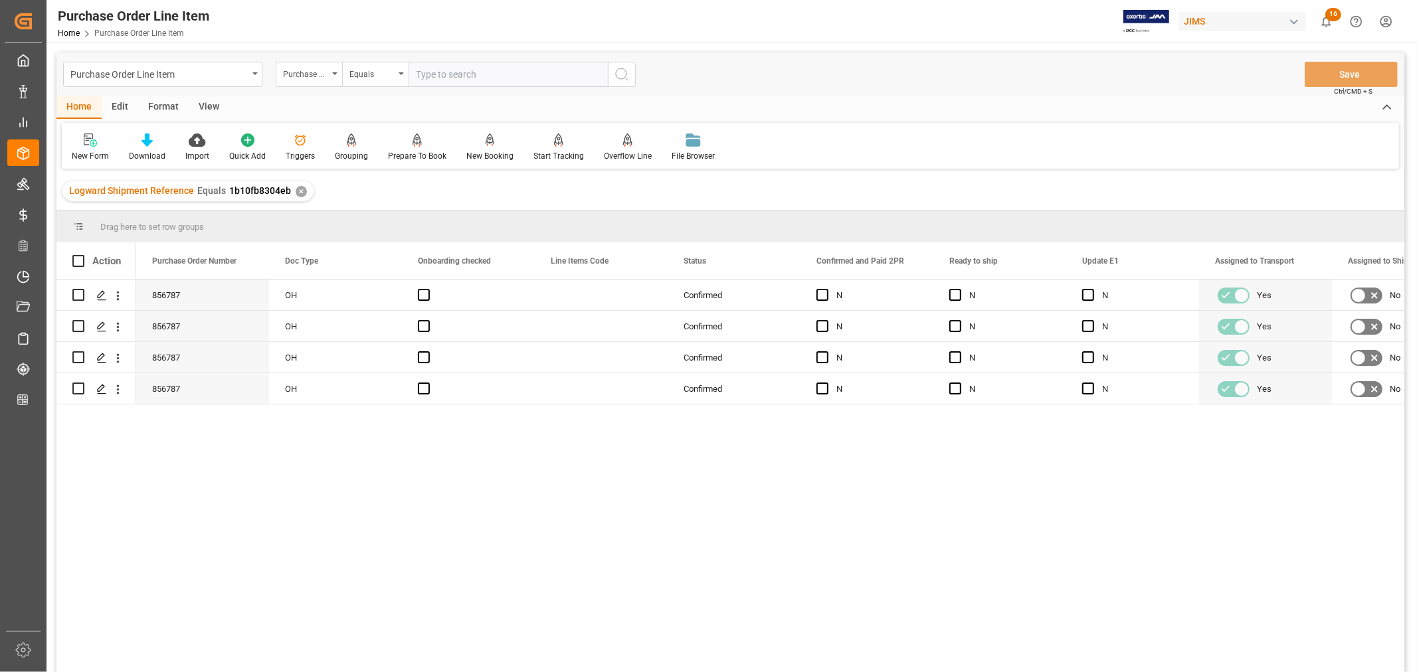
click at [207, 110] on div "View" at bounding box center [209, 107] width 41 height 23
click at [84, 153] on div "Default" at bounding box center [85, 156] width 26 height 12
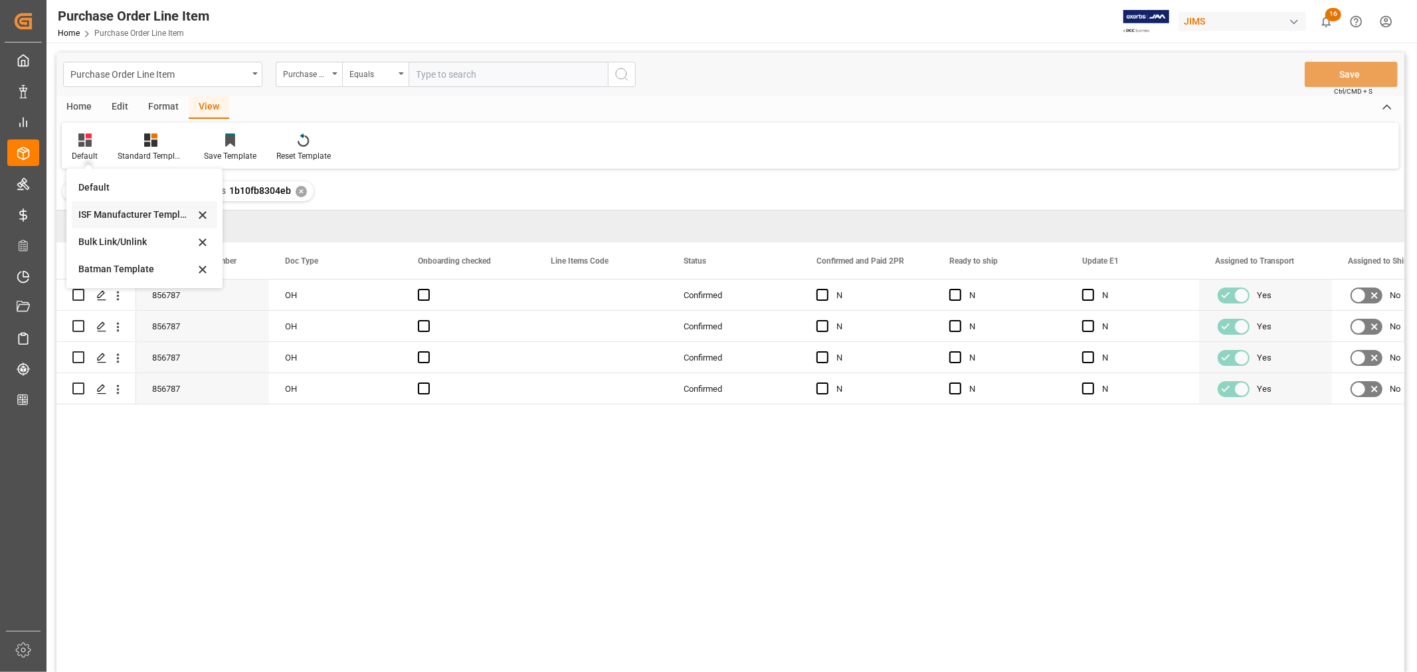
click at [109, 213] on div "ISF Manufacturer Template" at bounding box center [136, 215] width 116 height 14
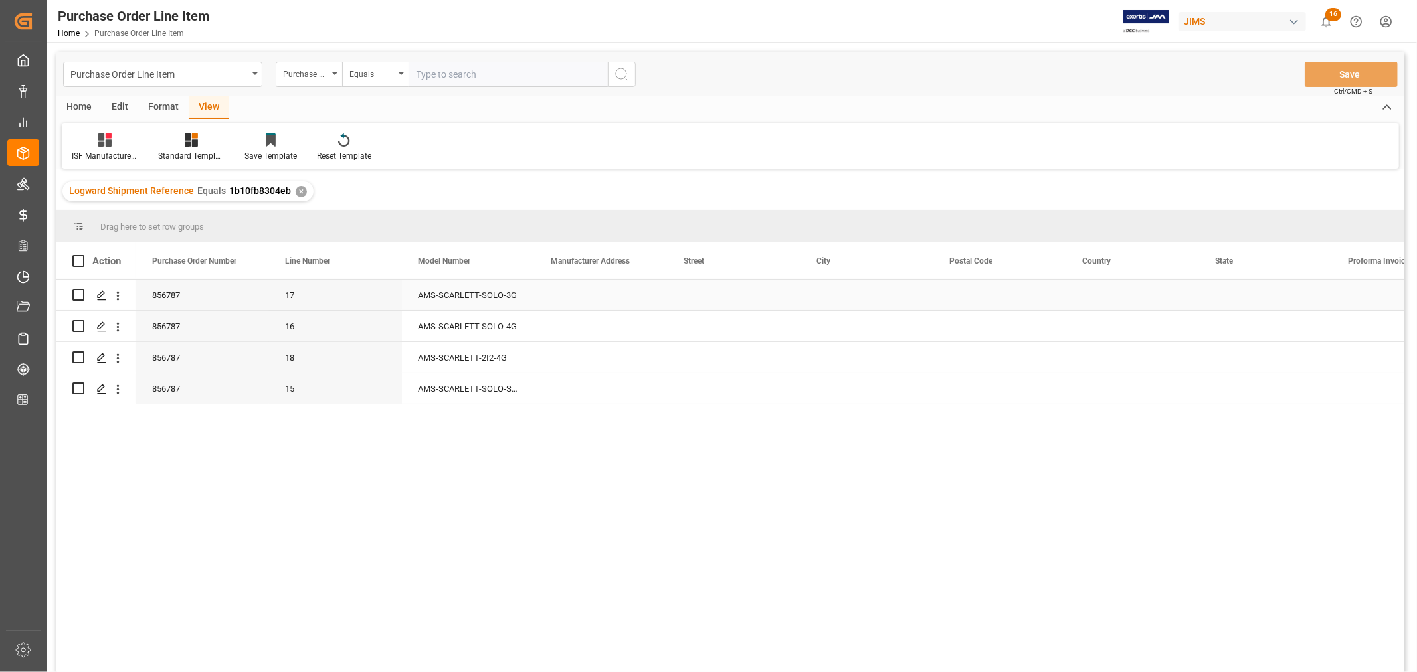
click at [590, 293] on div "Press SPACE to select this row." at bounding box center [601, 295] width 133 height 31
click at [576, 296] on div "Press SPACE to select this row." at bounding box center [601, 295] width 133 height 31
drag, startPoint x: 547, startPoint y: 302, endPoint x: 567, endPoint y: 304, distance: 20.0
click at [549, 303] on input "Press SPACE to select this row." at bounding box center [601, 302] width 112 height 25
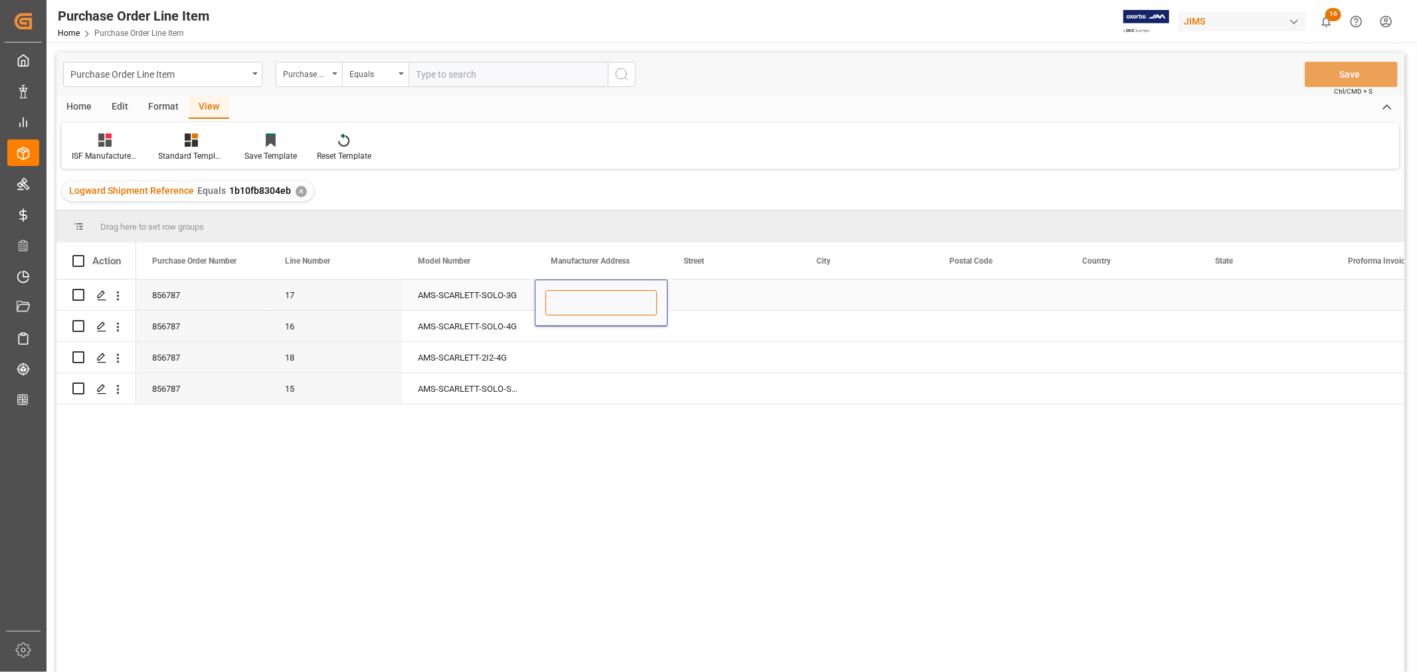
paste input "Vtech Communications Malaysia SDN BHD"
type input "Vtech Communications Malaysia SDN BHD"
click at [694, 294] on div "Press SPACE to select this row." at bounding box center [734, 295] width 133 height 31
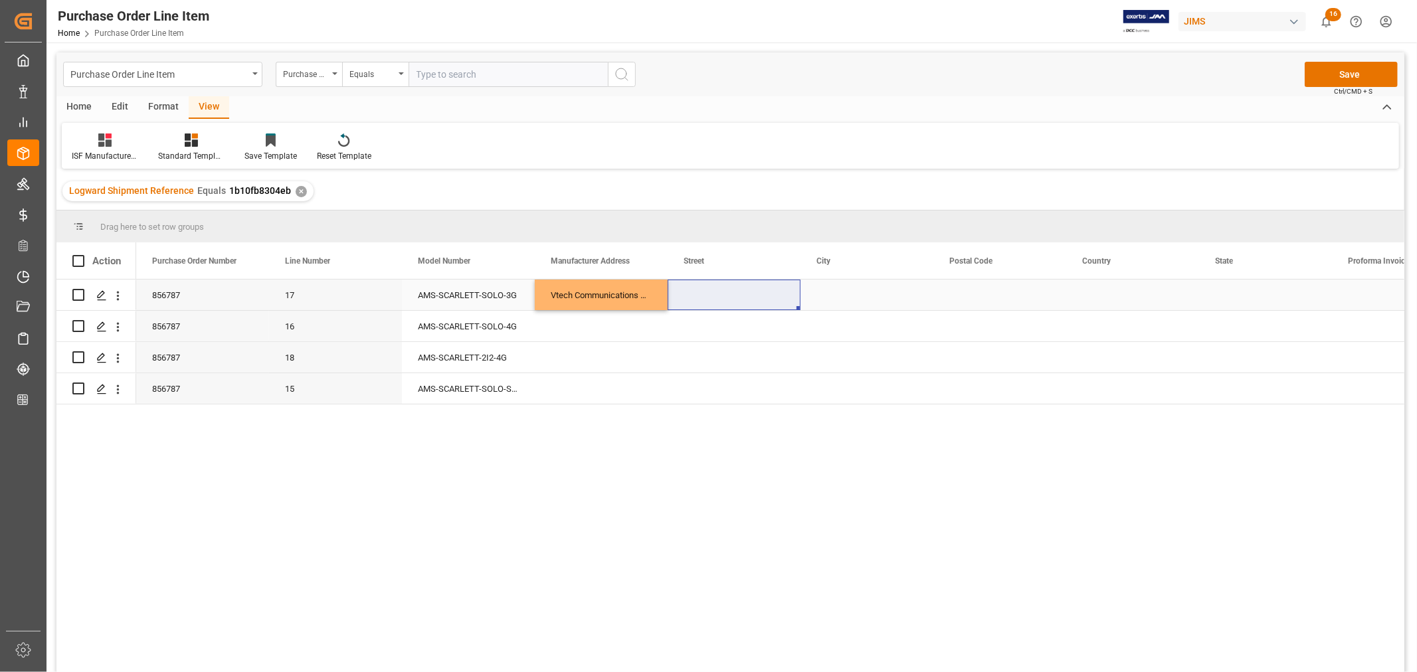
click at [704, 296] on div "Press SPACE to select this row." at bounding box center [734, 295] width 133 height 31
click at [704, 295] on div "Press SPACE to select this row." at bounding box center [734, 295] width 133 height 31
click at [685, 301] on input "Press SPACE to select this row." at bounding box center [734, 302] width 112 height 25
paste input "No.5 Tanjung Agas Industrial Area"
type input "No.5 Tanjung Agas Industrial Area"
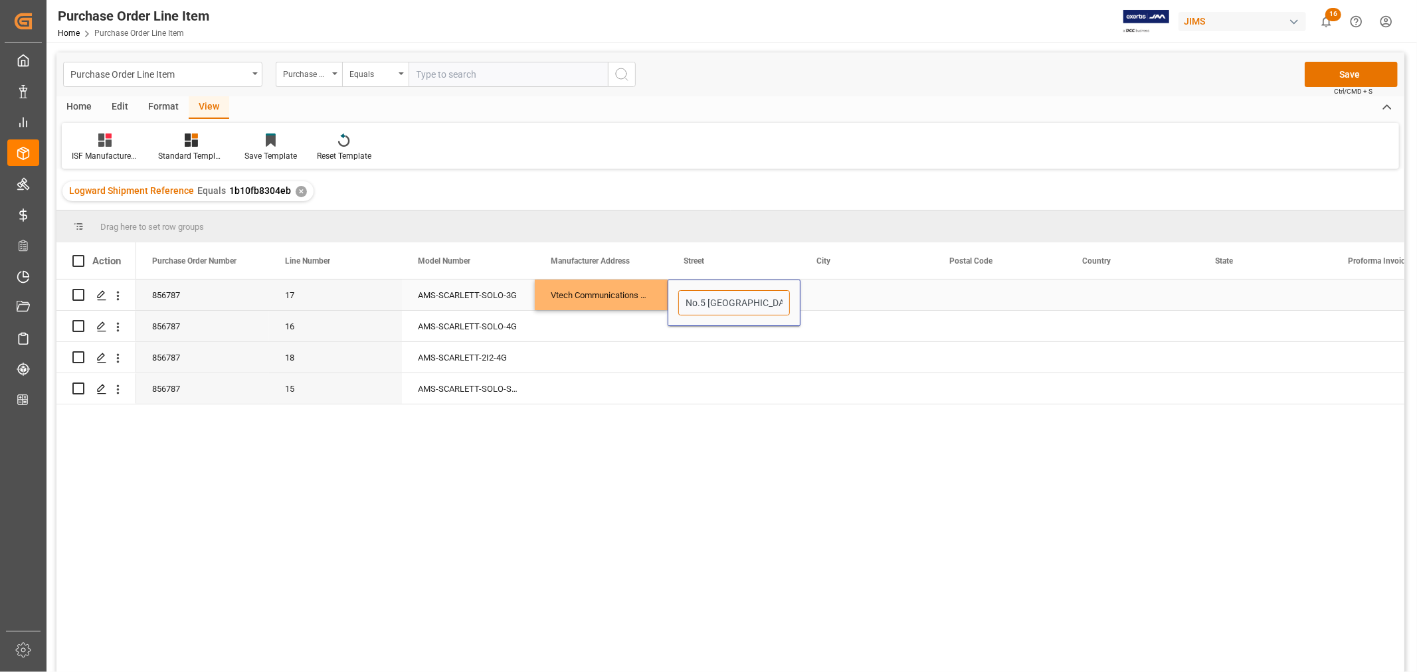
scroll to position [0, 44]
click at [820, 289] on div "Press SPACE to select this row." at bounding box center [867, 295] width 133 height 31
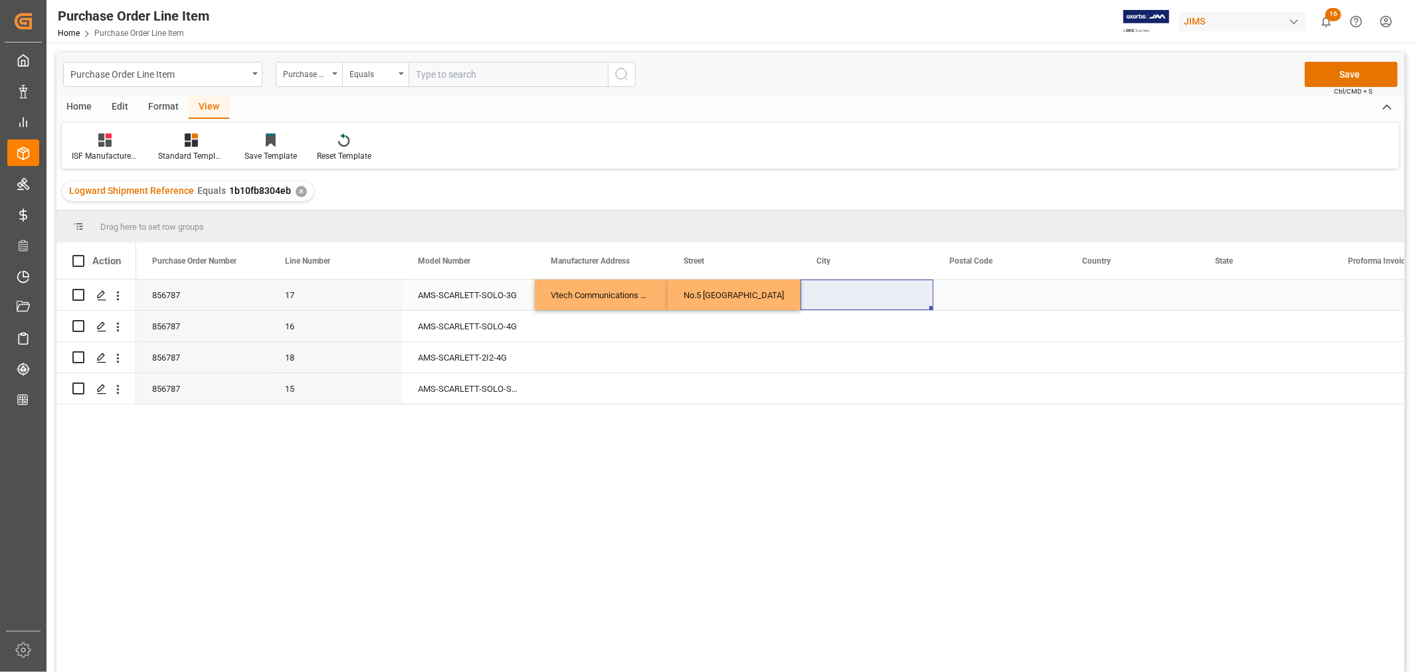
click at [842, 296] on div "Press SPACE to select this row." at bounding box center [867, 295] width 133 height 31
click at [820, 302] on input "Press SPACE to select this row." at bounding box center [867, 302] width 112 height 25
paste input "MUAR"
type input "MUAR"
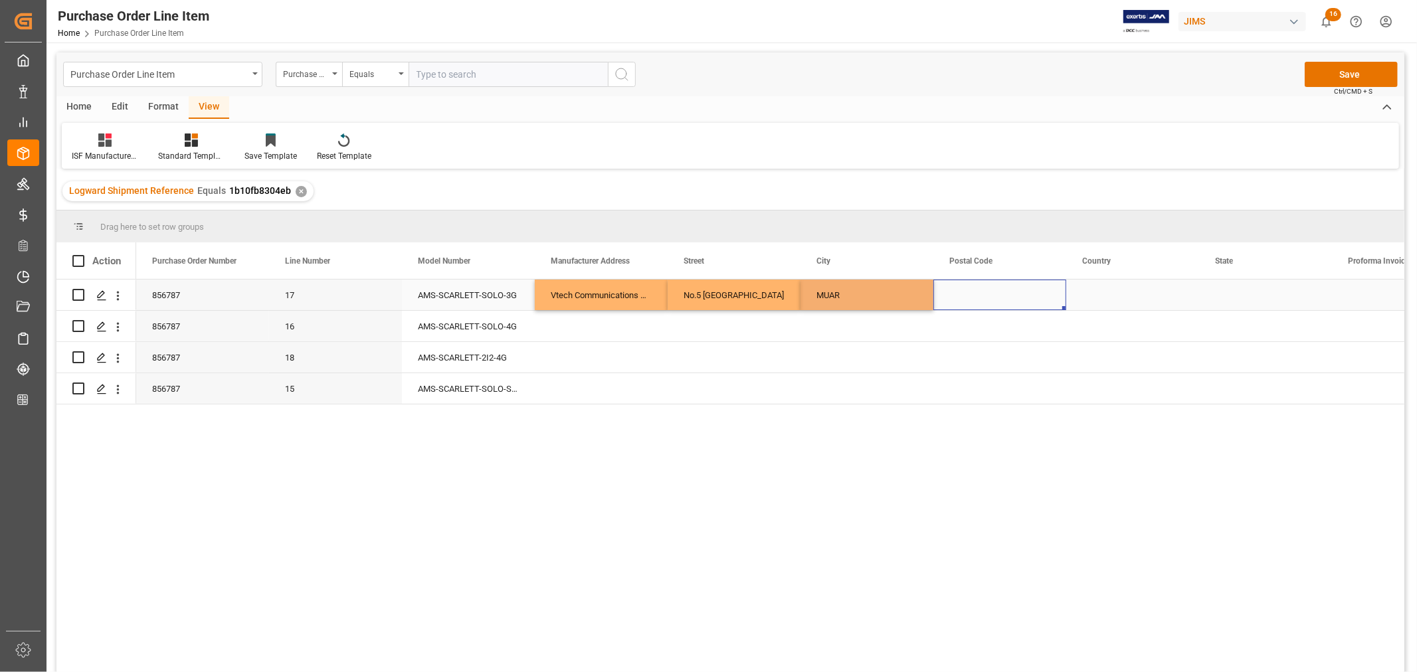
click at [979, 294] on div "Press SPACE to select this row." at bounding box center [999, 295] width 133 height 31
click at [966, 294] on div "Press SPACE to select this row." at bounding box center [999, 295] width 133 height 31
click at [954, 299] on input "Press SPACE to select this row." at bounding box center [1000, 302] width 112 height 25
paste input "84000"
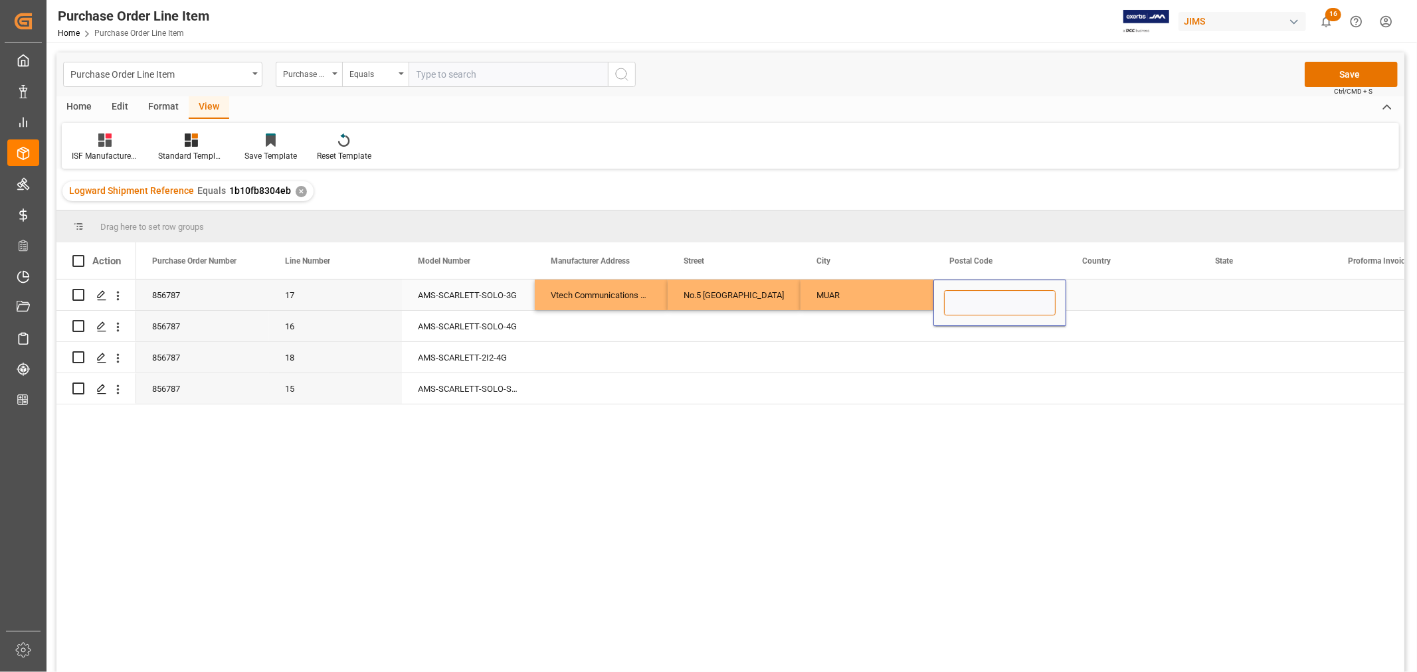
type input "84000"
click at [1096, 294] on div "Press SPACE to select this row." at bounding box center [1132, 295] width 133 height 31
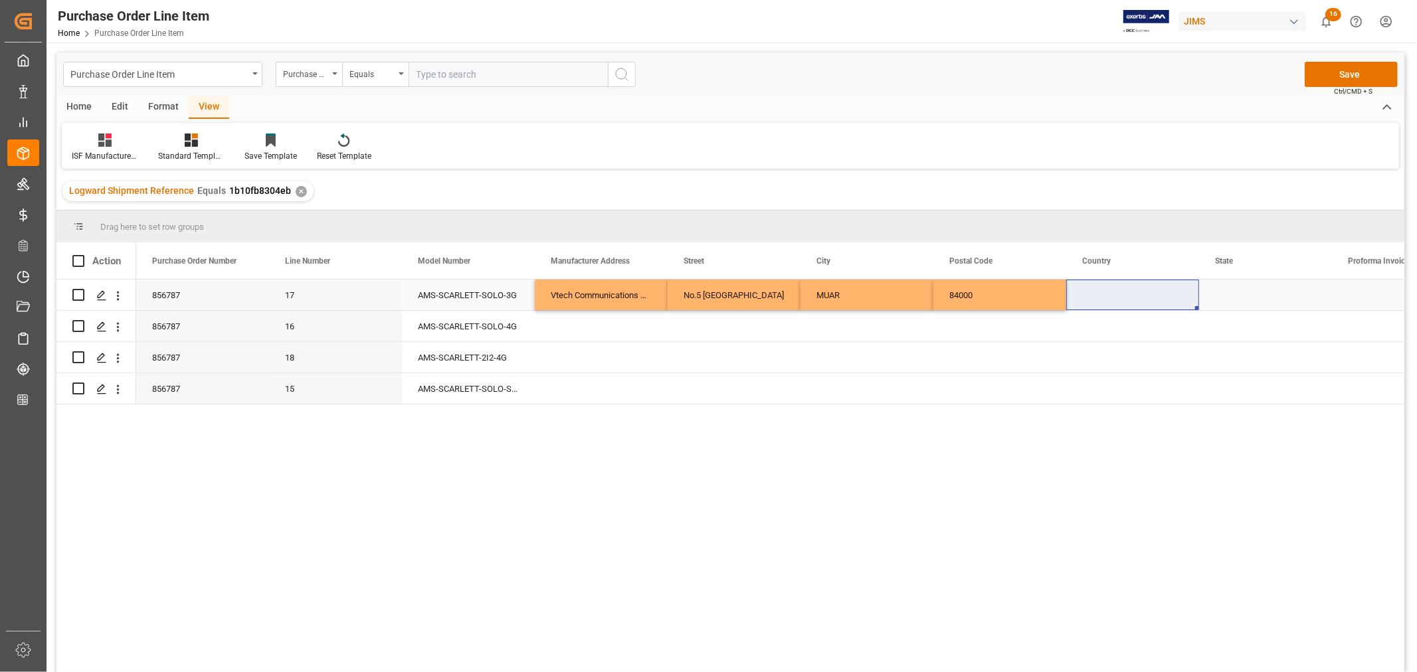
click at [1094, 292] on div "Press SPACE to select this row." at bounding box center [1132, 295] width 133 height 31
drag, startPoint x: 1082, startPoint y: 303, endPoint x: 1088, endPoint y: 304, distance: 6.7
click at [1083, 303] on input "Press SPACE to select this row." at bounding box center [1133, 302] width 112 height 25
paste input "MY"
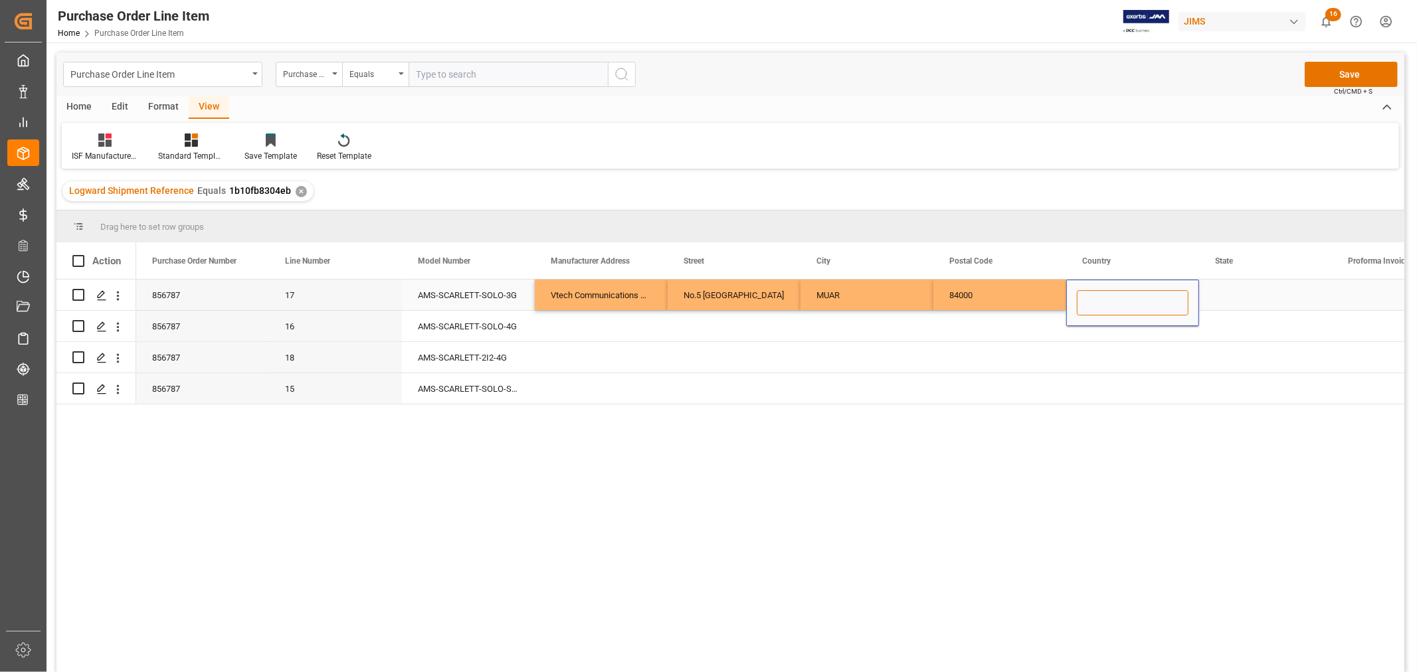
type input "MY"
click at [1223, 294] on div "Press SPACE to select this row." at bounding box center [1265, 295] width 133 height 31
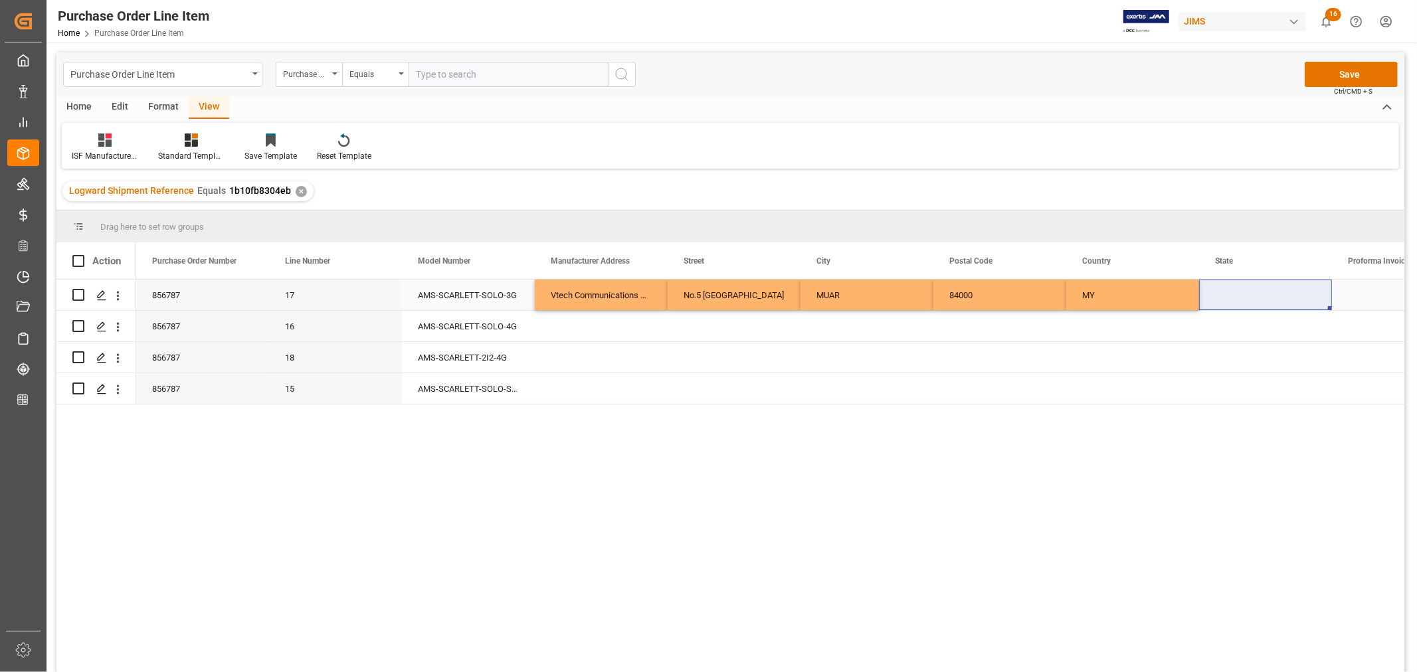
click at [1211, 292] on div "Press SPACE to select this row." at bounding box center [1265, 295] width 133 height 31
drag, startPoint x: 1214, startPoint y: 299, endPoint x: 1222, endPoint y: 301, distance: 8.9
click at [1214, 299] on input "Press SPACE to select this row." at bounding box center [1266, 302] width 112 height 25
paste input "[GEOGRAPHIC_DATA]"
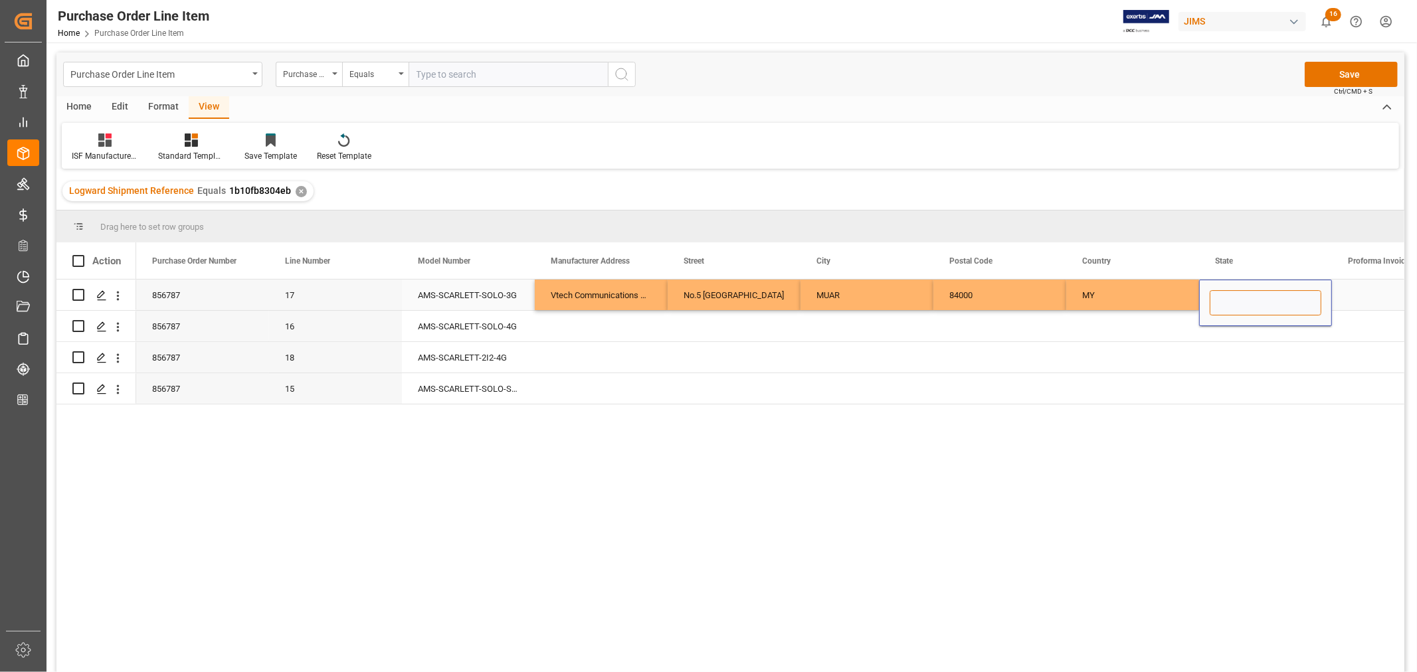
type input "[GEOGRAPHIC_DATA]"
click at [593, 295] on div "Vtech Communications Malaysia SDN BHD" at bounding box center [601, 295] width 133 height 31
drag, startPoint x: 593, startPoint y: 288, endPoint x: 1245, endPoint y: 284, distance: 651.8
click at [1245, 284] on div "856787 17 AMS-SCARLETT-SOLO-3G Vtech Communications Malaysia SDN BHD No.5 Tanju…" at bounding box center [1066, 295] width 1860 height 31
drag, startPoint x: 1329, startPoint y: 308, endPoint x: 1319, endPoint y: 379, distance: 71.8
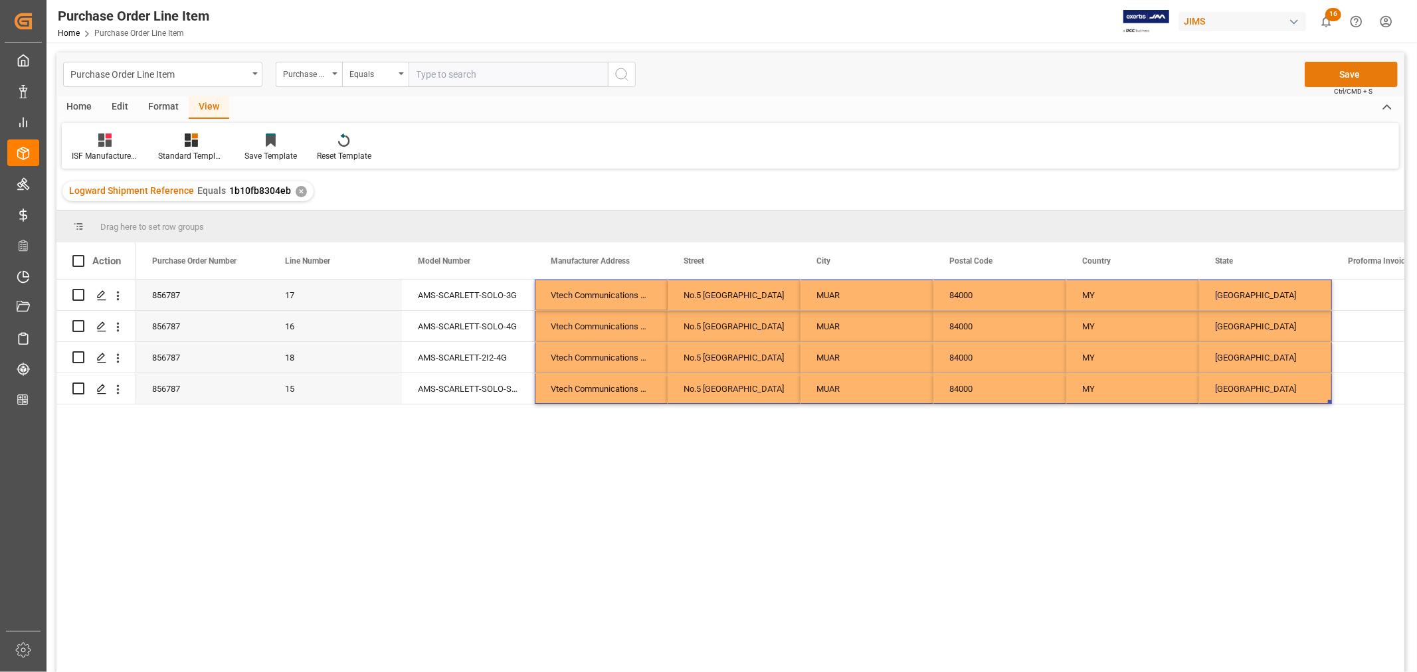
click at [1350, 71] on button "Save" at bounding box center [1351, 74] width 93 height 25
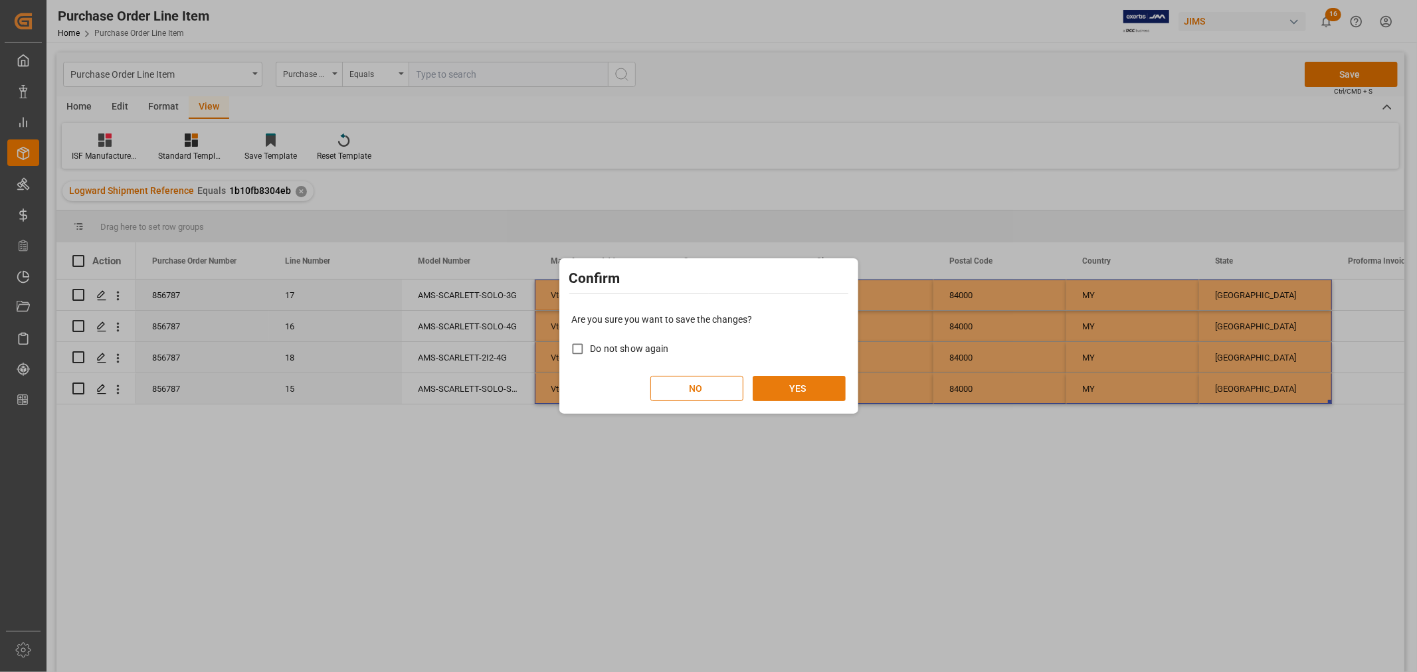
click at [801, 390] on button "YES" at bounding box center [799, 388] width 93 height 25
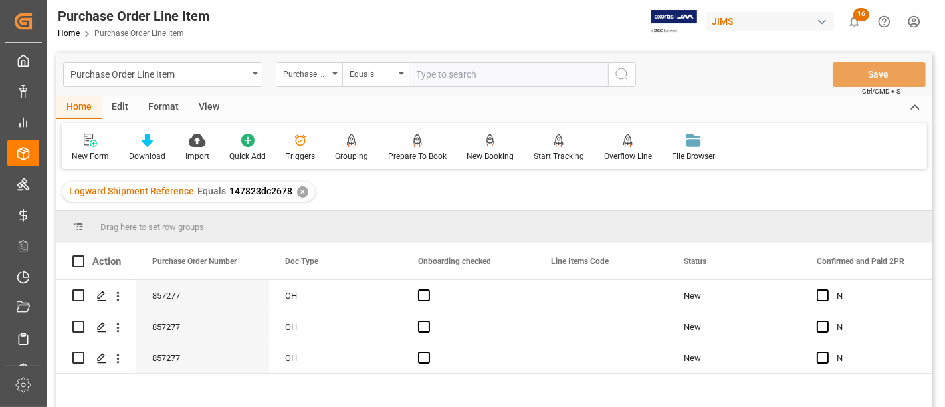
click at [207, 104] on div "View" at bounding box center [209, 107] width 41 height 23
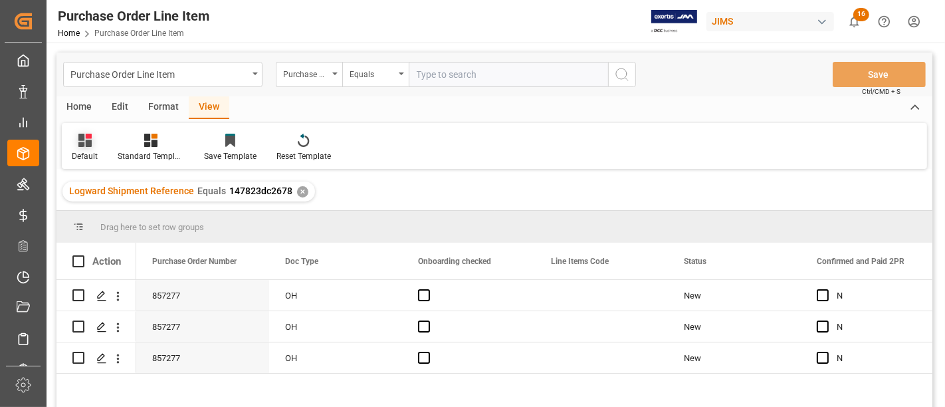
click at [90, 146] on icon at bounding box center [84, 140] width 13 height 13
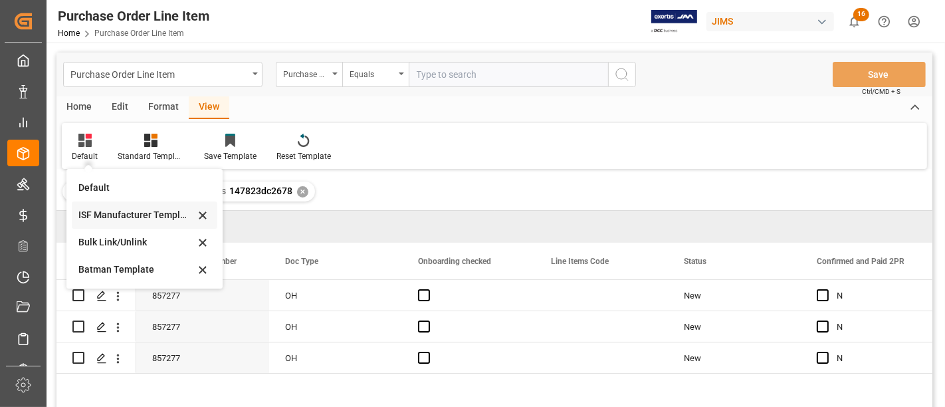
click at [118, 213] on div "ISF Manufacturer Template" at bounding box center [136, 215] width 116 height 14
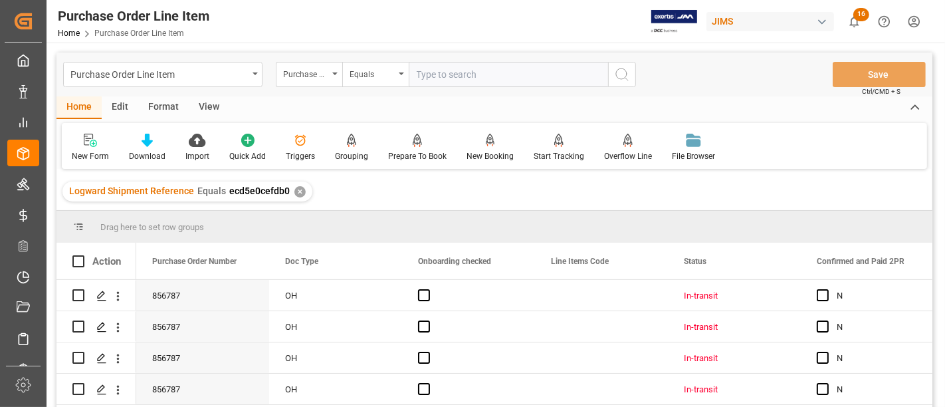
click at [205, 106] on div "View" at bounding box center [209, 107] width 41 height 23
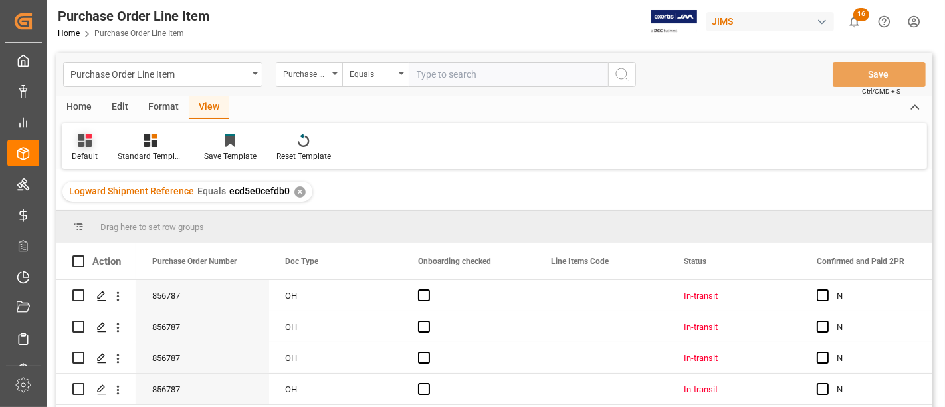
click at [90, 149] on div "Default" at bounding box center [85, 147] width 46 height 29
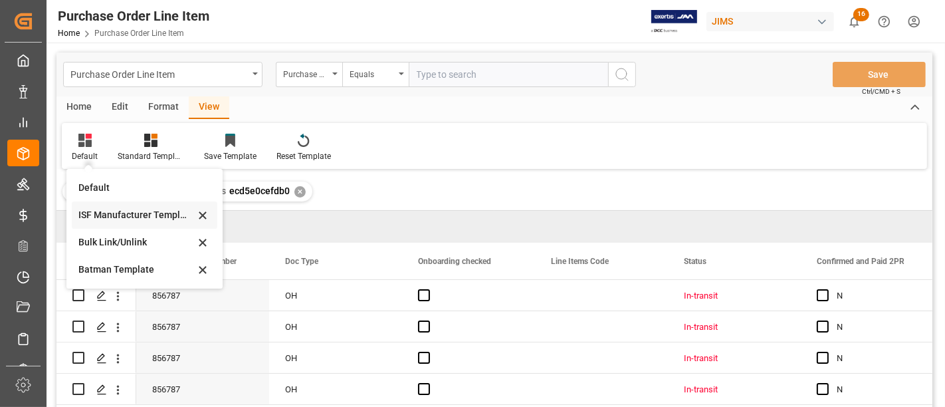
click at [111, 219] on div "ISF Manufacturer Template" at bounding box center [136, 215] width 116 height 14
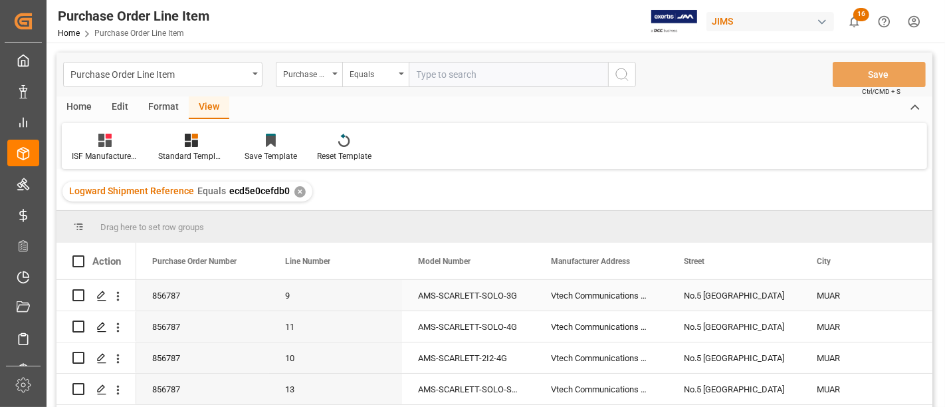
click at [586, 294] on div "Vtech Communications Malaysia SDN BHD" at bounding box center [601, 295] width 133 height 31
click at [721, 298] on div "No.5 [GEOGRAPHIC_DATA]" at bounding box center [734, 295] width 133 height 31
click at [827, 296] on div "MUAR" at bounding box center [867, 295] width 133 height 31
click at [715, 295] on div "No.5 [GEOGRAPHIC_DATA]" at bounding box center [734, 295] width 133 height 31
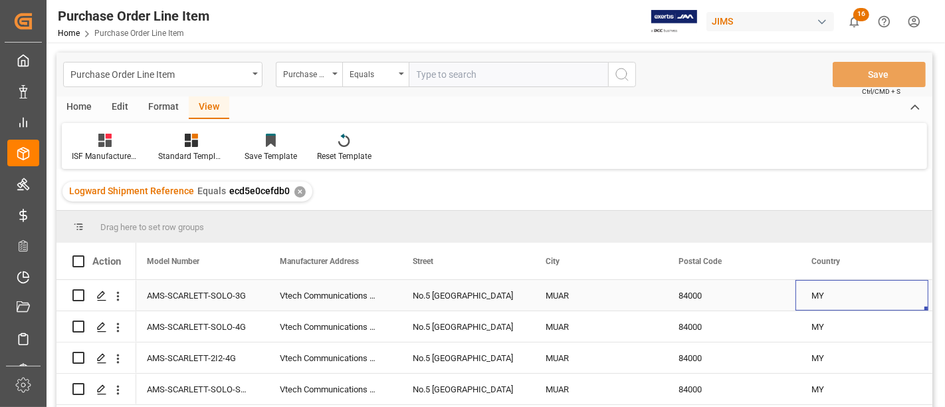
scroll to position [0, 404]
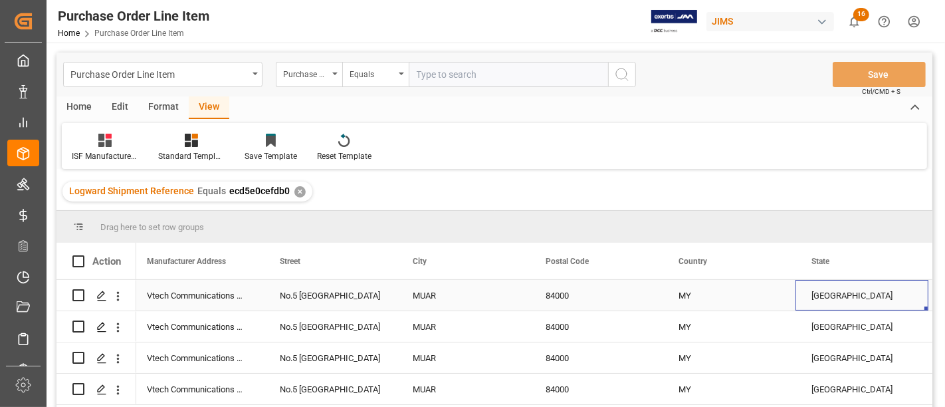
click at [564, 295] on div "84000" at bounding box center [595, 295] width 133 height 31
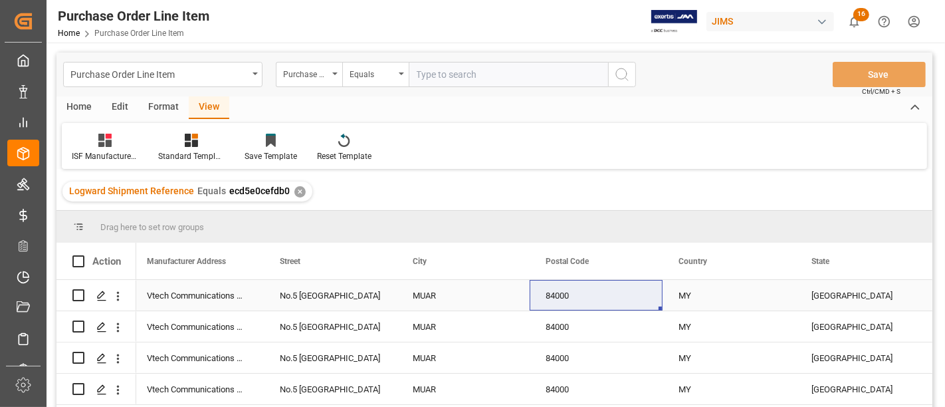
click at [692, 292] on div "MY" at bounding box center [728, 295] width 133 height 31
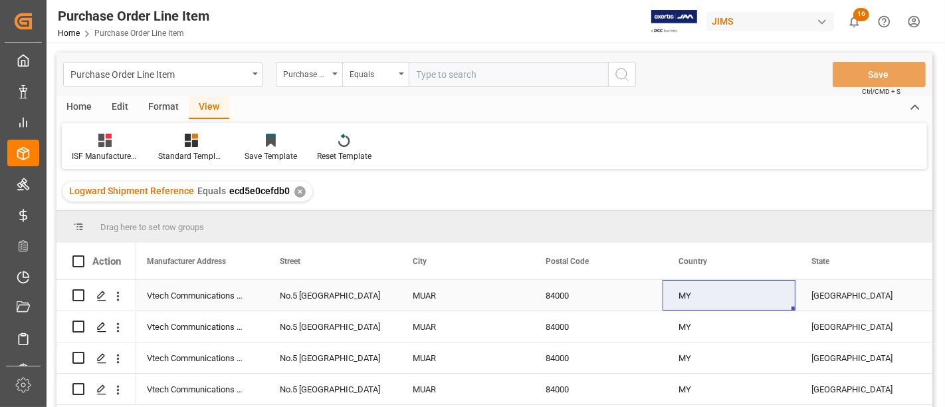
click at [827, 294] on div "[GEOGRAPHIC_DATA]" at bounding box center [861, 295] width 133 height 31
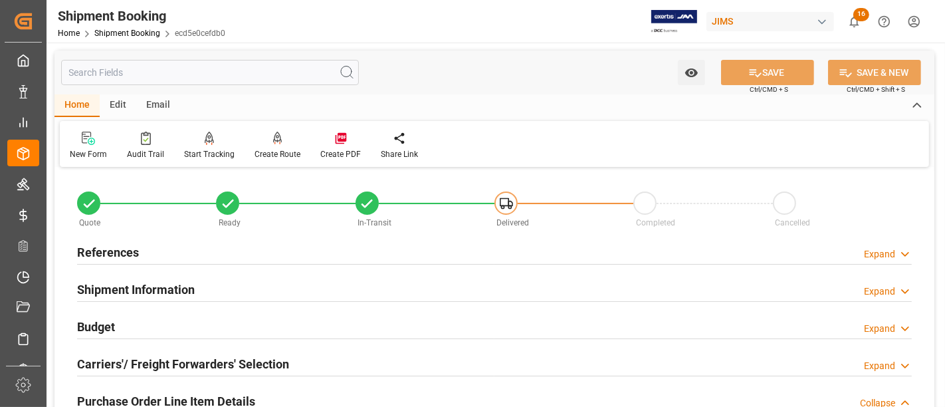
scroll to position [221, 0]
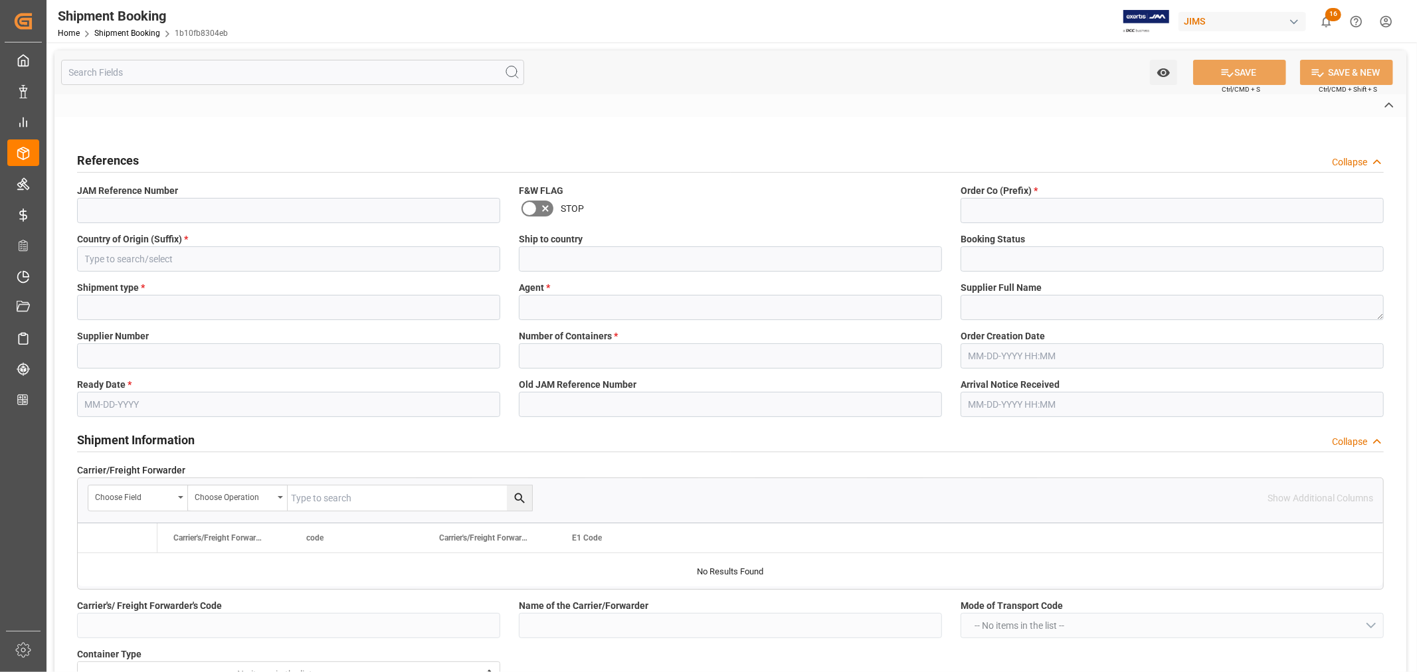
type input "H"
type input "EVERGREEN"
type input "FCA Vetch premises NT HK"
type input "AS"
type input "S"
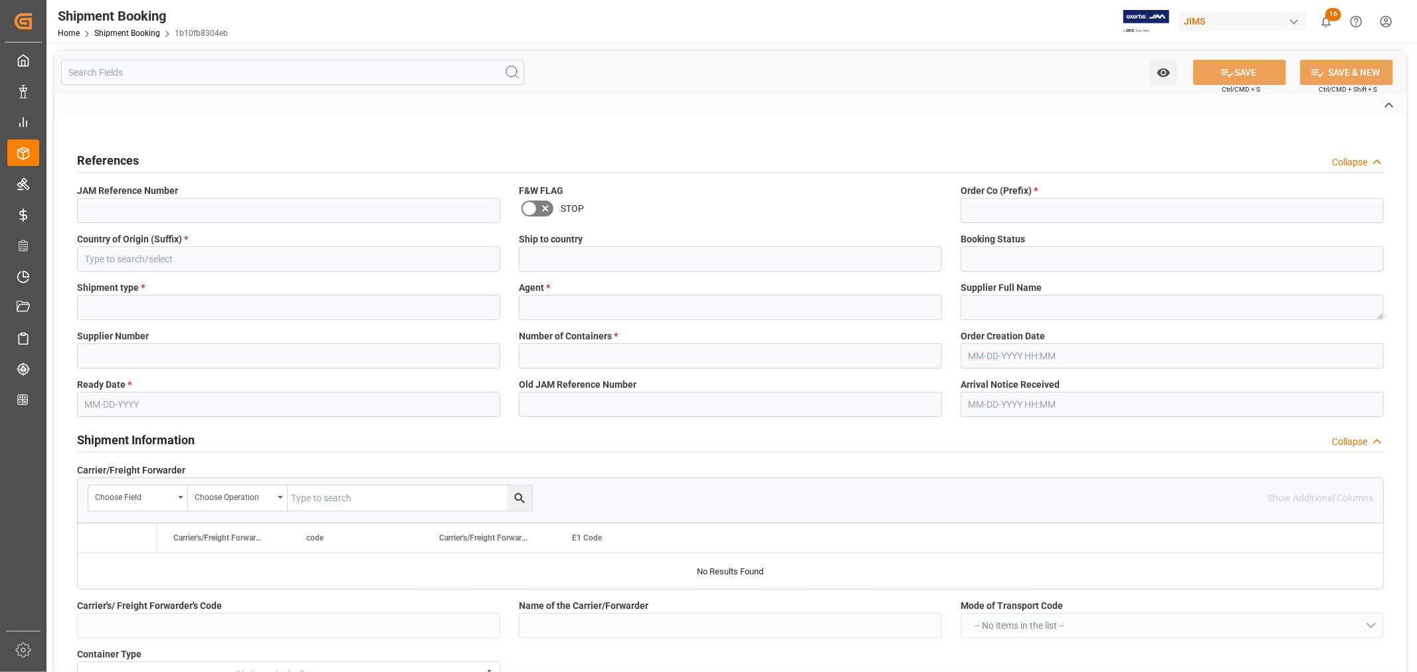
type input "AS-SA"
type input "093500256439"
type input "EGLV093500256439"
type input "093500256439"
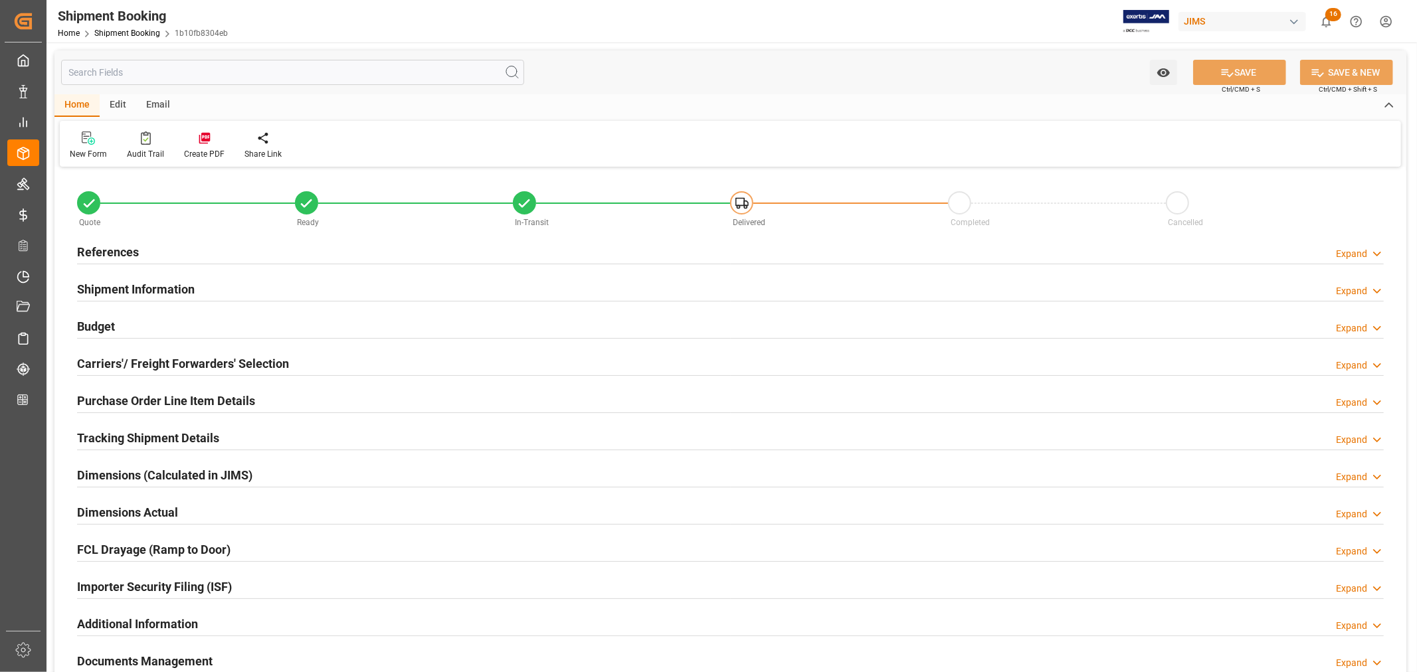
type input "31"
click at [134, 280] on h2 "Shipment Information" at bounding box center [136, 289] width 118 height 18
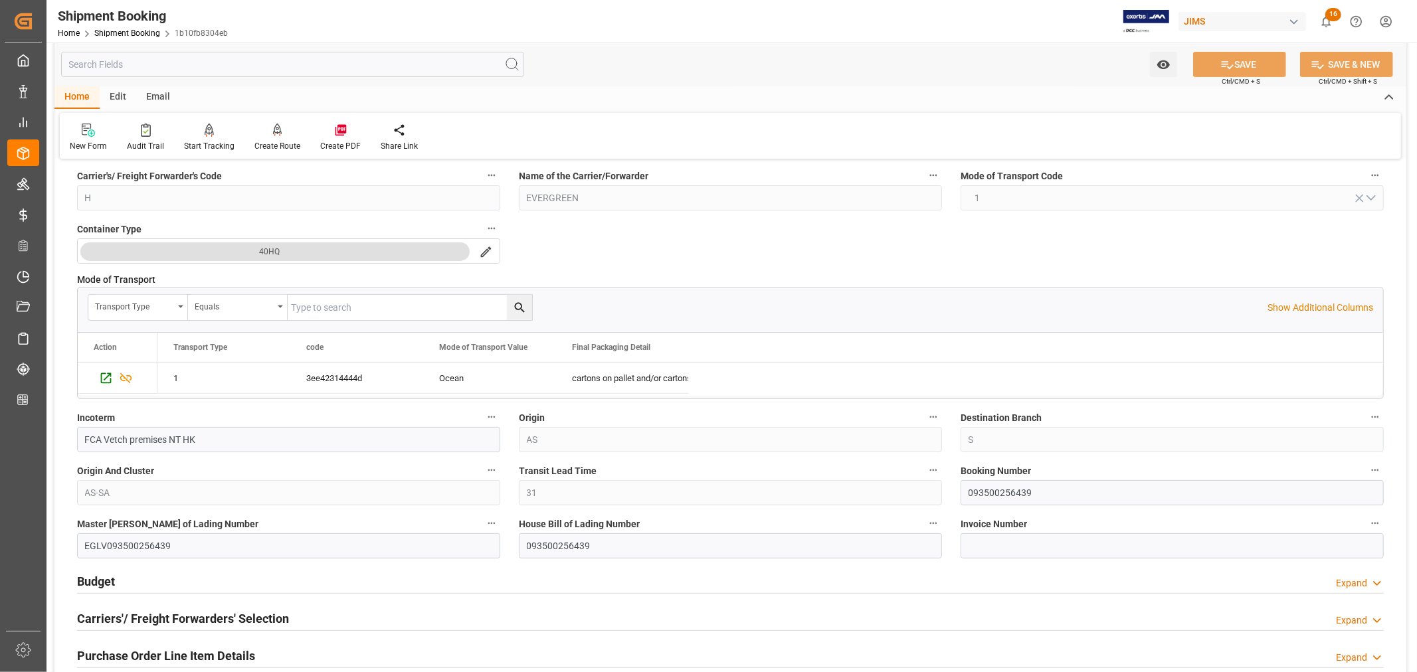
scroll to position [295, 0]
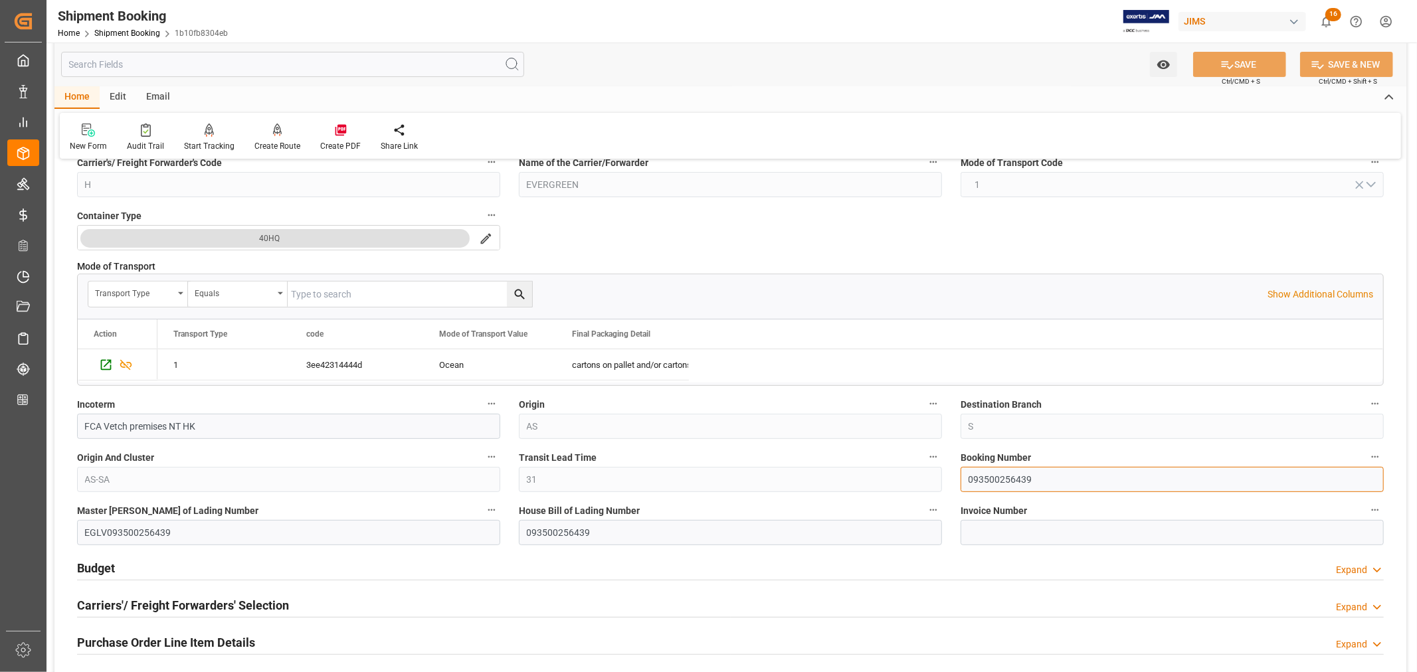
click at [1005, 480] on input "093500256439" at bounding box center [1172, 479] width 423 height 25
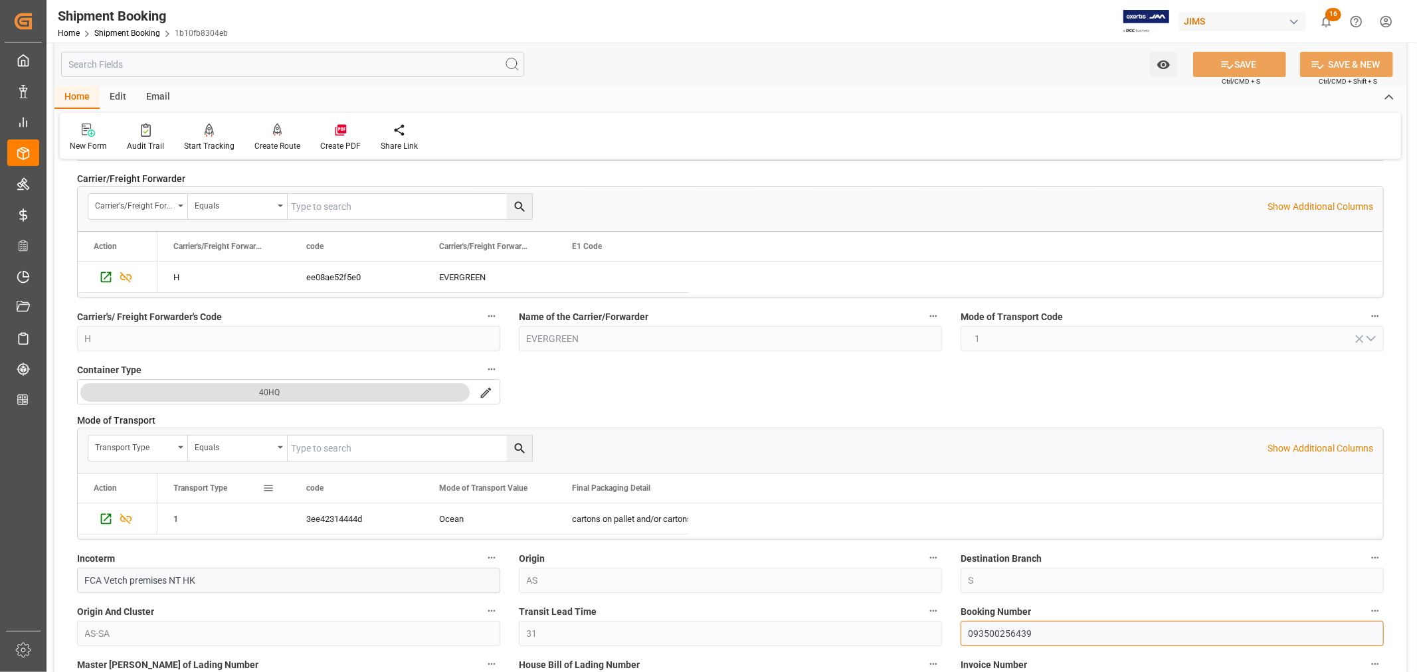
scroll to position [74, 0]
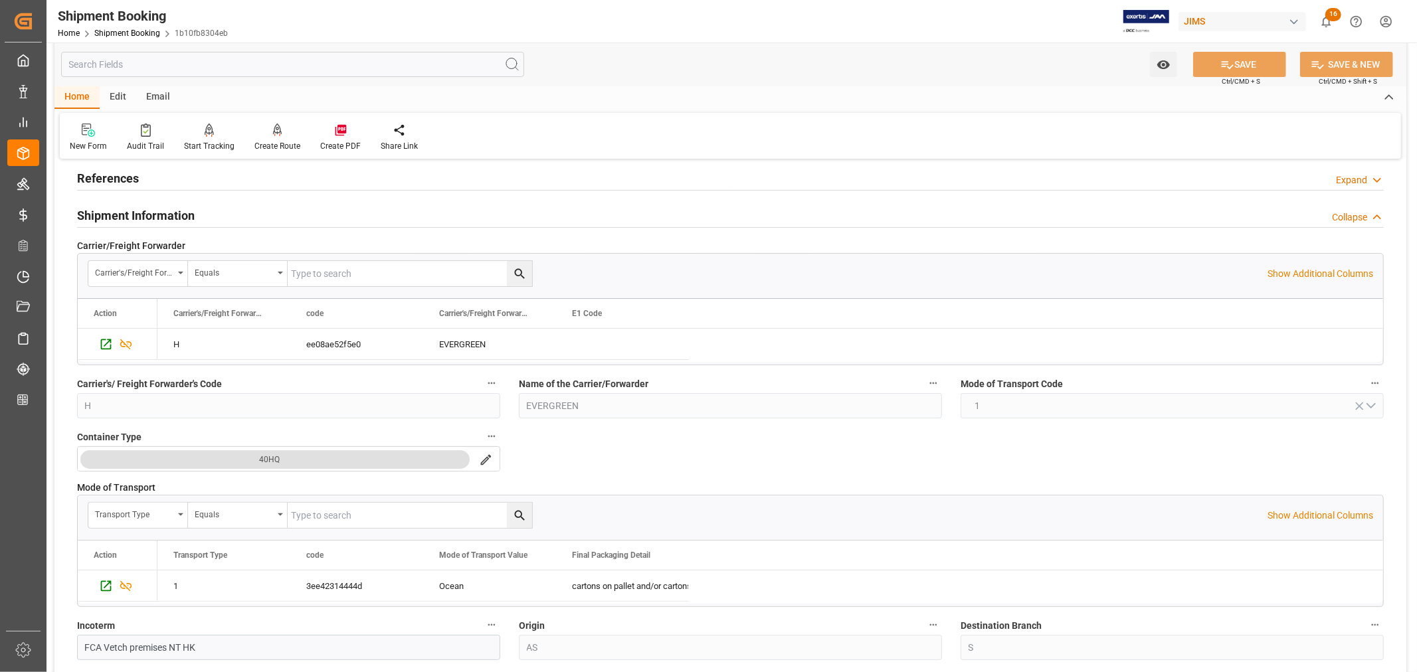
click at [169, 213] on h2 "Shipment Information" at bounding box center [136, 216] width 118 height 18
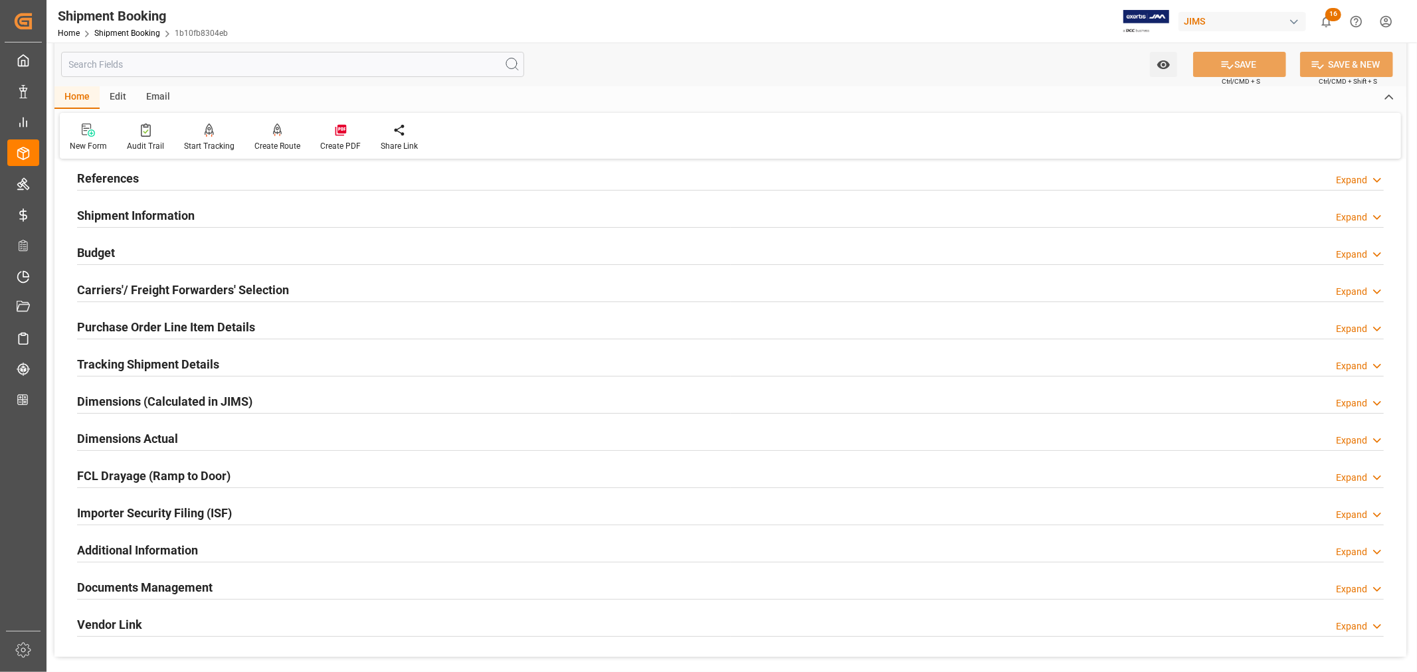
click at [260, 512] on div "Importer Security Filing (ISF) Expand" at bounding box center [730, 512] width 1307 height 25
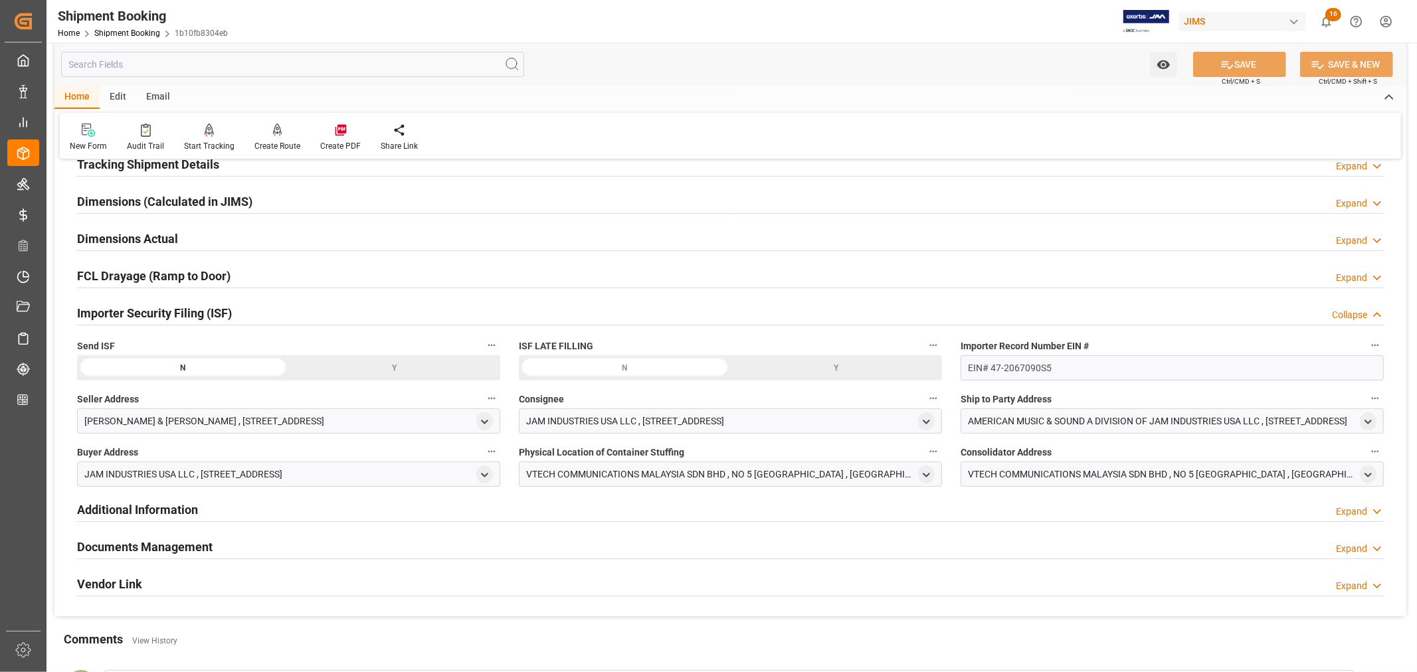
scroll to position [295, 0]
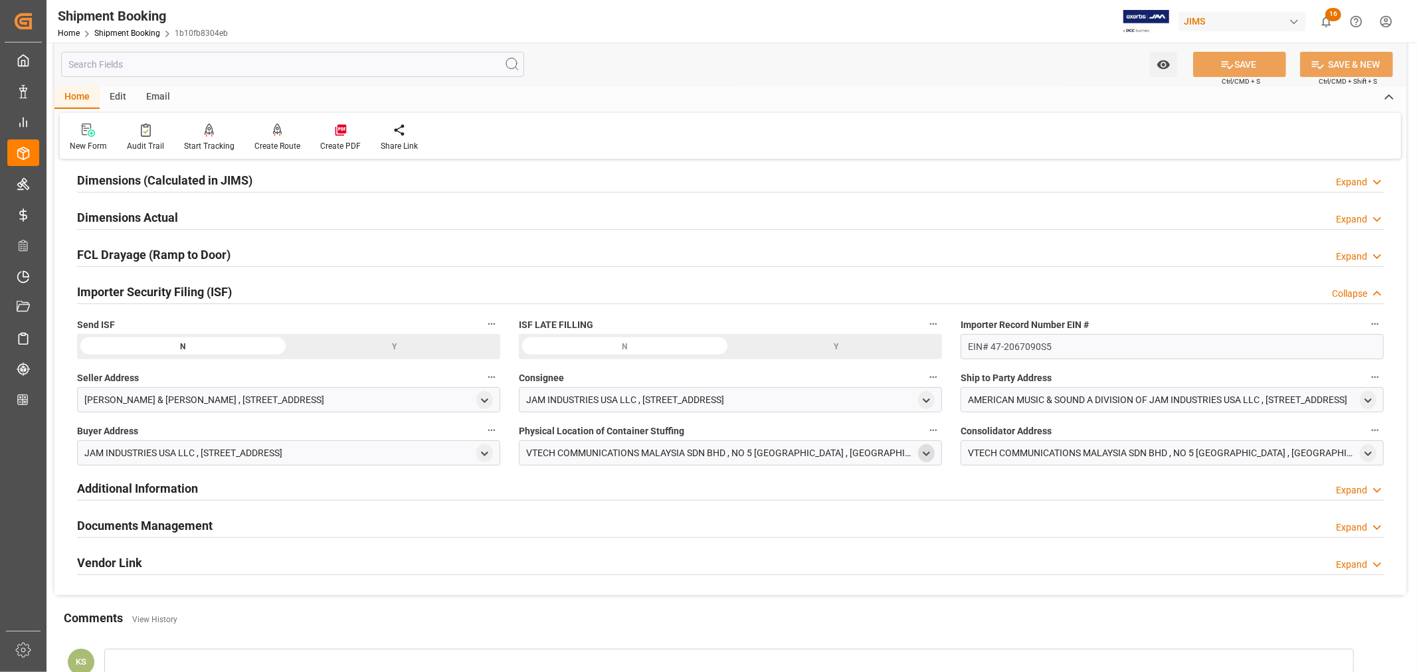
click at [927, 450] on icon "open menu" at bounding box center [926, 453] width 11 height 11
click at [927, 450] on icon "close menu" at bounding box center [926, 453] width 11 height 11
click at [1371, 456] on icon "open menu" at bounding box center [1368, 453] width 11 height 11
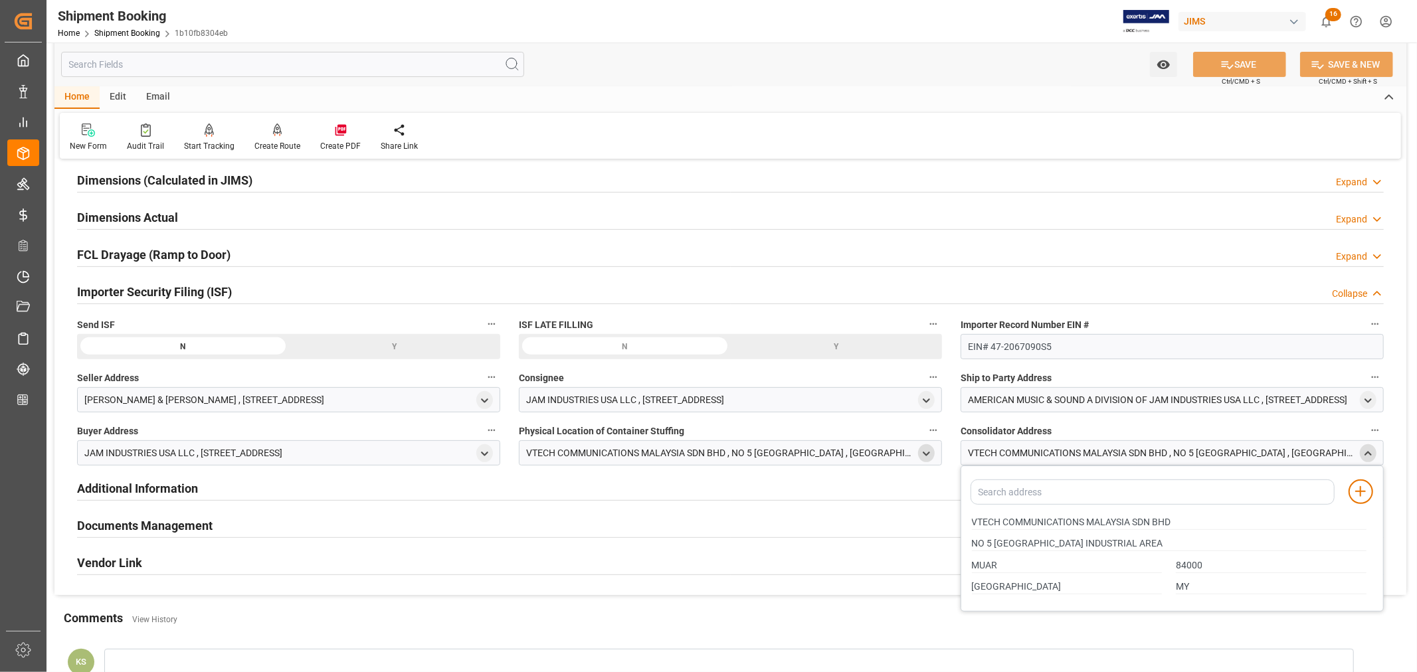
click at [1371, 456] on icon "close menu" at bounding box center [1368, 453] width 11 height 11
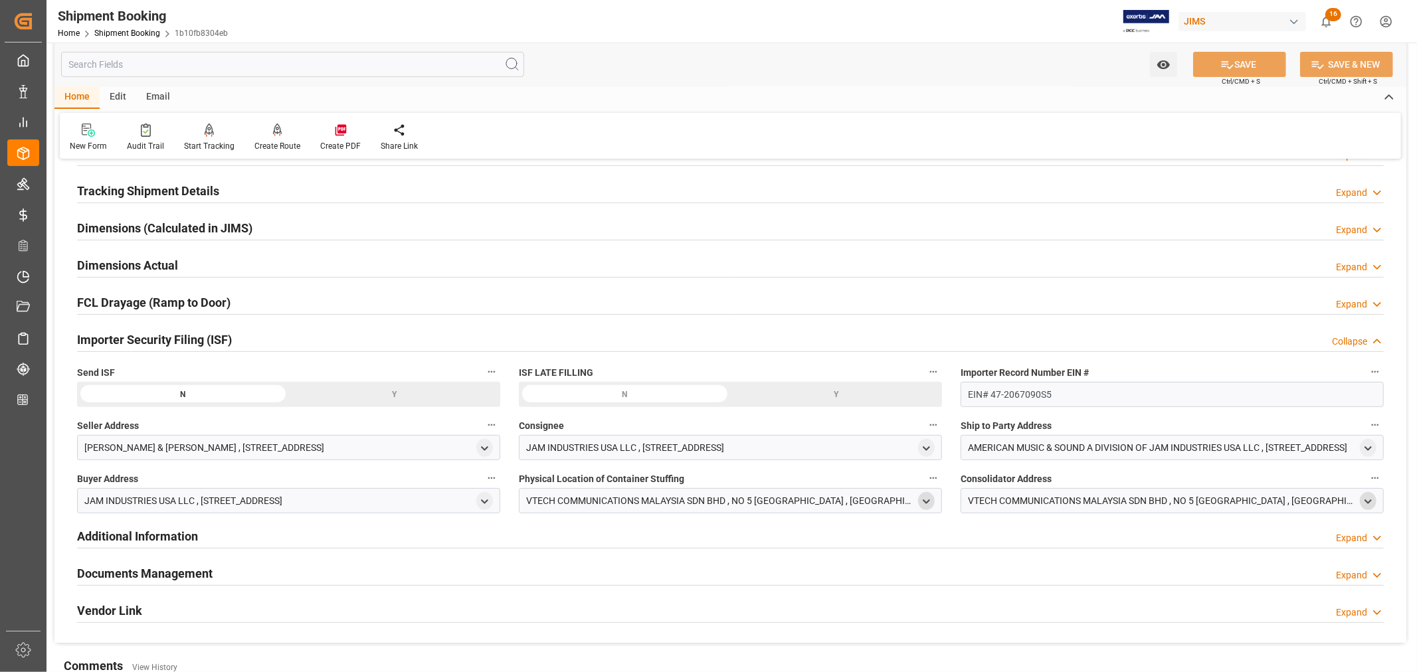
scroll to position [221, 0]
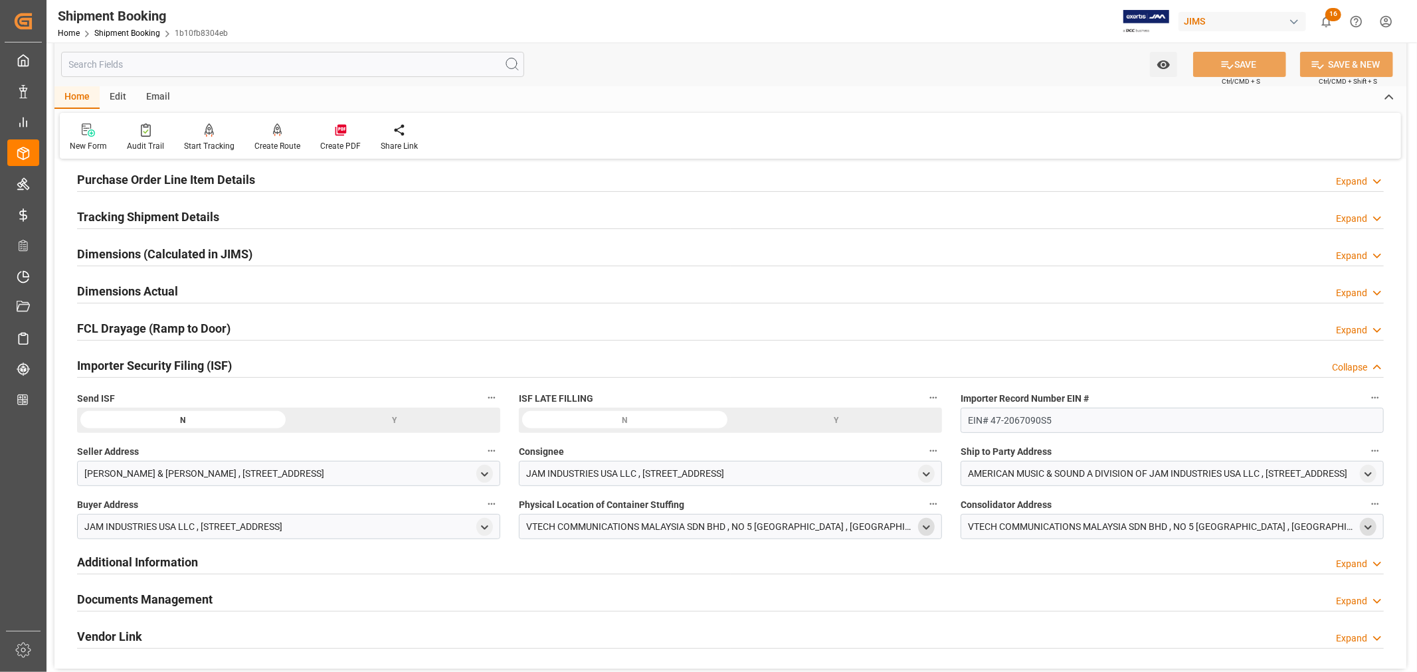
click at [0, 0] on div "Y" at bounding box center [0, 0] width 0 height 0
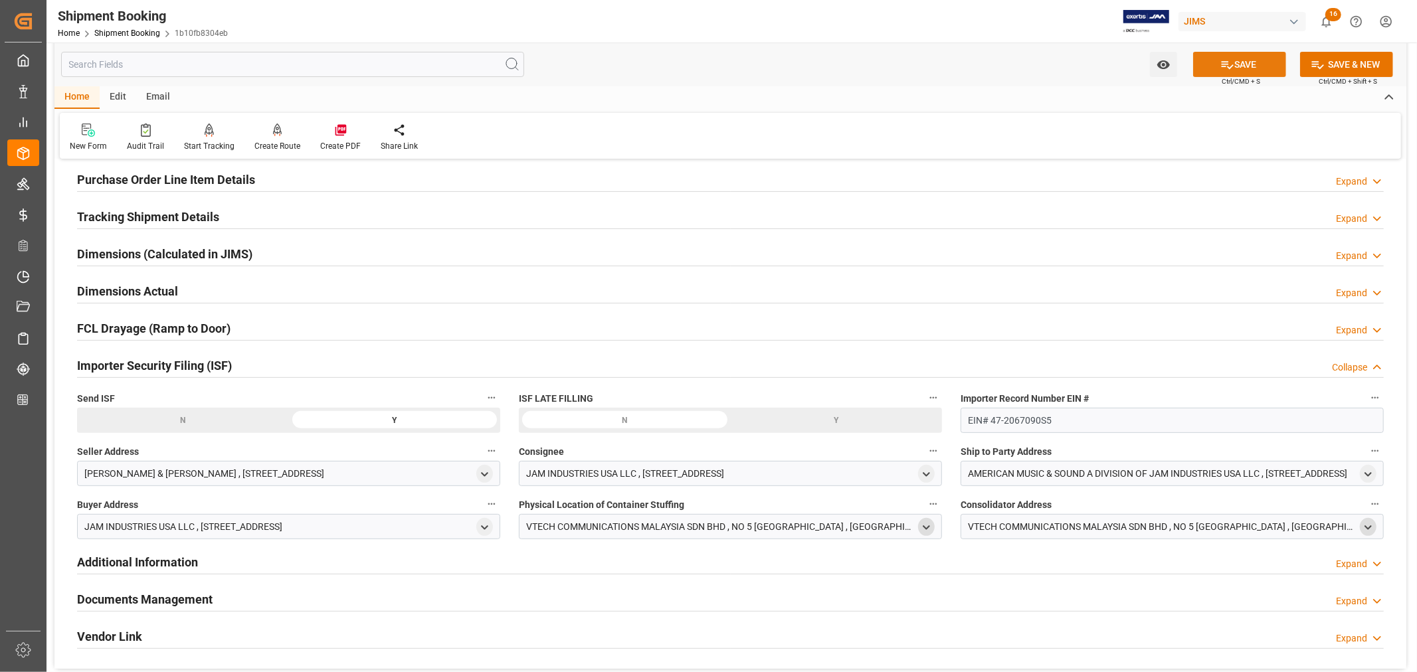
click at [1243, 64] on button "SAVE" at bounding box center [1239, 64] width 93 height 25
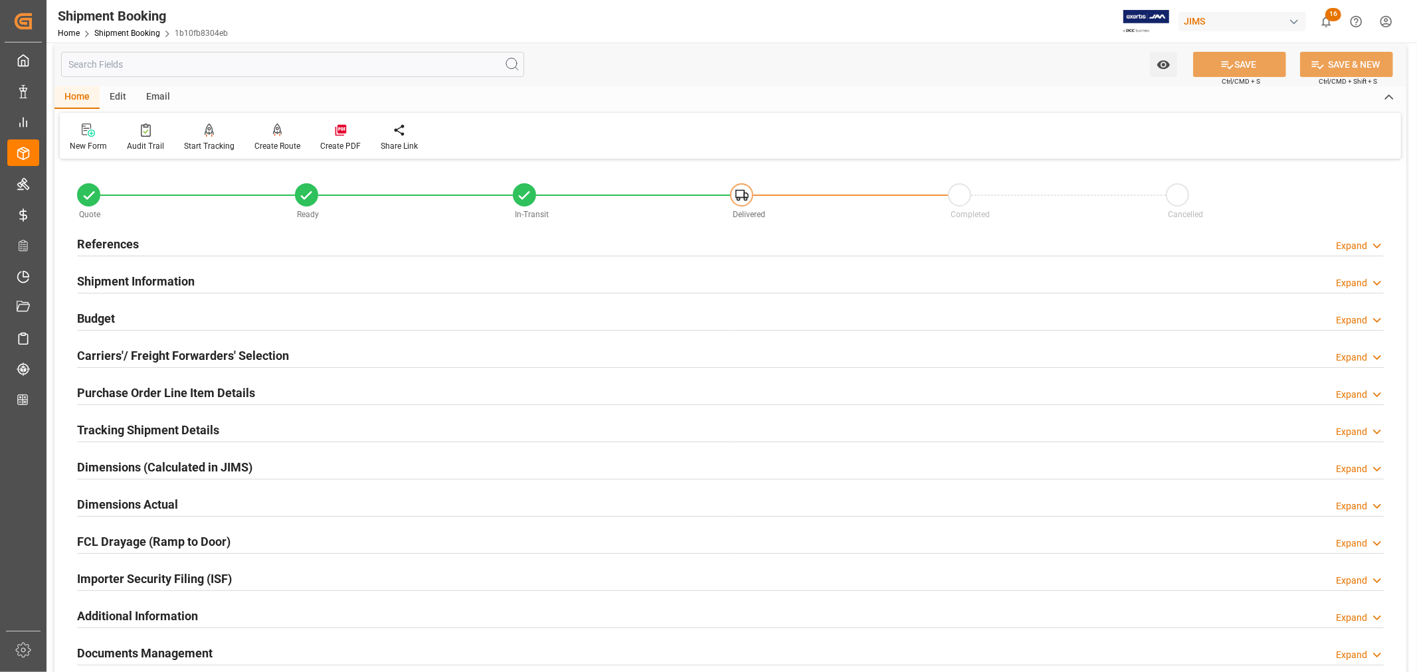
scroll to position [0, 0]
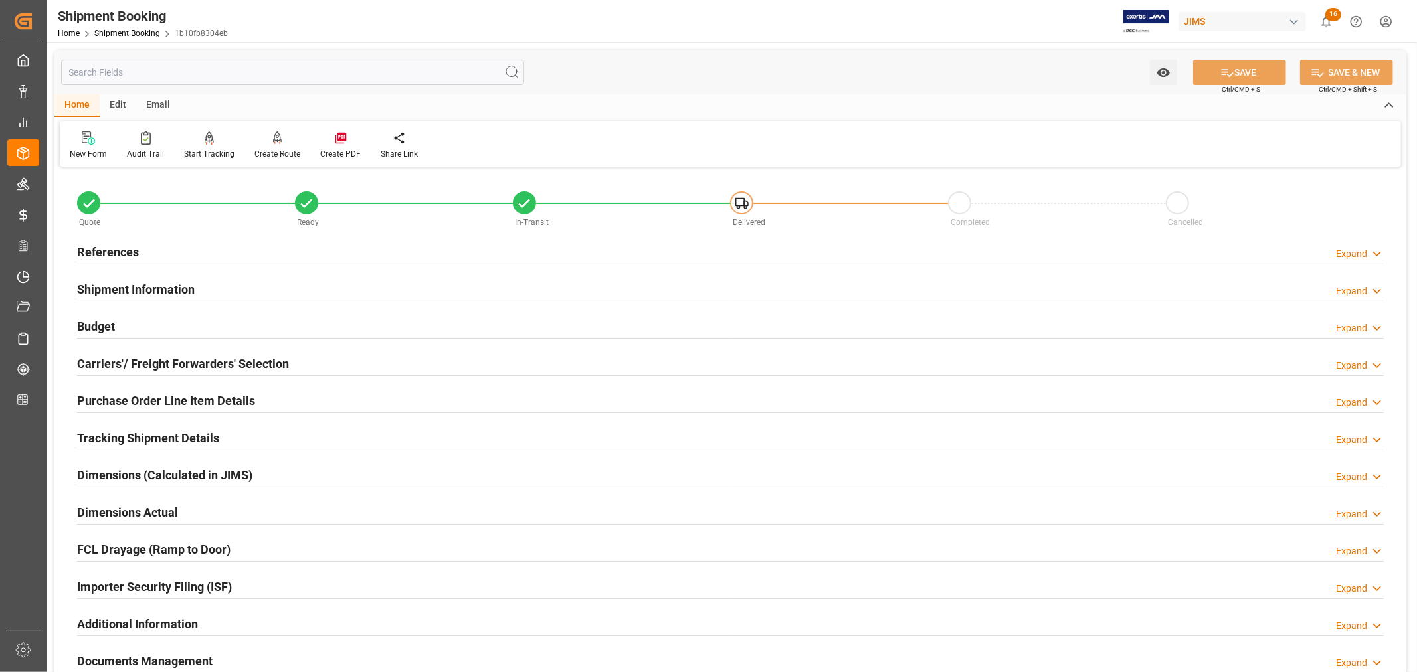
click at [171, 292] on h2 "Shipment Information" at bounding box center [136, 289] width 118 height 18
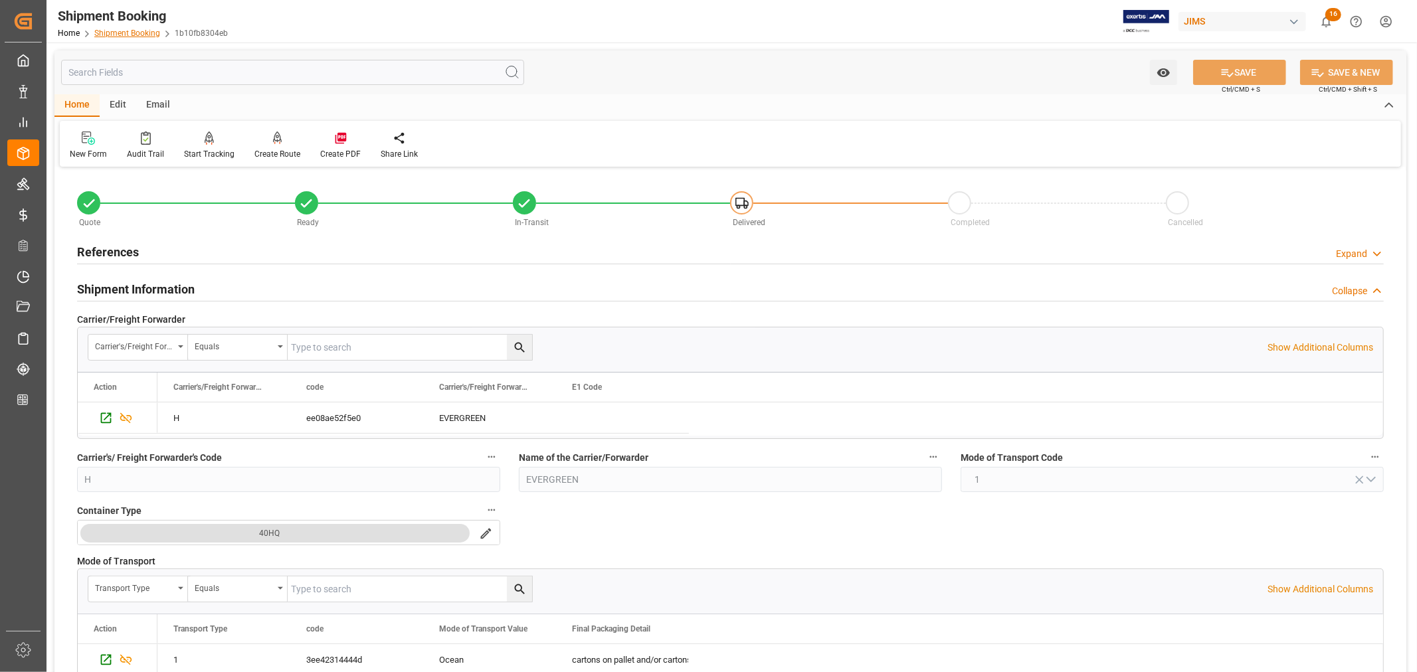
click at [128, 32] on link "Shipment Booking" at bounding box center [127, 33] width 66 height 9
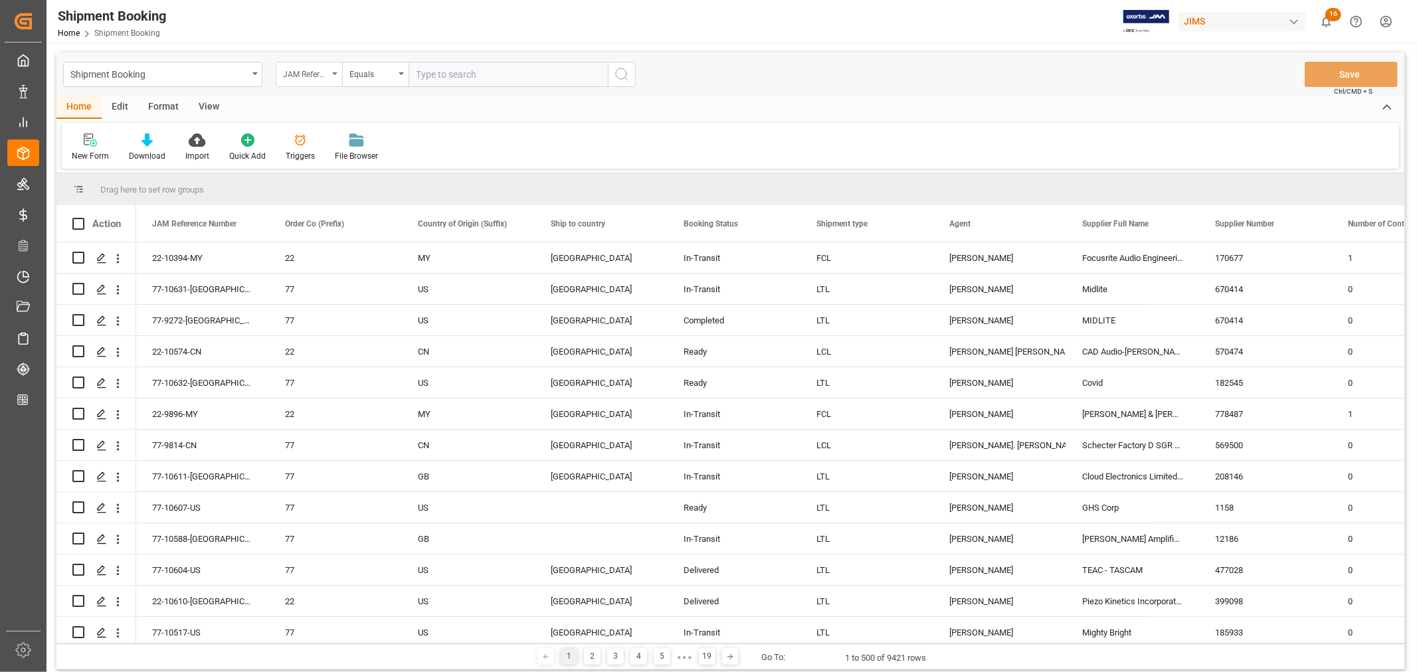
click at [335, 74] on icon "open menu" at bounding box center [334, 73] width 5 height 3
type input "booki"
click at [330, 159] on div "Booking Number" at bounding box center [375, 163] width 198 height 28
click at [415, 74] on input "text" at bounding box center [508, 74] width 199 height 25
paste input "081500195673"
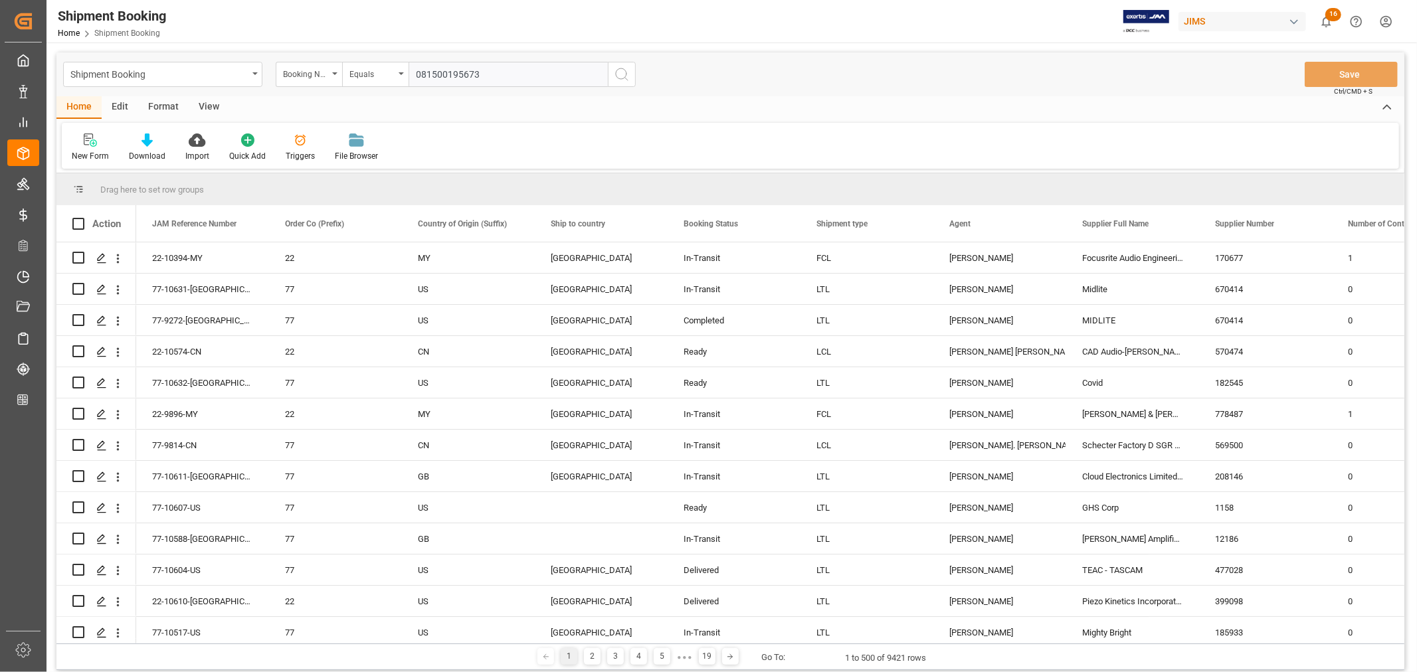
type input "081500195673"
click at [619, 74] on icon "search button" at bounding box center [622, 74] width 16 height 16
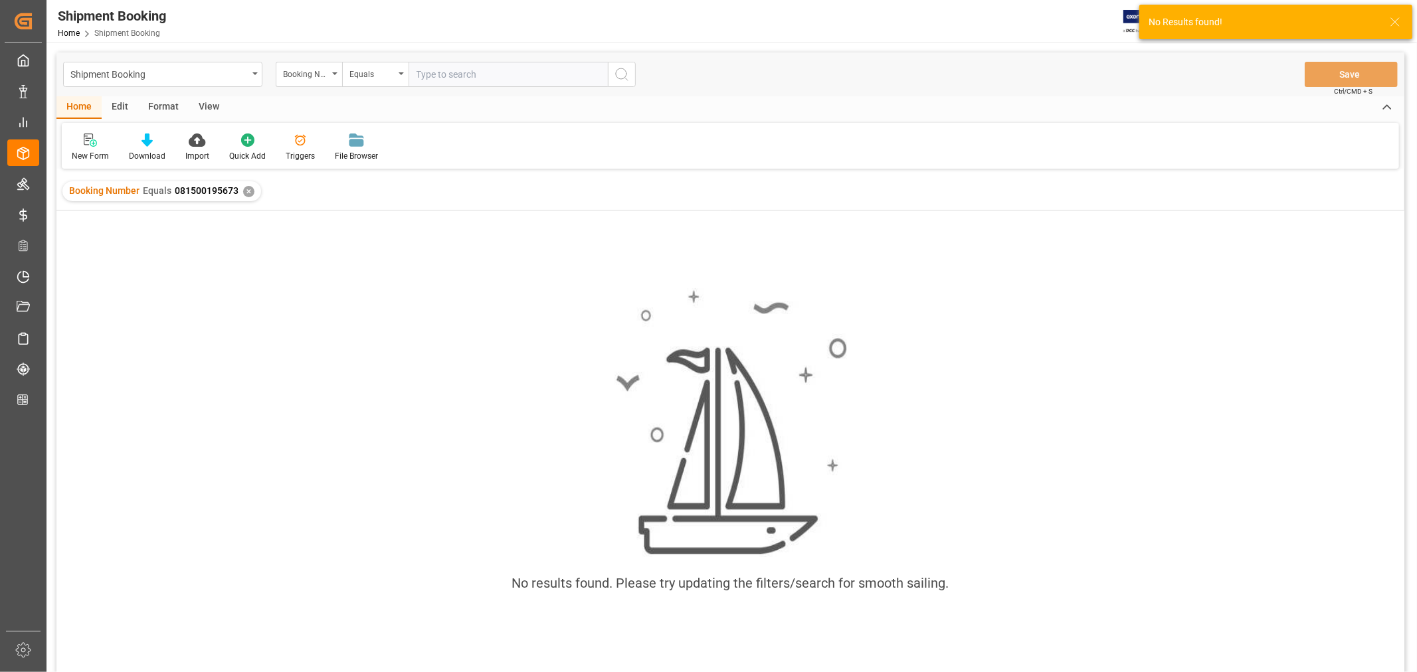
click at [248, 190] on div "✕" at bounding box center [248, 191] width 11 height 11
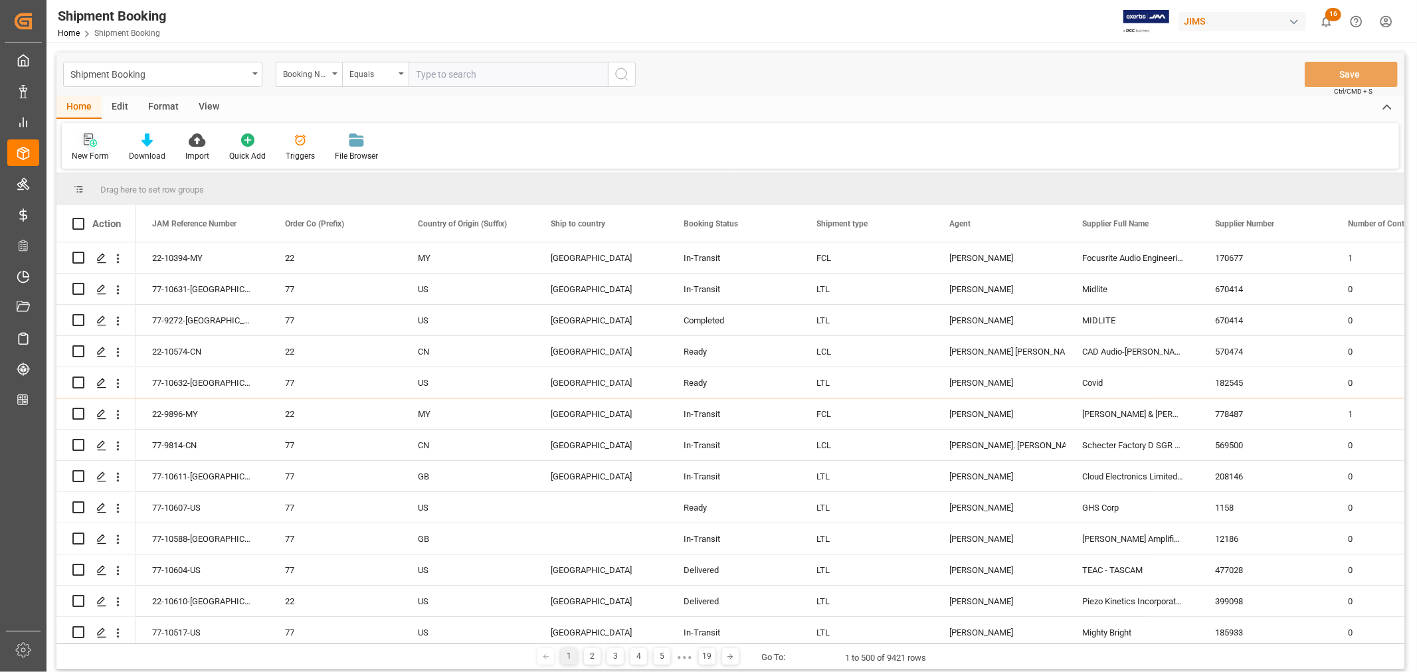
click at [93, 142] on icon at bounding box center [93, 143] width 7 height 7
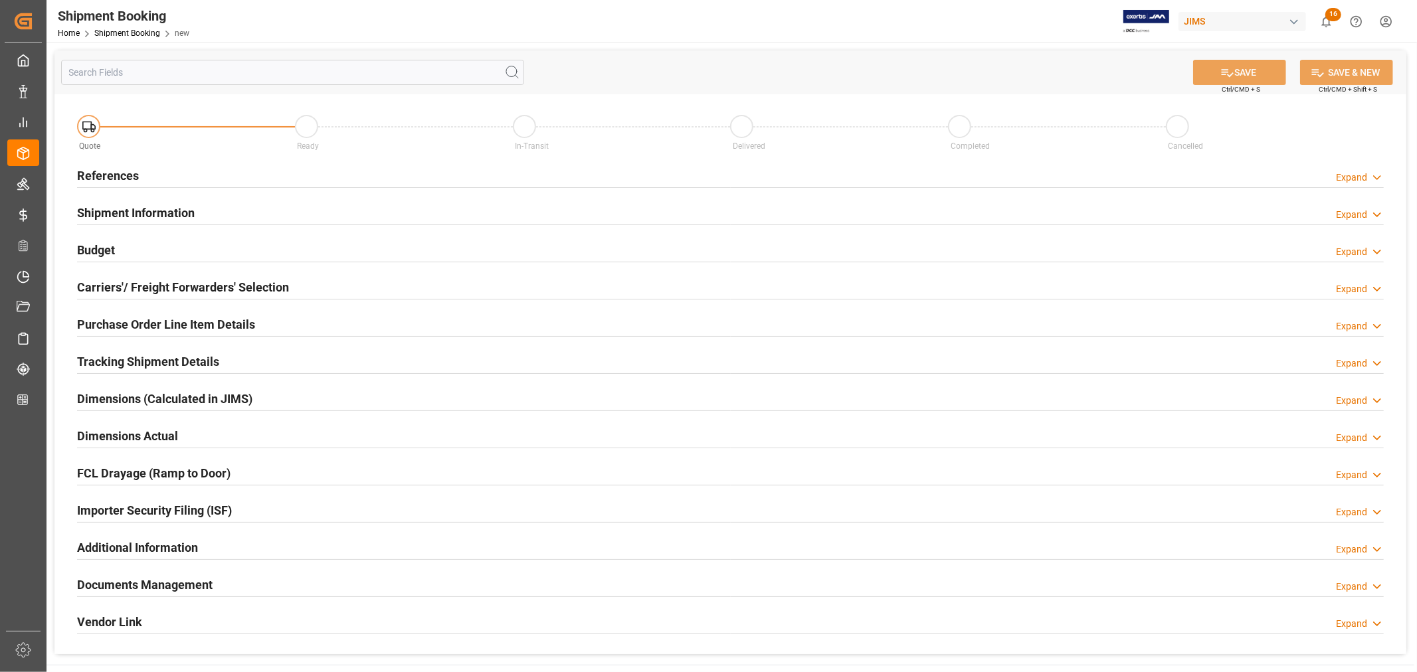
click at [122, 175] on h2 "References" at bounding box center [108, 176] width 62 height 18
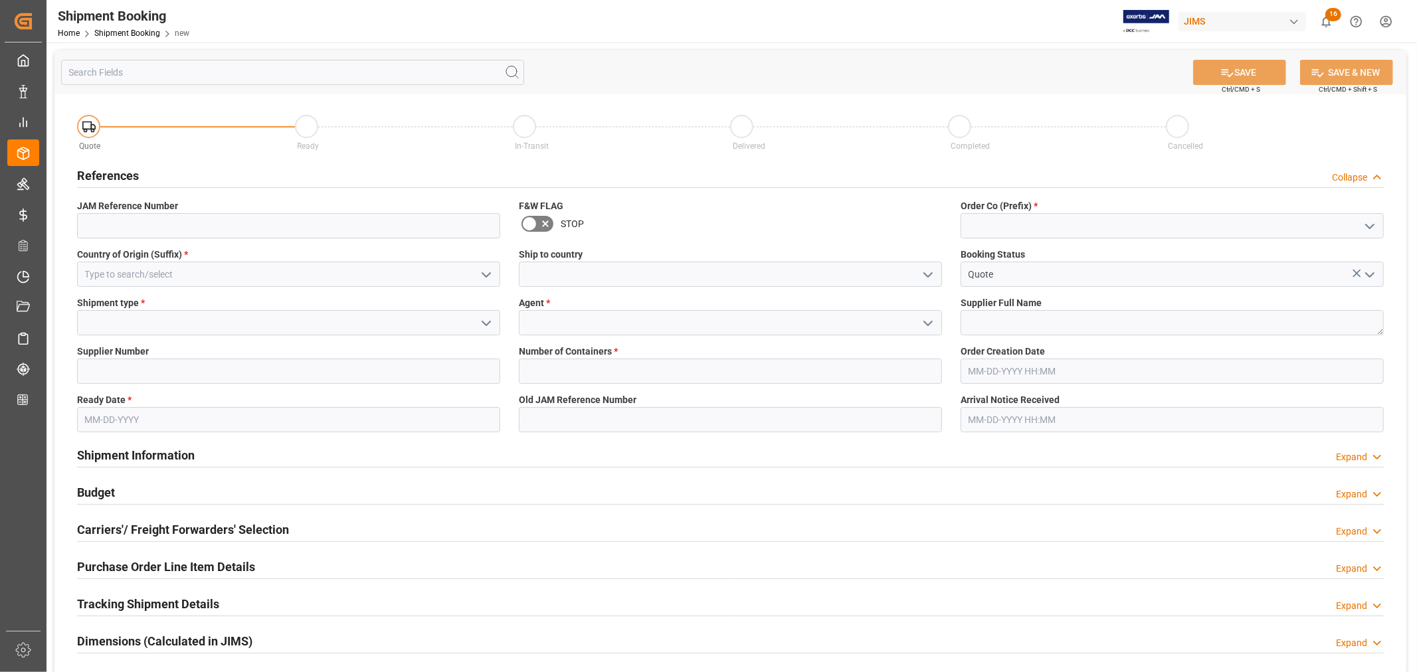
click at [483, 272] on icon "open menu" at bounding box center [486, 275] width 16 height 16
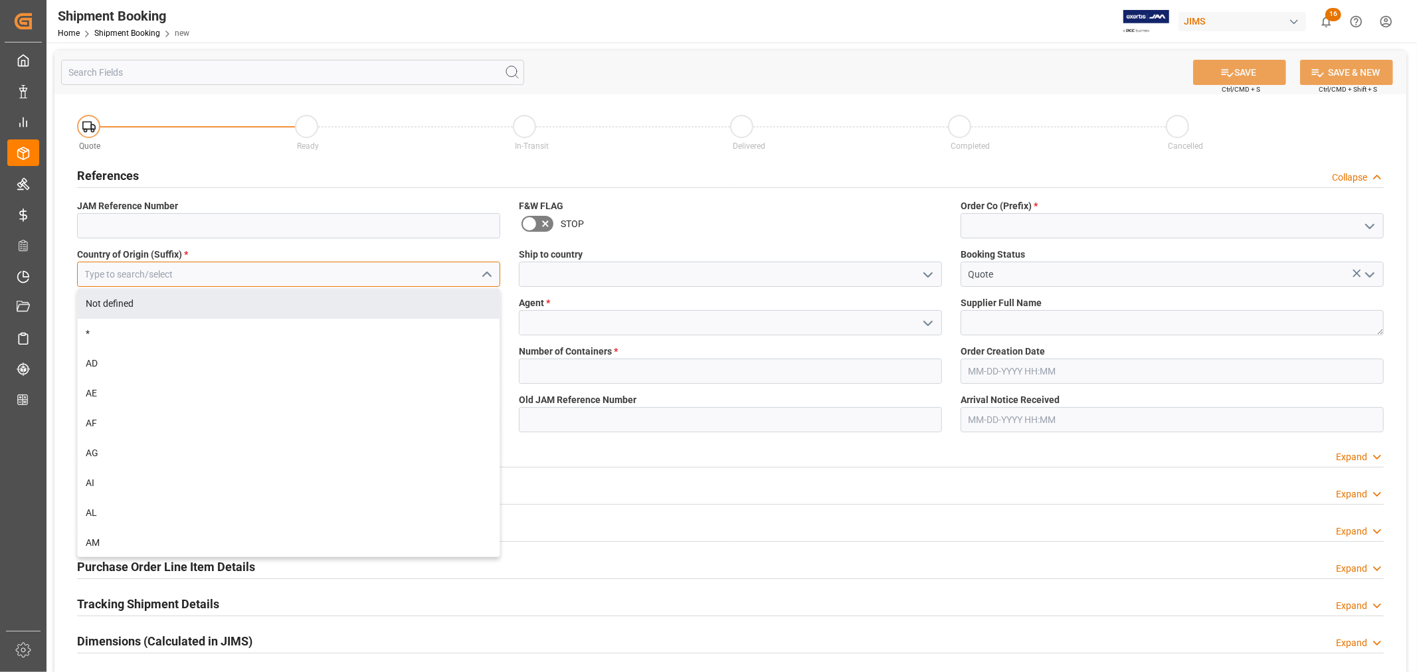
click at [177, 278] on input at bounding box center [288, 274] width 423 height 25
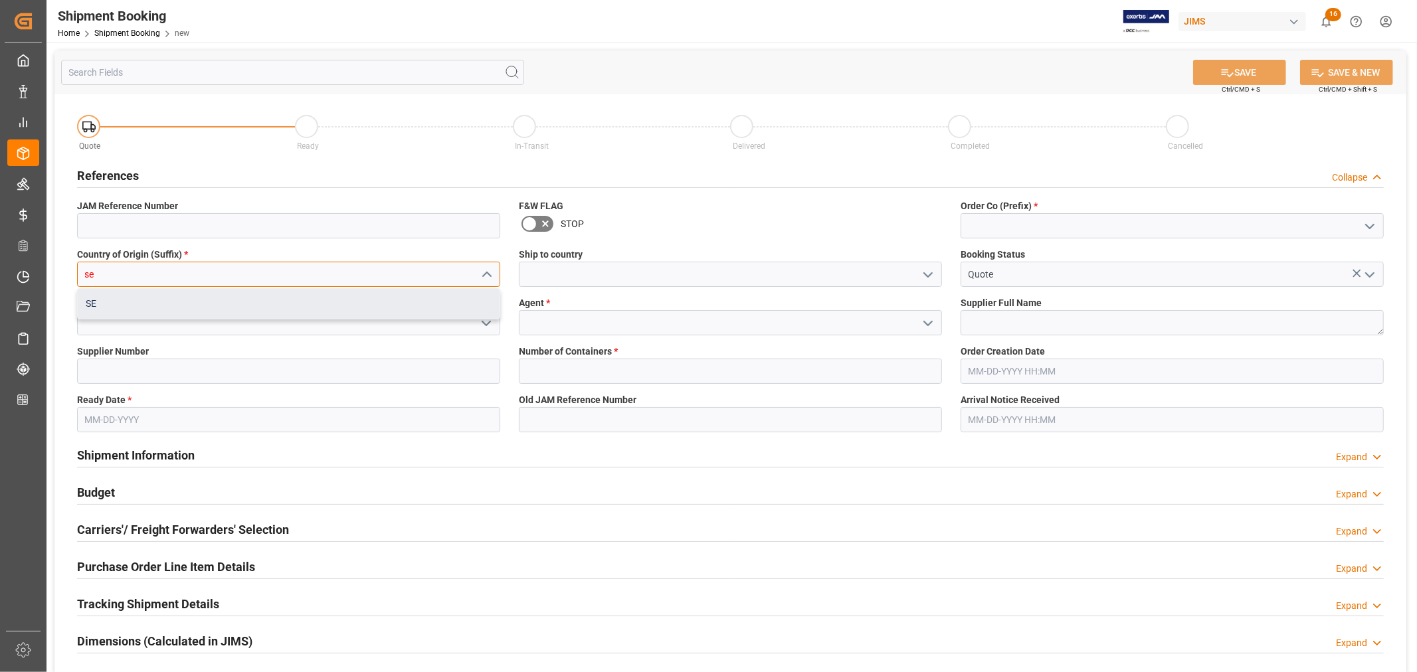
click at [92, 308] on div "SE" at bounding box center [289, 304] width 422 height 30
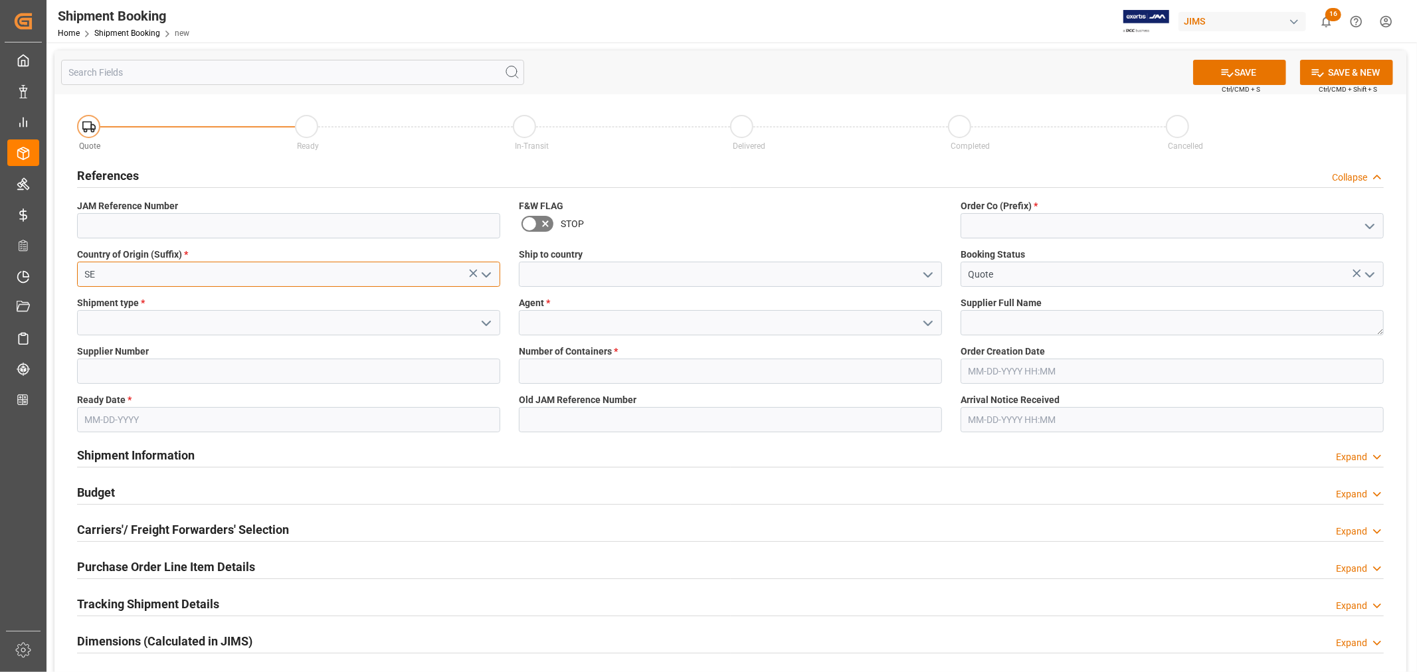
type input "SE"
click at [931, 270] on icon "open menu" at bounding box center [928, 275] width 16 height 16
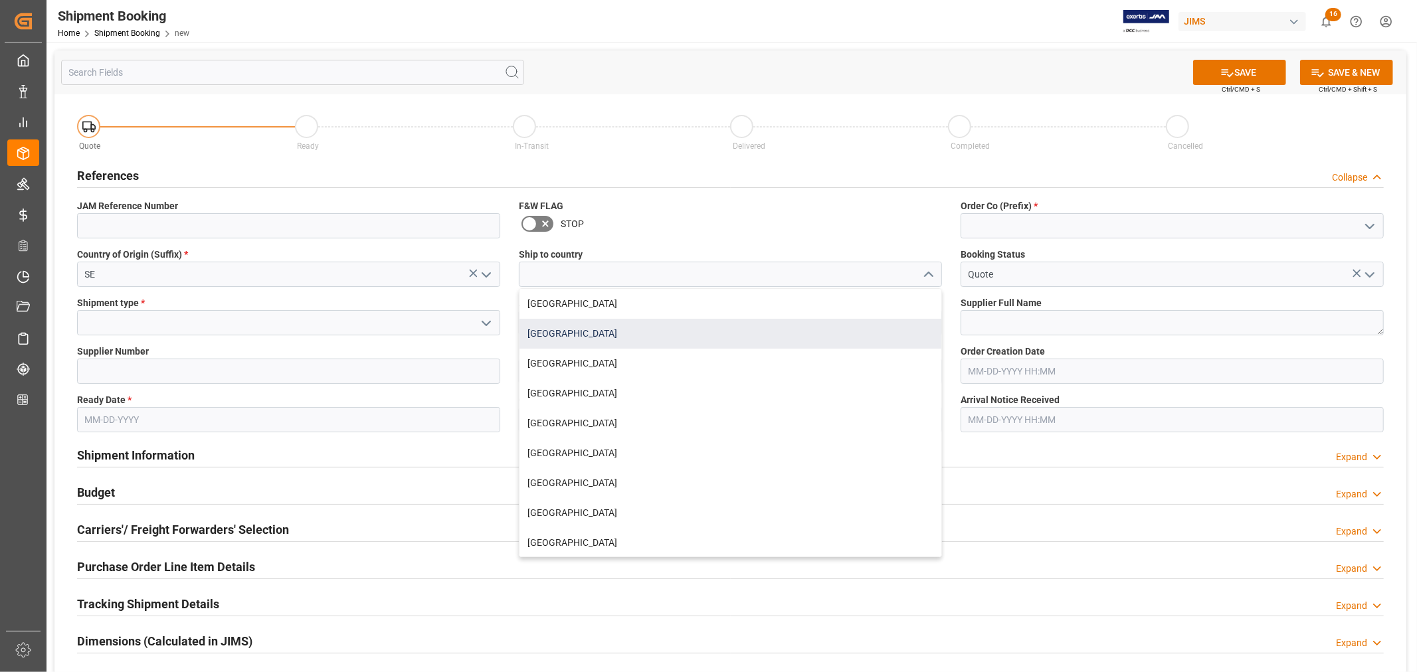
click at [598, 332] on div "[GEOGRAPHIC_DATA]" at bounding box center [731, 334] width 422 height 30
type input "[GEOGRAPHIC_DATA]"
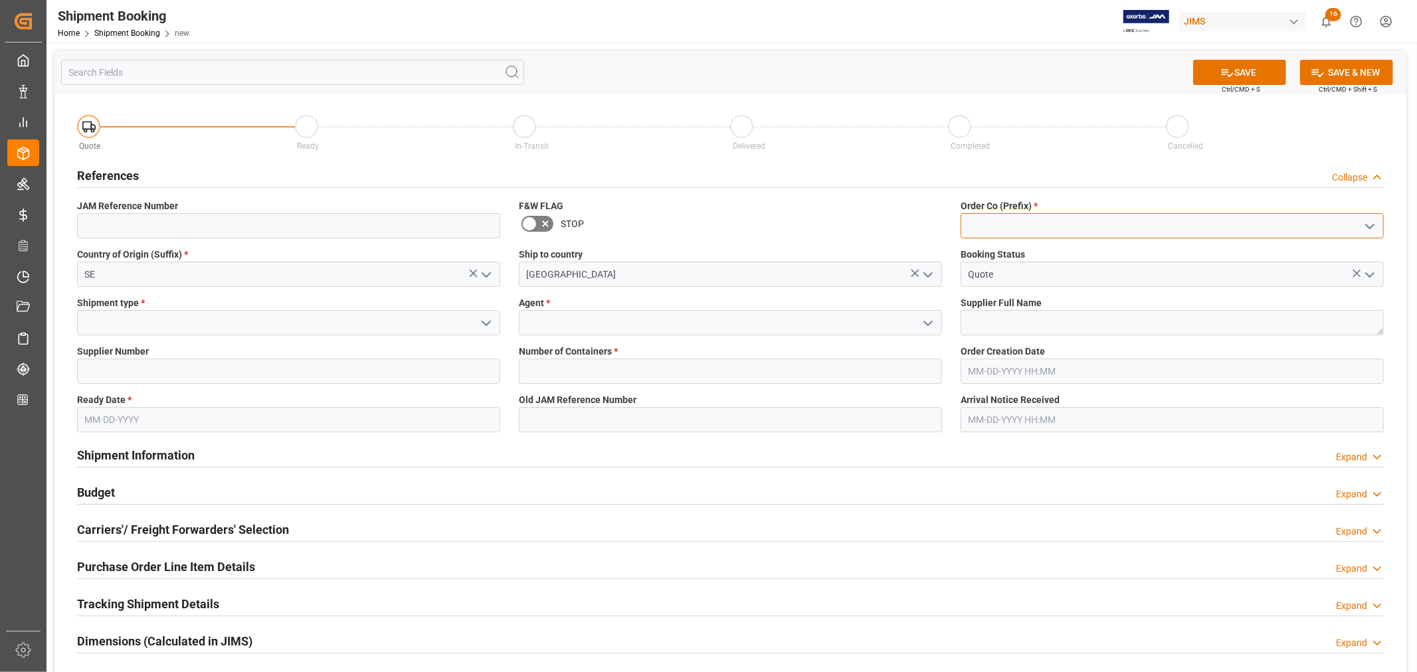
click at [994, 225] on input at bounding box center [1172, 225] width 423 height 25
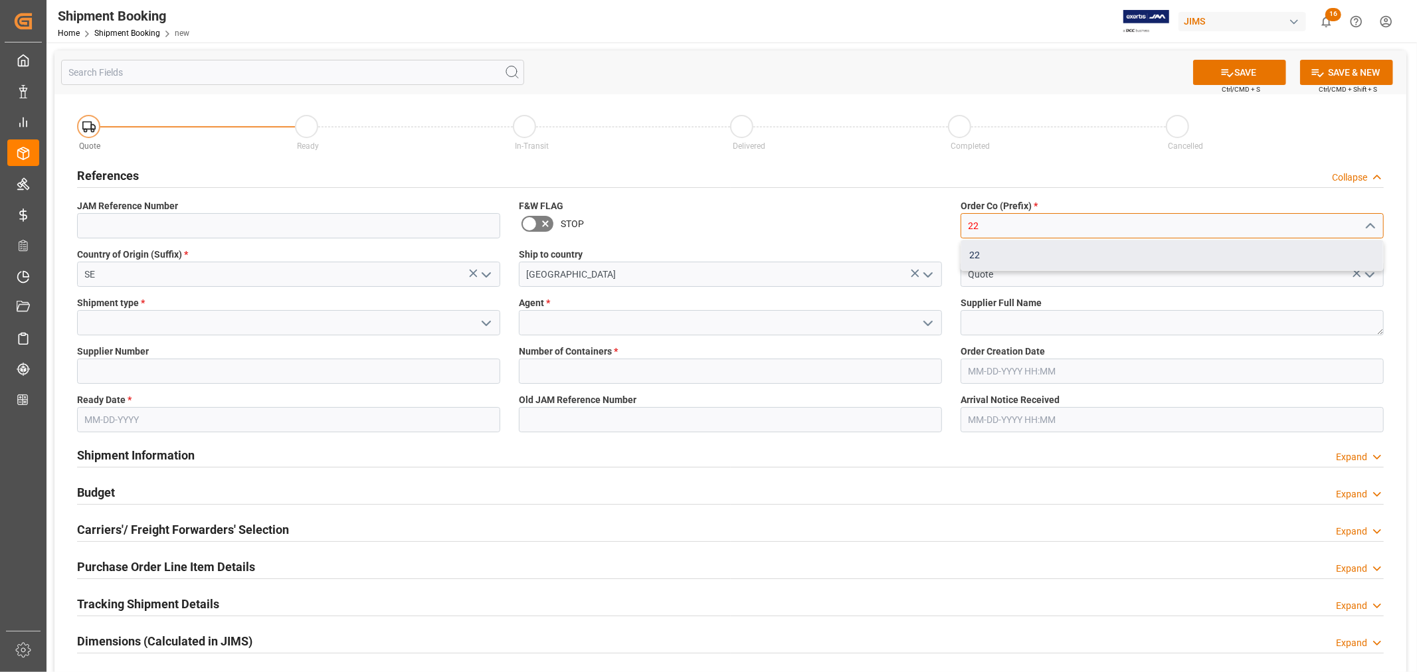
click at [977, 255] on div "22" at bounding box center [1172, 255] width 422 height 30
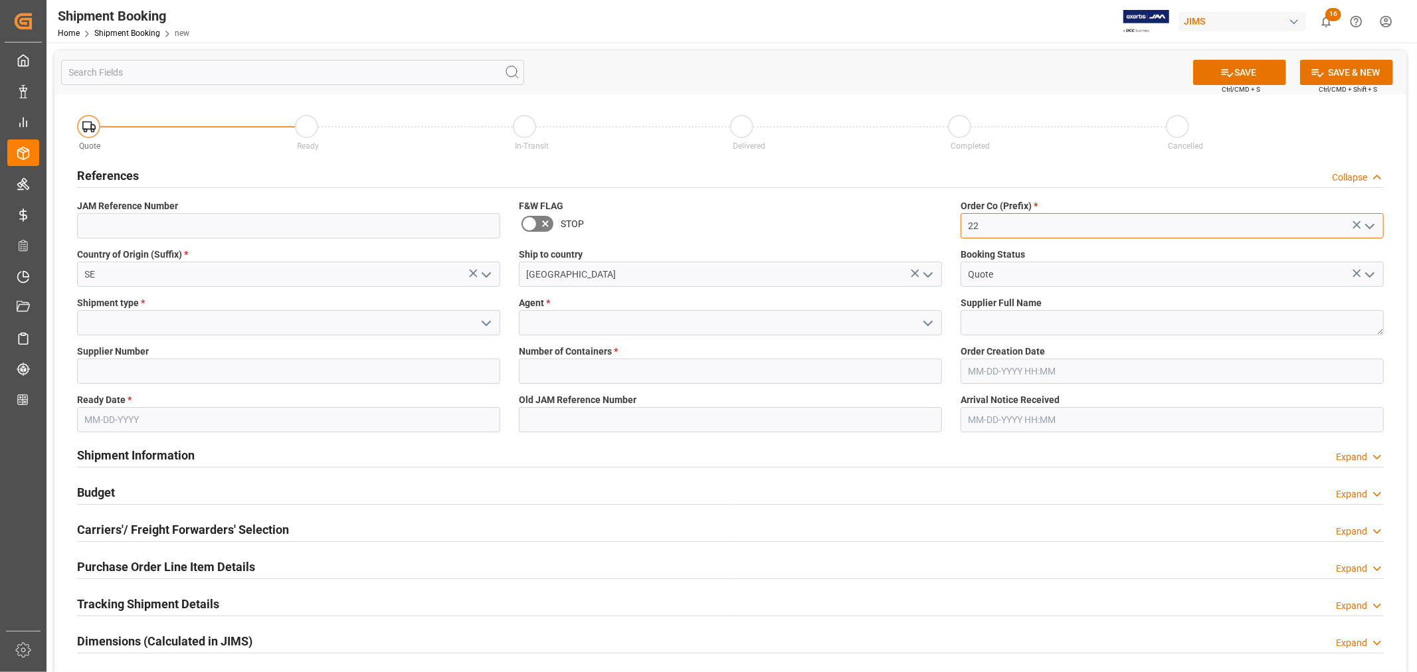
type input "22"
click at [487, 324] on polyline "open menu" at bounding box center [486, 324] width 8 height 4
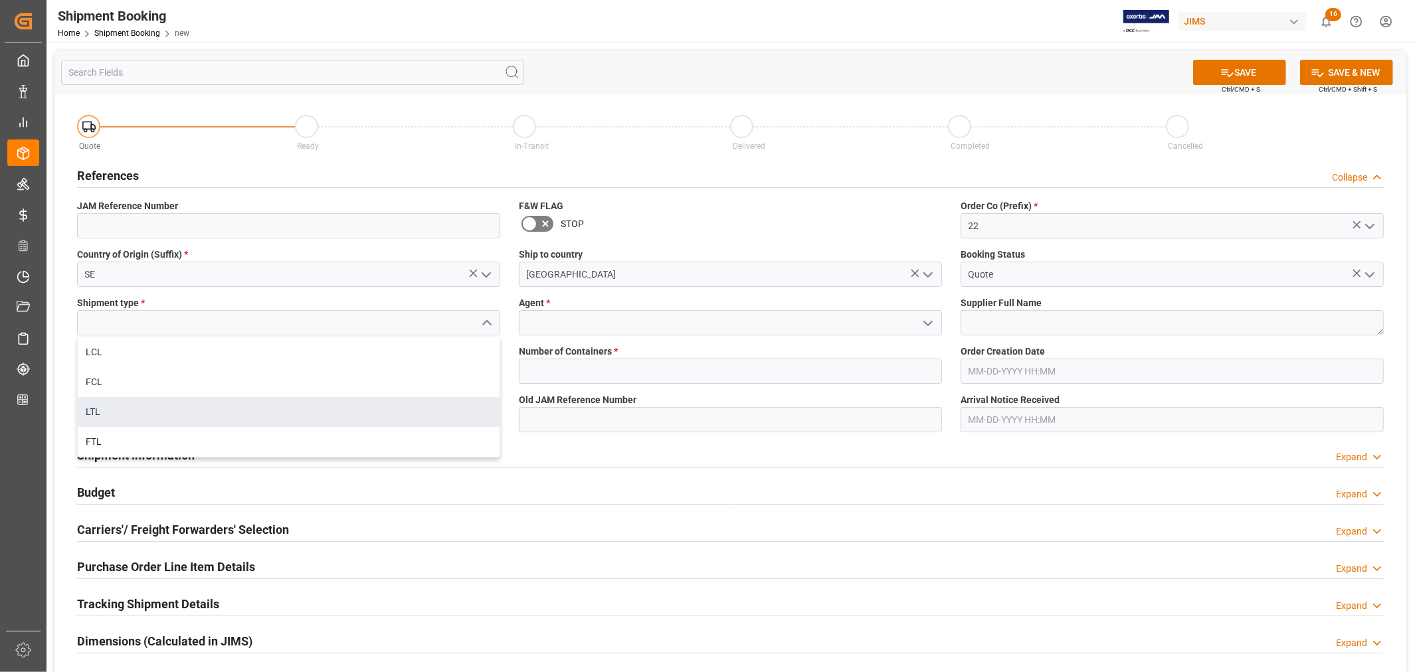
click at [254, 407] on div "LTL" at bounding box center [289, 412] width 422 height 30
type input "LTL"
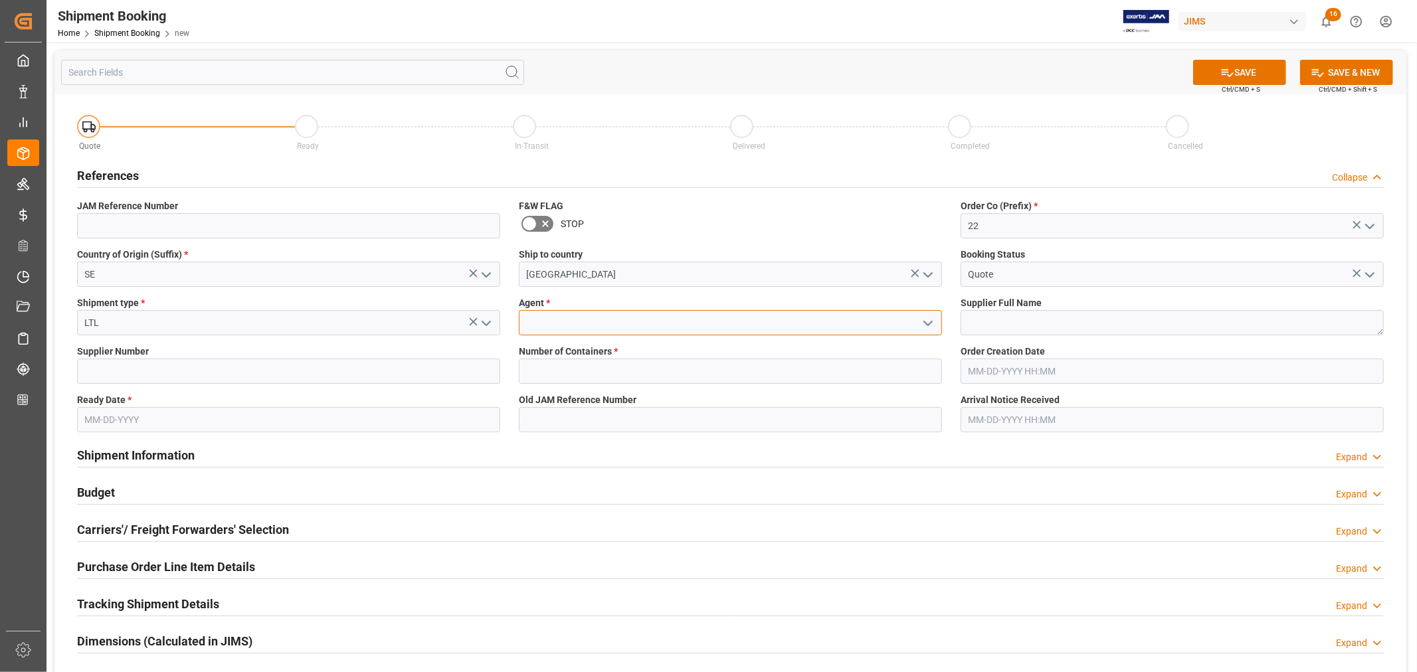
click at [561, 331] on input at bounding box center [730, 322] width 423 height 25
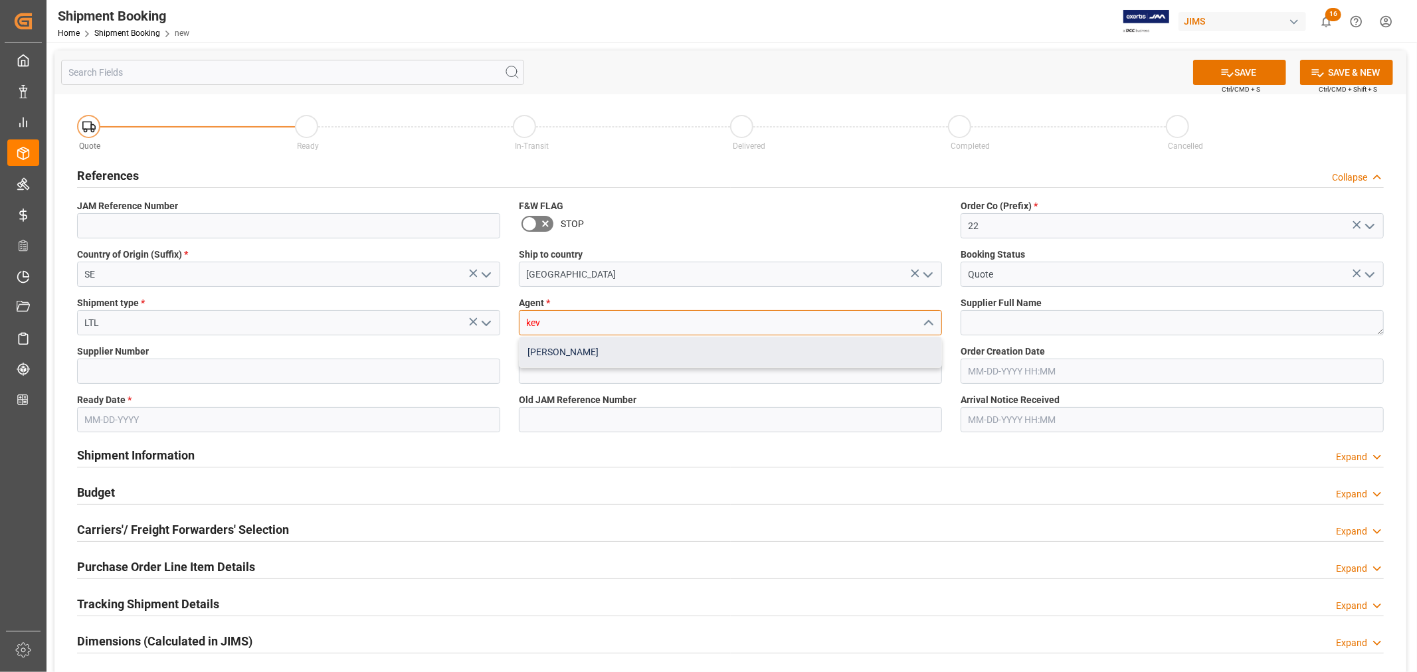
click at [565, 352] on div "[PERSON_NAME]" at bounding box center [731, 352] width 422 height 30
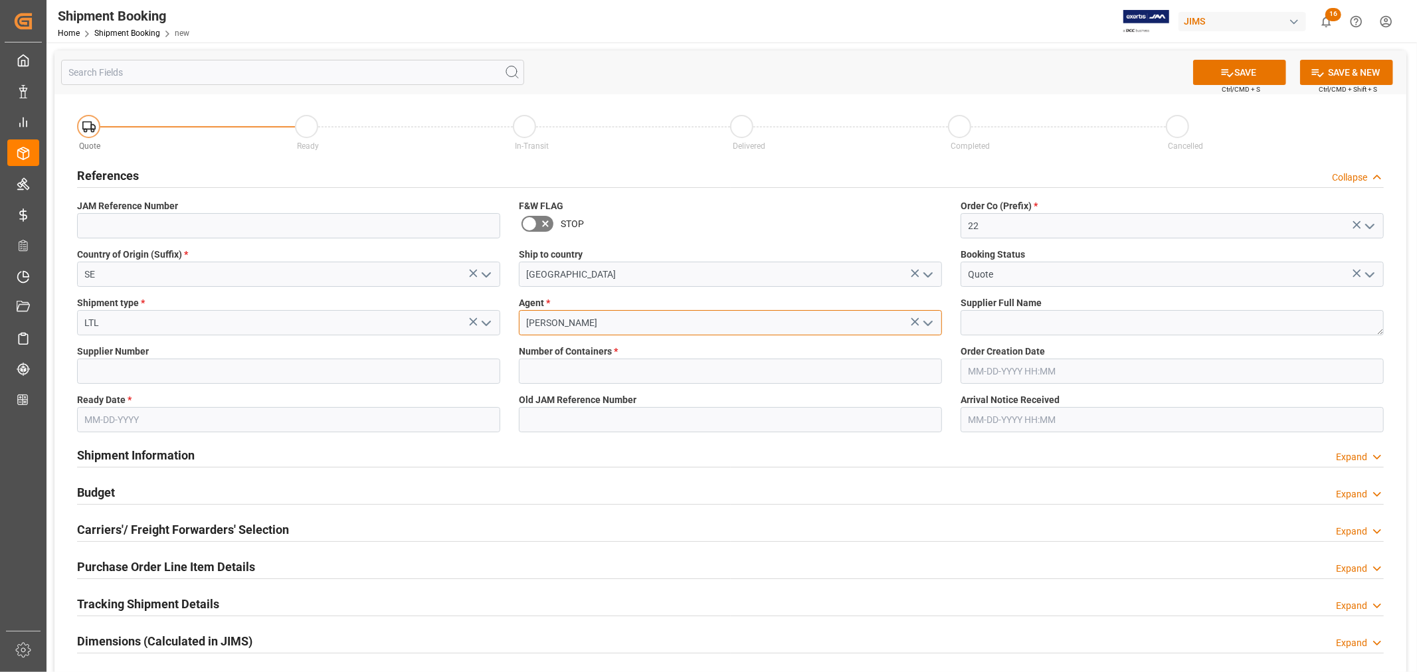
type input "[PERSON_NAME]"
click at [966, 324] on textarea at bounding box center [1172, 322] width 423 height 25
paste textarea "Clavia DMI AB (W/T*)-"
type textarea "Clavia DMI AB (W/T*)-"
click at [175, 369] on input at bounding box center [288, 371] width 423 height 25
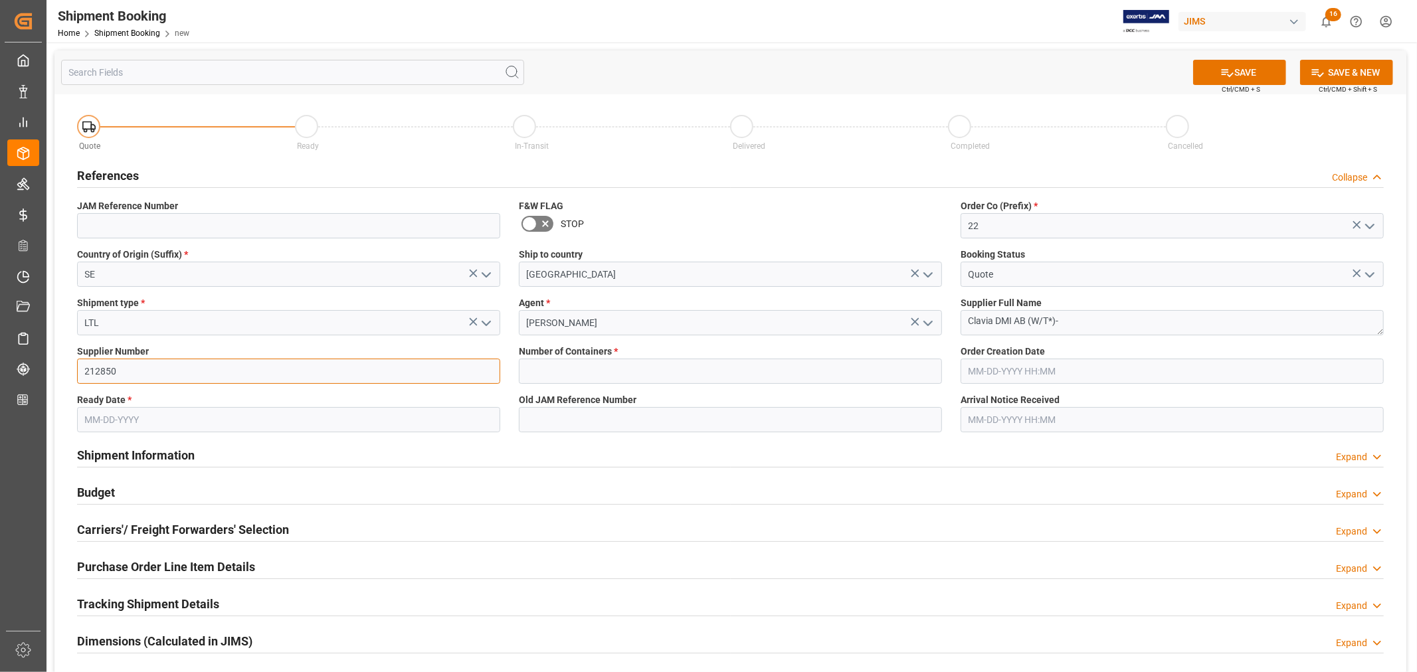
type input "212850"
click at [526, 368] on input "text" at bounding box center [730, 371] width 423 height 25
type input "0"
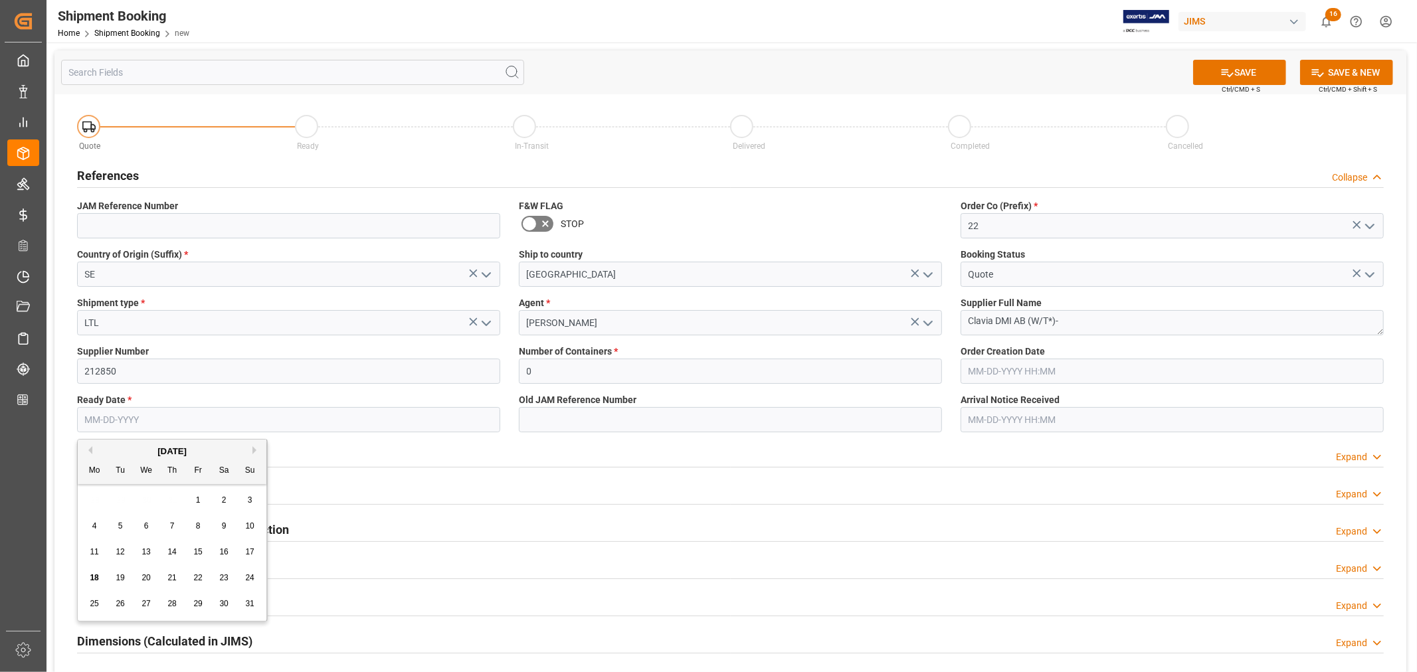
click at [242, 419] on input "text" at bounding box center [288, 419] width 423 height 25
click at [122, 580] on span "19" at bounding box center [120, 577] width 9 height 9
type input "08-19-2025"
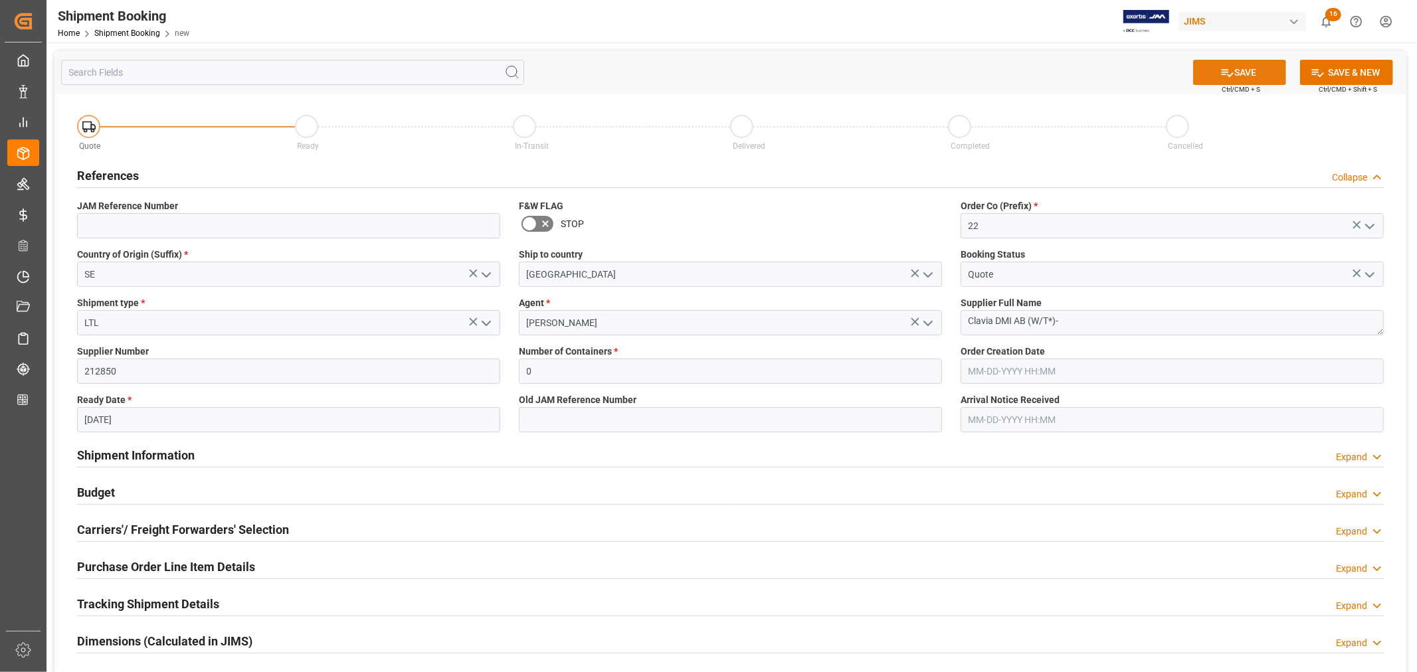
click at [1256, 76] on button "SAVE" at bounding box center [1239, 72] width 93 height 25
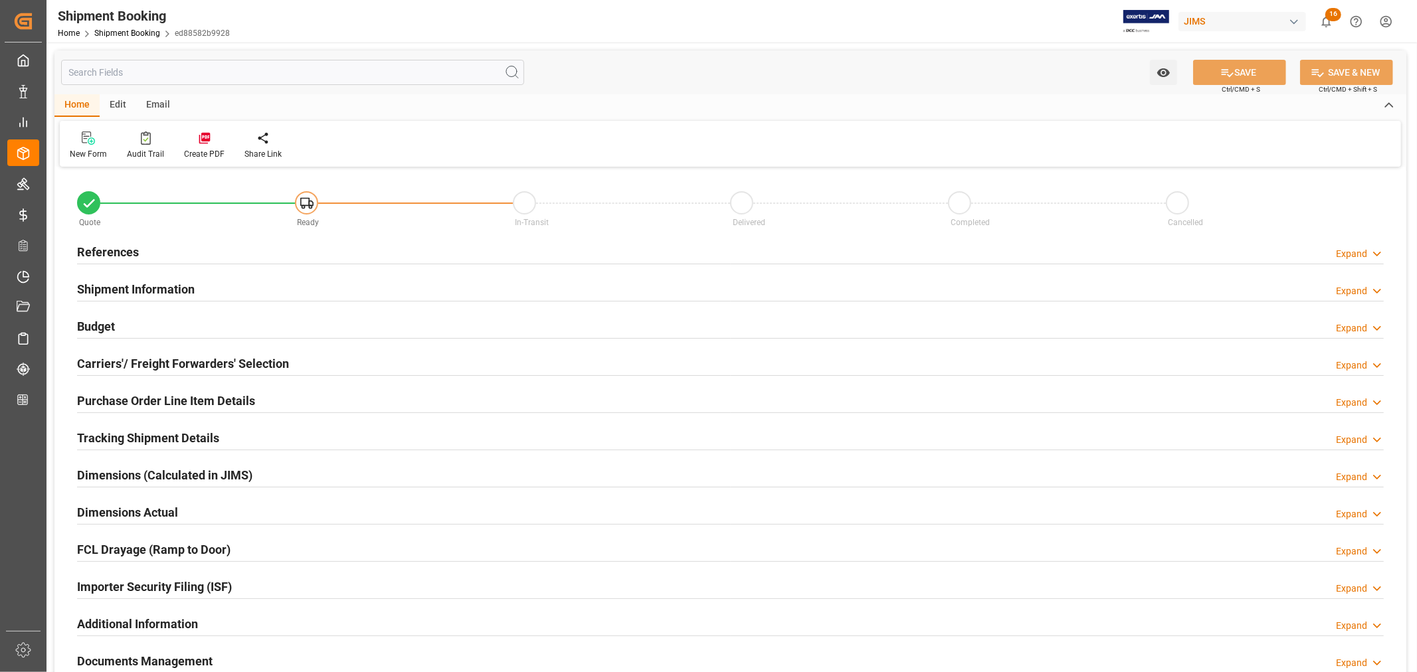
type input "0"
type input "[DATE]"
click at [109, 249] on h2 "References" at bounding box center [108, 252] width 62 height 18
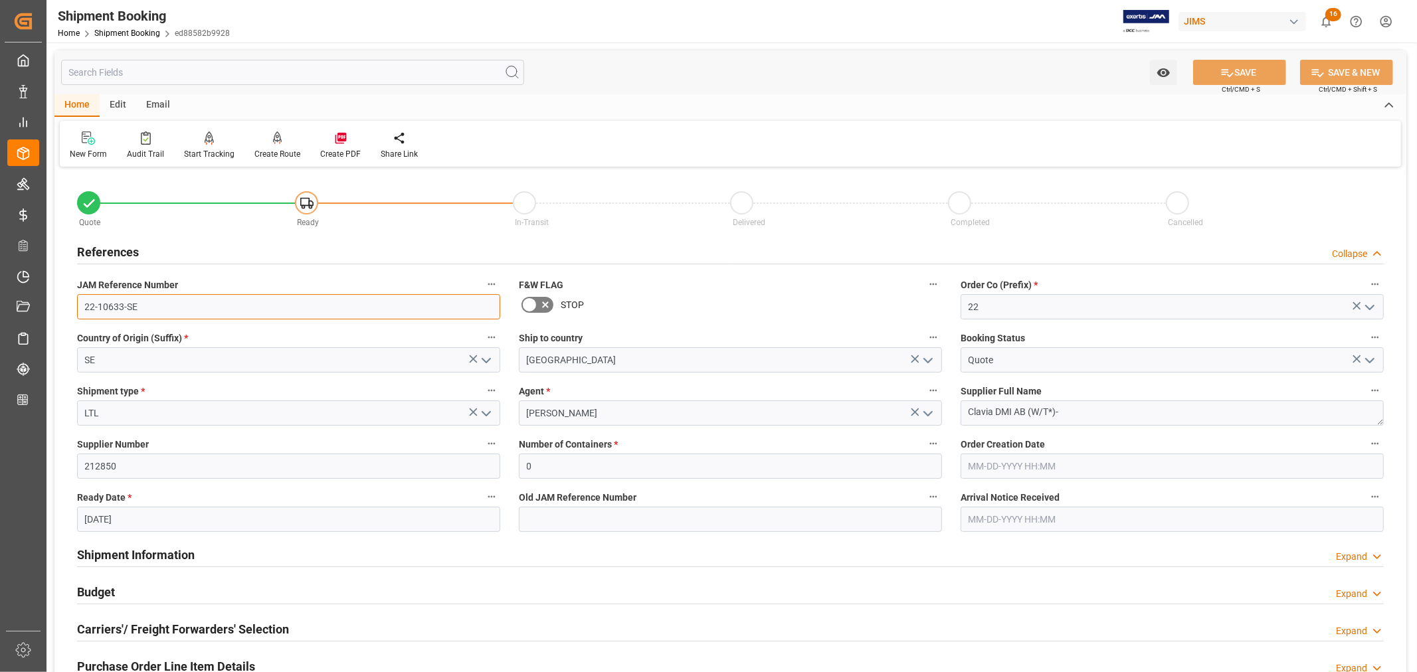
drag, startPoint x: 138, startPoint y: 306, endPoint x: 80, endPoint y: 309, distance: 58.5
click at [80, 309] on input "22-10633-SE" at bounding box center [288, 306] width 423 height 25
click at [121, 33] on link "Shipment Booking" at bounding box center [127, 33] width 66 height 9
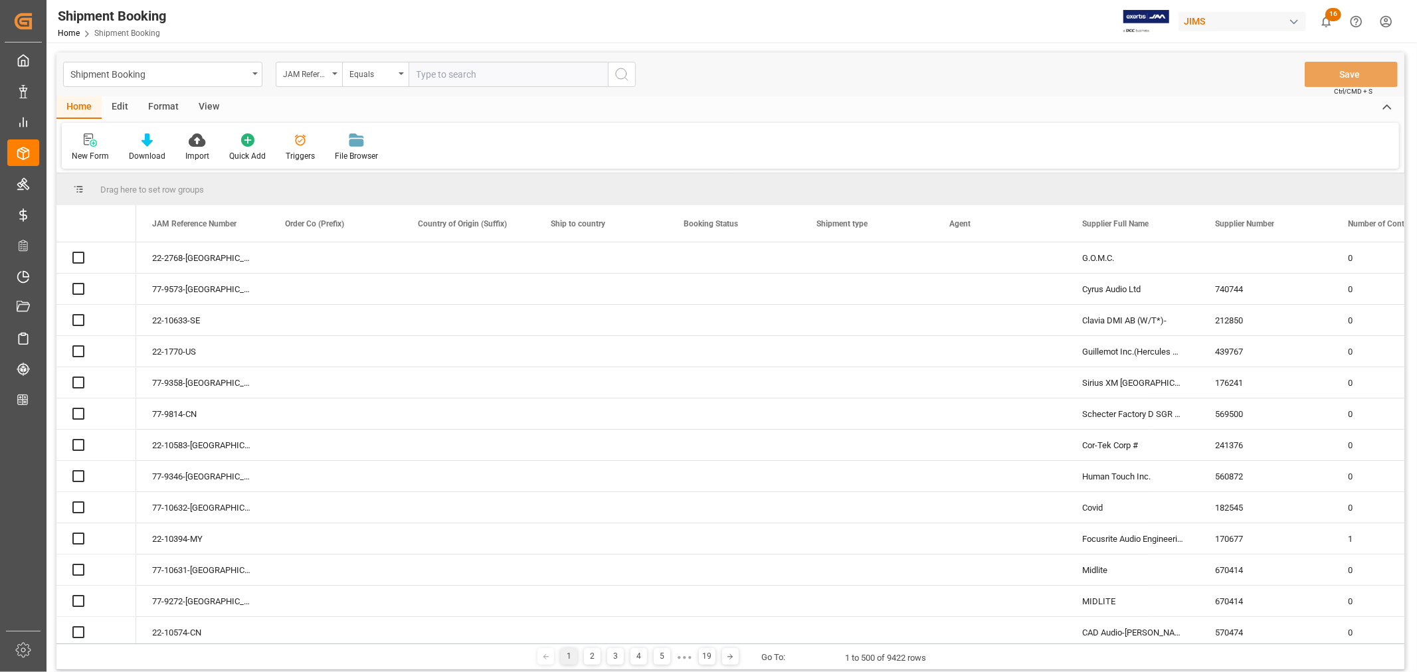
click at [335, 73] on icon "open menu" at bounding box center [334, 73] width 5 height 3
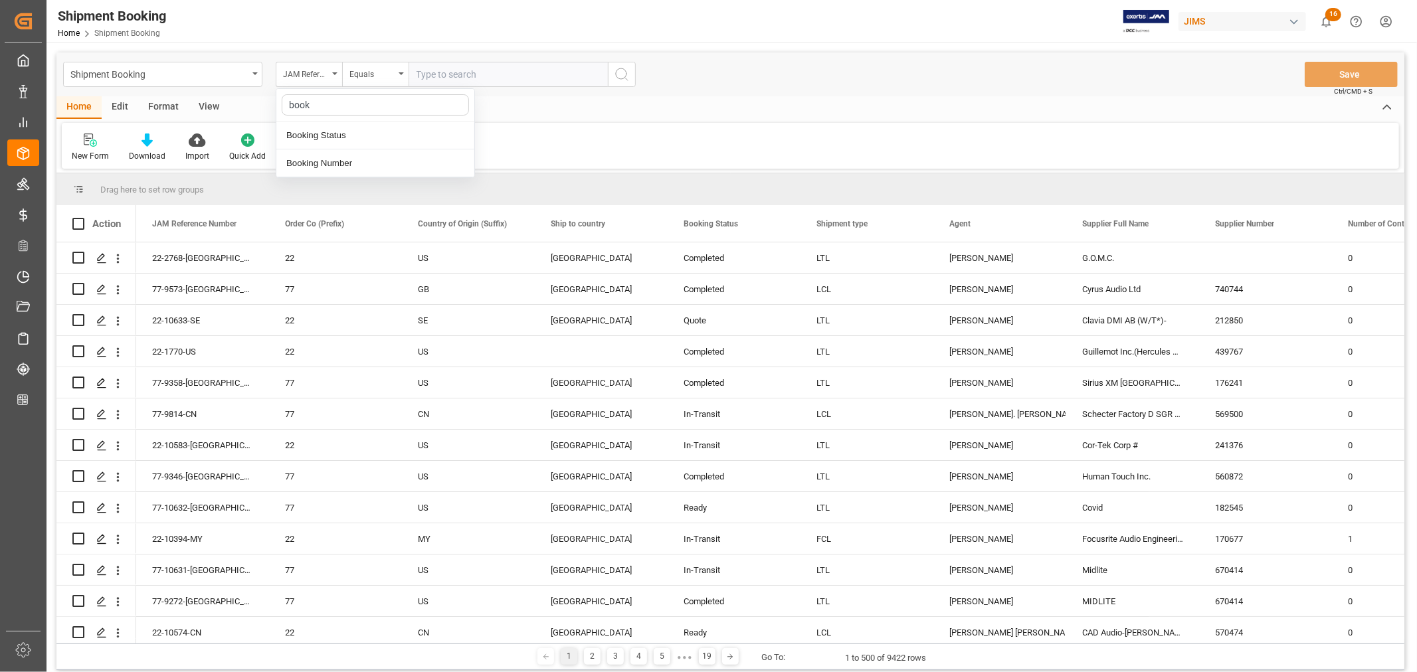
type input "booki"
click at [326, 161] on div "Booking Number" at bounding box center [375, 163] width 198 height 28
click at [421, 76] on input "text" at bounding box center [508, 74] width 199 height 25
paste input "090500168136"
type input "090500168136"
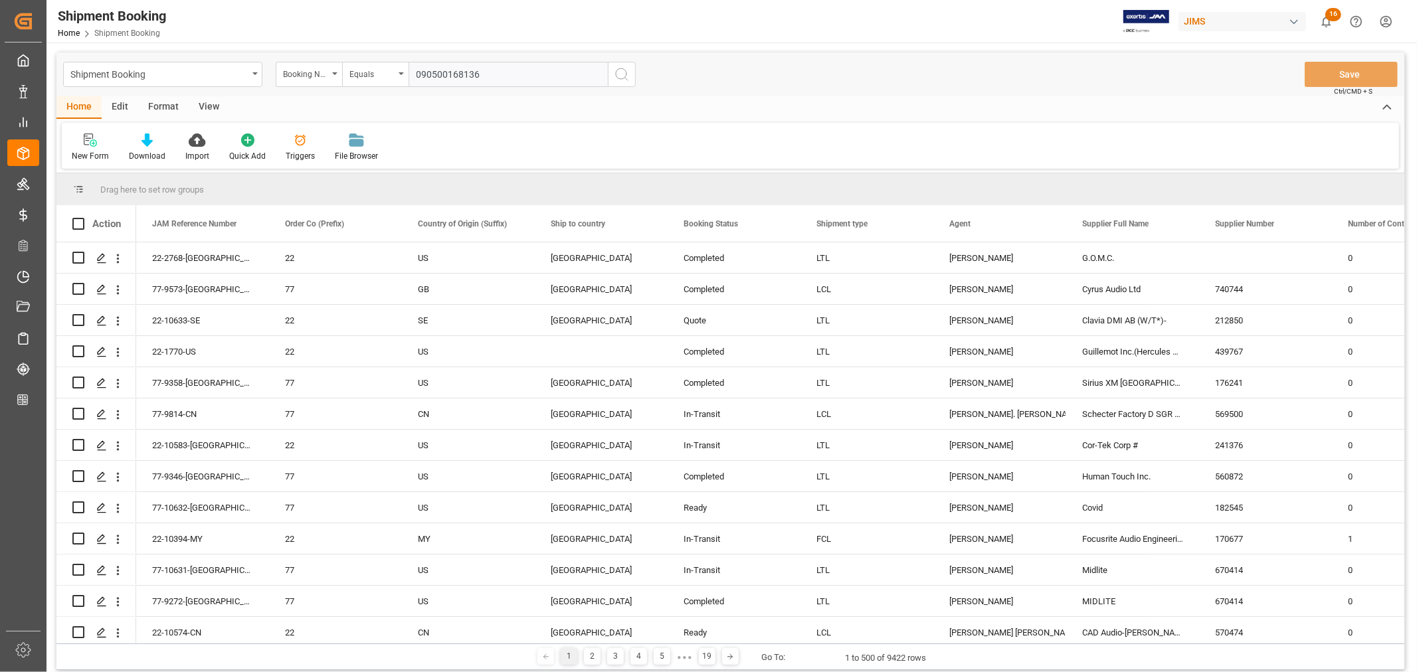
click at [621, 70] on icon "search button" at bounding box center [622, 74] width 16 height 16
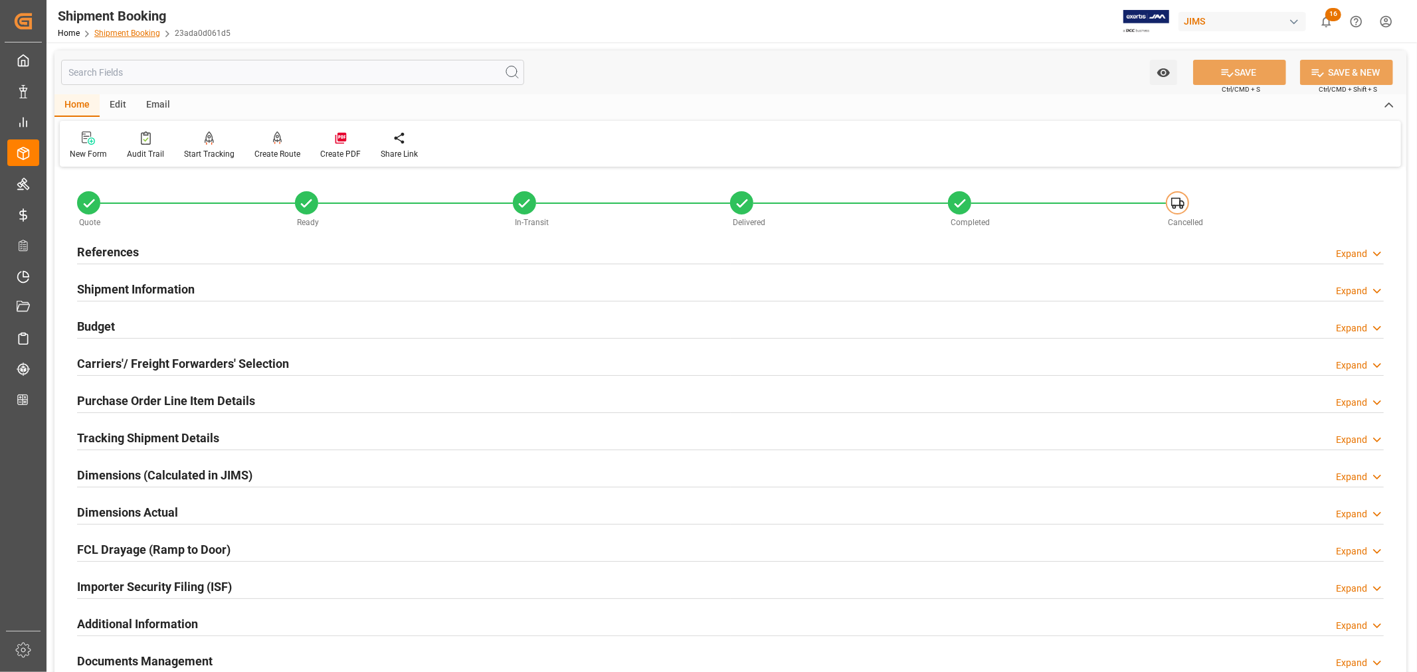
click at [120, 30] on link "Shipment Booking" at bounding box center [127, 33] width 66 height 9
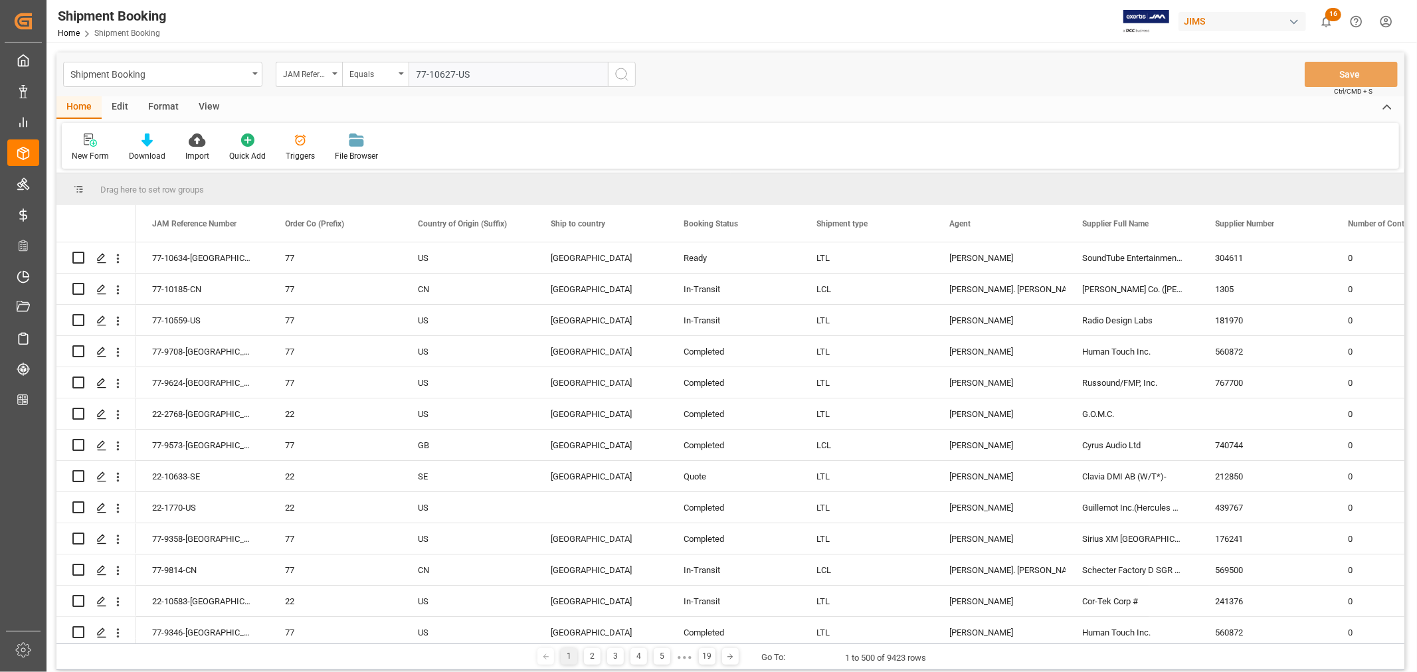
type input "77-10627-US"
click at [621, 73] on icon "search button" at bounding box center [622, 74] width 16 height 16
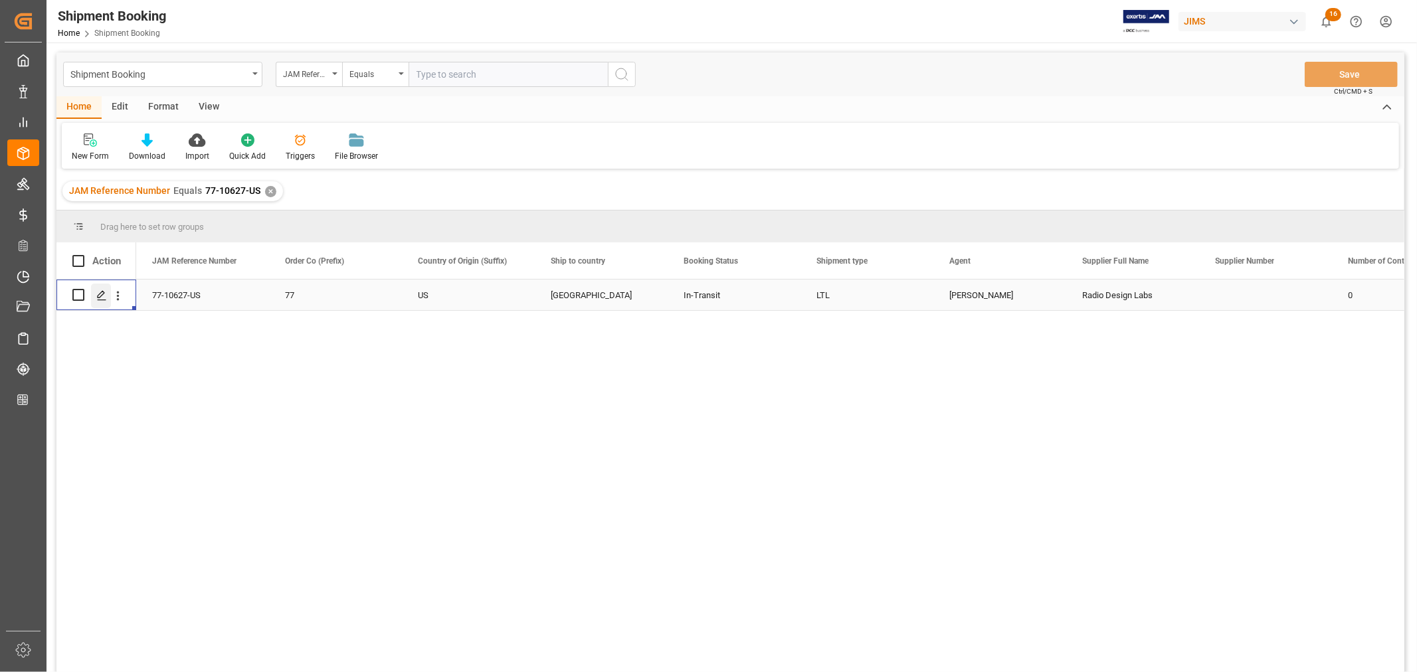
click at [100, 295] on icon "Press SPACE to select this row." at bounding box center [101, 295] width 11 height 11
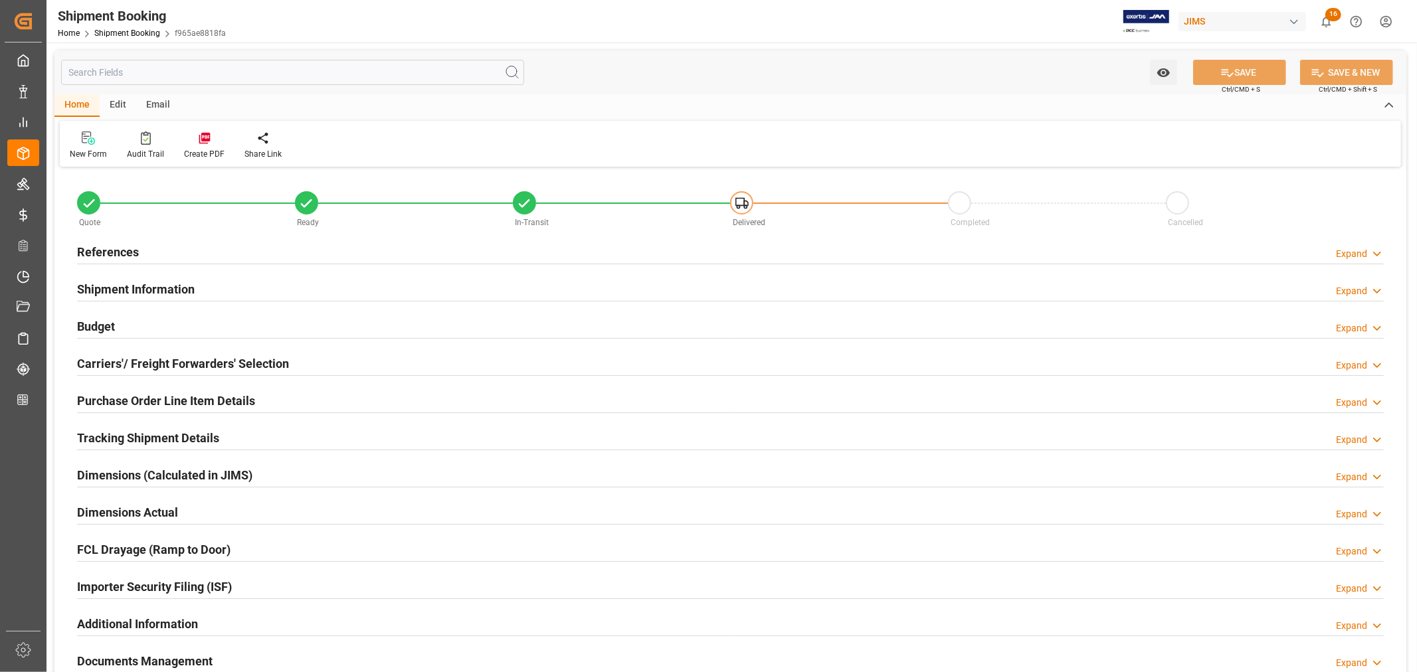
type input "0"
type input "[DATE]"
click at [189, 401] on h2 "Purchase Order Line Item Details" at bounding box center [166, 401] width 178 height 18
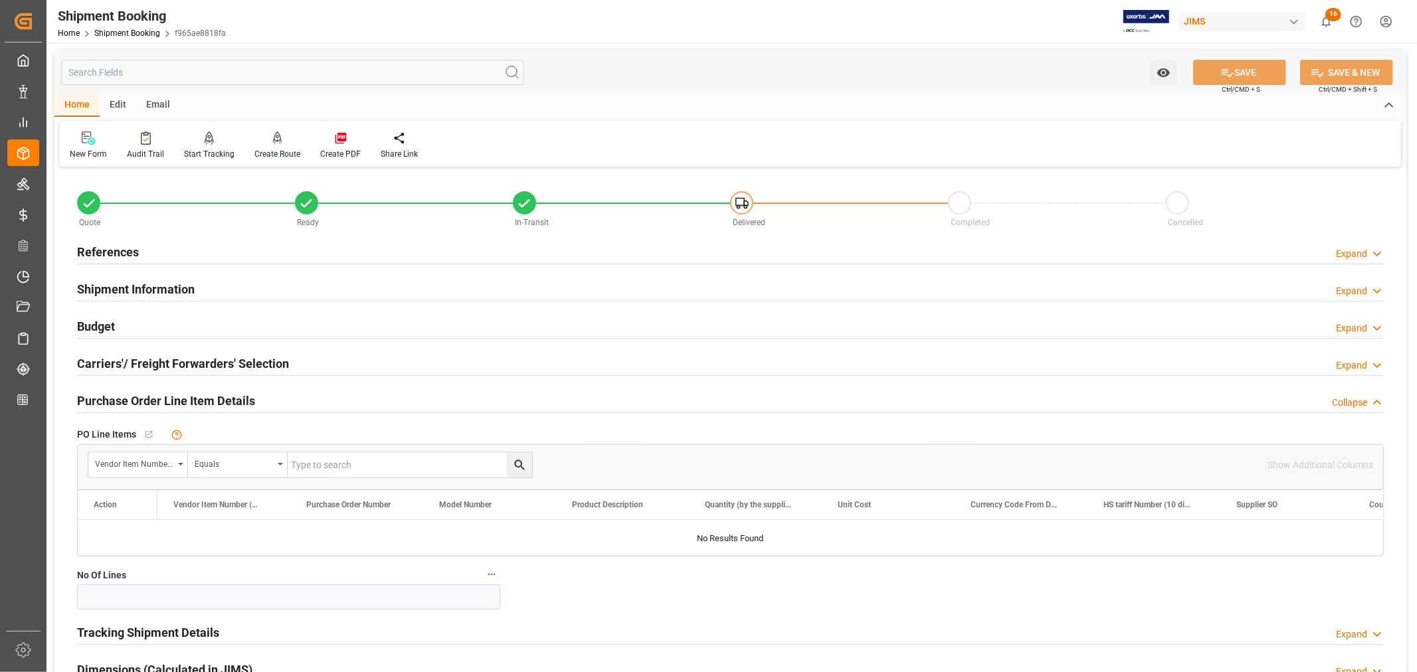
click at [116, 249] on h2 "References" at bounding box center [108, 252] width 62 height 18
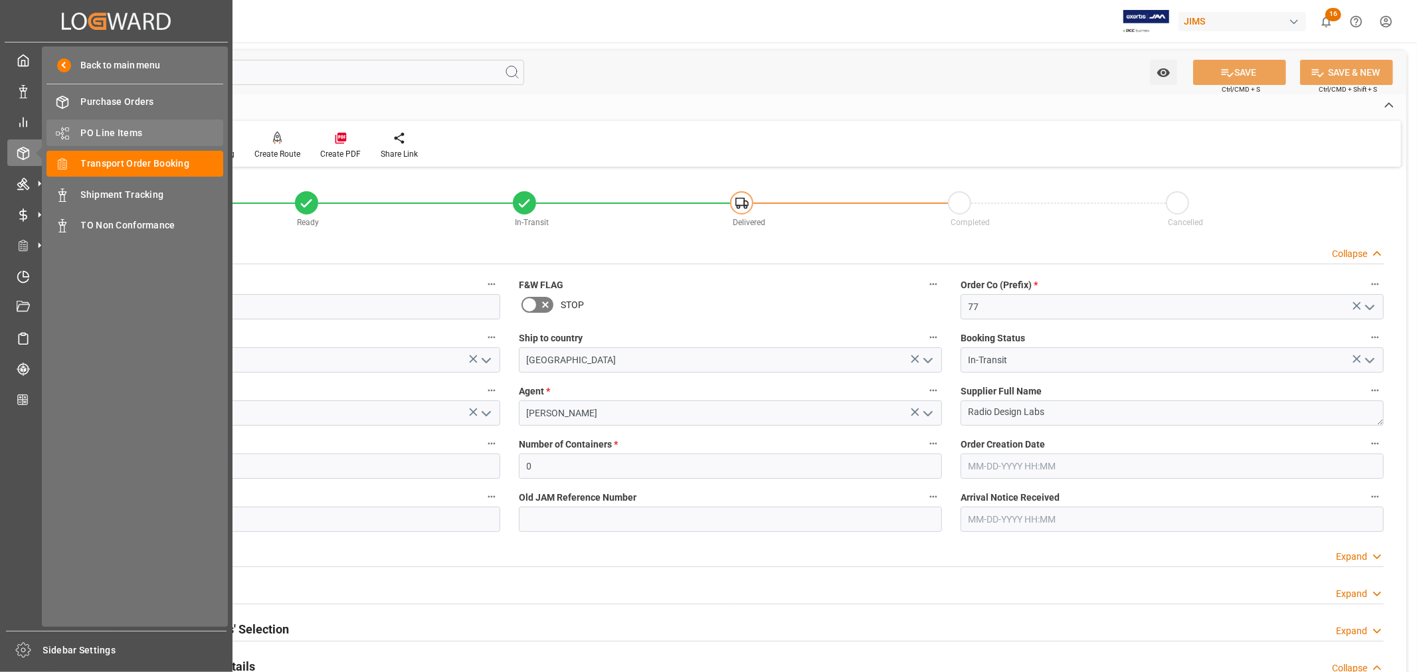
click at [108, 128] on span "PO Line Items" at bounding box center [152, 133] width 143 height 14
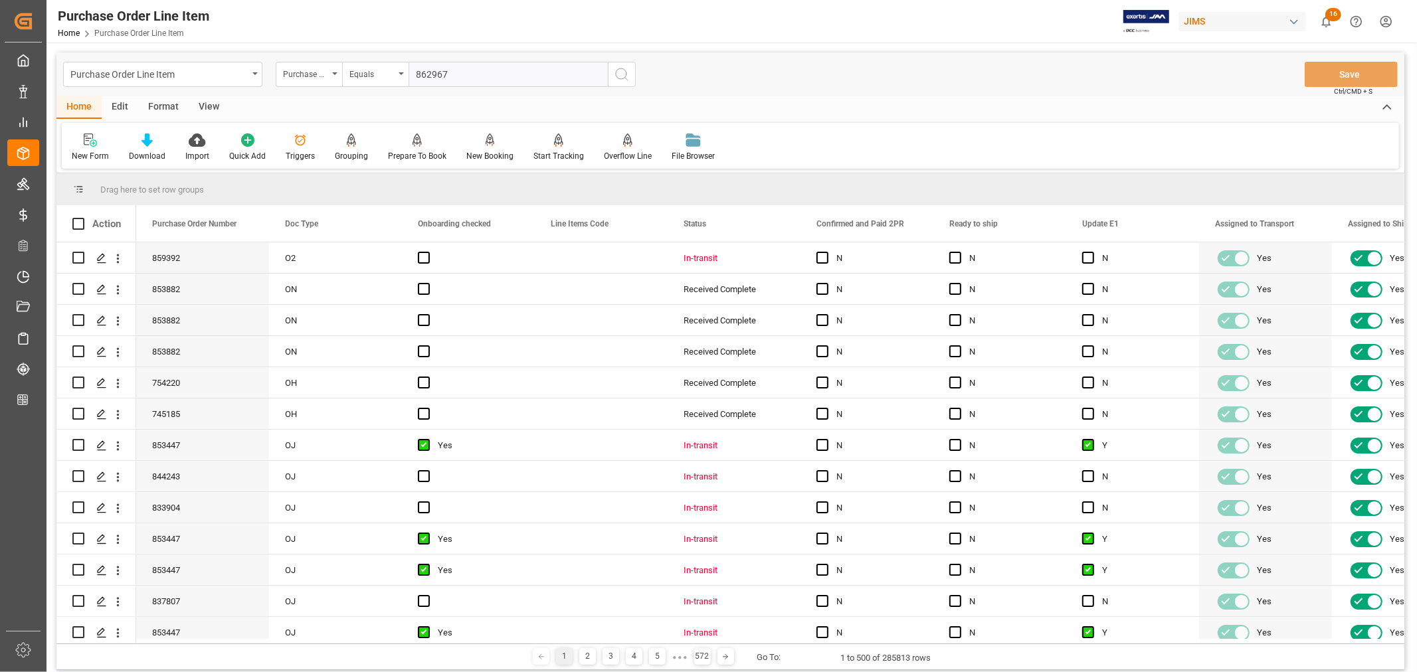
type input "862967"
click at [620, 72] on icon "search button" at bounding box center [622, 74] width 16 height 16
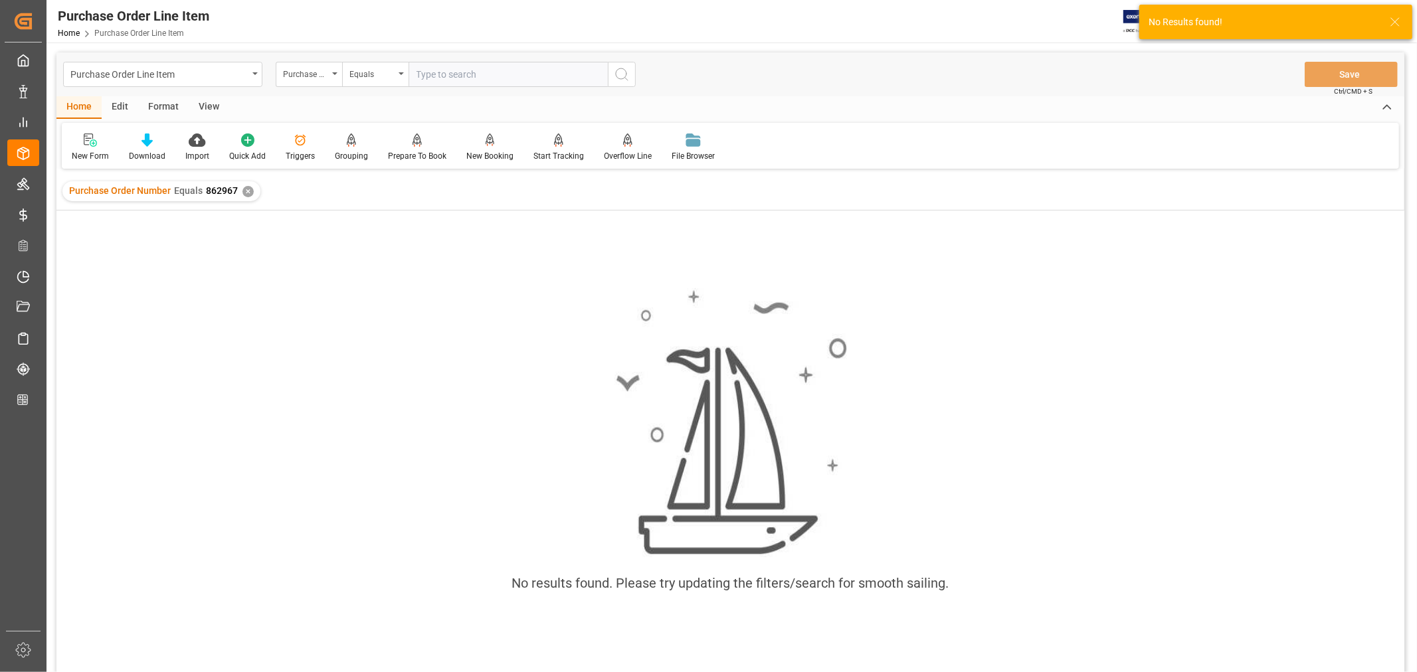
click at [249, 190] on div "✕" at bounding box center [247, 191] width 11 height 11
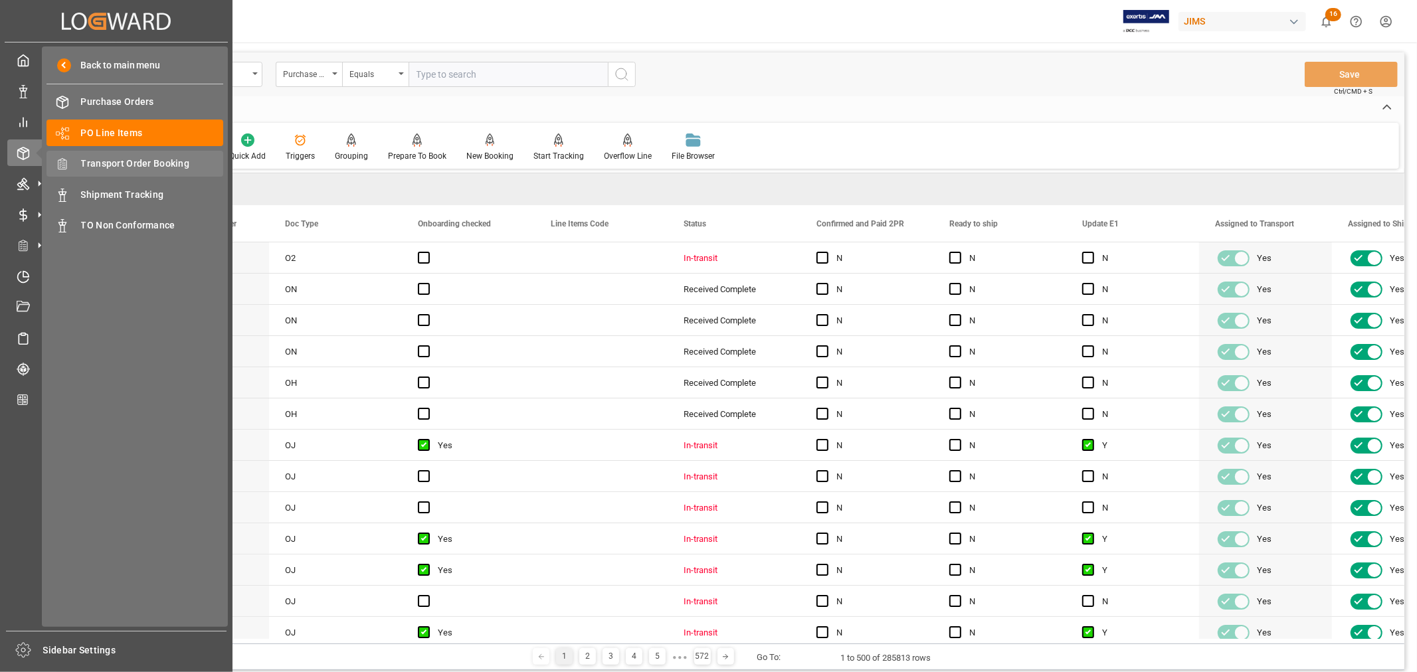
click at [155, 161] on span "Transport Order Booking" at bounding box center [152, 164] width 143 height 14
